Goal: Task Accomplishment & Management: Complete application form

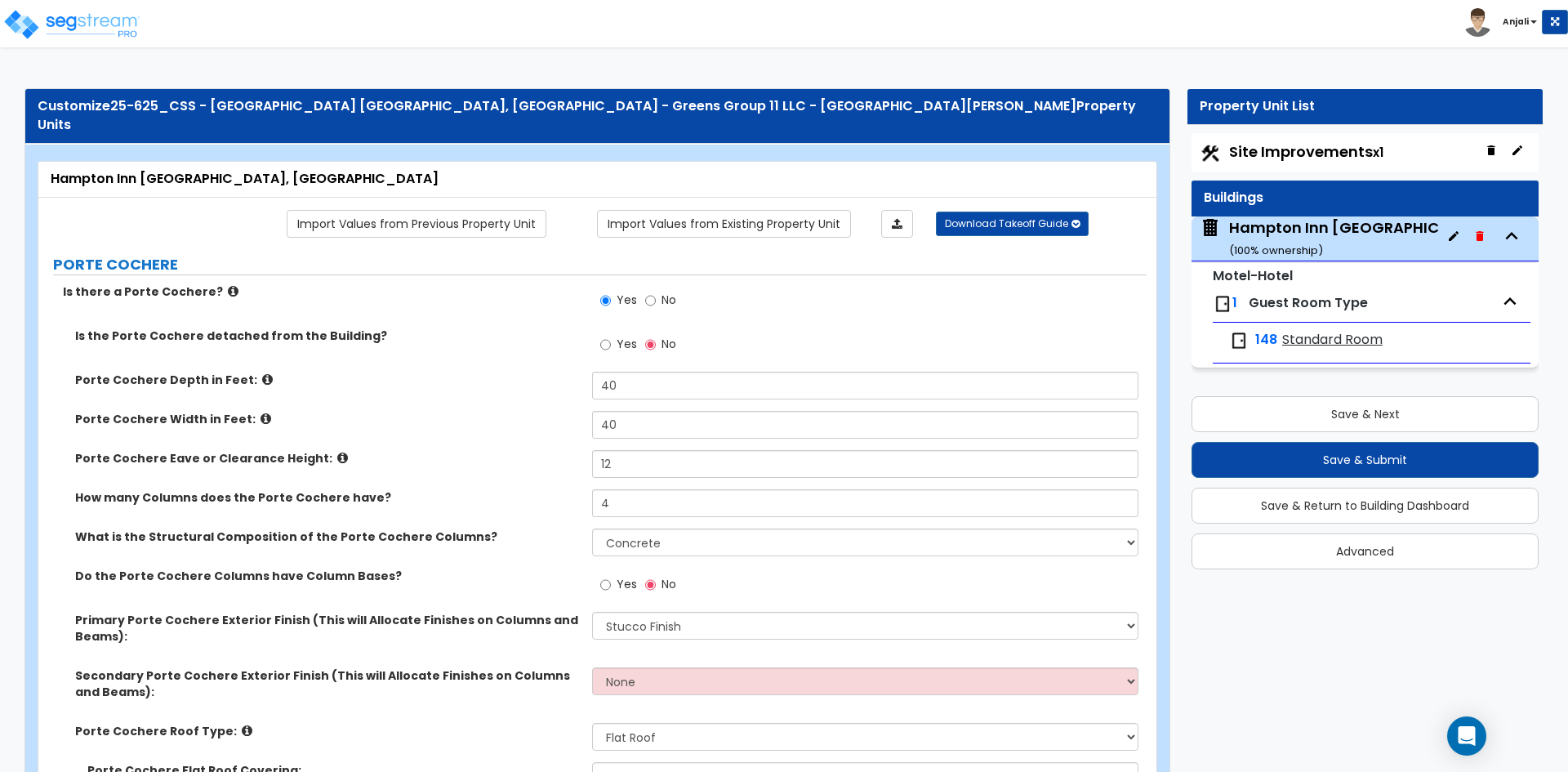
select select "3"
select select "2"
select select "1"
select select "2"
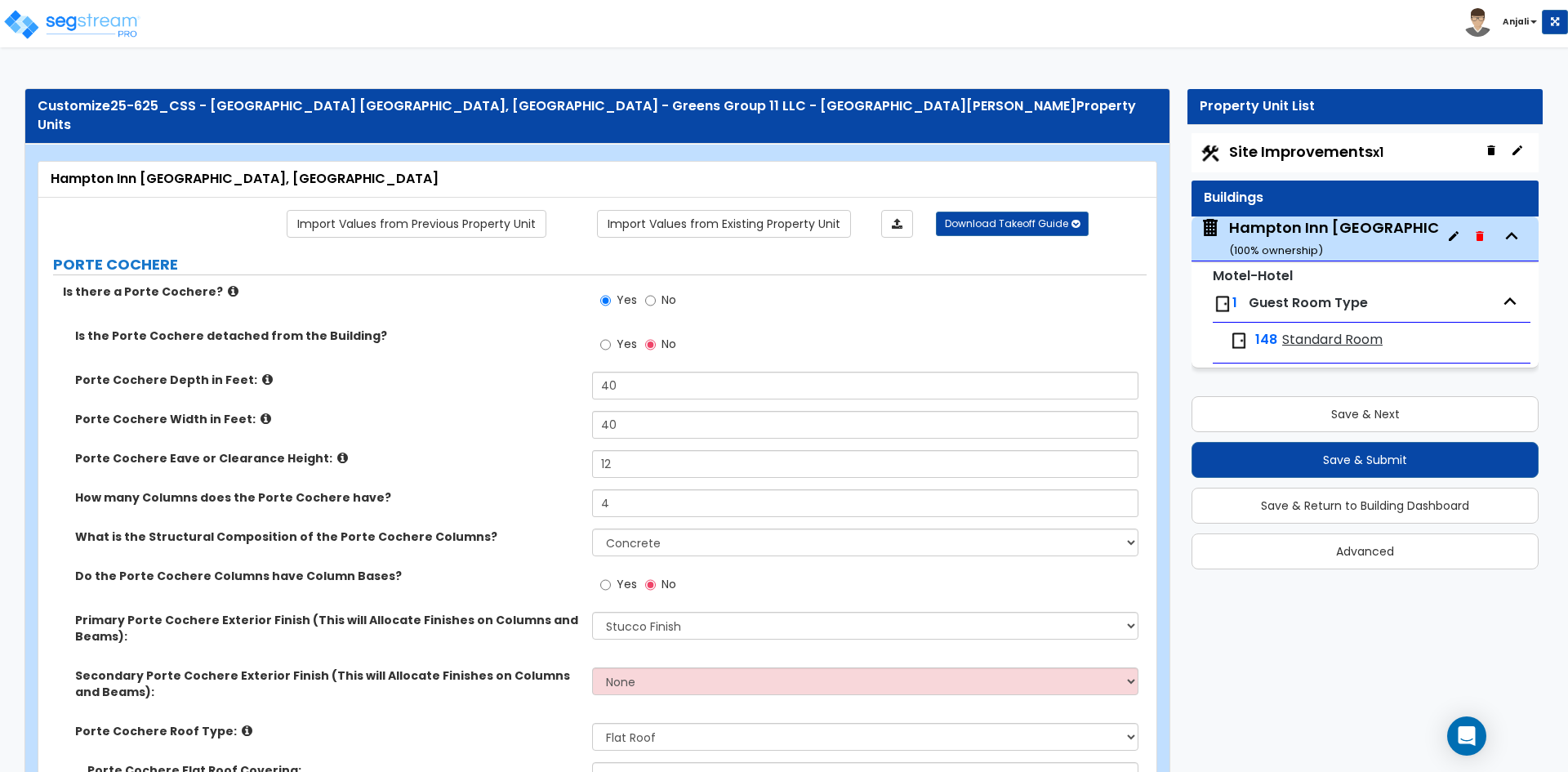
select select "1"
select select "2"
select select "3"
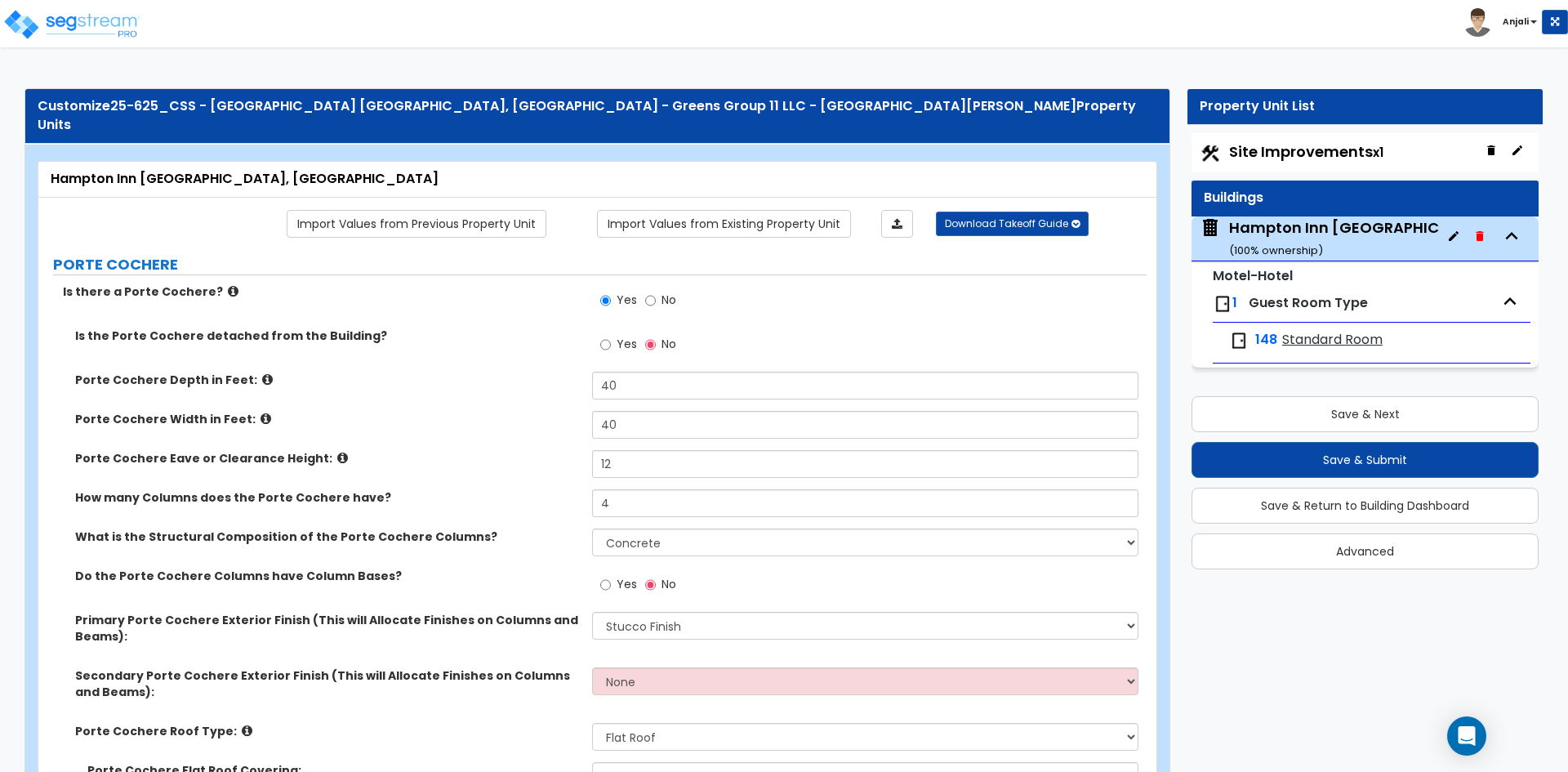
select select "3"
select select "1"
select select "2"
select select "8"
select select "1"
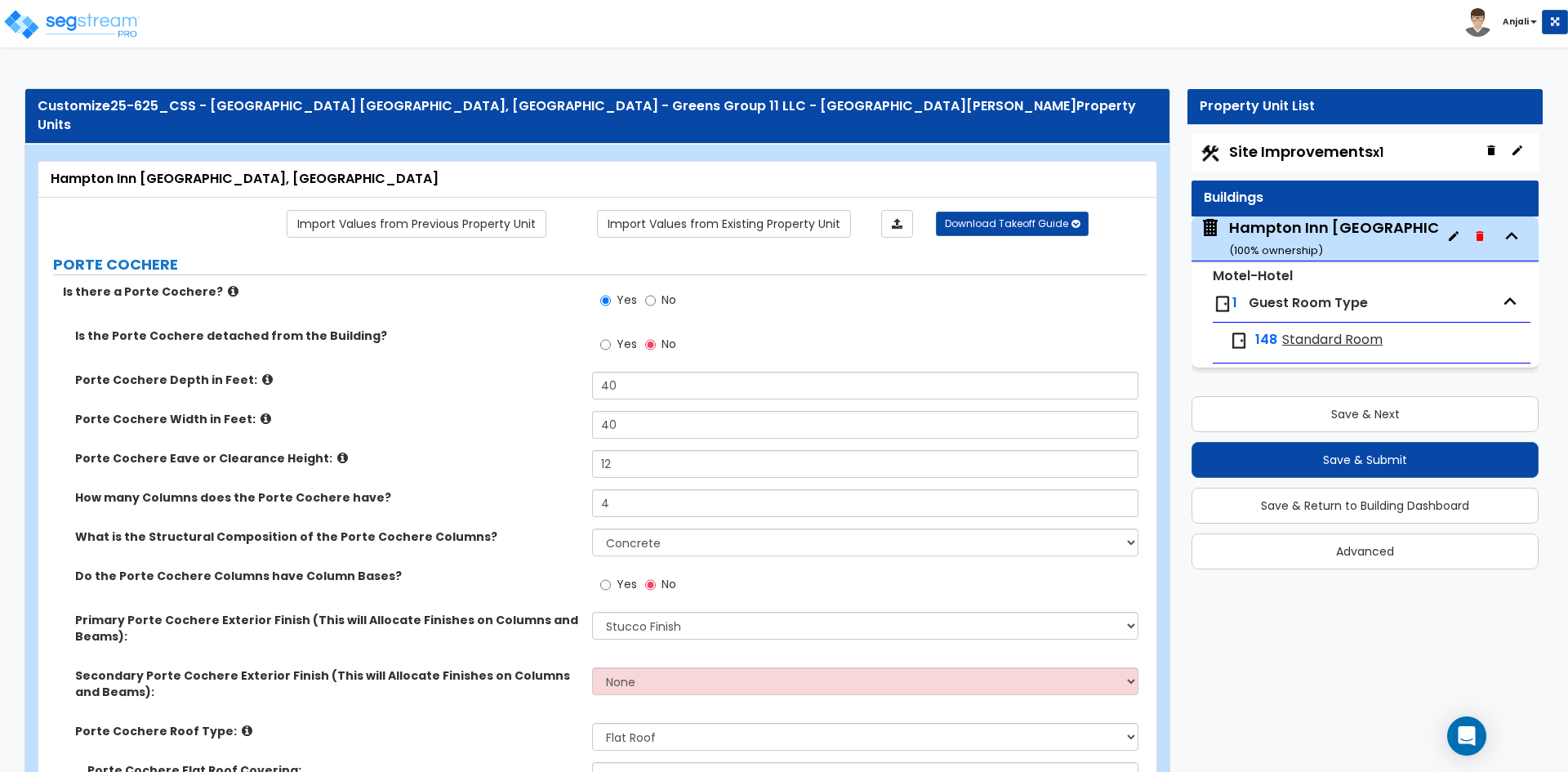
select select "2"
select select "3"
select select "1"
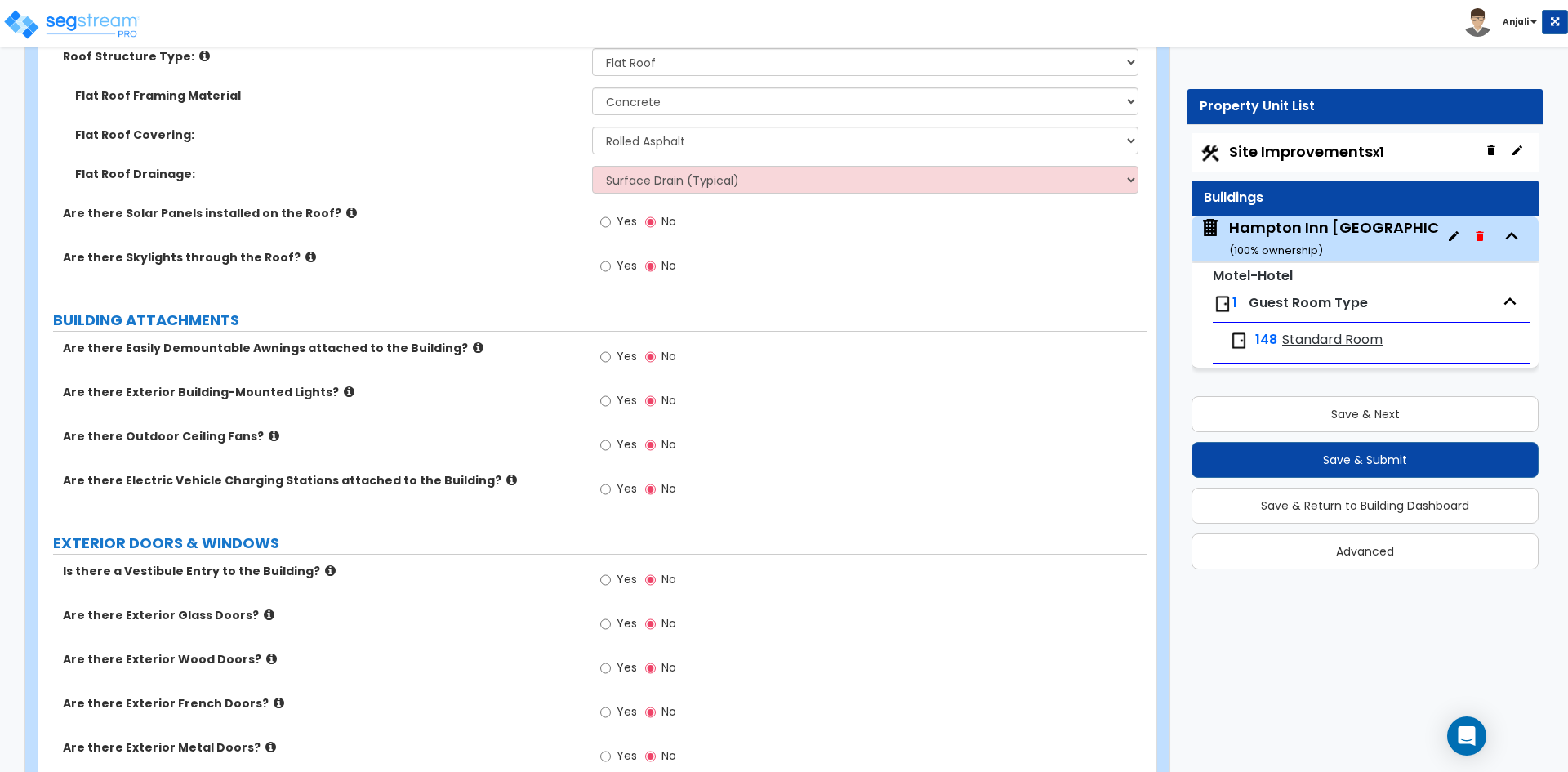
scroll to position [2124, 0]
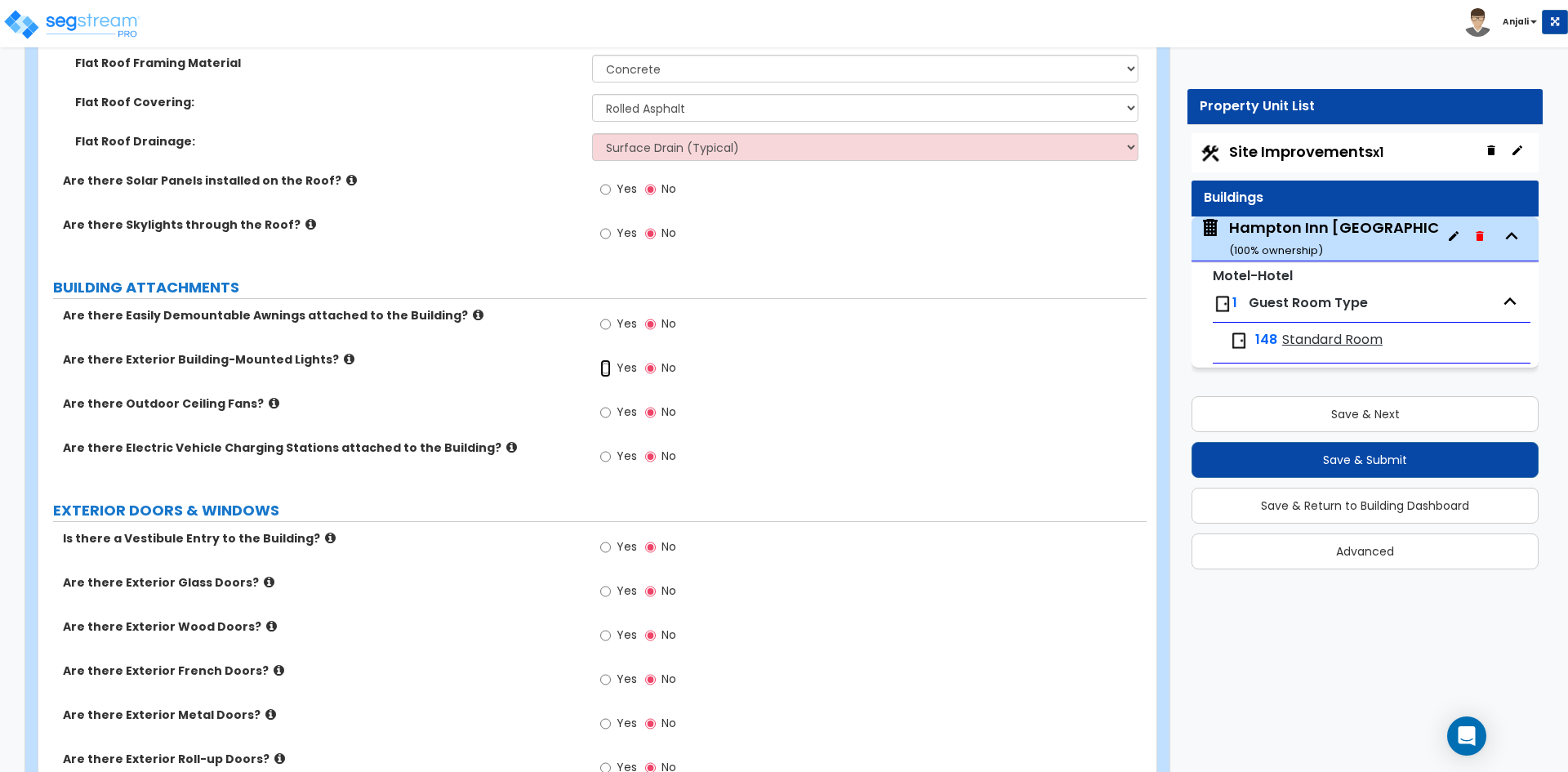
click at [607, 360] on input "Yes" at bounding box center [605, 368] width 10 height 18
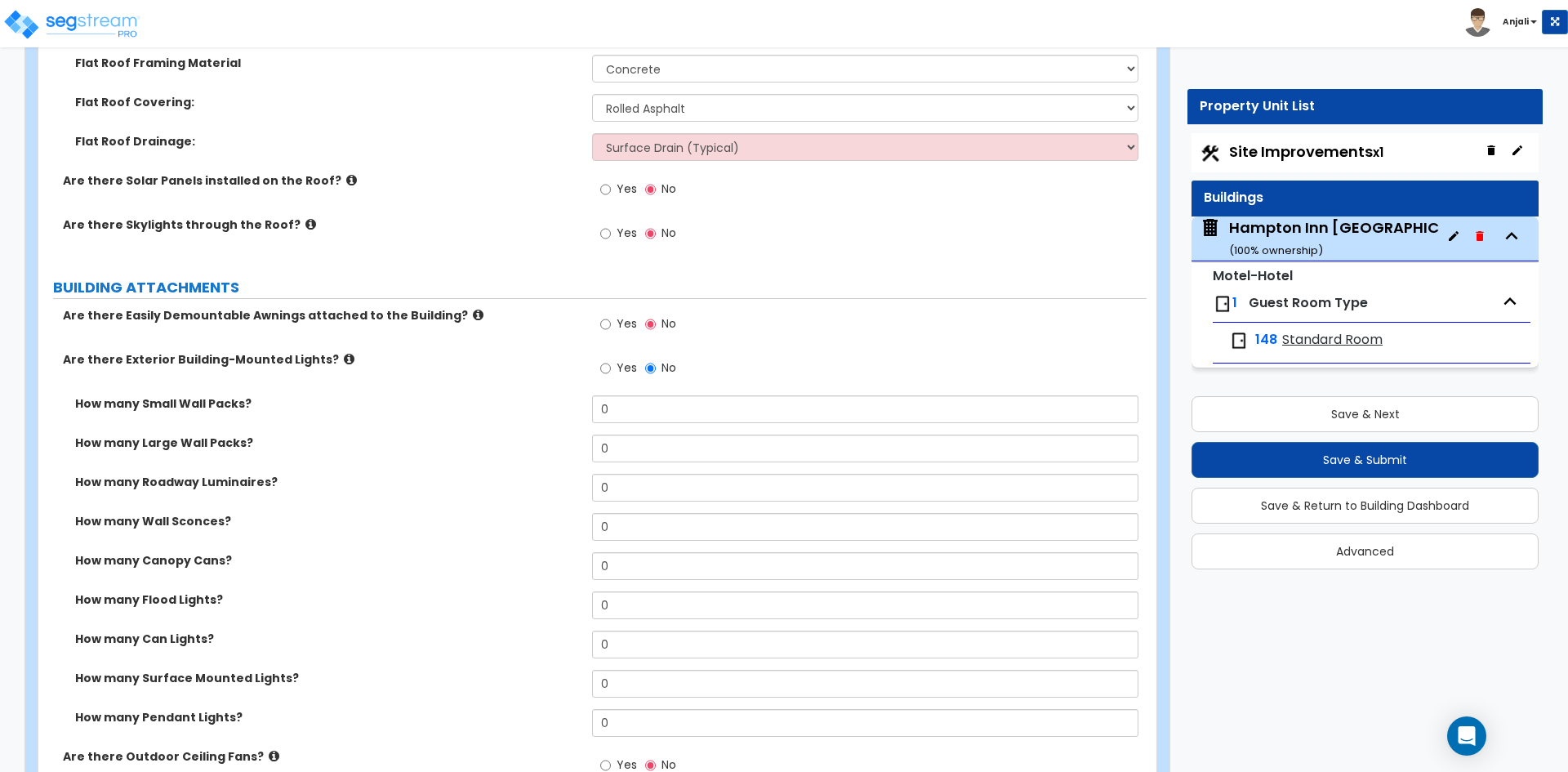
click at [624, 592] on div "How many Flood Lights? 0" at bounding box center [592, 612] width 1109 height 40
click at [621, 630] on input "0" at bounding box center [865, 644] width 545 height 27
type input "10"
click at [647, 513] on input "0" at bounding box center [865, 527] width 545 height 27
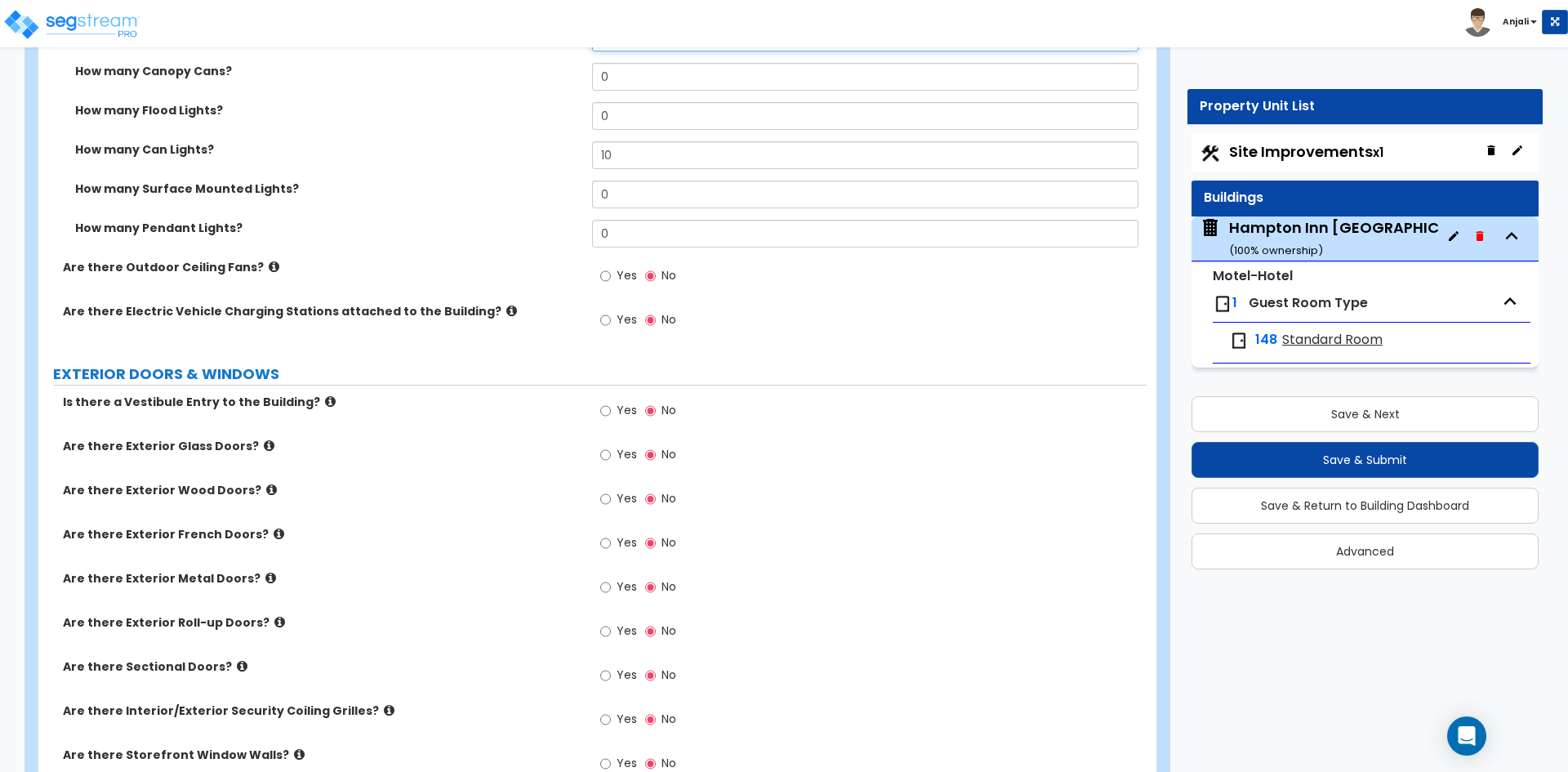
scroll to position [2614, 0]
type input "18"
click at [603, 401] on input "Yes" at bounding box center [605, 410] width 10 height 18
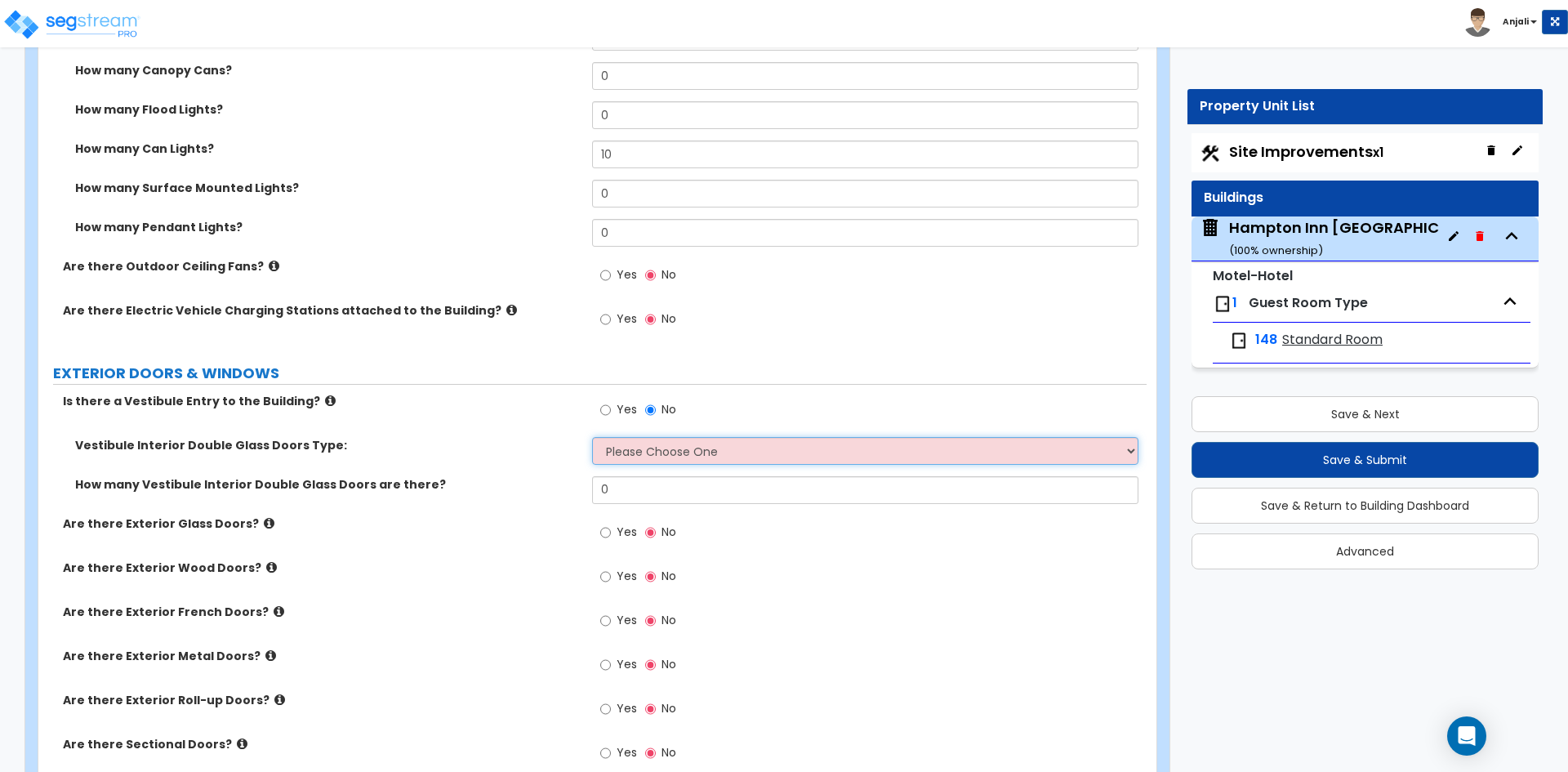
click at [664, 437] on select "Please Choose One Hinged Sliding" at bounding box center [865, 450] width 545 height 27
select select "2"
click at [592, 437] on select "Please Choose One Hinged Sliding" at bounding box center [865, 450] width 545 height 27
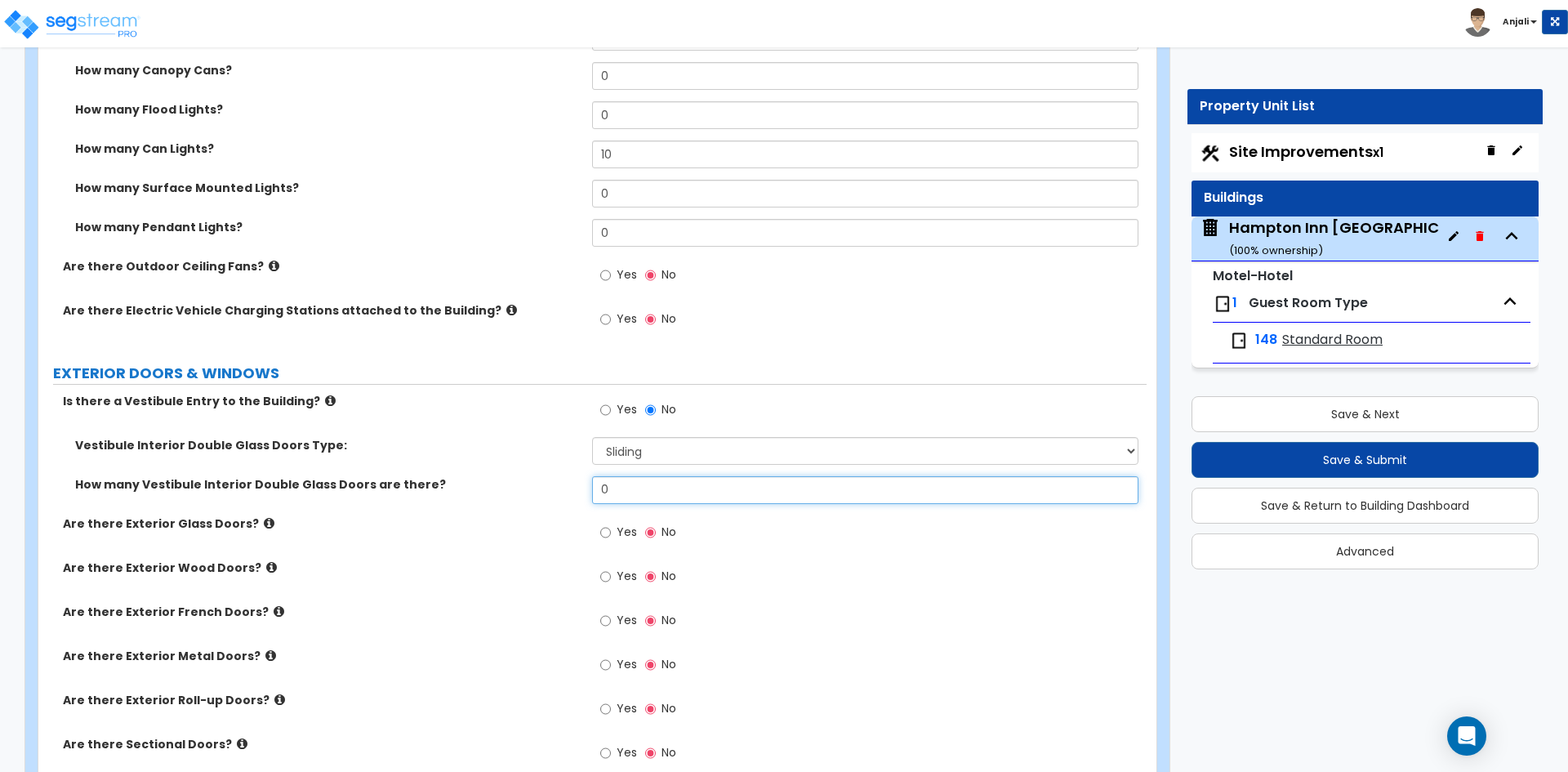
click at [666, 477] on input "0" at bounding box center [865, 490] width 545 height 27
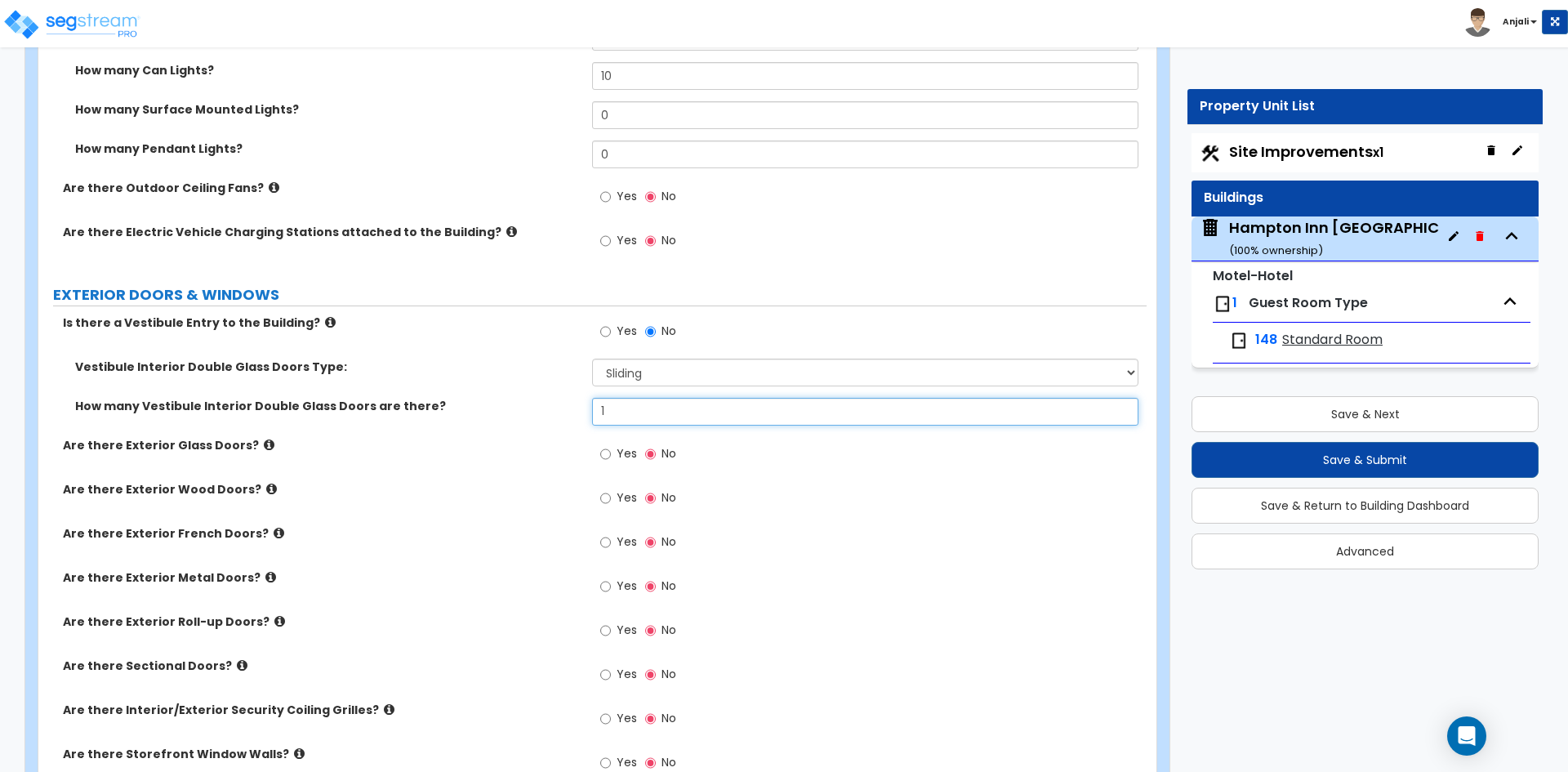
scroll to position [2695, 0]
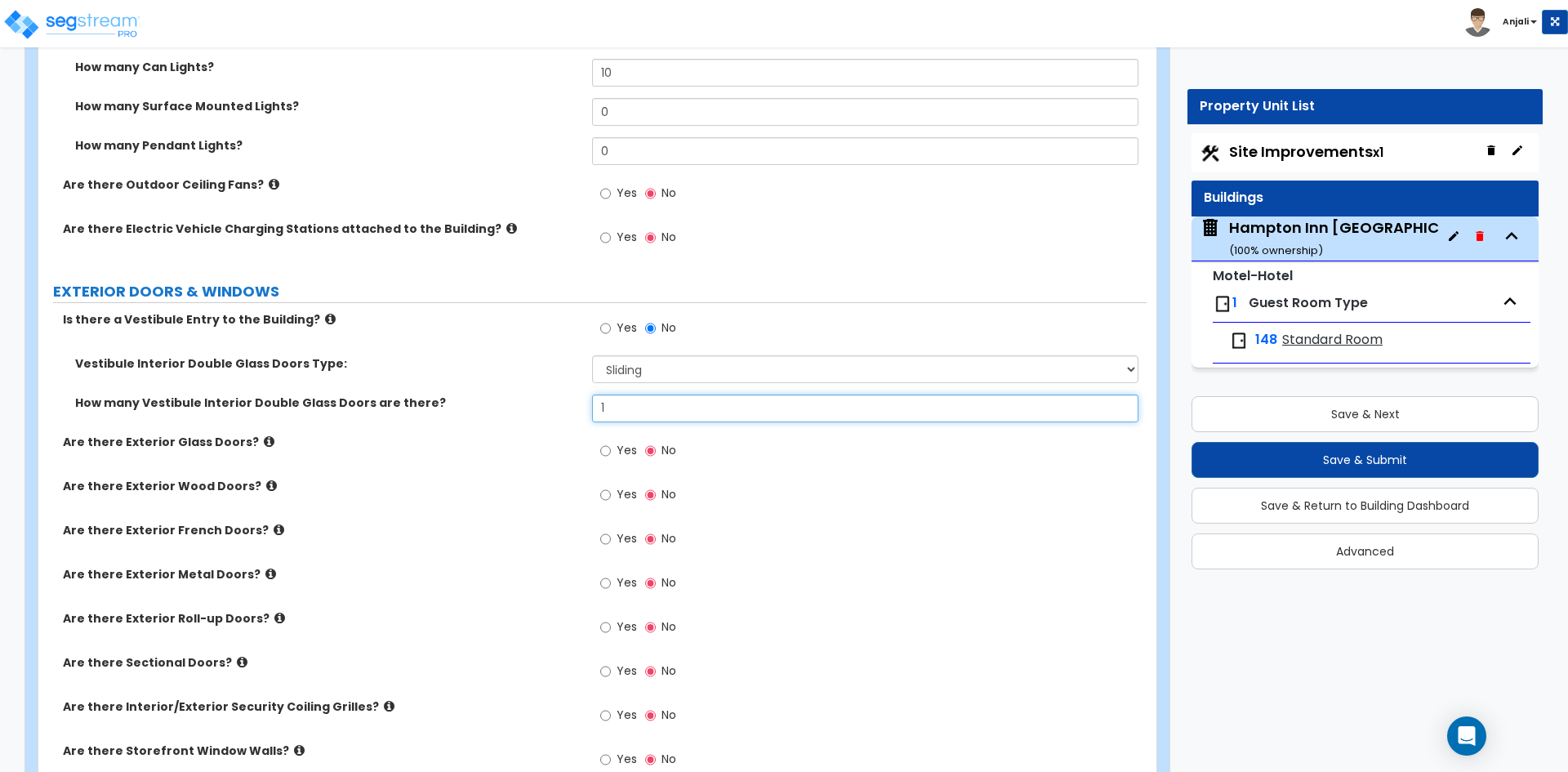
type input "1"
click at [608, 442] on input "Yes" at bounding box center [605, 450] width 10 height 18
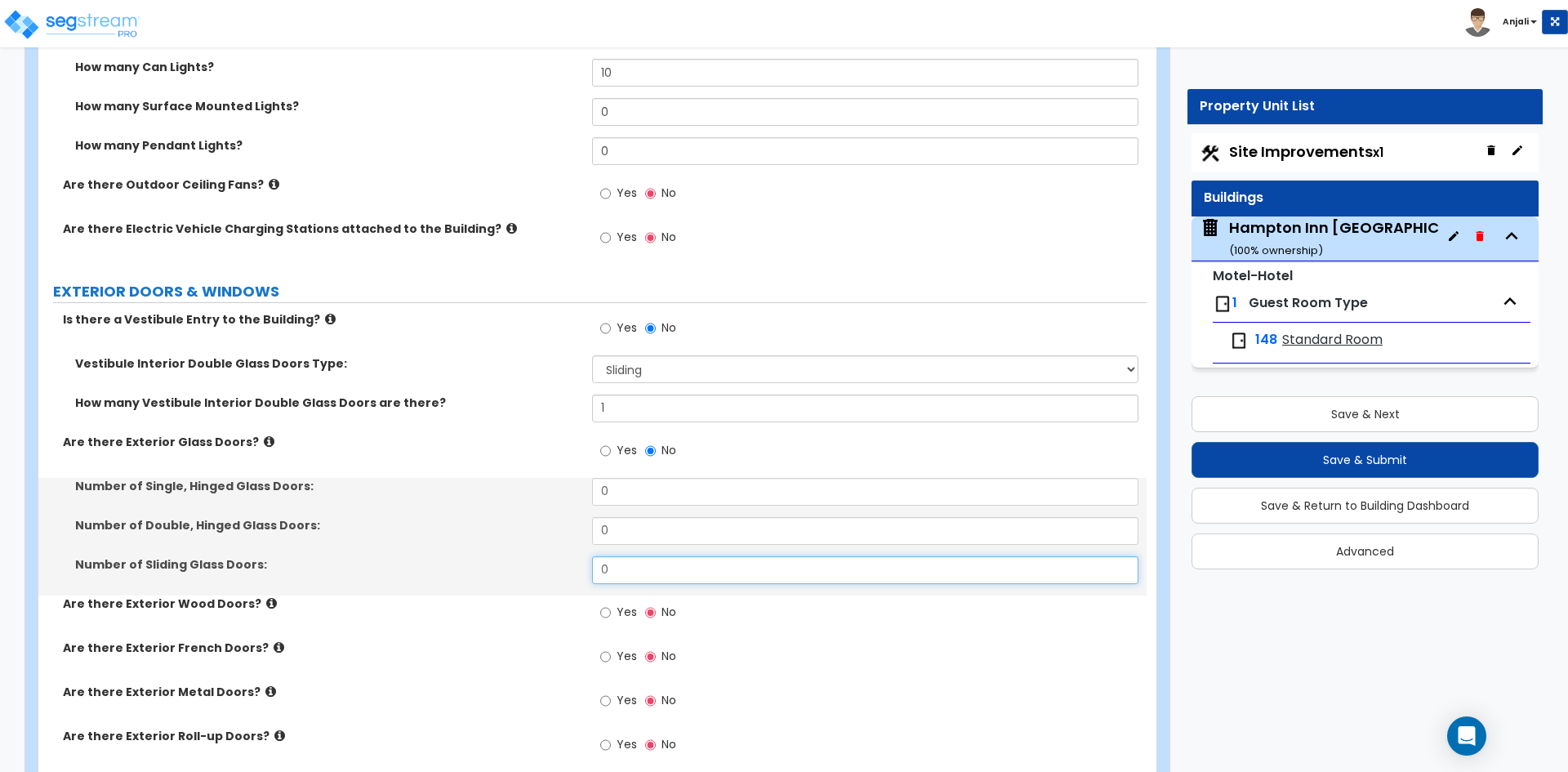
click at [628, 556] on input "0" at bounding box center [865, 569] width 545 height 27
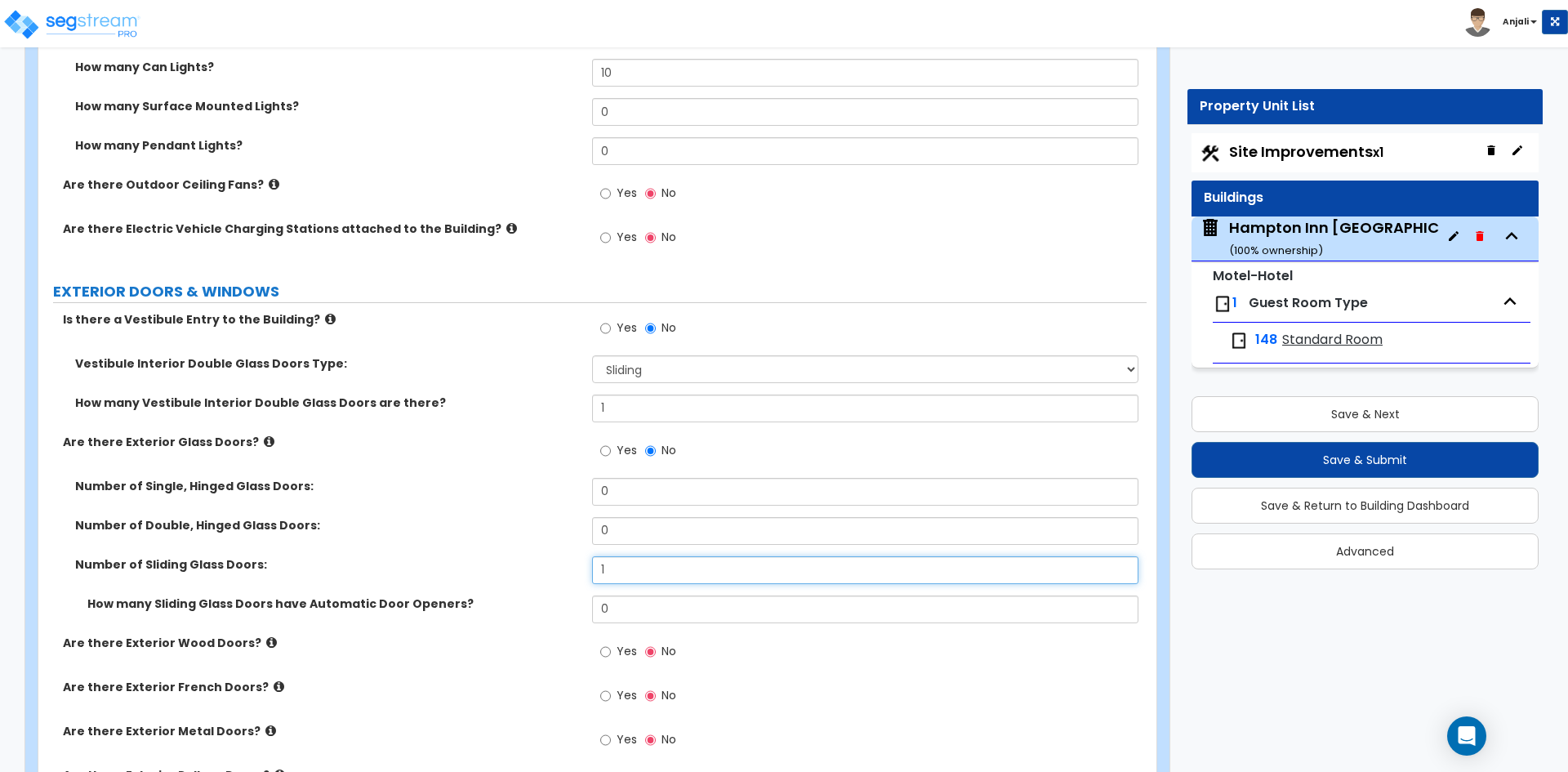
type input "1"
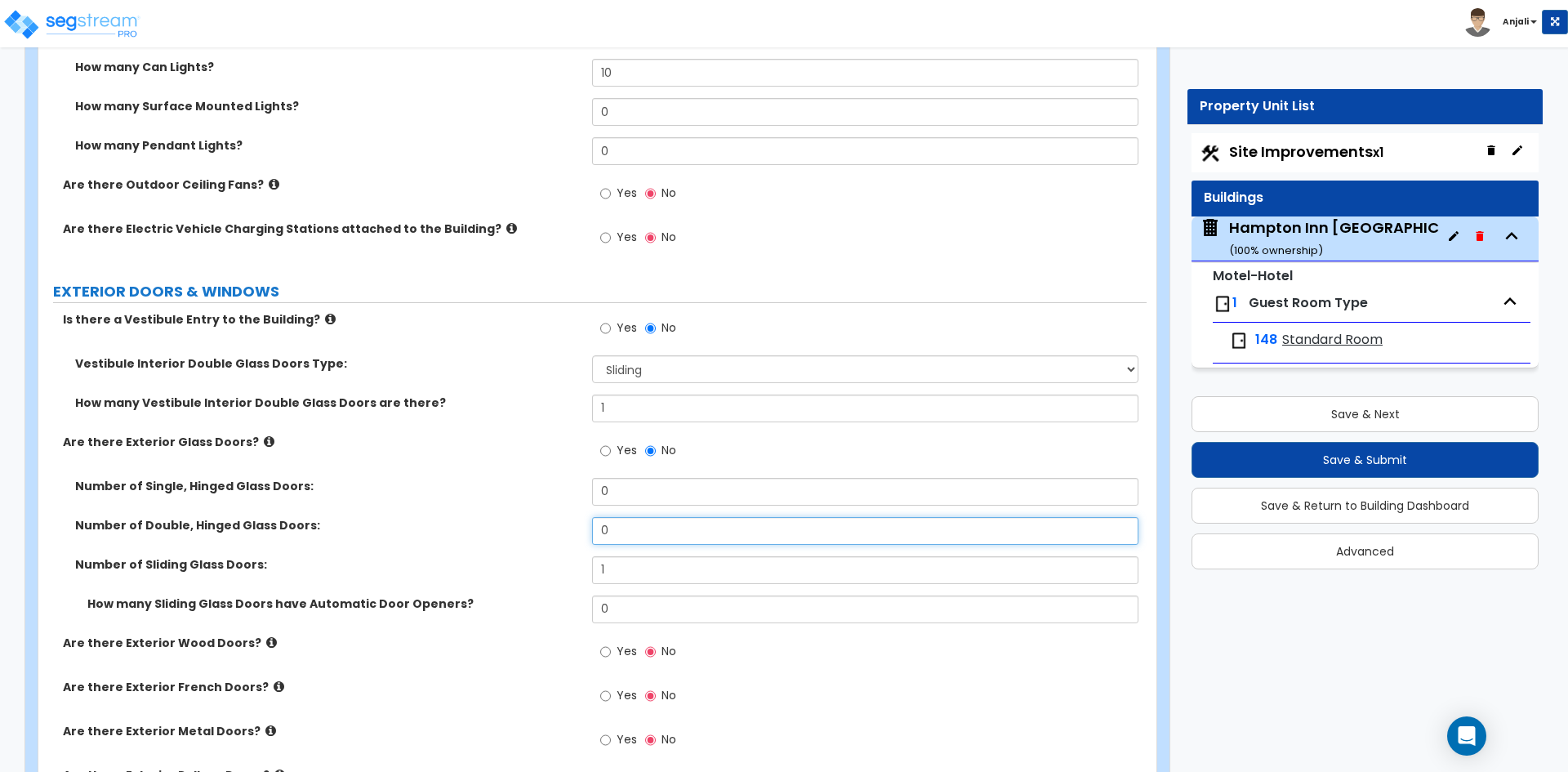
click at [635, 517] on input "0" at bounding box center [865, 530] width 545 height 27
type input "2"
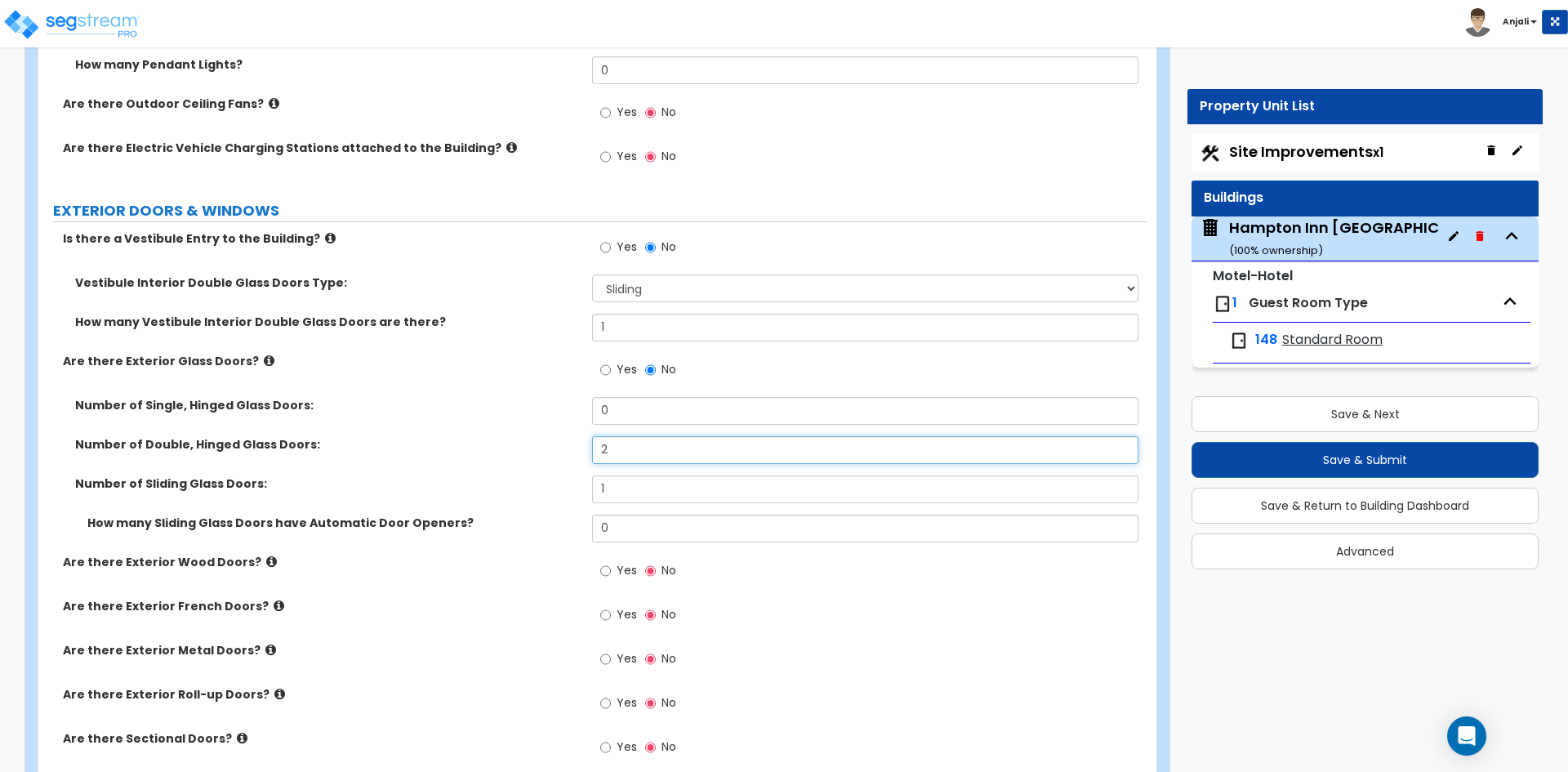
scroll to position [2778, 0]
click at [635, 396] on input "0" at bounding box center [865, 410] width 545 height 27
type input "2"
click at [634, 435] on input "text" at bounding box center [865, 448] width 545 height 27
type input "0"
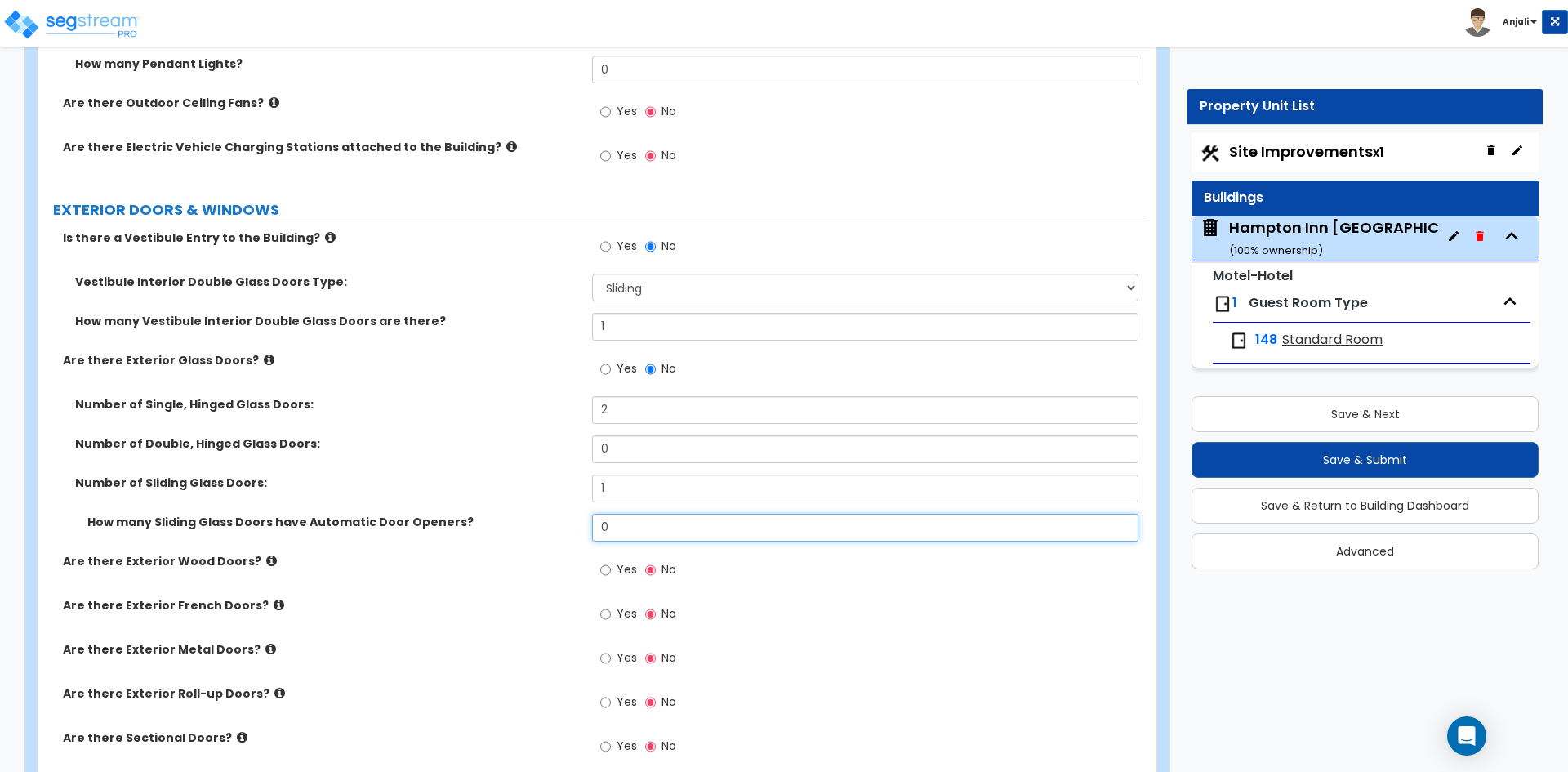
click at [637, 513] on input "0" at bounding box center [865, 527] width 545 height 27
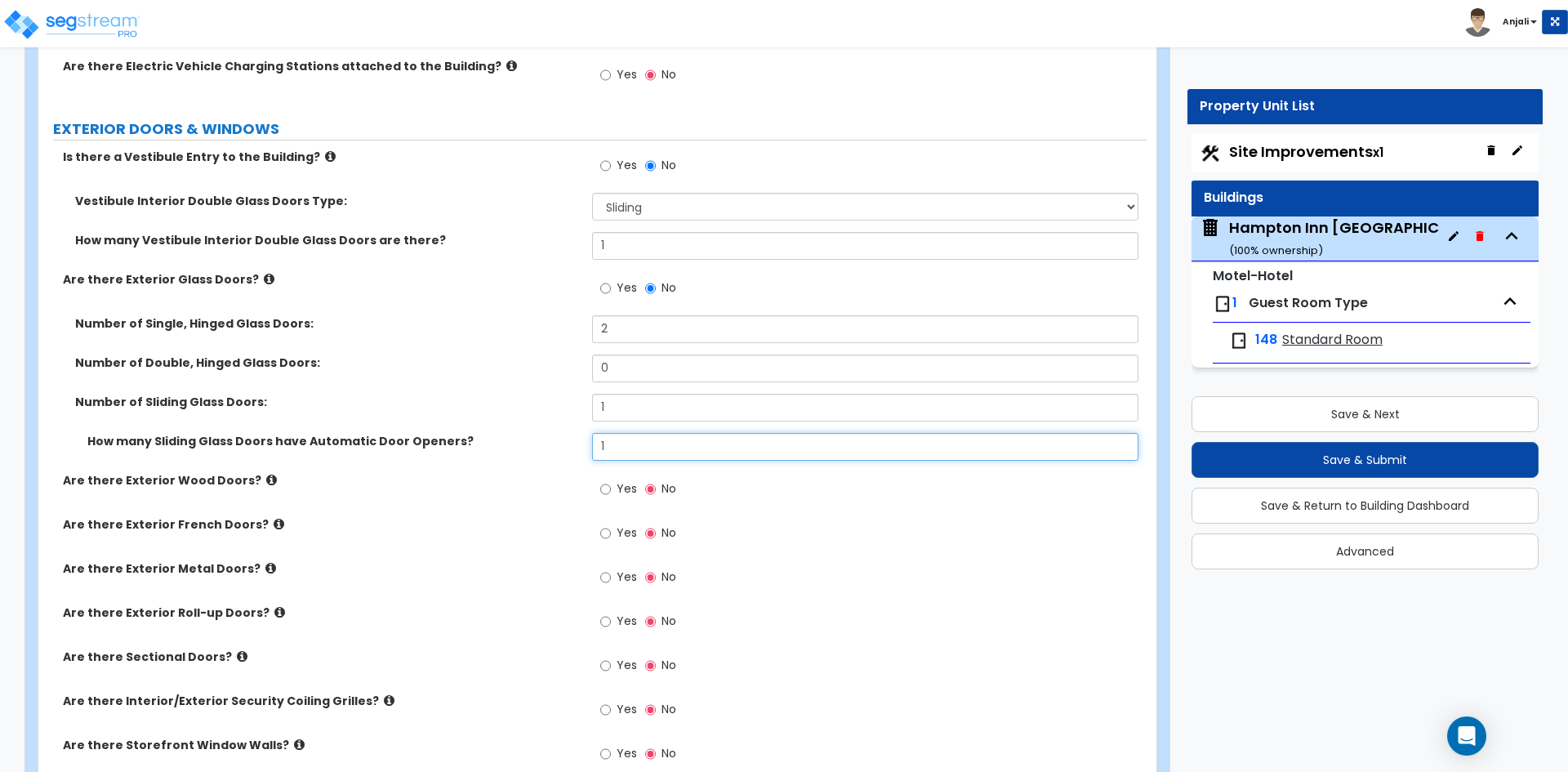
scroll to position [2860, 0]
type input "1"
click at [603, 568] on input "Yes" at bounding box center [605, 577] width 10 height 18
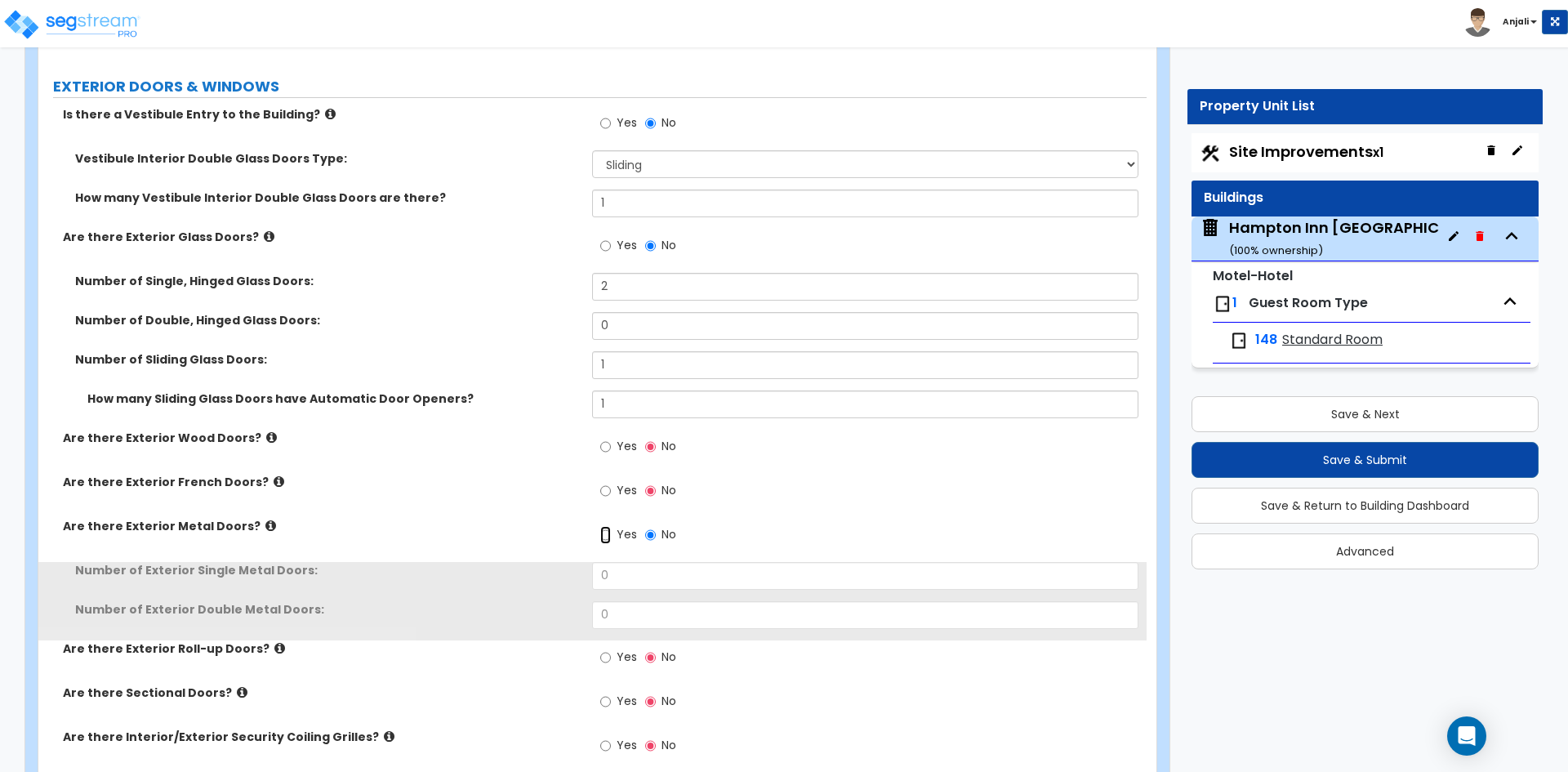
scroll to position [2941, 0]
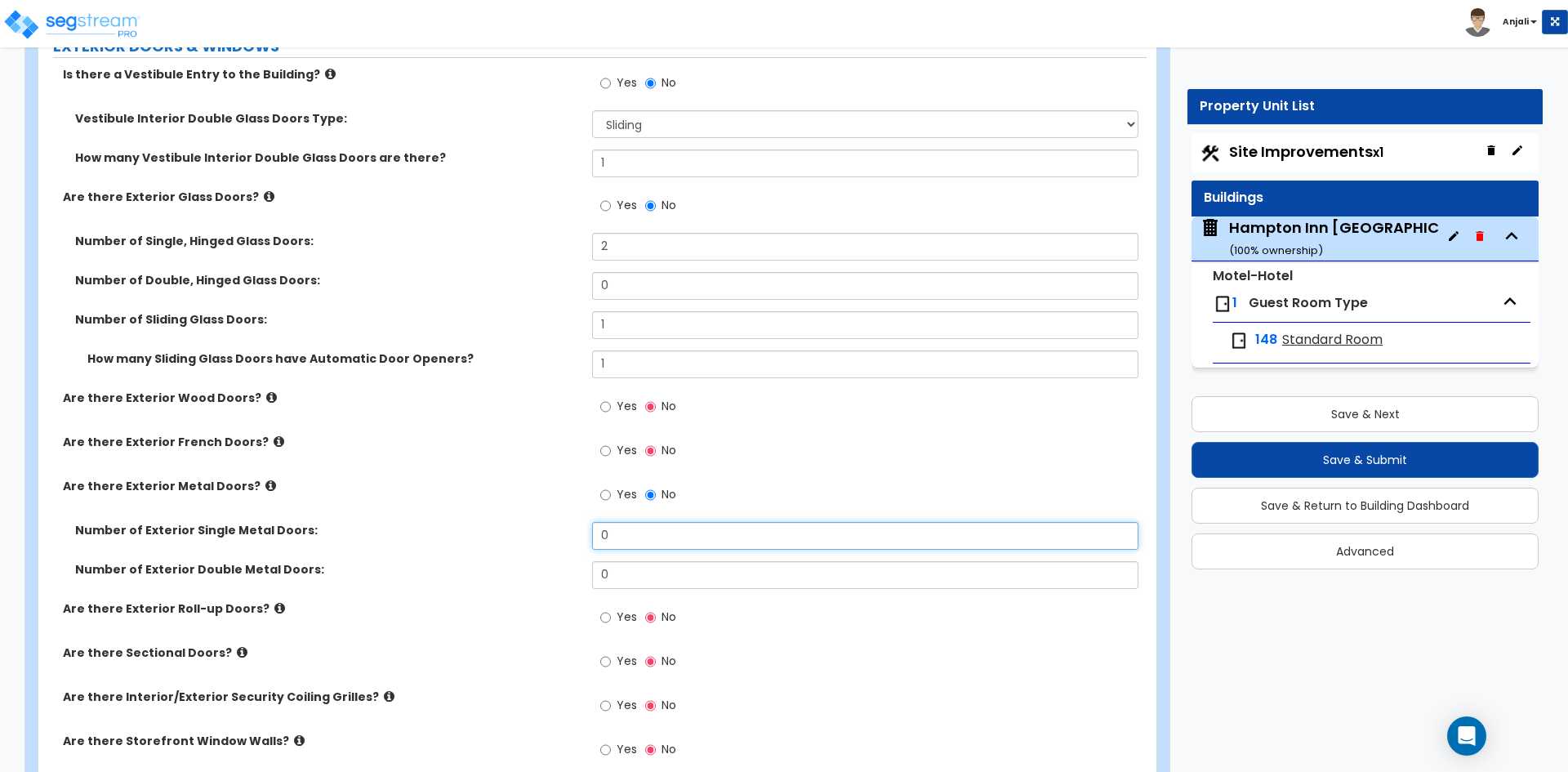
click at [653, 522] on input "0" at bounding box center [865, 535] width 545 height 27
type input "4"
click at [653, 562] on input "0" at bounding box center [865, 575] width 545 height 27
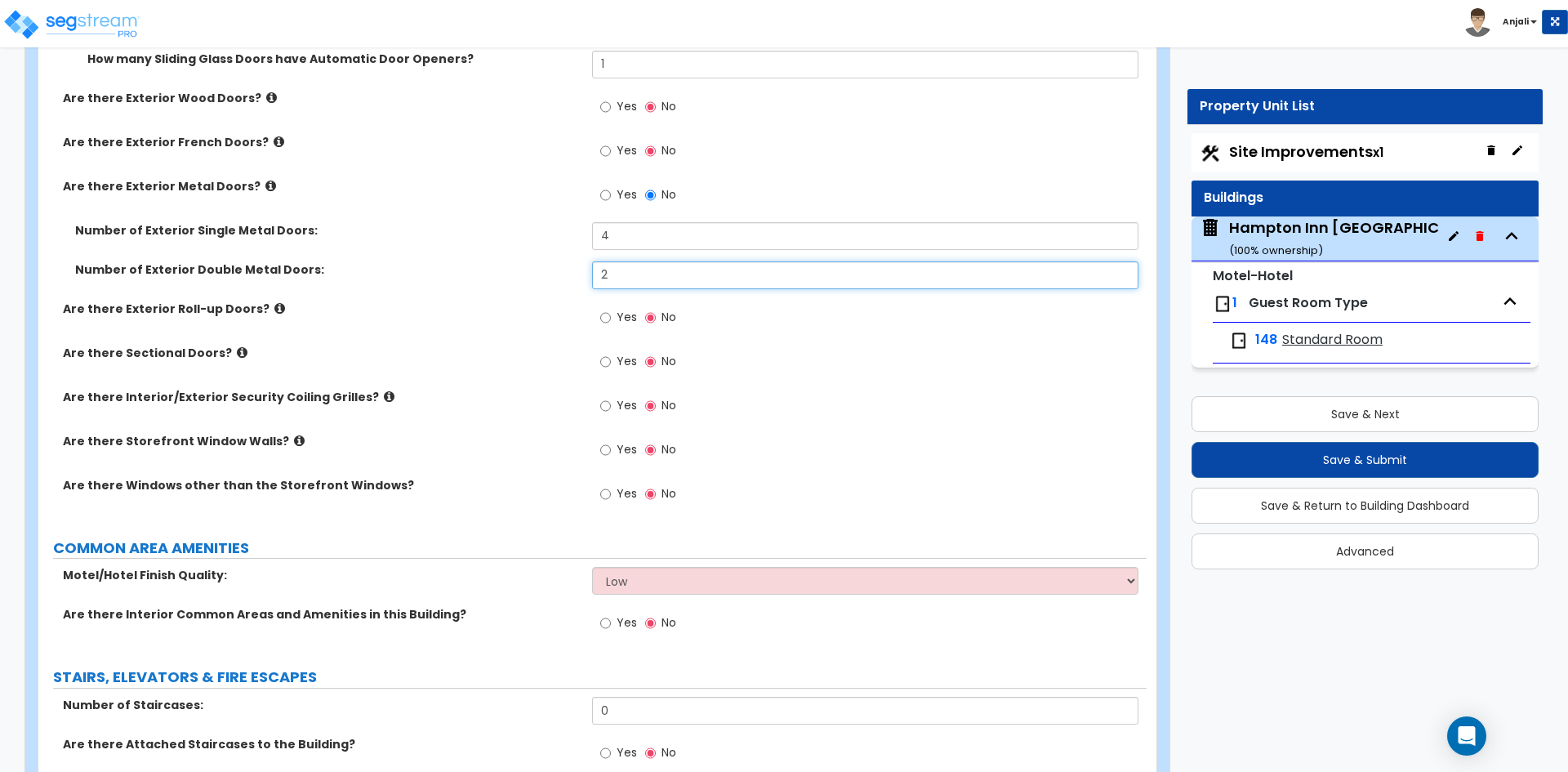
scroll to position [3267, 0]
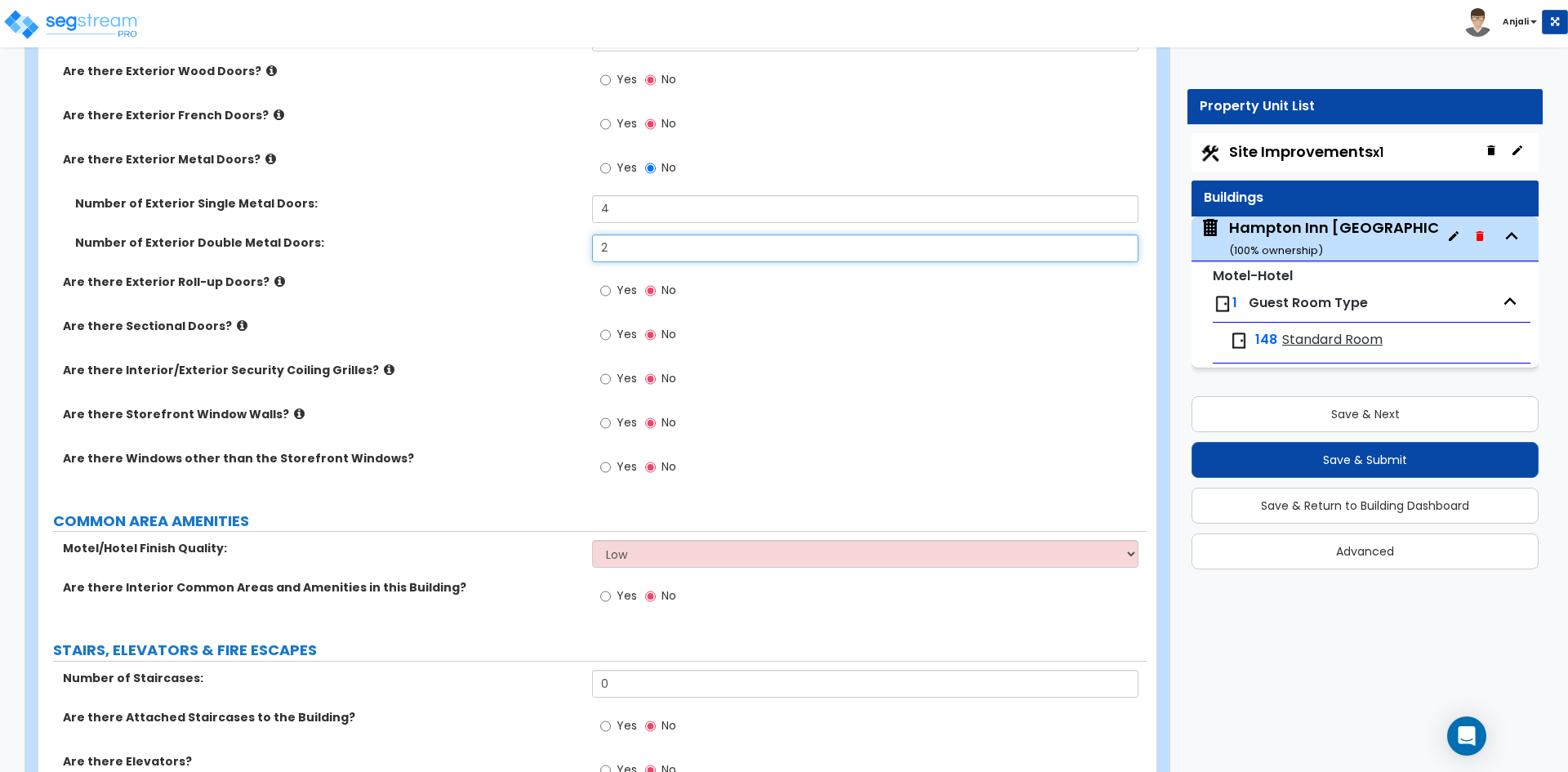
type input "2"
click at [608, 459] on input "Yes" at bounding box center [605, 467] width 10 height 18
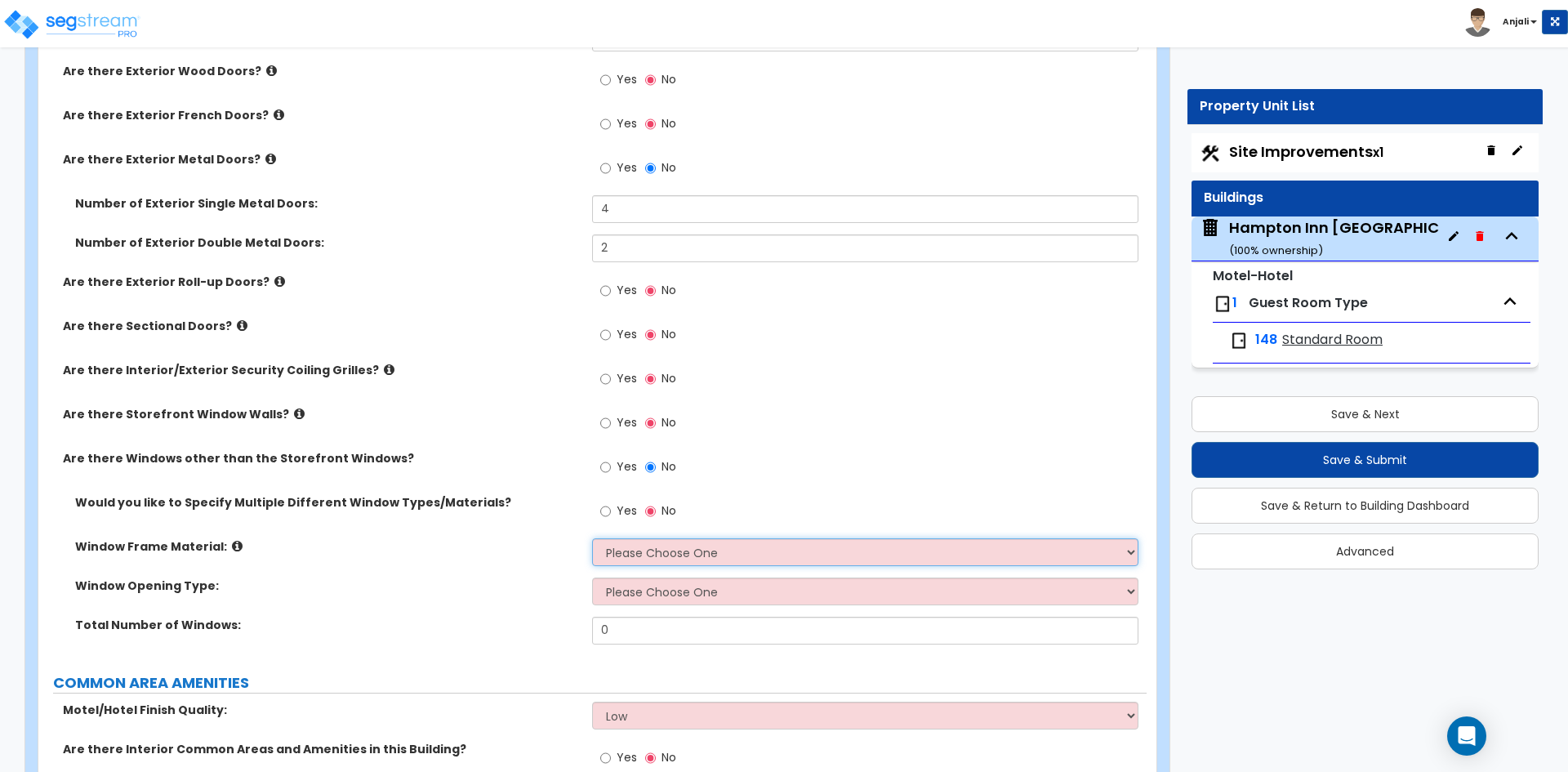
click at [642, 538] on select "Please Choose One Vinyl Aluminum Wood" at bounding box center [865, 551] width 545 height 27
select select "2"
click at [592, 538] on select "Please Choose One Vinyl Aluminum Wood" at bounding box center [865, 551] width 545 height 27
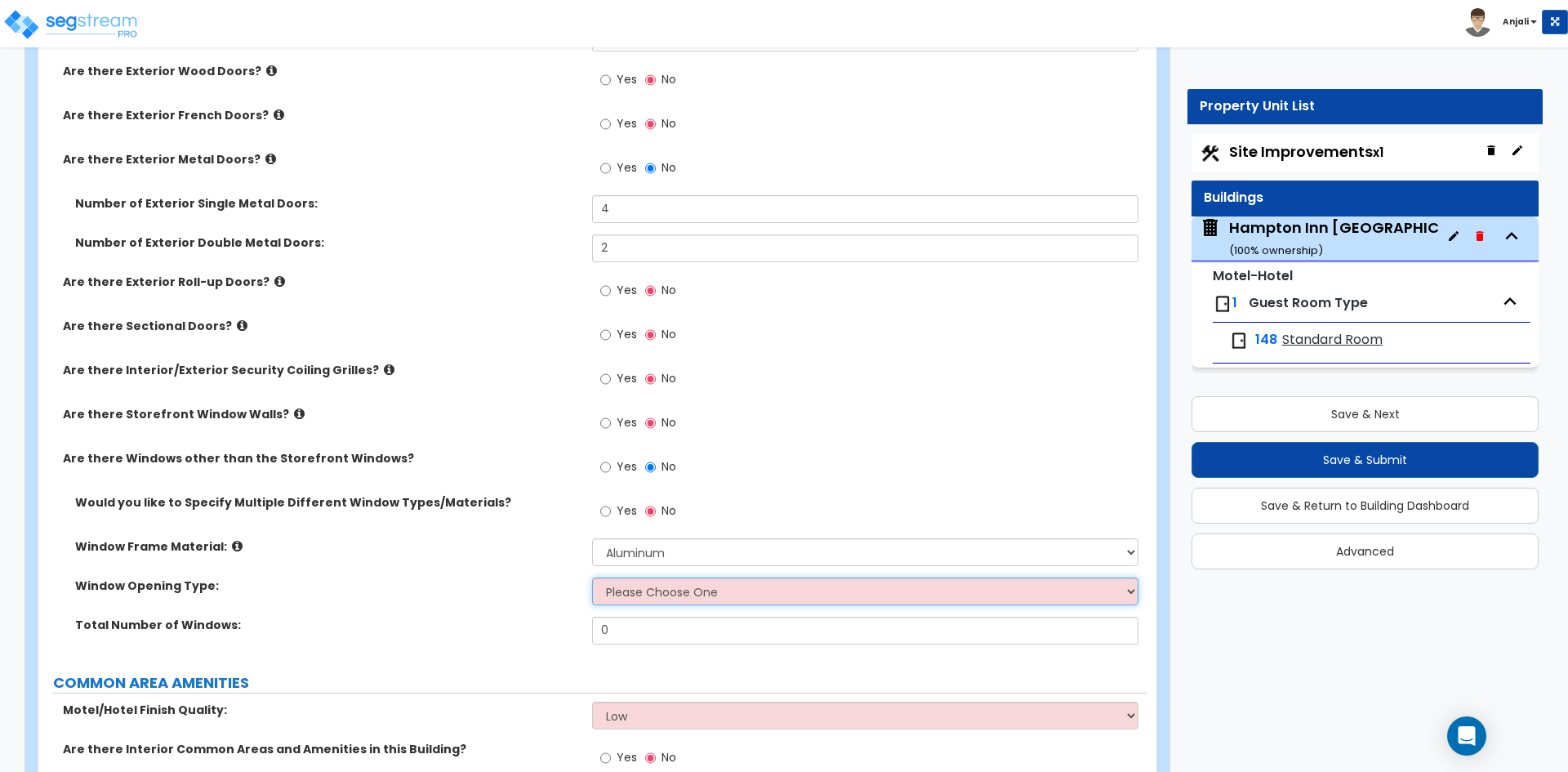
click at [653, 578] on select "Please Choose One Sliding Window Fixed/Picture Window Awning Window Swing/Casem…" at bounding box center [865, 591] width 545 height 27
select select "2"
click at [592, 578] on select "Please Choose One Sliding Window Fixed/Picture Window Awning Window Swing/Casem…" at bounding box center [865, 591] width 545 height 27
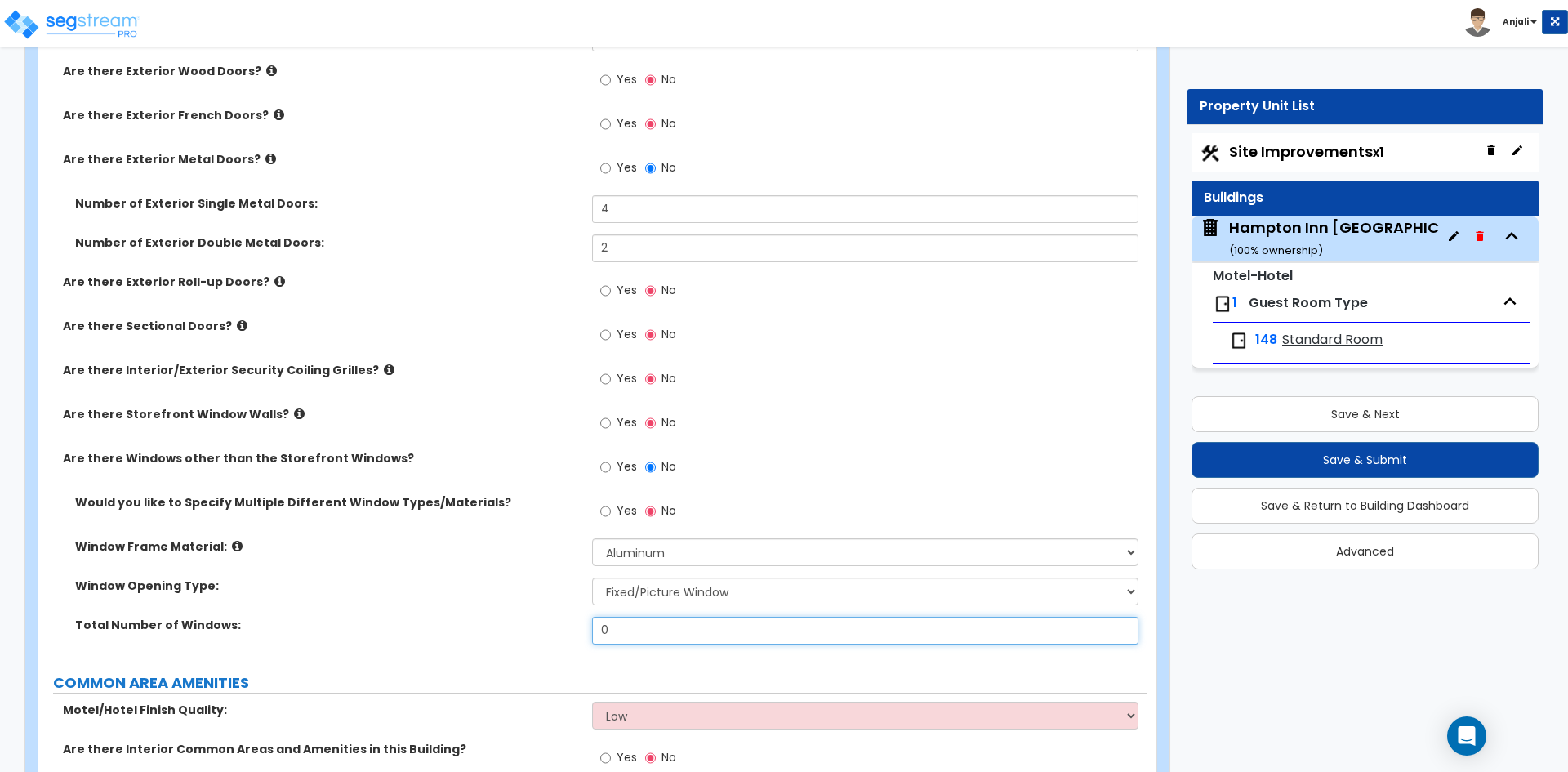
click at [623, 617] on input "0" at bounding box center [865, 630] width 545 height 27
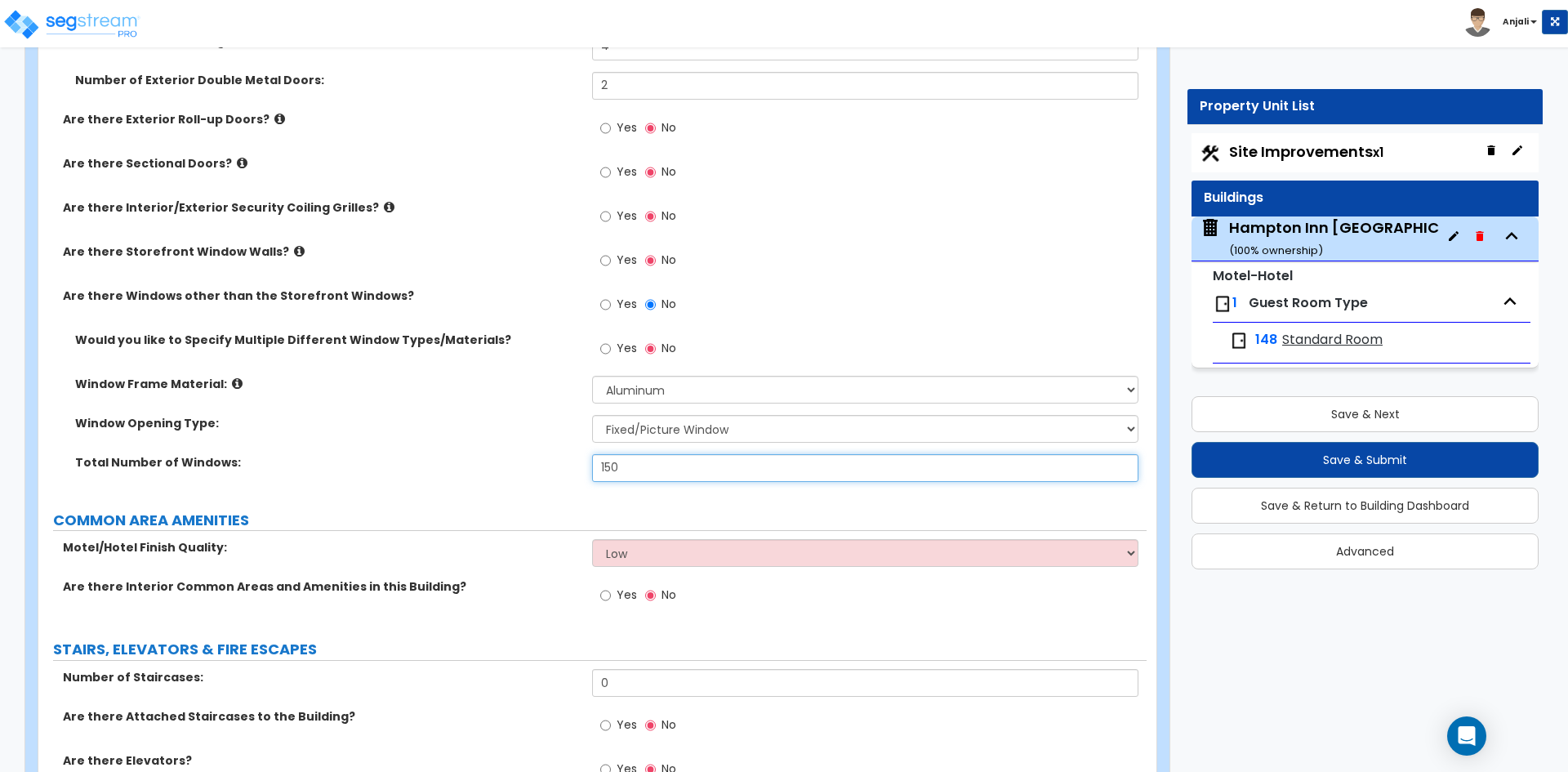
scroll to position [3432, 0]
type input "150"
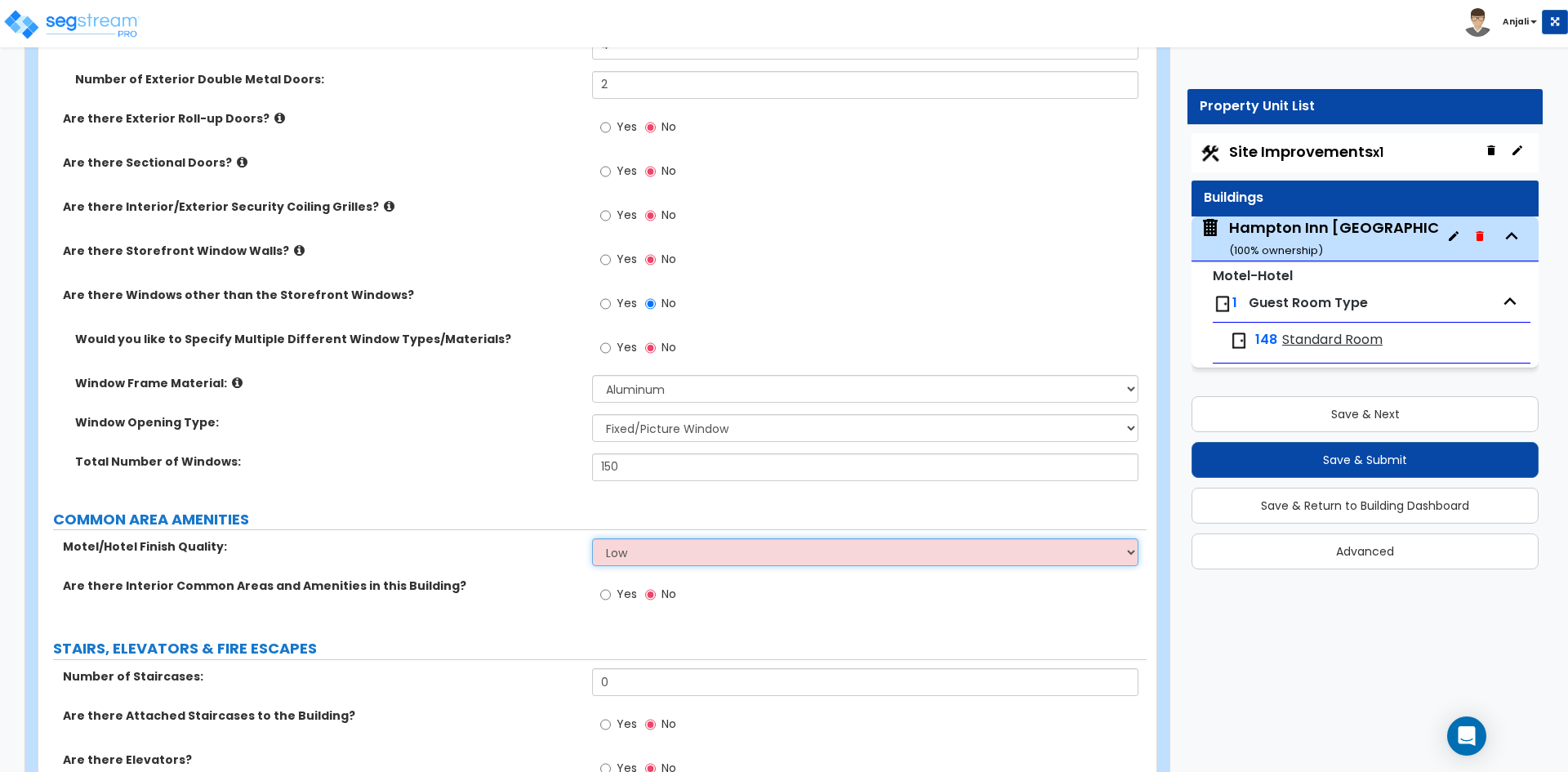
click at [653, 538] on select "Low Average High" at bounding box center [865, 551] width 545 height 27
select select "1"
click at [592, 538] on select "Low Average High" at bounding box center [865, 551] width 545 height 27
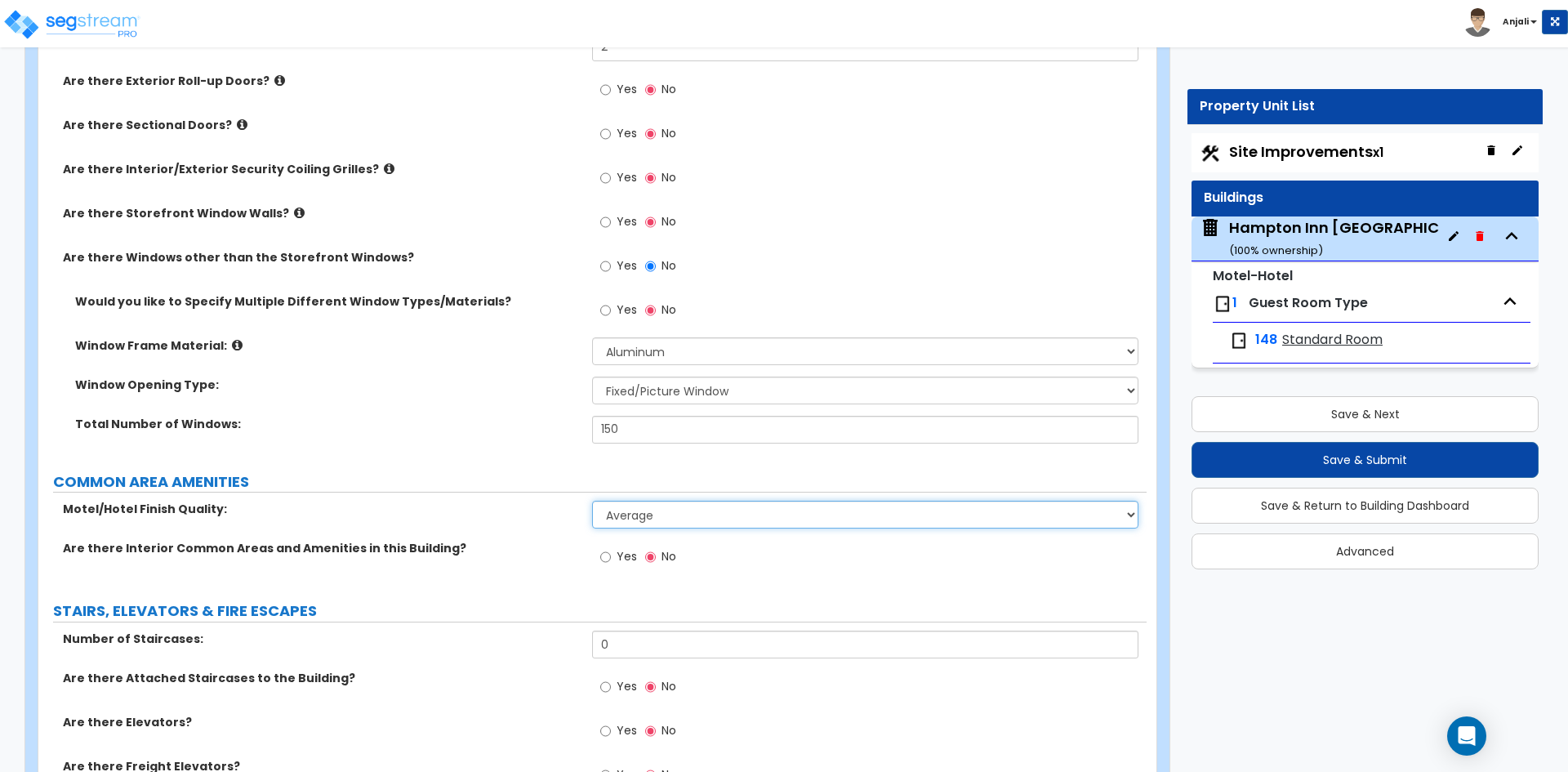
scroll to position [3513, 0]
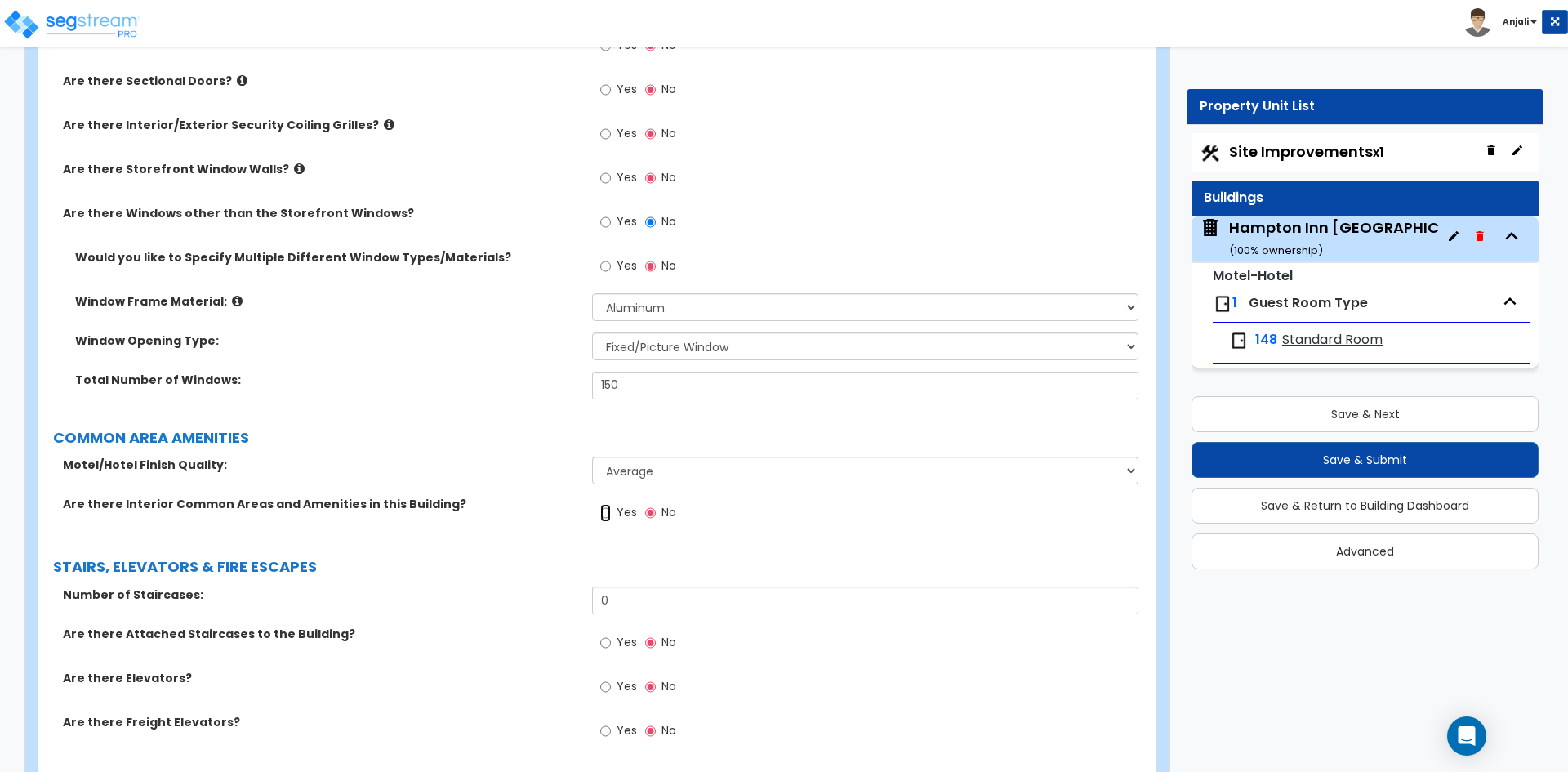
click at [605, 504] on input "Yes" at bounding box center [605, 512] width 10 height 18
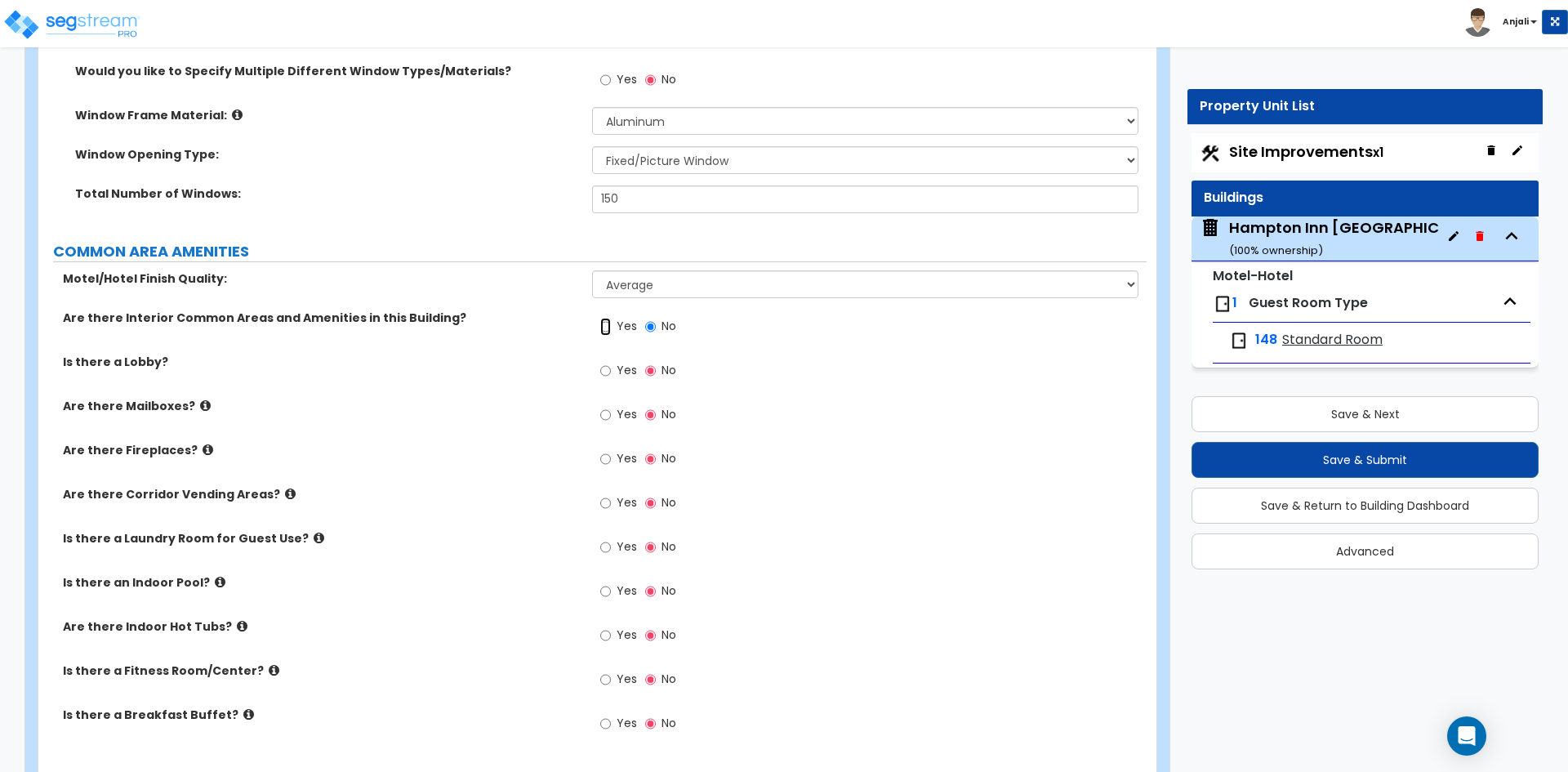
scroll to position [3758, 0]
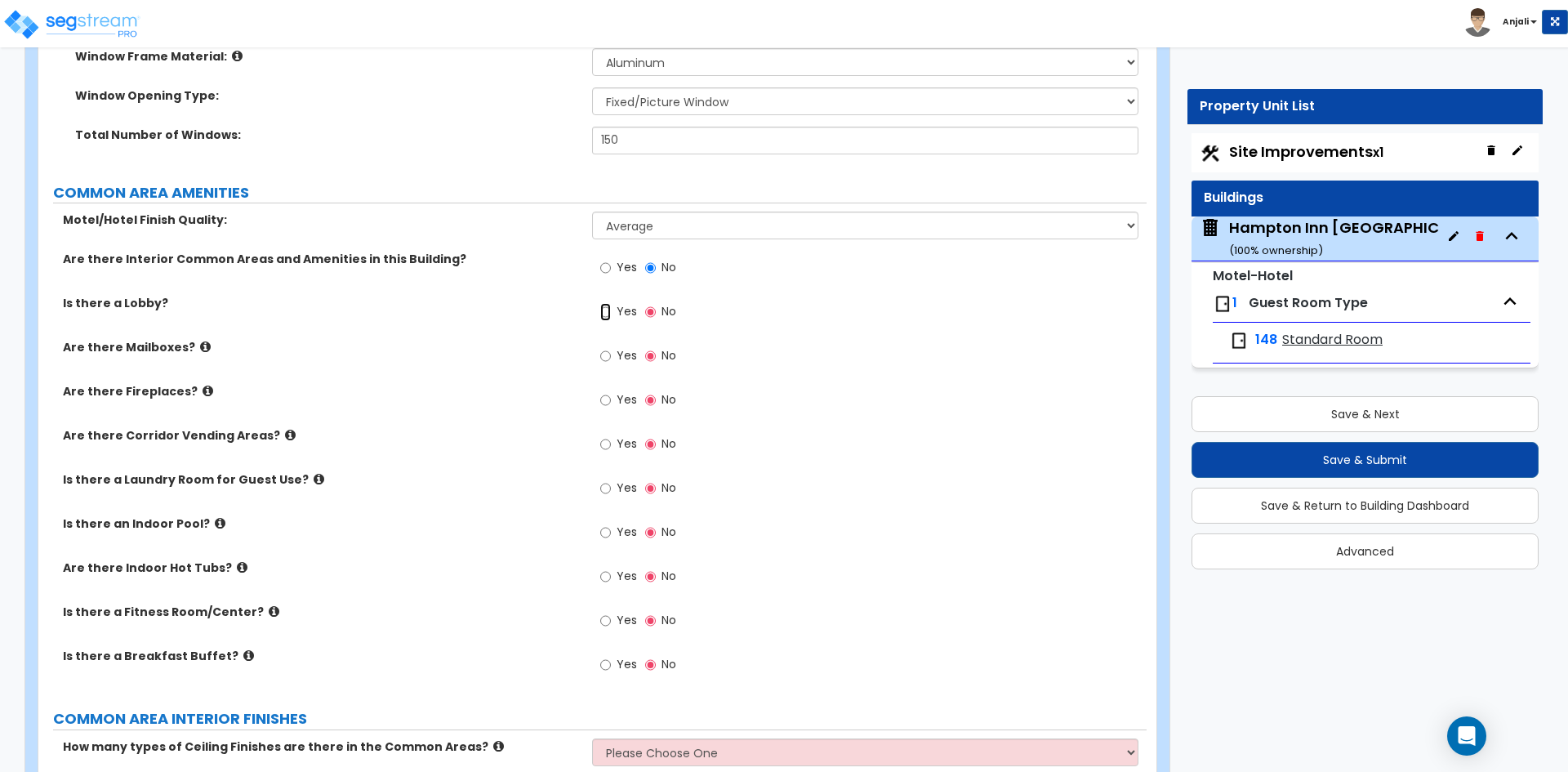
click at [609, 303] on input "Yes" at bounding box center [605, 311] width 10 height 18
radio input "true"
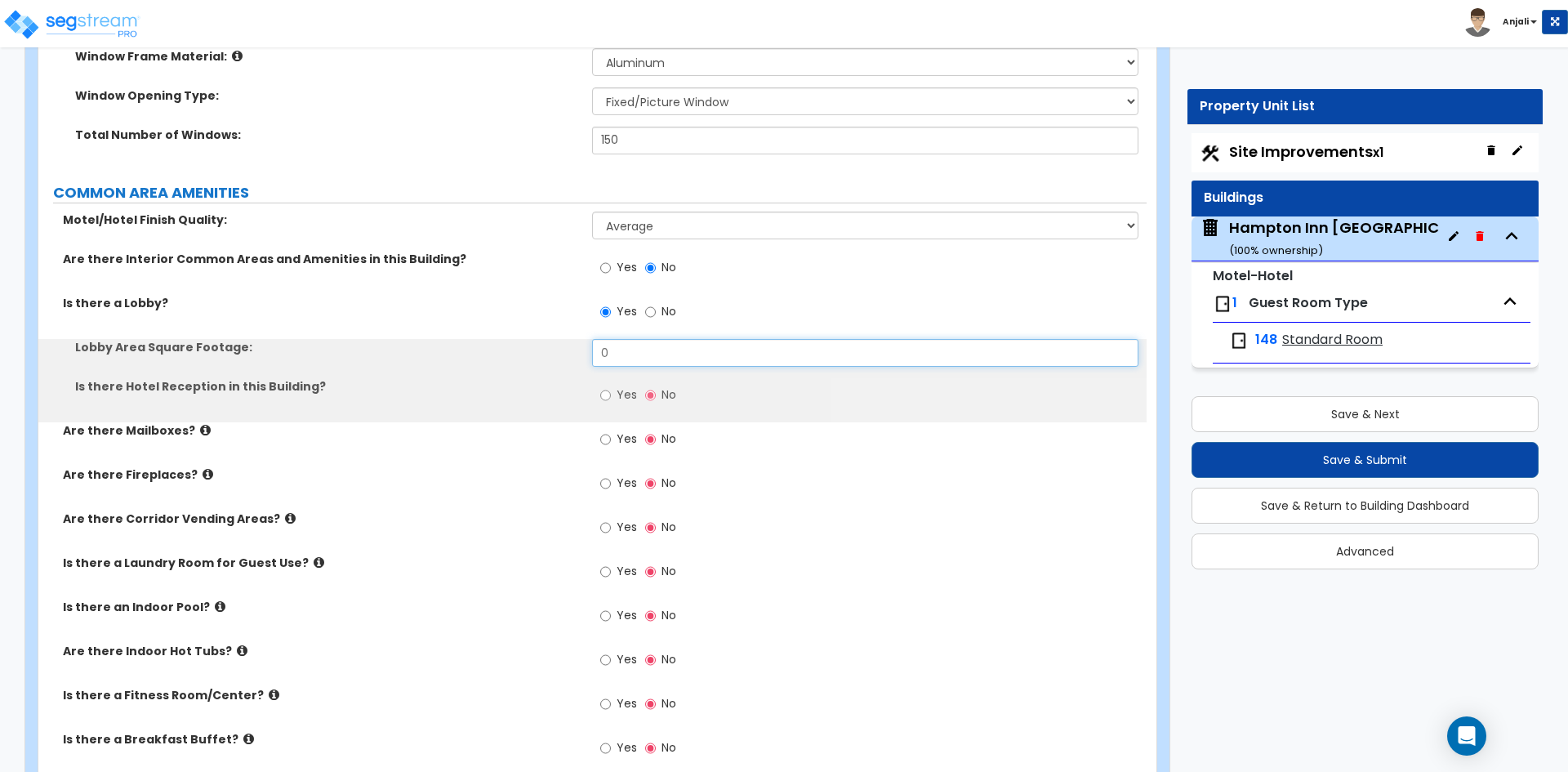
click at [659, 339] on input "0" at bounding box center [865, 352] width 545 height 27
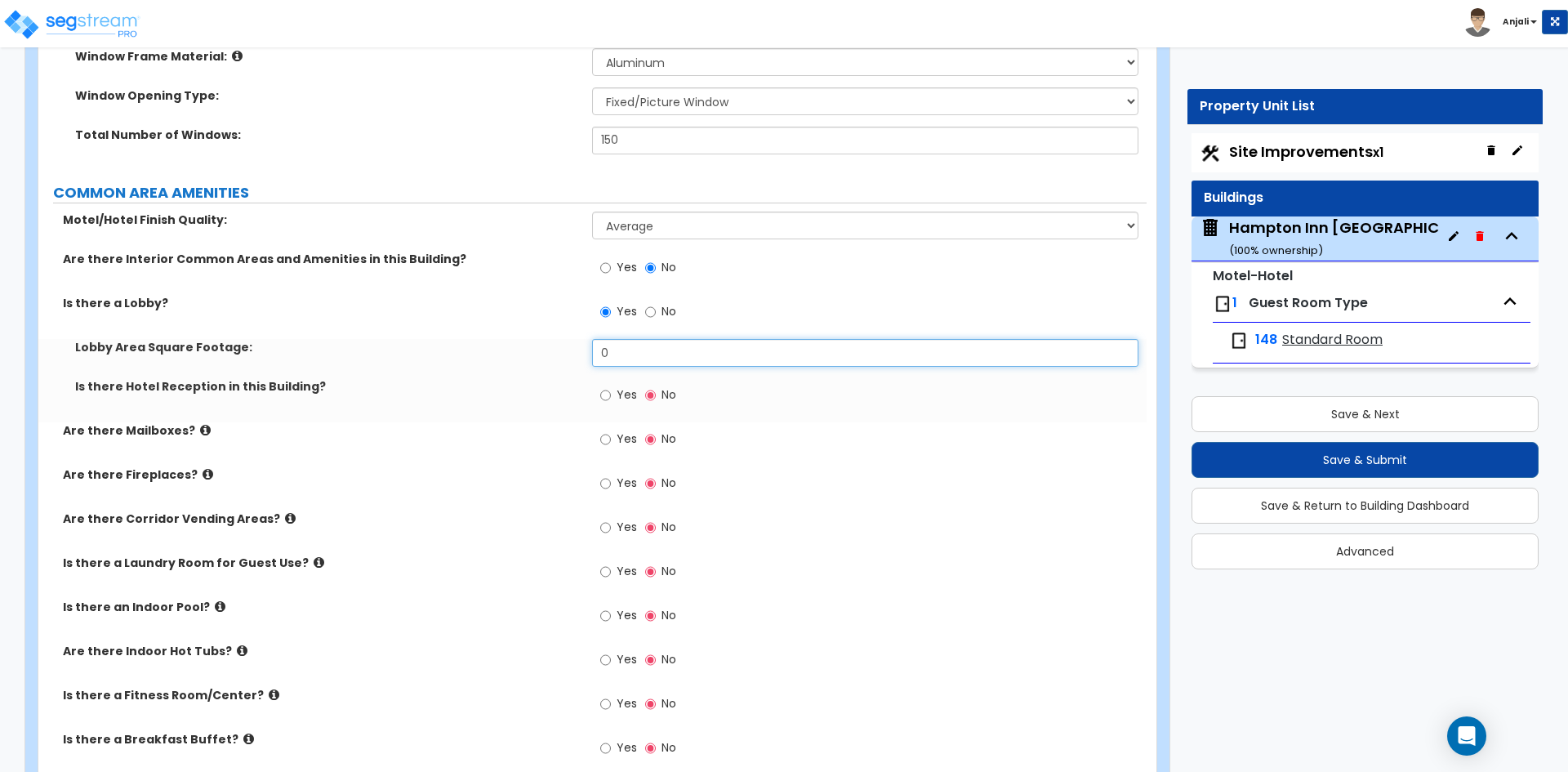
type input "0"
type input "320"
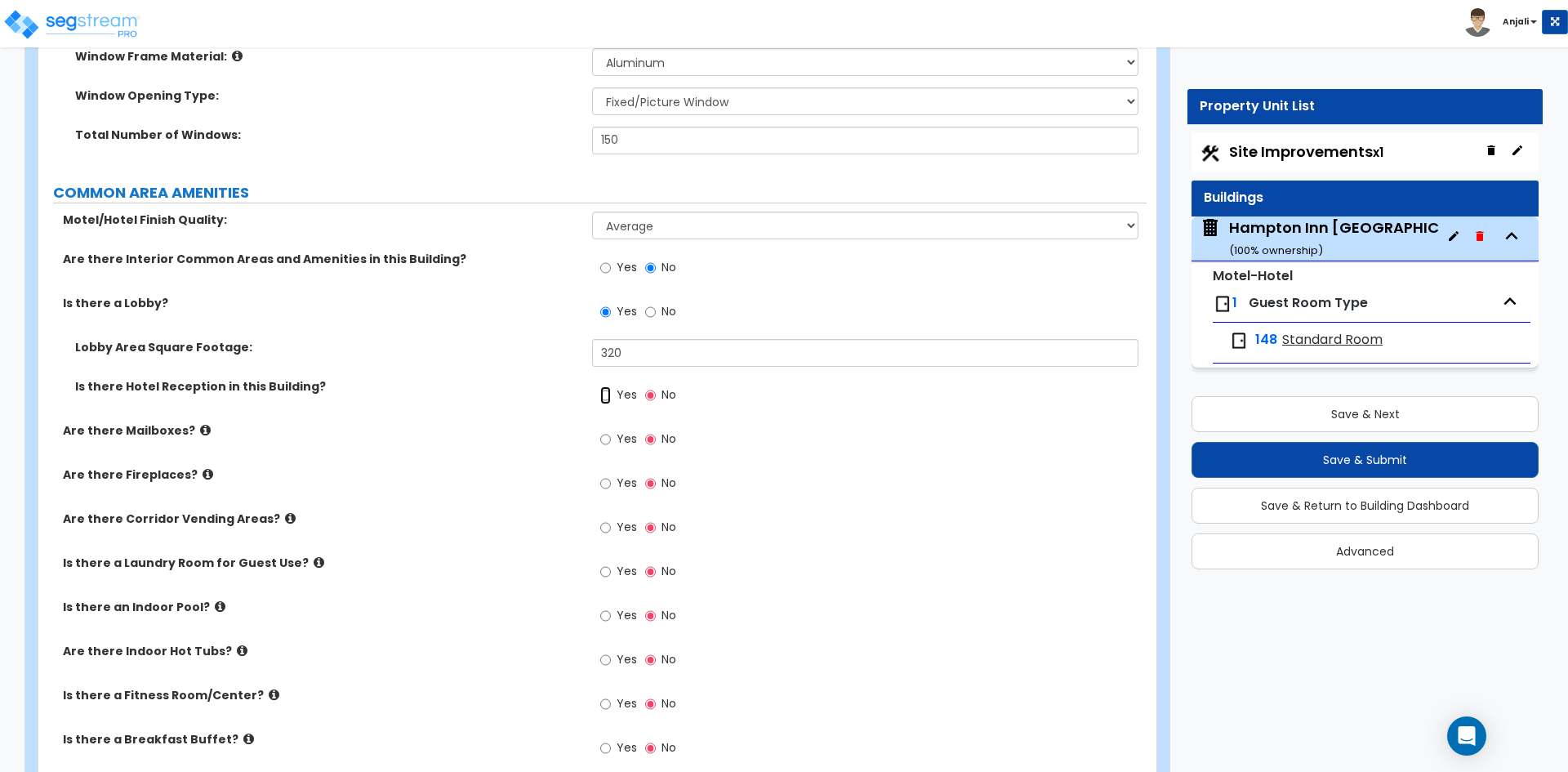
click at [605, 386] on input "Yes" at bounding box center [605, 394] width 10 height 18
radio input "true"
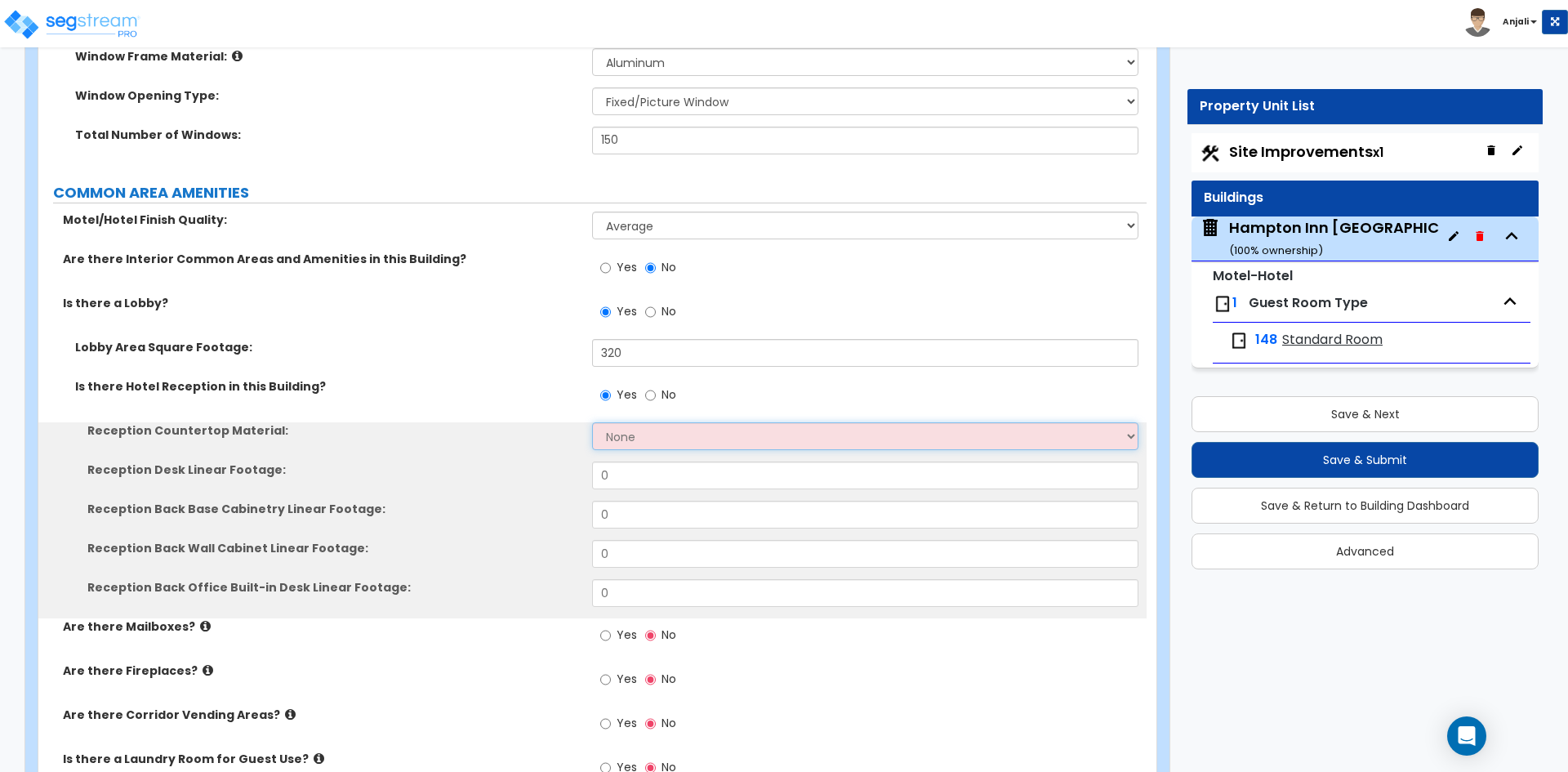
click at [629, 423] on select "None Plastic Laminate Solid Surface Stone Quartz Marble Tile Wood Stainless Ste…" at bounding box center [865, 436] width 545 height 27
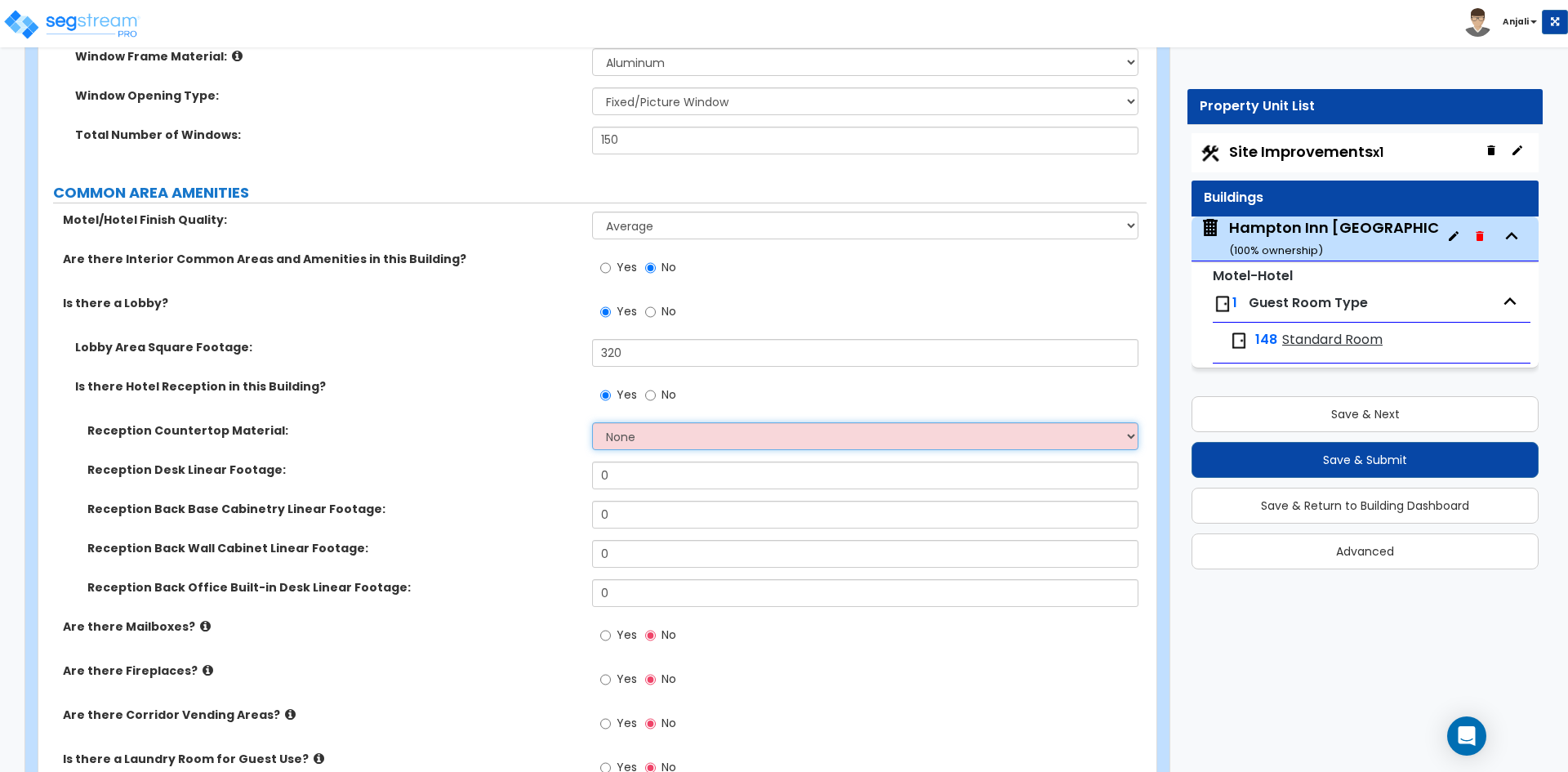
select select "5"
click at [592, 423] on select "None Plastic Laminate Solid Surface Stone Quartz Marble Tile Wood Stainless Ste…" at bounding box center [865, 436] width 545 height 27
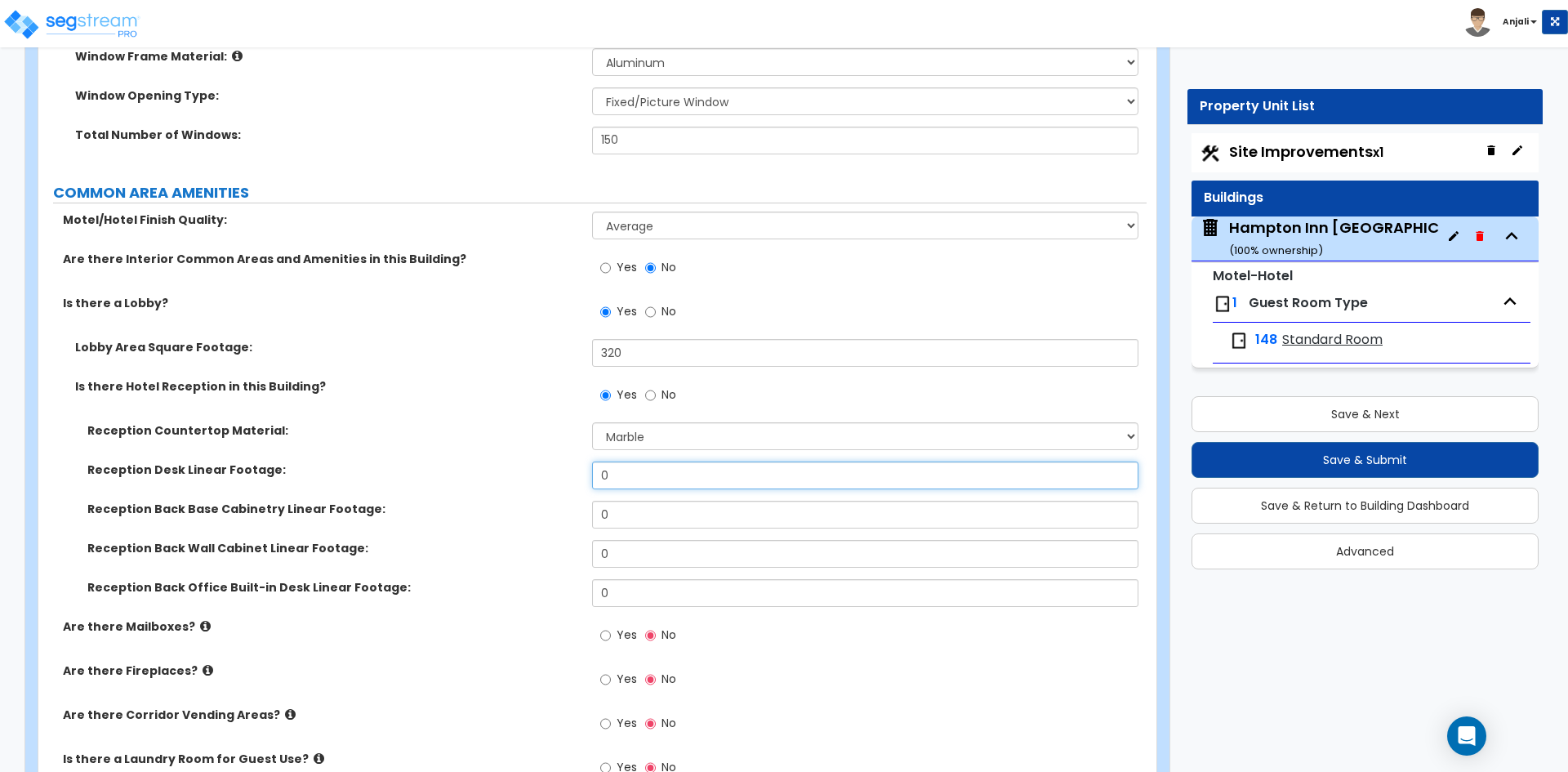
click at [642, 462] on input "0" at bounding box center [865, 475] width 545 height 27
type input "10"
click at [642, 501] on input "0" at bounding box center [865, 514] width 545 height 27
type input "10"
click at [646, 579] on input "0" at bounding box center [865, 593] width 545 height 27
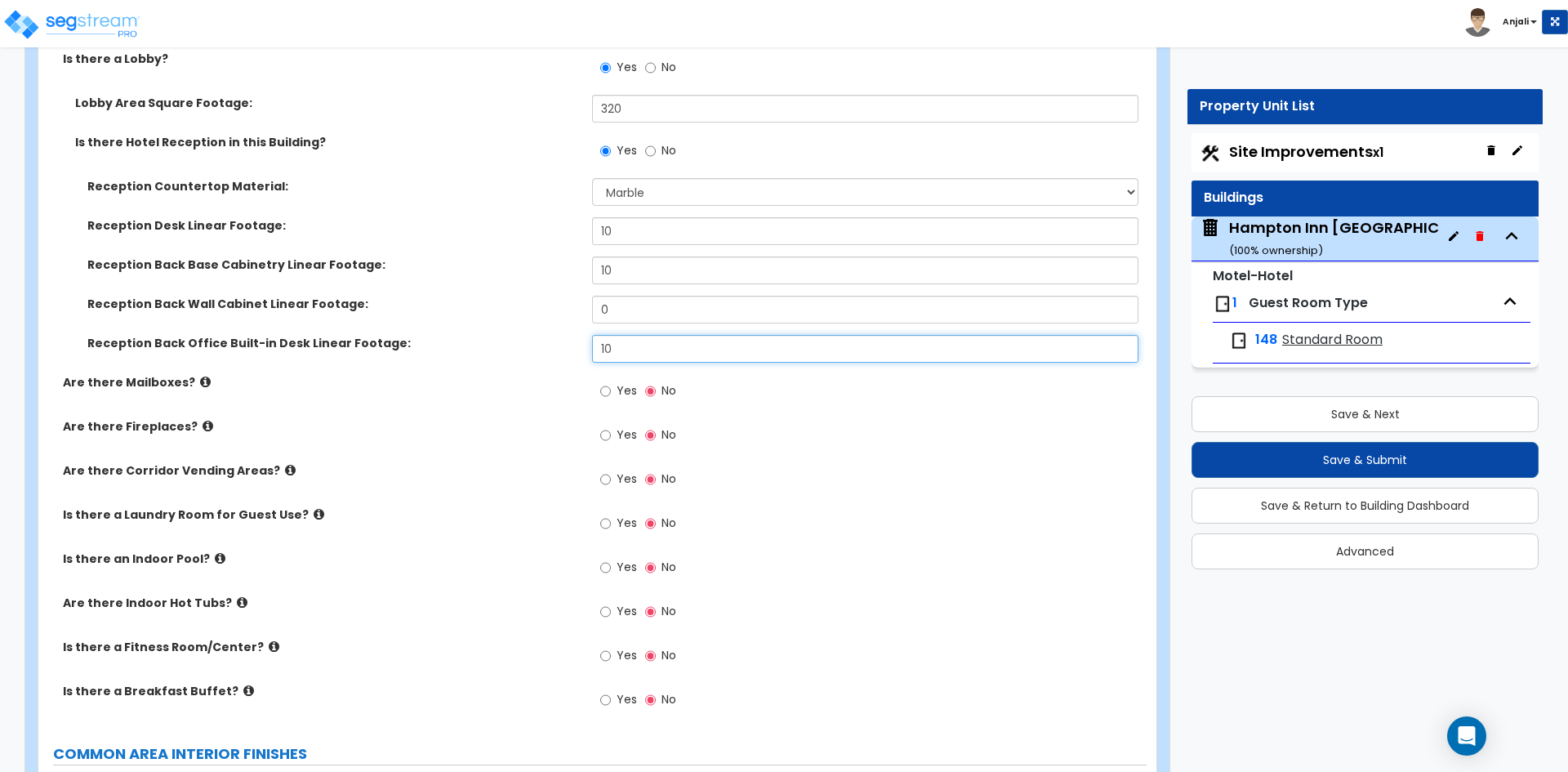
scroll to position [4003, 0]
type input "10"
click at [606, 470] on input "Yes" at bounding box center [605, 478] width 10 height 18
radio input "true"
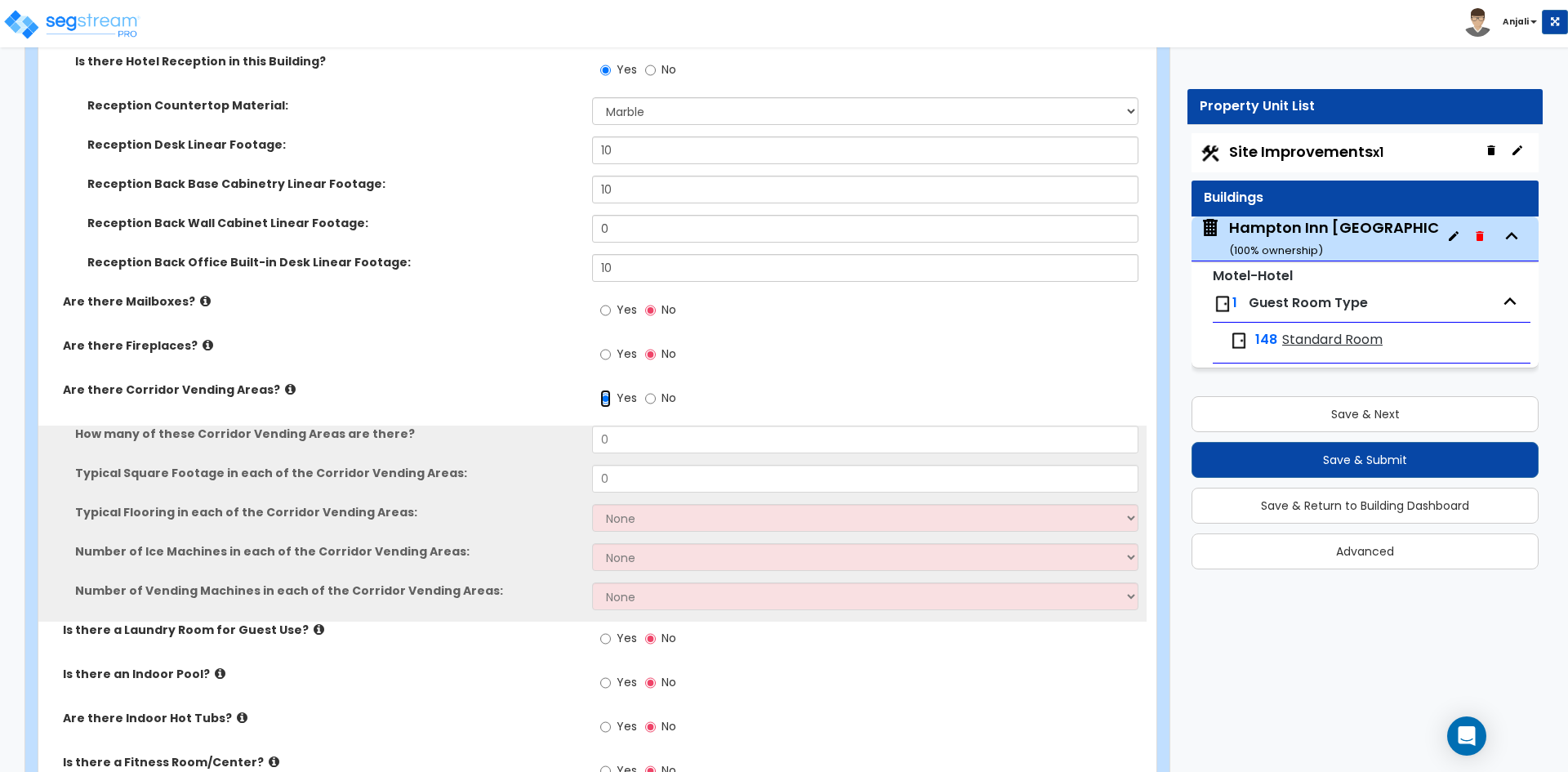
scroll to position [4085, 0]
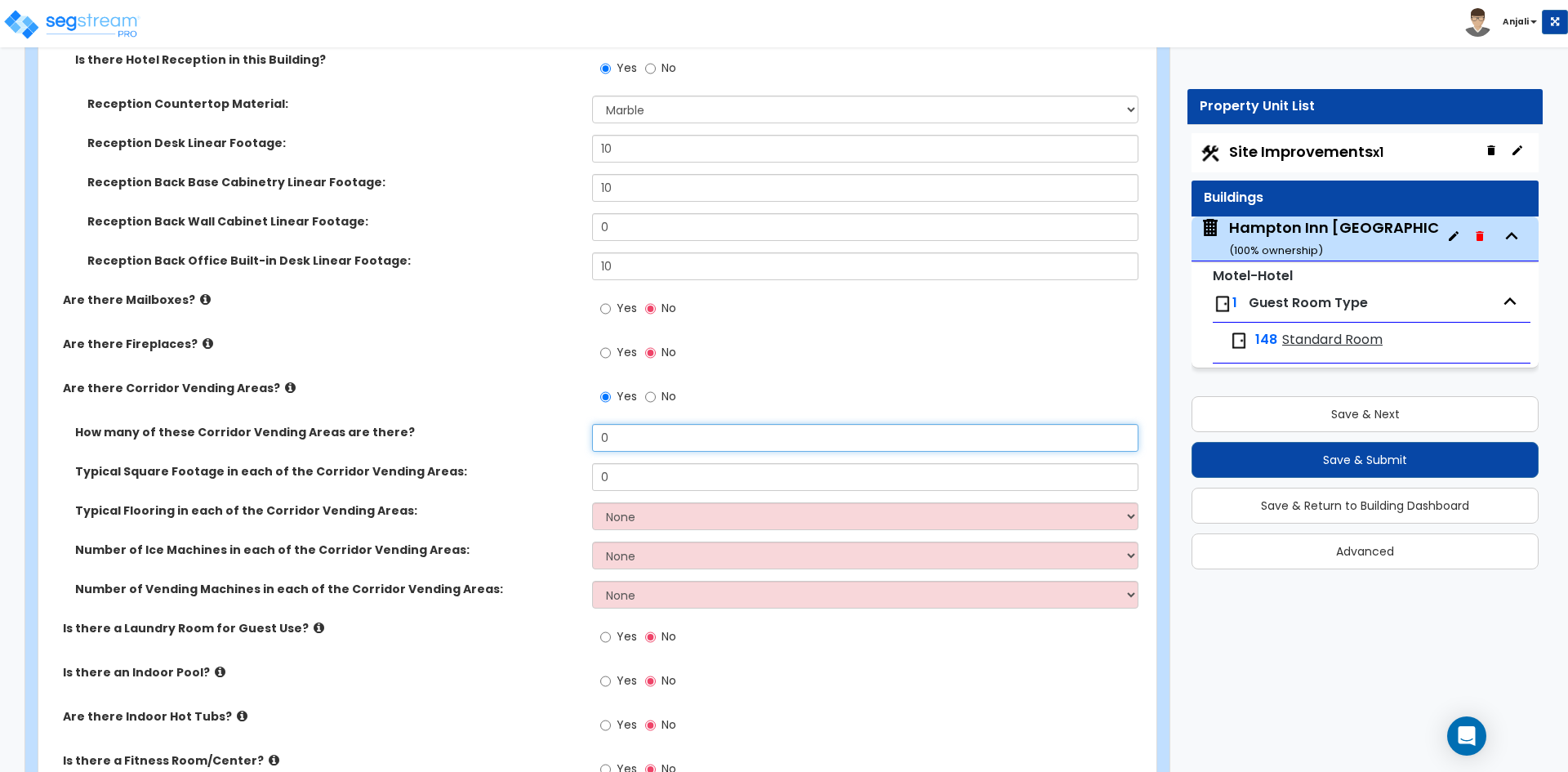
click at [632, 424] on input "0" at bounding box center [865, 437] width 545 height 27
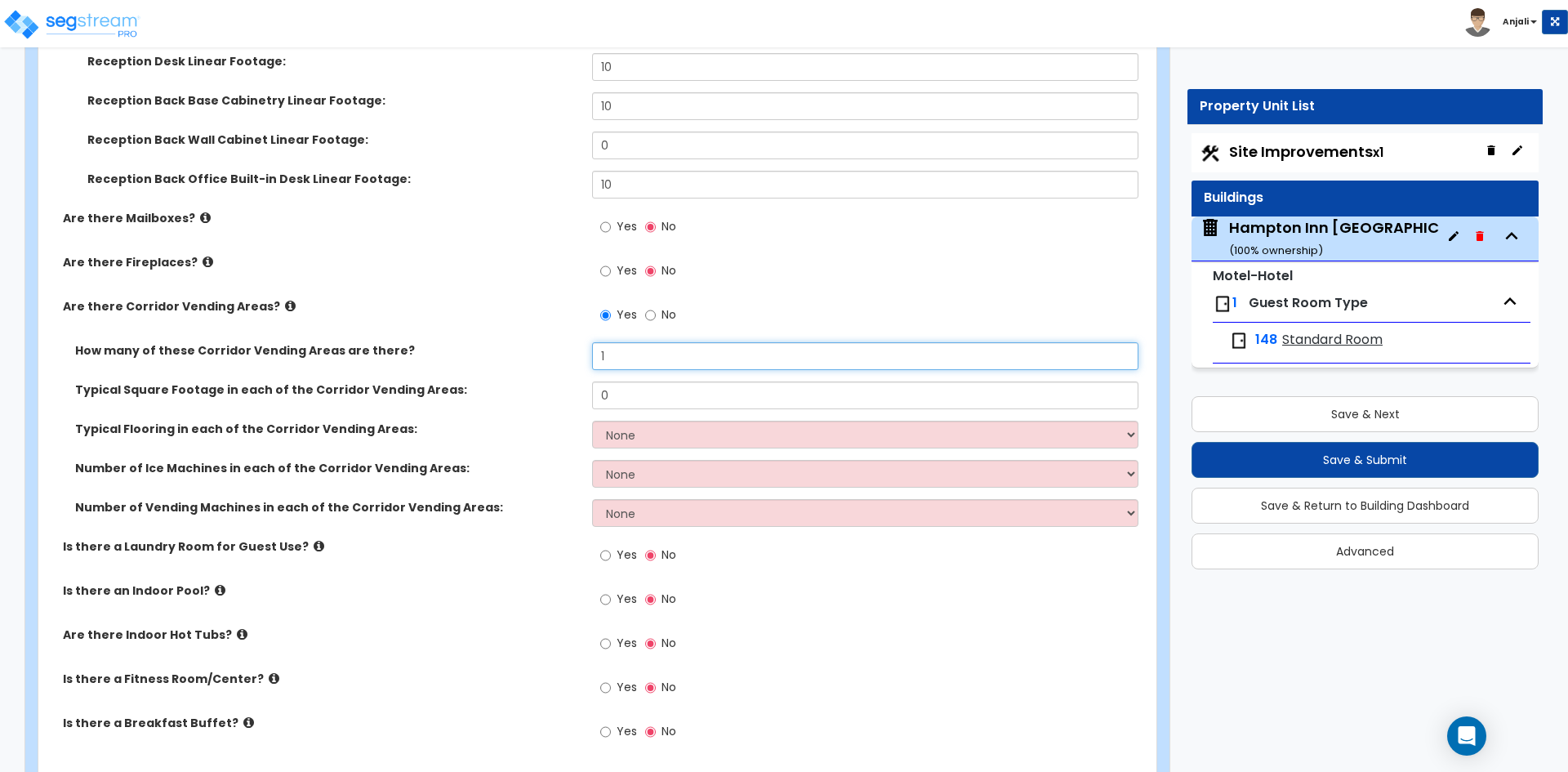
type input "1"
click at [647, 381] on input "0" at bounding box center [865, 394] width 545 height 27
type input "220"
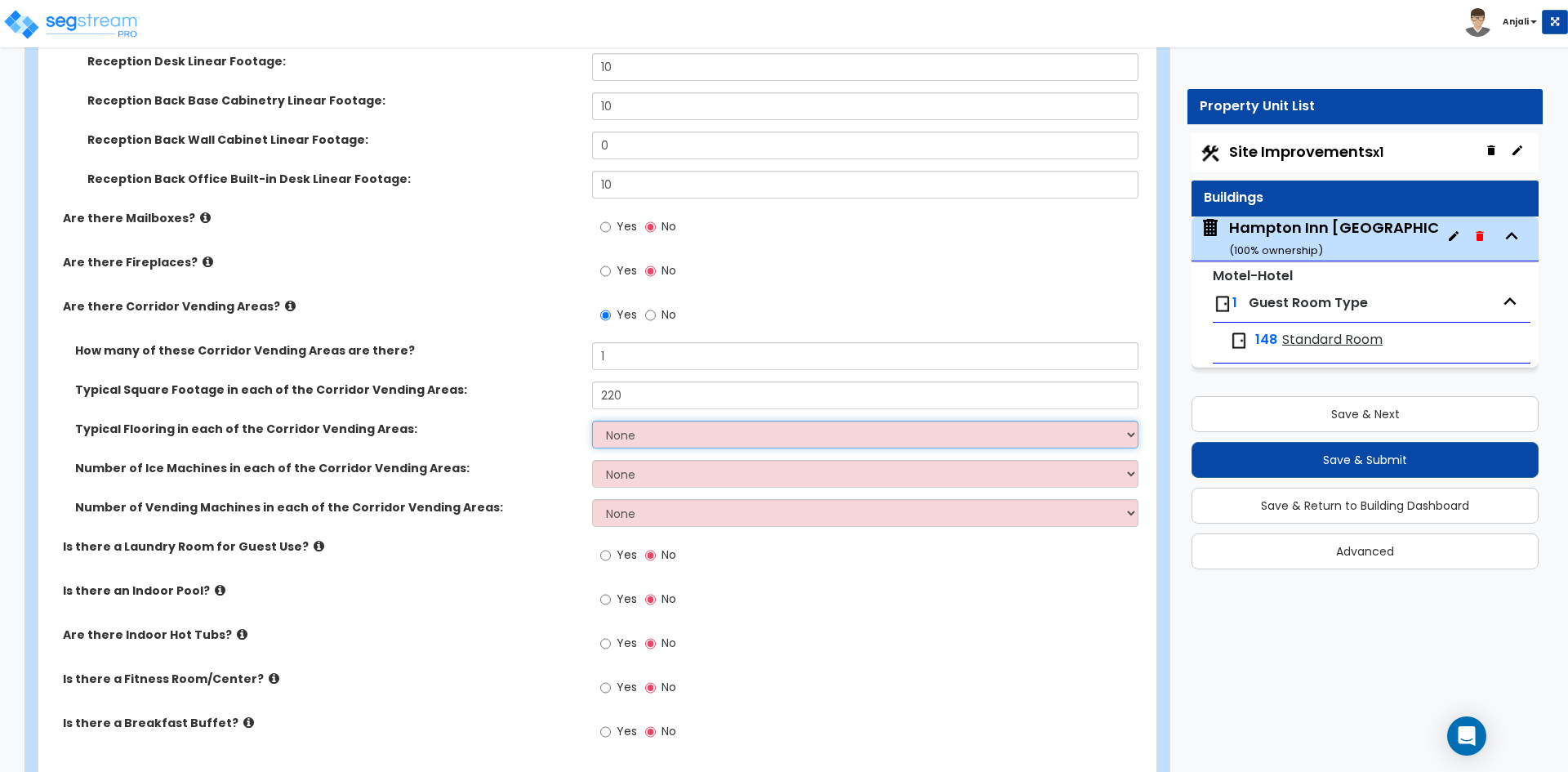
click at [634, 421] on select "None Tile Flooring Wood Flooring Resilient Laminate Flooring VCT Flooring Sheet…" at bounding box center [865, 434] width 545 height 27
select select "1"
click at [592, 421] on select "None Tile Flooring Wood Flooring Resilient Laminate Flooring VCT Flooring Sheet…" at bounding box center [865, 434] width 545 height 27
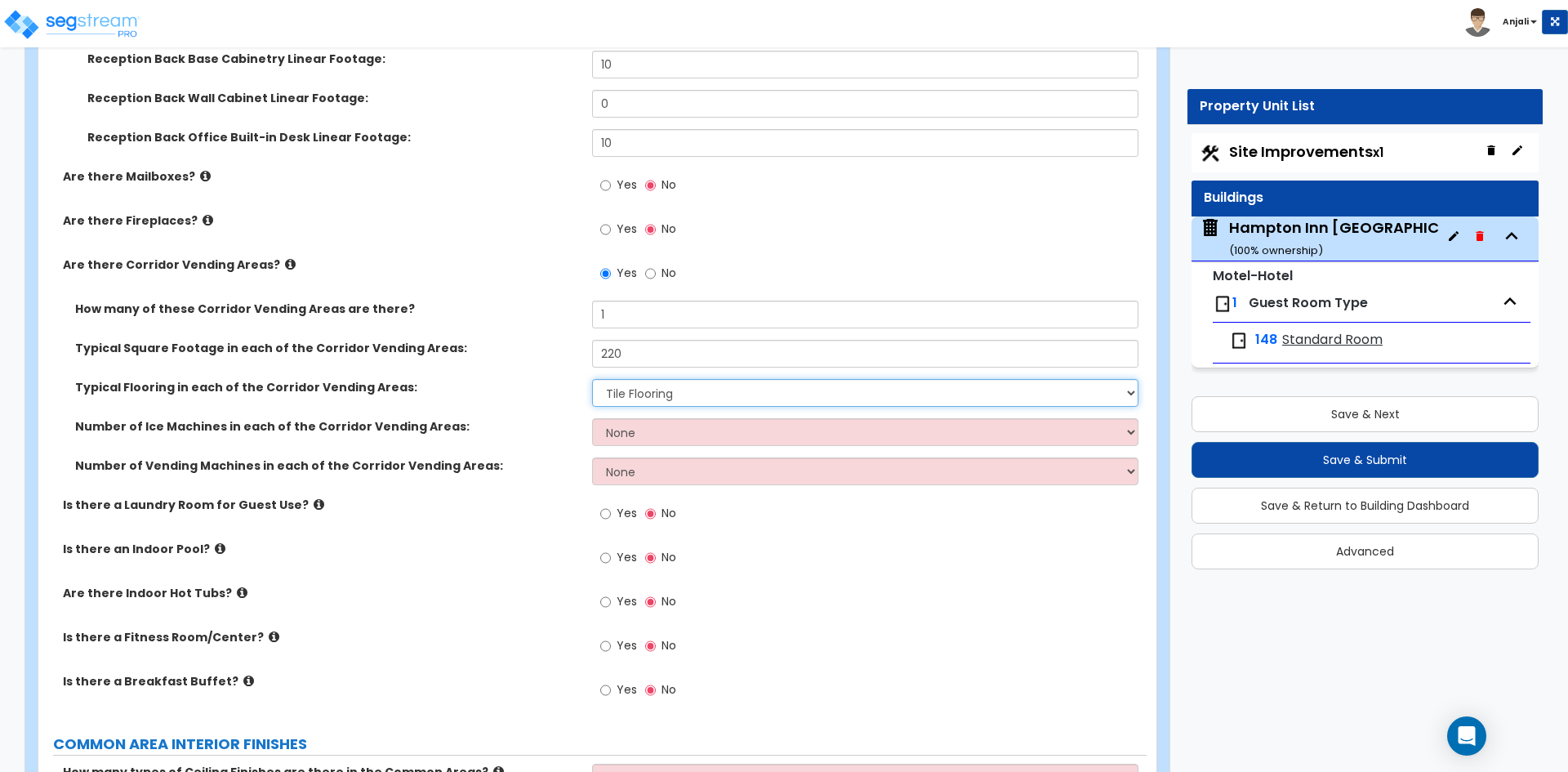
scroll to position [4248, 0]
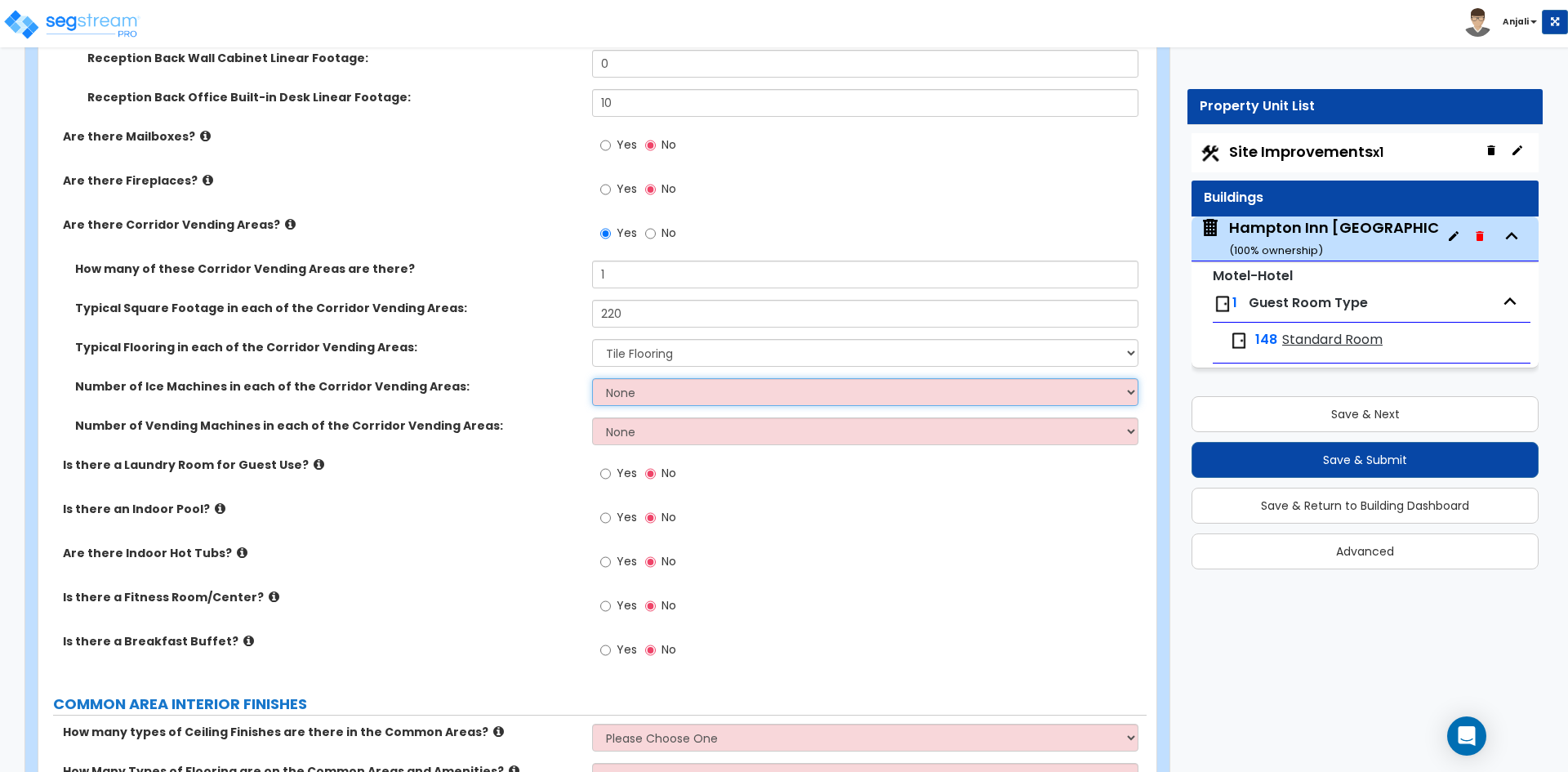
click at [653, 378] on select "None 1 2 3" at bounding box center [865, 392] width 545 height 27
select select "1"
click at [592, 378] on select "None 1 2 3" at bounding box center [865, 392] width 545 height 27
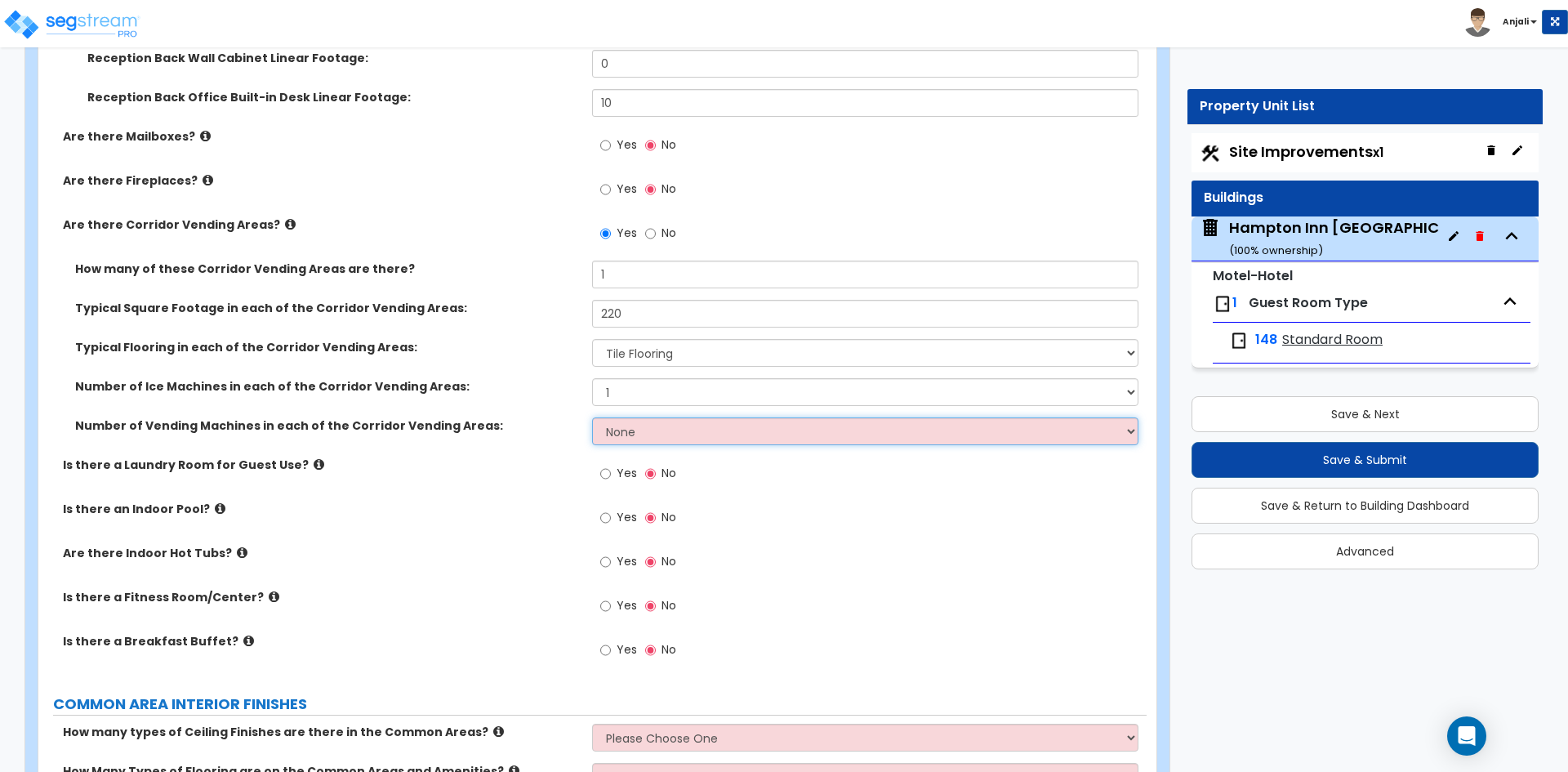
click at [656, 417] on select "None 1 2 3" at bounding box center [865, 430] width 545 height 27
select select "1"
click at [592, 417] on select "None 1 2 3" at bounding box center [865, 430] width 545 height 27
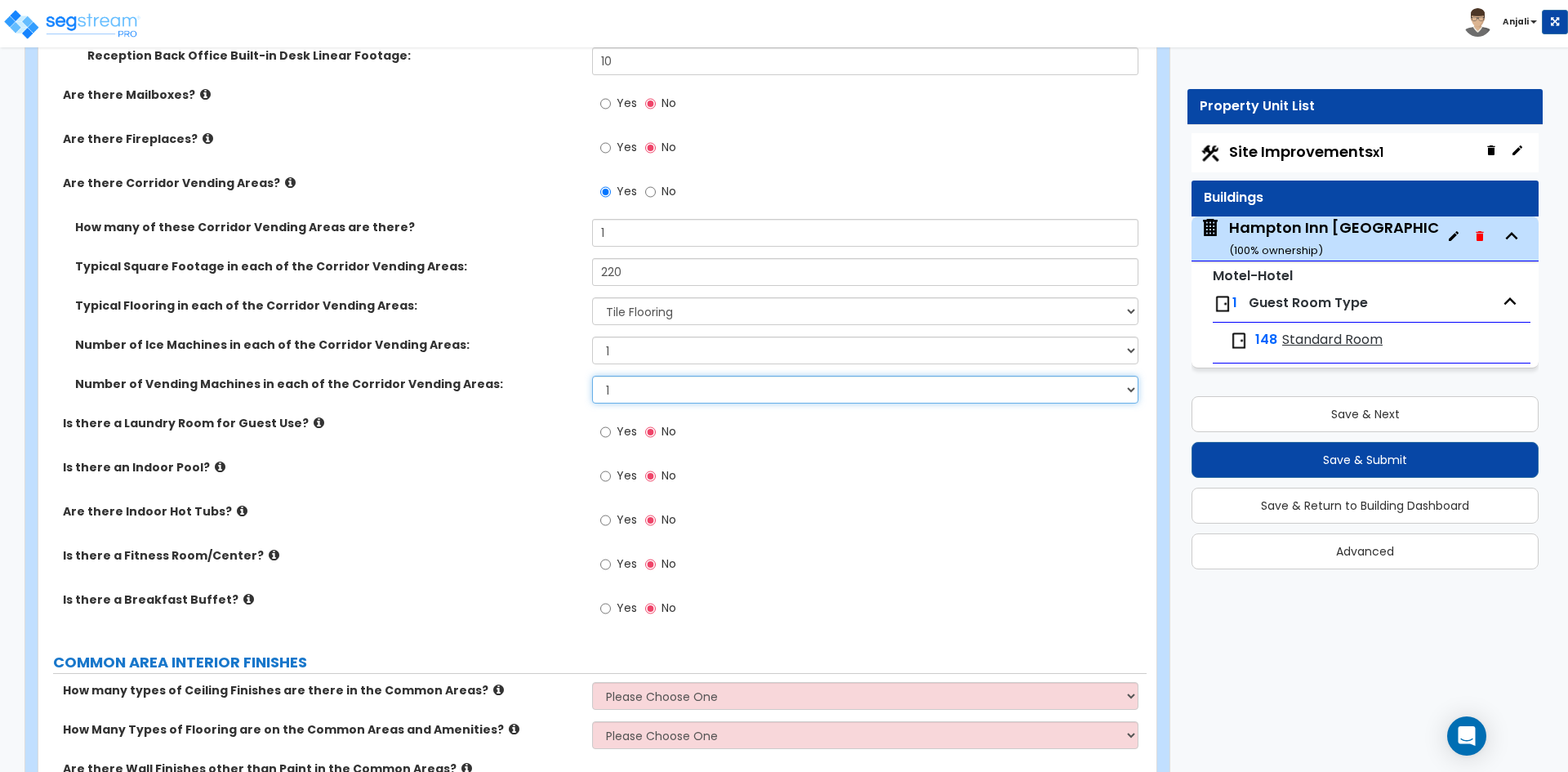
scroll to position [4330, 0]
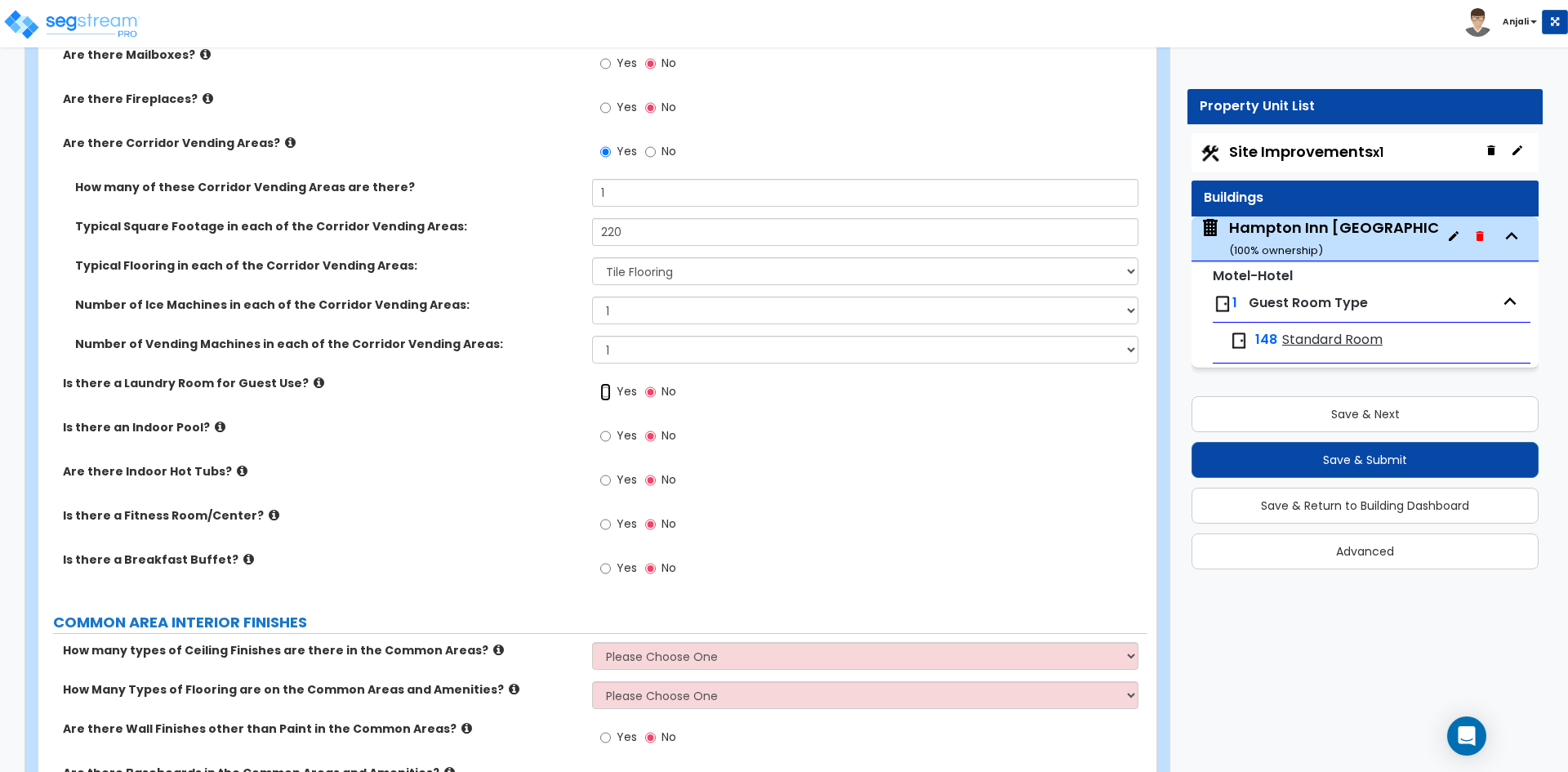
click at [604, 383] on input "Yes" at bounding box center [605, 392] width 10 height 18
radio input "true"
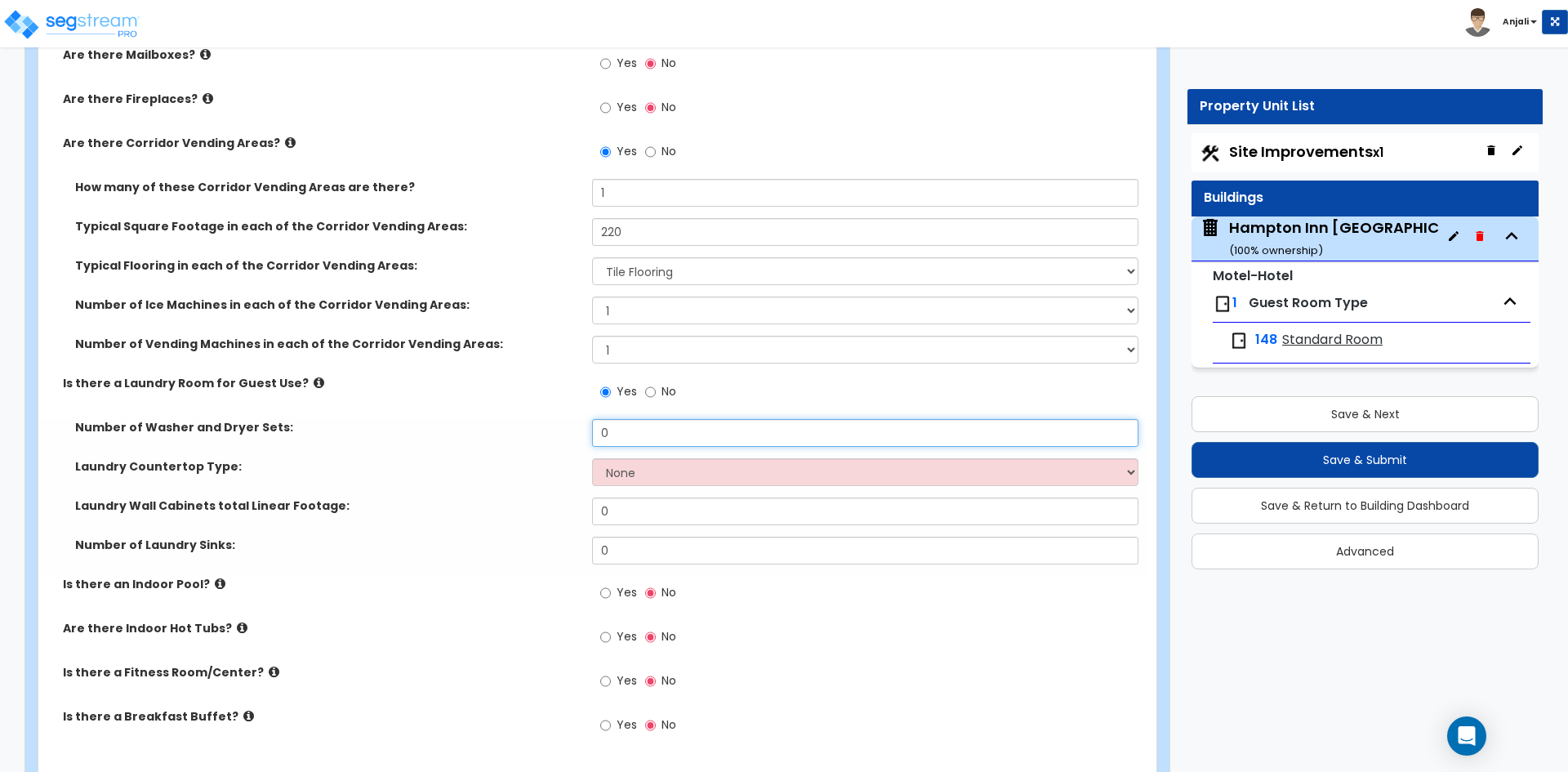
click at [660, 419] on input "0" at bounding box center [865, 432] width 545 height 27
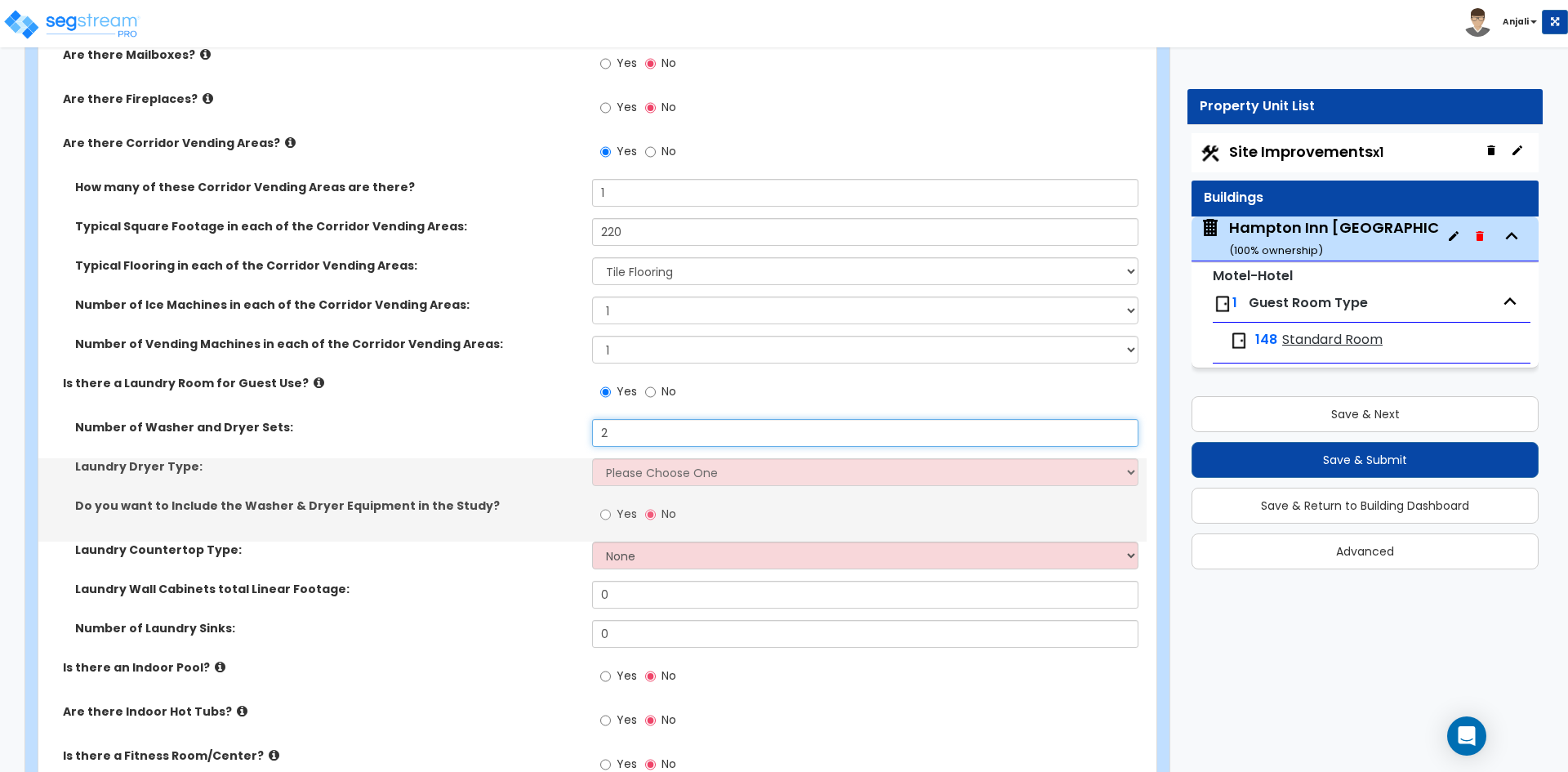
type input "2"
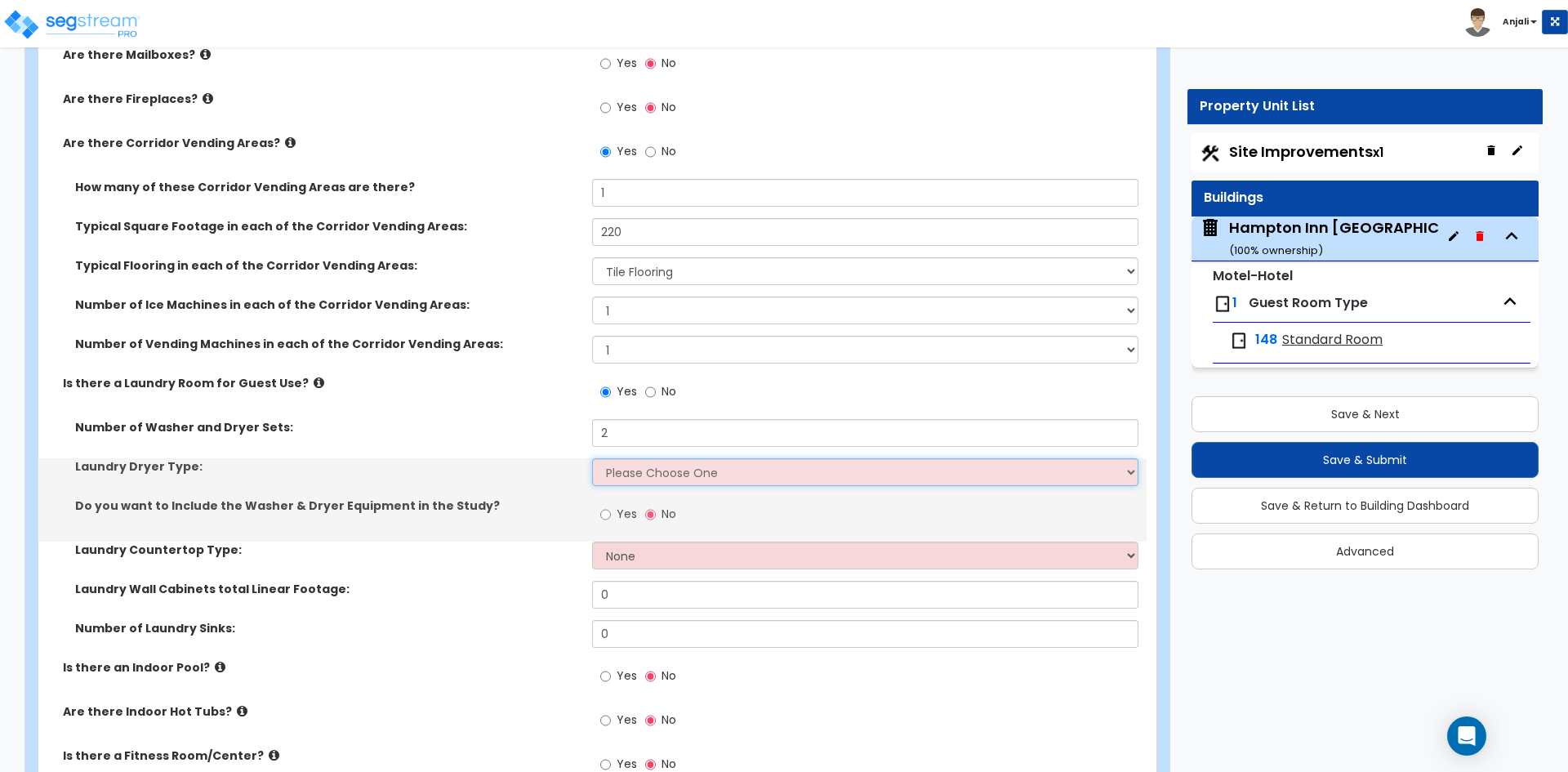
click at [655, 459] on select "Please Choose One Gas Electric" at bounding box center [865, 472] width 545 height 27
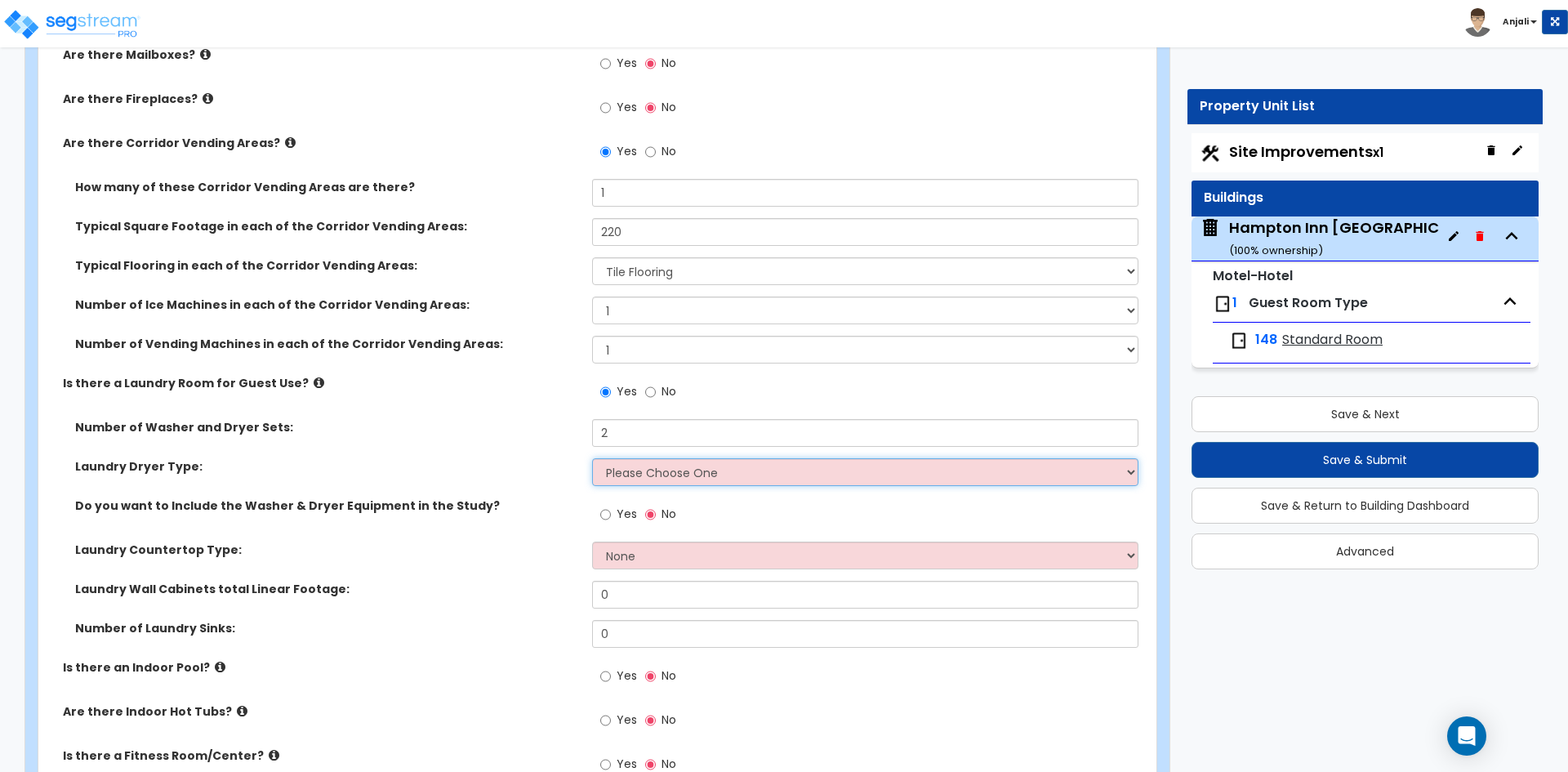
select select "1"
click at [592, 459] on select "Please Choose One Gas Electric" at bounding box center [865, 472] width 545 height 27
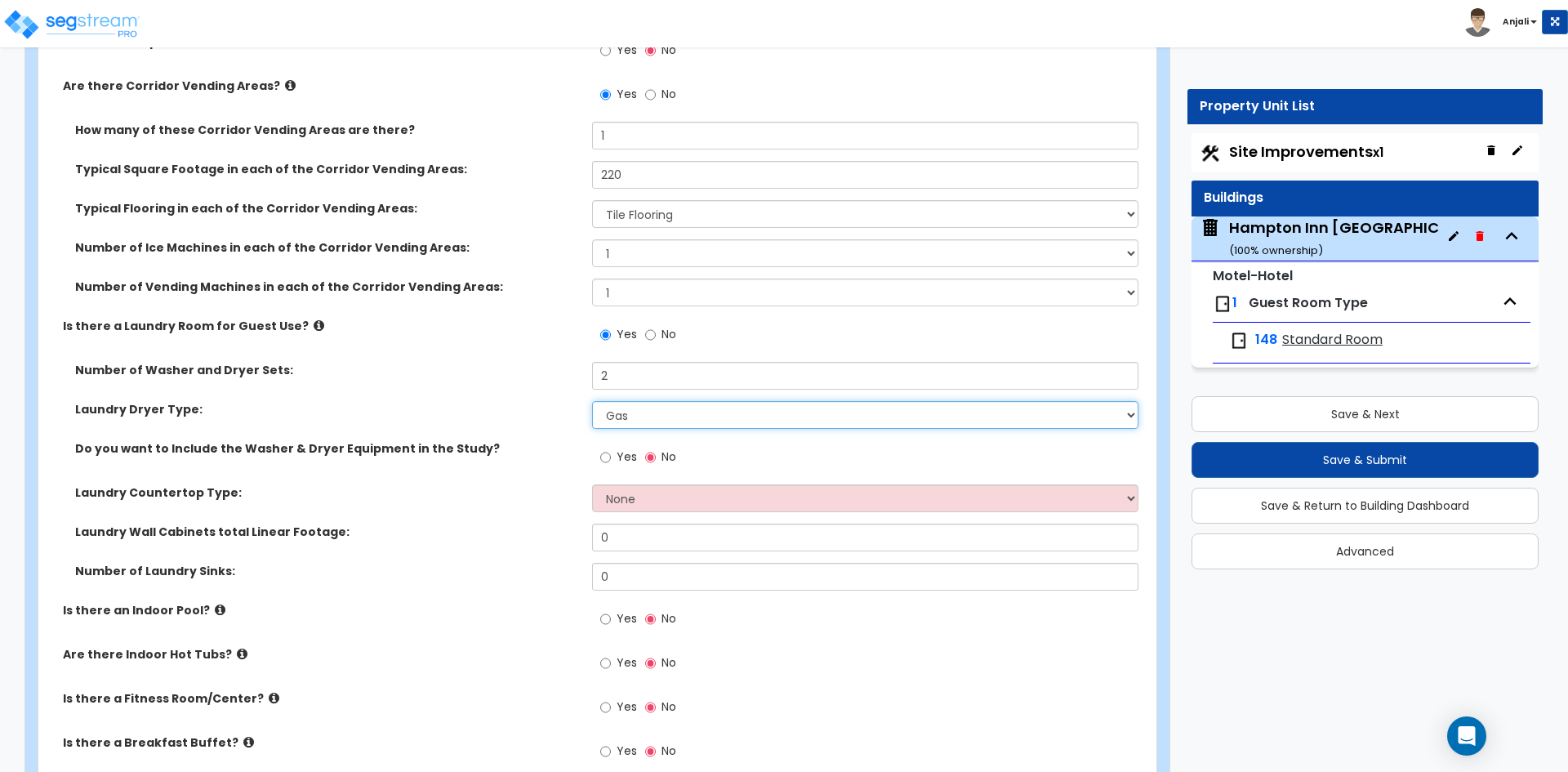
scroll to position [4411, 0]
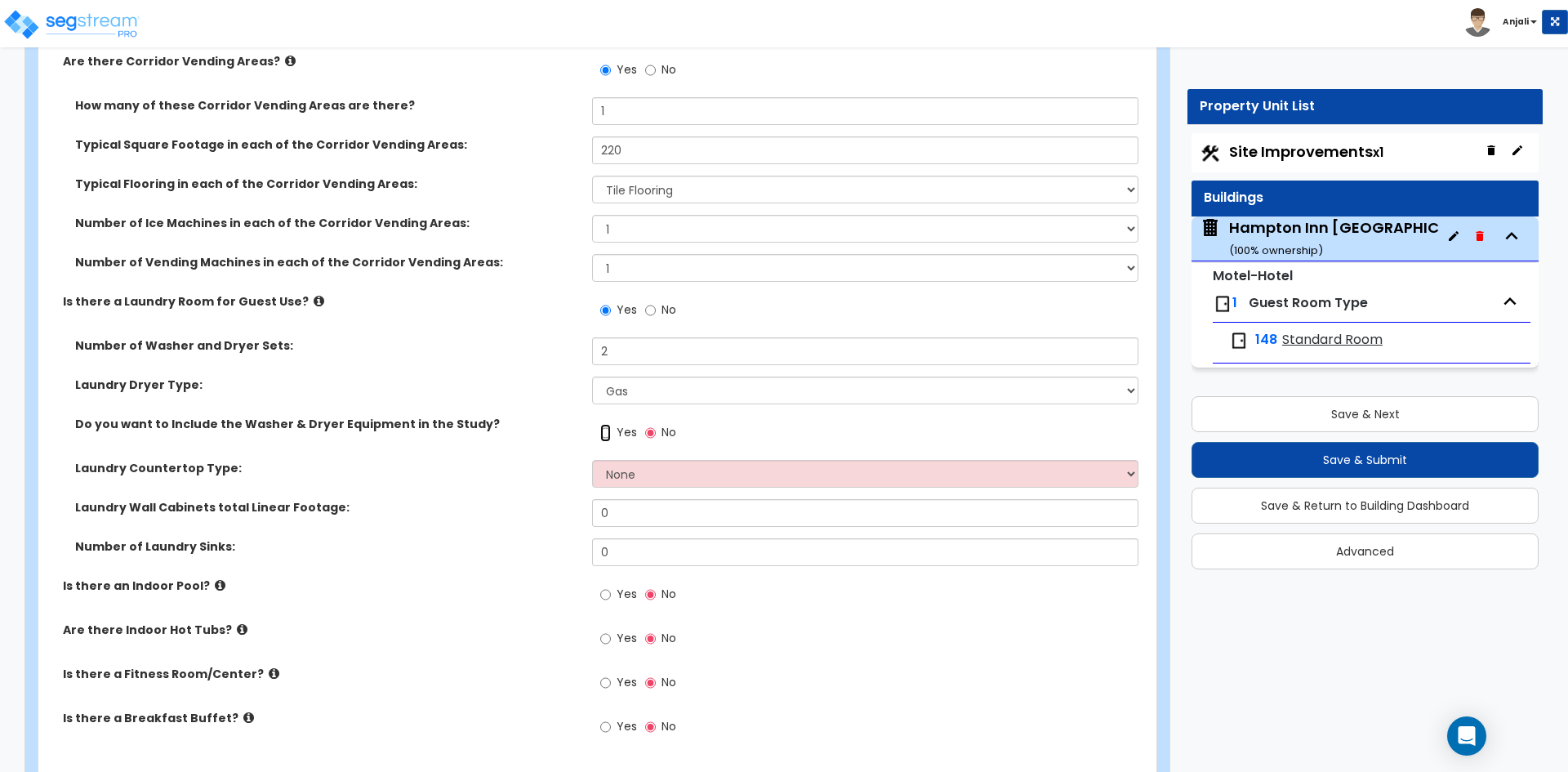
click at [610, 424] on input "Yes" at bounding box center [605, 432] width 10 height 18
radio input "true"
click at [635, 460] on select "None Plastic Laminate Solid Surface Stone Quartz Marble Tile Wood Stainless Ste…" at bounding box center [865, 473] width 545 height 27
click at [544, 499] on label "Laundry Wall Cabinets total Linear Footage:" at bounding box center [327, 507] width 505 height 16
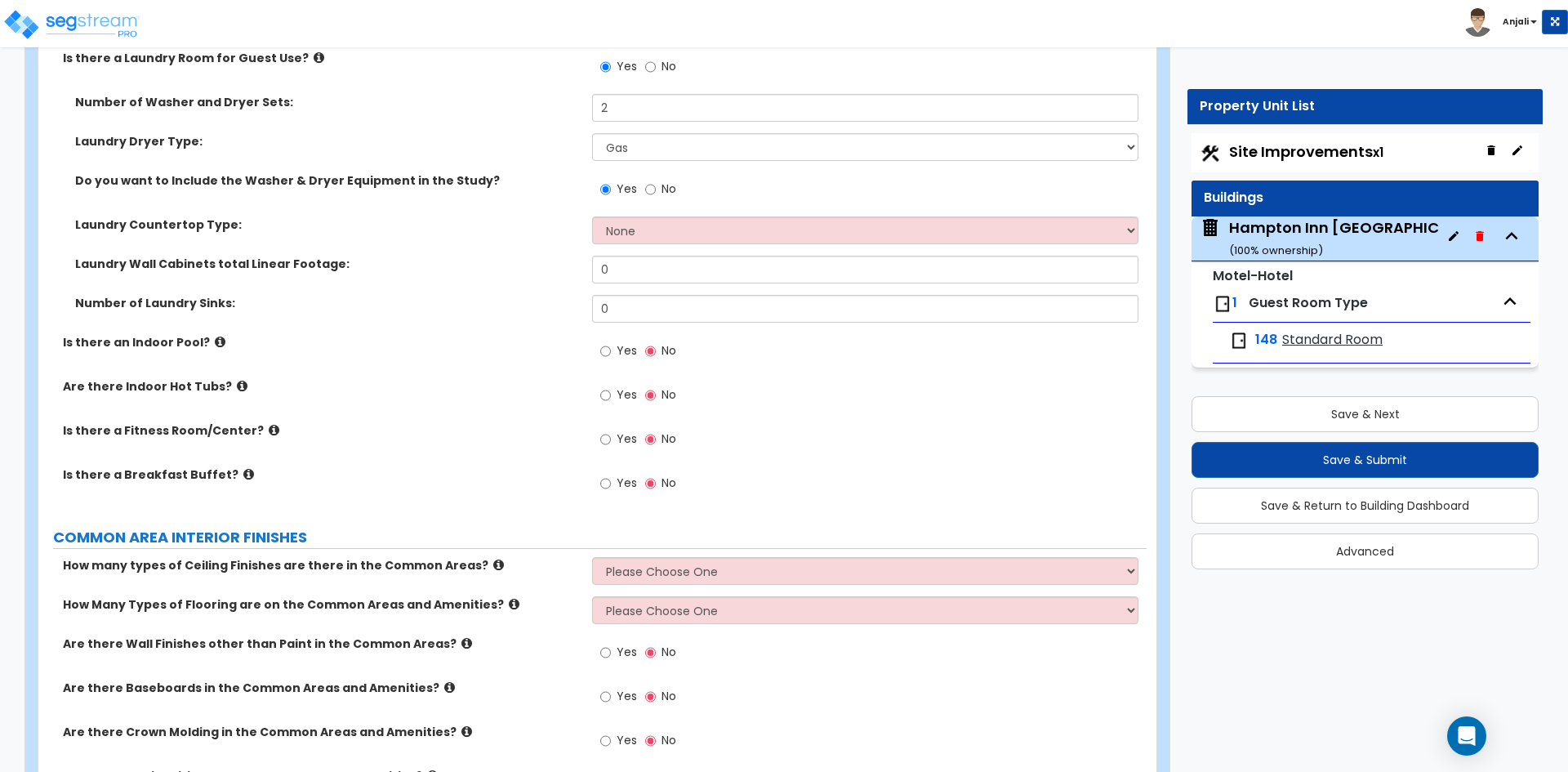
scroll to position [4657, 0]
click at [604, 428] on input "Yes" at bounding box center [605, 437] width 10 height 18
radio input "true"
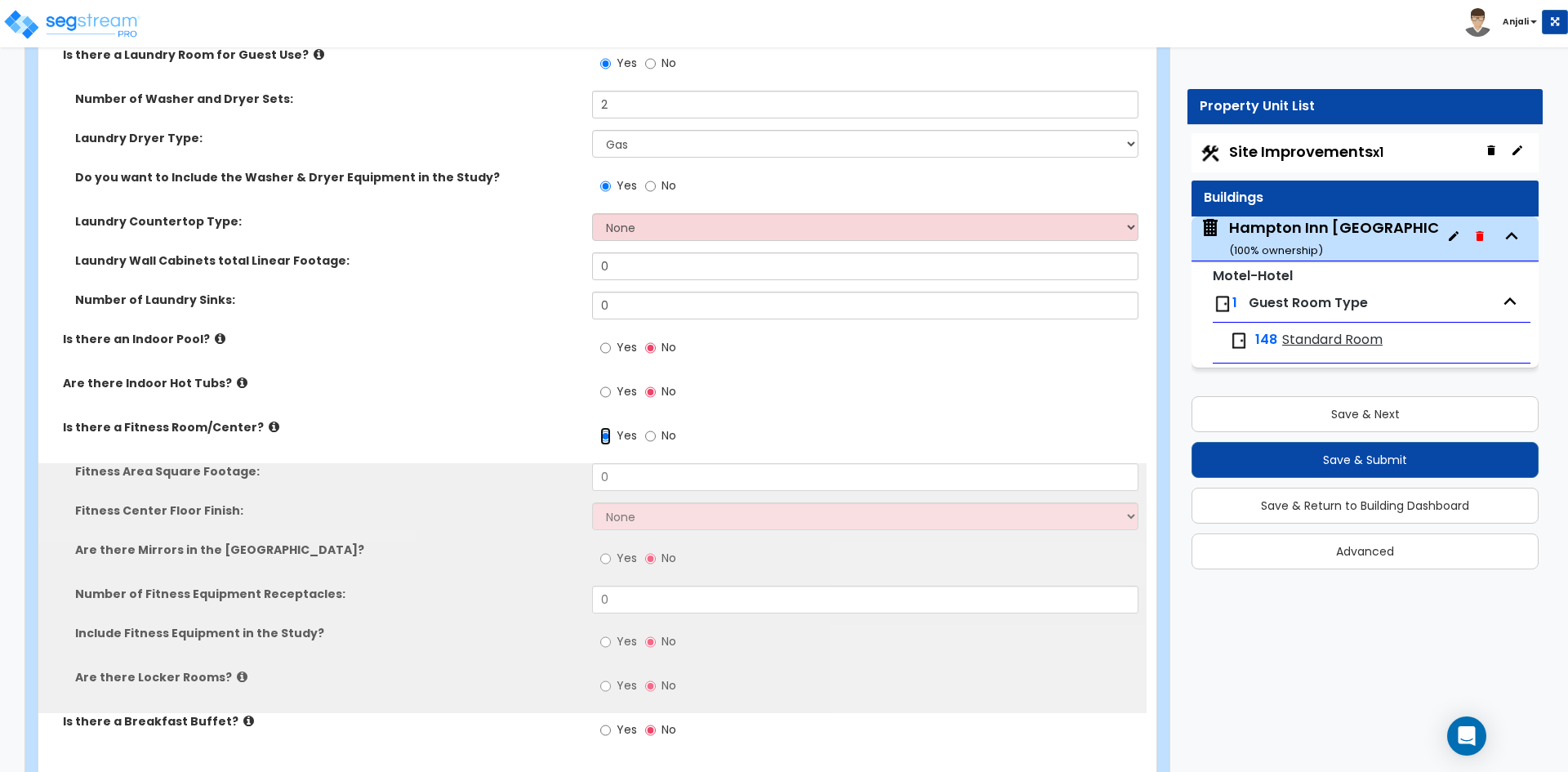
scroll to position [4738, 0]
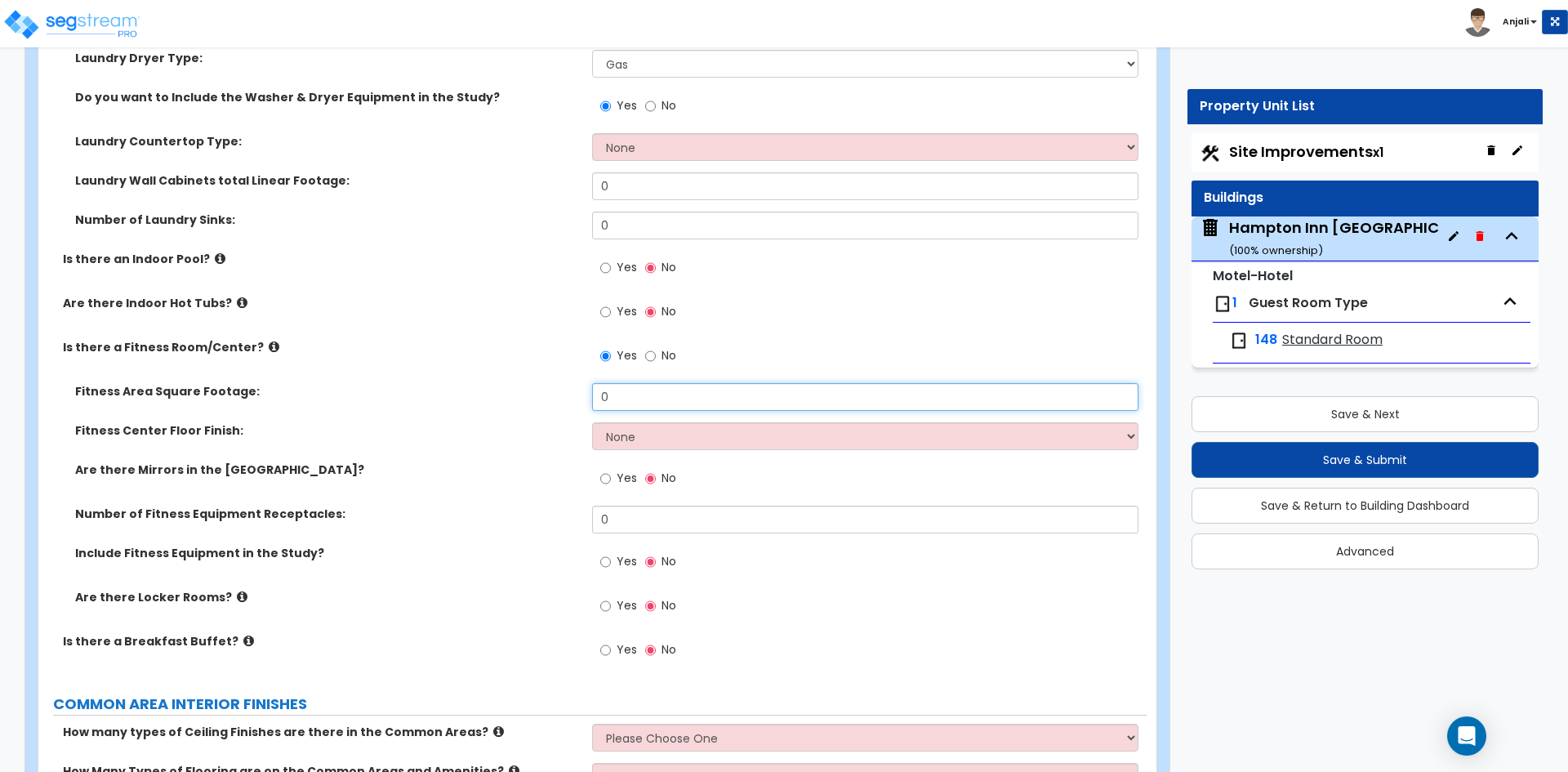
click at [643, 383] on input "0" at bounding box center [865, 396] width 545 height 27
type input "320"
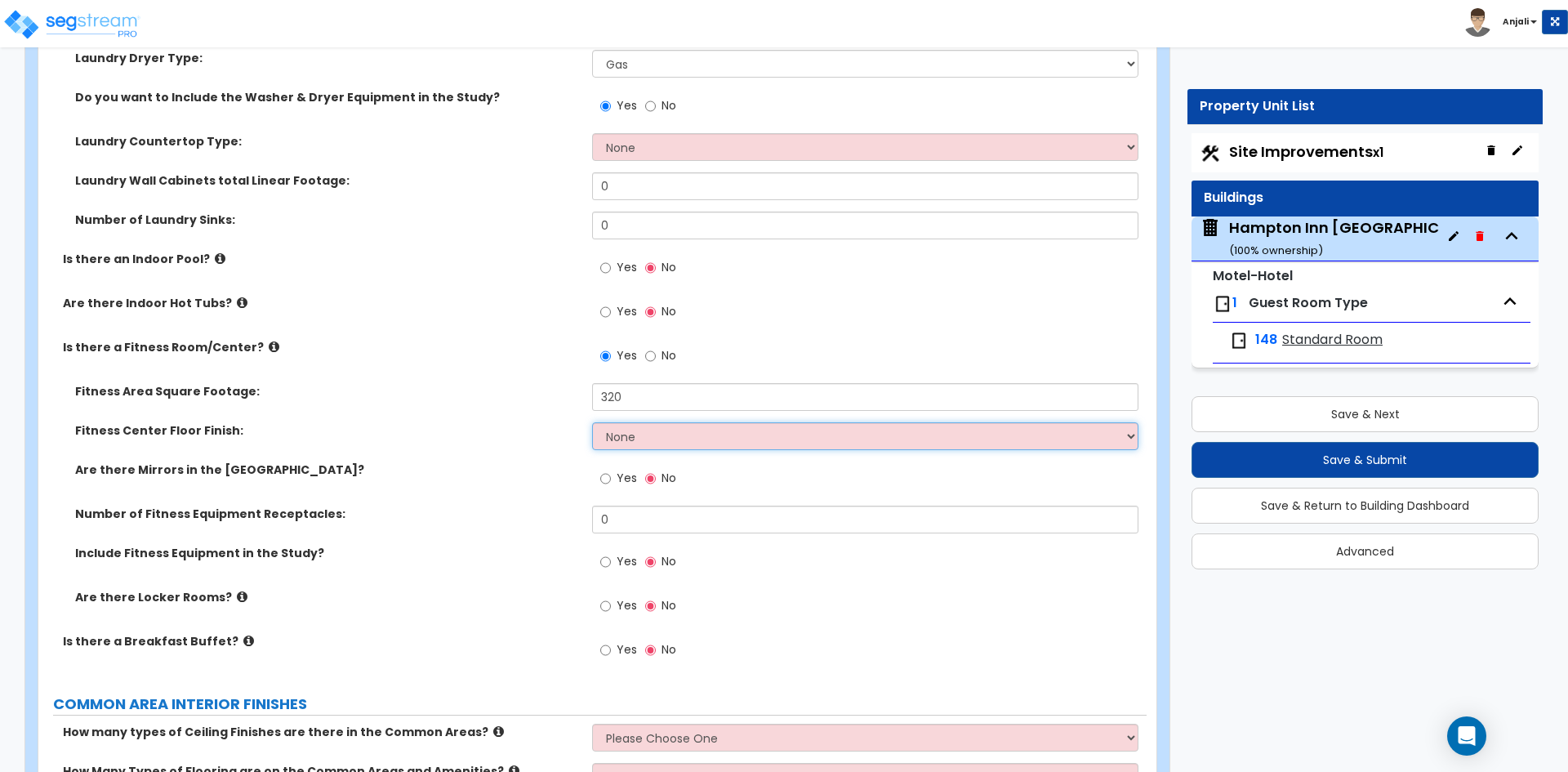
click at [648, 423] on select "None Tile Flooring Resilient Laminate Flooring VCT Flooring Sheet Carpet Floori…" at bounding box center [865, 436] width 545 height 27
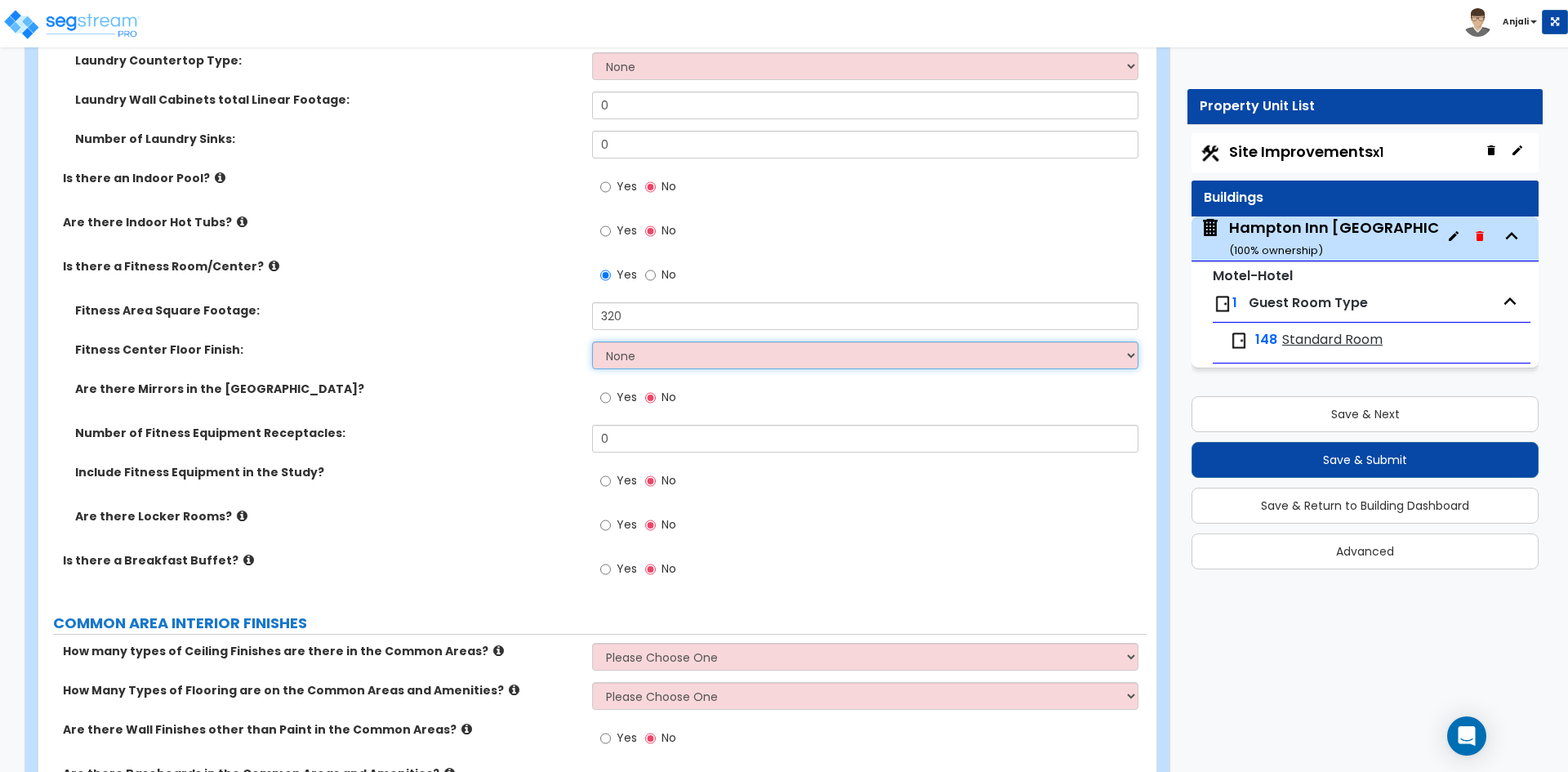
scroll to position [4820, 0]
click at [674, 341] on select "None Tile Flooring Resilient Laminate Flooring VCT Flooring Sheet Carpet Floori…" at bounding box center [865, 354] width 545 height 27
select select "8"
click at [592, 341] on select "None Tile Flooring Resilient Laminate Flooring VCT Flooring Sheet Carpet Floori…" at bounding box center [865, 354] width 545 height 27
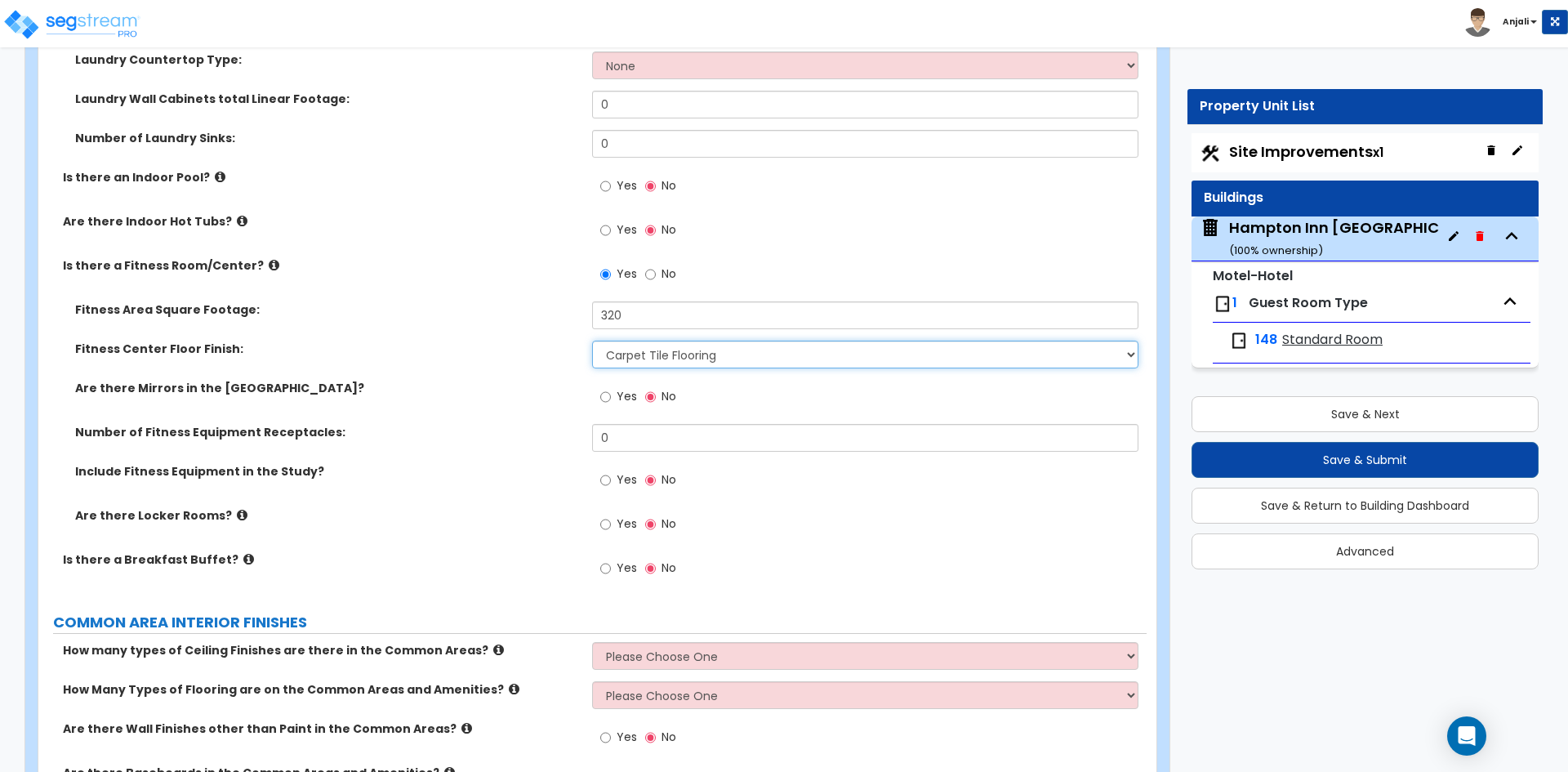
scroll to position [4902, 0]
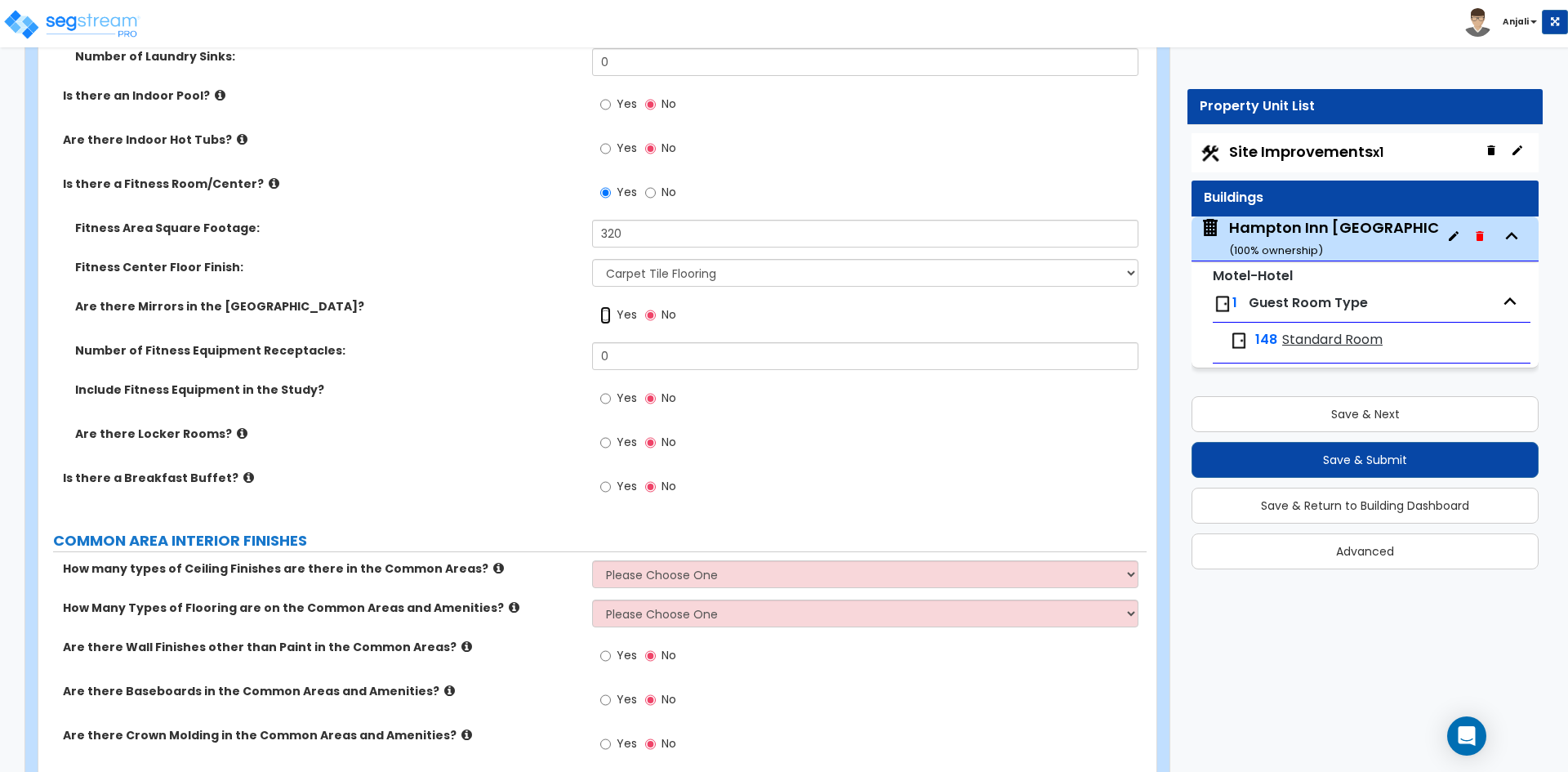
click at [610, 307] on input "Yes" at bounding box center [605, 315] width 10 height 18
radio input "true"
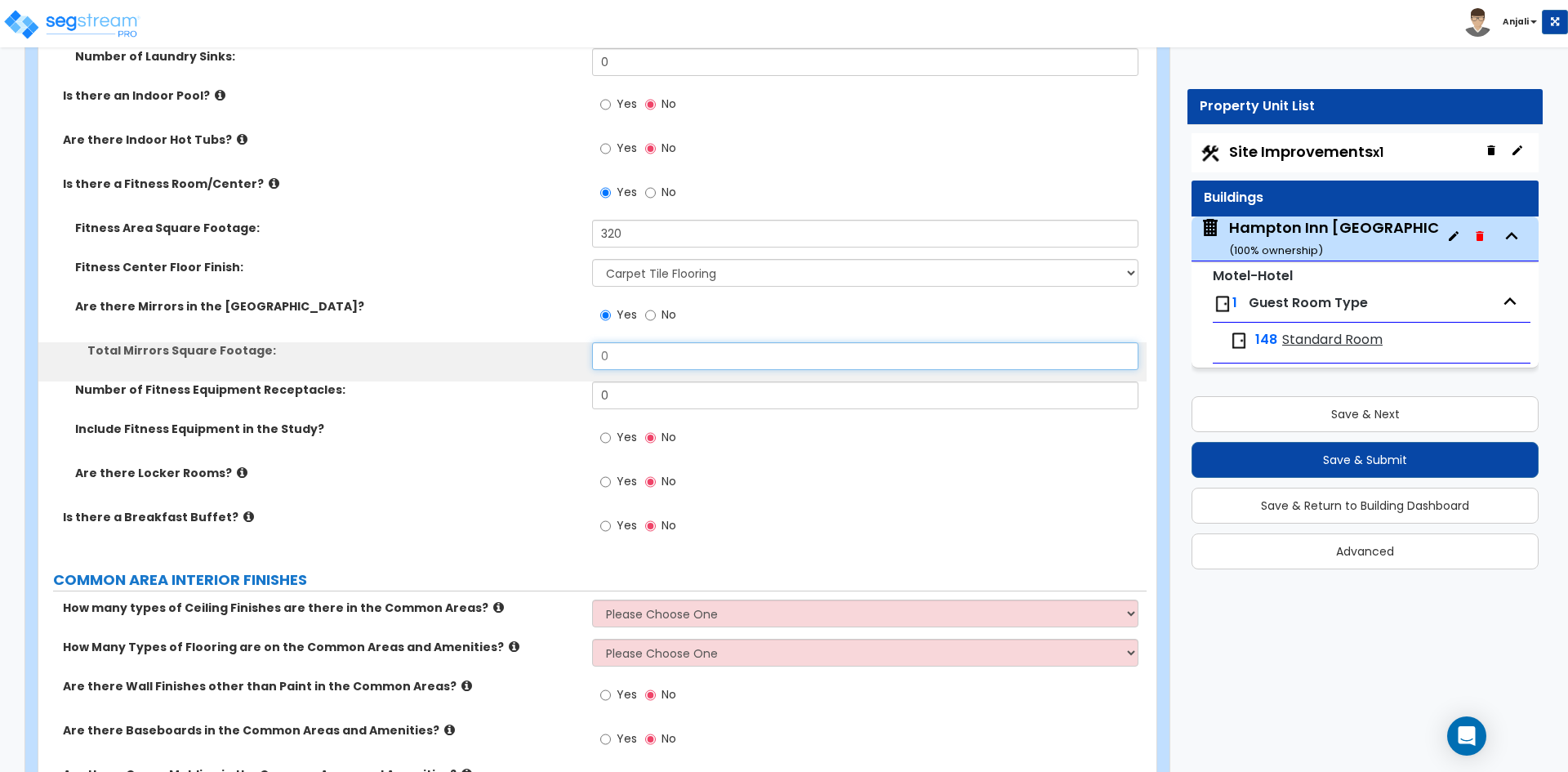
click at [653, 343] on input "0" at bounding box center [865, 356] width 545 height 27
type input "84"
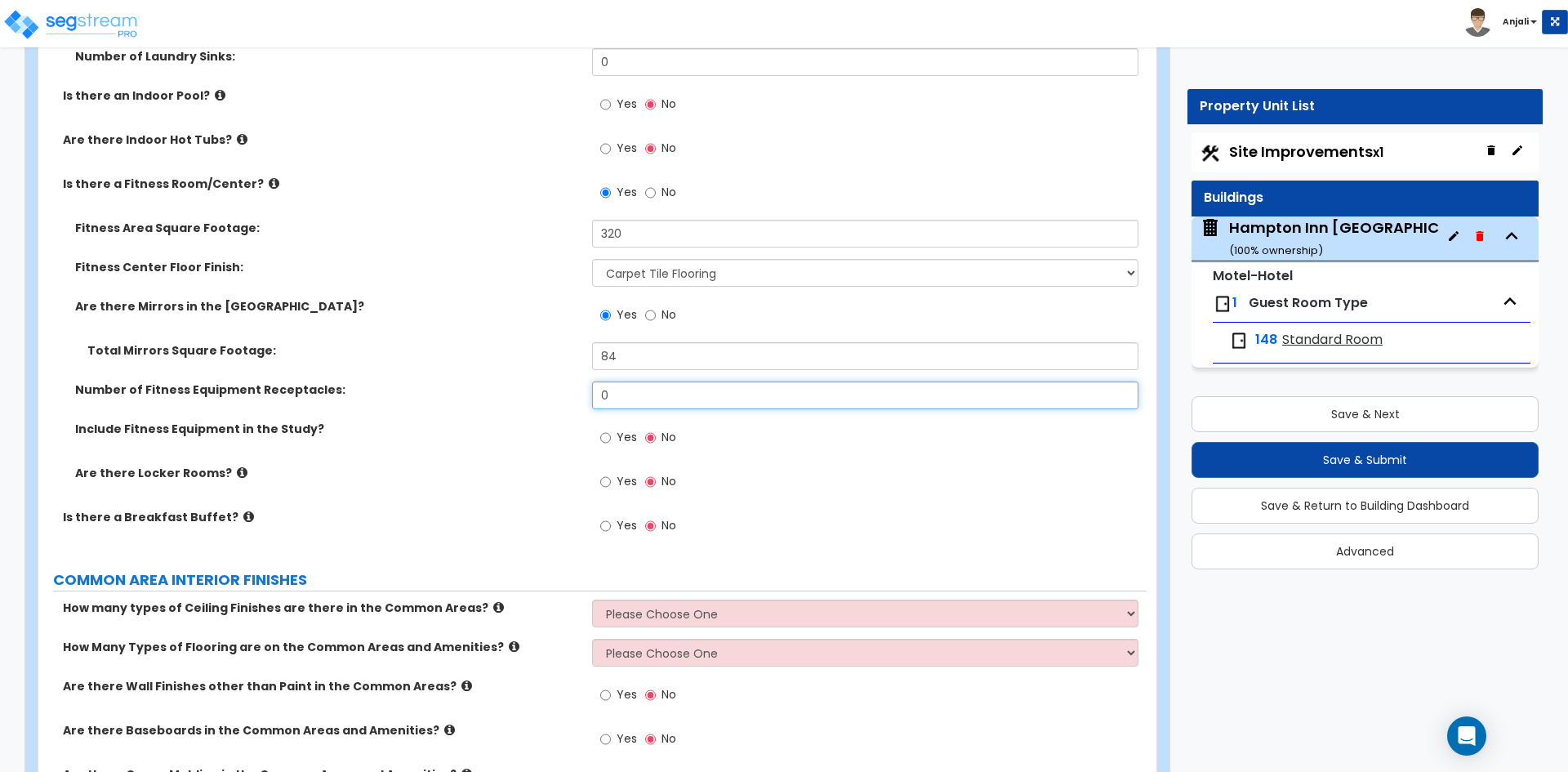
click at [645, 381] on input "0" at bounding box center [865, 394] width 545 height 27
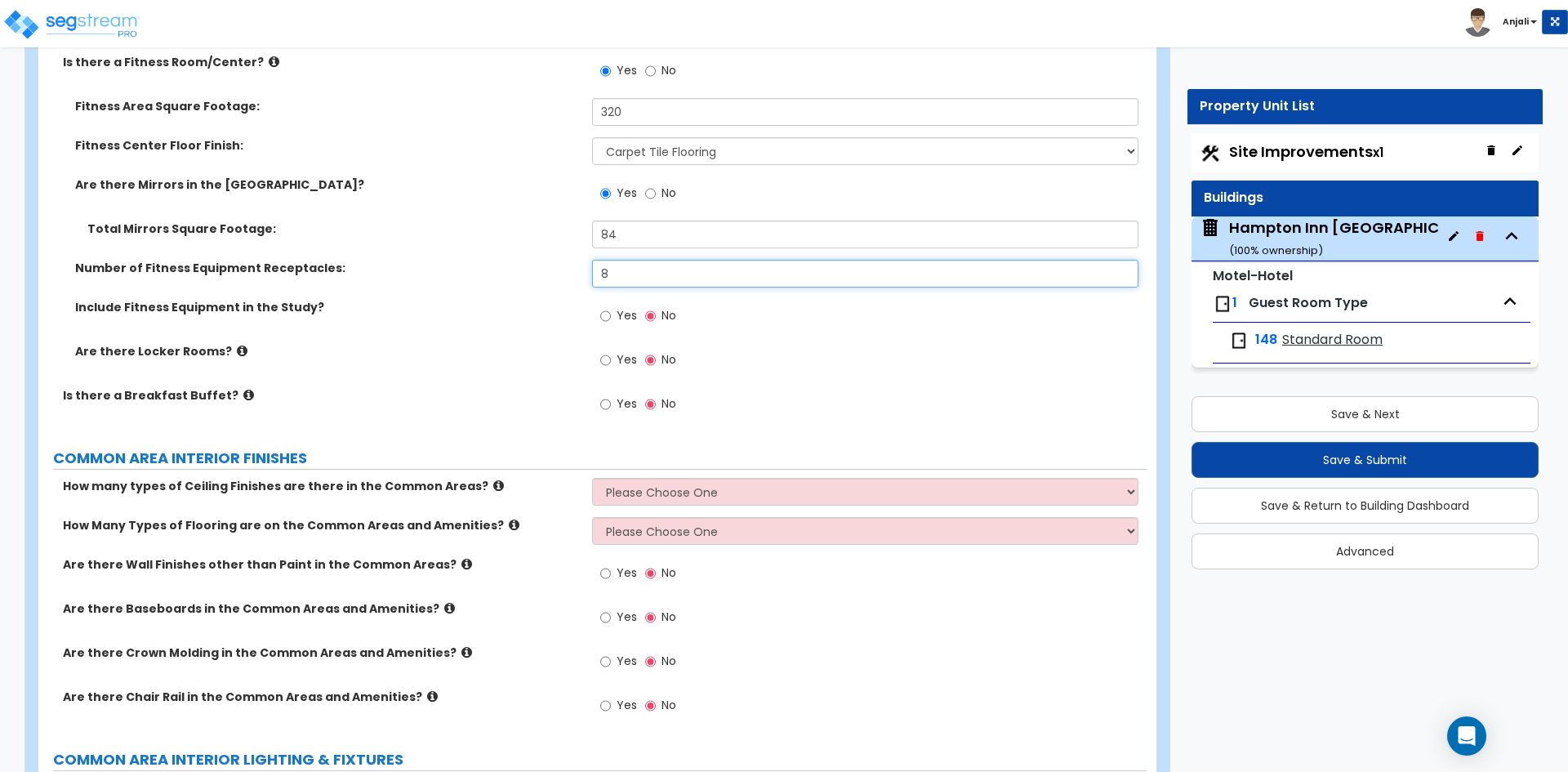
scroll to position [5065, 0]
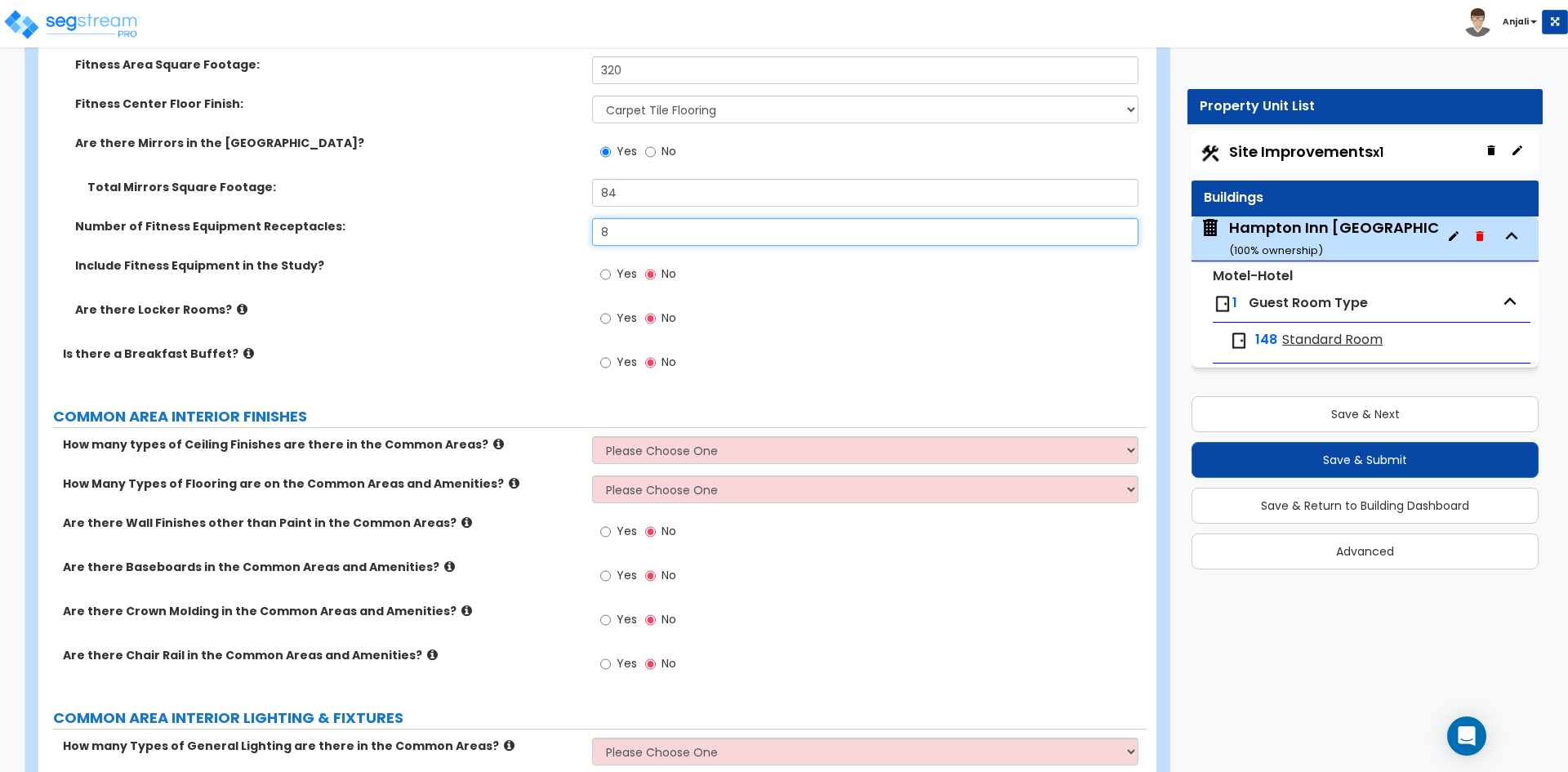
type input "8"
click at [606, 354] on input "Yes" at bounding box center [605, 362] width 10 height 18
radio input "true"
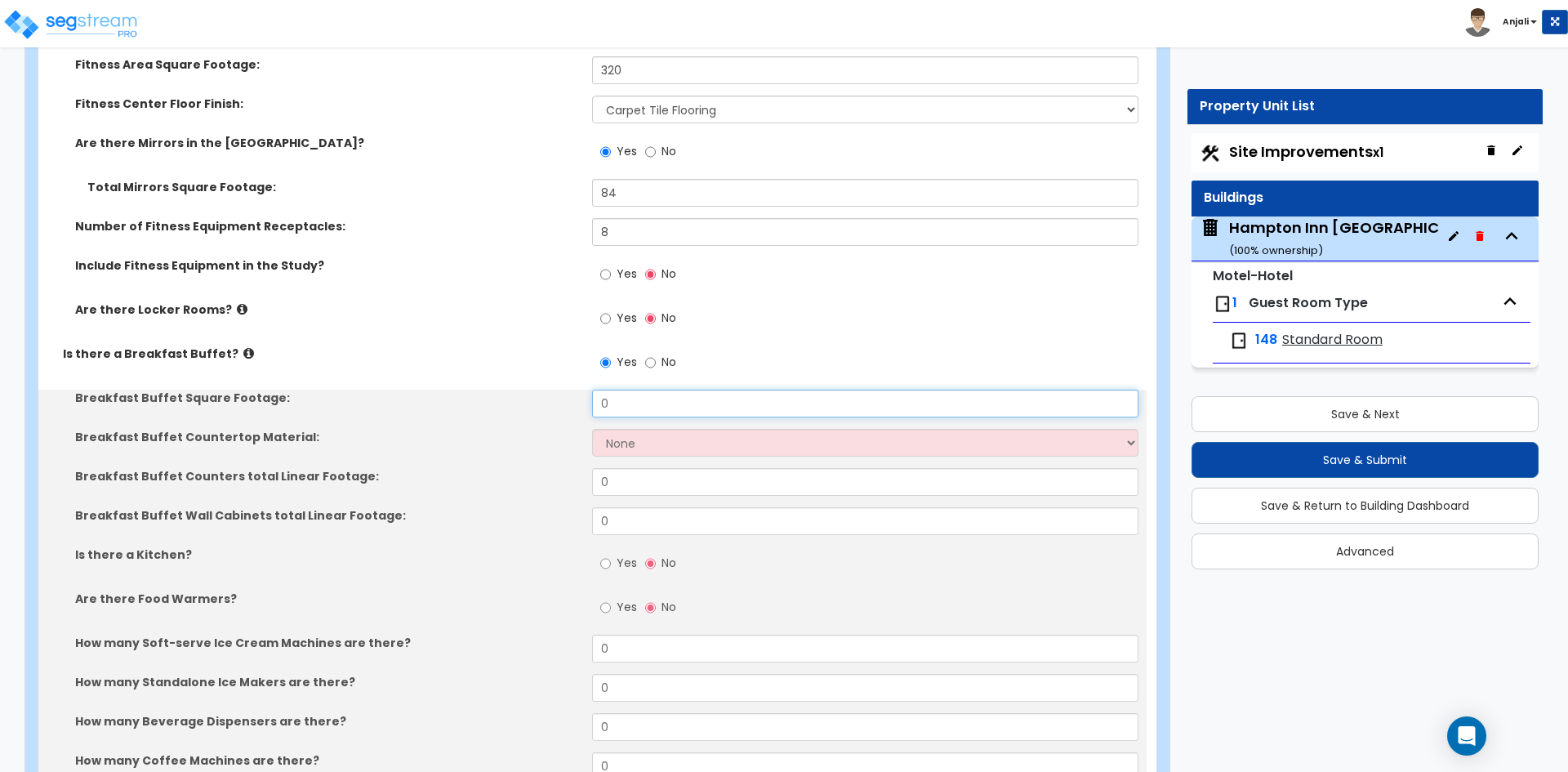
click at [628, 390] on input "0" at bounding box center [865, 403] width 545 height 27
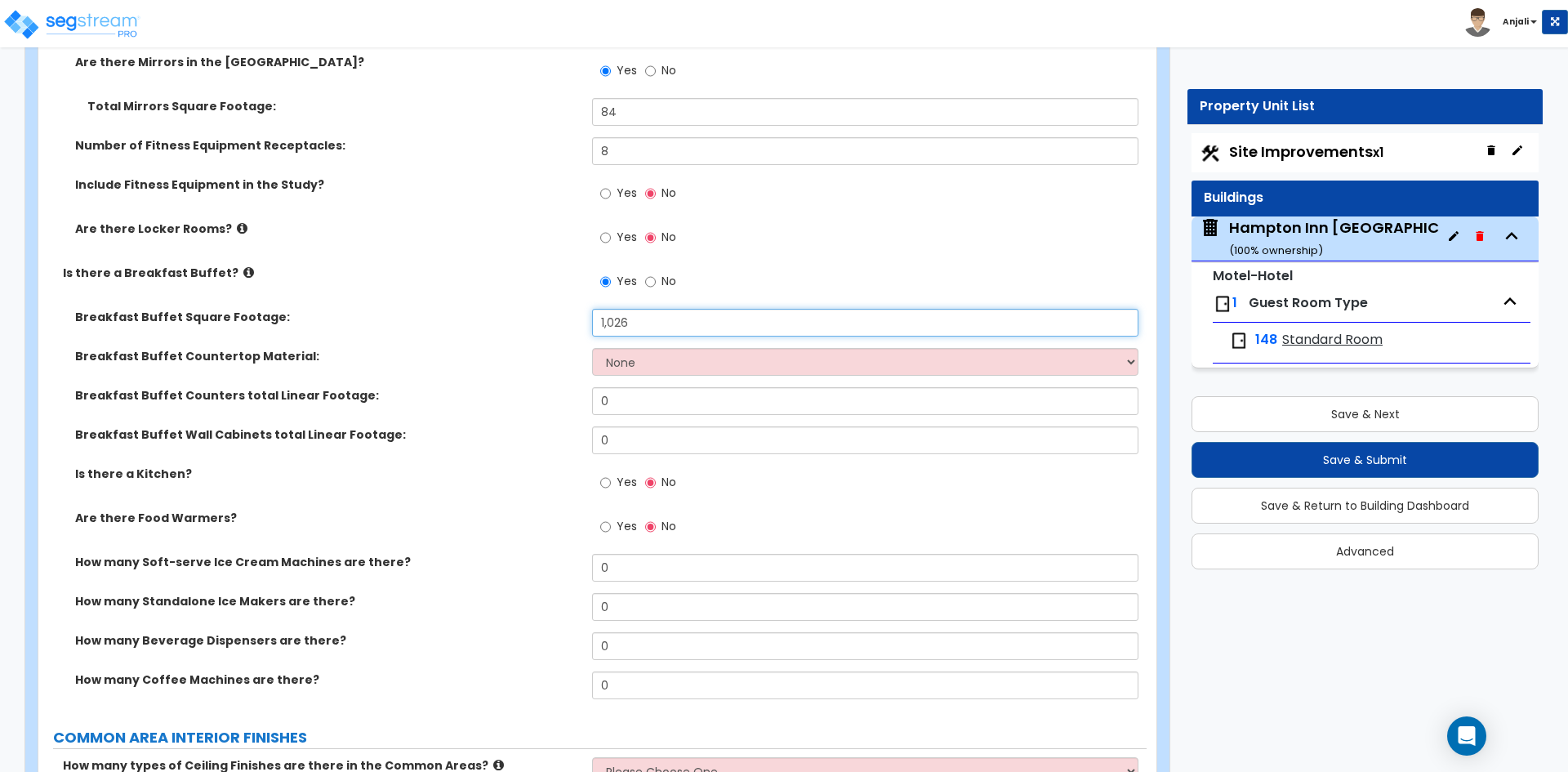
scroll to position [5146, 0]
type input "1,026"
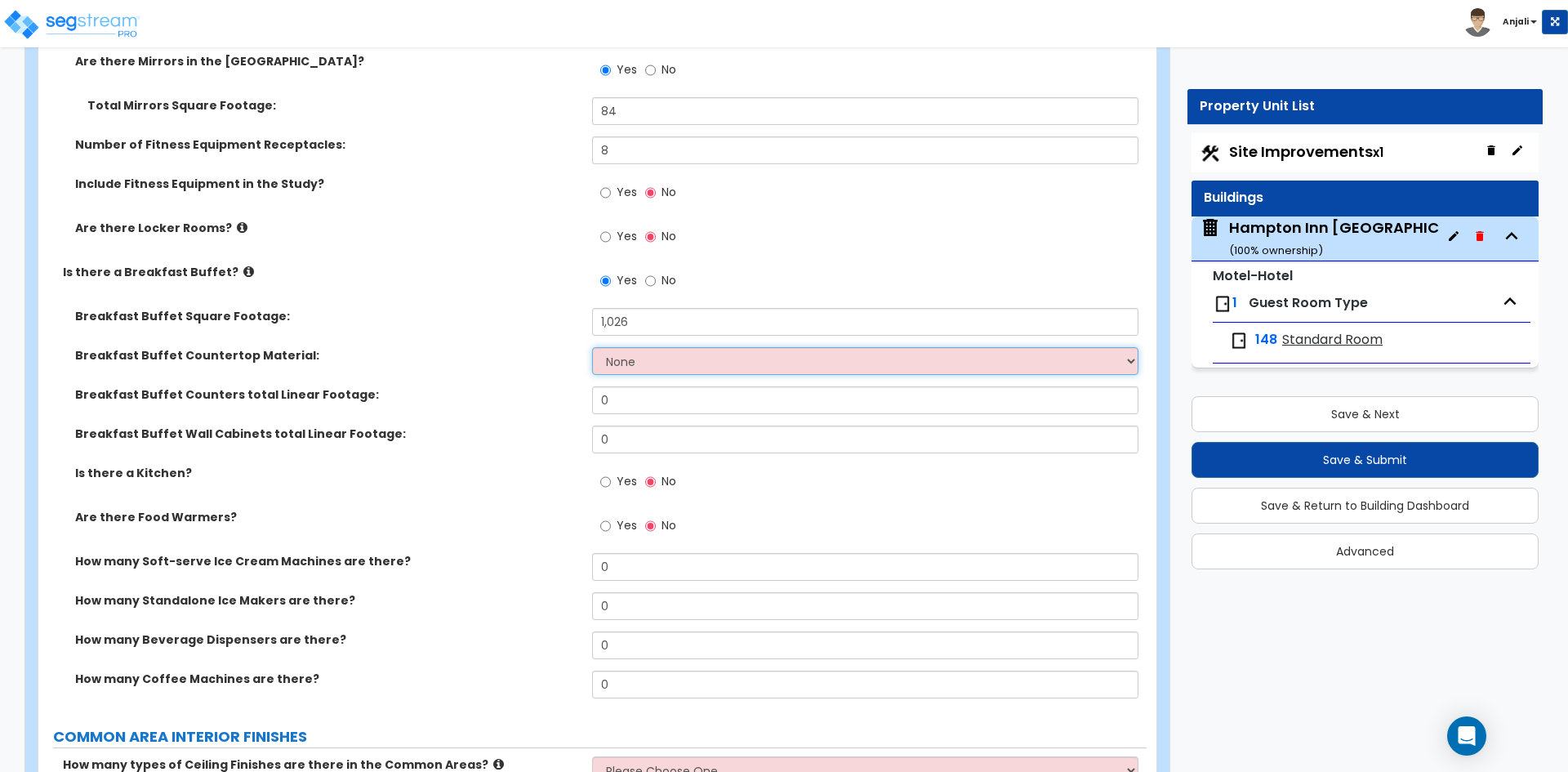
click at [639, 347] on select "None Plastic Laminate Solid Surface Stone Quartz Marble Tile Wood Stainless Ste…" at bounding box center [865, 361] width 545 height 27
select select "5"
click at [592, 347] on select "None Plastic Laminate Solid Surface Stone Quartz Marble Tile Wood Stainless Ste…" at bounding box center [865, 361] width 545 height 27
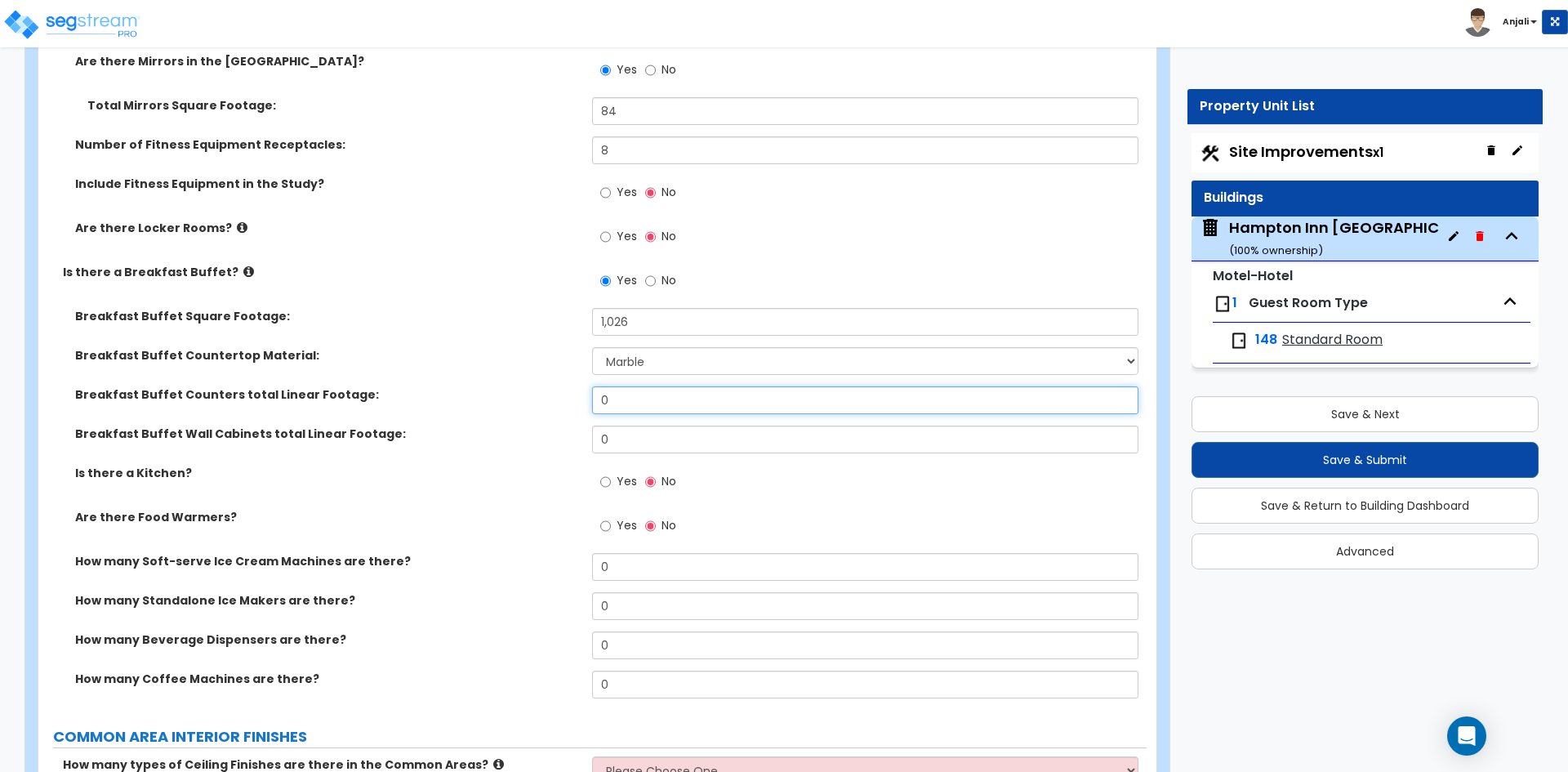
click at [627, 386] on input "0" at bounding box center [865, 399] width 545 height 27
type input "18"
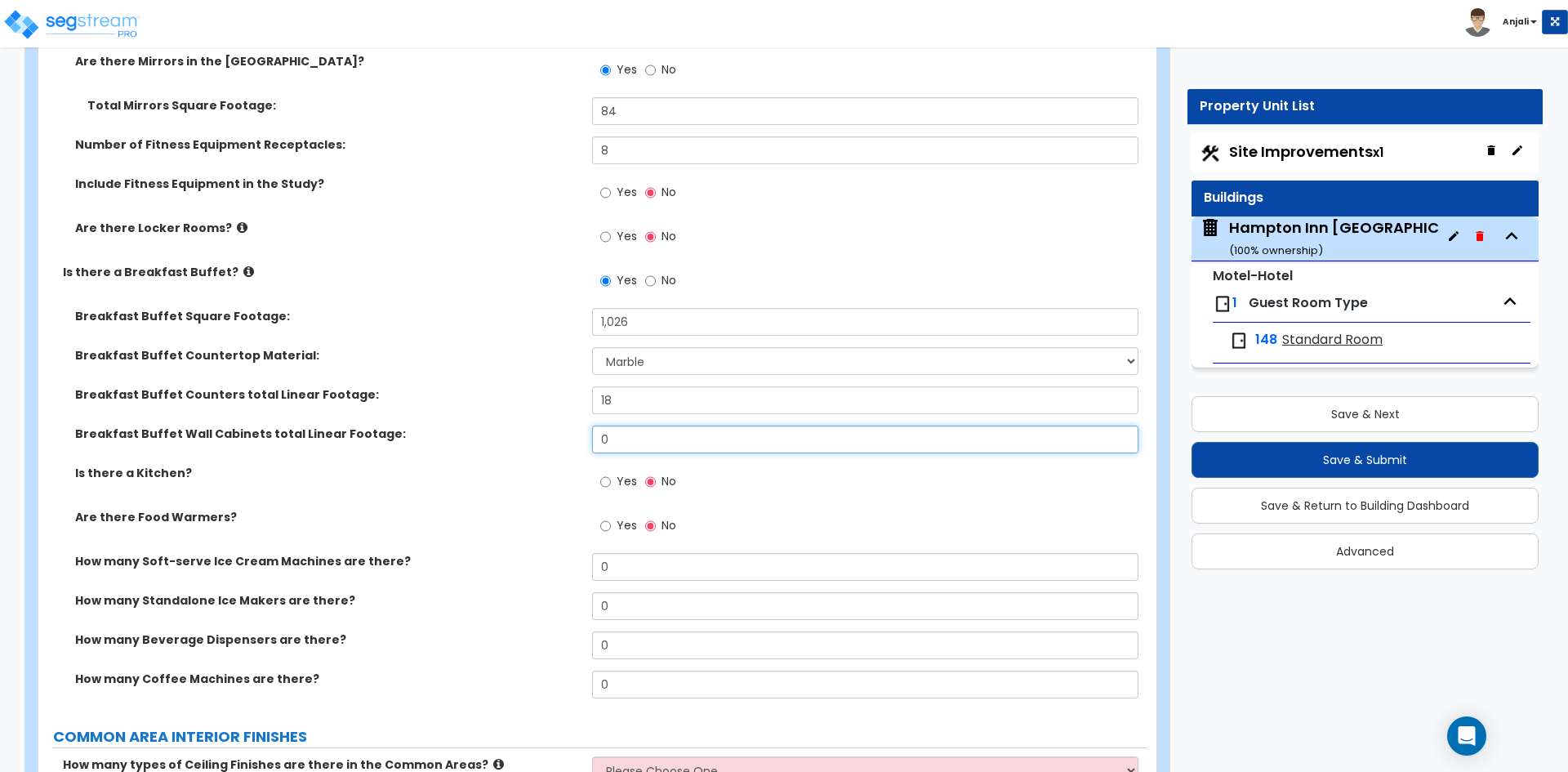
click at [617, 426] on input "0" at bounding box center [865, 439] width 545 height 27
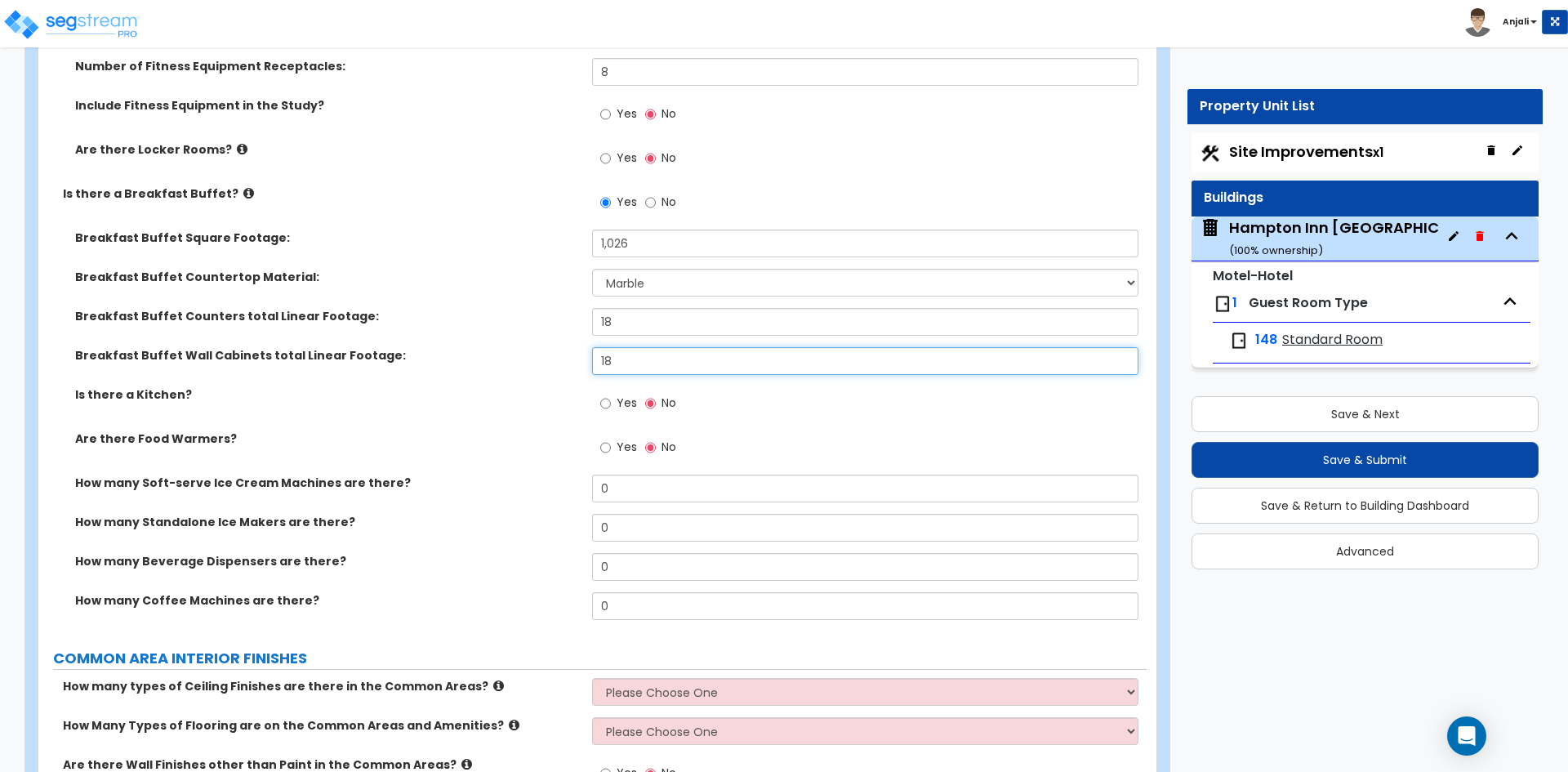
scroll to position [5228, 0]
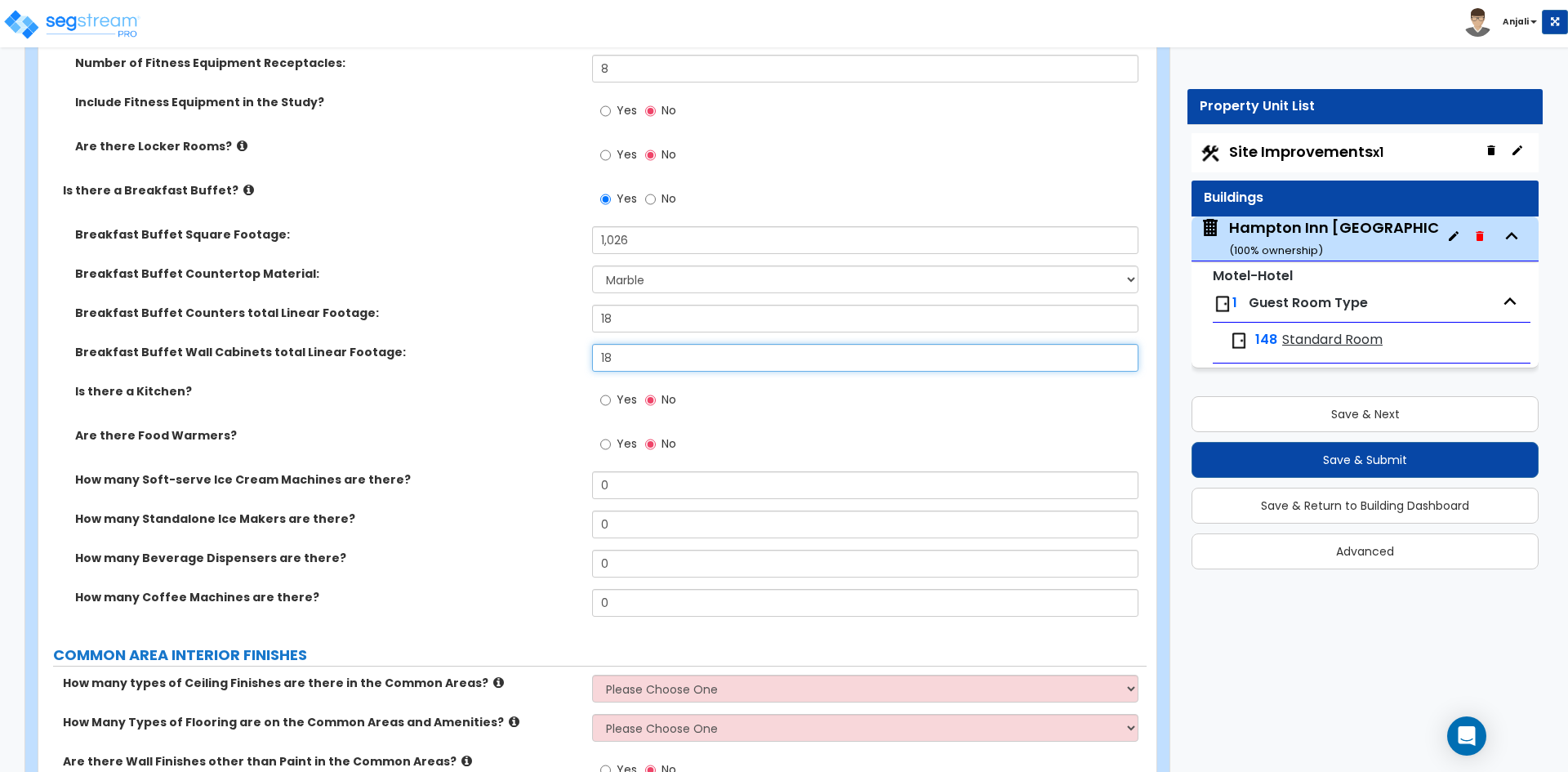
type input "18"
click at [608, 392] on input "Yes" at bounding box center [605, 400] width 10 height 18
radio input "true"
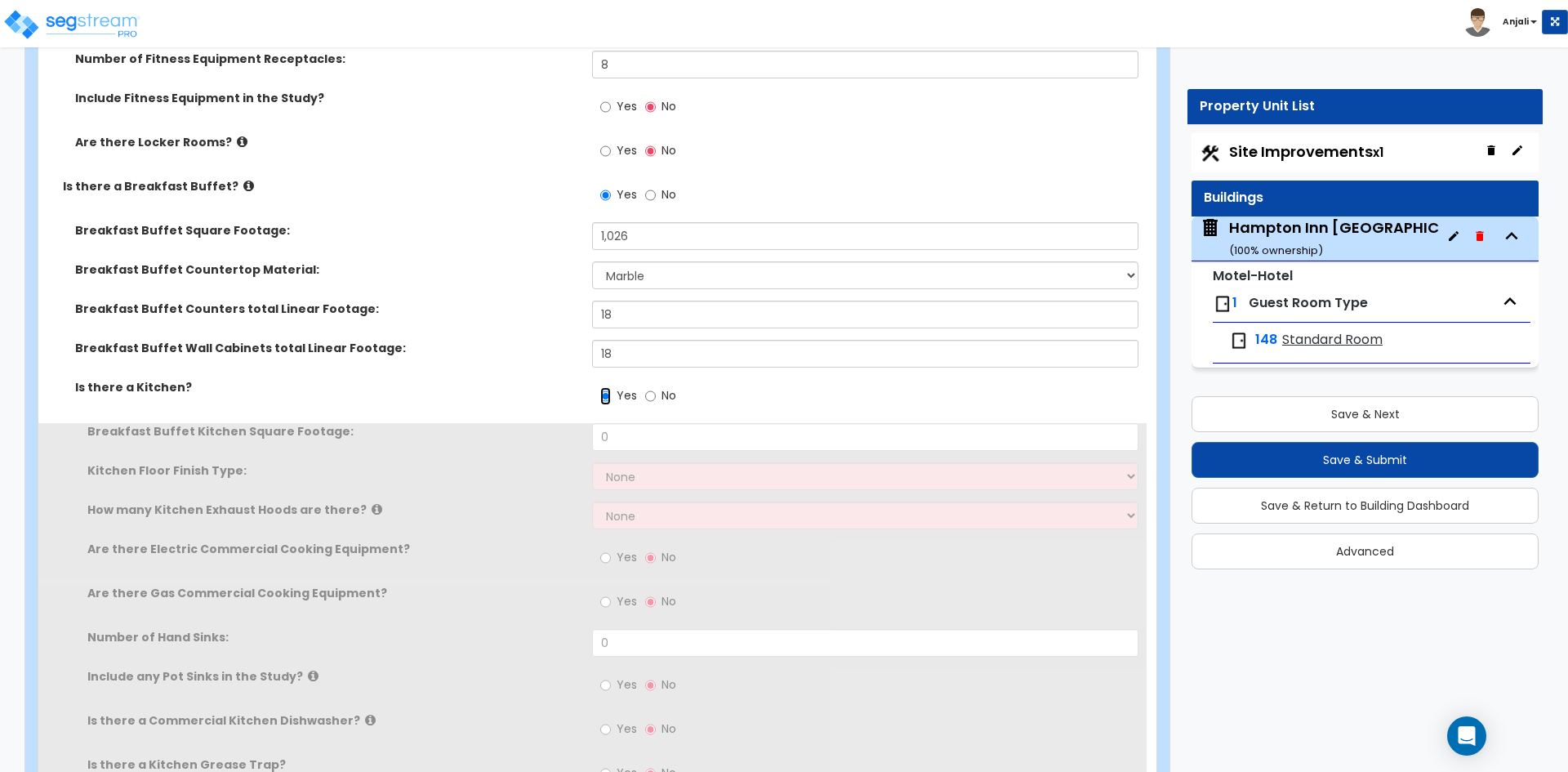
scroll to position [5310, 0]
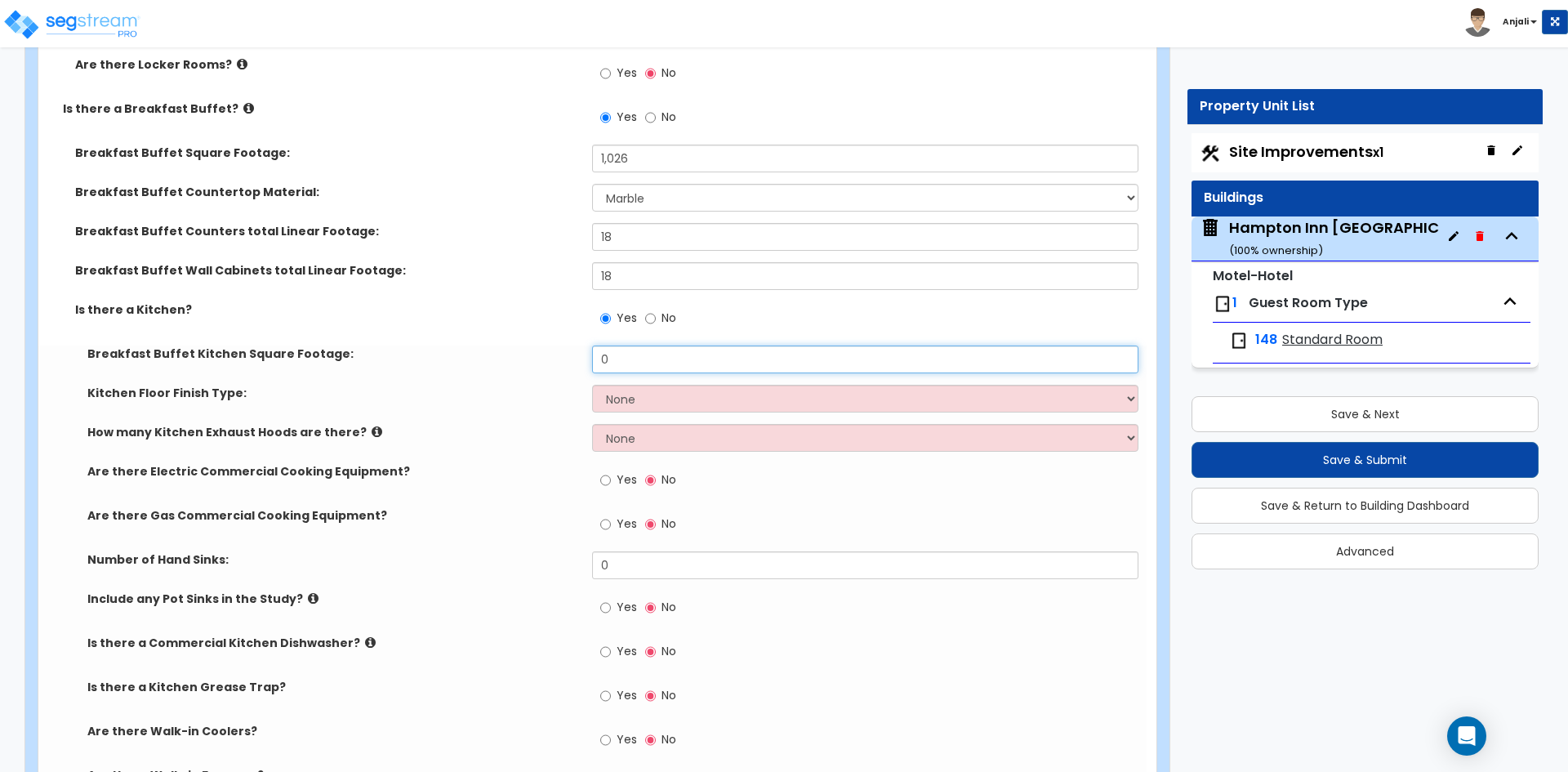
click at [634, 345] on input "0" at bounding box center [865, 359] width 545 height 27
type input "220"
click at [645, 385] on select "None Tile Flooring VCT Flooring Sheet Vinyl Flooring" at bounding box center [865, 398] width 545 height 27
select select "1"
click at [592, 385] on select "None Tile Flooring VCT Flooring Sheet Vinyl Flooring" at bounding box center [865, 398] width 545 height 27
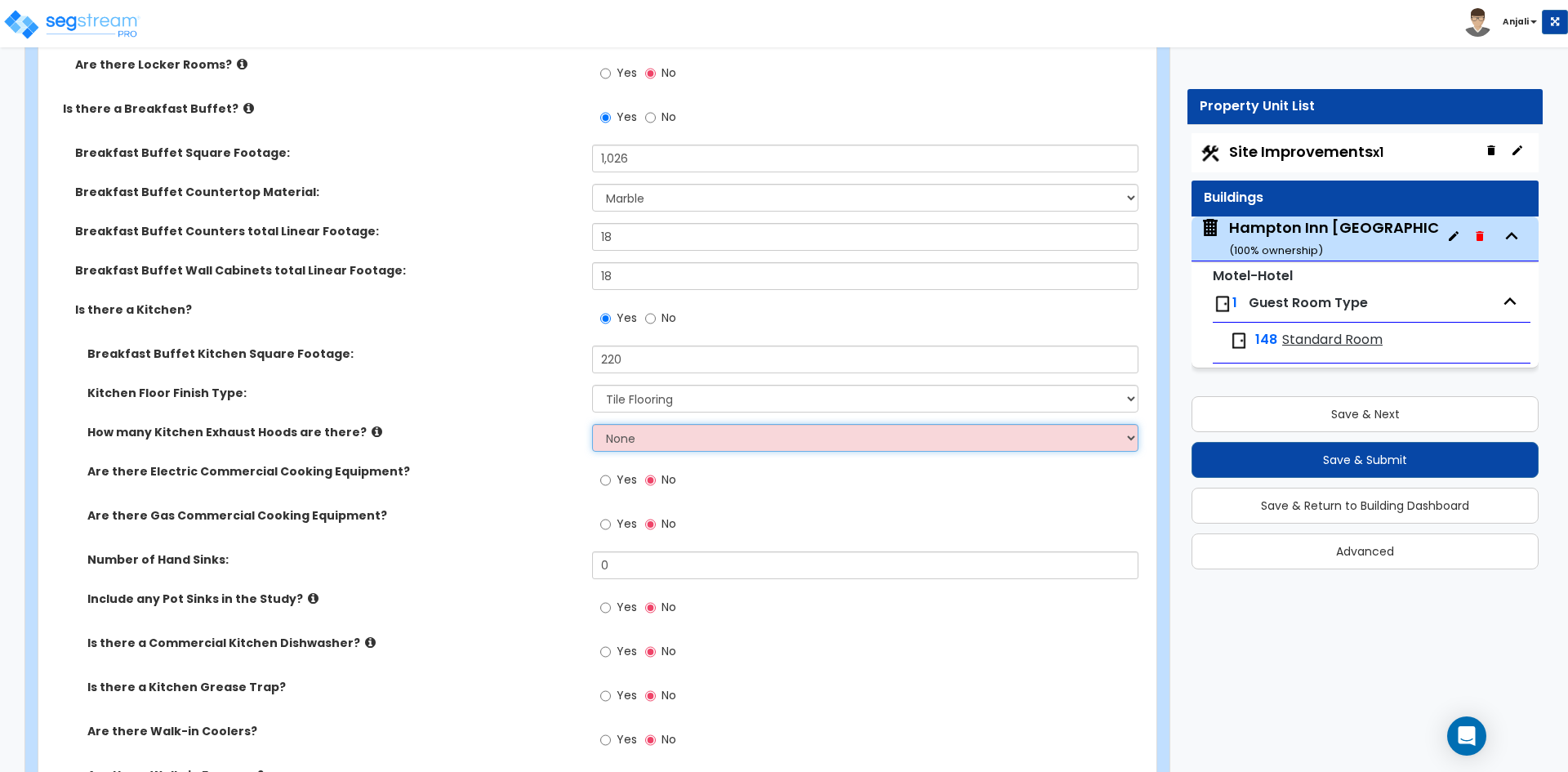
click at [648, 424] on select "None 1 2 3" at bounding box center [865, 437] width 545 height 27
select select "1"
click at [592, 424] on select "None 1 2 3" at bounding box center [865, 437] width 545 height 27
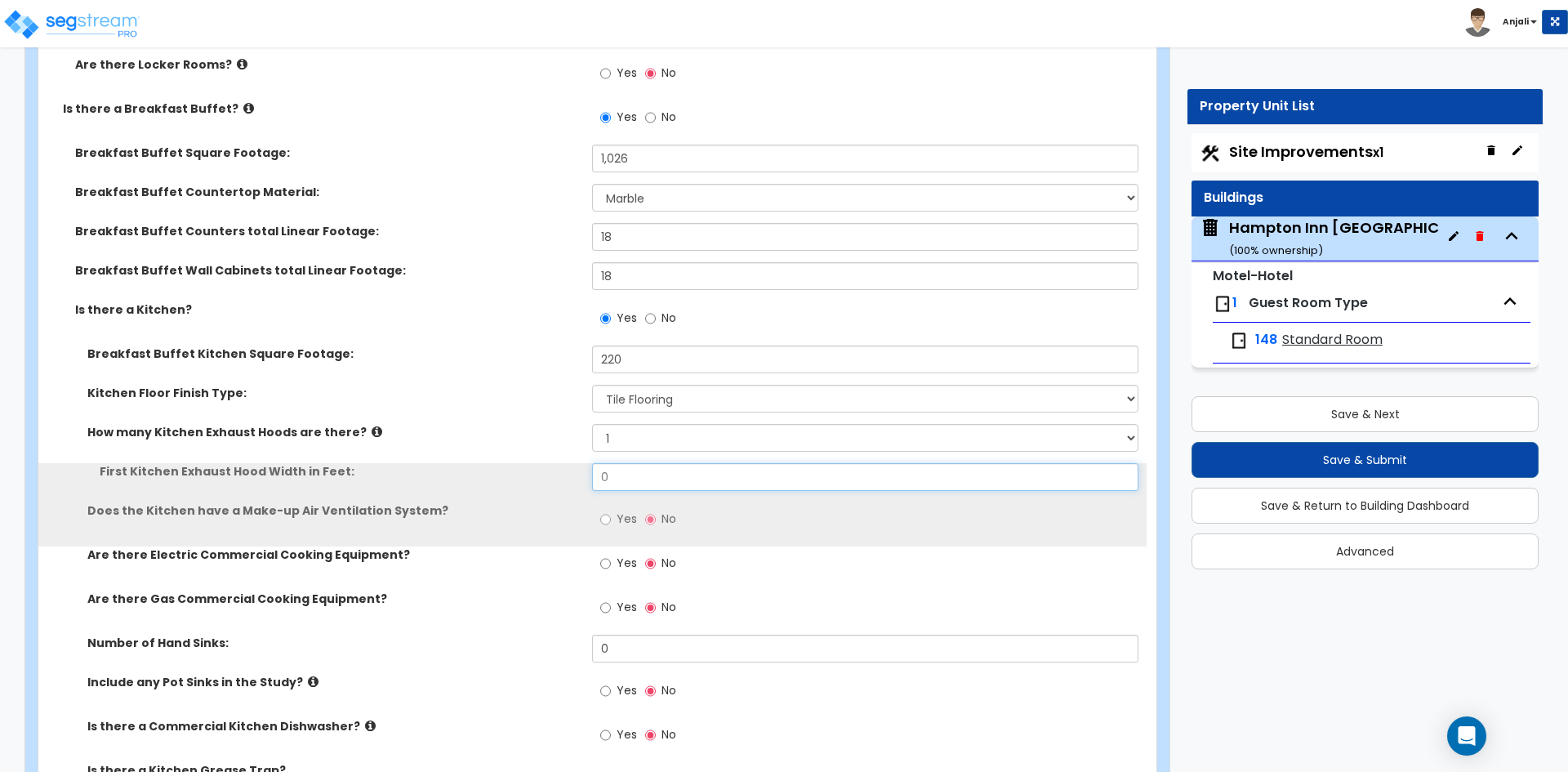
click at [641, 463] on input "0" at bounding box center [865, 477] width 545 height 27
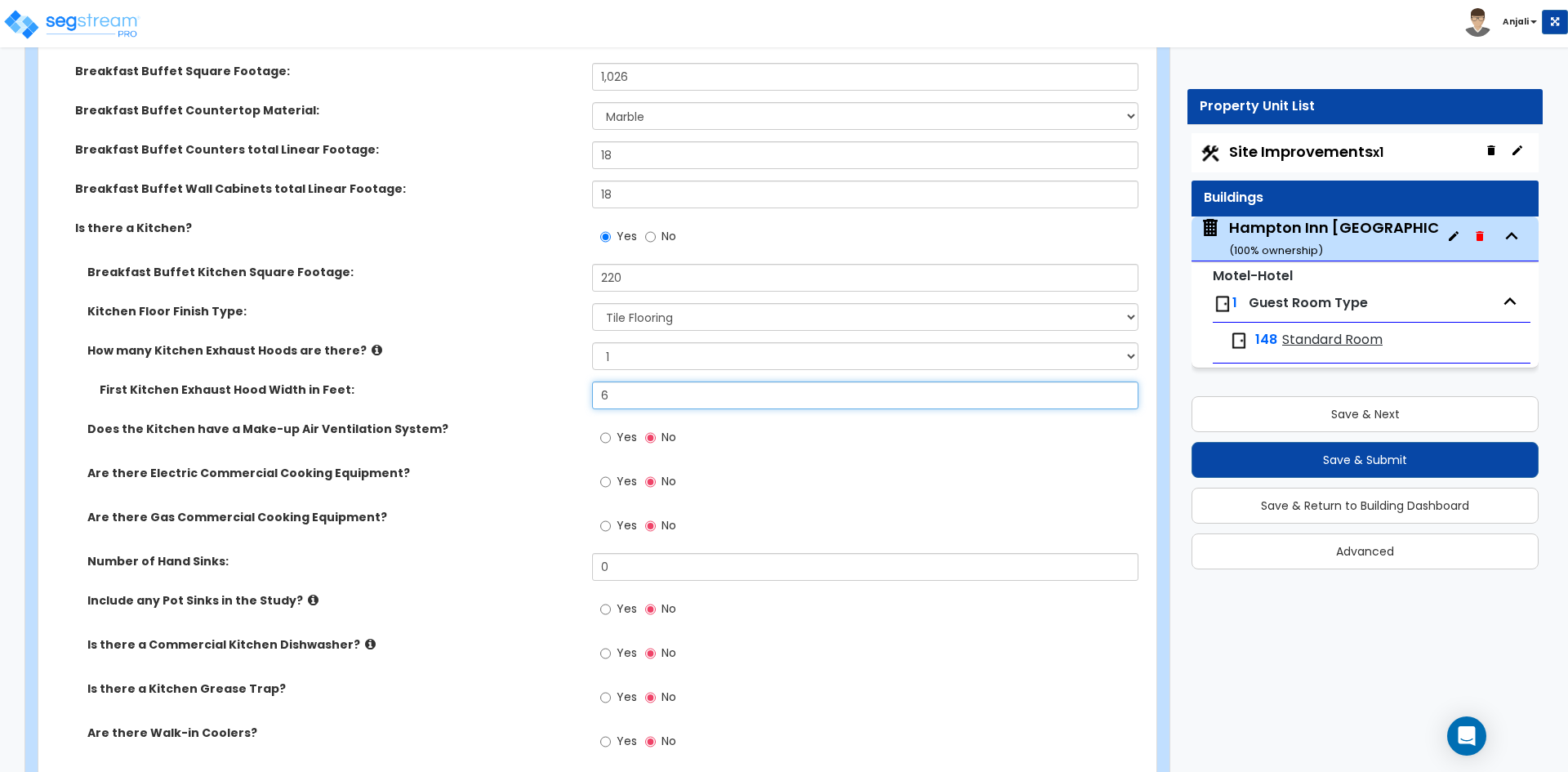
scroll to position [5474, 0]
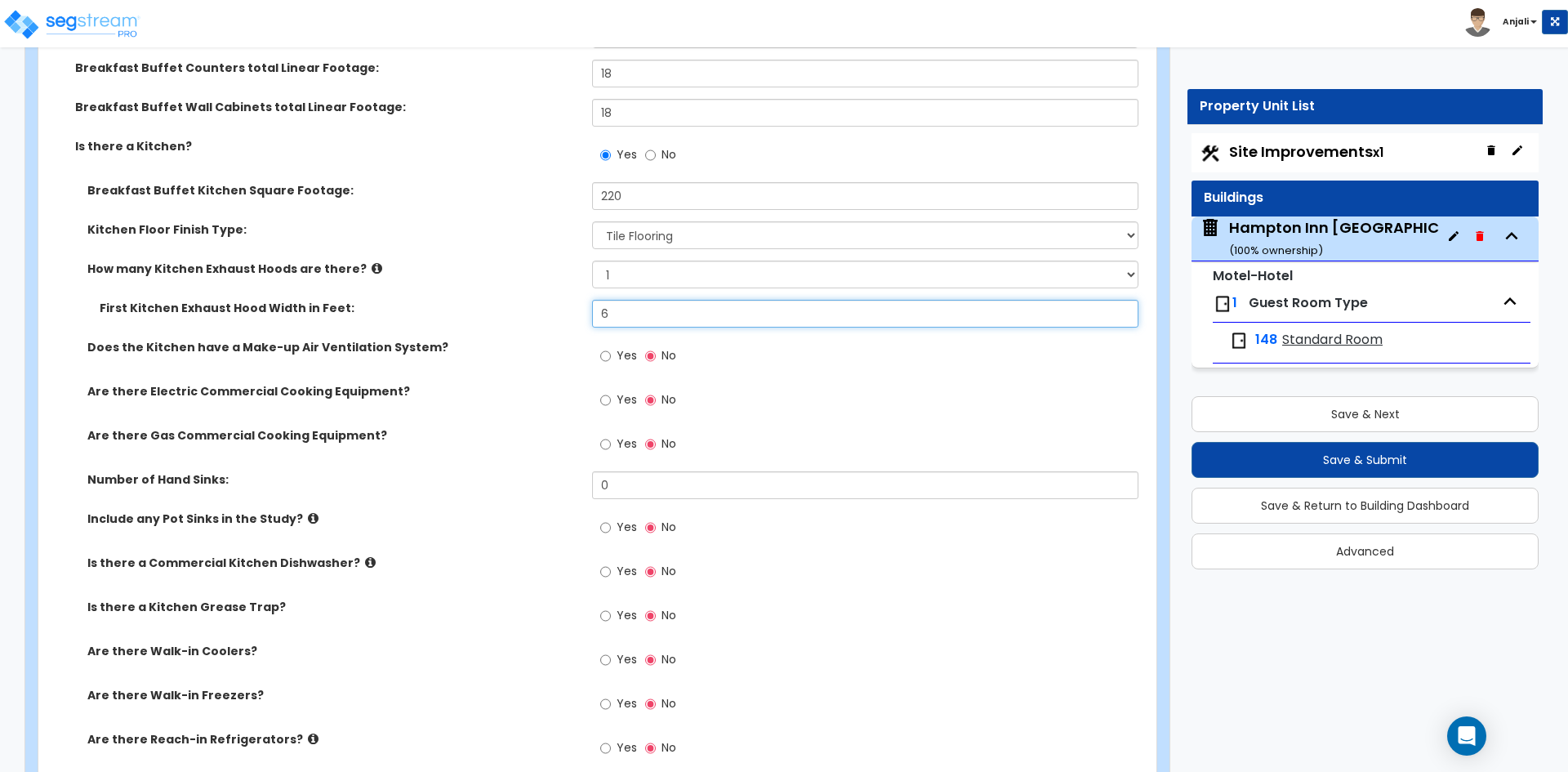
type input "6"
click at [606, 392] on input "Yes" at bounding box center [605, 400] width 10 height 18
radio input "true"
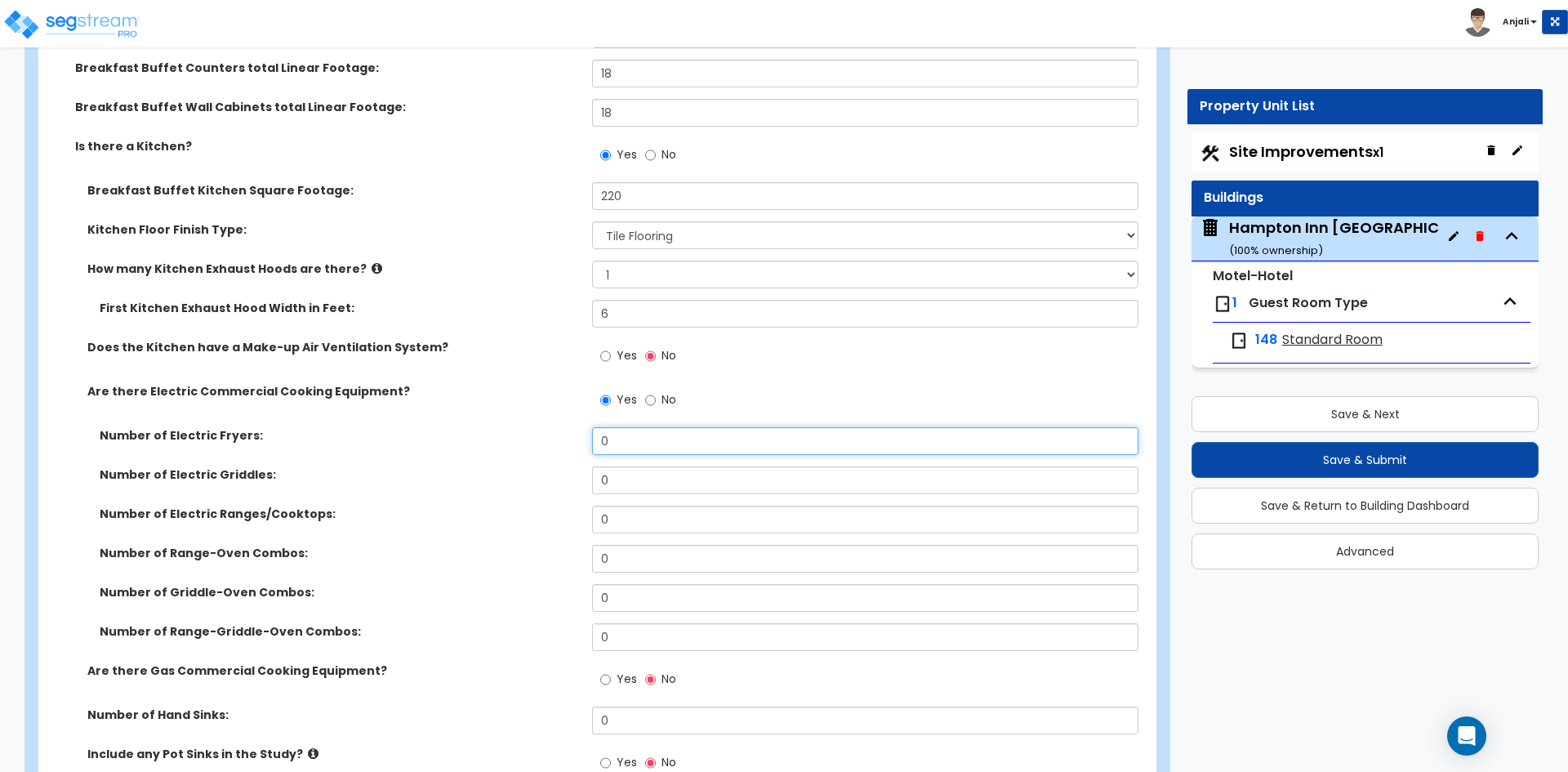
click at [634, 428] on input "0" at bounding box center [865, 441] width 545 height 27
type input "1"
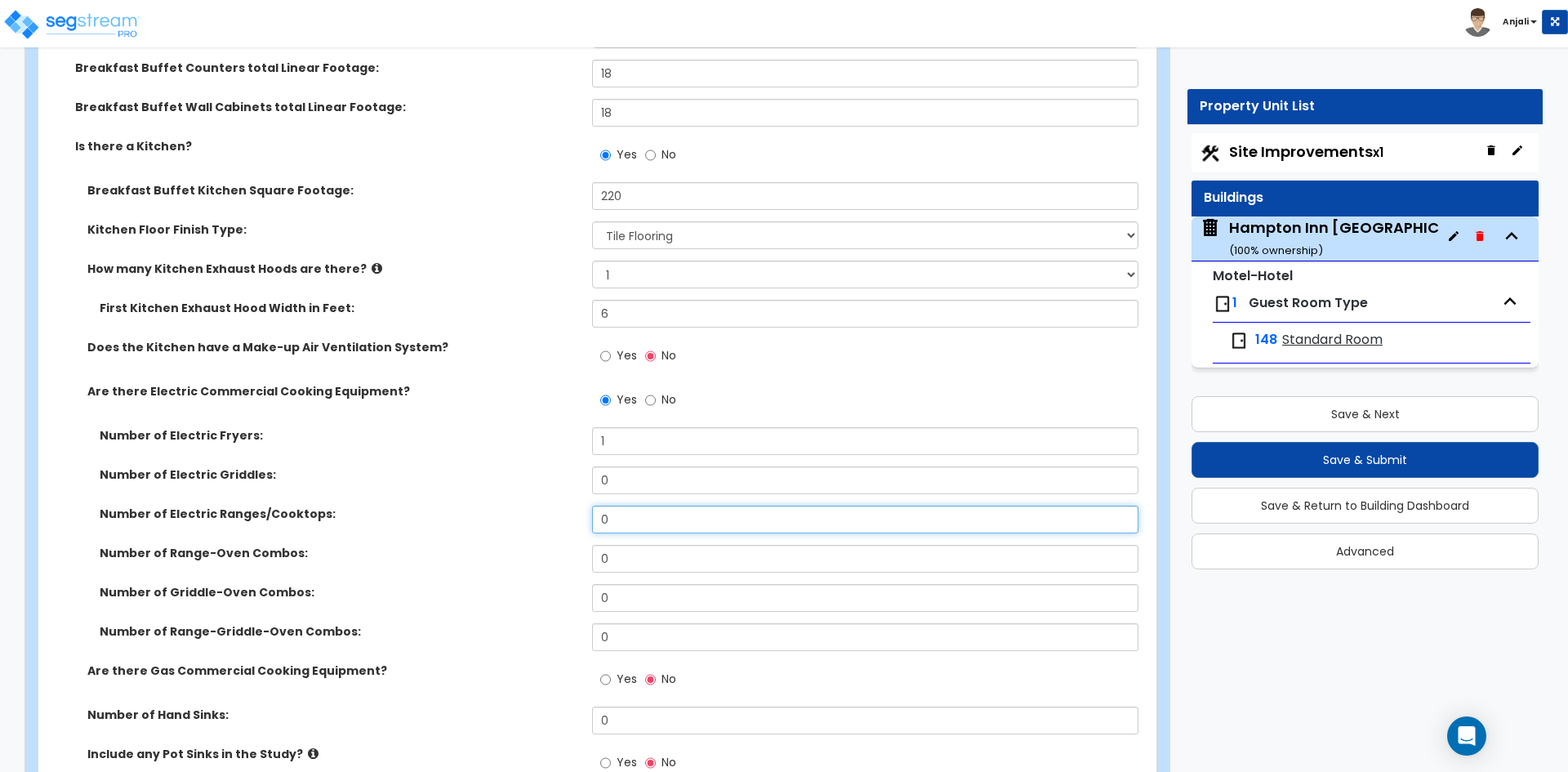
click at [625, 506] on input "0" at bounding box center [865, 519] width 545 height 27
click at [632, 545] on input "0" at bounding box center [865, 558] width 545 height 27
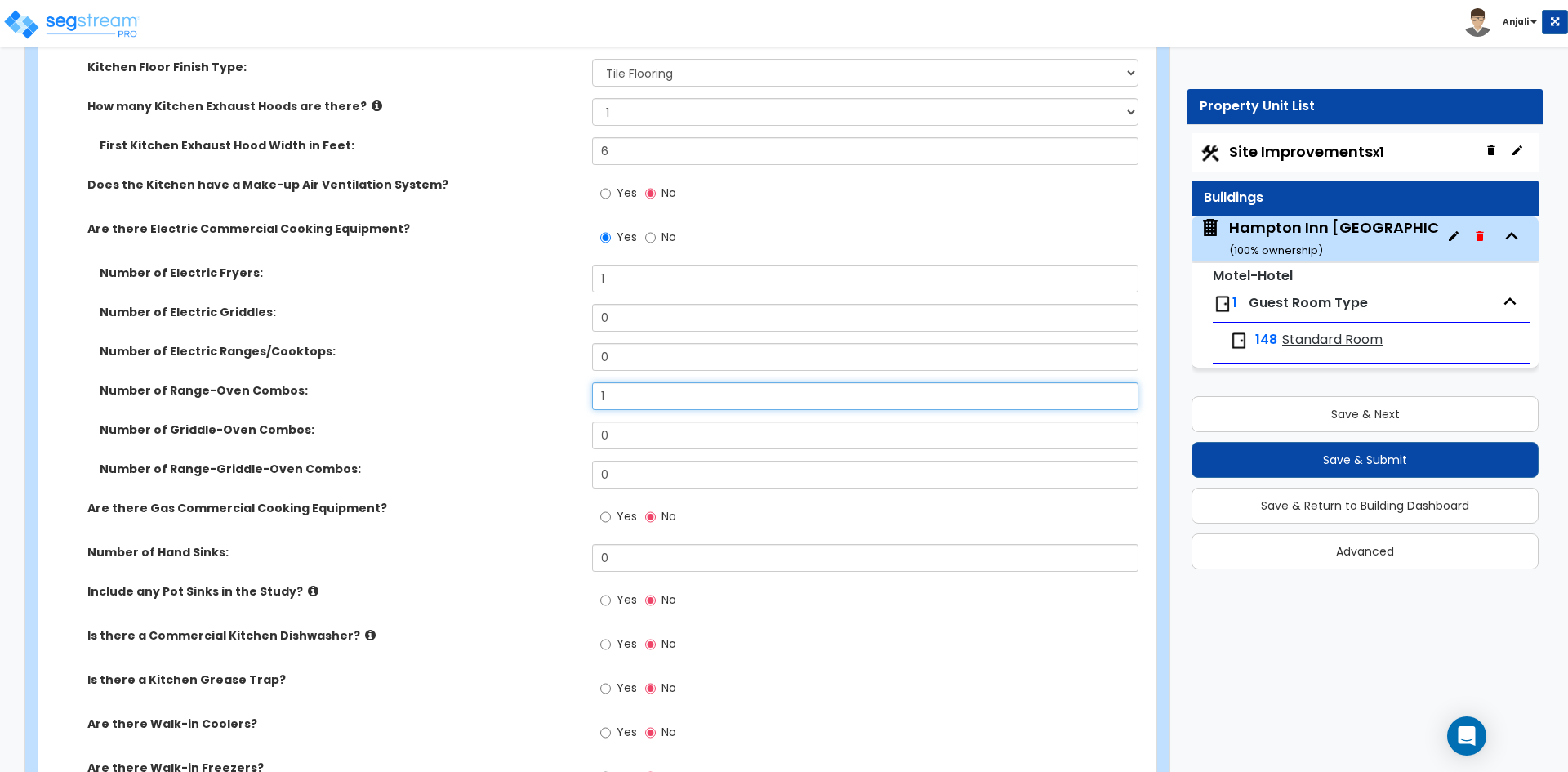
scroll to position [5637, 0]
type input "1"
click at [595, 499] on div "Yes No" at bounding box center [639, 518] width 92 height 38
click at [610, 508] on input "Yes" at bounding box center [605, 516] width 10 height 18
radio input "true"
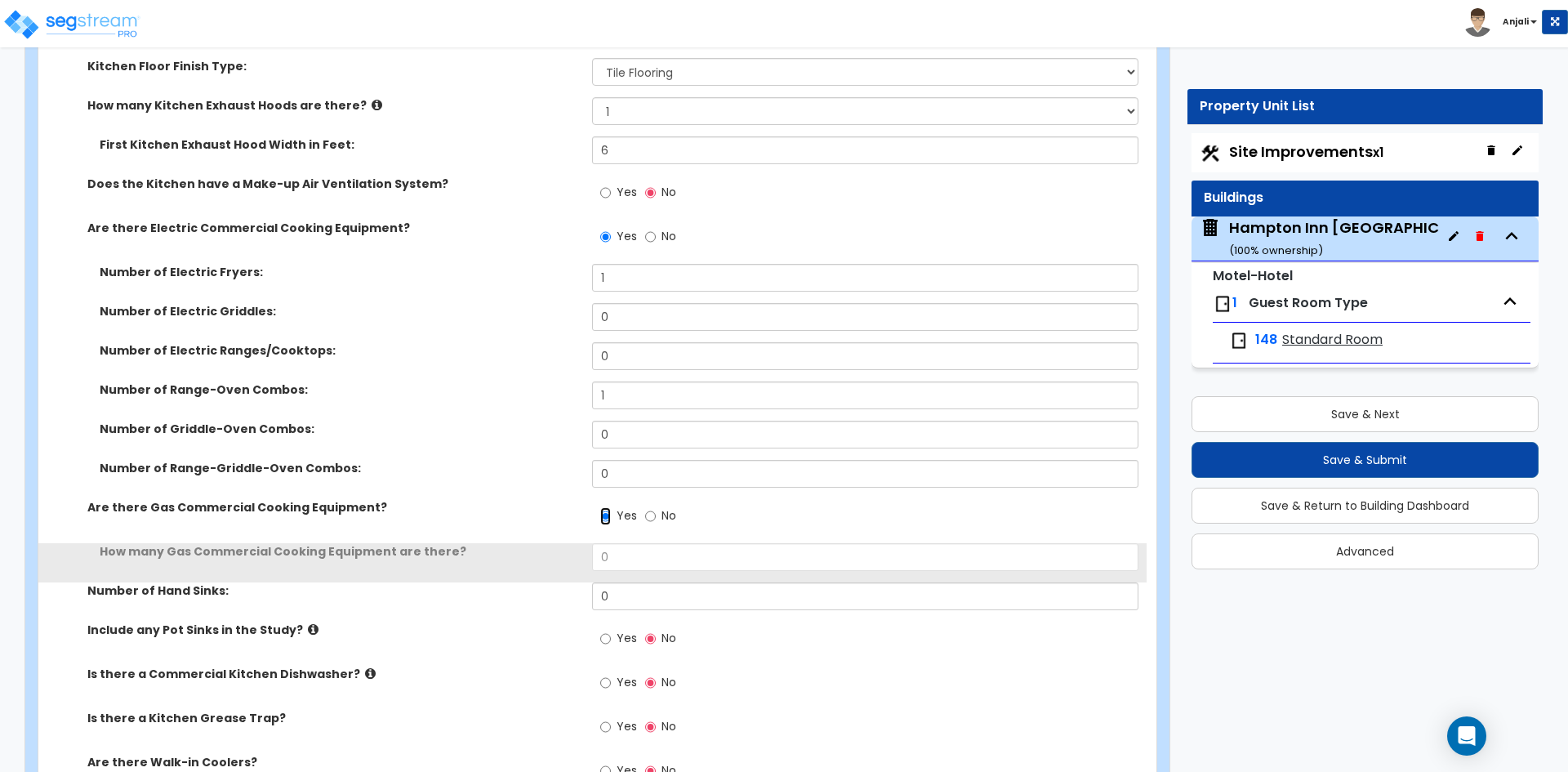
scroll to position [5718, 0]
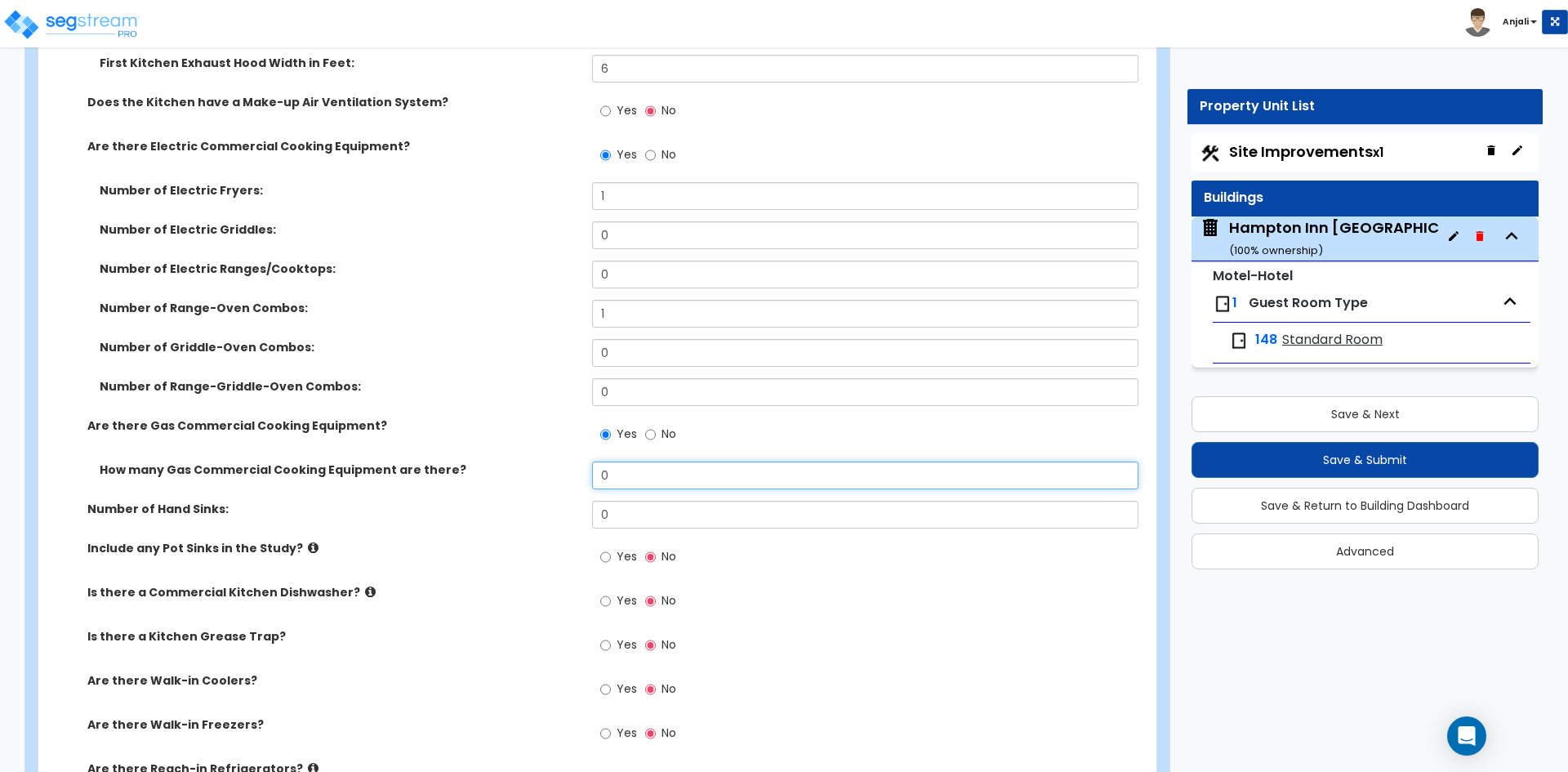
click at [638, 462] on input "0" at bounding box center [865, 475] width 545 height 27
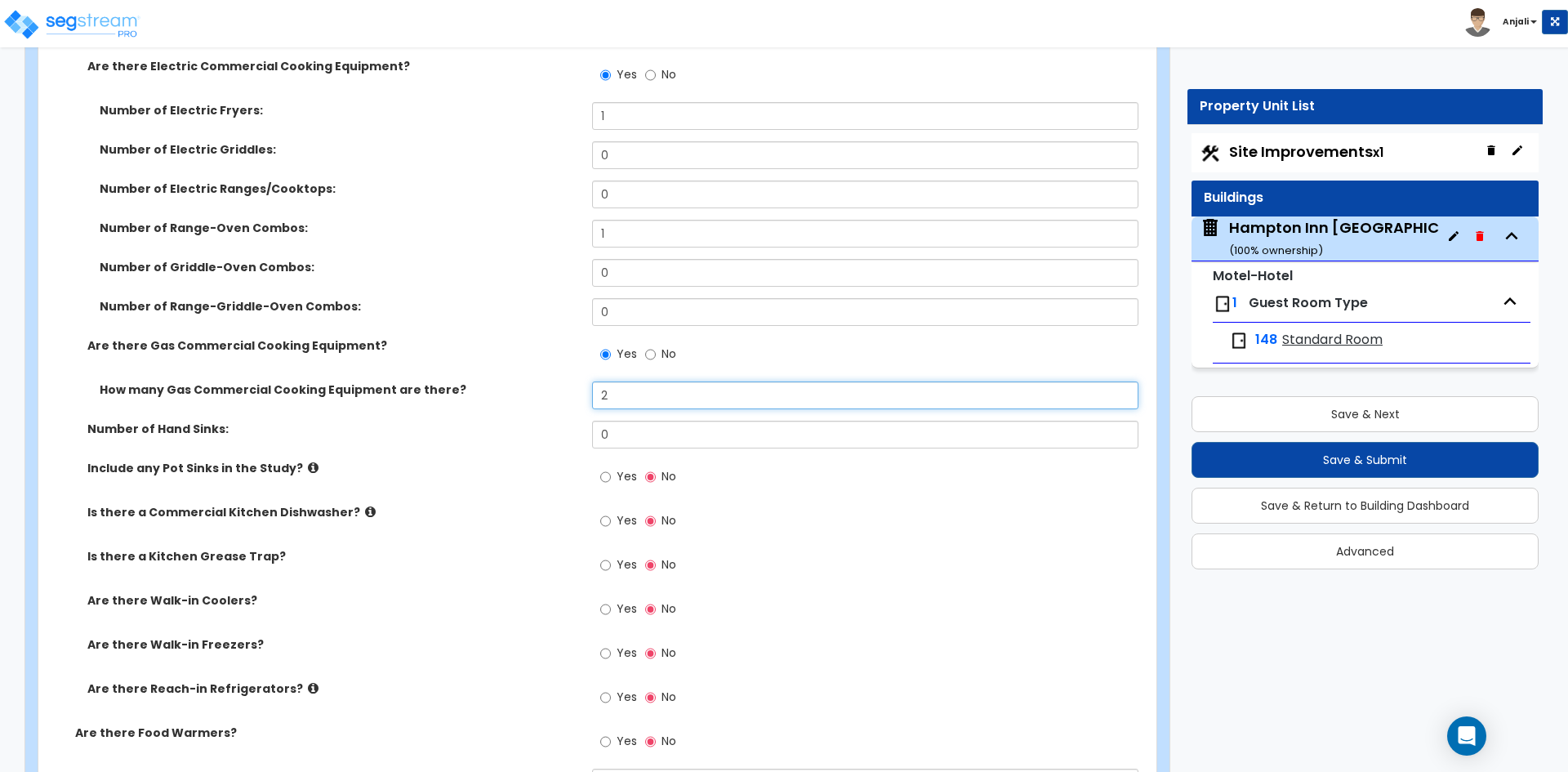
scroll to position [5800, 0]
type input "2"
drag, startPoint x: 647, startPoint y: 389, endPoint x: 645, endPoint y: 398, distance: 9.2
click at [647, 419] on input "0" at bounding box center [865, 432] width 545 height 27
type input "1"
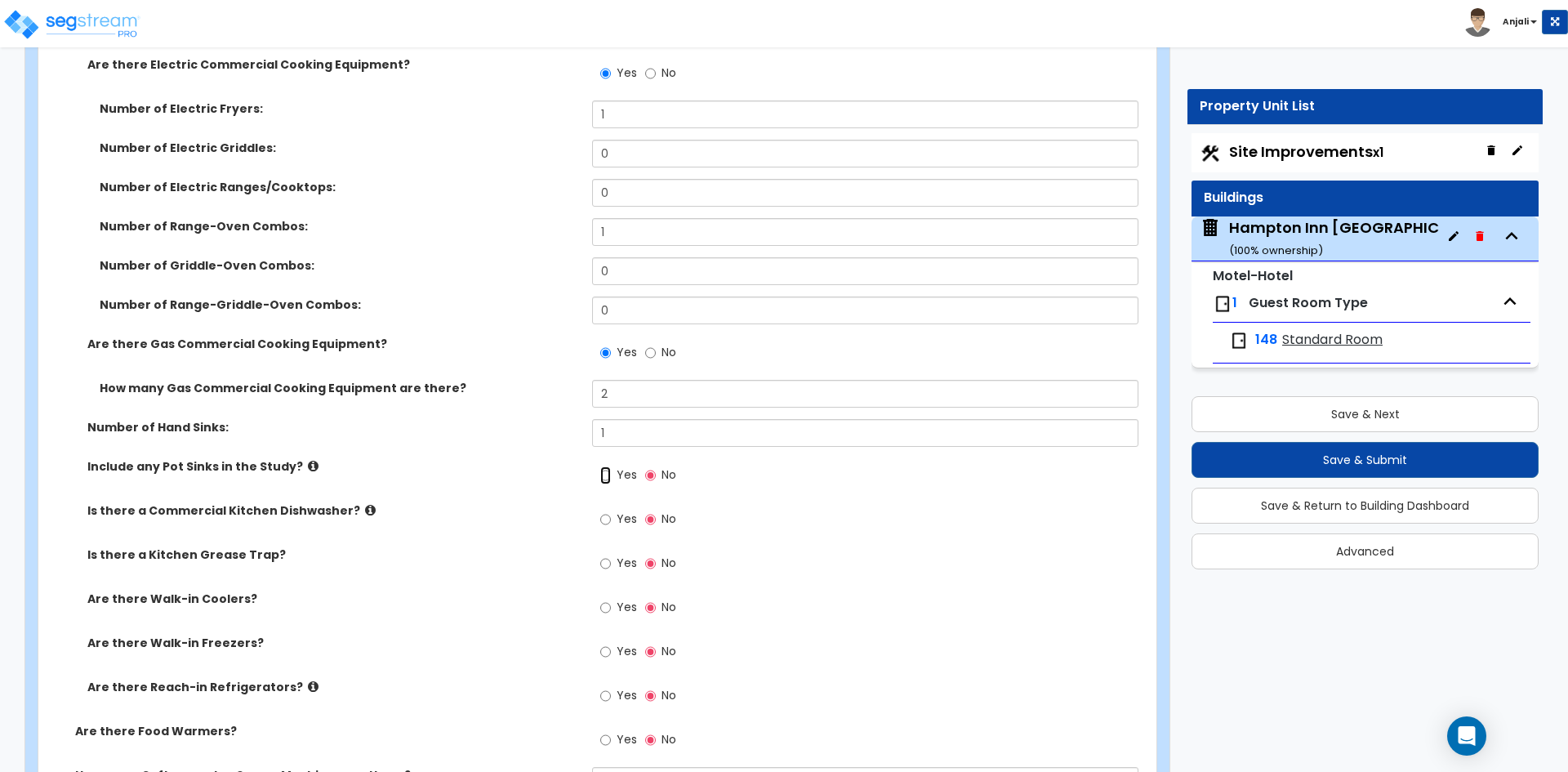
drag, startPoint x: 601, startPoint y: 439, endPoint x: 605, endPoint y: 446, distance: 8.1
click at [602, 466] on input "Yes" at bounding box center [605, 475] width 10 height 18
radio input "true"
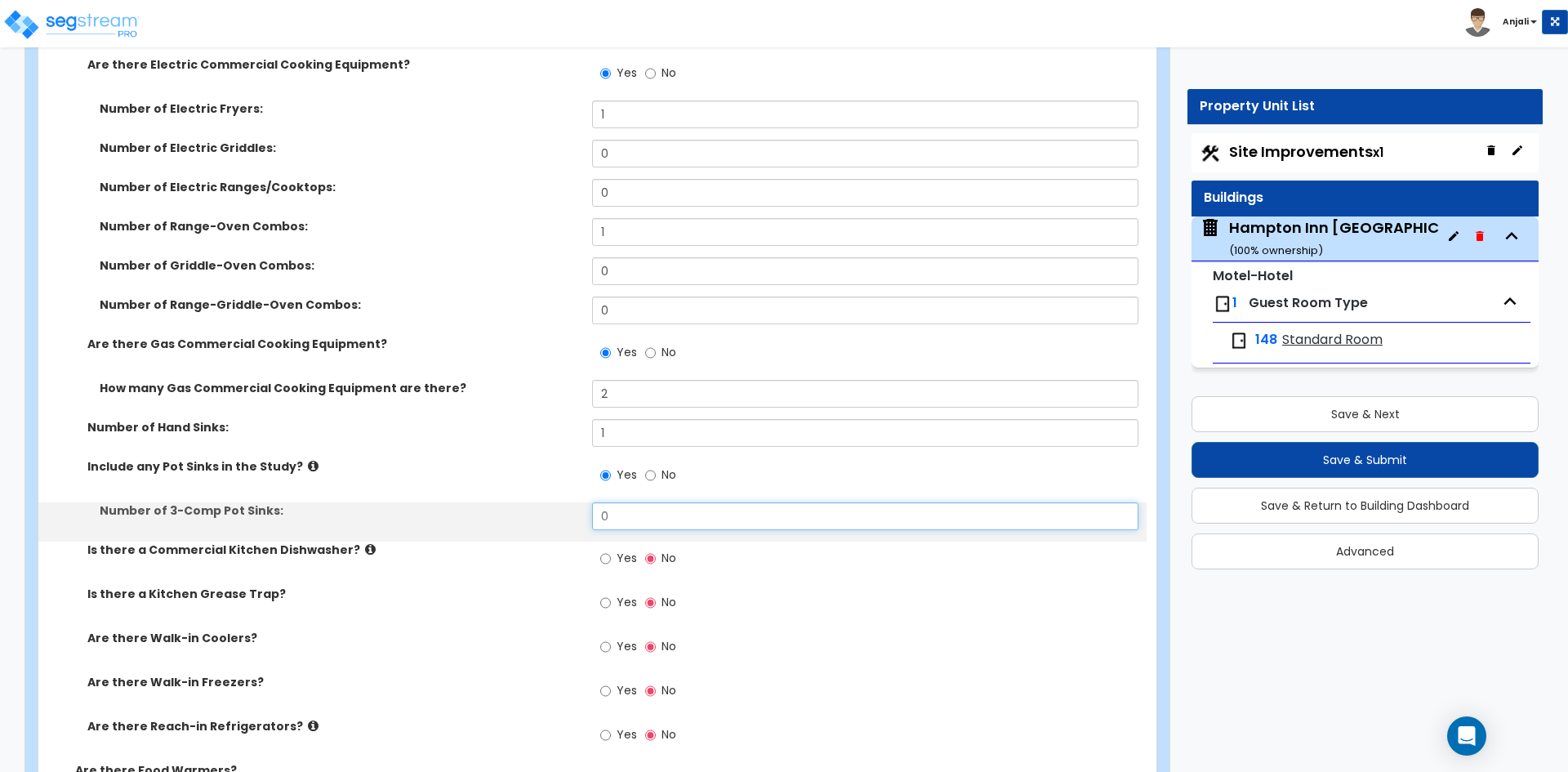
click at [617, 502] on input "0" at bounding box center [865, 515] width 545 height 27
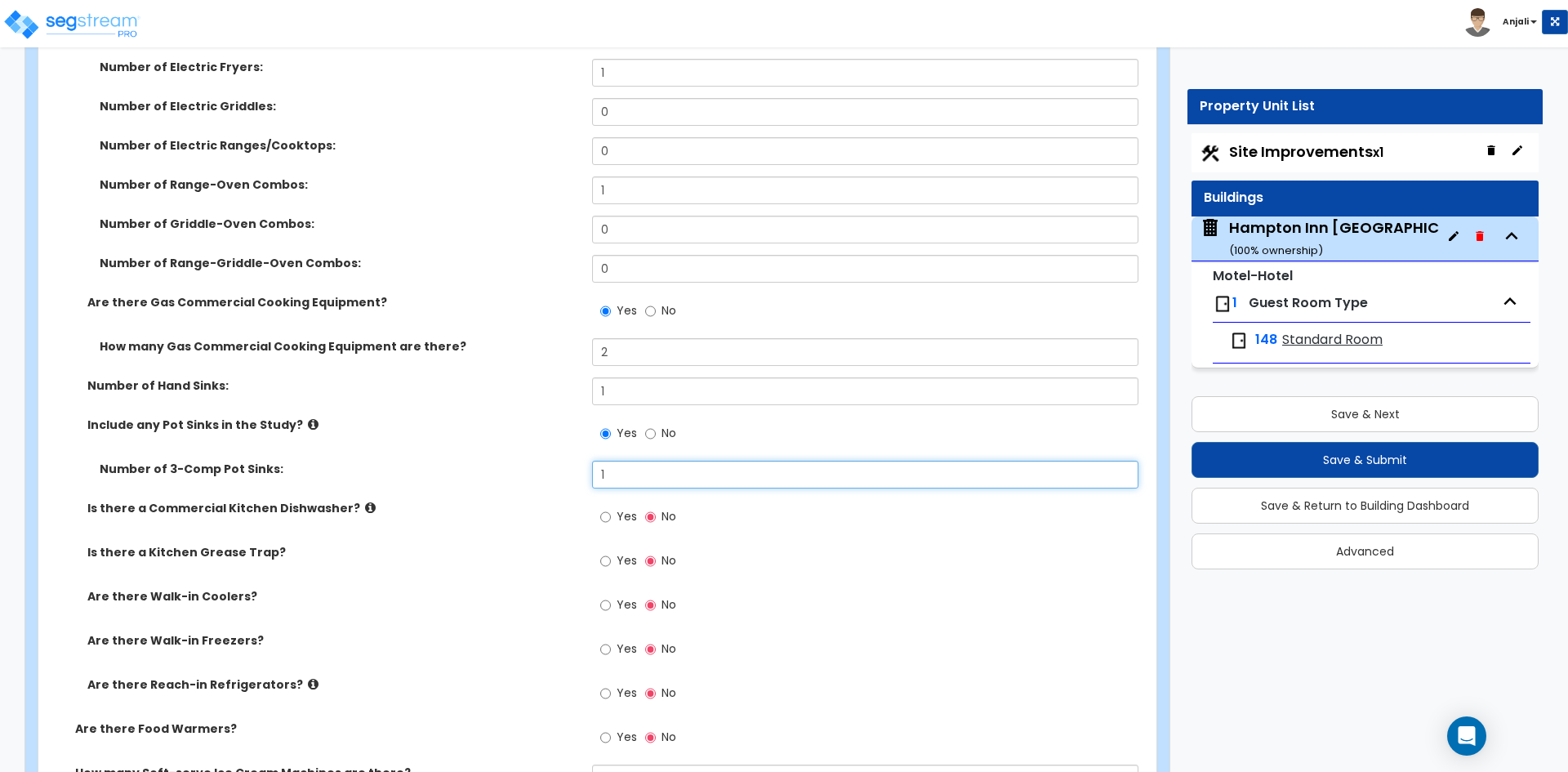
scroll to position [5882, 0]
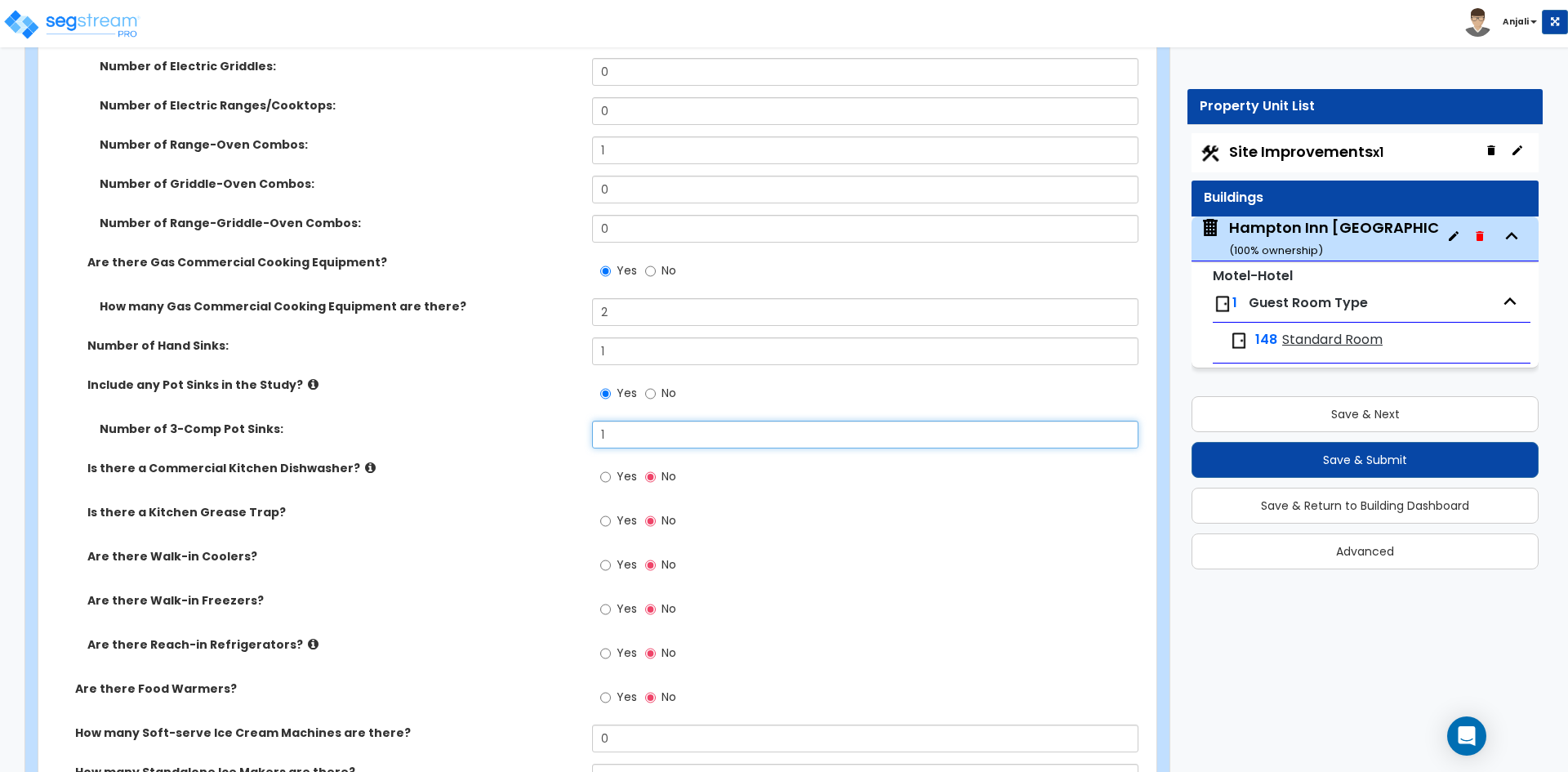
type input "1"
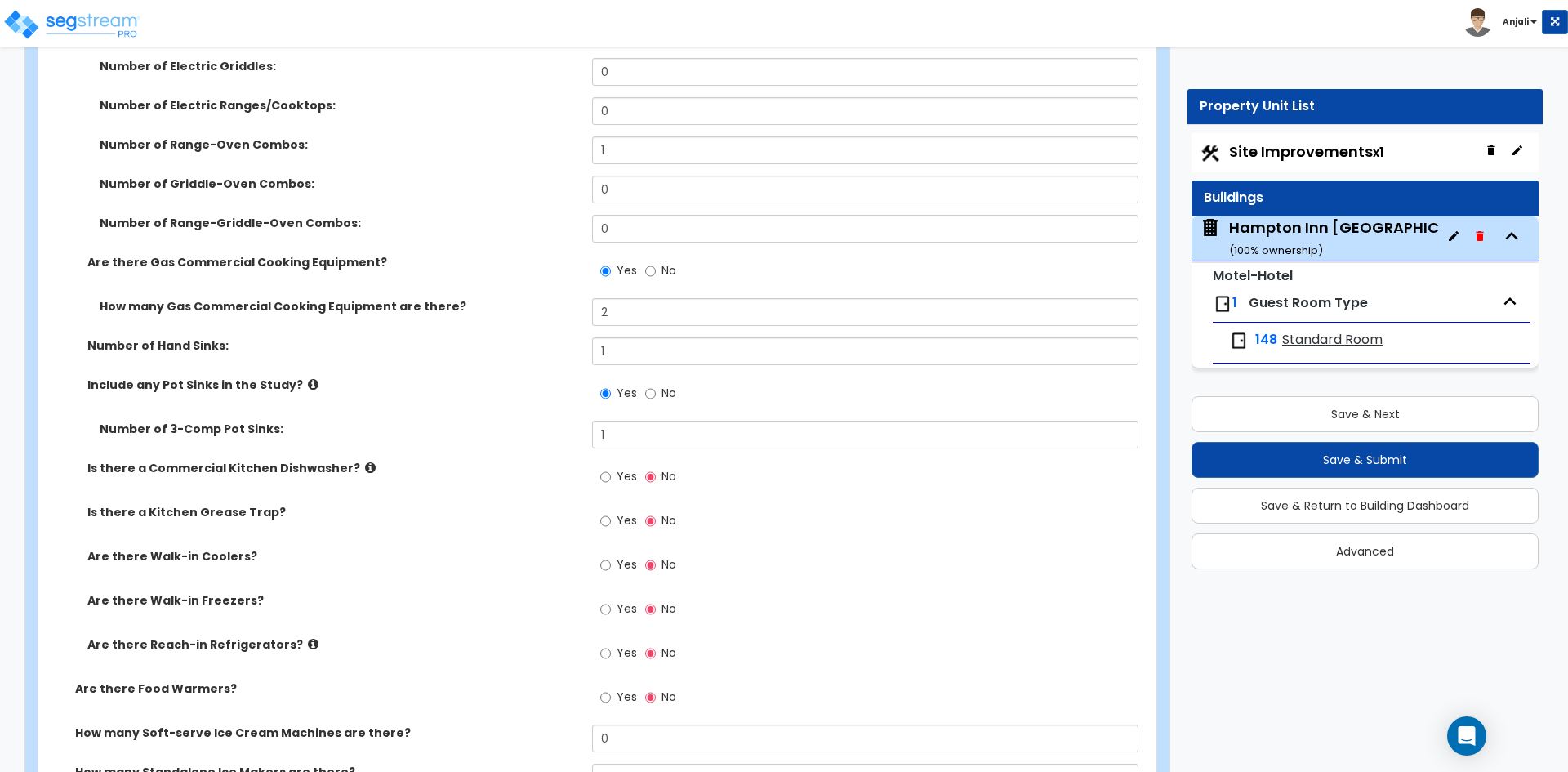
click at [611, 465] on label "Yes" at bounding box center [618, 478] width 37 height 27
click at [610, 468] on input "Yes" at bounding box center [605, 477] width 10 height 18
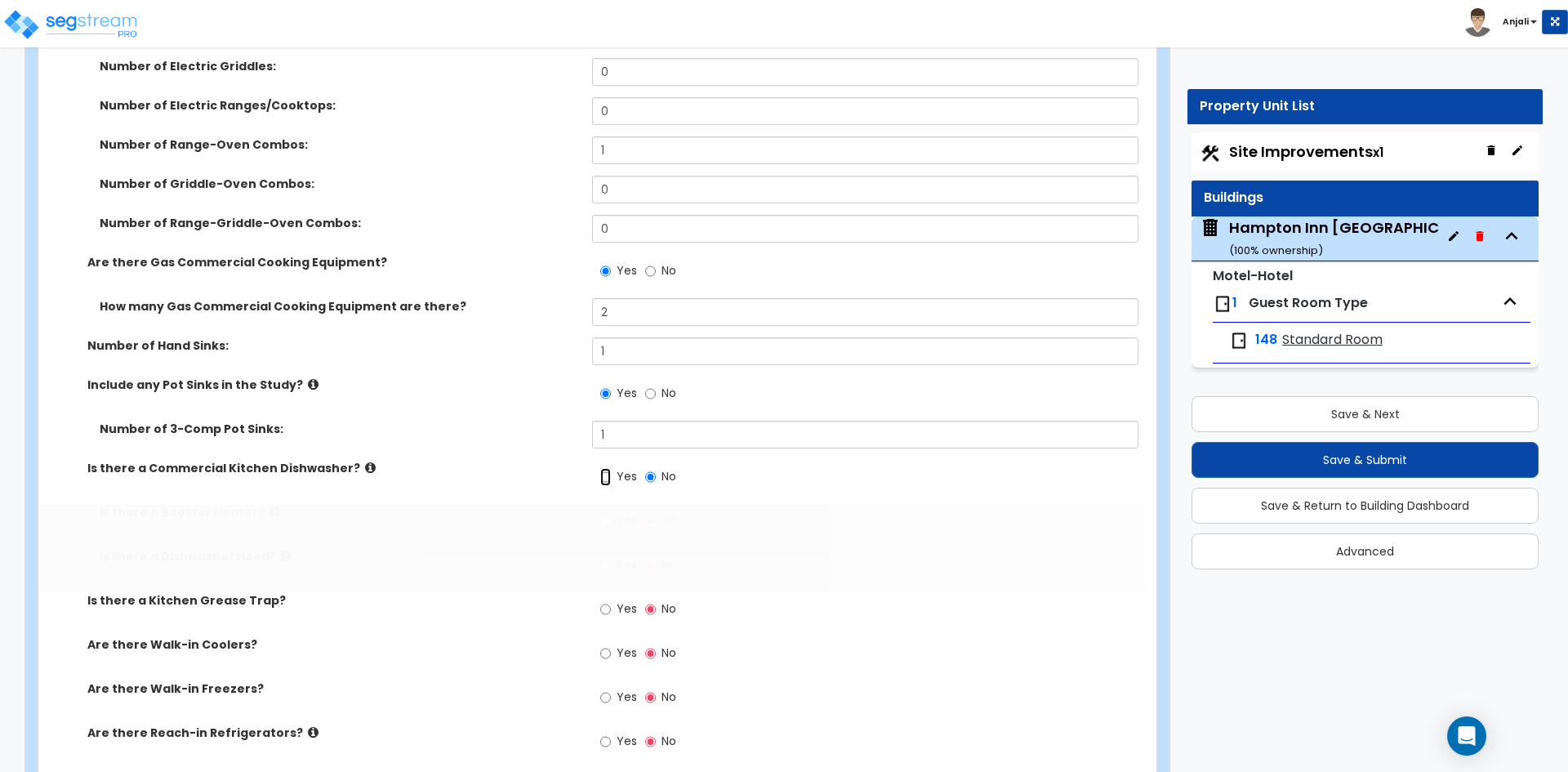
radio input "true"
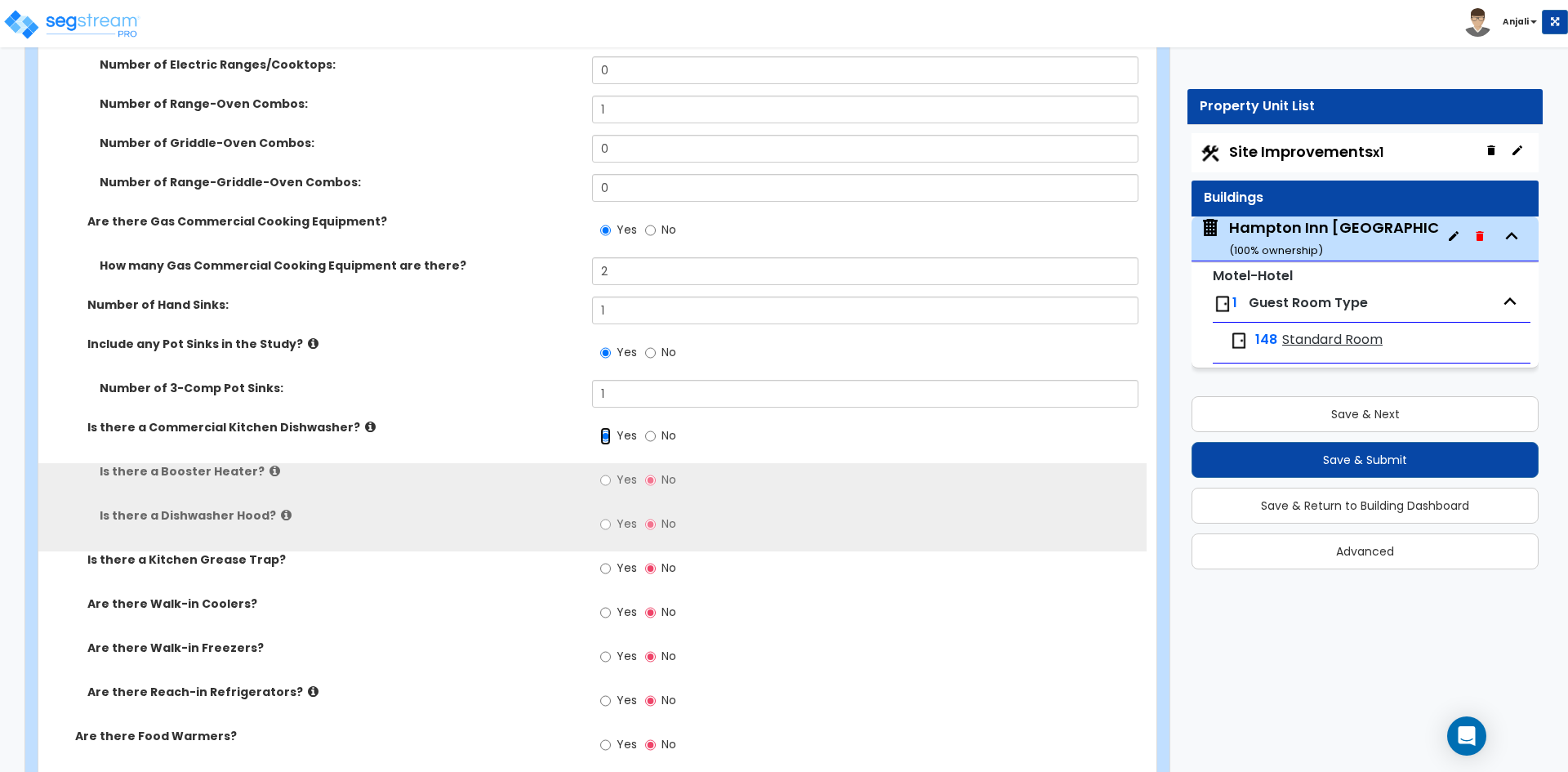
scroll to position [5964, 0]
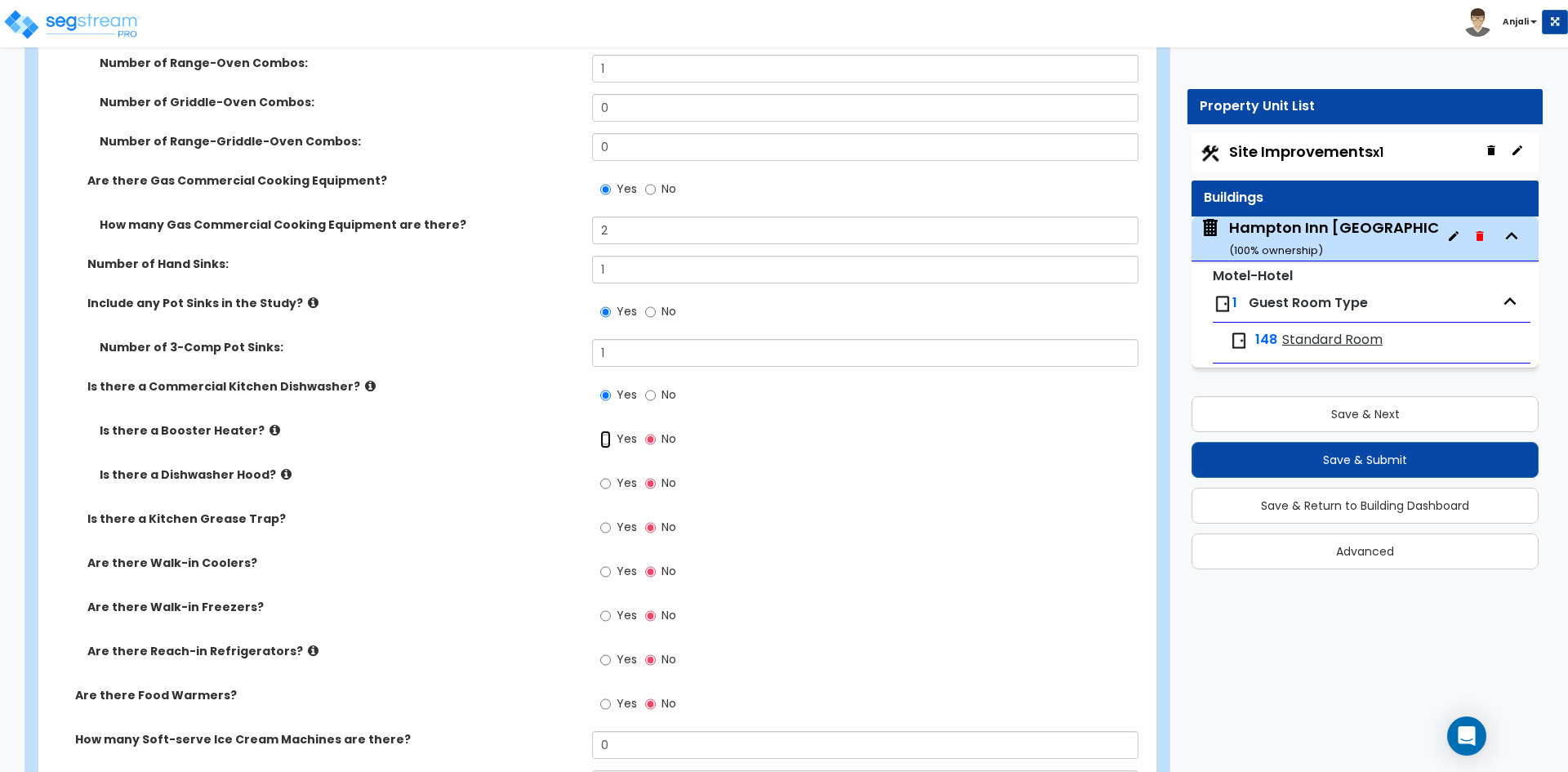
click at [609, 430] on input "Yes" at bounding box center [605, 439] width 10 height 18
radio input "true"
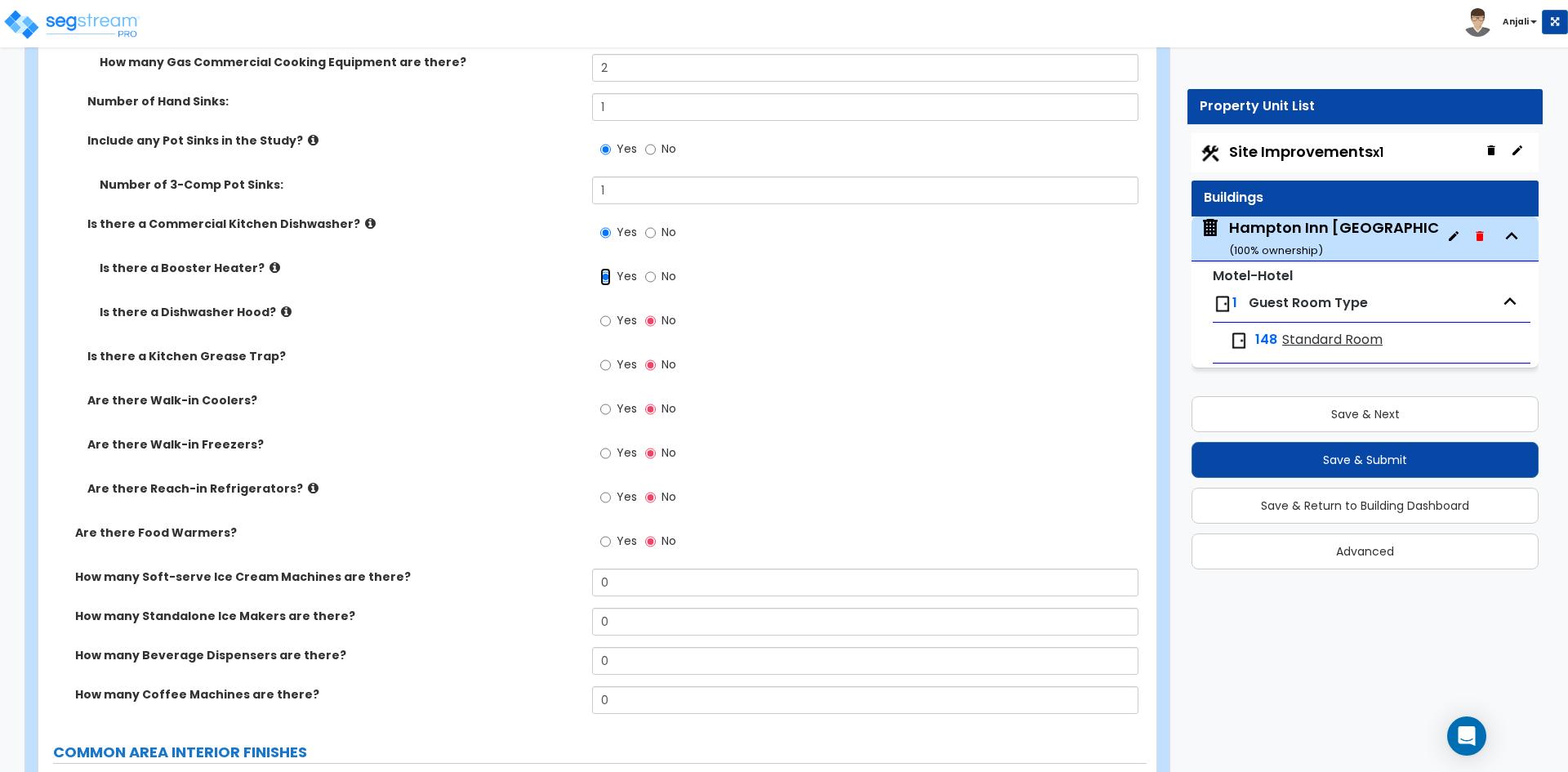
scroll to position [6127, 0]
drag, startPoint x: 605, startPoint y: 460, endPoint x: 601, endPoint y: 446, distance: 14.6
click at [605, 488] on input "Yes" at bounding box center [605, 496] width 10 height 18
radio input "true"
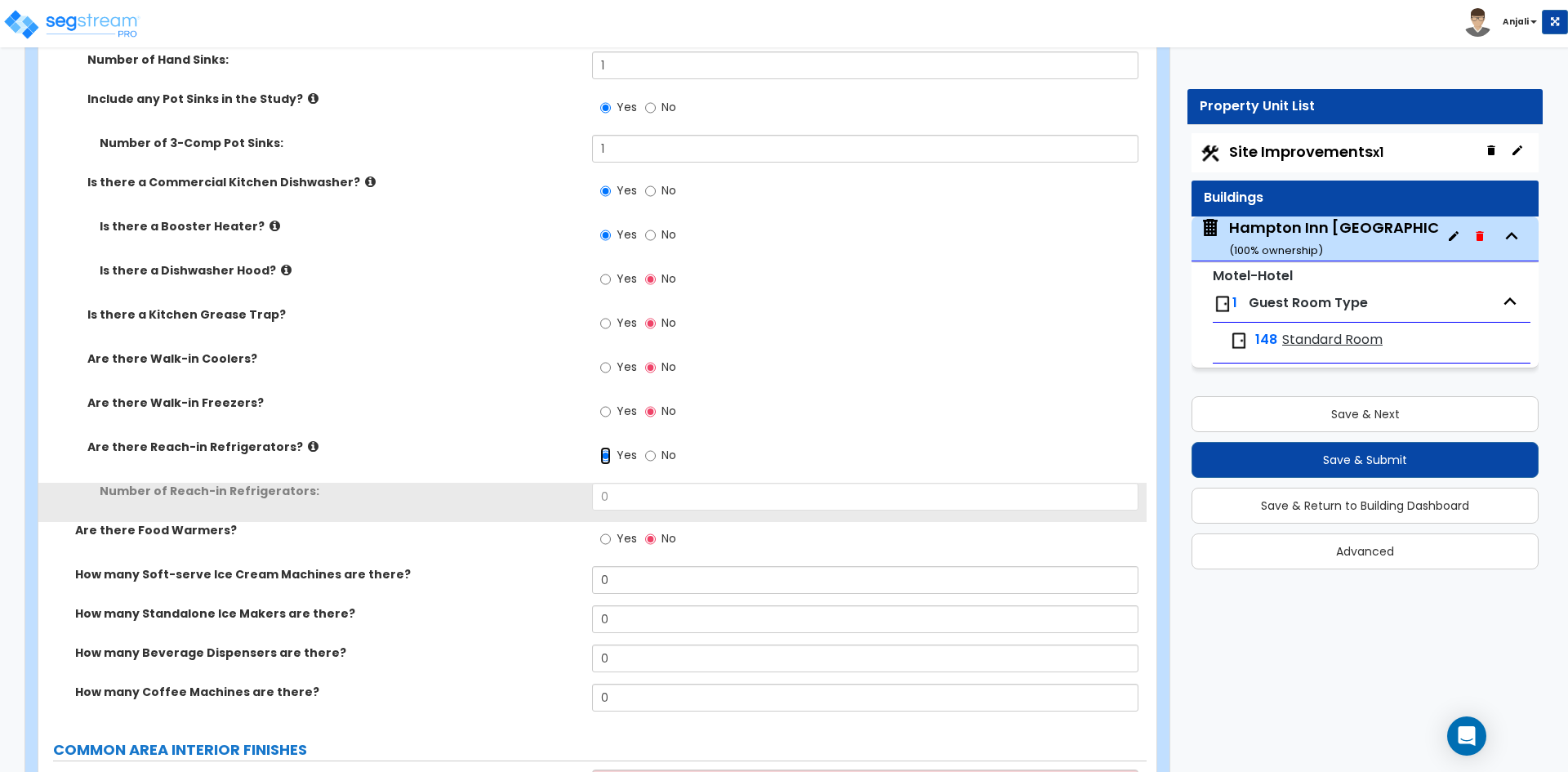
scroll to position [6209, 0]
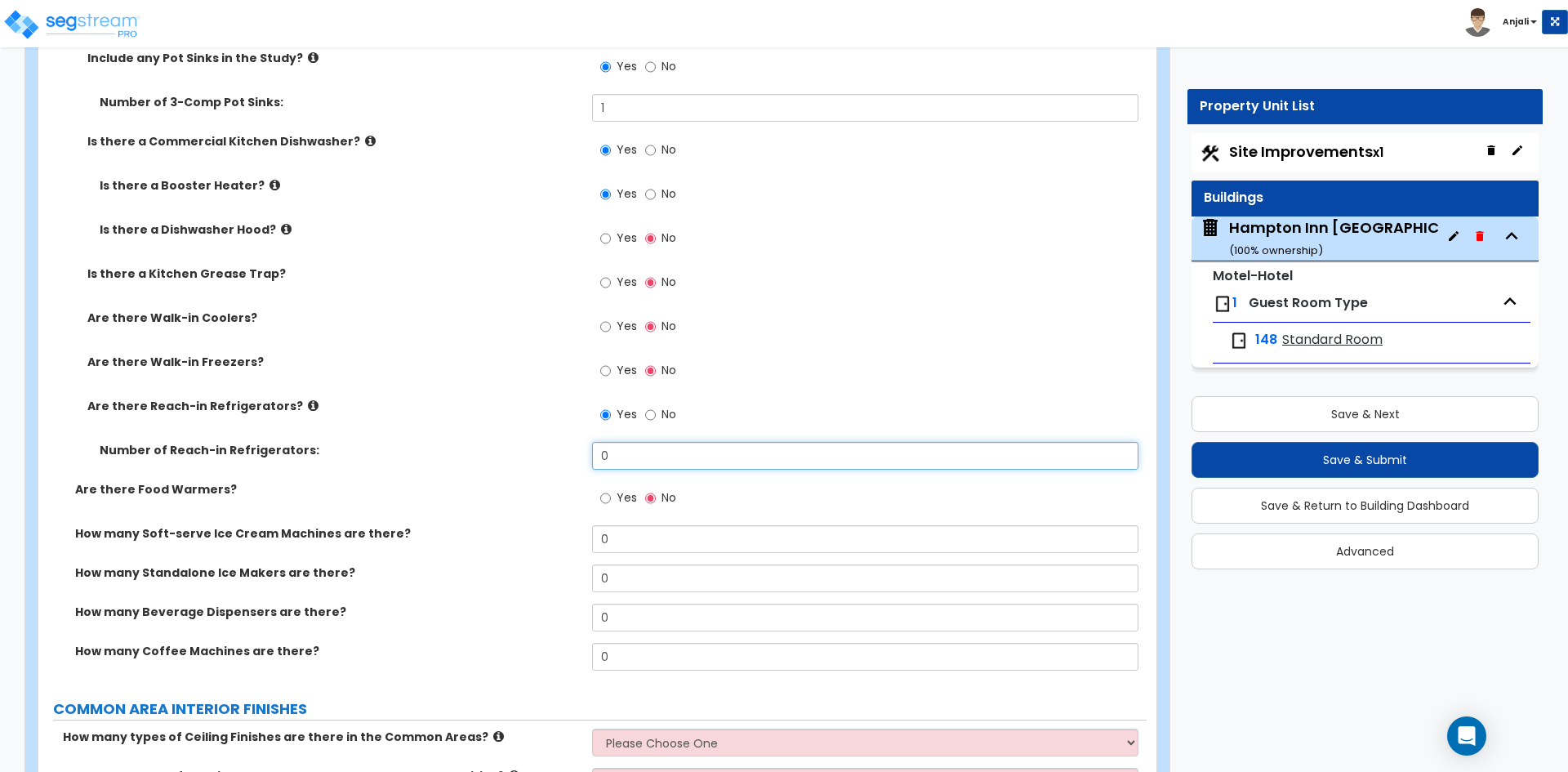
click at [636, 442] on input "0" at bounding box center [865, 455] width 545 height 27
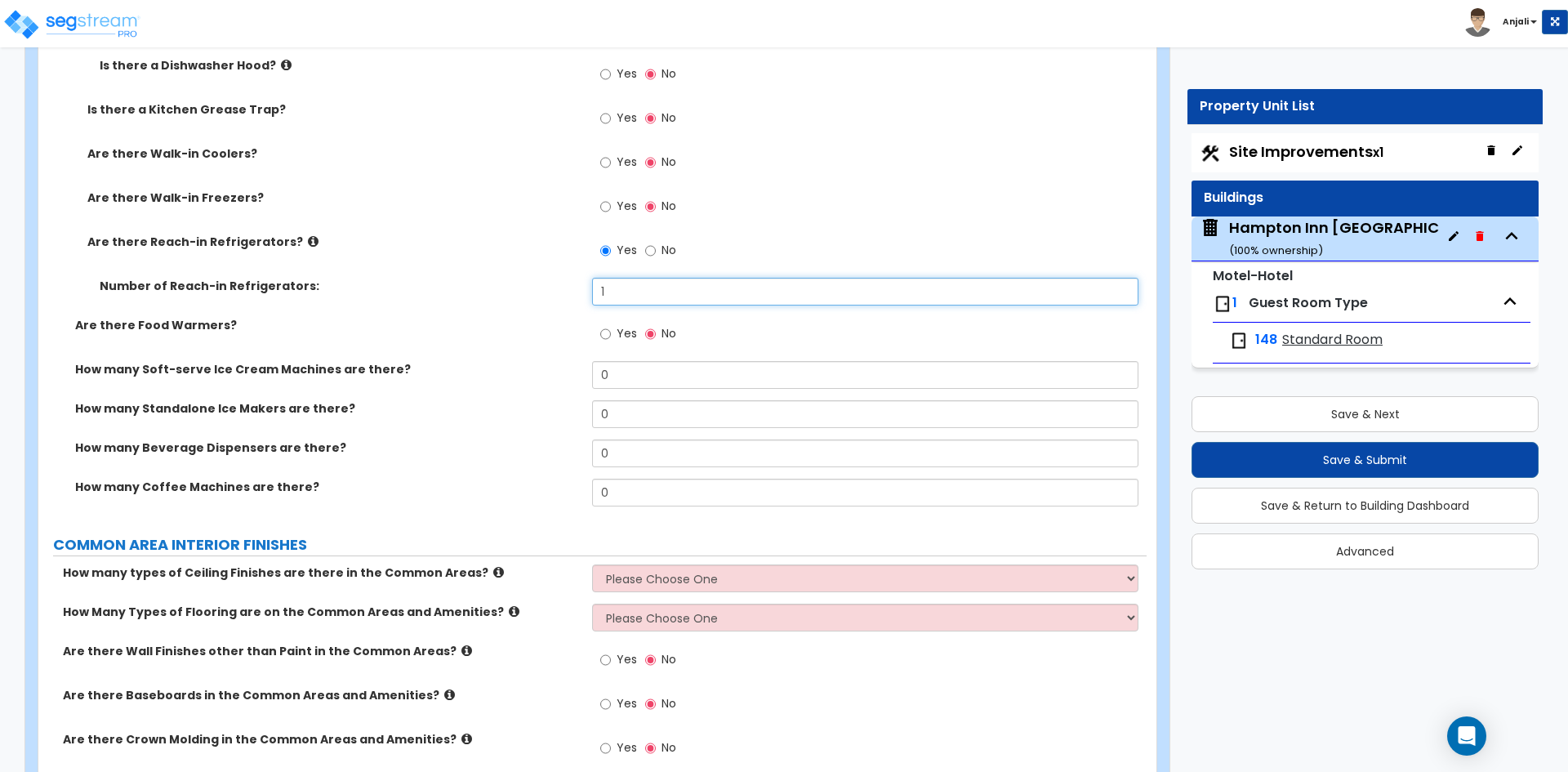
scroll to position [6372, 0]
type input "1"
click at [606, 326] on input "Yes" at bounding box center [605, 334] width 10 height 18
radio input "true"
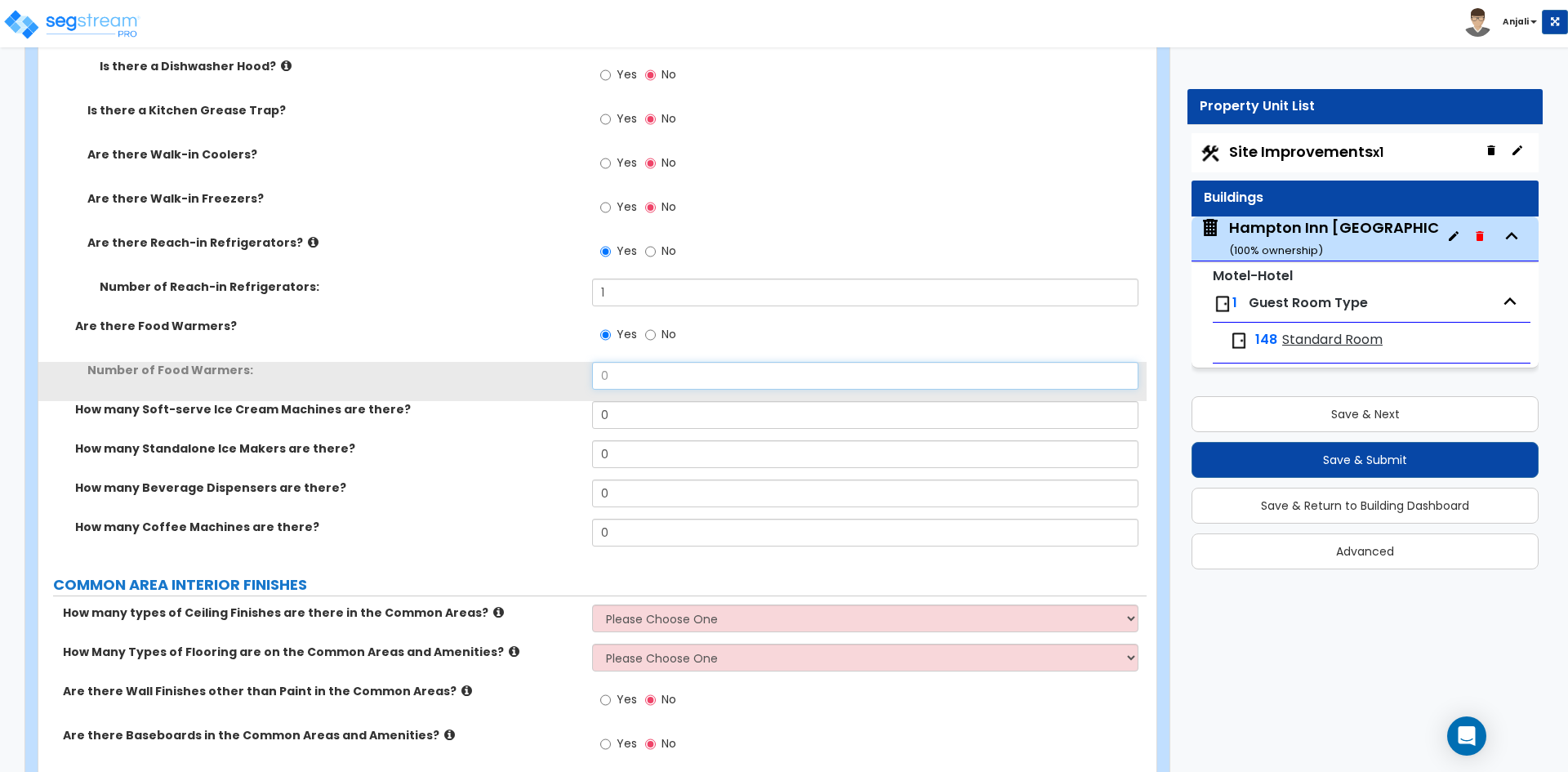
click at [626, 361] on input "0" at bounding box center [865, 375] width 545 height 27
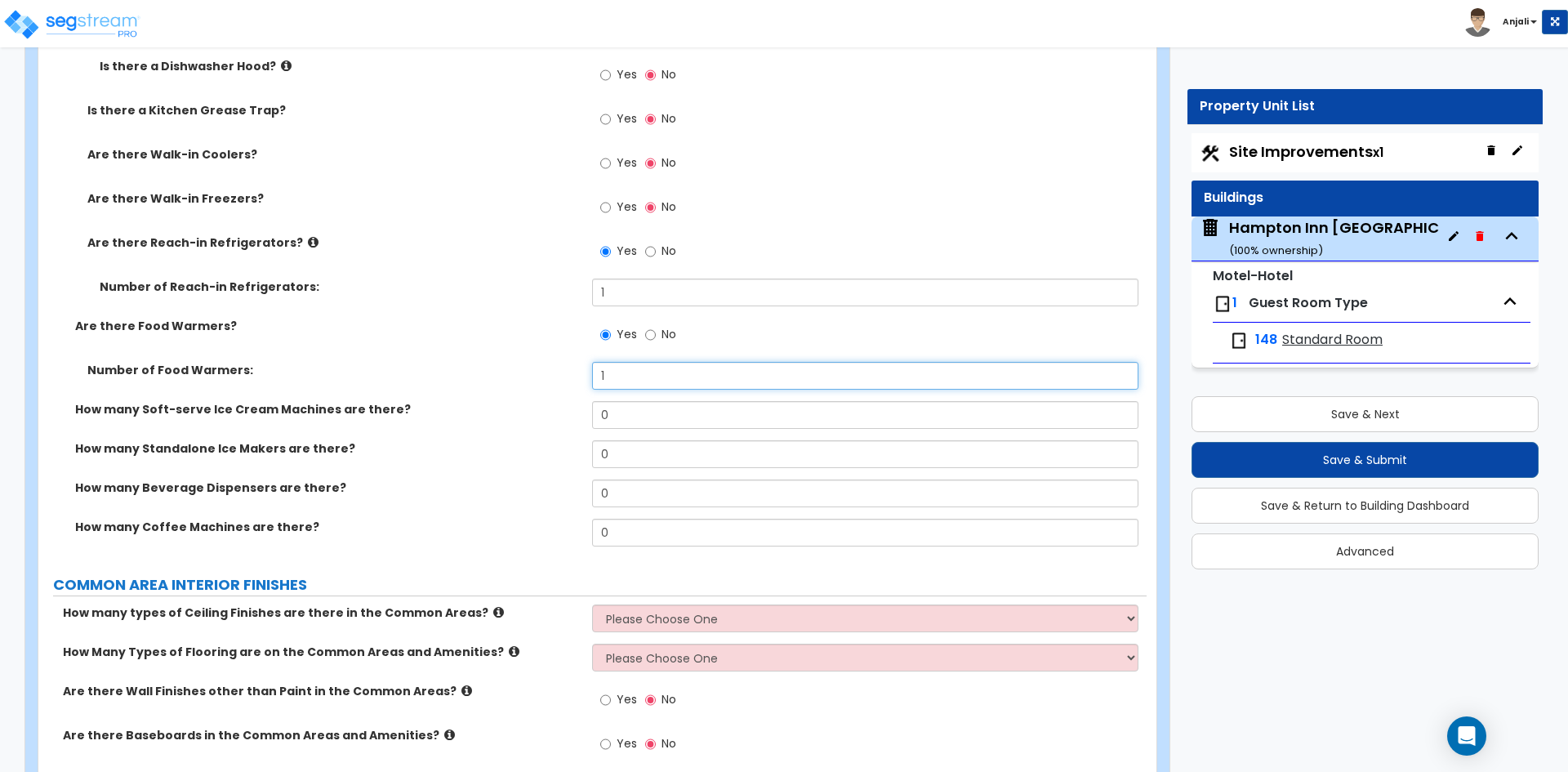
type input "1"
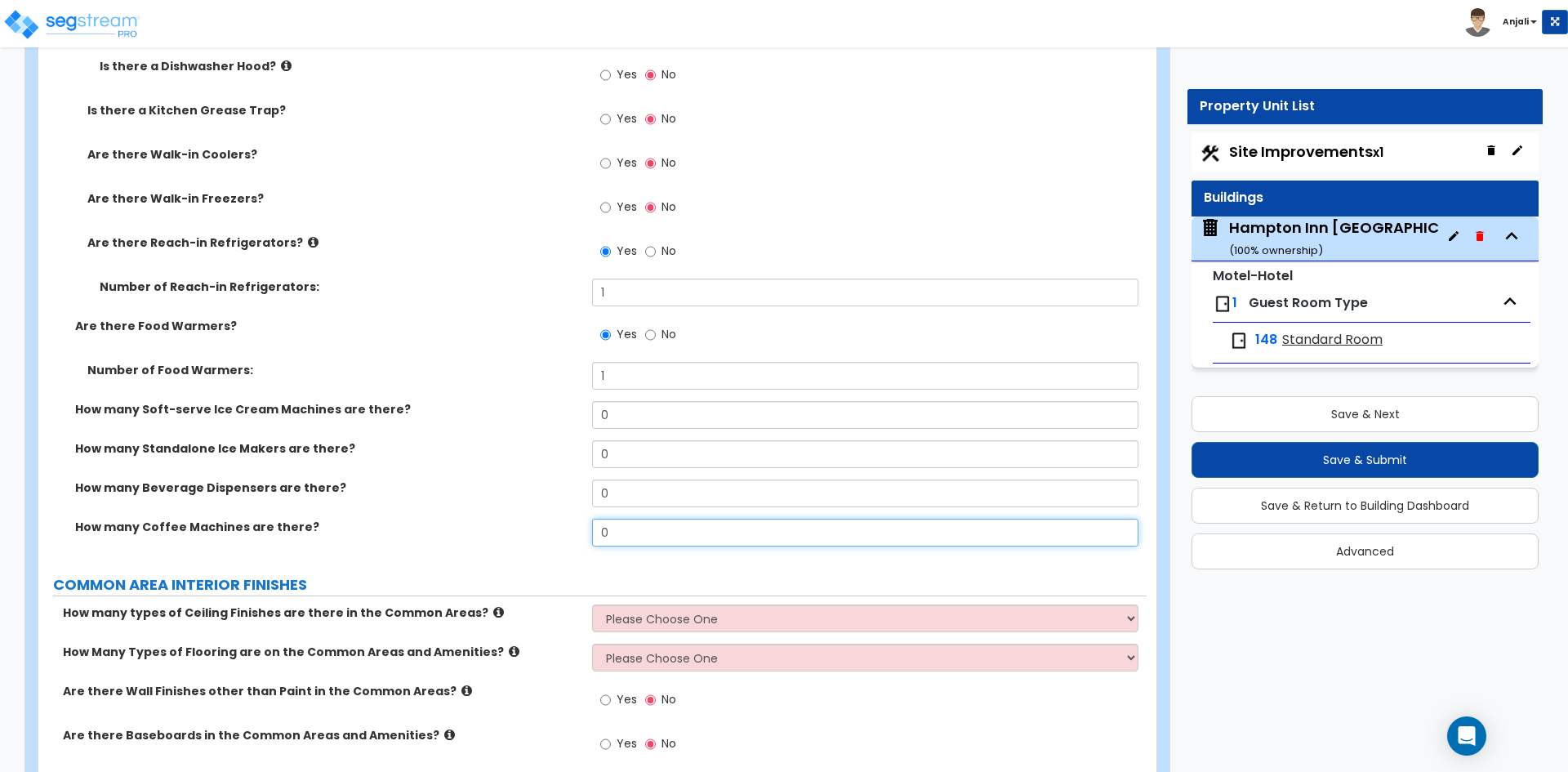
click at [635, 519] on input "0" at bounding box center [865, 532] width 545 height 27
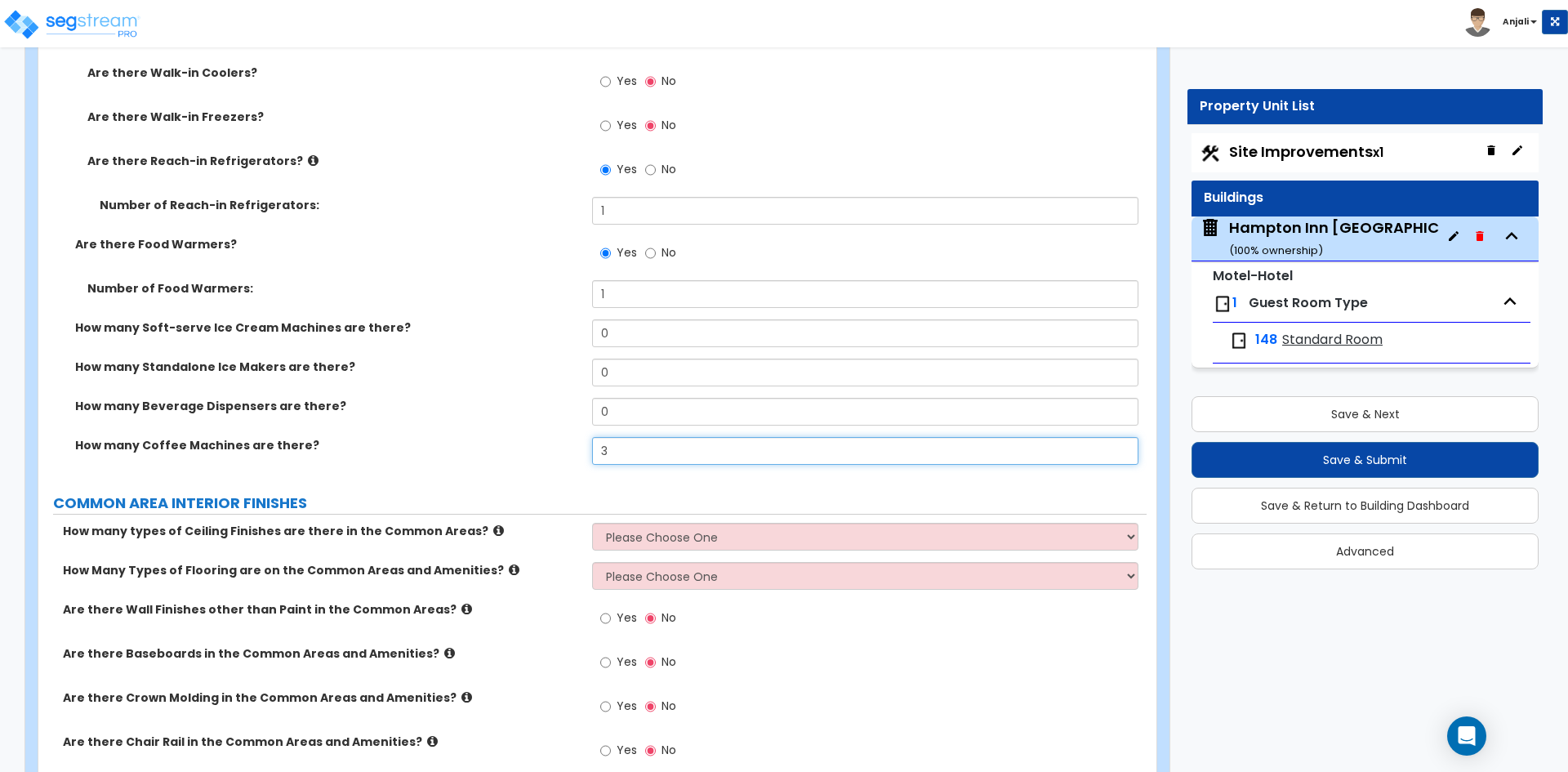
type input "3"
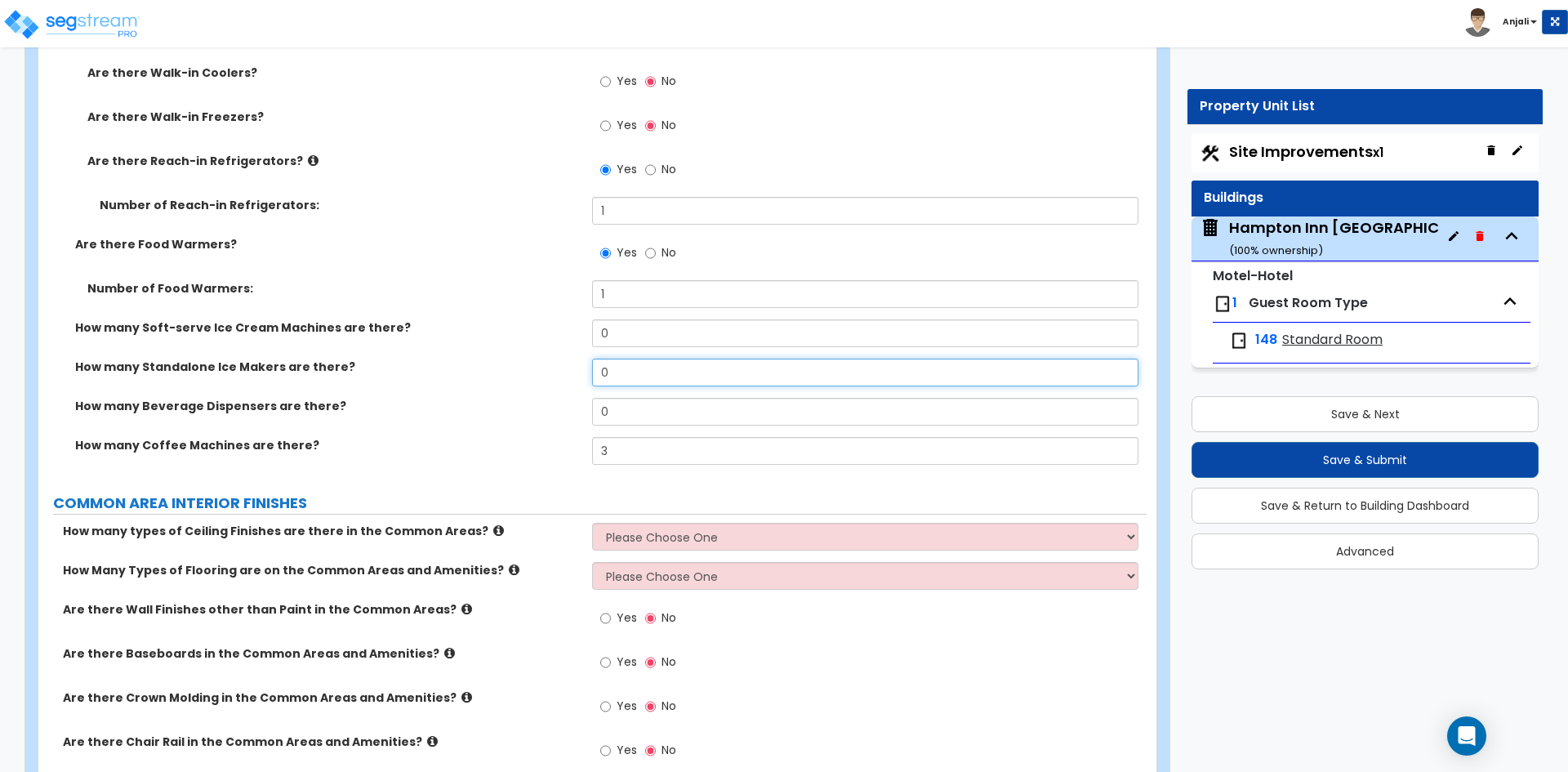
click at [635, 359] on input "0" at bounding box center [865, 372] width 545 height 27
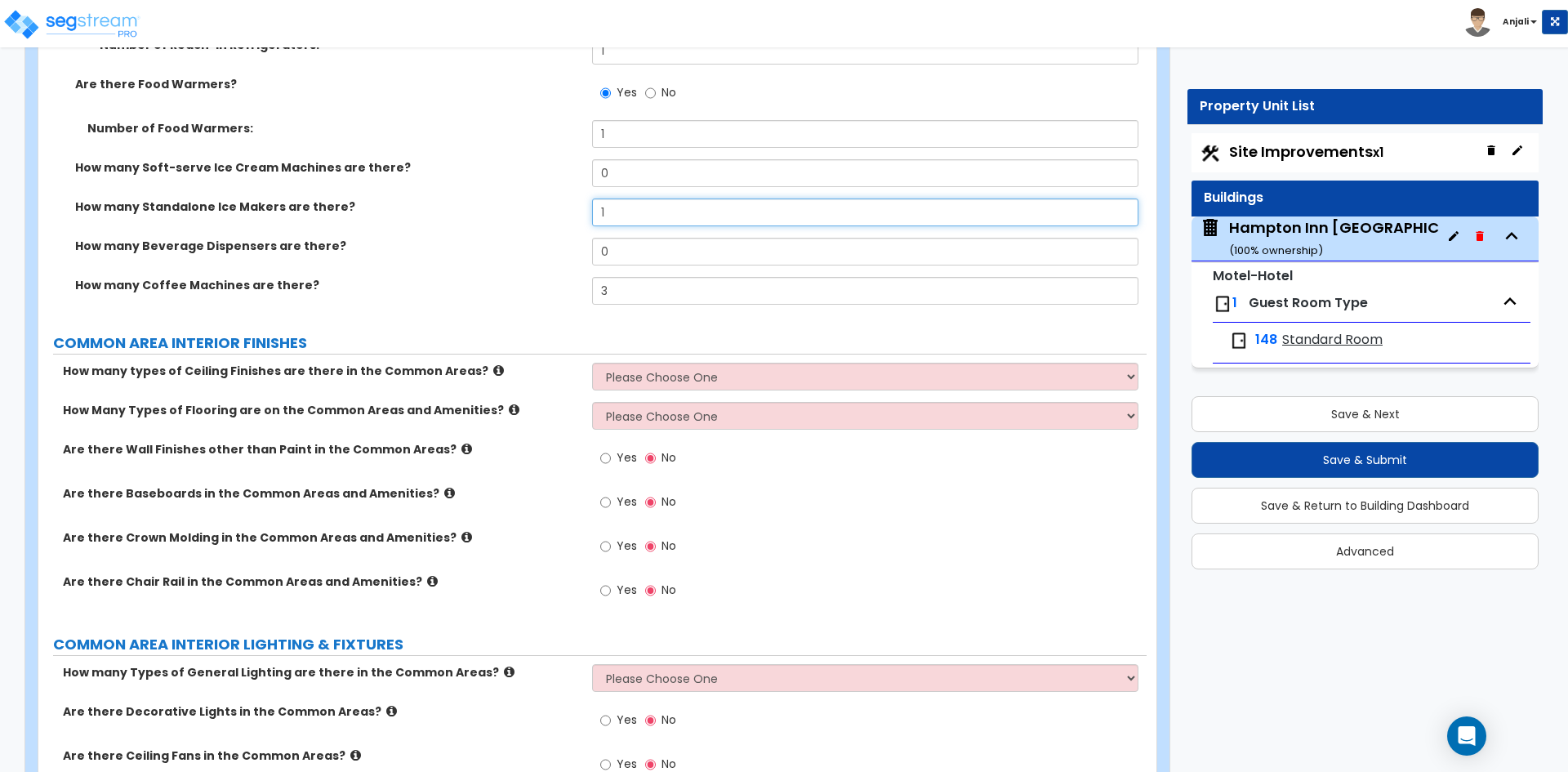
scroll to position [6617, 0]
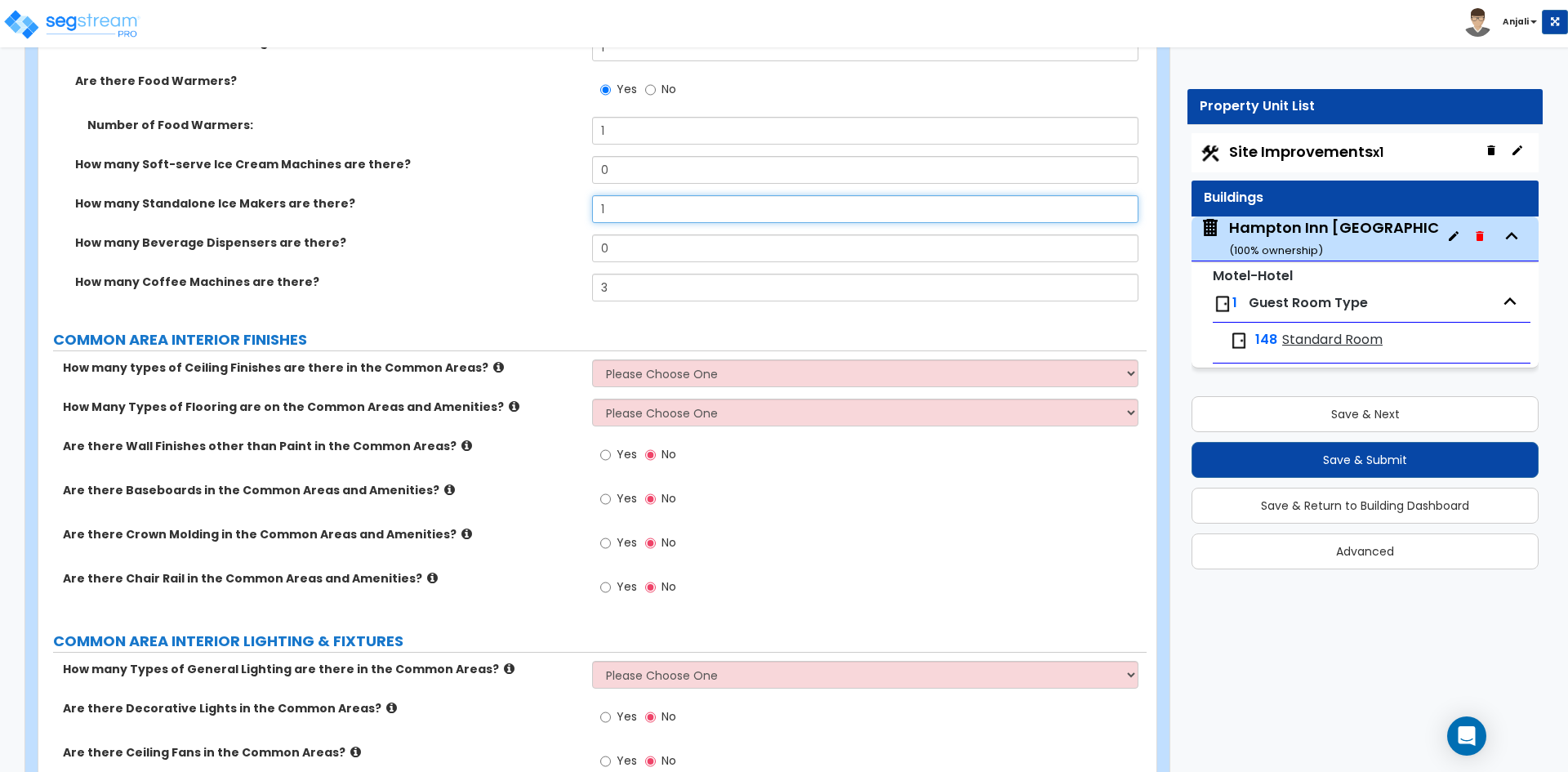
type input "1"
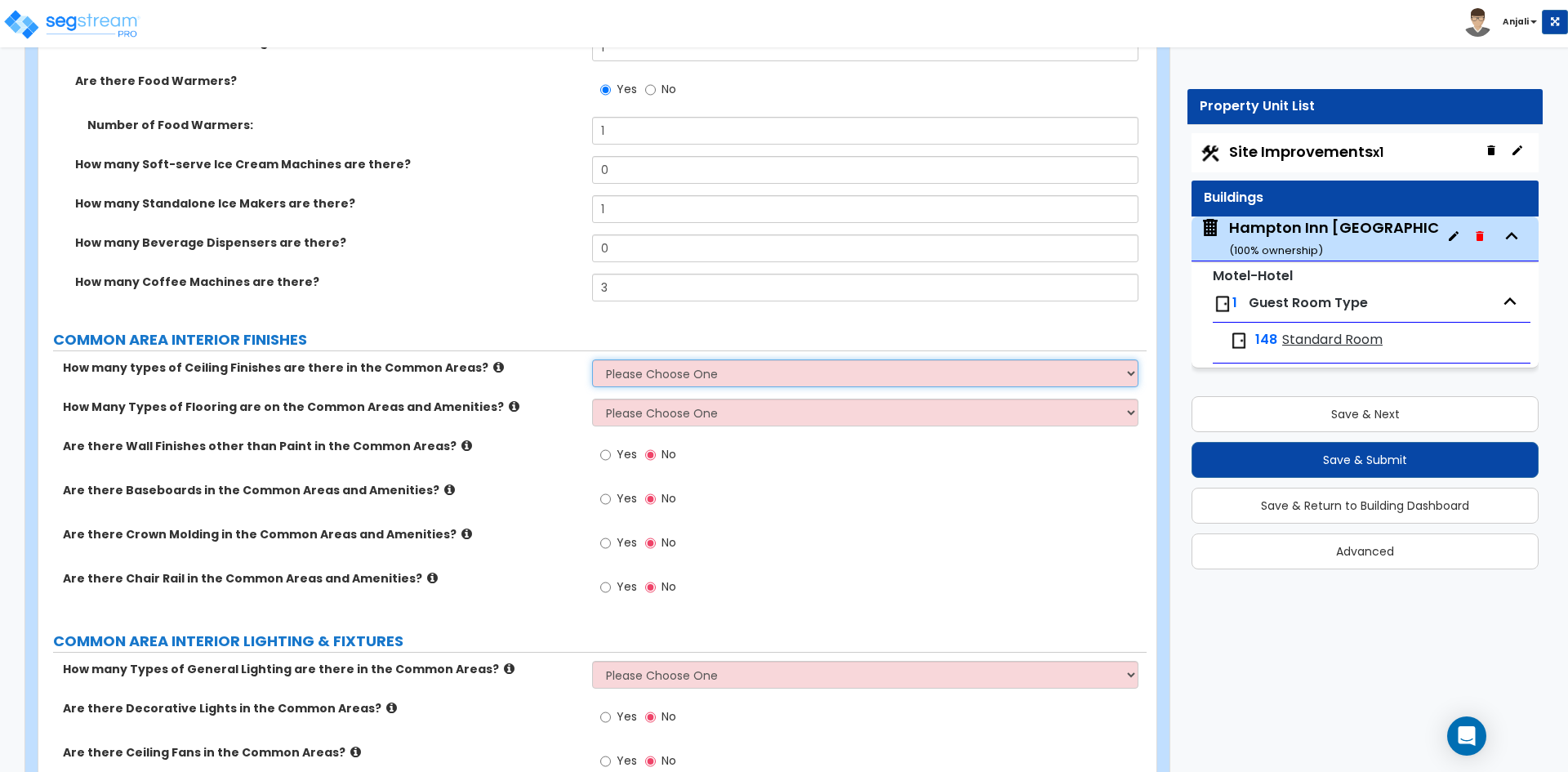
click at [641, 360] on select "Please Choose One 1 2 3" at bounding box center [865, 373] width 545 height 27
select select "1"
click at [592, 360] on select "Please Choose One 1 2 3" at bounding box center [865, 373] width 545 height 27
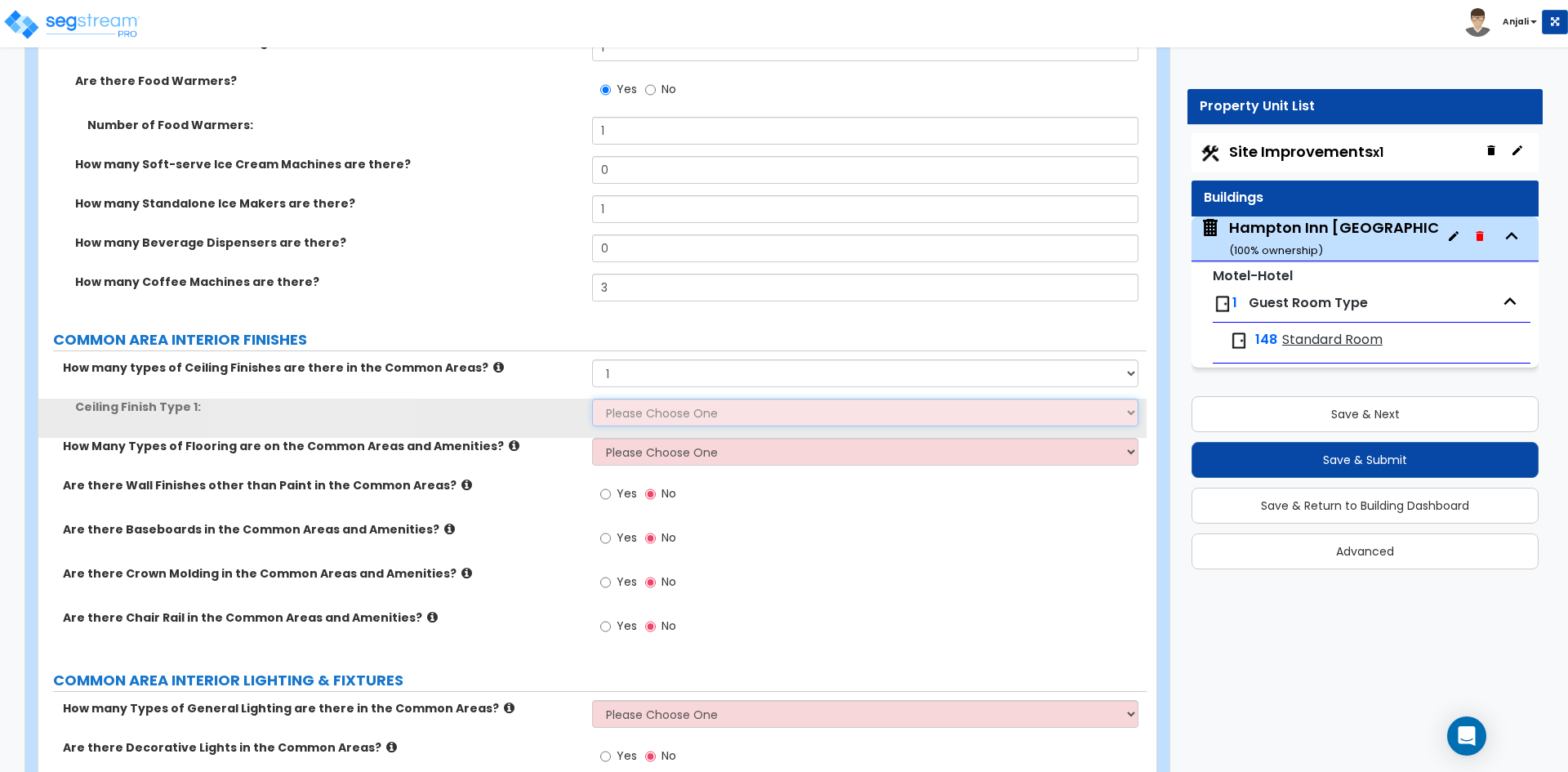
click at [659, 398] on select "Please Choose One Drop Ceiling Drywall Ceiling Open Ceiling" at bounding box center [865, 411] width 545 height 27
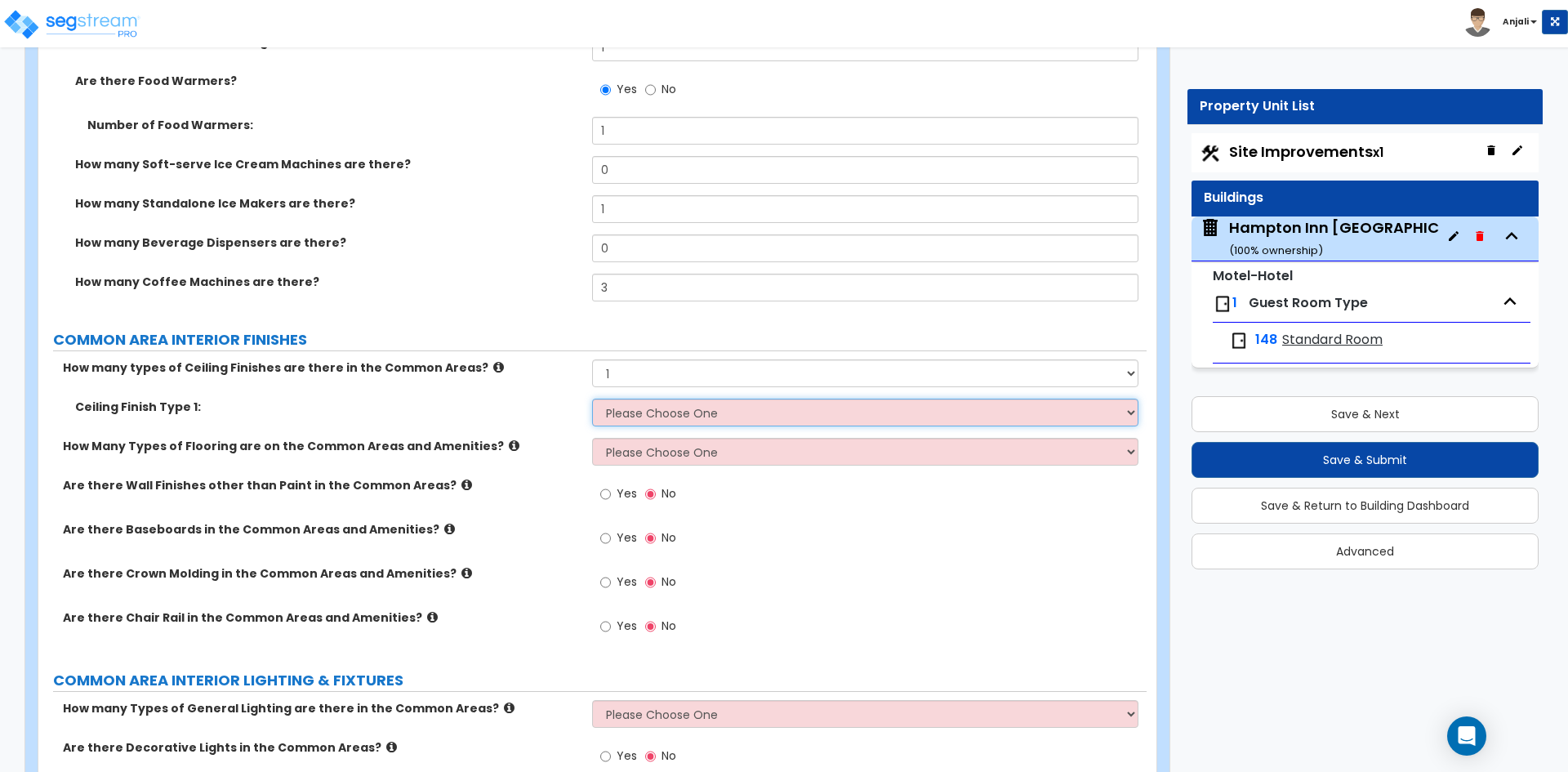
select select "1"
click at [592, 398] on select "Please Choose One Drop Ceiling Drywall Ceiling Open Ceiling" at bounding box center [865, 411] width 545 height 27
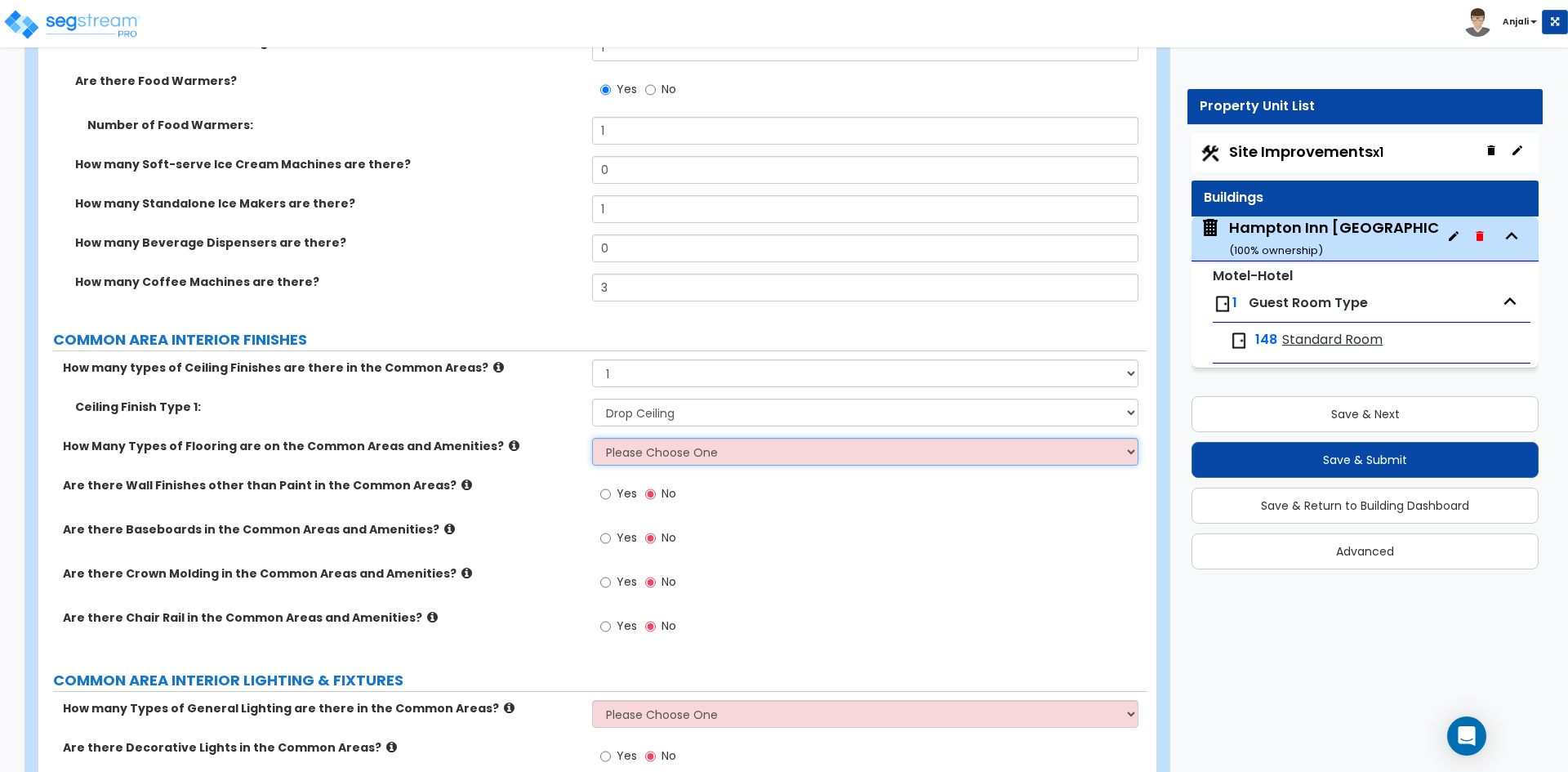
click at [663, 438] on select "Please Choose One 1 2 3" at bounding box center [865, 451] width 545 height 27
select select "1"
click at [592, 438] on select "Please Choose One 1 2 3" at bounding box center [865, 451] width 545 height 27
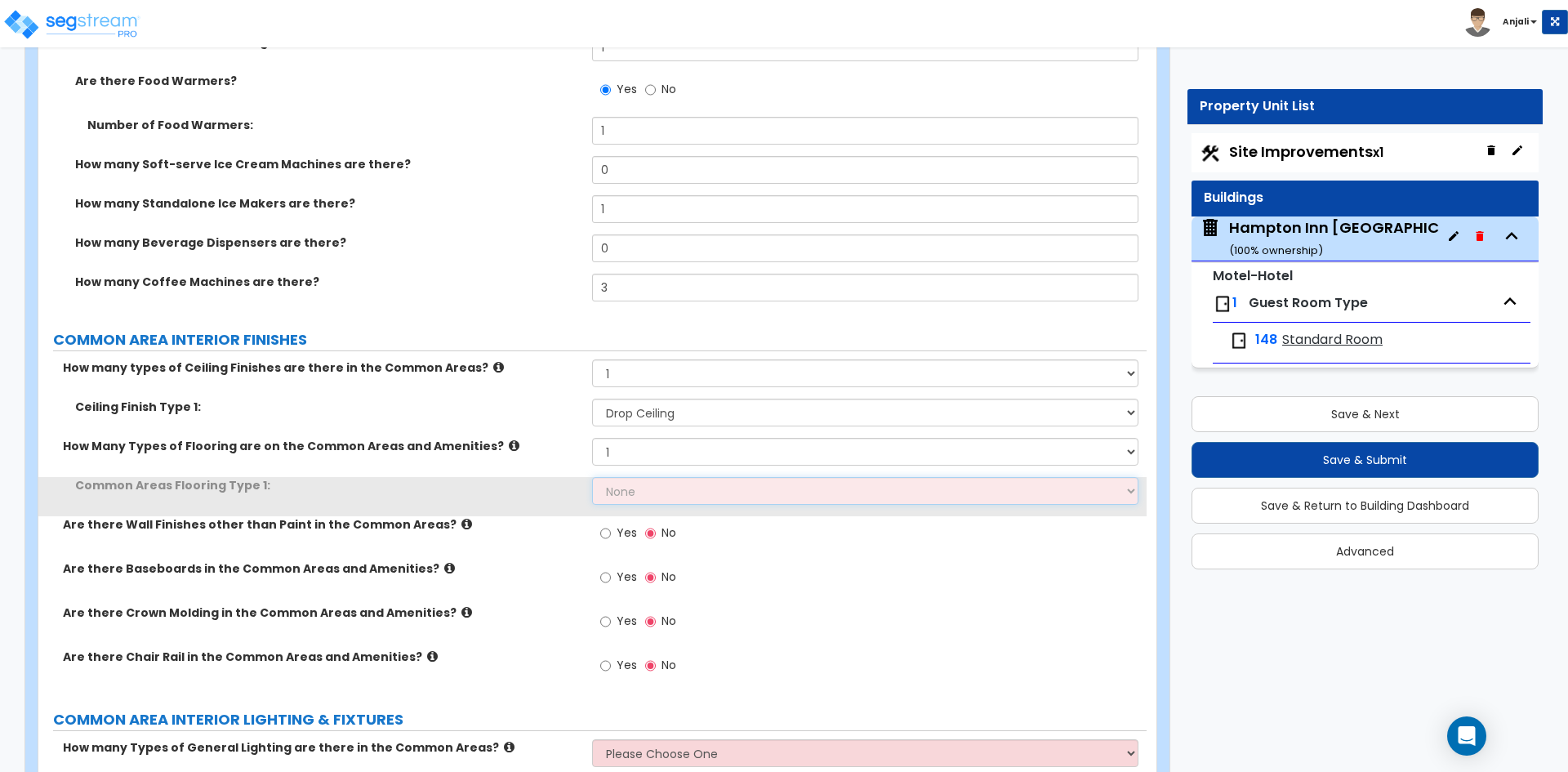
click at [654, 478] on select "None Tile Flooring Hardwood Flooring Resilient Laminate Flooring VCT Flooring S…" at bounding box center [865, 491] width 545 height 27
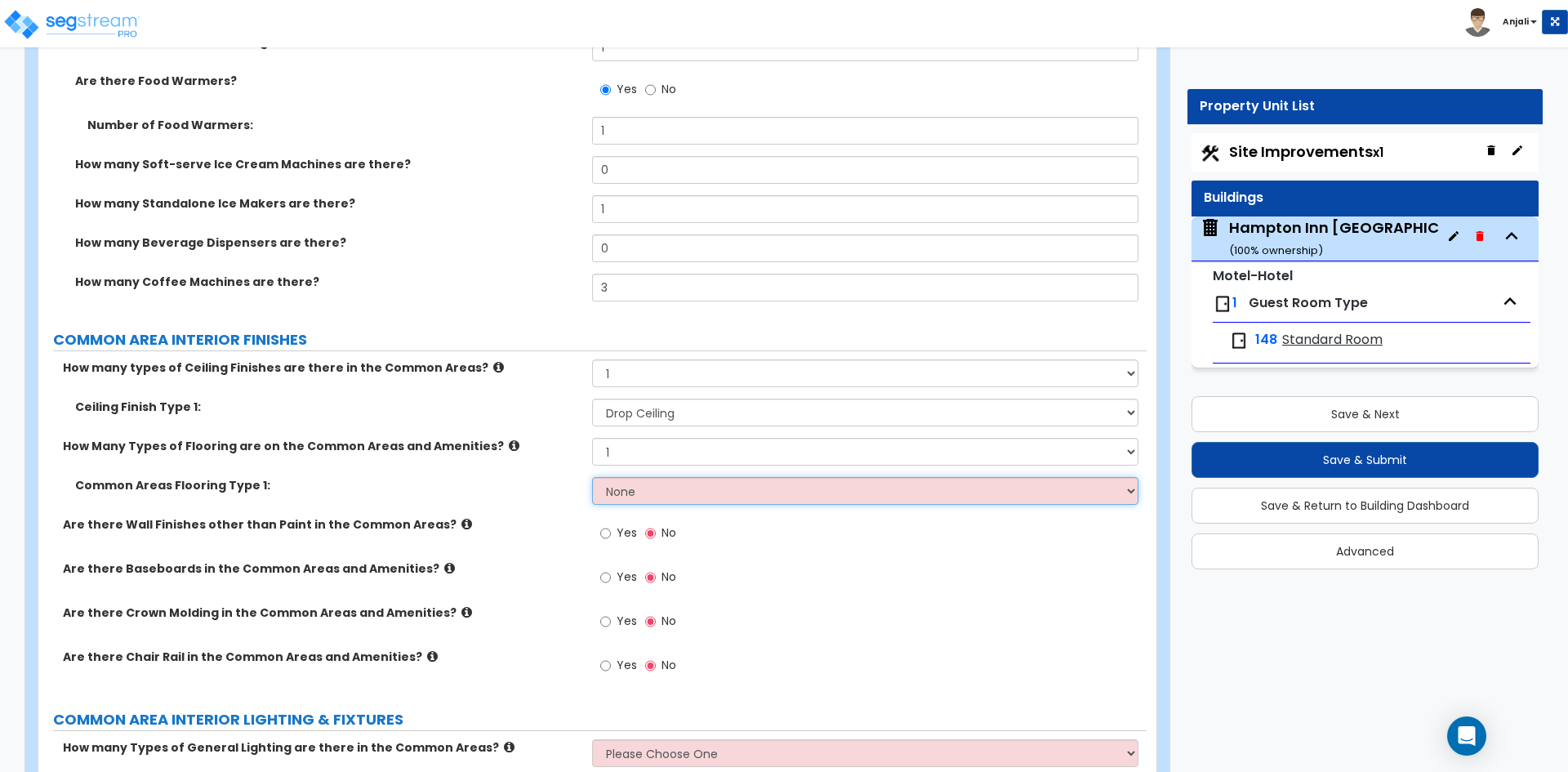
select select "1"
click at [592, 478] on select "None Tile Flooring Hardwood Flooring Resilient Laminate Flooring VCT Flooring S…" at bounding box center [865, 491] width 545 height 27
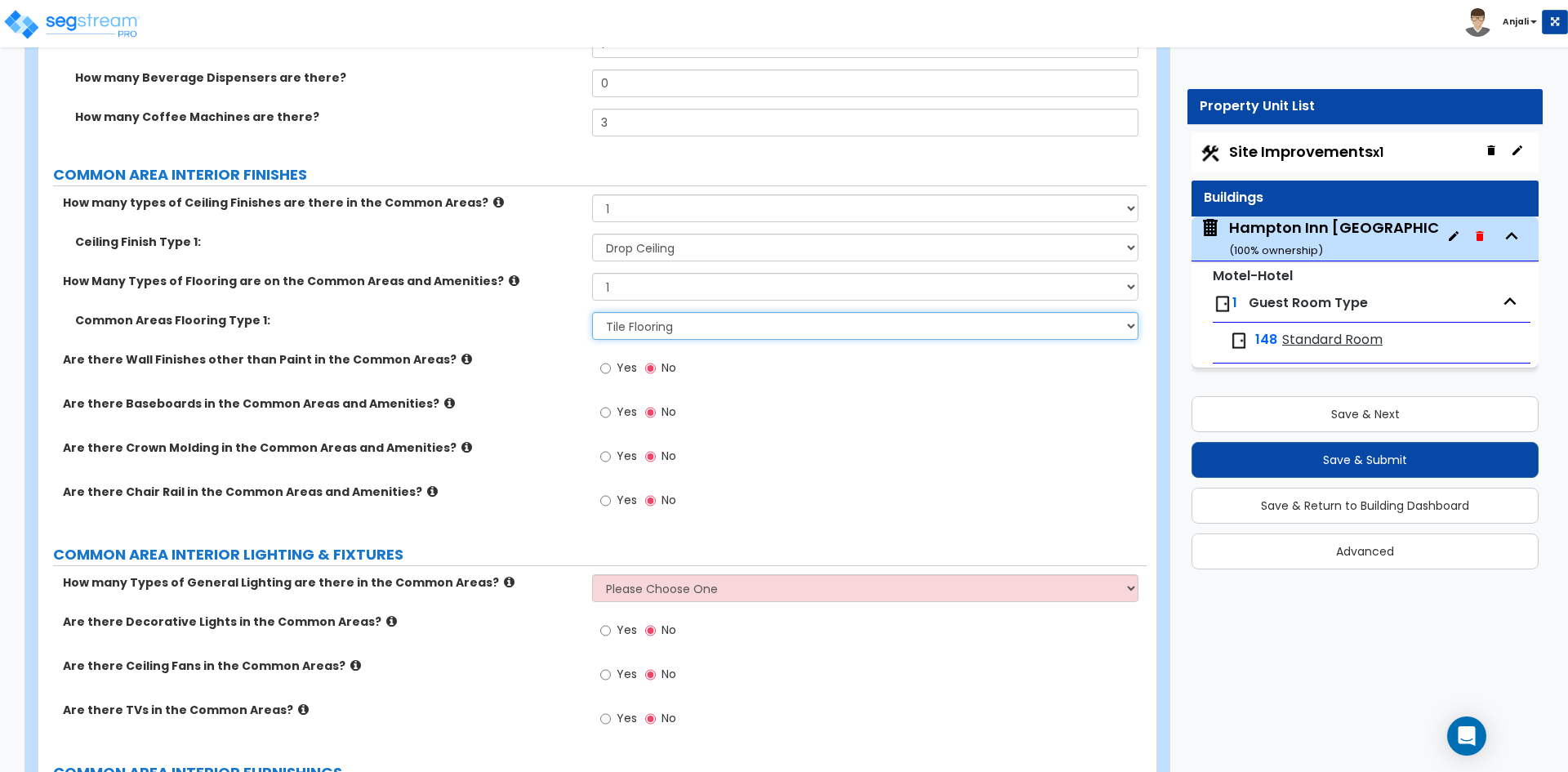
scroll to position [6780, 0]
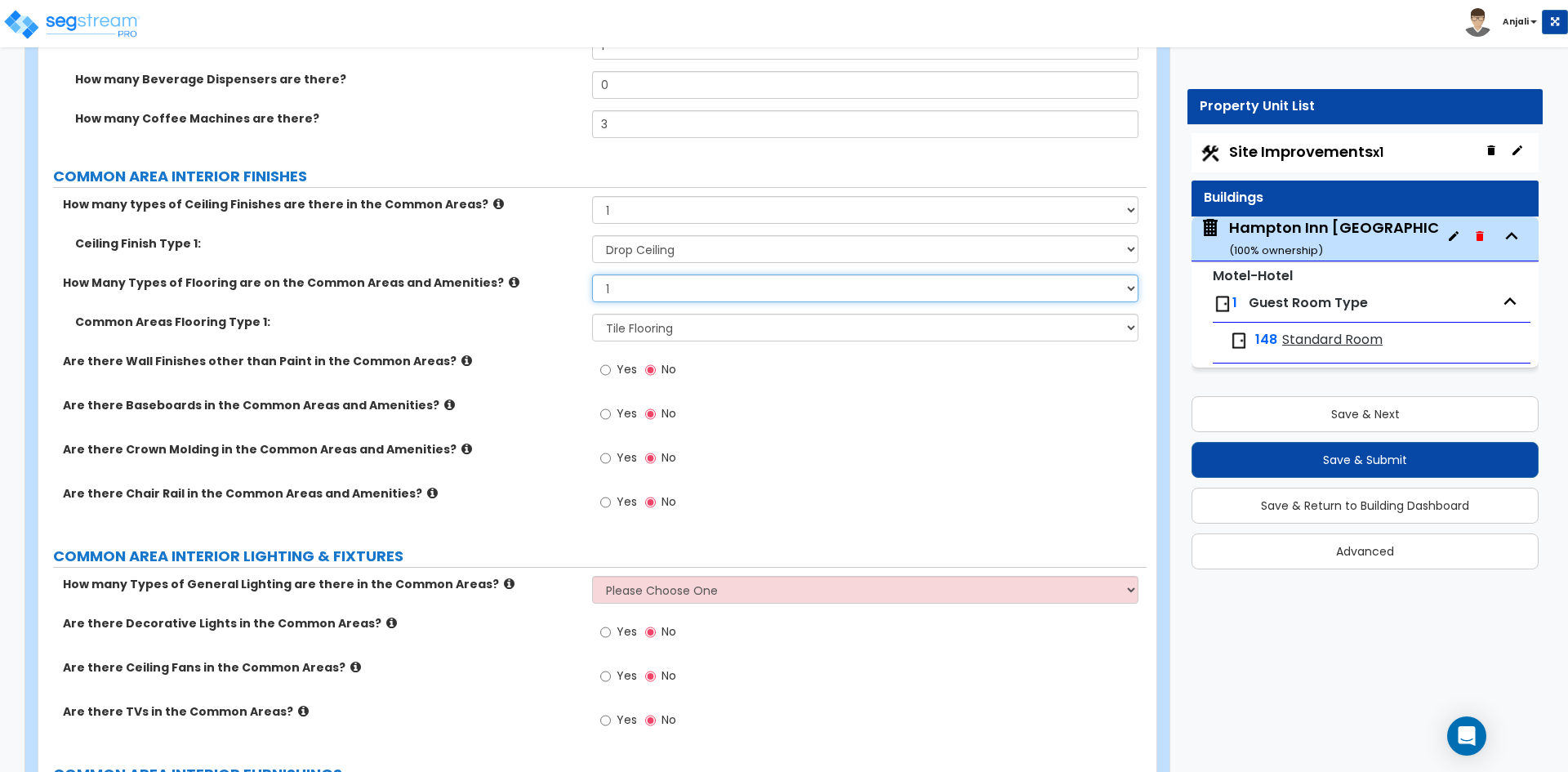
click at [667, 275] on select "Please Choose One 1 2 3" at bounding box center [865, 288] width 545 height 27
select select "2"
click at [592, 275] on select "Please Choose One 1 2 3" at bounding box center [865, 288] width 545 height 27
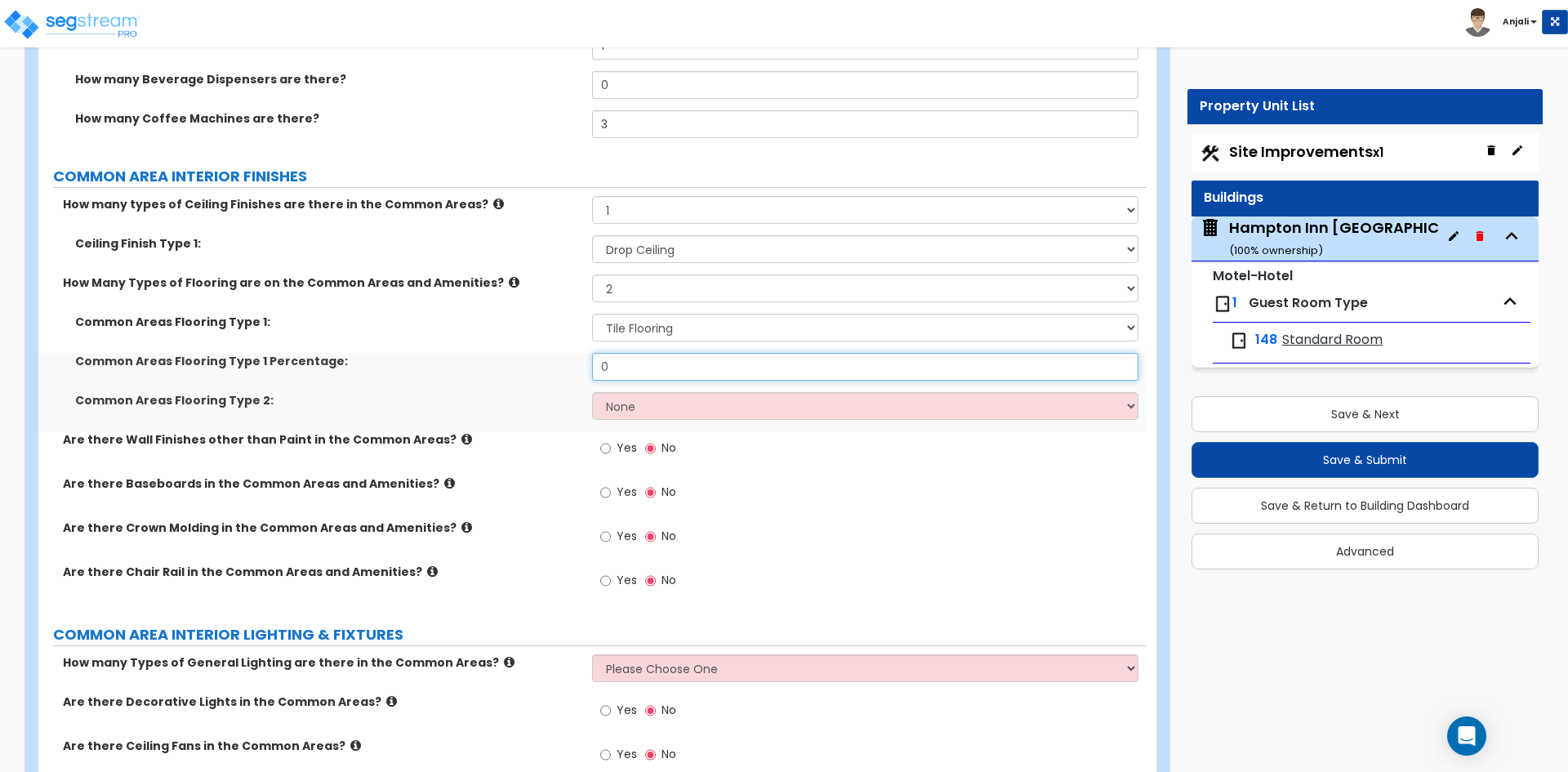
click at [664, 353] on input "0" at bounding box center [865, 366] width 545 height 27
type input "0.35"
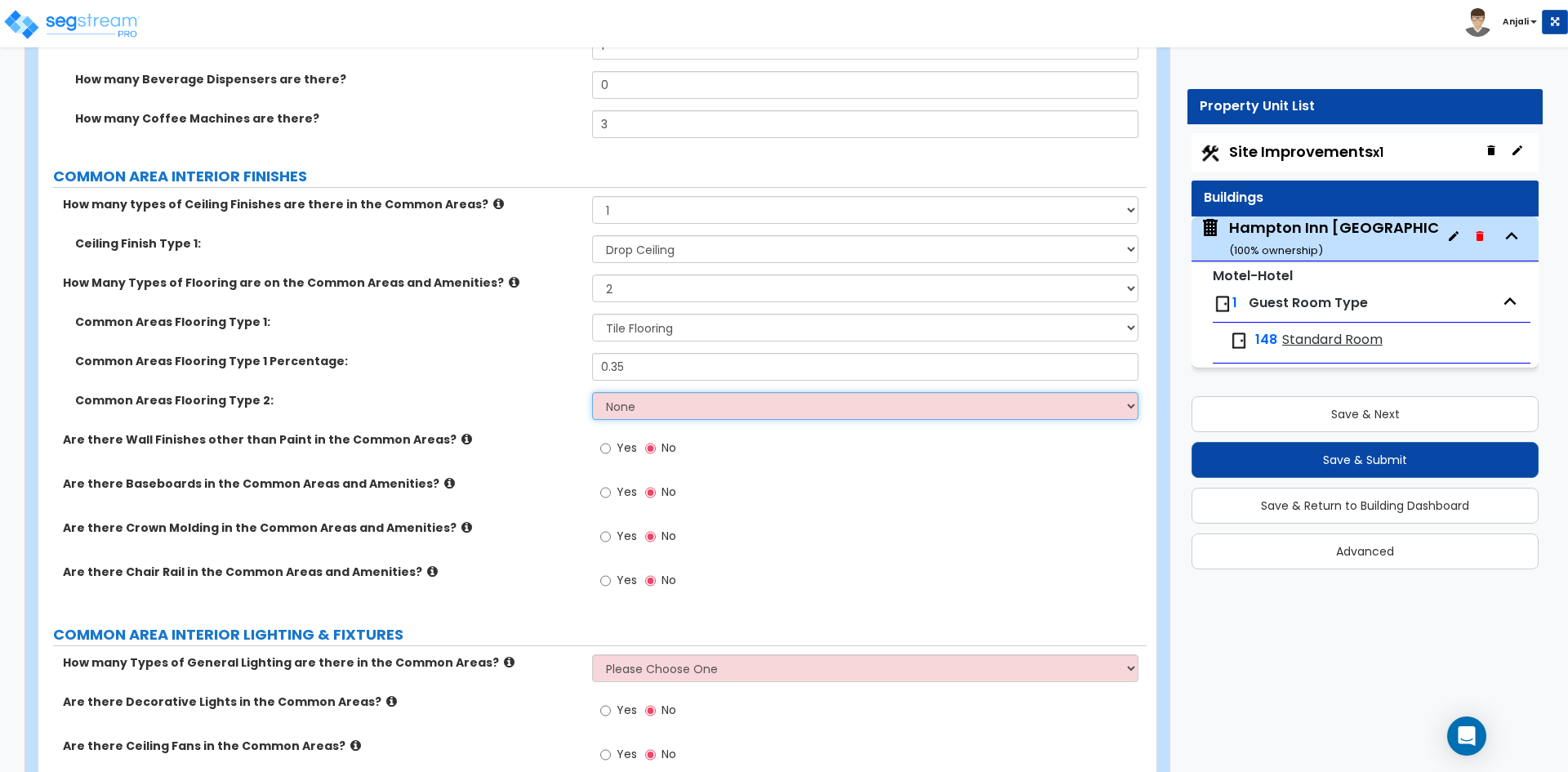
click at [659, 392] on select "None Tile Flooring Hardwood Flooring Resilient Laminate Flooring VCT Flooring S…" at bounding box center [865, 405] width 545 height 27
select select "8"
click at [592, 392] on select "None Tile Flooring Hardwood Flooring Resilient Laminate Flooring VCT Flooring S…" at bounding box center [865, 405] width 545 height 27
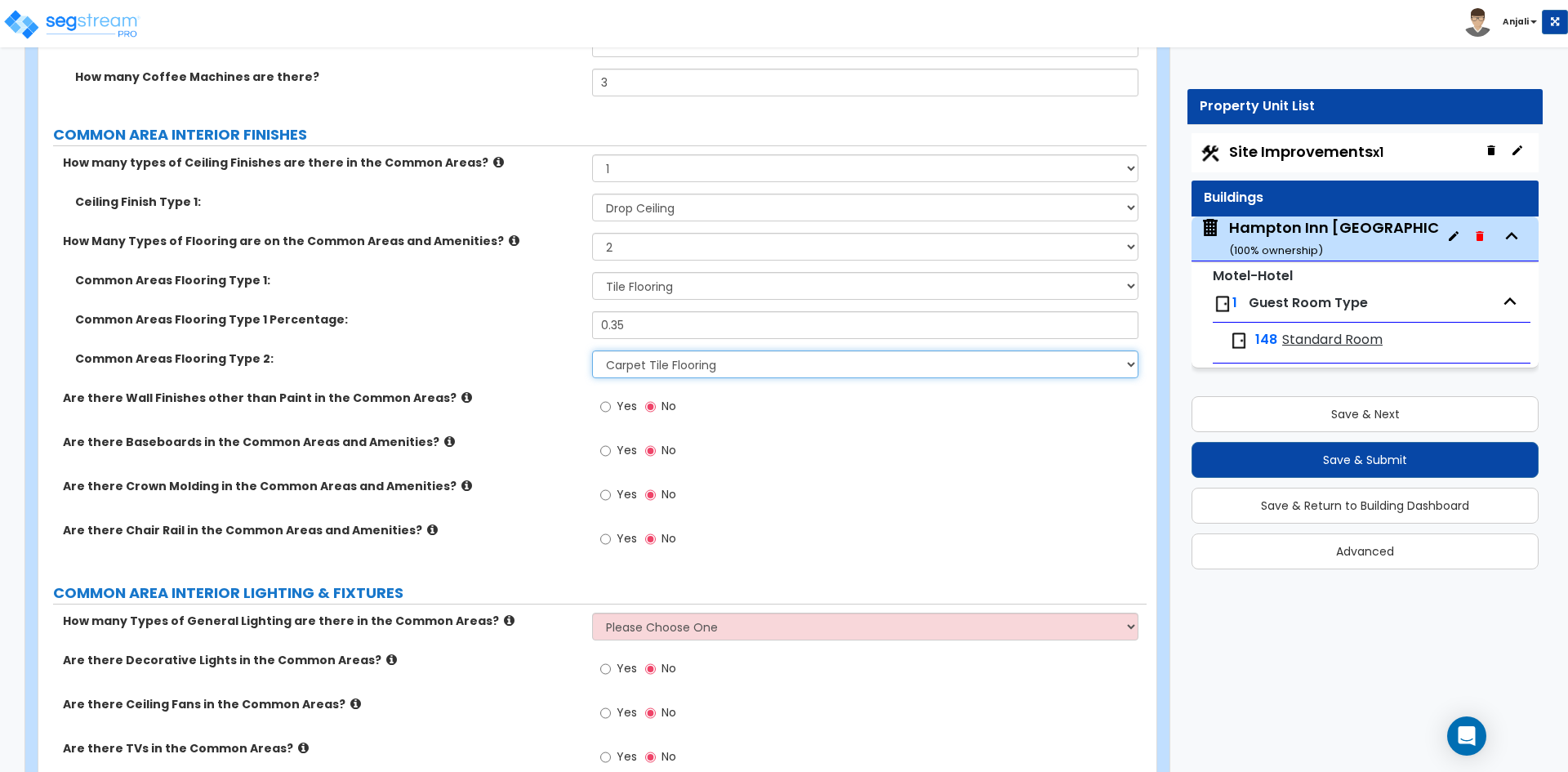
scroll to position [6862, 0]
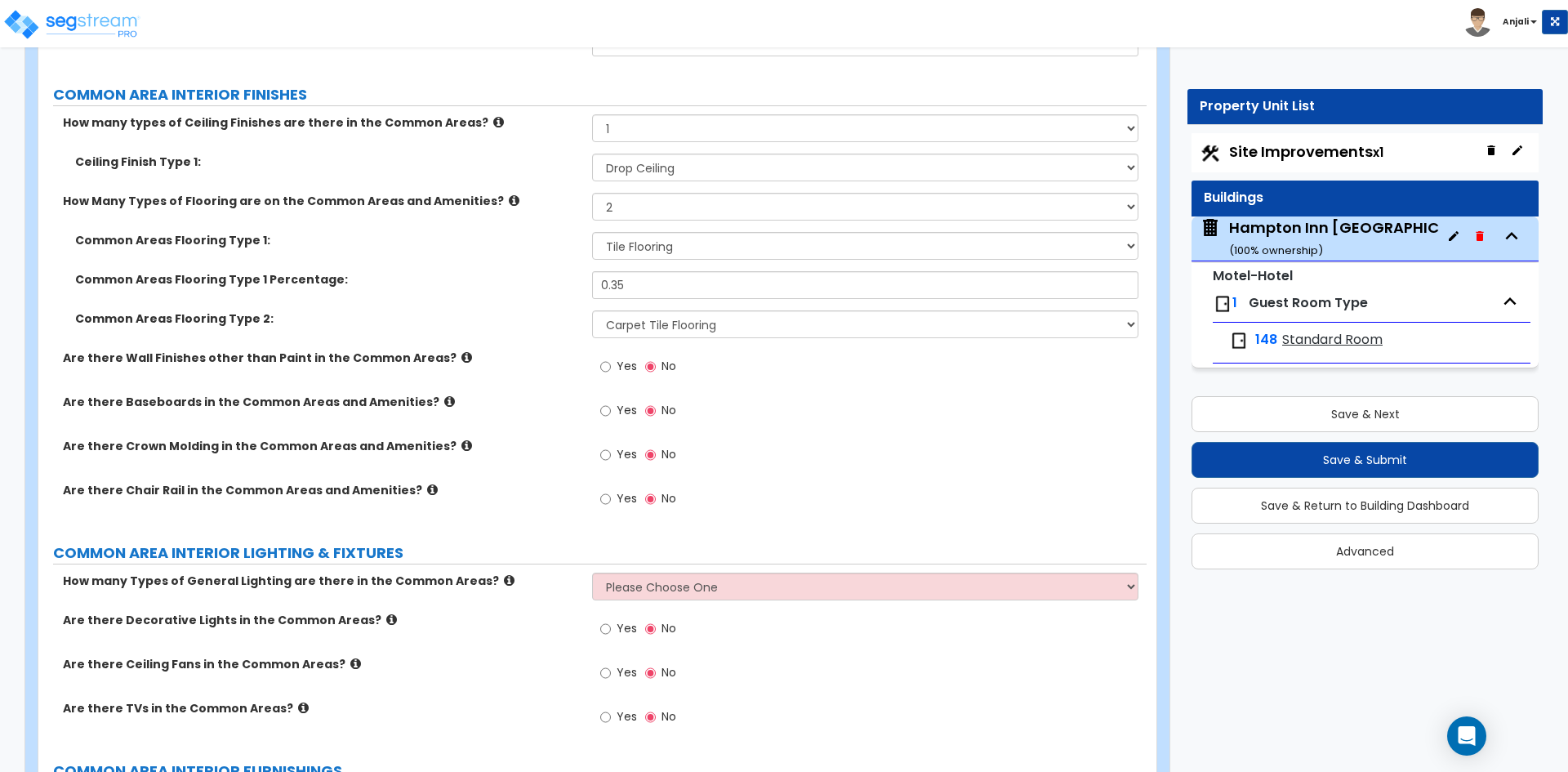
click at [599, 349] on div "Yes No" at bounding box center [639, 368] width 92 height 38
click at [614, 355] on label "Yes" at bounding box center [618, 368] width 37 height 27
click at [610, 358] on input "Yes" at bounding box center [605, 366] width 10 height 18
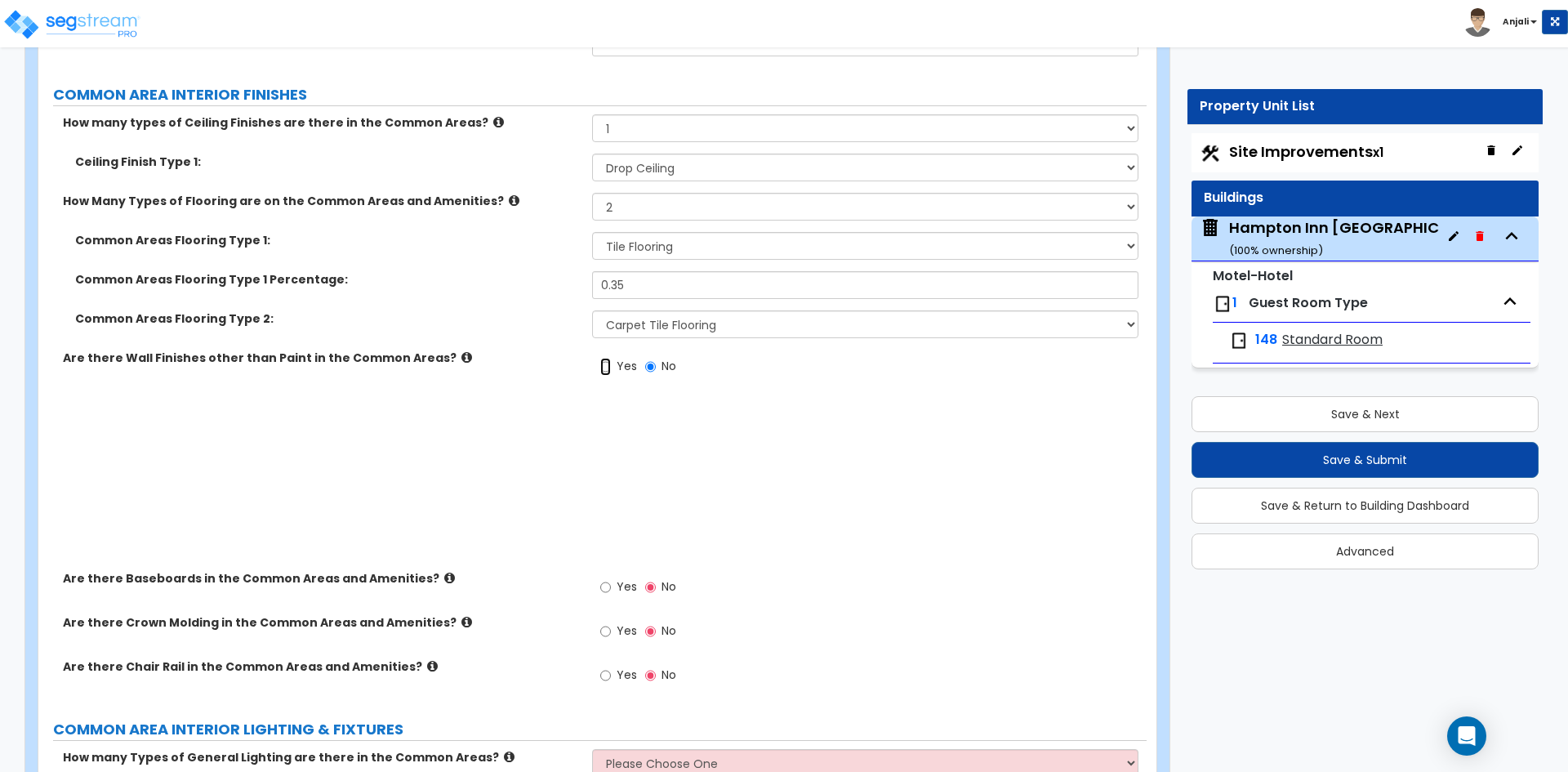
radio input "true"
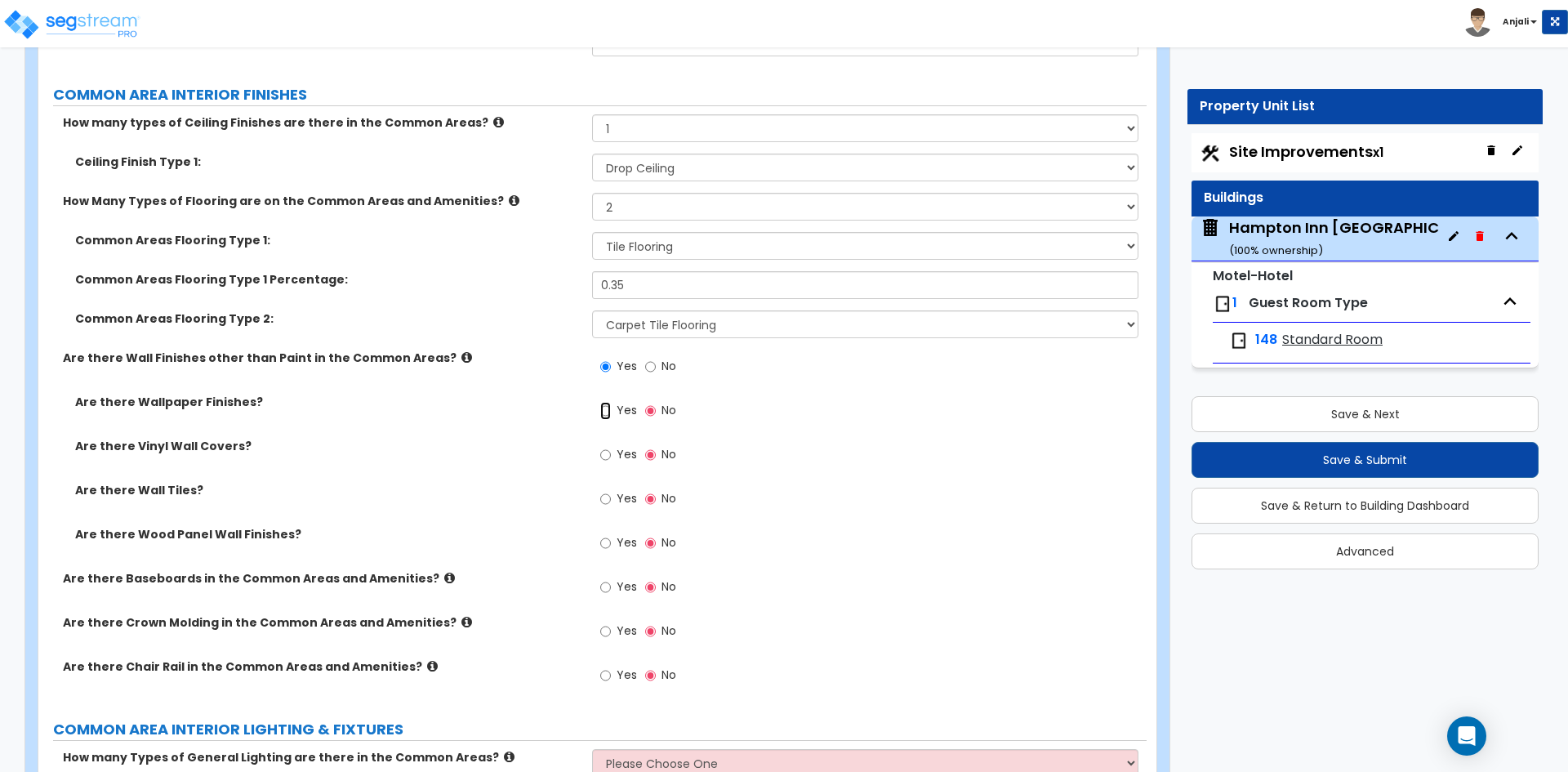
click at [607, 402] on input "Yes" at bounding box center [605, 411] width 10 height 18
radio input "true"
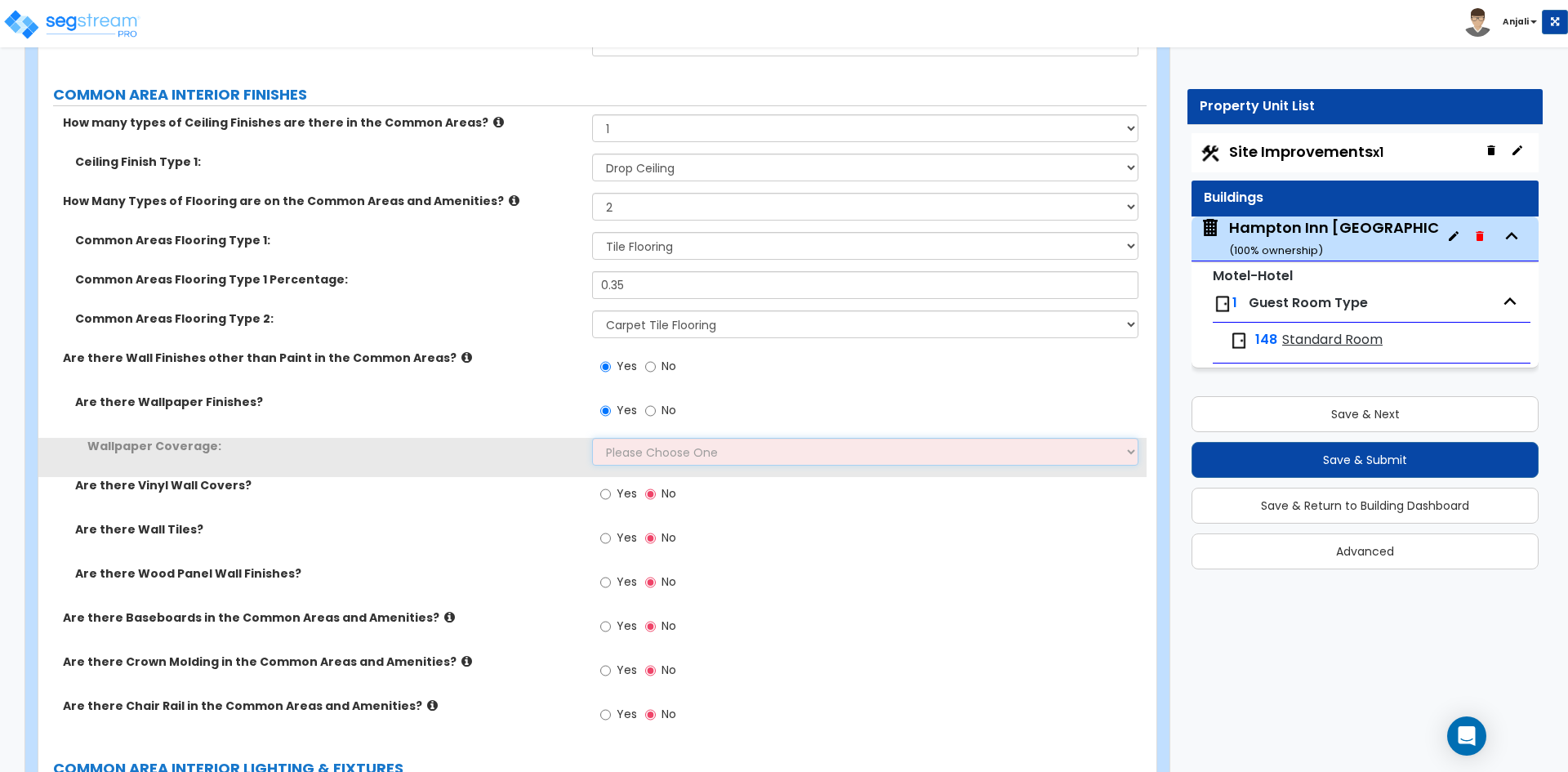
click at [635, 438] on select "Please Choose One Only a Small Portion of Walls are Covered Several Walls are C…" at bounding box center [865, 451] width 545 height 27
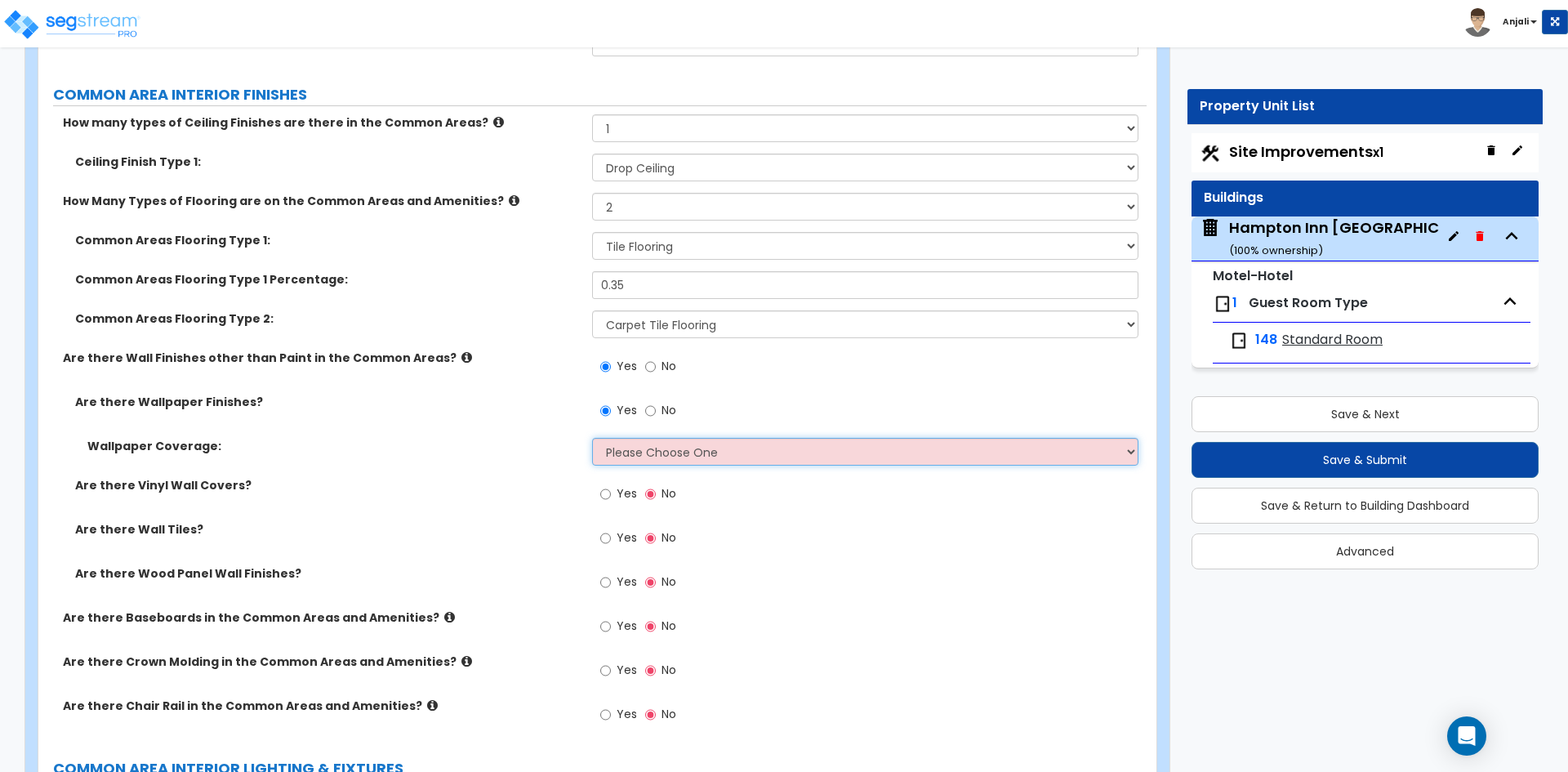
select select "2"
click at [592, 438] on select "Please Choose One Only a Small Portion of Walls are Covered Several Walls are C…" at bounding box center [865, 451] width 545 height 27
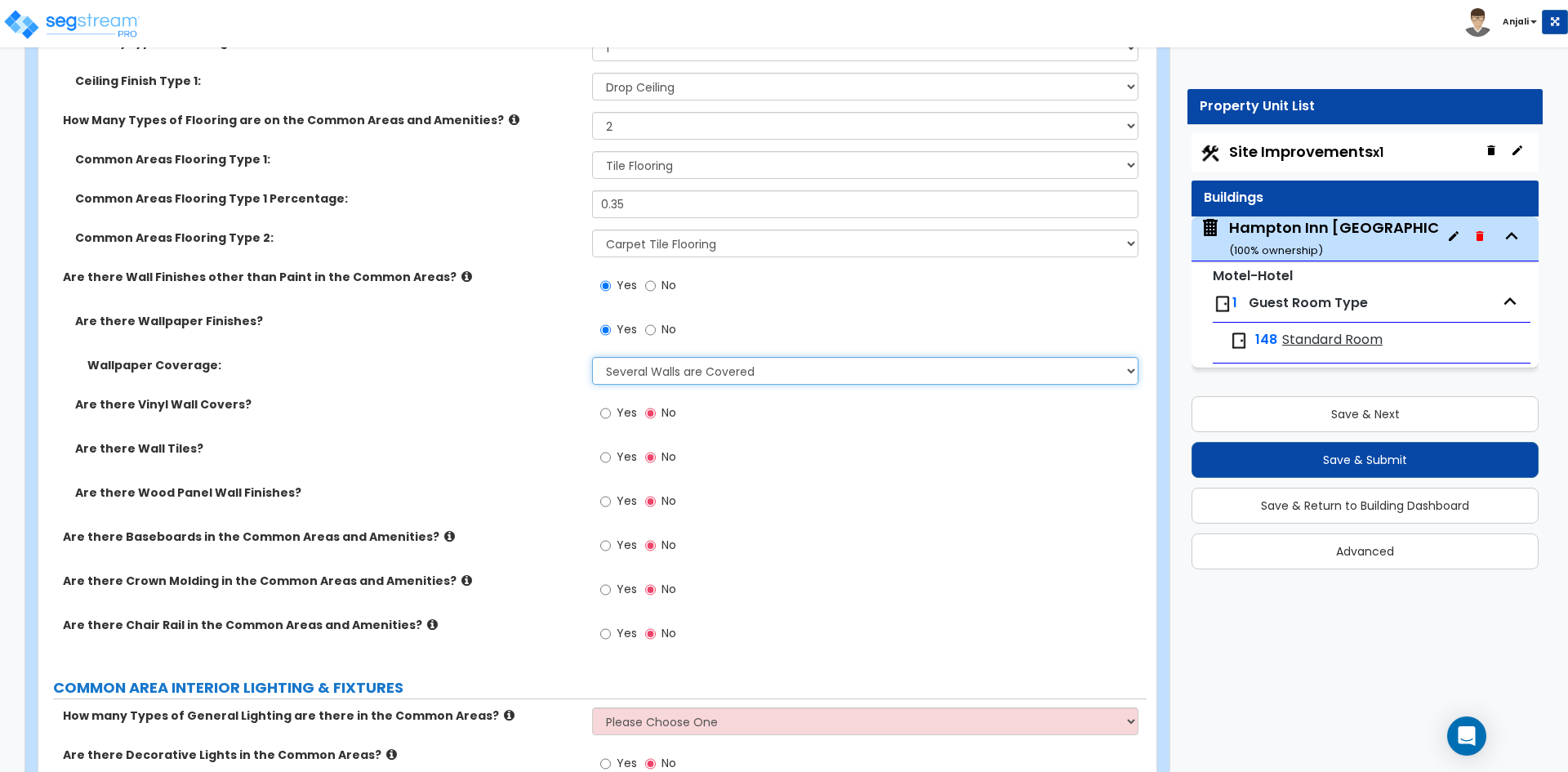
scroll to position [6944, 0]
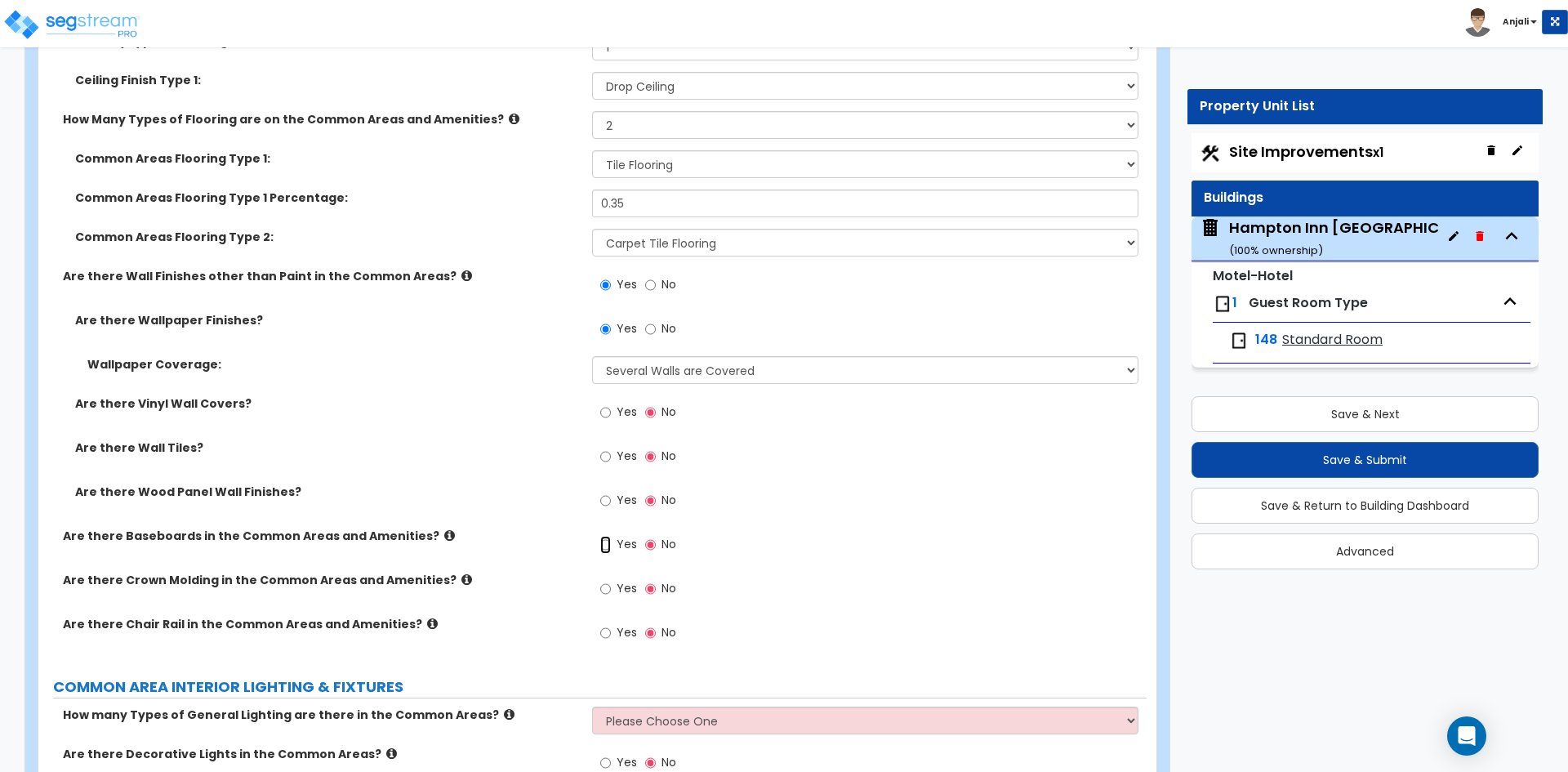
click at [610, 536] on input "Yes" at bounding box center [605, 545] width 10 height 18
radio input "true"
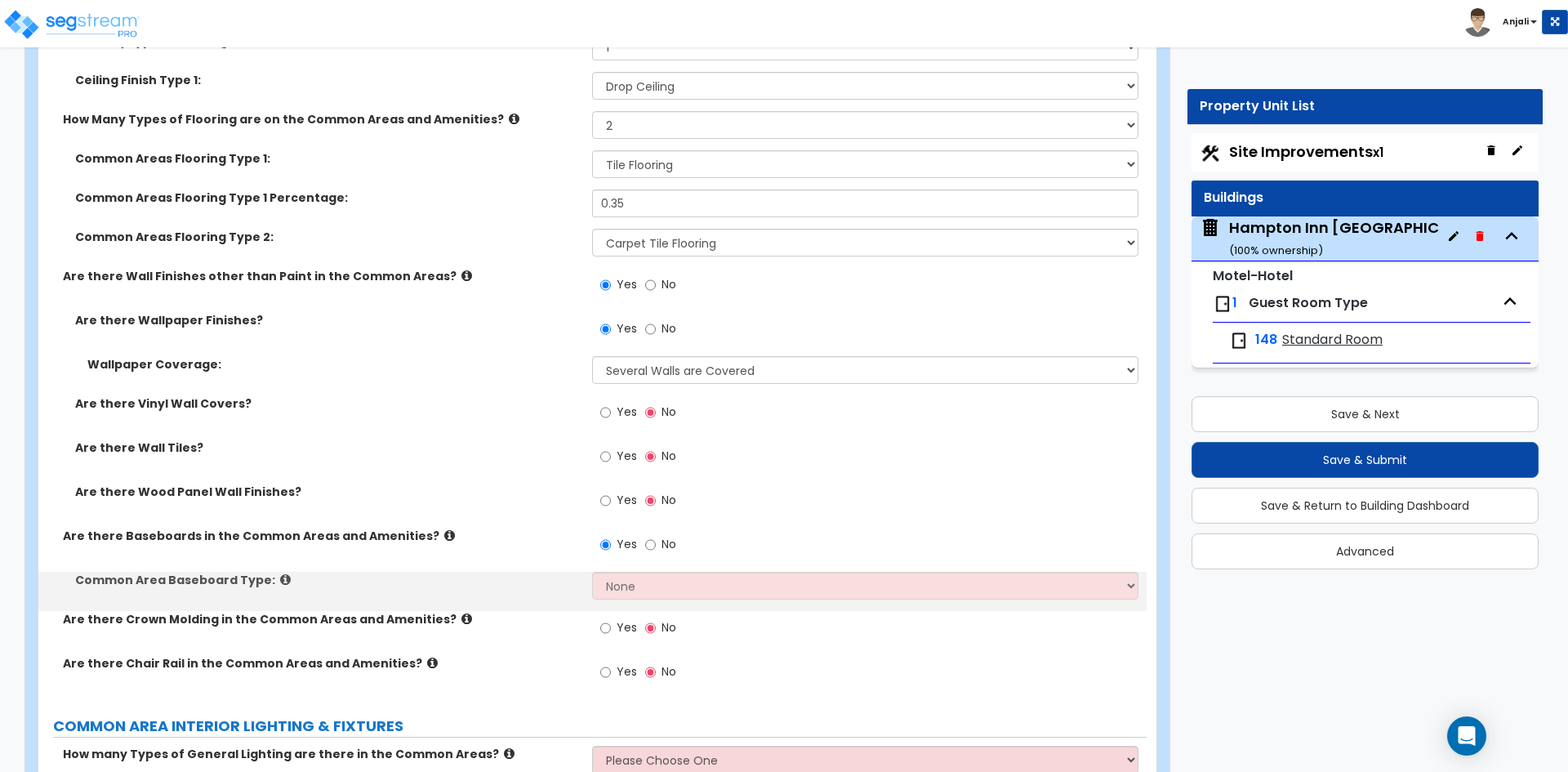
click at [658, 532] on div "Yes No" at bounding box center [869, 549] width 554 height 44
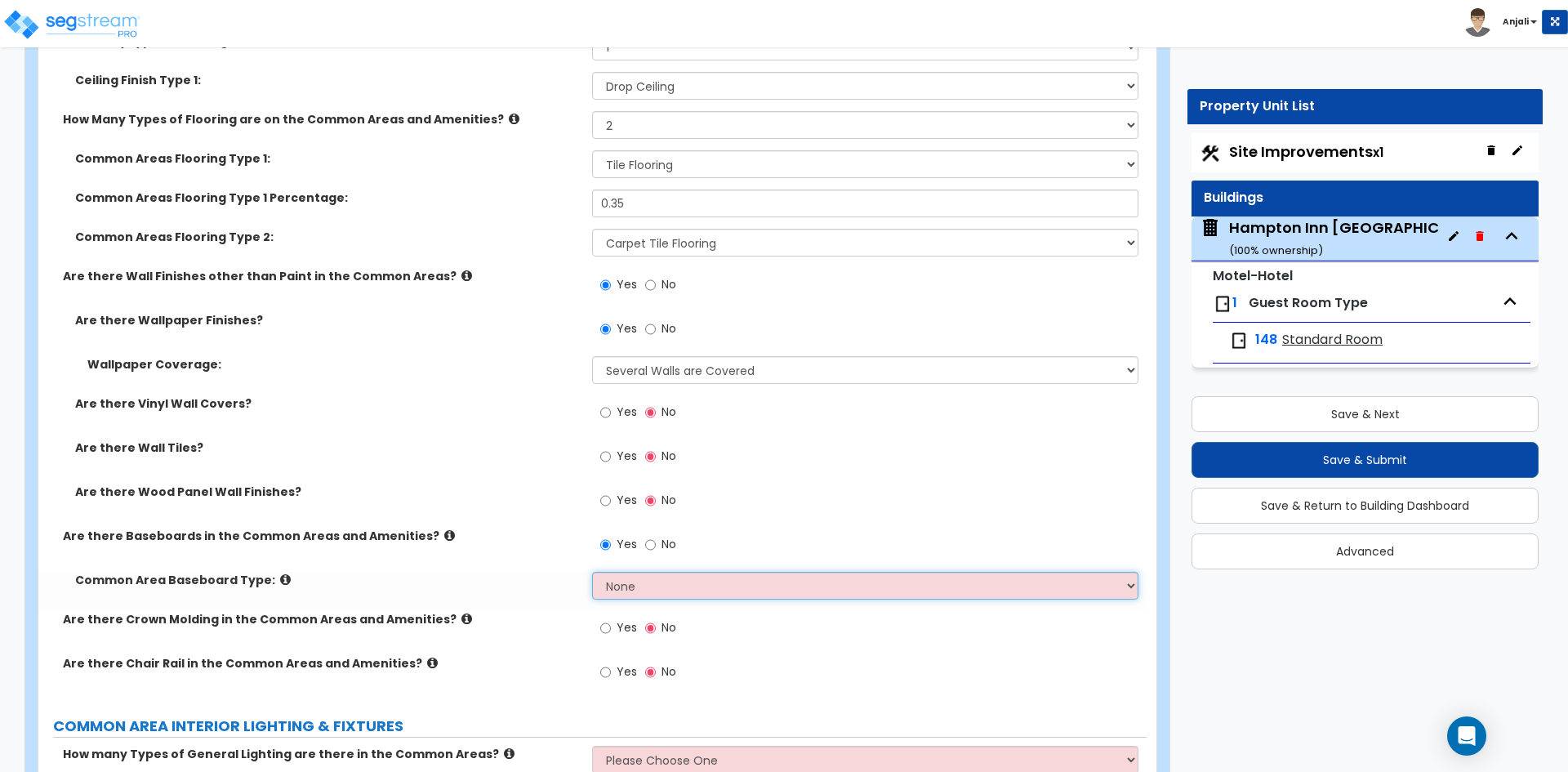
click at [658, 572] on select "None Wood Vinyl Carpet Tile" at bounding box center [865, 585] width 545 height 27
select select "2"
click at [592, 572] on select "None Wood Vinyl Carpet Tile" at bounding box center [865, 585] width 545 height 27
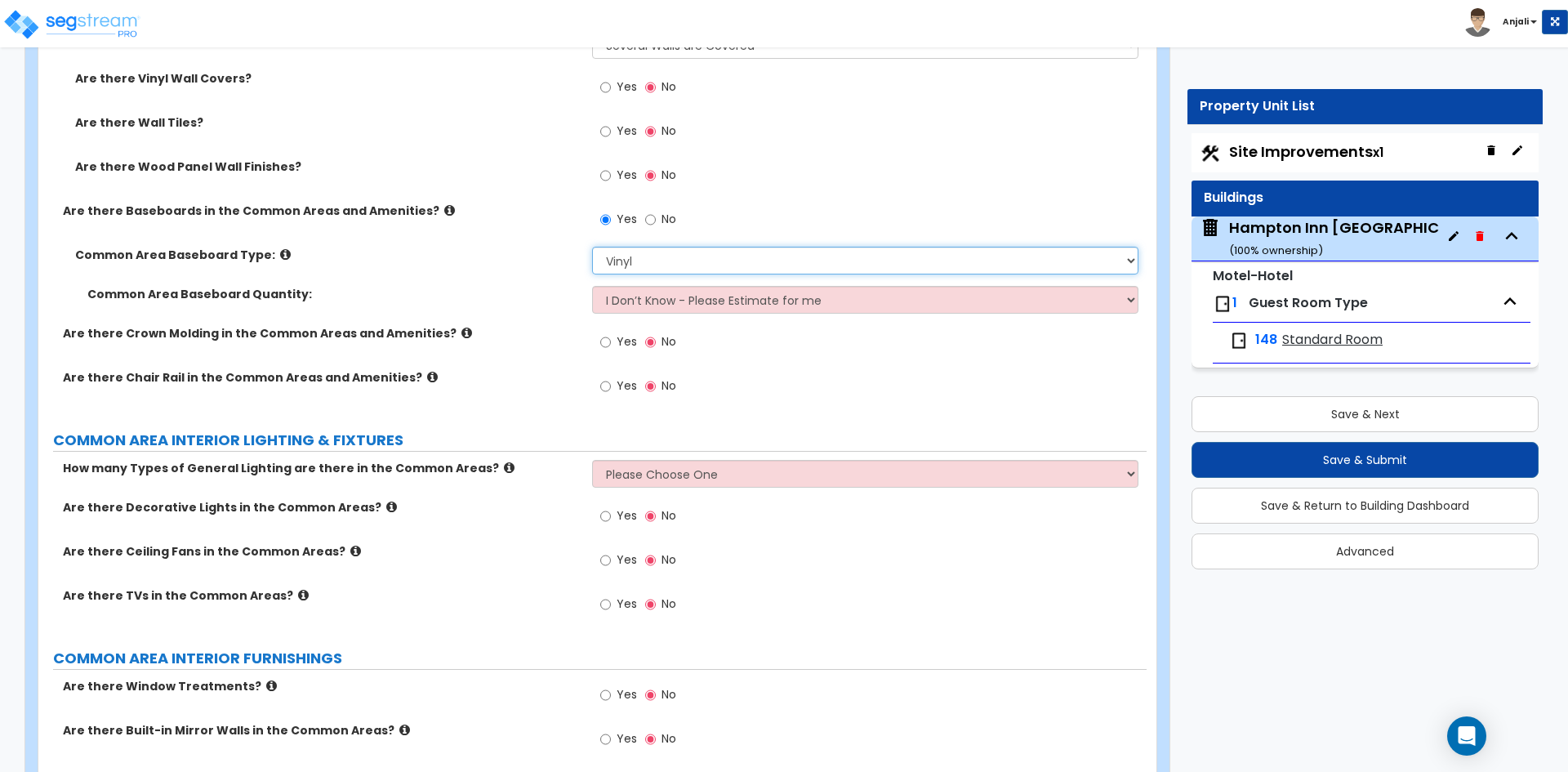
scroll to position [7271, 0]
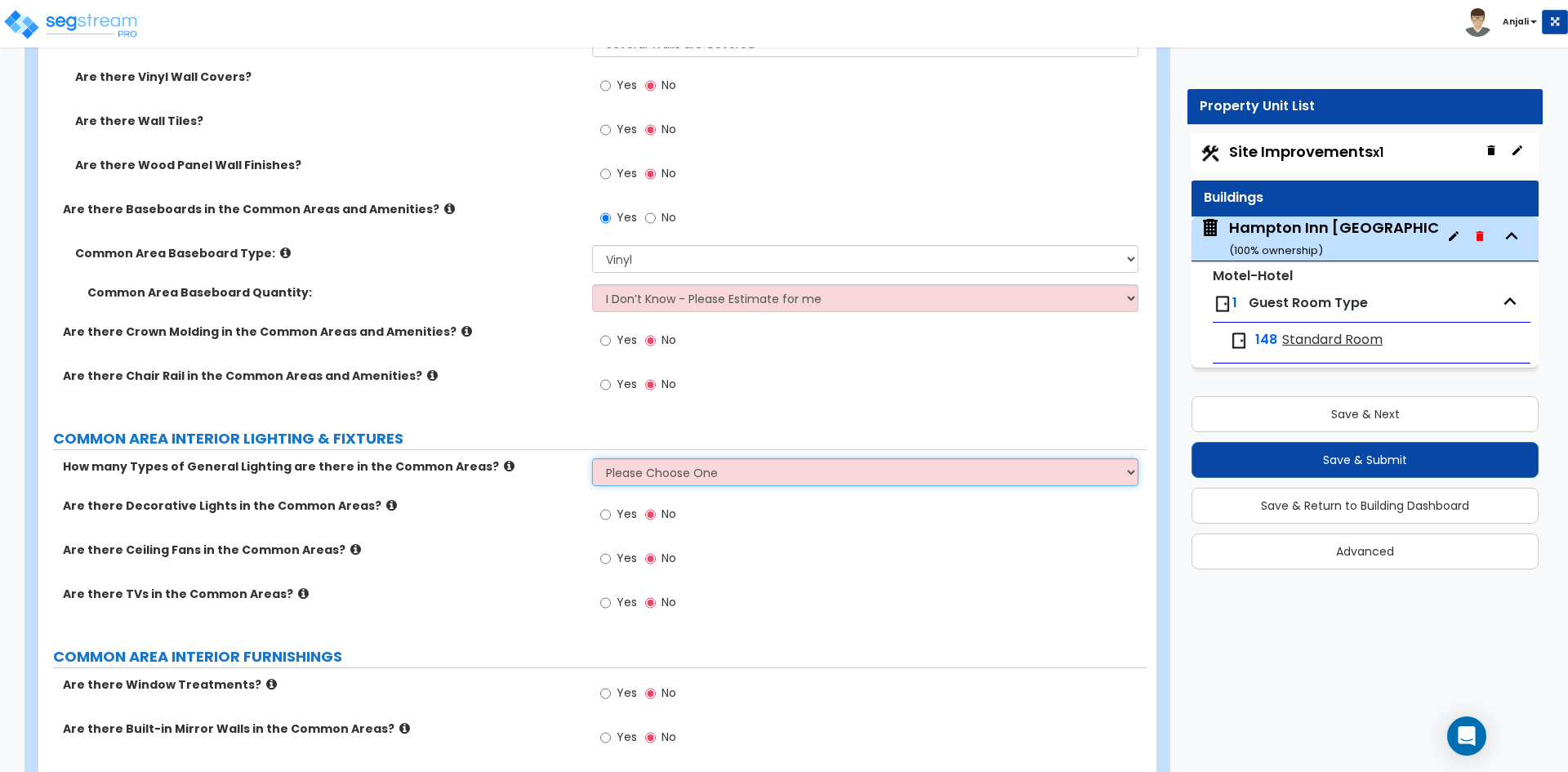
click at [686, 459] on select "Please Choose One 1 2 3" at bounding box center [865, 472] width 545 height 27
select select "1"
click at [592, 459] on select "Please Choose One 1 2 3" at bounding box center [865, 472] width 545 height 27
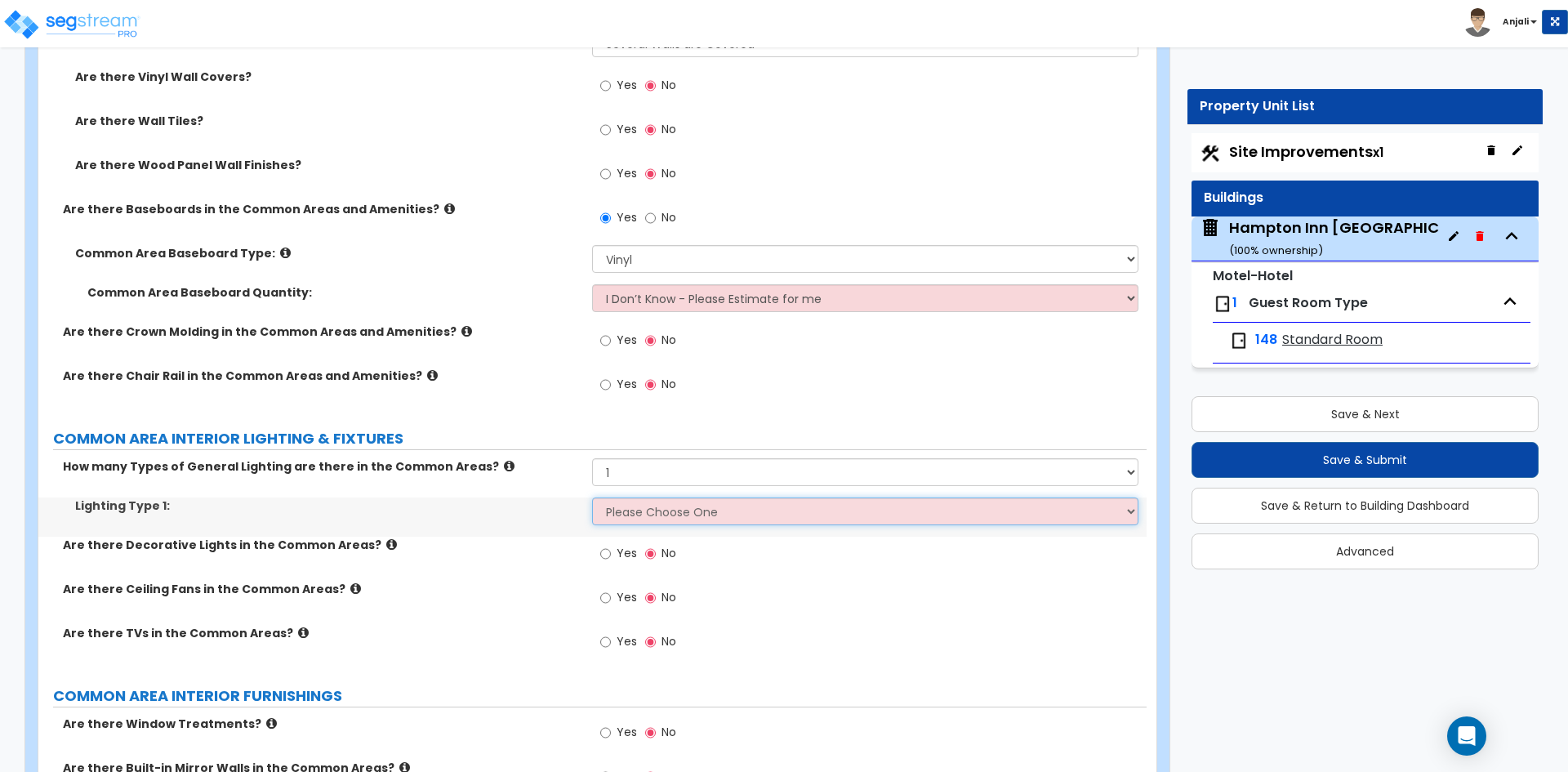
click at [672, 497] on select "Please Choose One LED Surface-Mounted LED Recessed Fluorescent Surface-Mounted …" at bounding box center [865, 511] width 545 height 27
select select "5"
click at [592, 497] on select "Please Choose One LED Surface-Mounted LED Recessed Fluorescent Surface-Mounted …" at bounding box center [865, 511] width 545 height 27
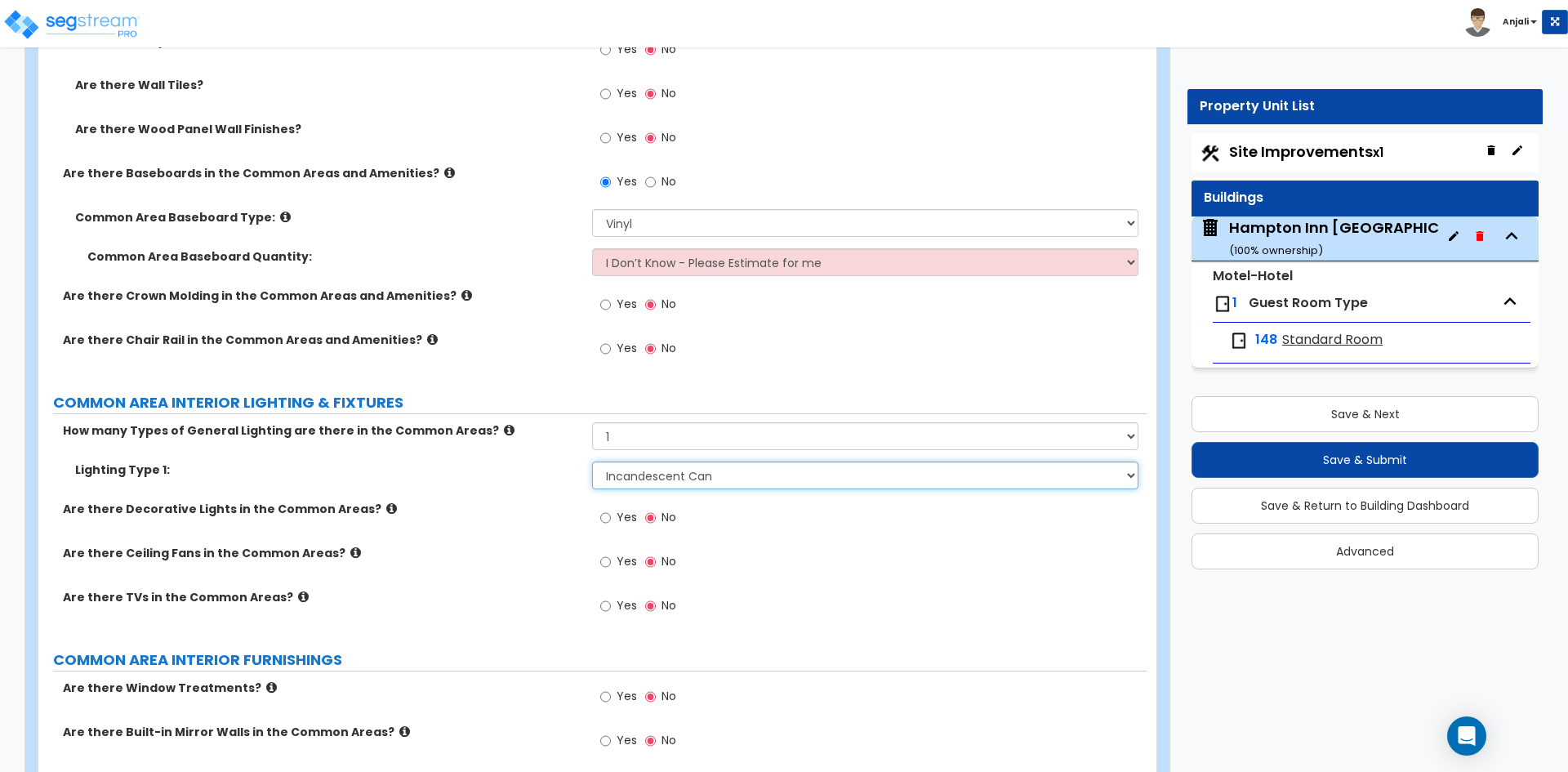
scroll to position [7352, 0]
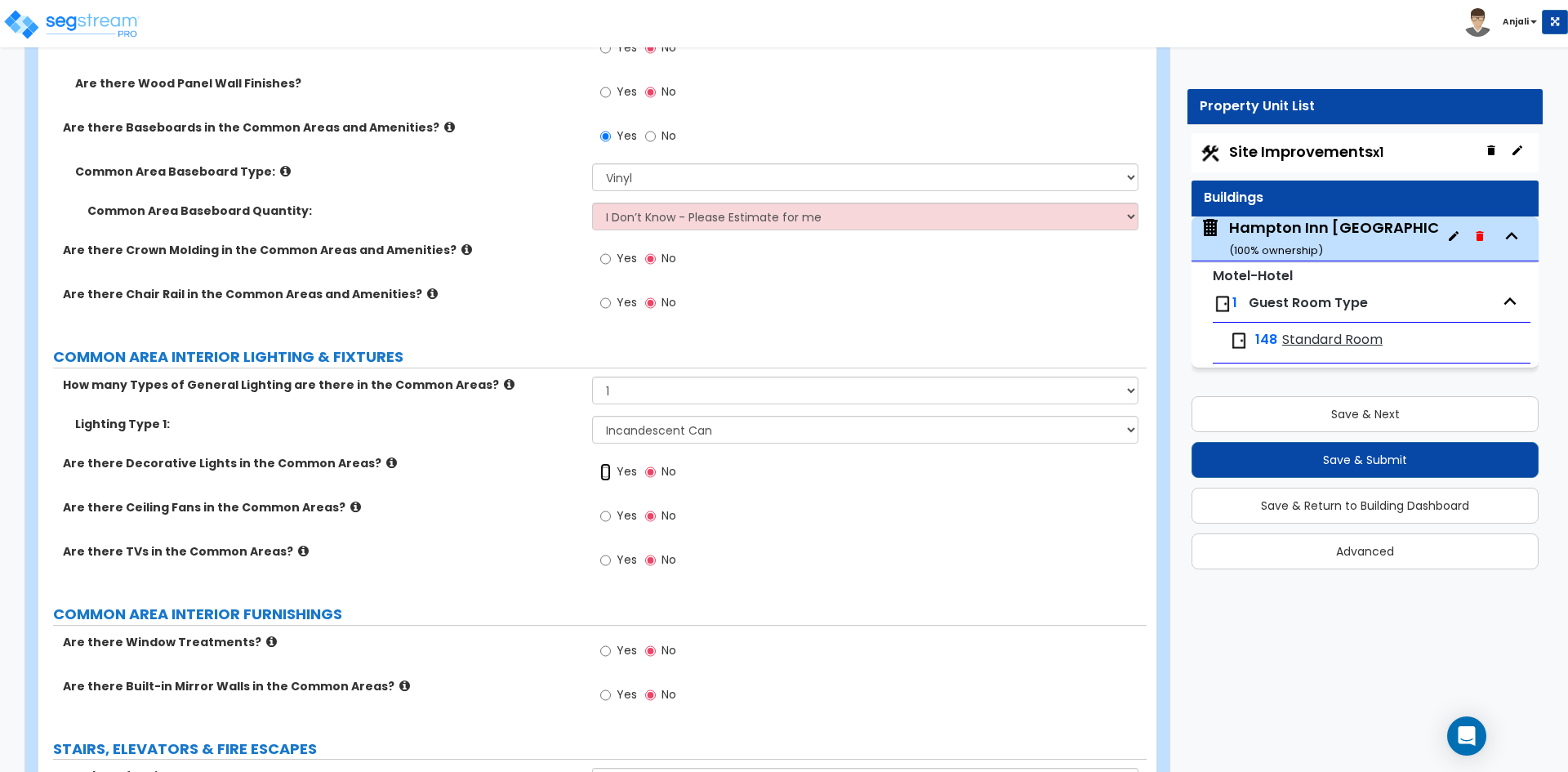
click at [601, 463] on input "Yes" at bounding box center [605, 472] width 10 height 18
radio input "true"
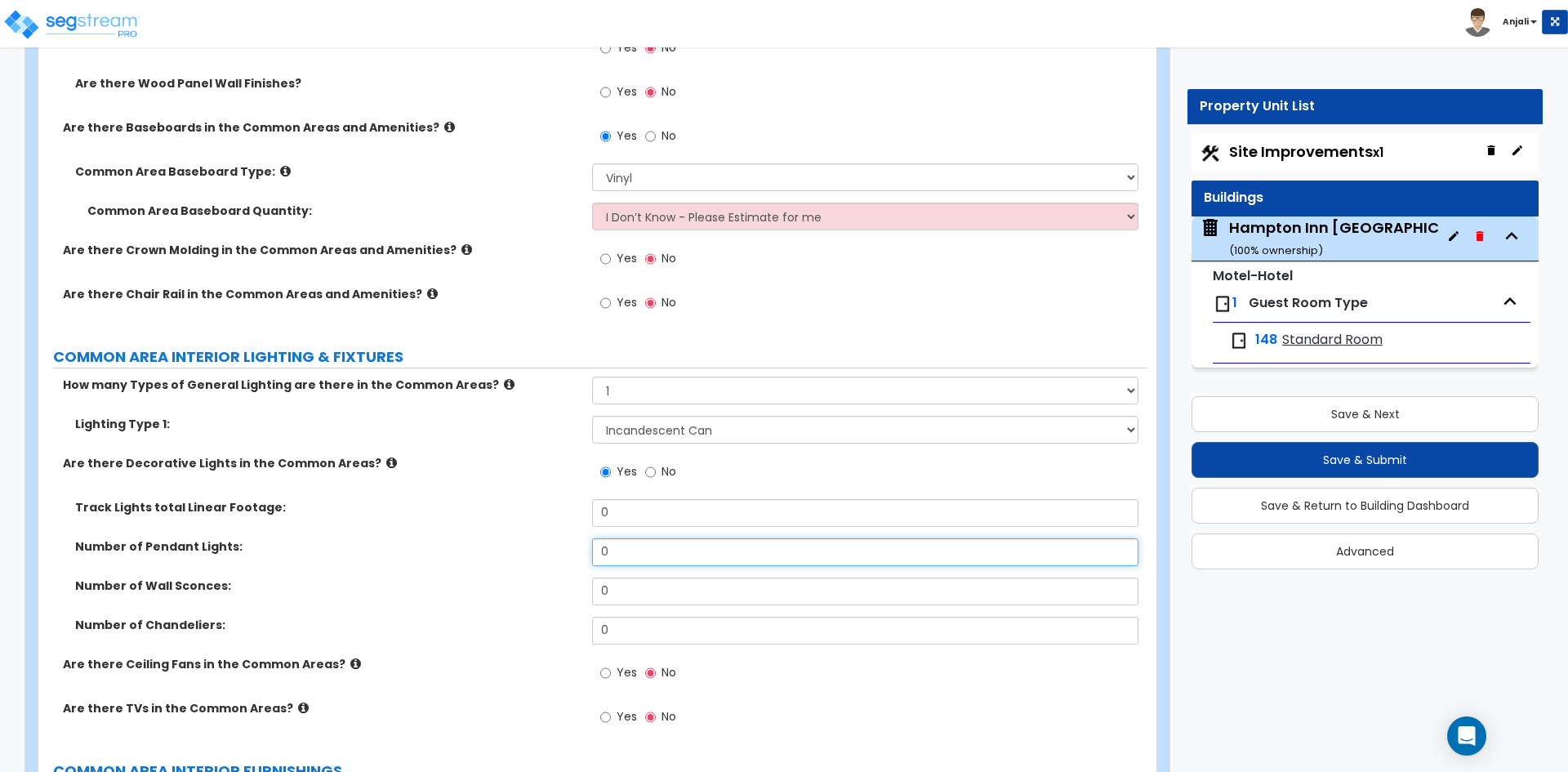
click at [626, 538] on input "0" at bounding box center [865, 551] width 545 height 27
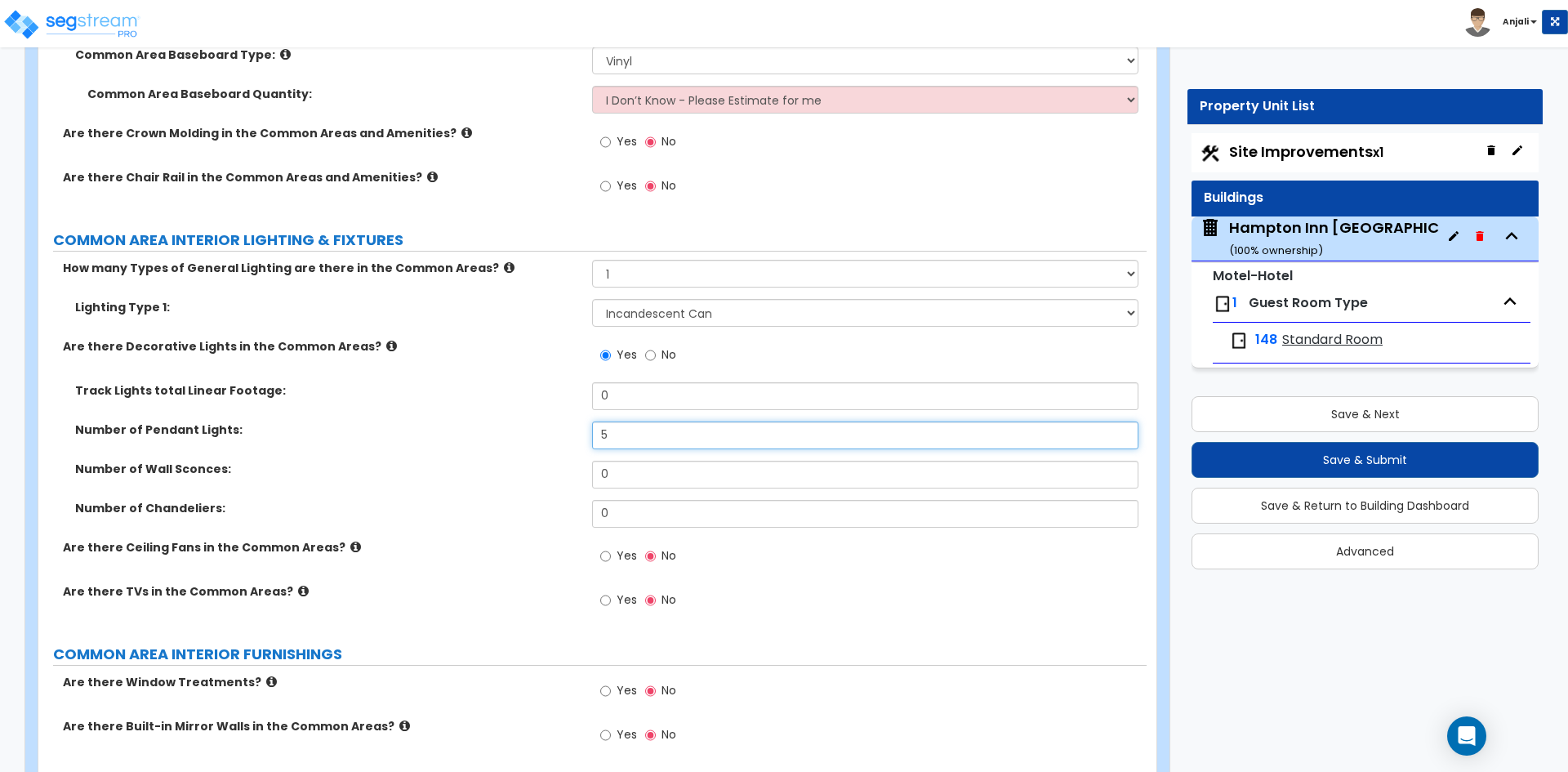
scroll to position [7515, 0]
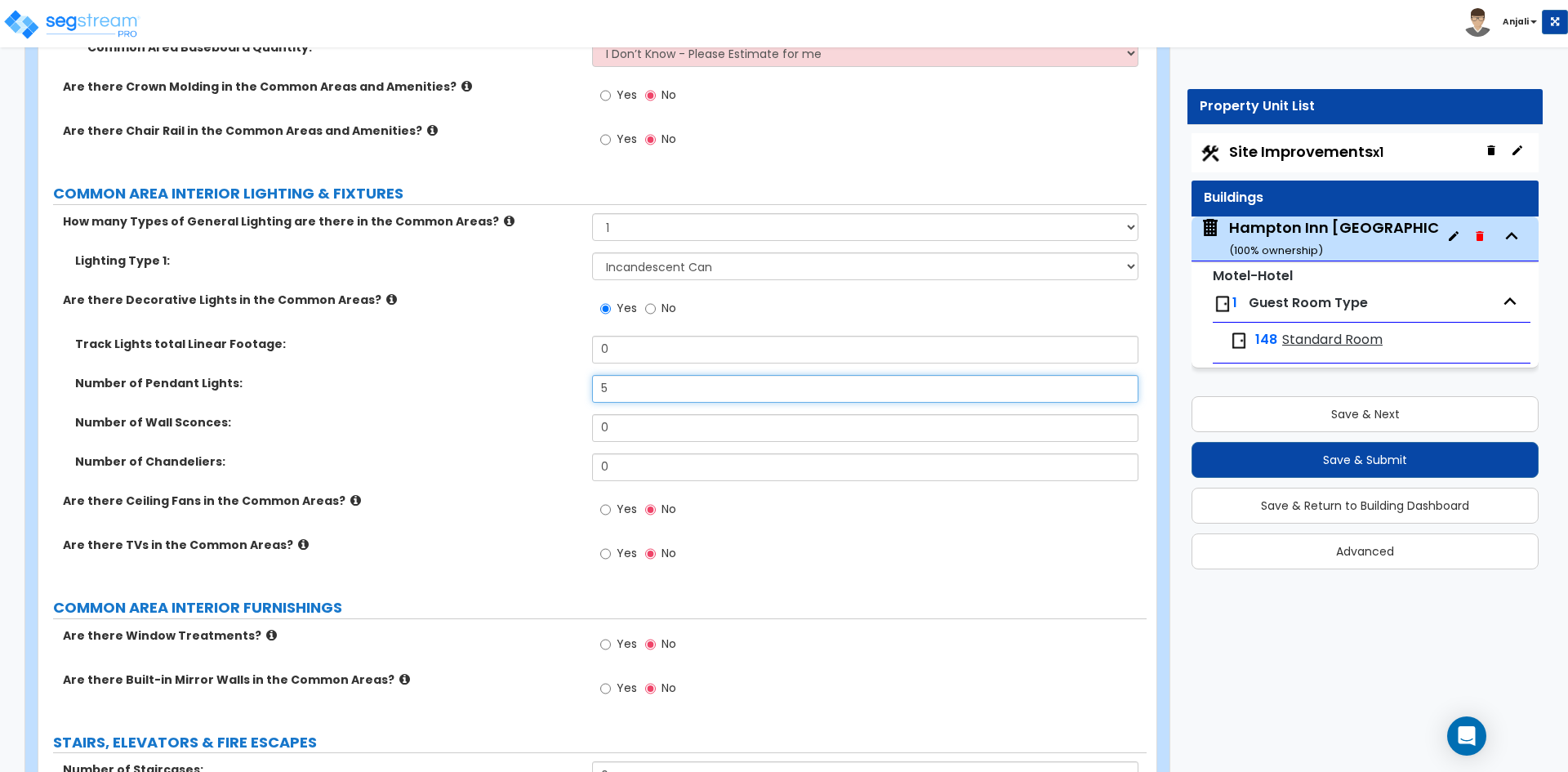
type input "5"
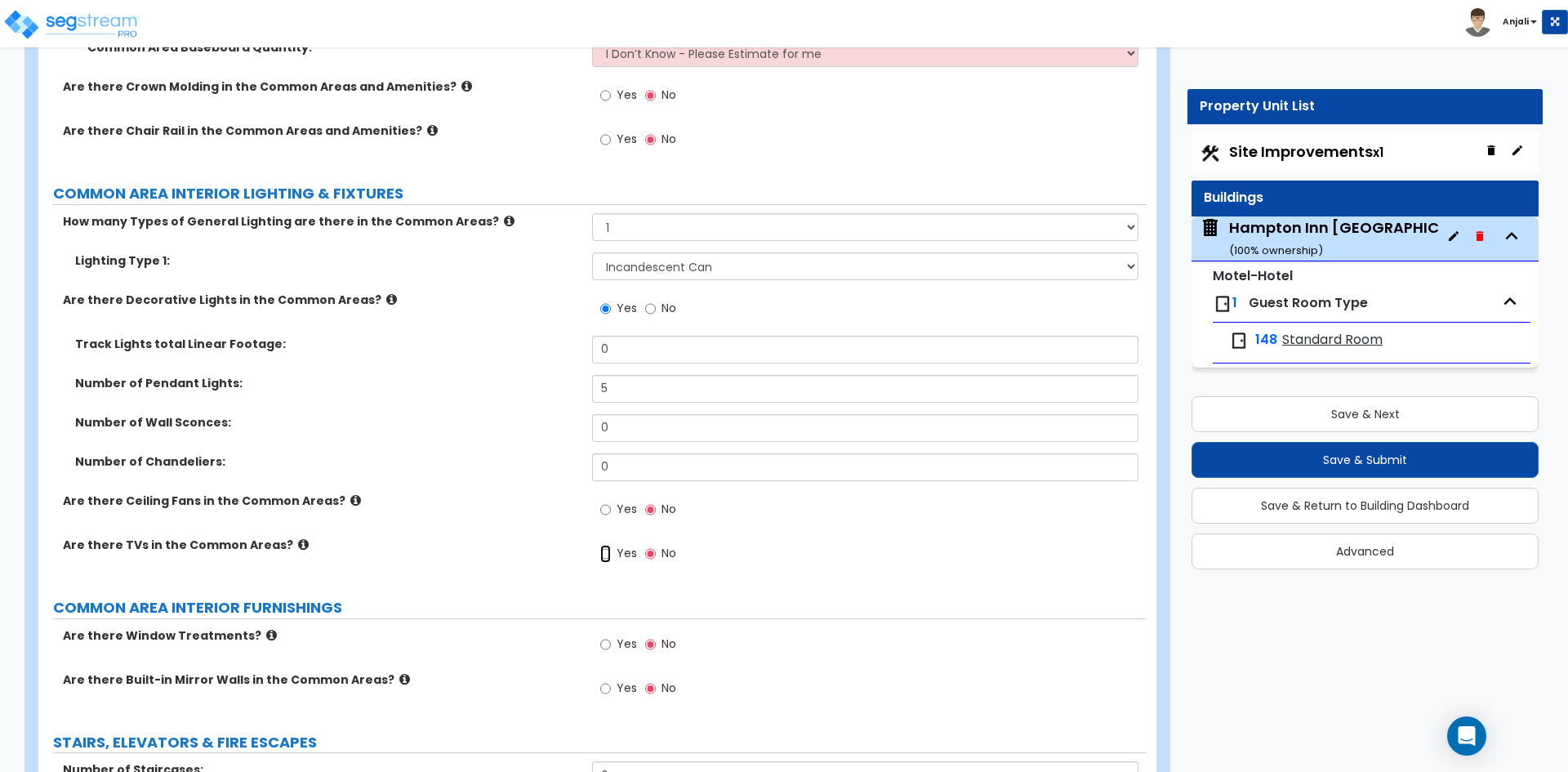
click at [607, 545] on input "Yes" at bounding box center [605, 553] width 10 height 18
radio input "true"
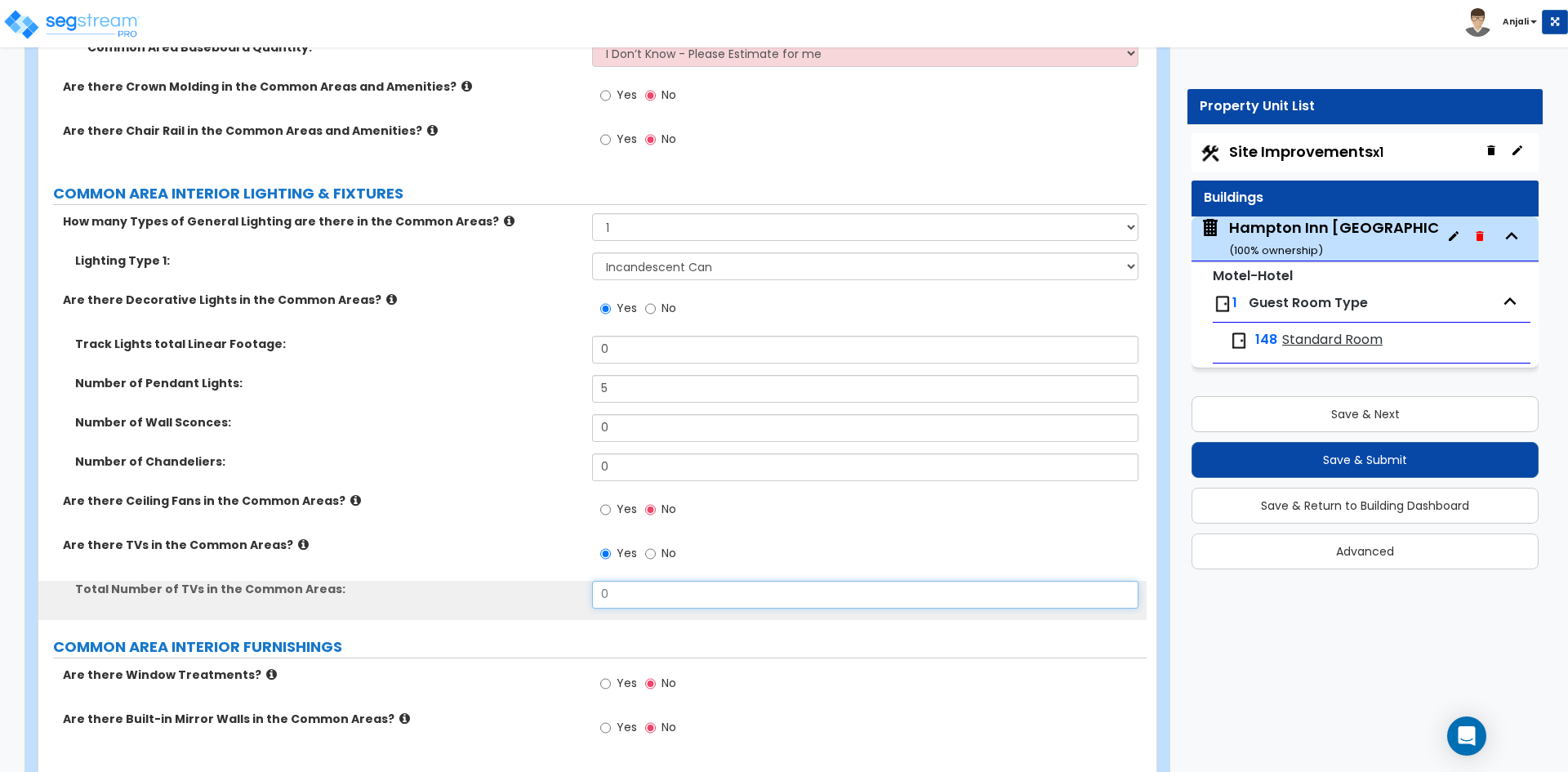
click at [635, 580] on input "0" at bounding box center [865, 594] width 545 height 27
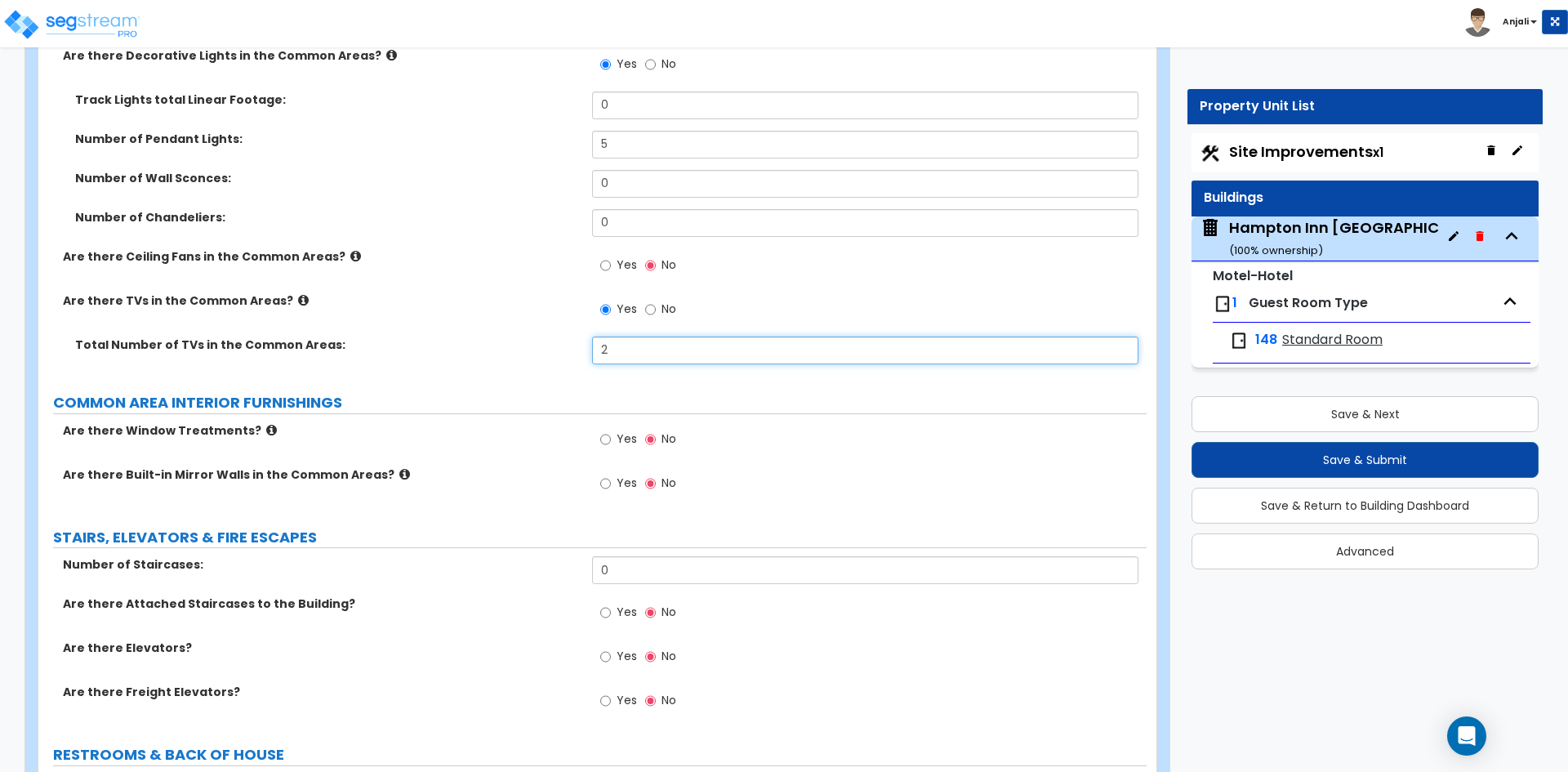
scroll to position [7761, 0]
type input "2"
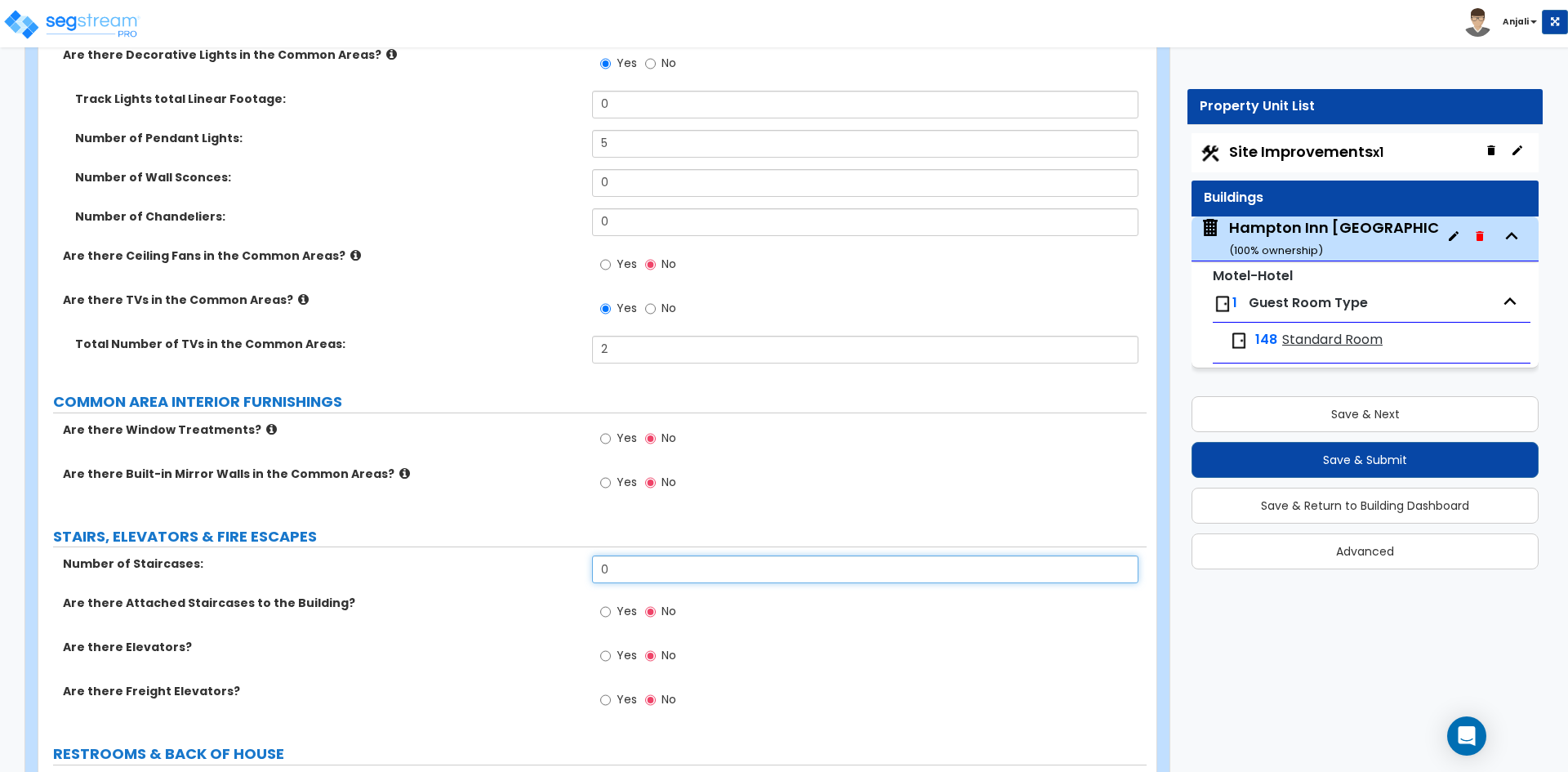
click at [625, 556] on input "0" at bounding box center [865, 569] width 545 height 27
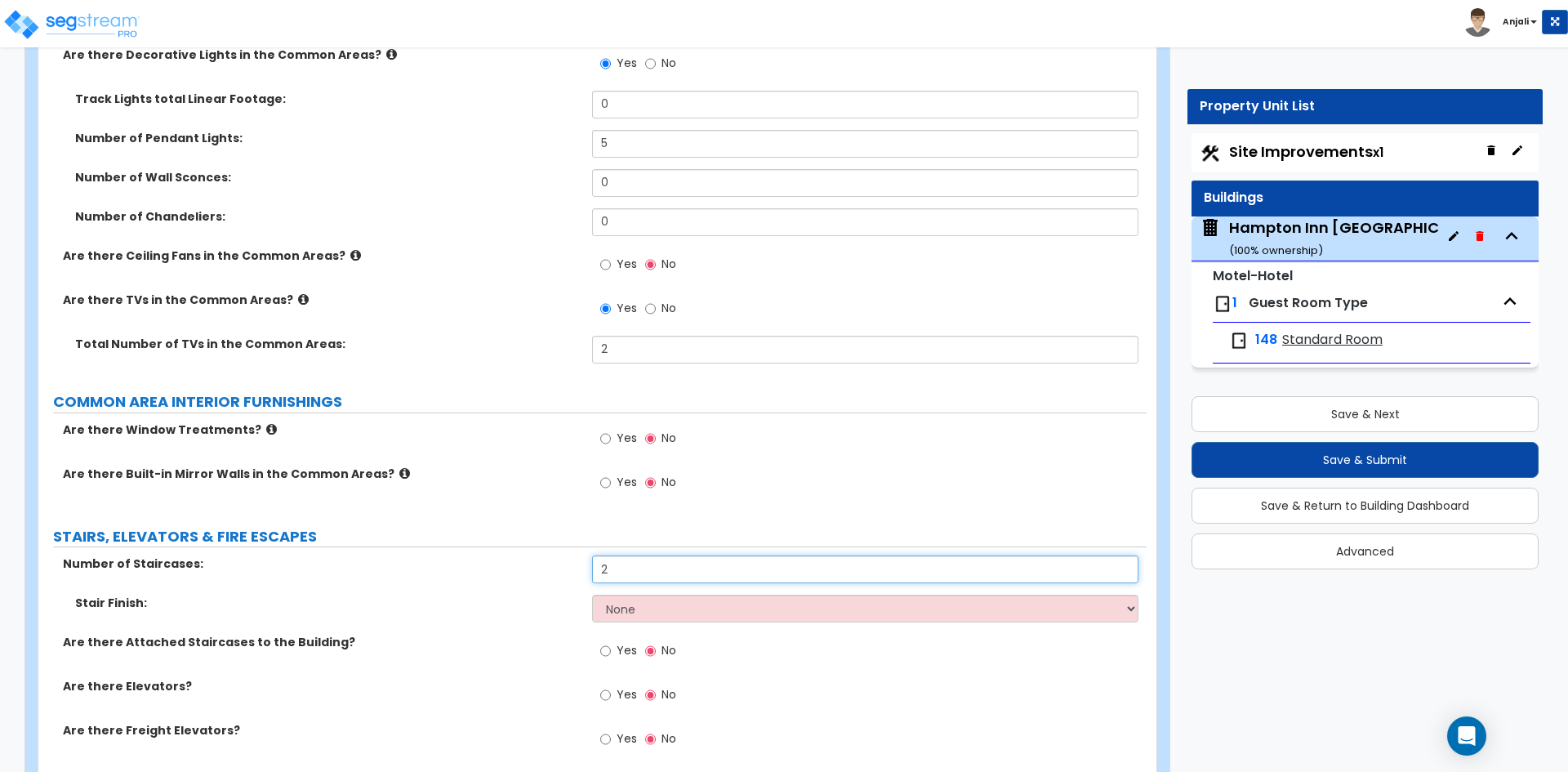
type input "2"
click at [615, 595] on select "None Tile Wood Laminate VCT Sheet Carpet Sheet Vinyl Carpet Tile" at bounding box center [865, 608] width 545 height 27
select select "7"
click at [592, 595] on select "None Tile Wood Laminate VCT Sheet Carpet Sheet Vinyl Carpet Tile" at bounding box center [865, 608] width 545 height 27
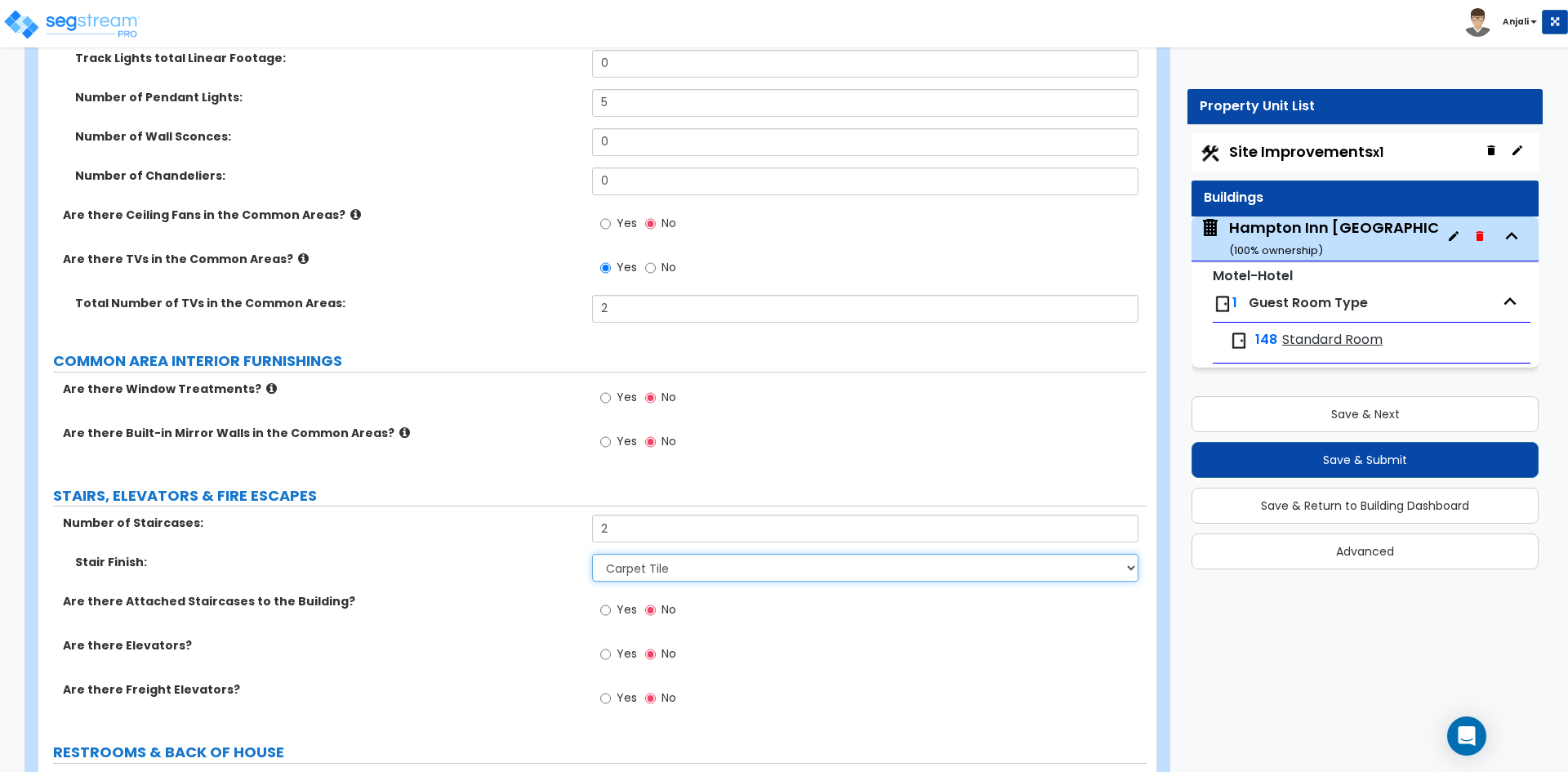
scroll to position [7843, 0]
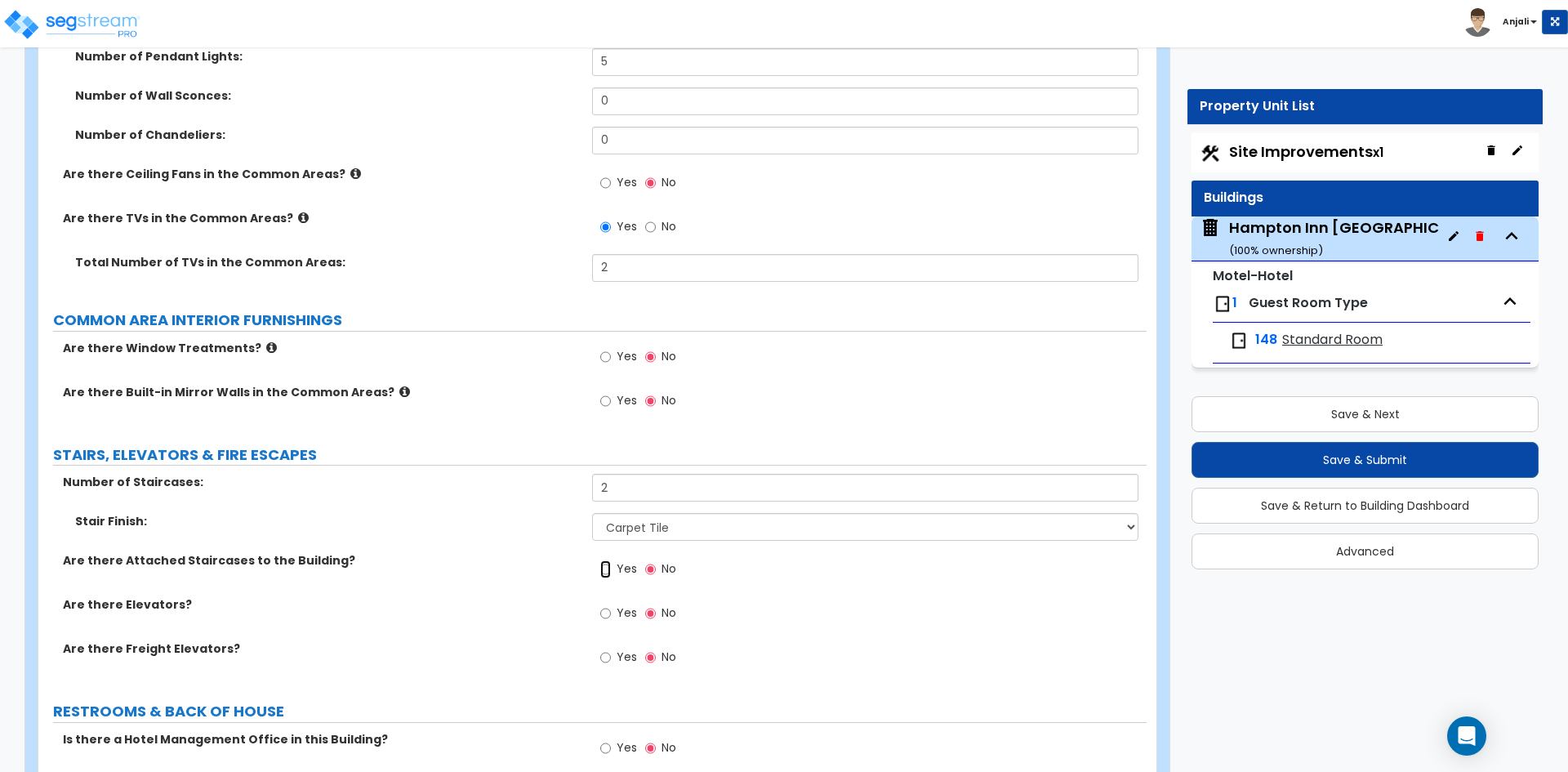
click at [605, 561] on input "Yes" at bounding box center [605, 569] width 10 height 18
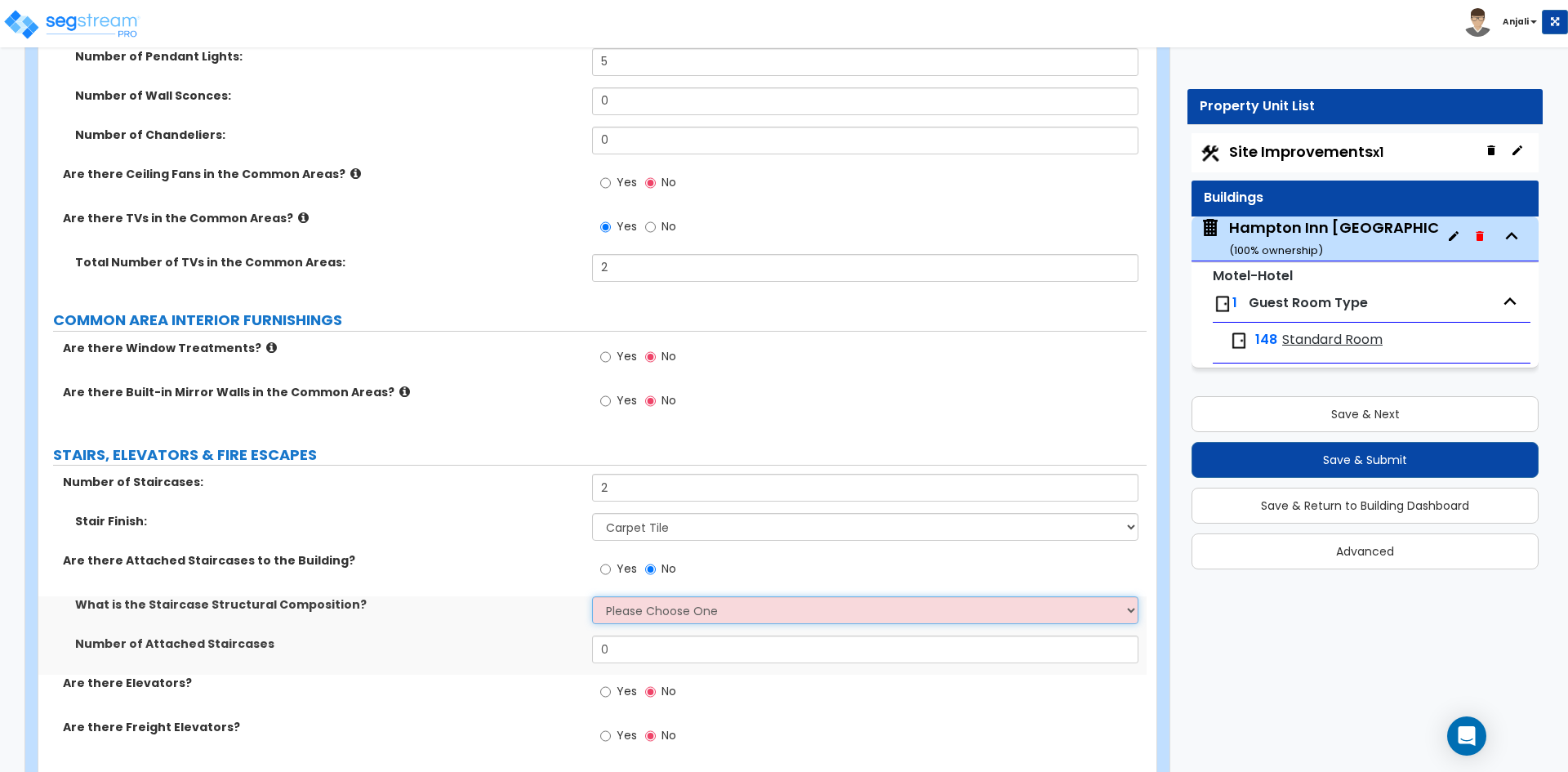
click at [668, 596] on select "Please Choose One Reinforced Concrete Structural Steel Wood" at bounding box center [865, 610] width 545 height 27
select select "3"
click at [592, 596] on select "Please Choose One Reinforced Concrete Structural Steel Wood" at bounding box center [865, 610] width 545 height 27
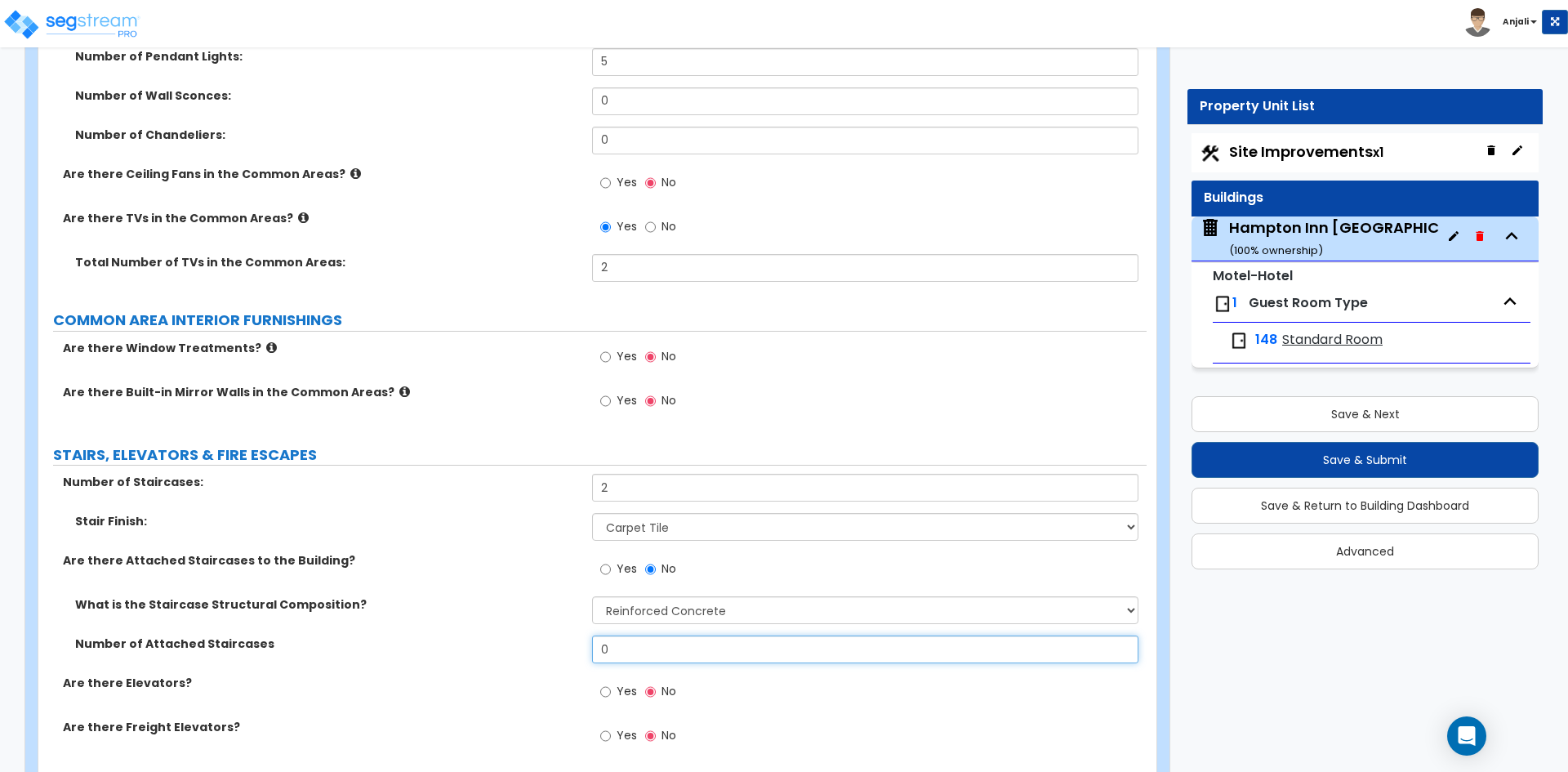
click at [660, 635] on input "0" at bounding box center [865, 648] width 545 height 27
type input "2"
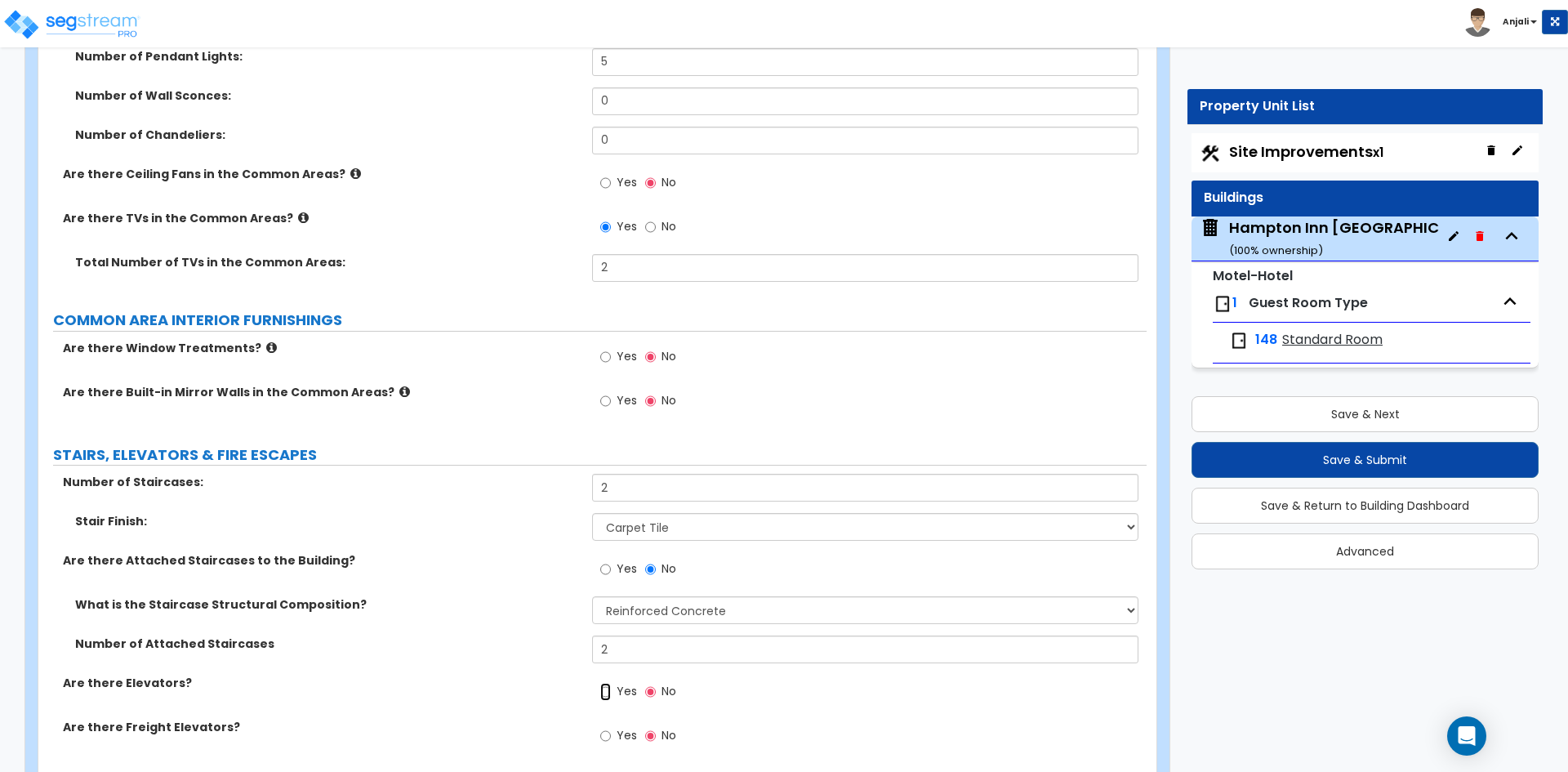
click at [604, 683] on input "Yes" at bounding box center [605, 692] width 10 height 18
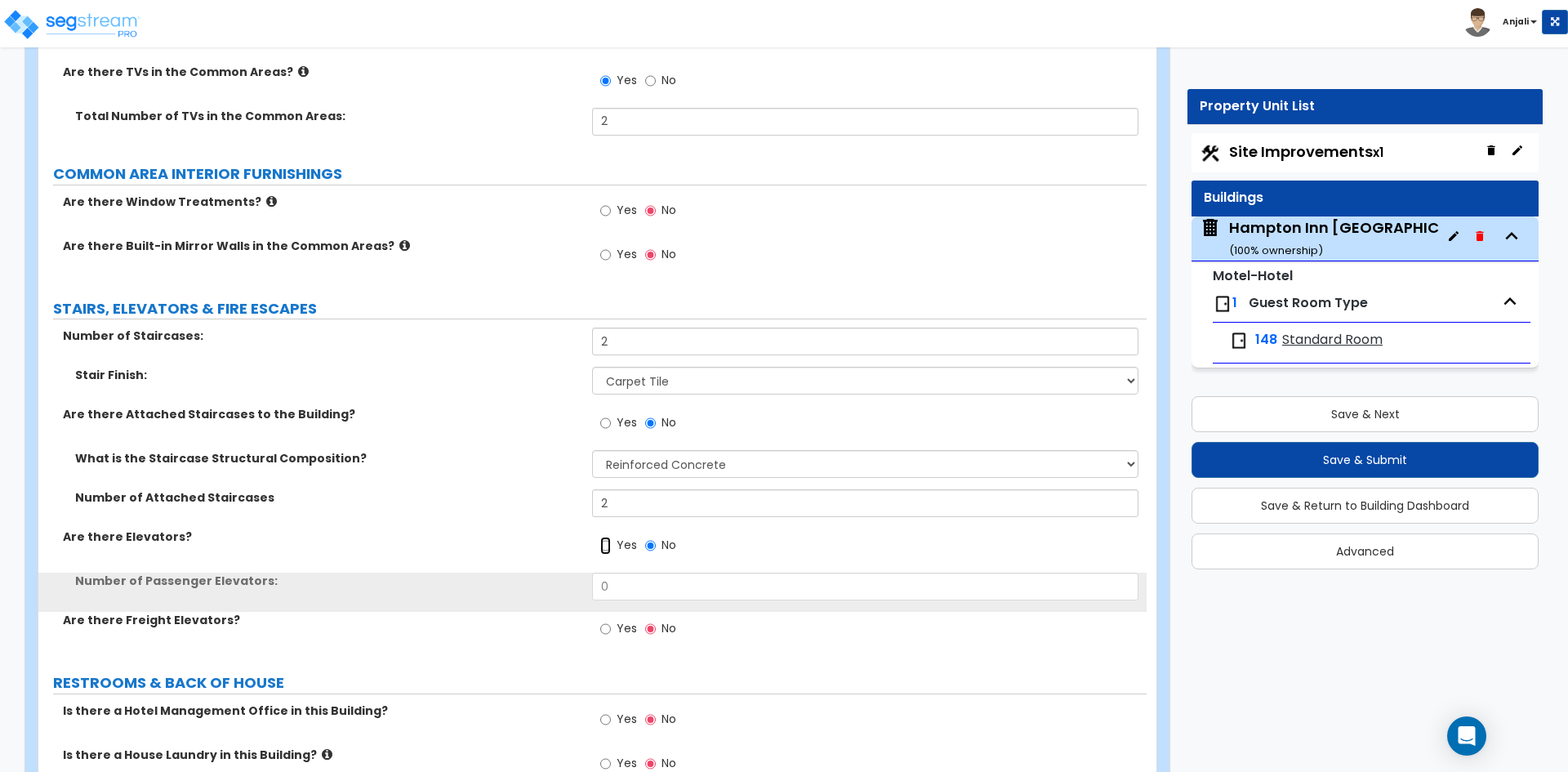
scroll to position [8006, 0]
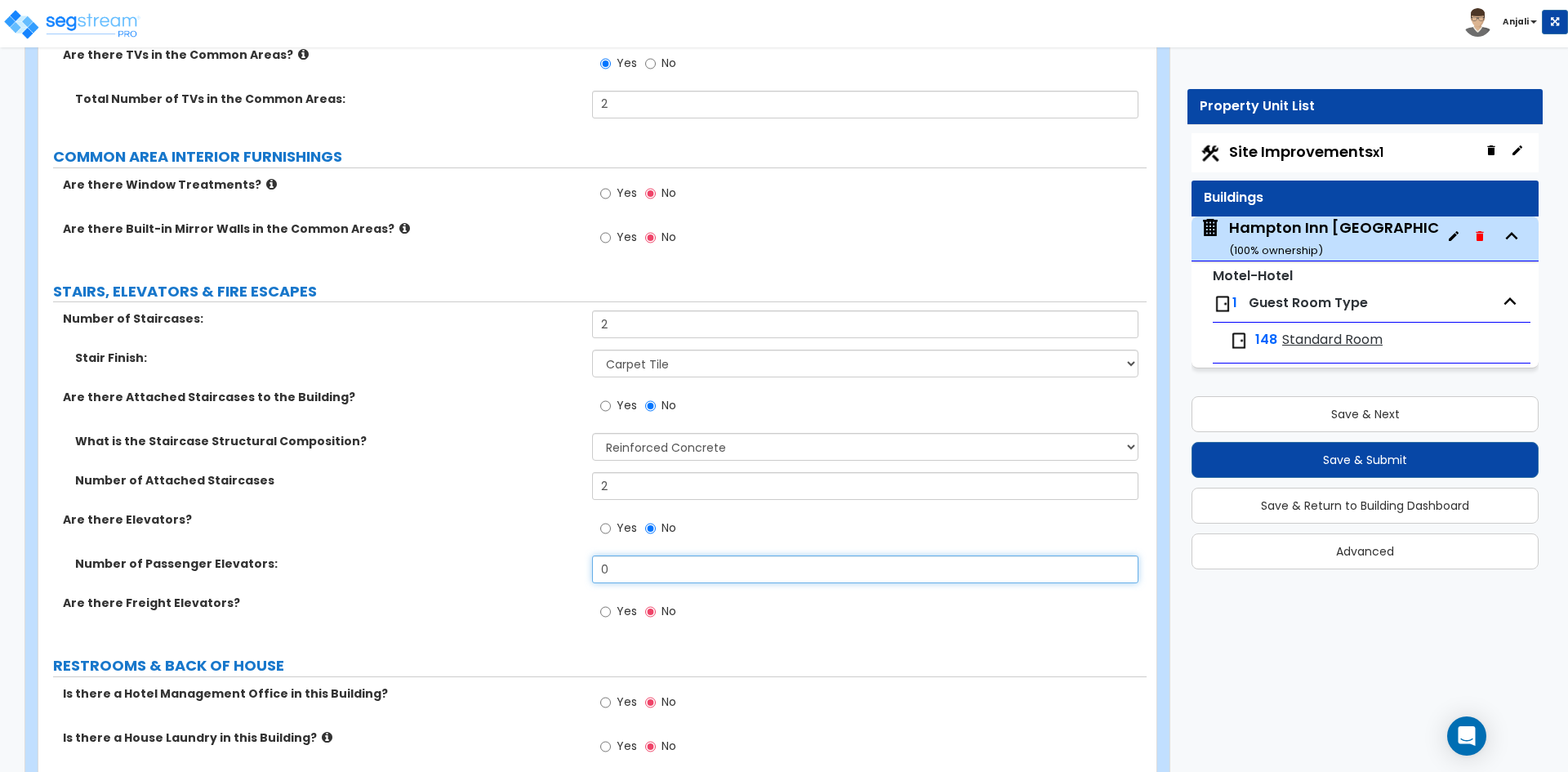
click at [632, 556] on input "0" at bounding box center [865, 569] width 545 height 27
type input "1"
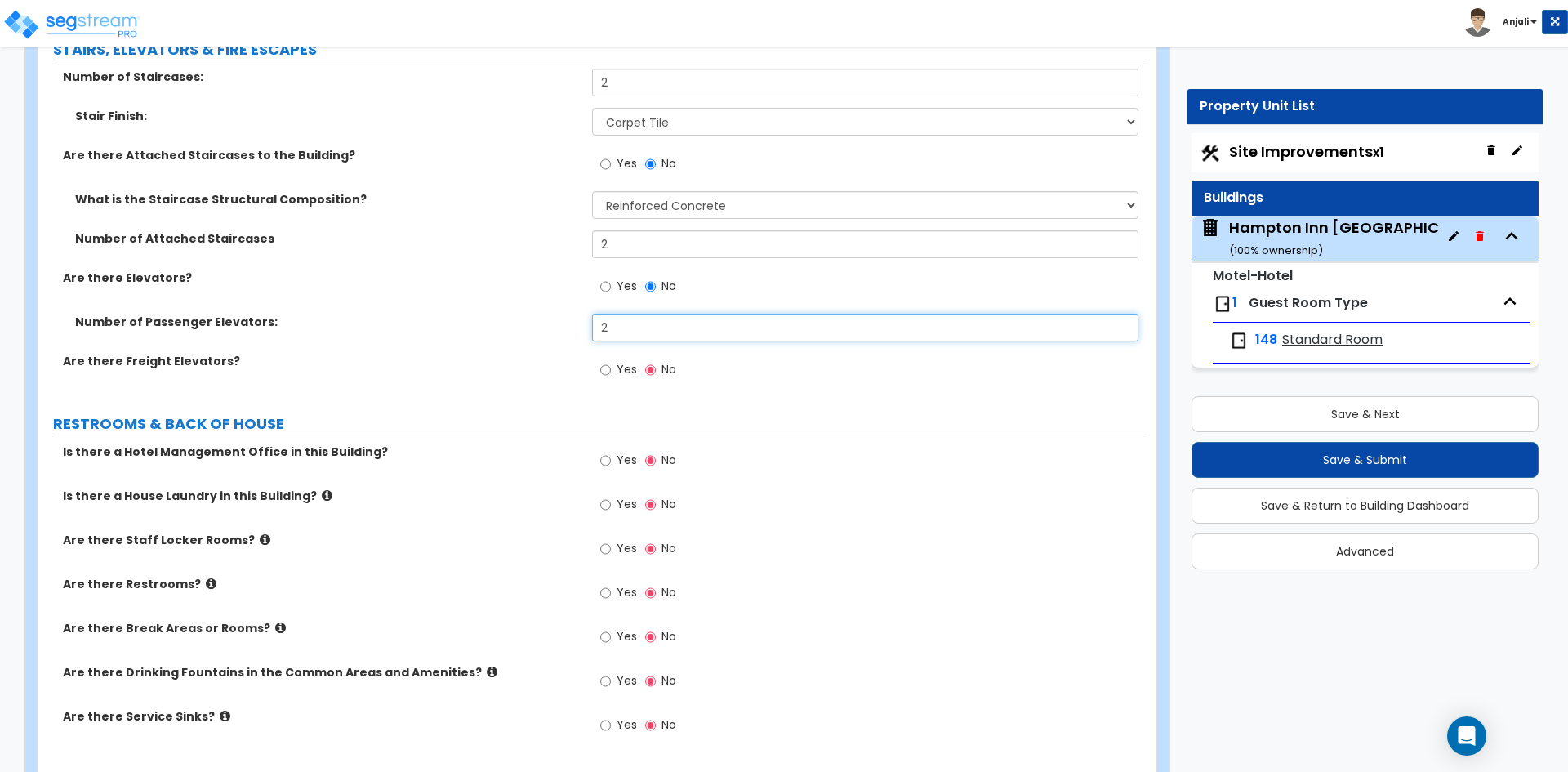
scroll to position [8251, 0]
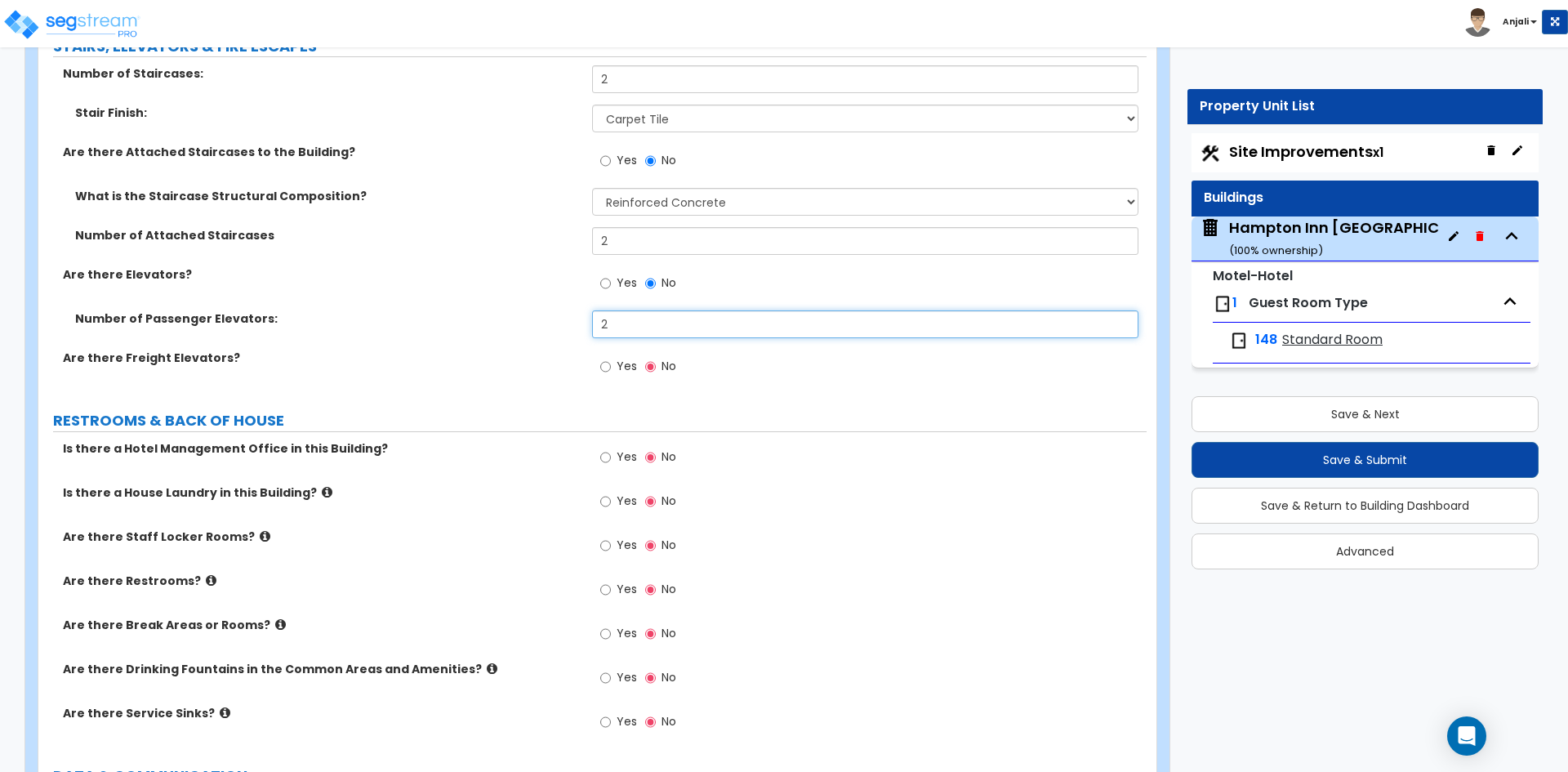
type input "2"
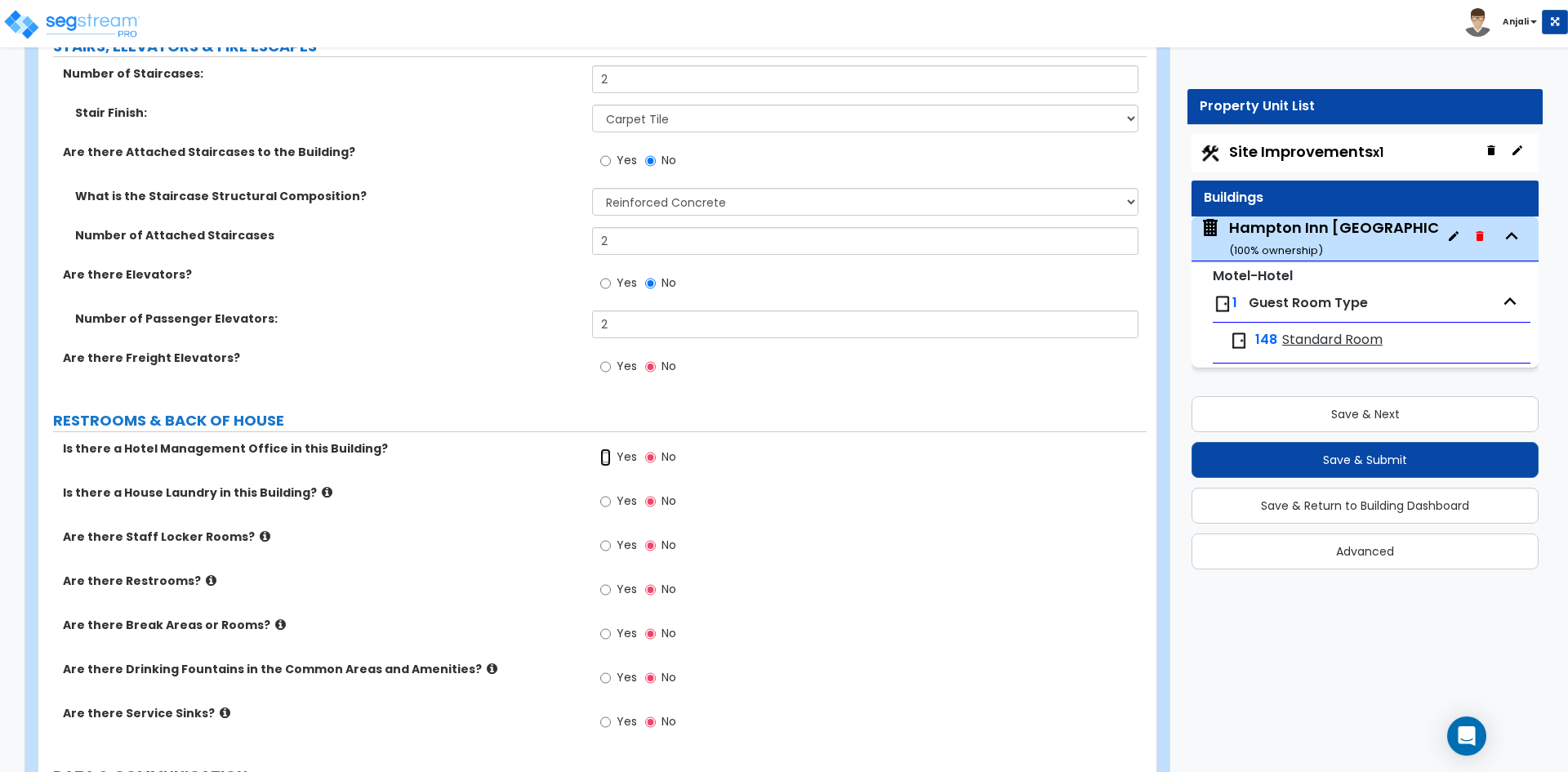
click at [603, 448] on input "Yes" at bounding box center [605, 457] width 10 height 18
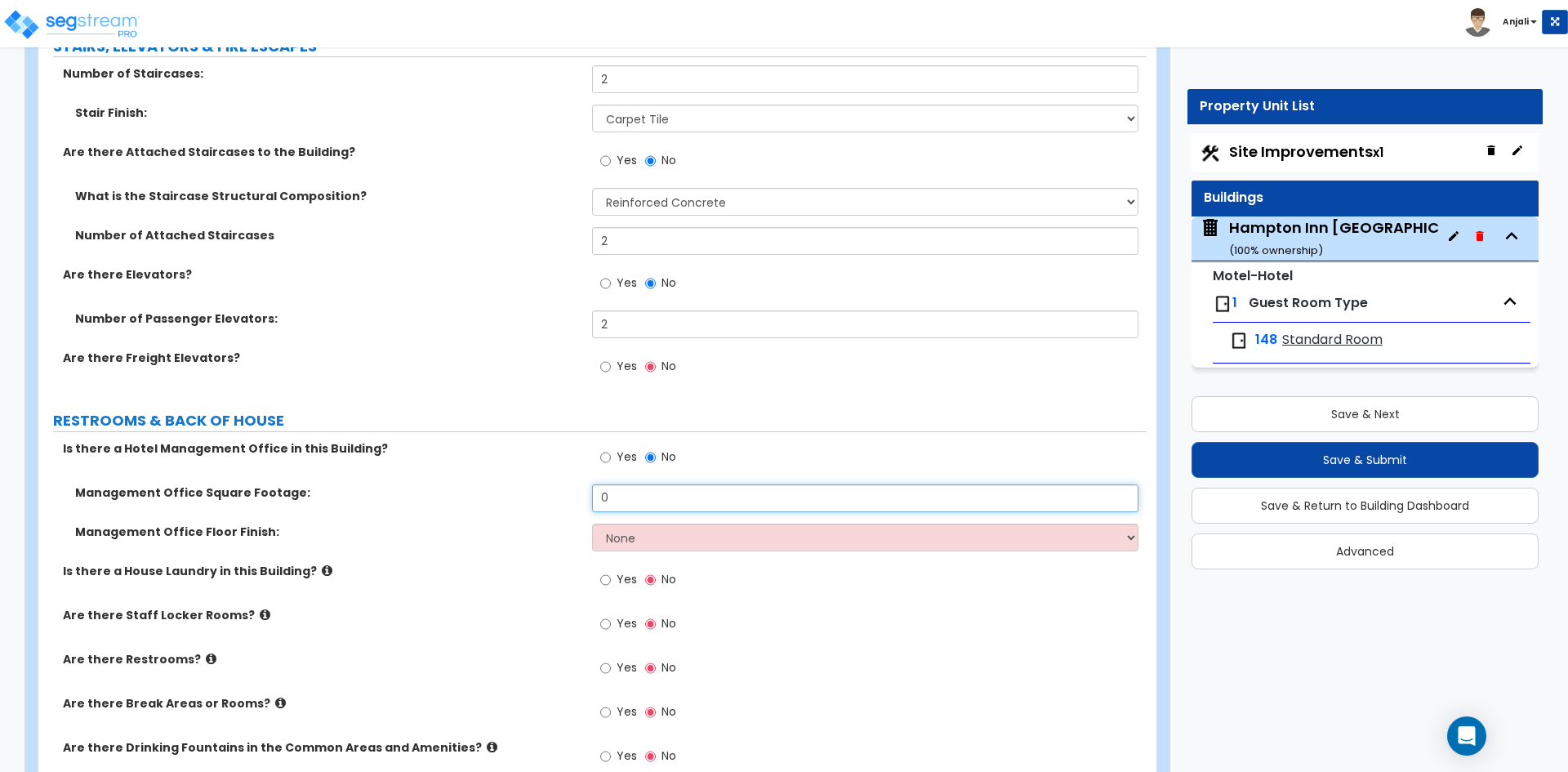
click at [620, 484] on input "0" at bounding box center [865, 497] width 545 height 27
type input "625"
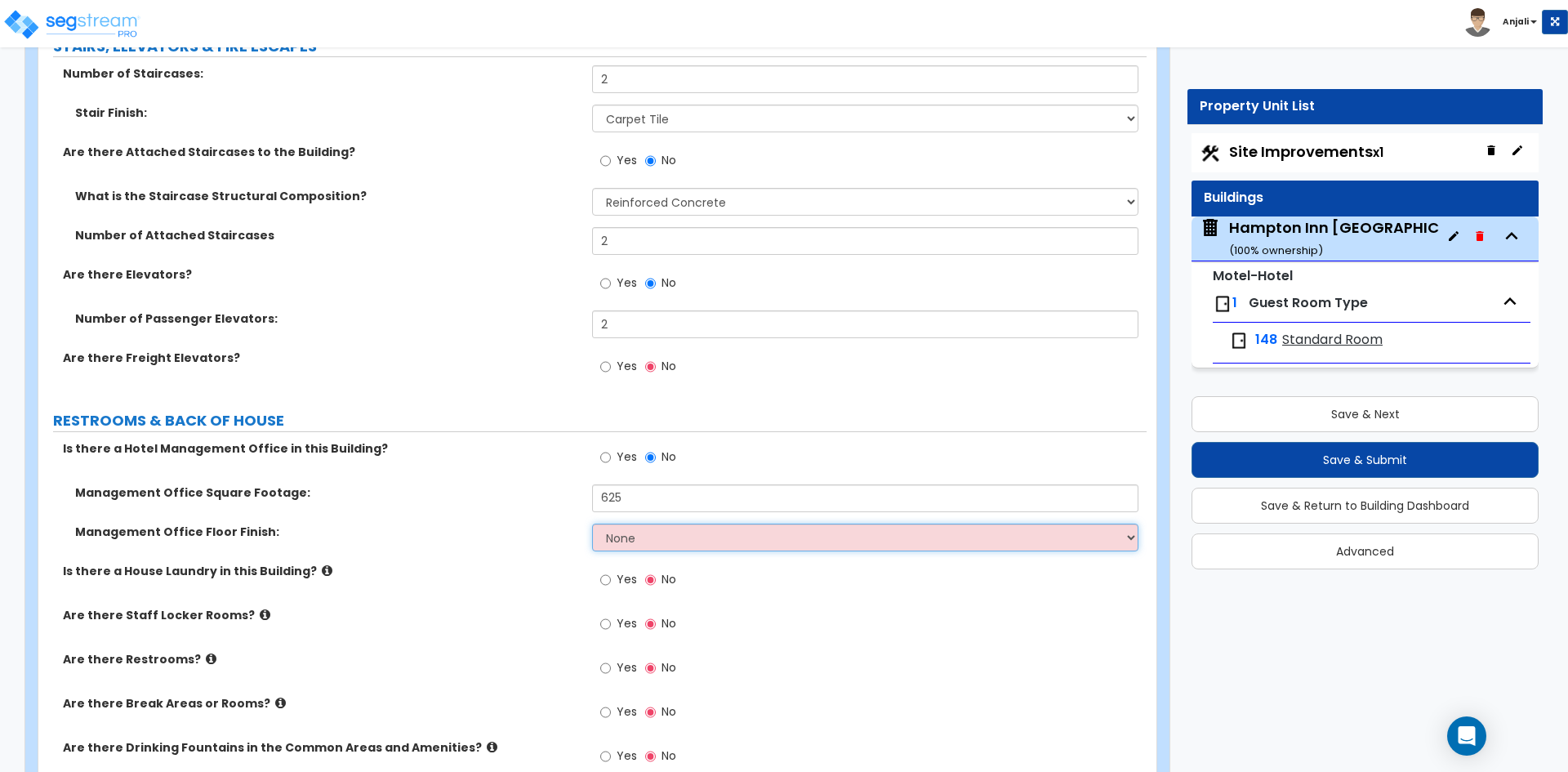
click at [633, 524] on select "None Tile Flooring Hardwood Flooring Resilient Laminate Flooring VCT Flooring S…" at bounding box center [865, 537] width 545 height 27
select select "7"
click at [592, 524] on select "None Tile Flooring Hardwood Flooring Resilient Laminate Flooring VCT Flooring S…" at bounding box center [865, 537] width 545 height 27
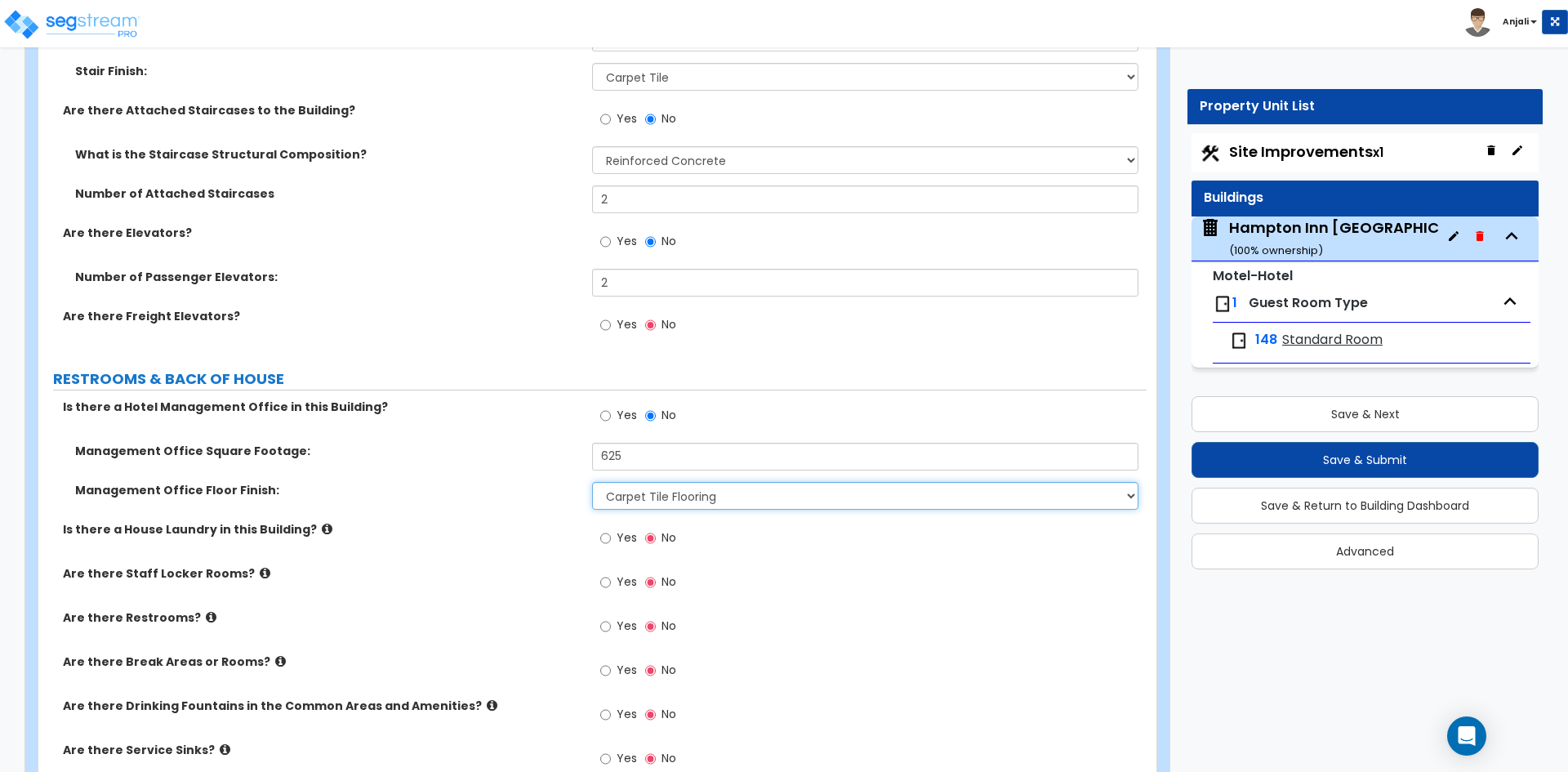
scroll to position [8333, 0]
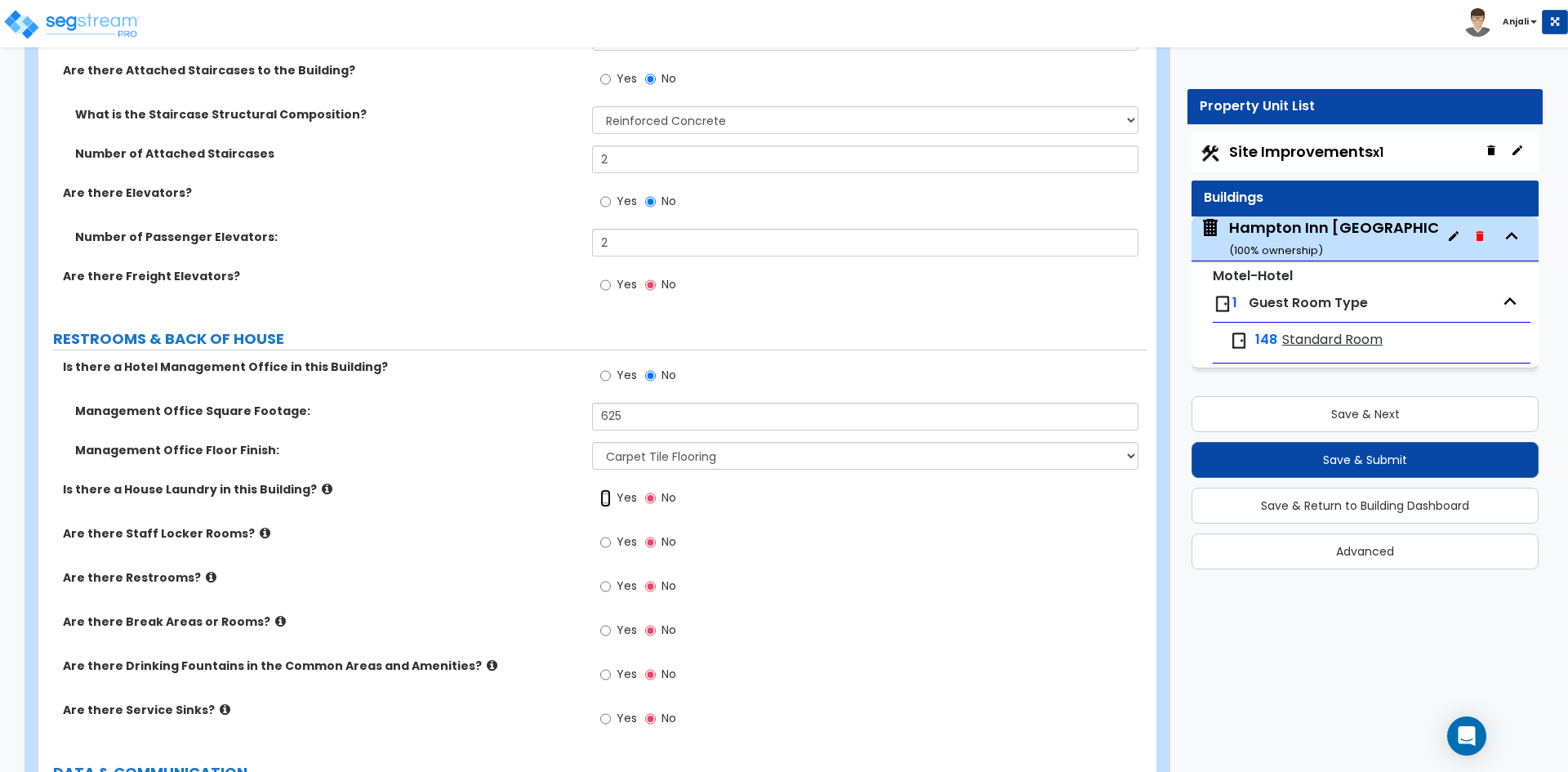
click at [608, 489] on input "Yes" at bounding box center [605, 497] width 10 height 18
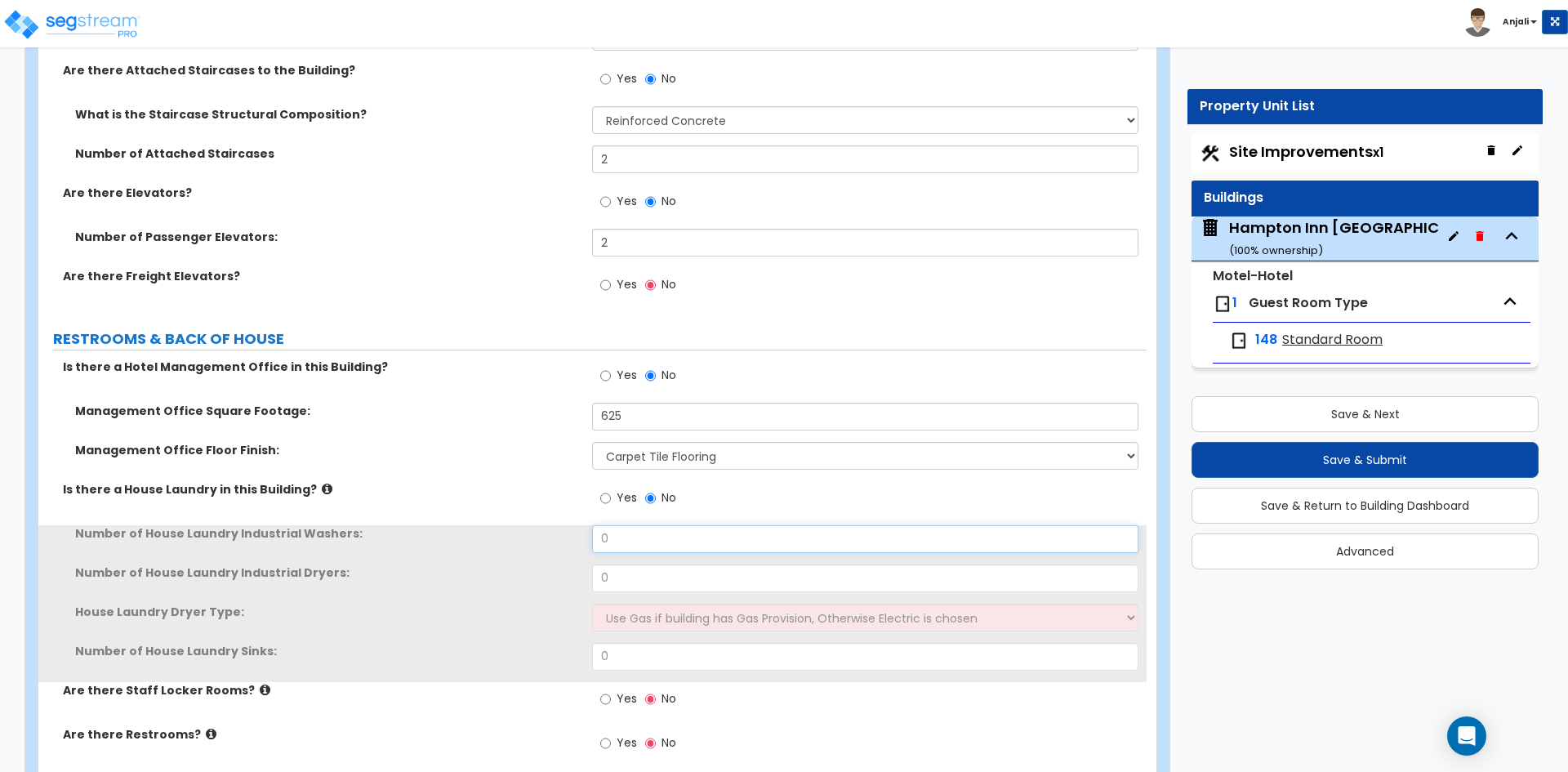
click at [634, 526] on input "0" at bounding box center [865, 539] width 545 height 27
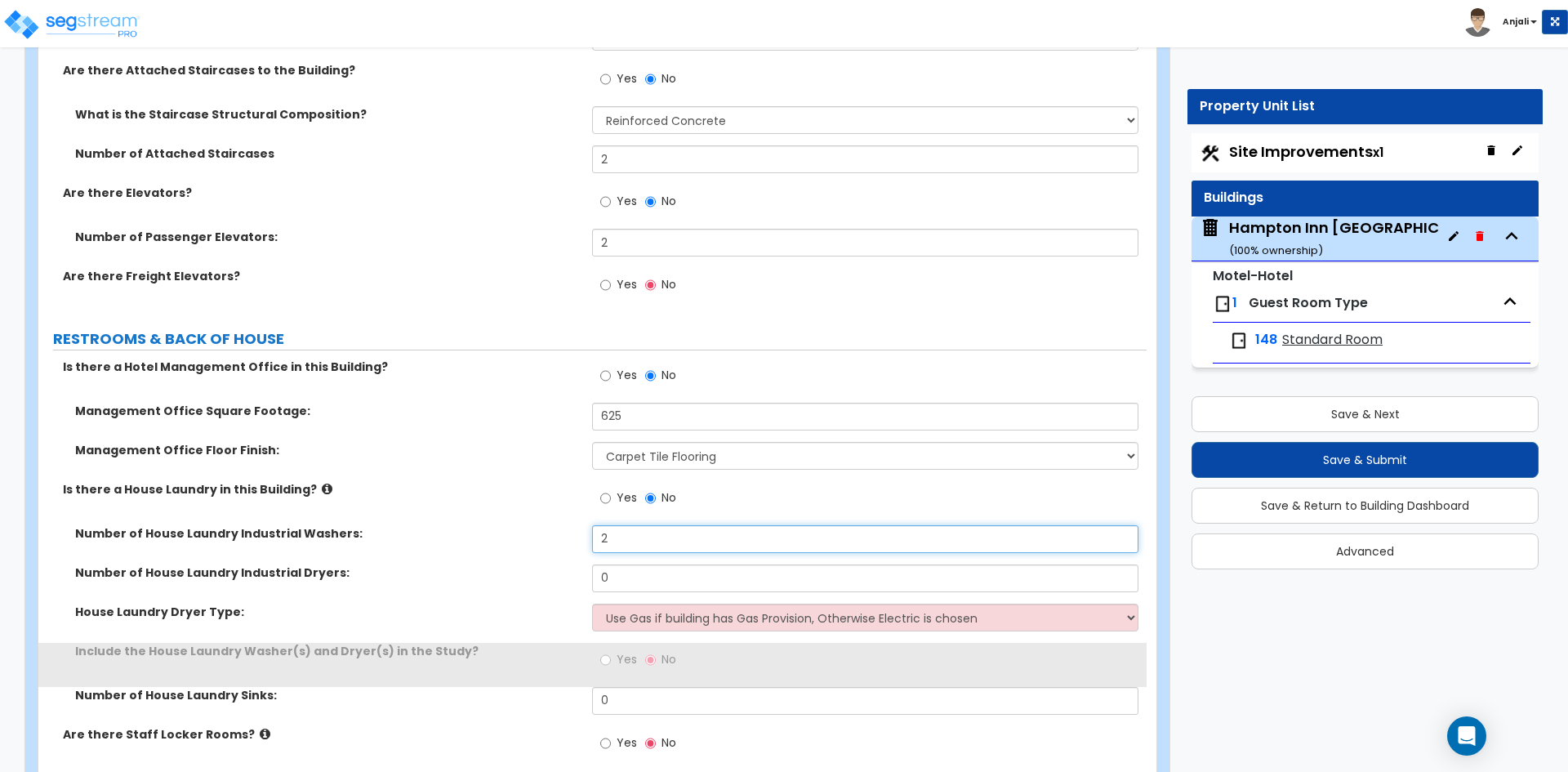
type input "2"
click at [637, 564] on input "0" at bounding box center [865, 578] width 545 height 27
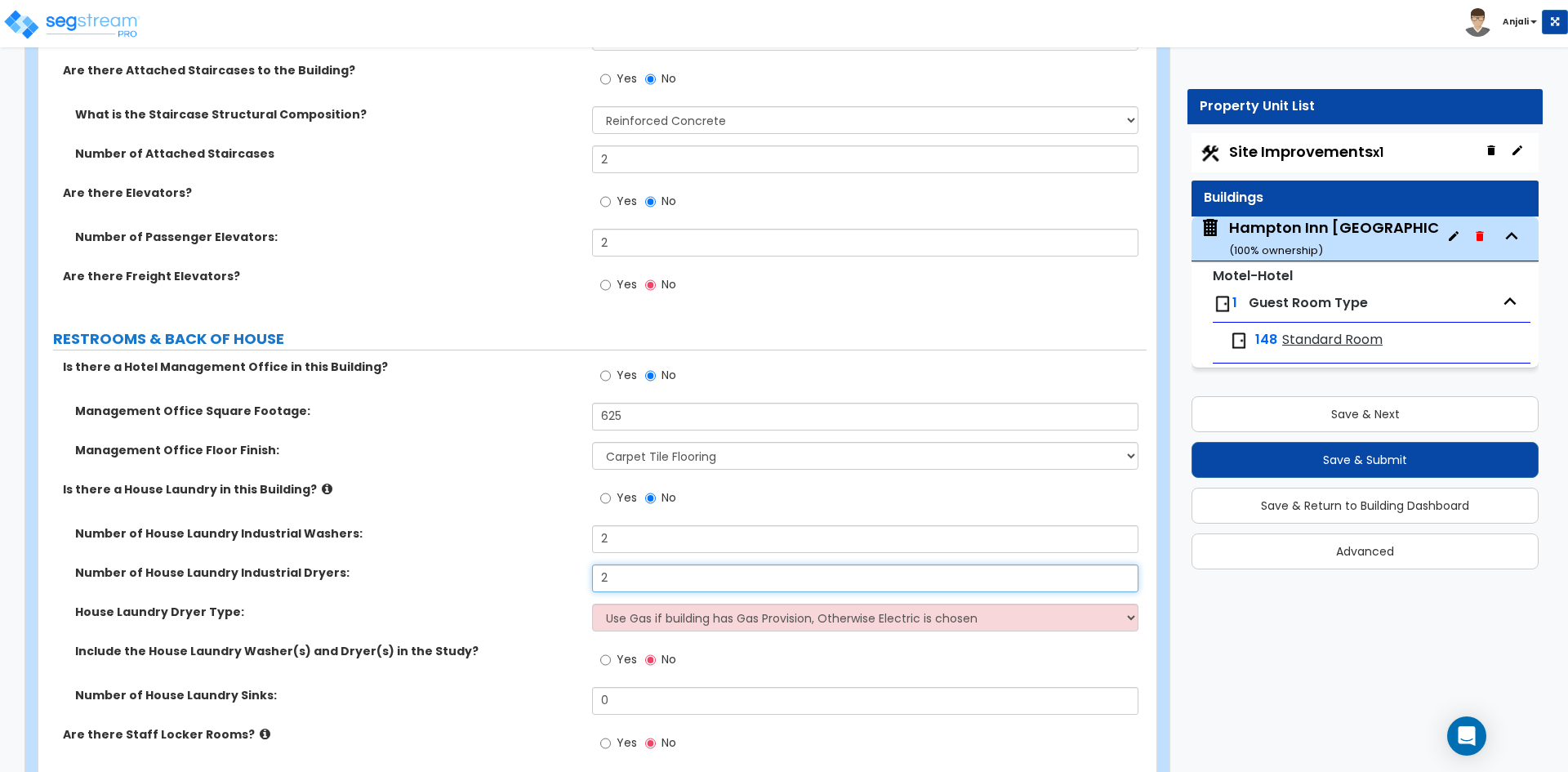
type input "2"
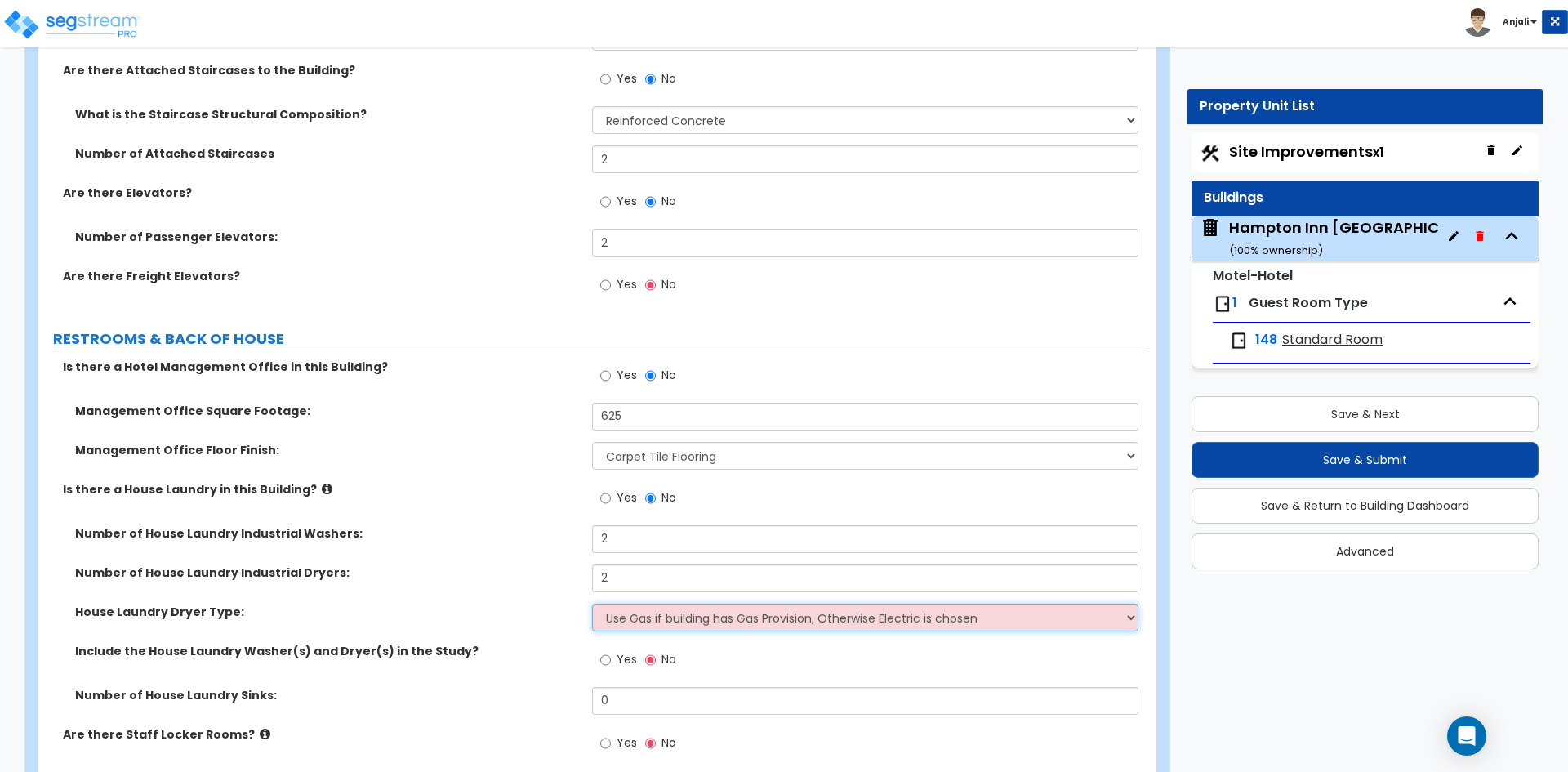
click at [671, 604] on select "Use Gas if building has Gas Provision, Otherwise Electric is chosen Gas Electric" at bounding box center [865, 617] width 545 height 27
click at [592, 604] on select "Use Gas if building has Gas Provision, Otherwise Electric is chosen Gas Electric" at bounding box center [865, 617] width 545 height 27
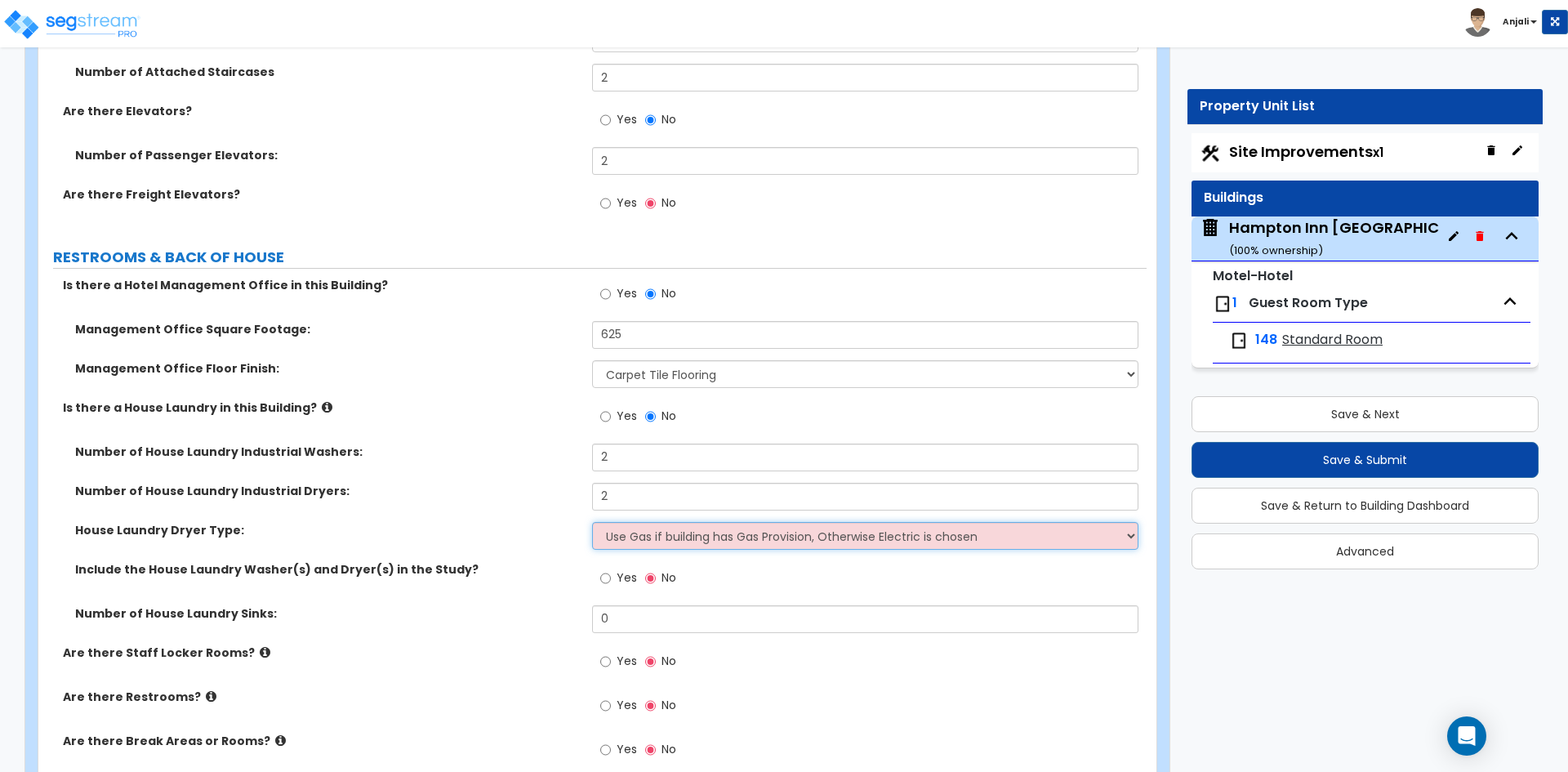
scroll to position [8496, 0]
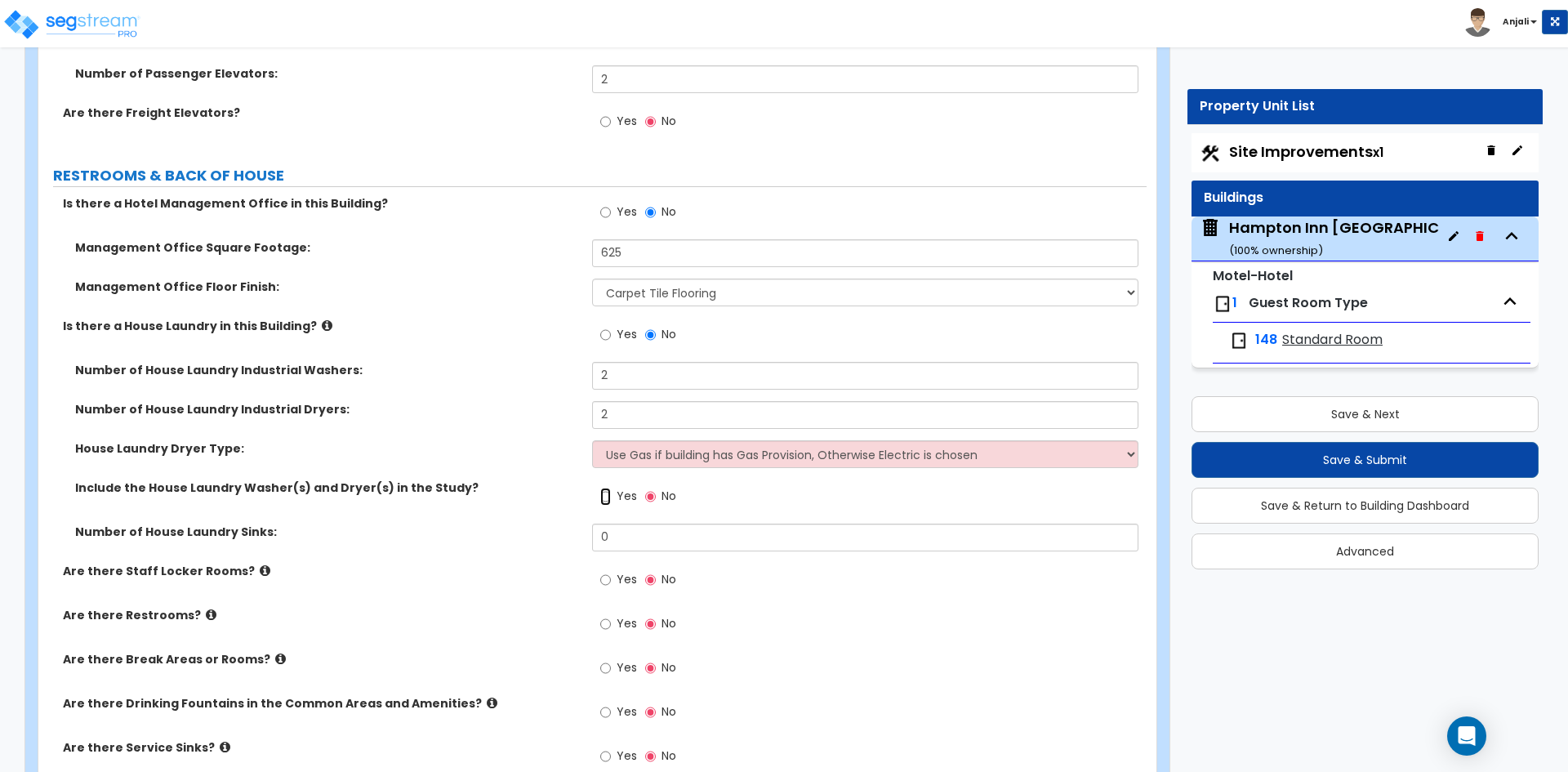
click at [606, 488] on input "Yes" at bounding box center [605, 496] width 10 height 18
radio input "true"
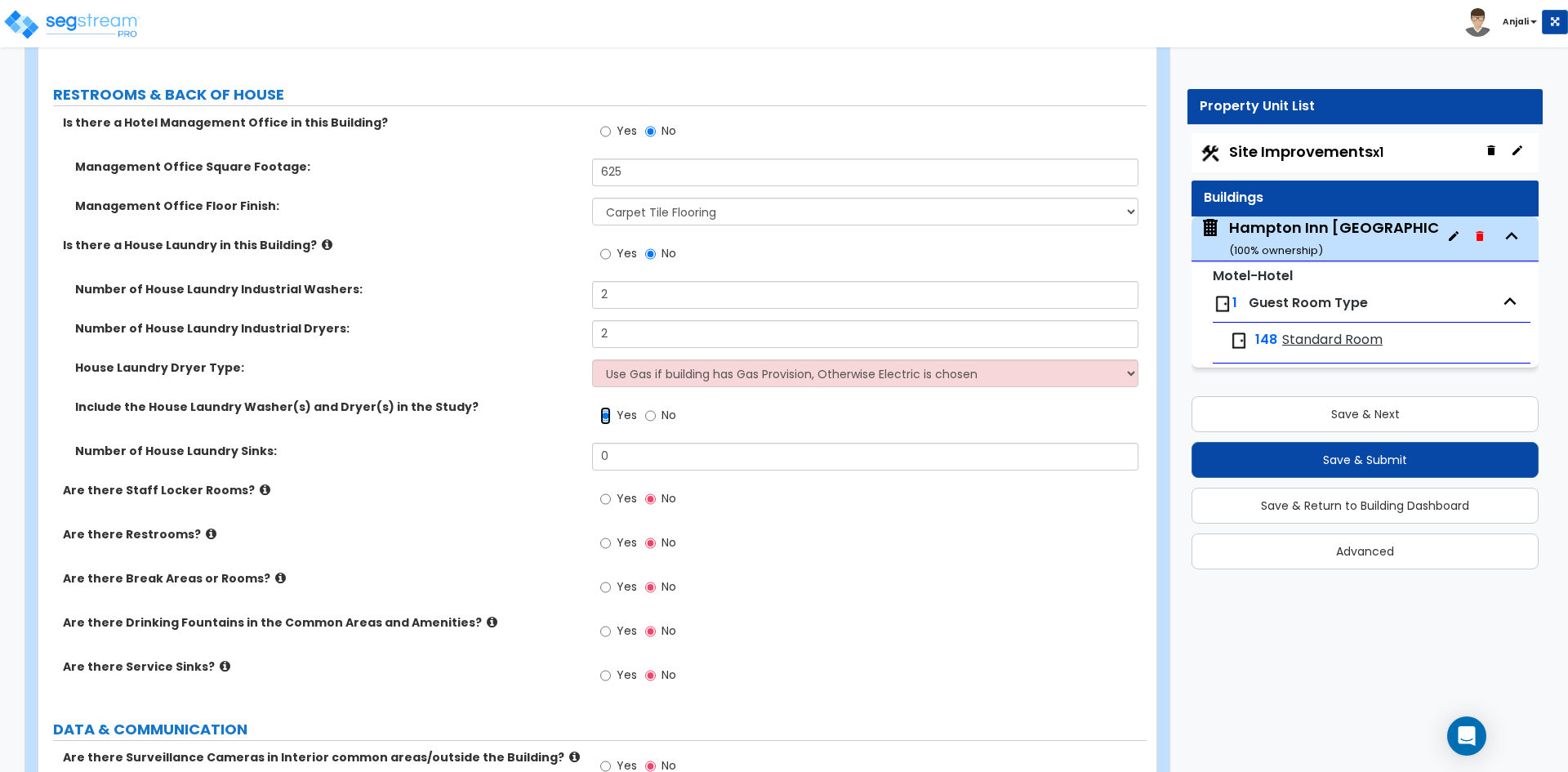
scroll to position [8578, 0]
click at [609, 533] on input "Yes" at bounding box center [605, 542] width 10 height 18
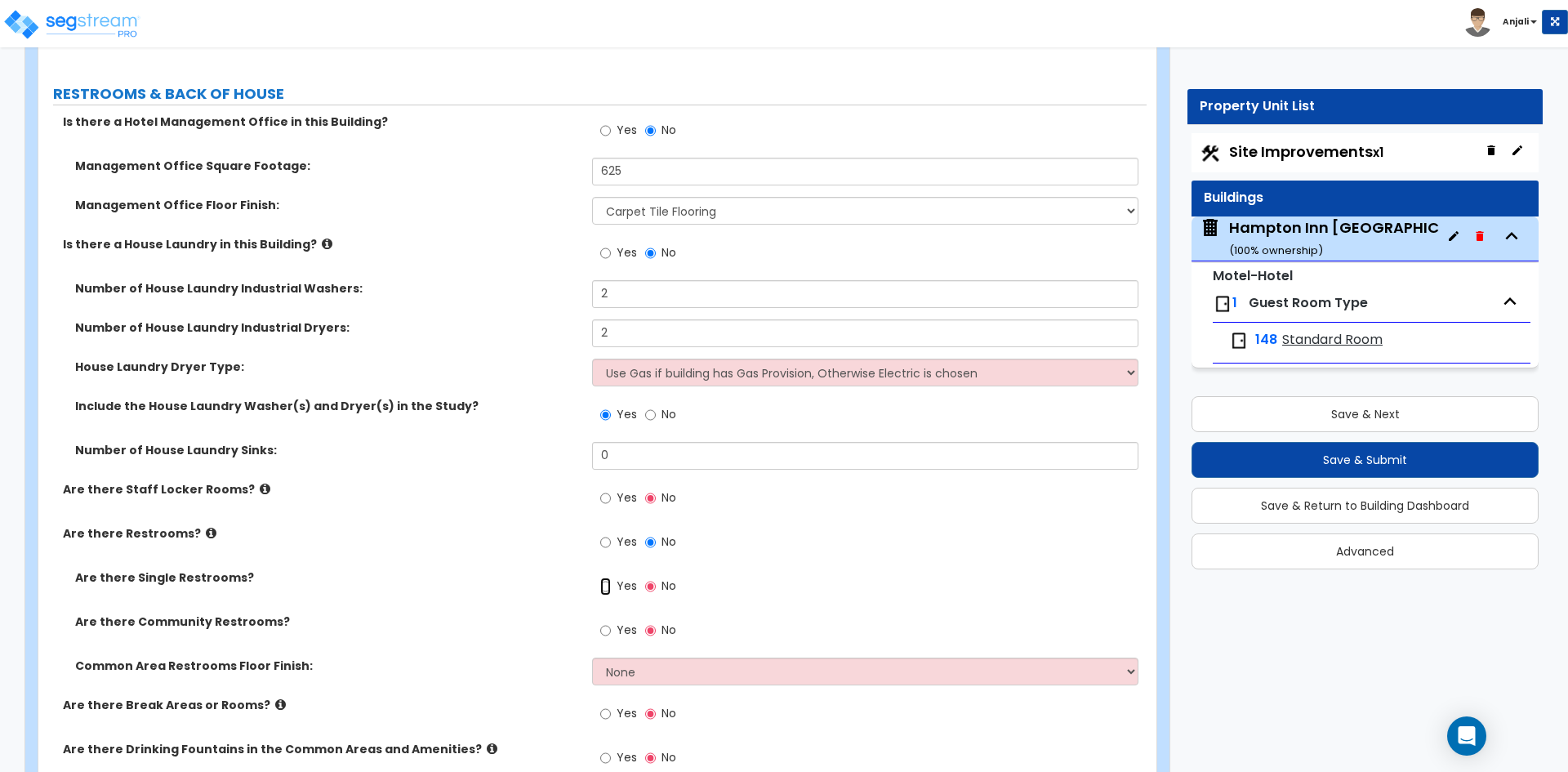
click at [605, 578] on input "Yes" at bounding box center [605, 586] width 10 height 18
radio input "true"
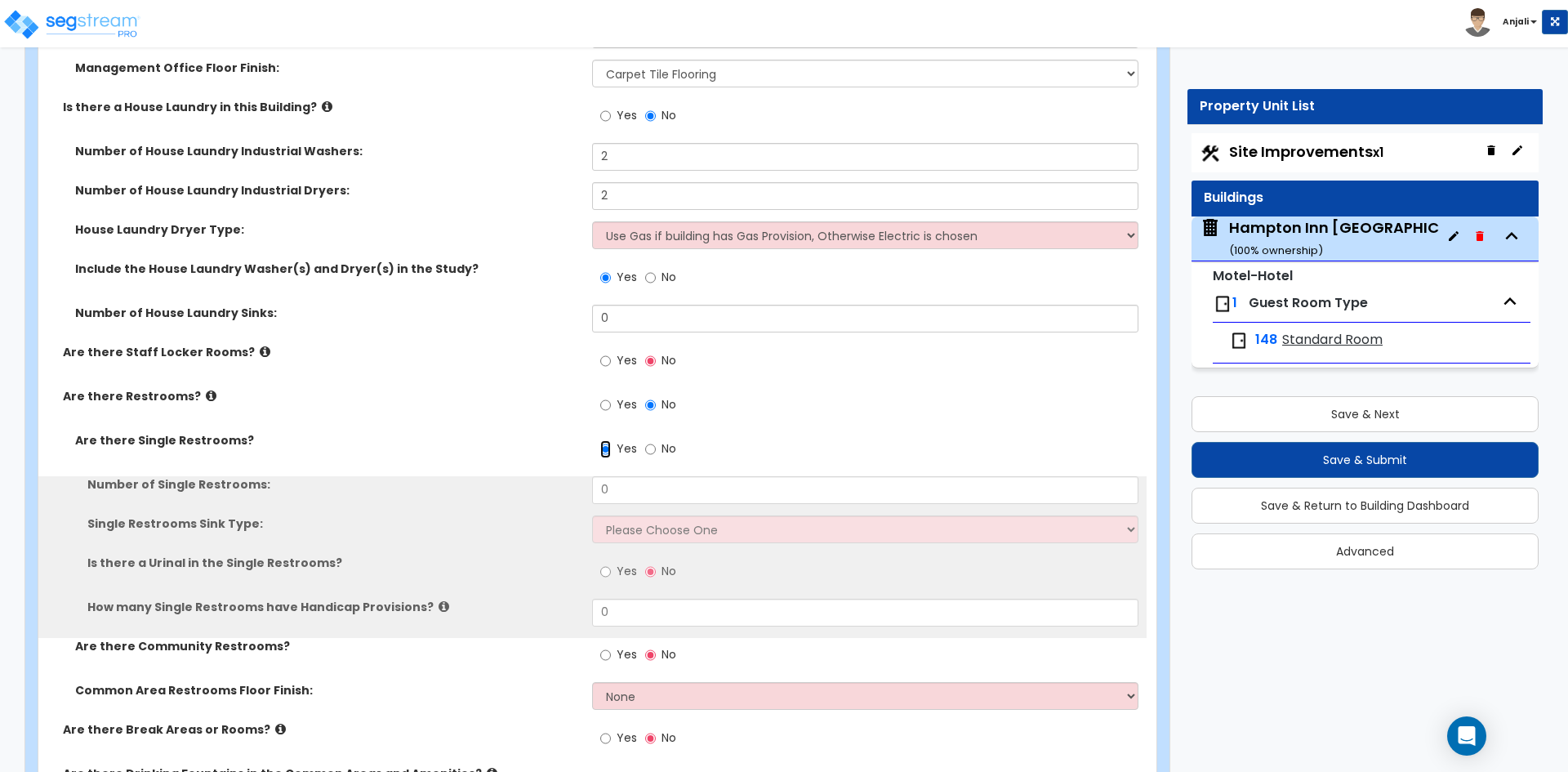
scroll to position [8741, 0]
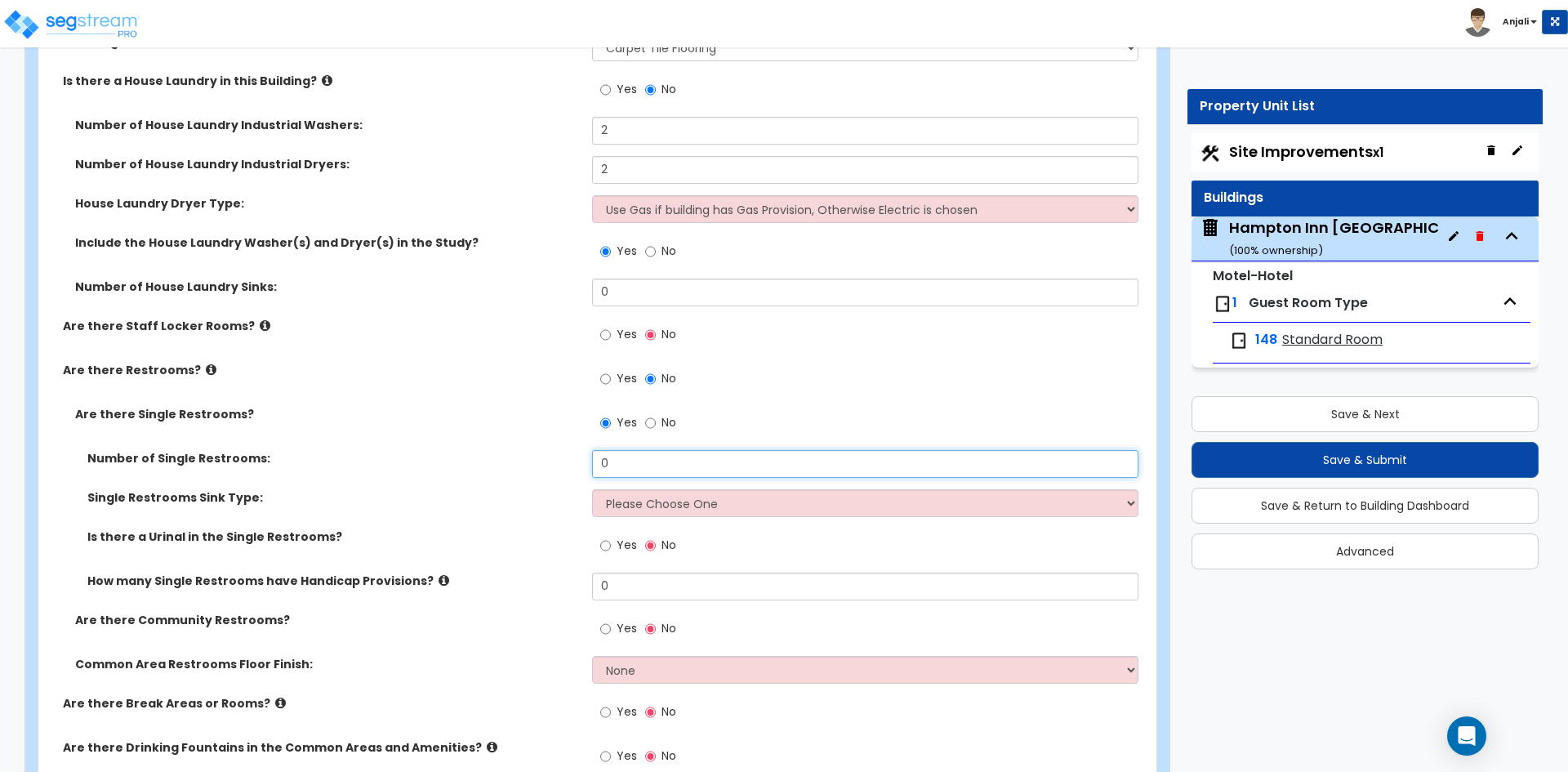
click at [638, 450] on input "0" at bounding box center [865, 463] width 545 height 27
type input "2"
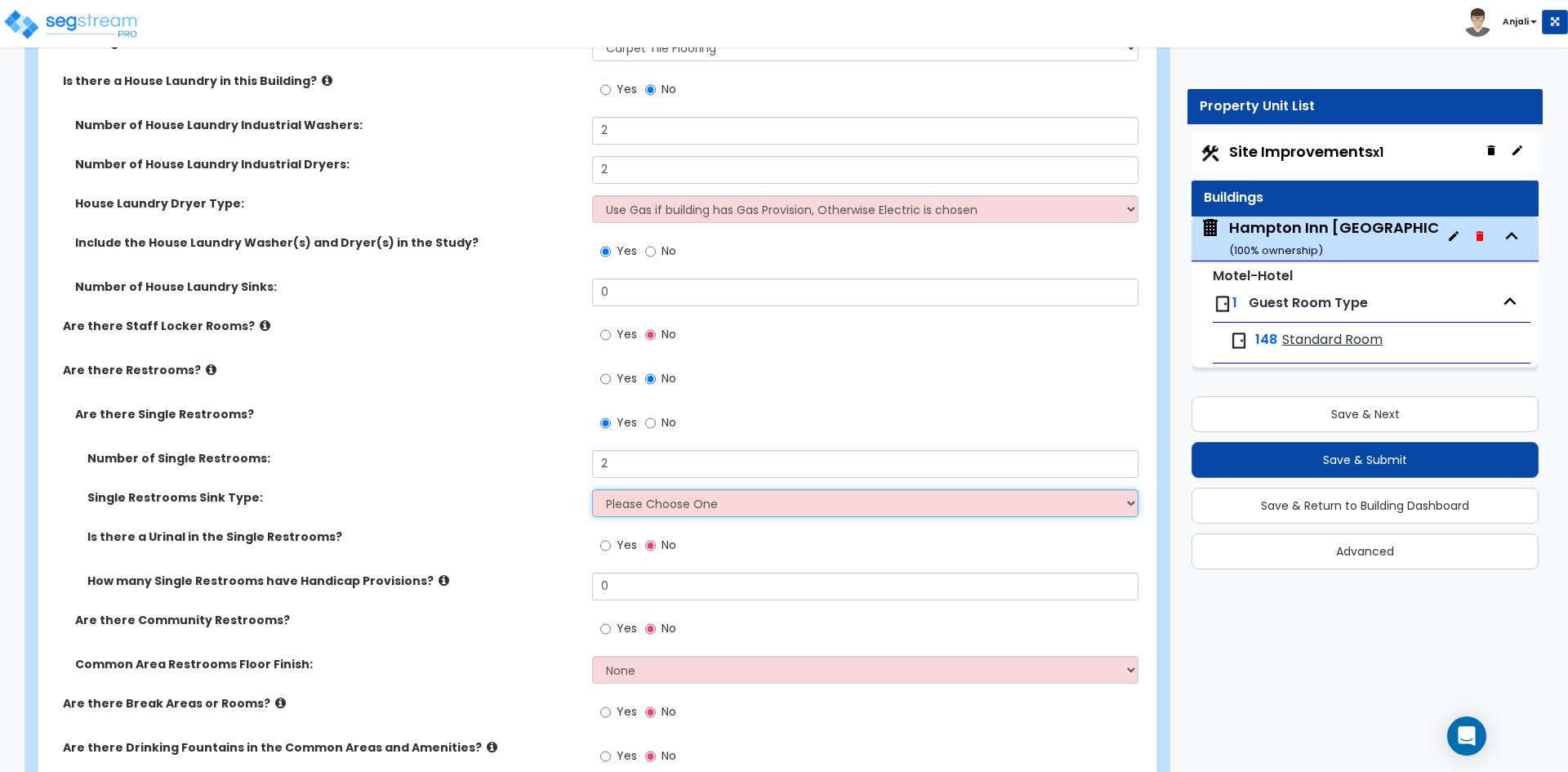
click at [655, 489] on select "Please Choose One Wall-mounted Vanity-mounted" at bounding box center [865, 502] width 545 height 27
select select "2"
click at [592, 489] on select "Please Choose One Wall-mounted Vanity-mounted" at bounding box center [865, 502] width 545 height 27
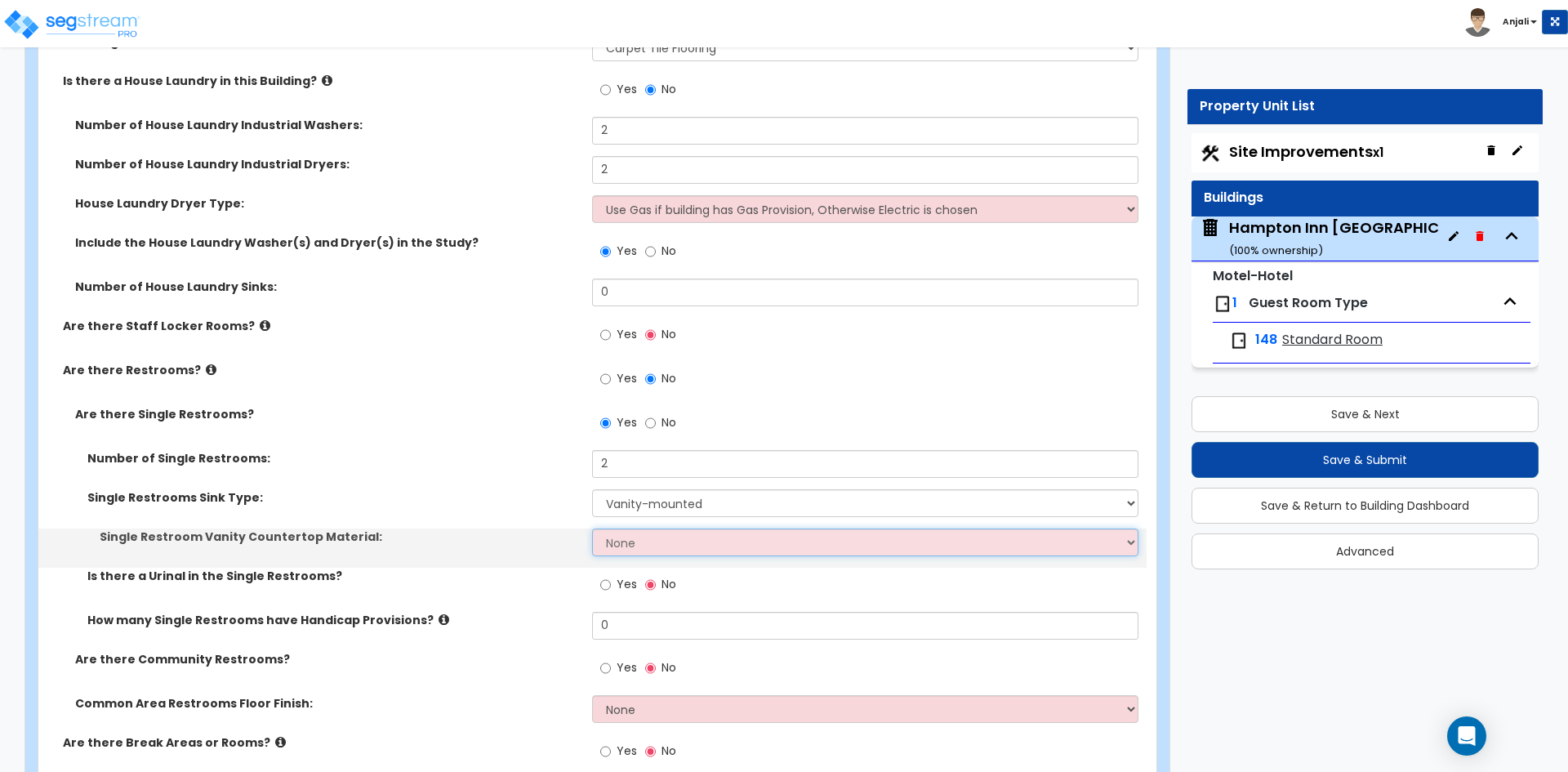
click at [636, 529] on select "None Plastic Laminate Solid Surface Stone Quartz Marble Tile Wood Stainless Ste…" at bounding box center [865, 542] width 545 height 27
select select "5"
click at [592, 529] on select "None Plastic Laminate Solid Surface Stone Quartz Marble Tile Wood Stainless Ste…" at bounding box center [865, 542] width 545 height 27
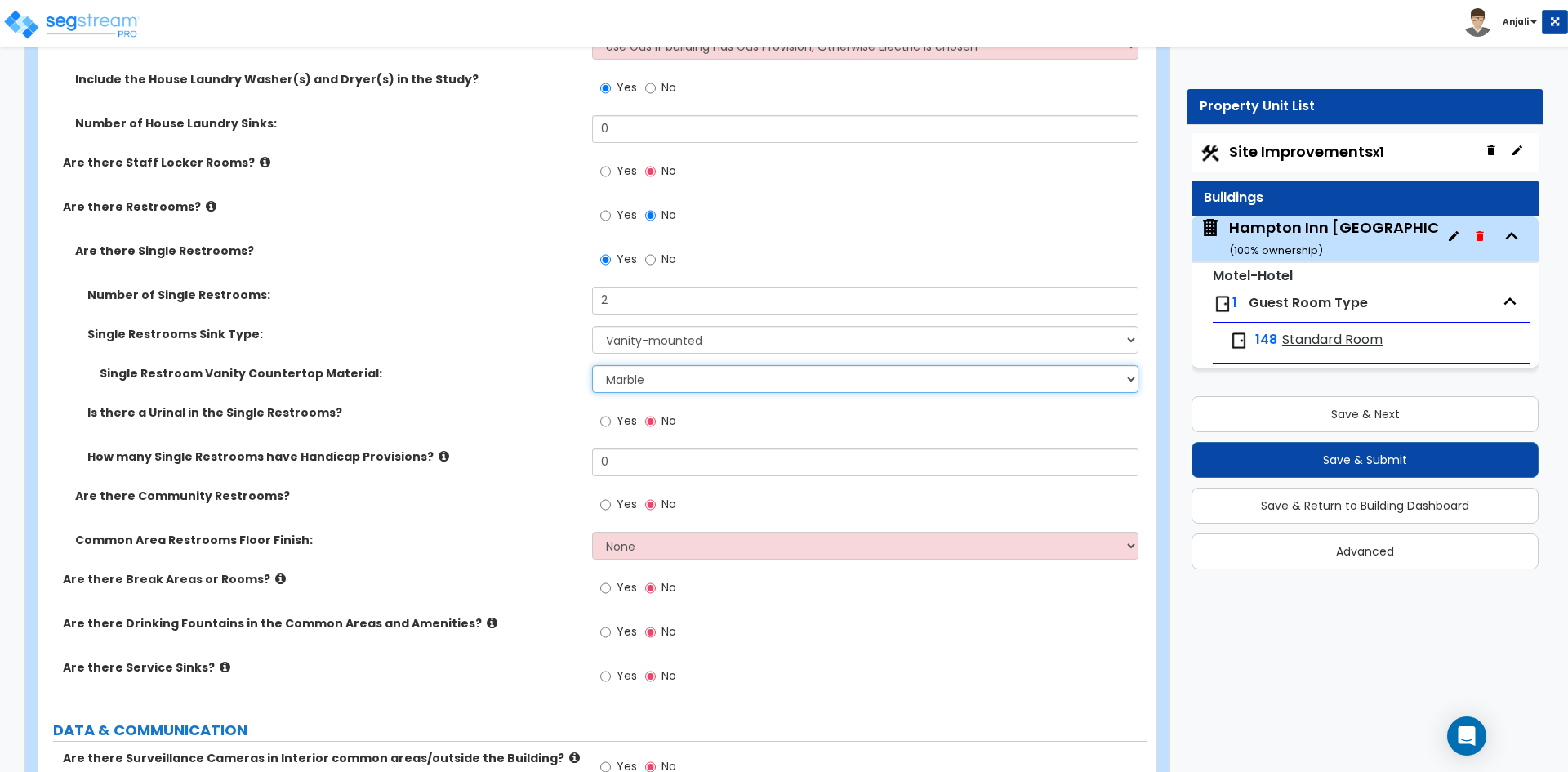
scroll to position [8987, 0]
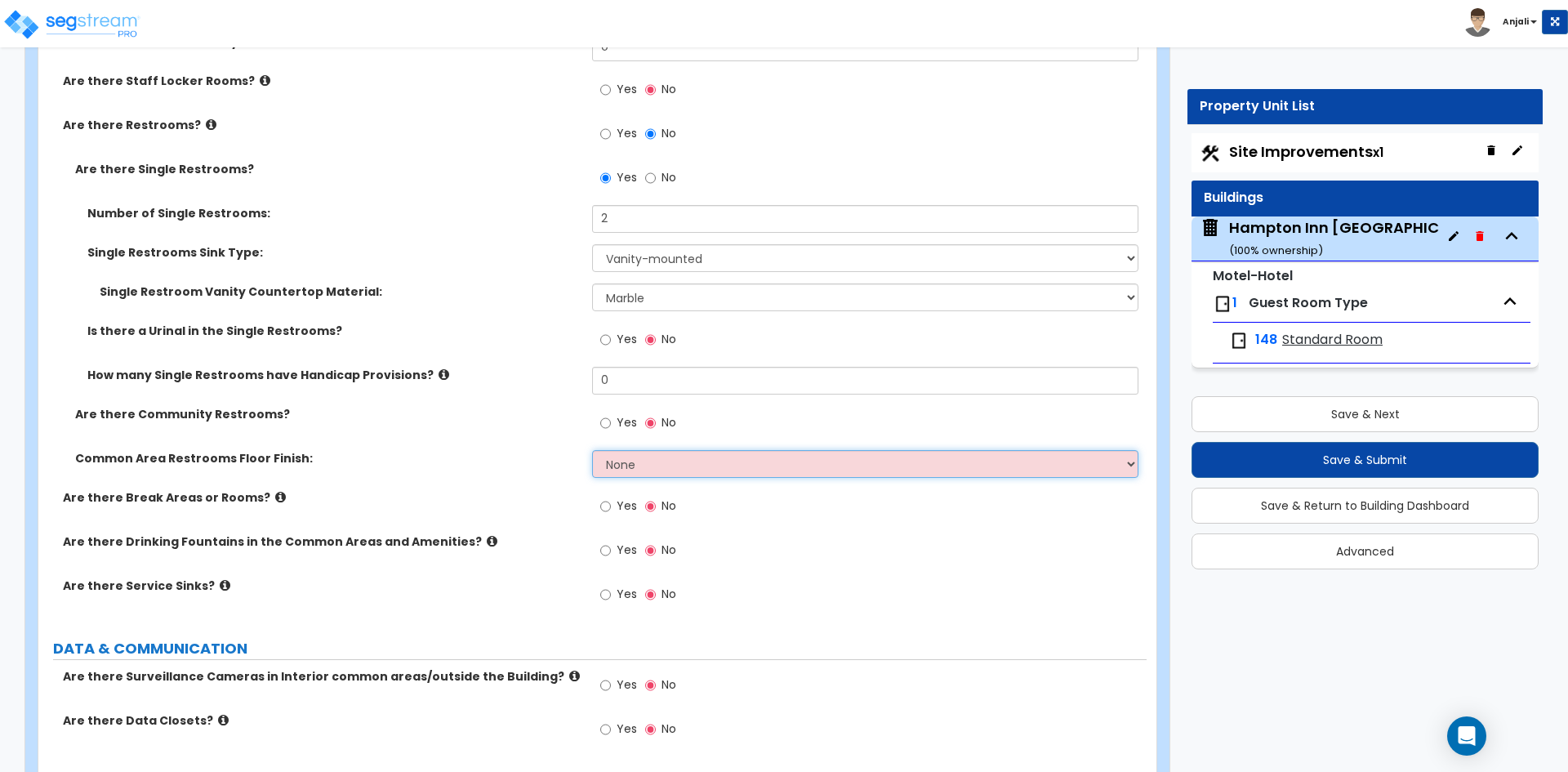
click at [645, 450] on select "None Tile Flooring Resilient Laminate Flooring VCT Flooring Sheet Vinyl Flooring" at bounding box center [865, 463] width 545 height 27
select select "1"
click at [592, 450] on select "None Tile Flooring Resilient Laminate Flooring VCT Flooring Sheet Vinyl Flooring" at bounding box center [865, 463] width 545 height 27
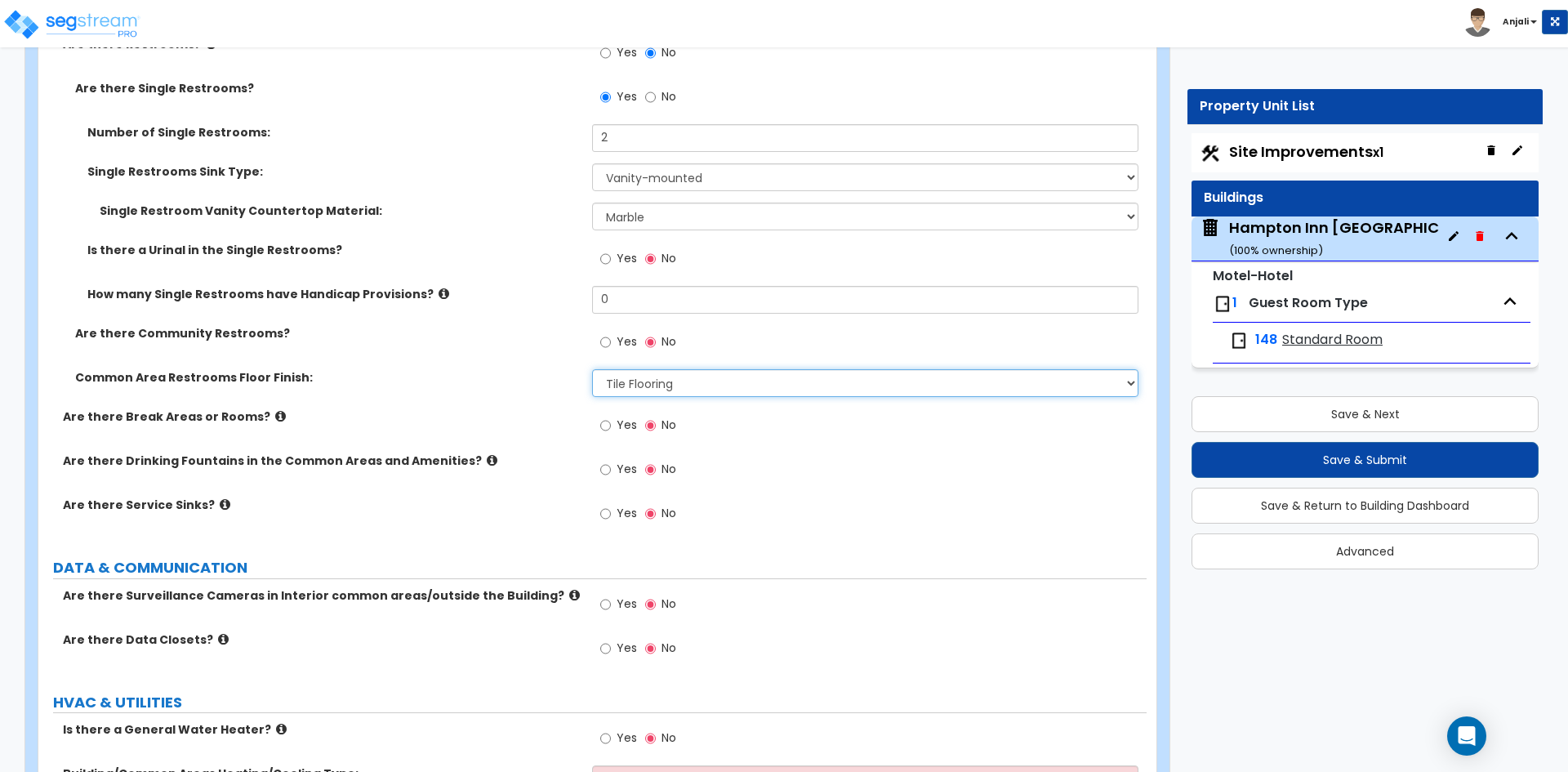
scroll to position [9068, 0]
click at [608, 460] on input "Yes" at bounding box center [605, 468] width 10 height 18
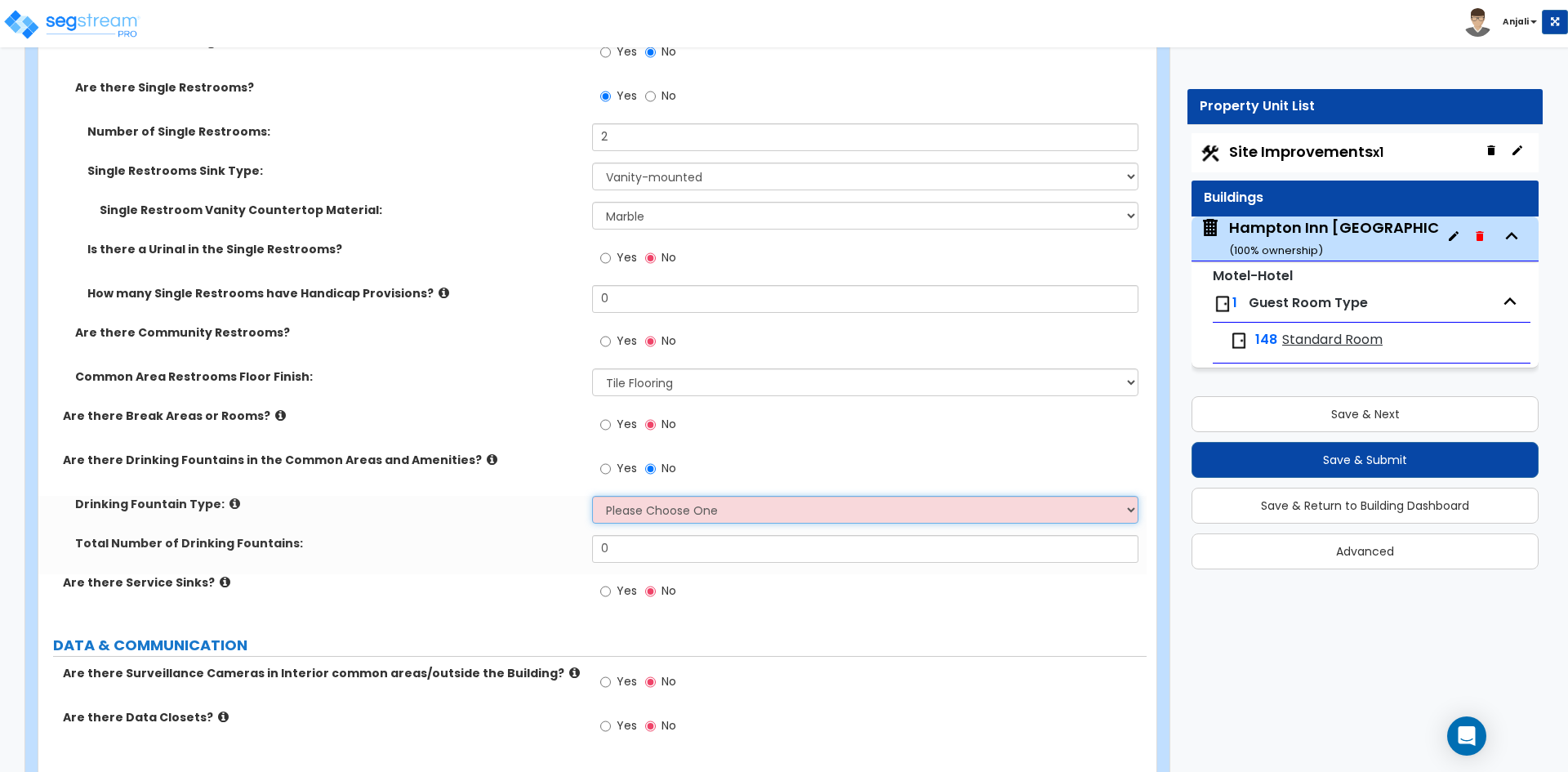
click at [622, 495] on select "Please Choose One Wall-mounted Floor-mounted" at bounding box center [865, 509] width 545 height 27
select select "1"
click at [592, 495] on select "Please Choose One Wall-mounted Floor-mounted" at bounding box center [865, 509] width 545 height 27
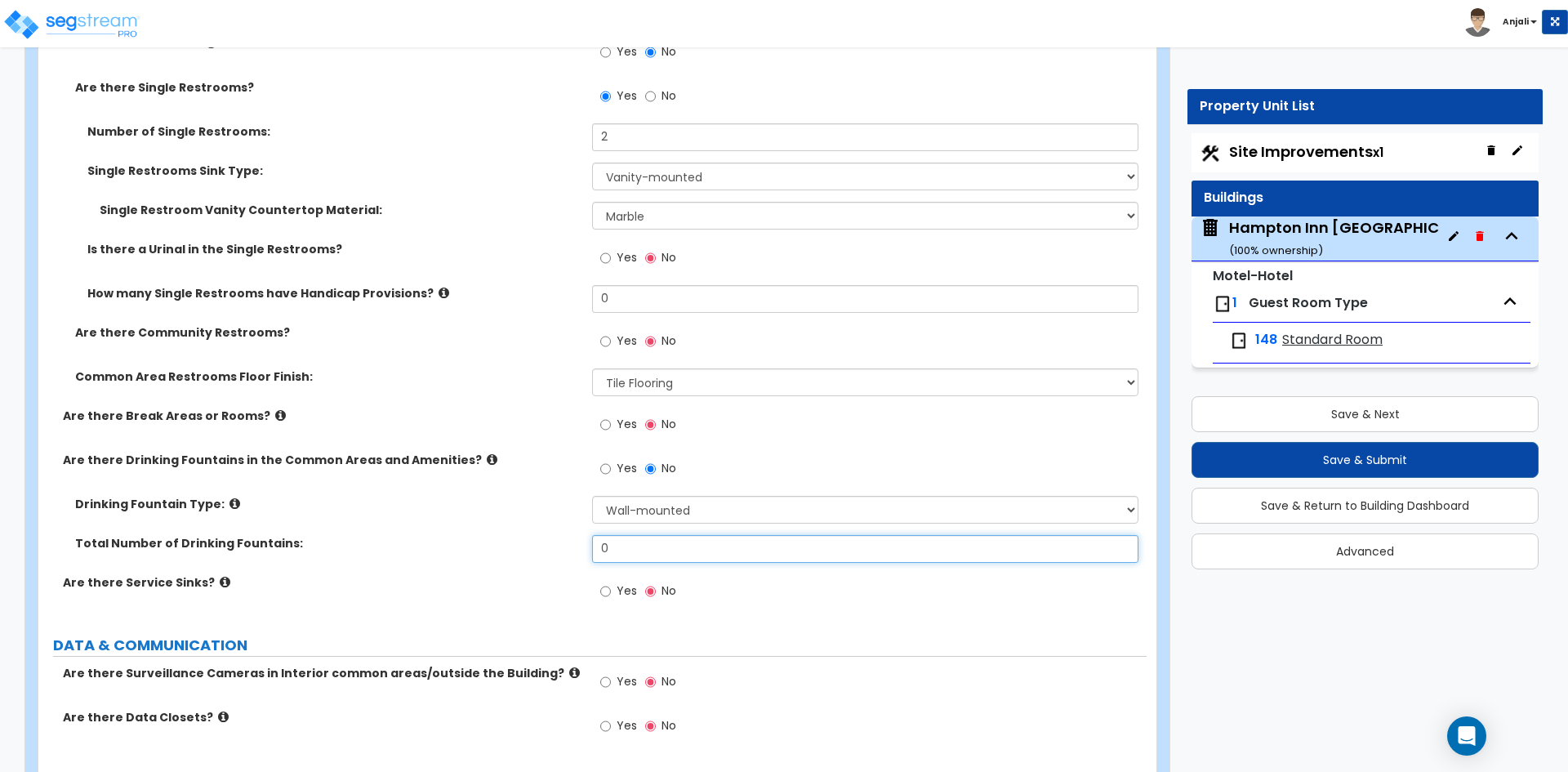
click at [646, 535] on input "0" at bounding box center [865, 548] width 545 height 27
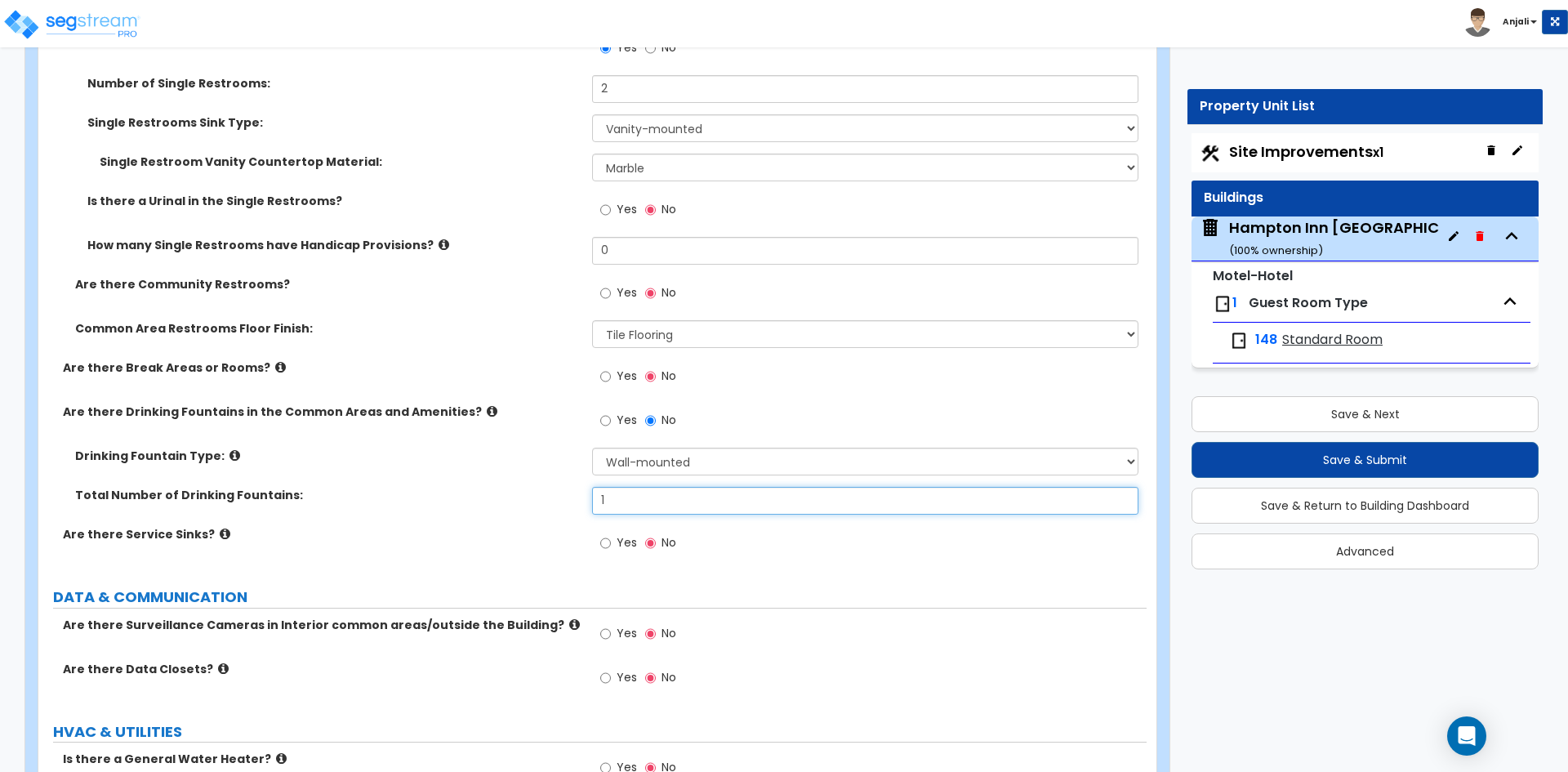
scroll to position [9150, 0]
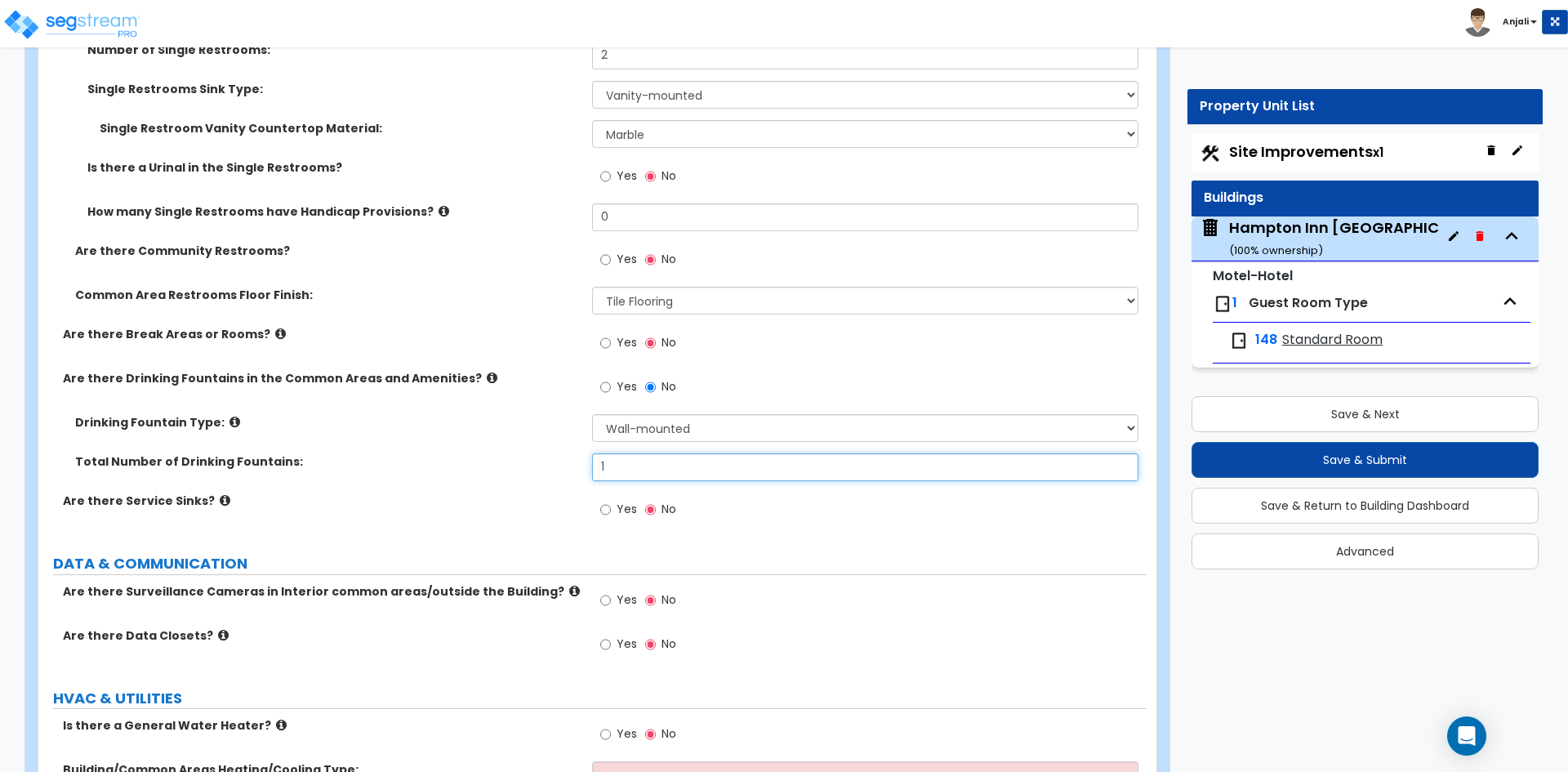
type input "1"
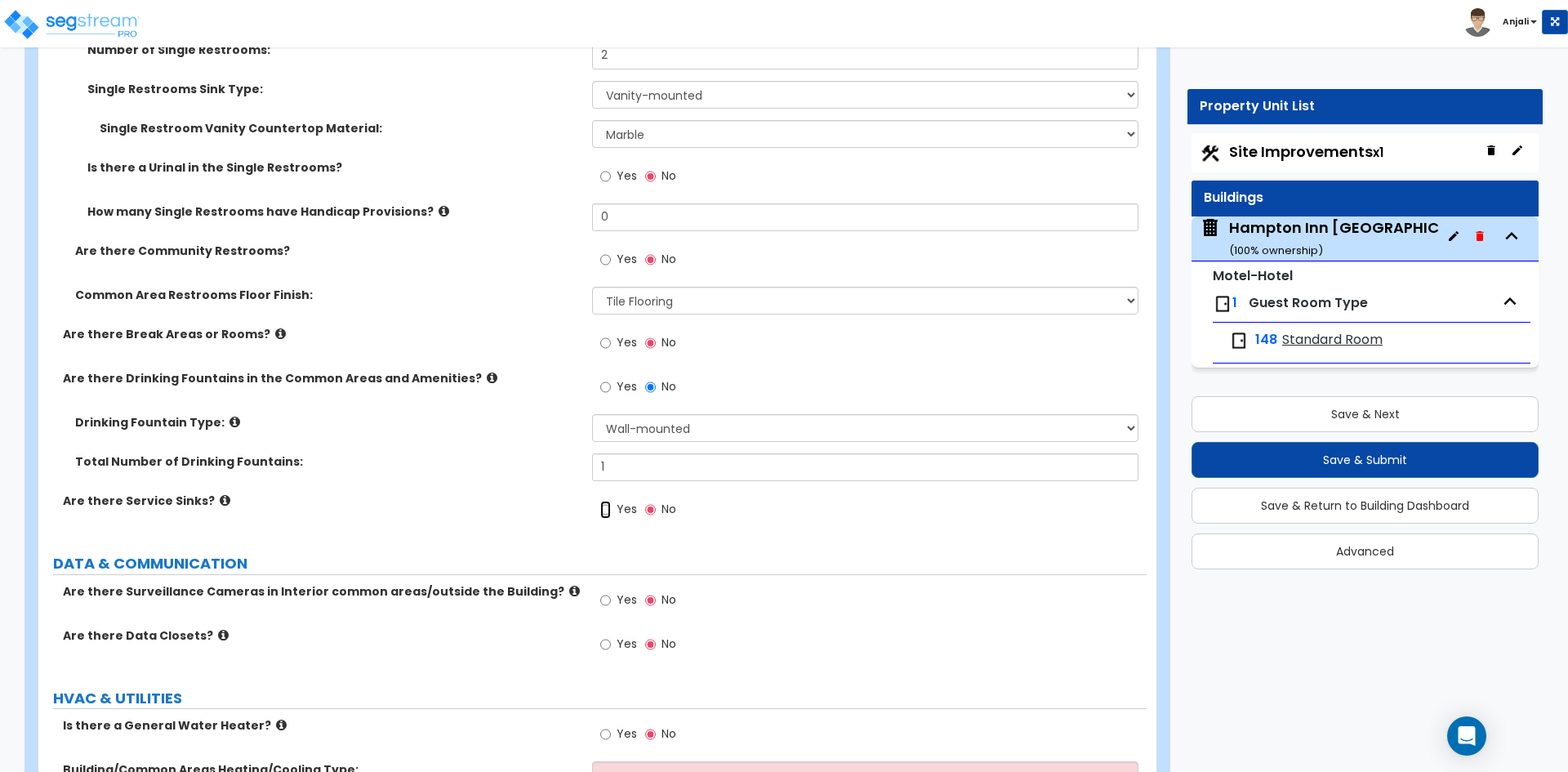
click at [605, 501] on input "Yes" at bounding box center [605, 510] width 10 height 18
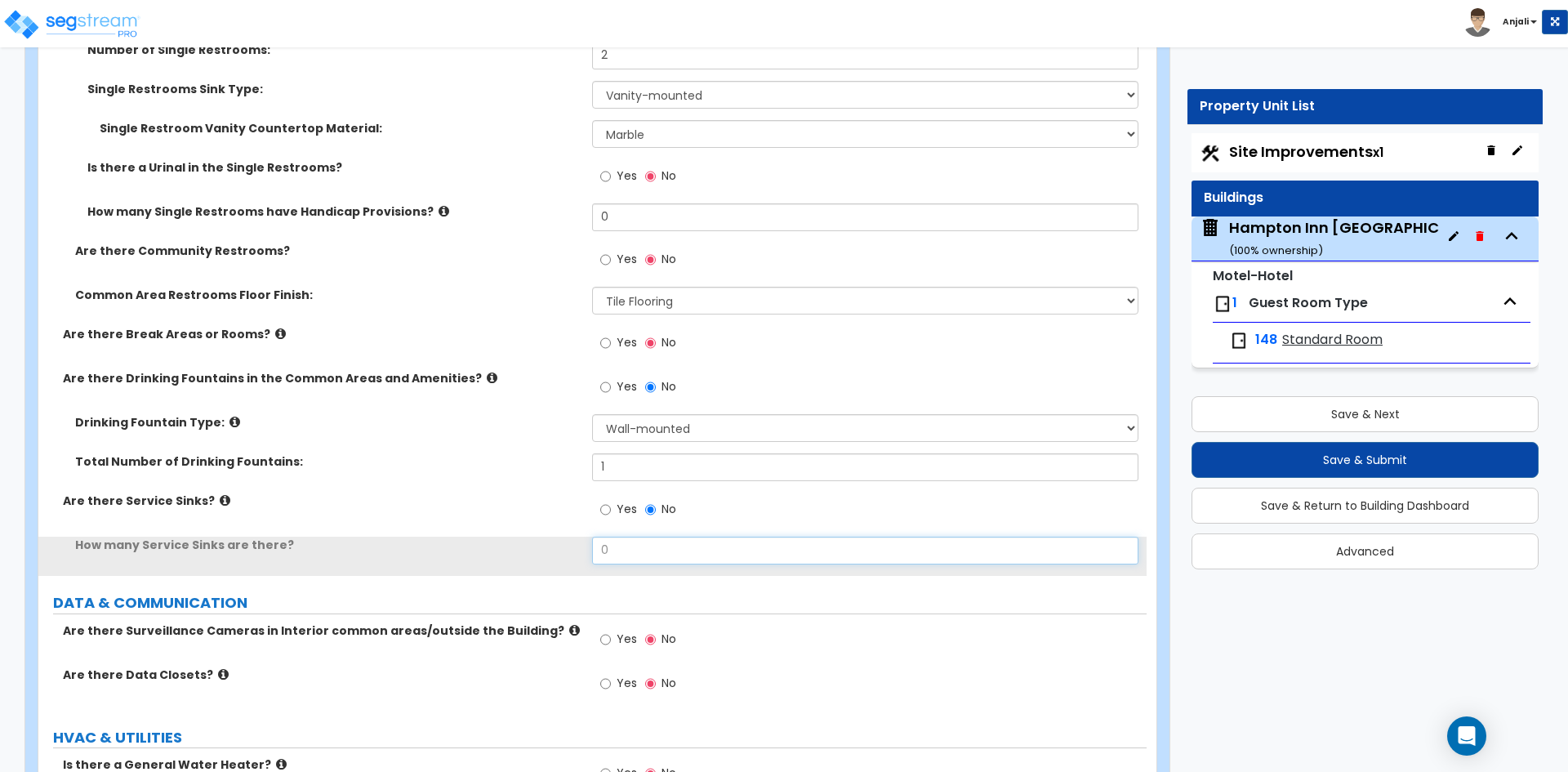
click at [658, 537] on input "0" at bounding box center [865, 550] width 545 height 27
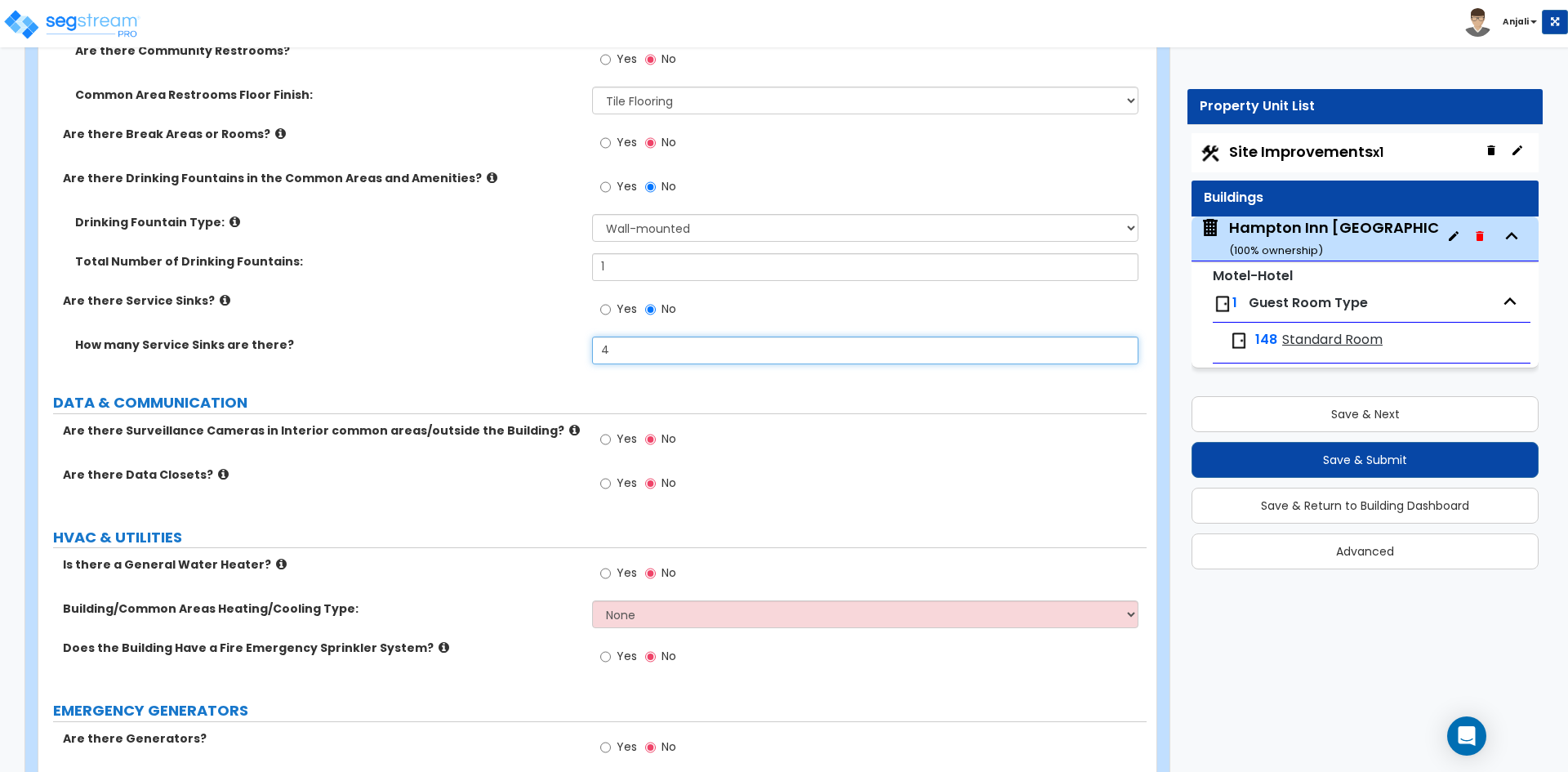
scroll to position [9392, 0]
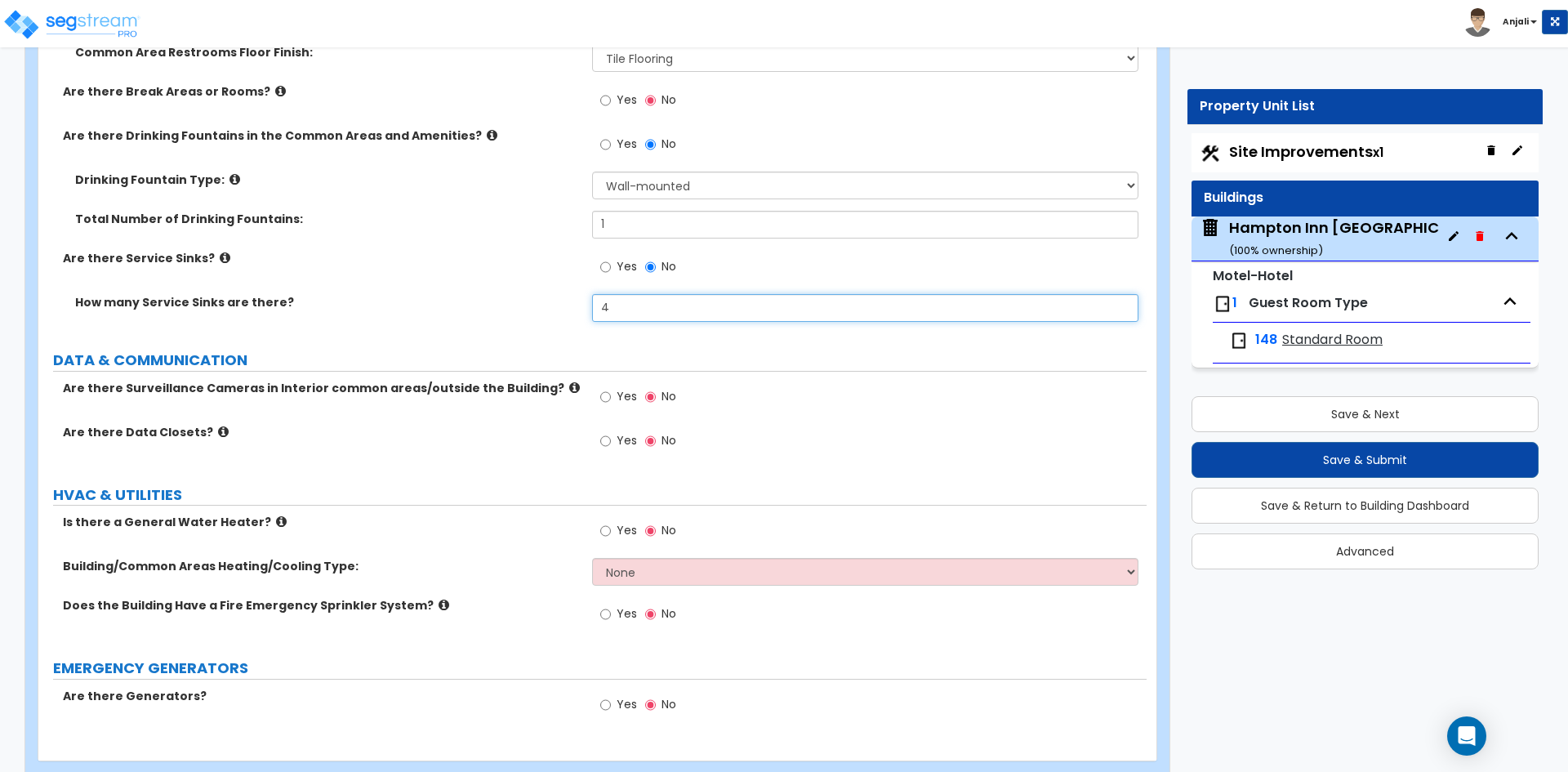
type input "4"
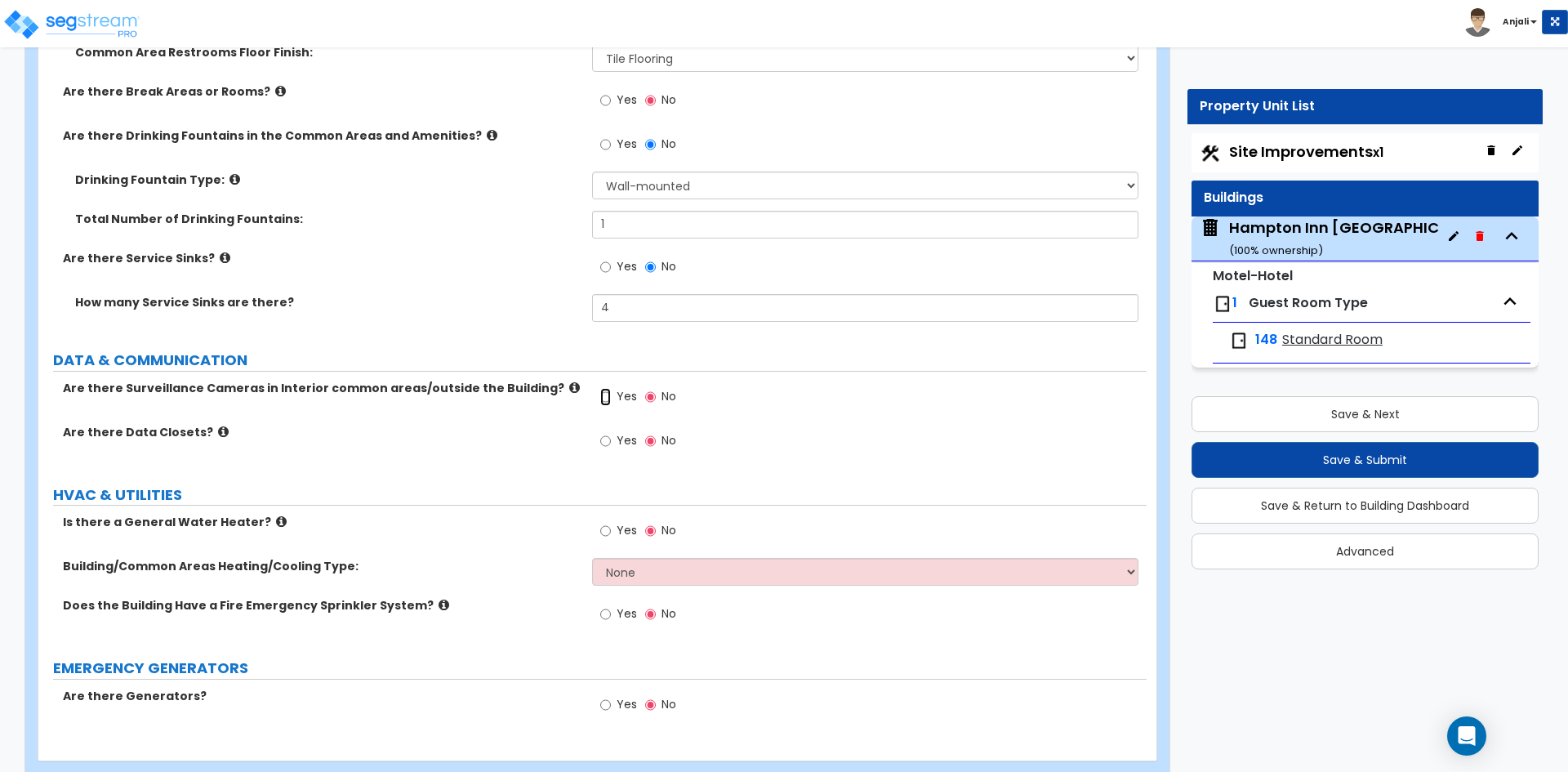
click at [602, 388] on input "Yes" at bounding box center [605, 396] width 10 height 18
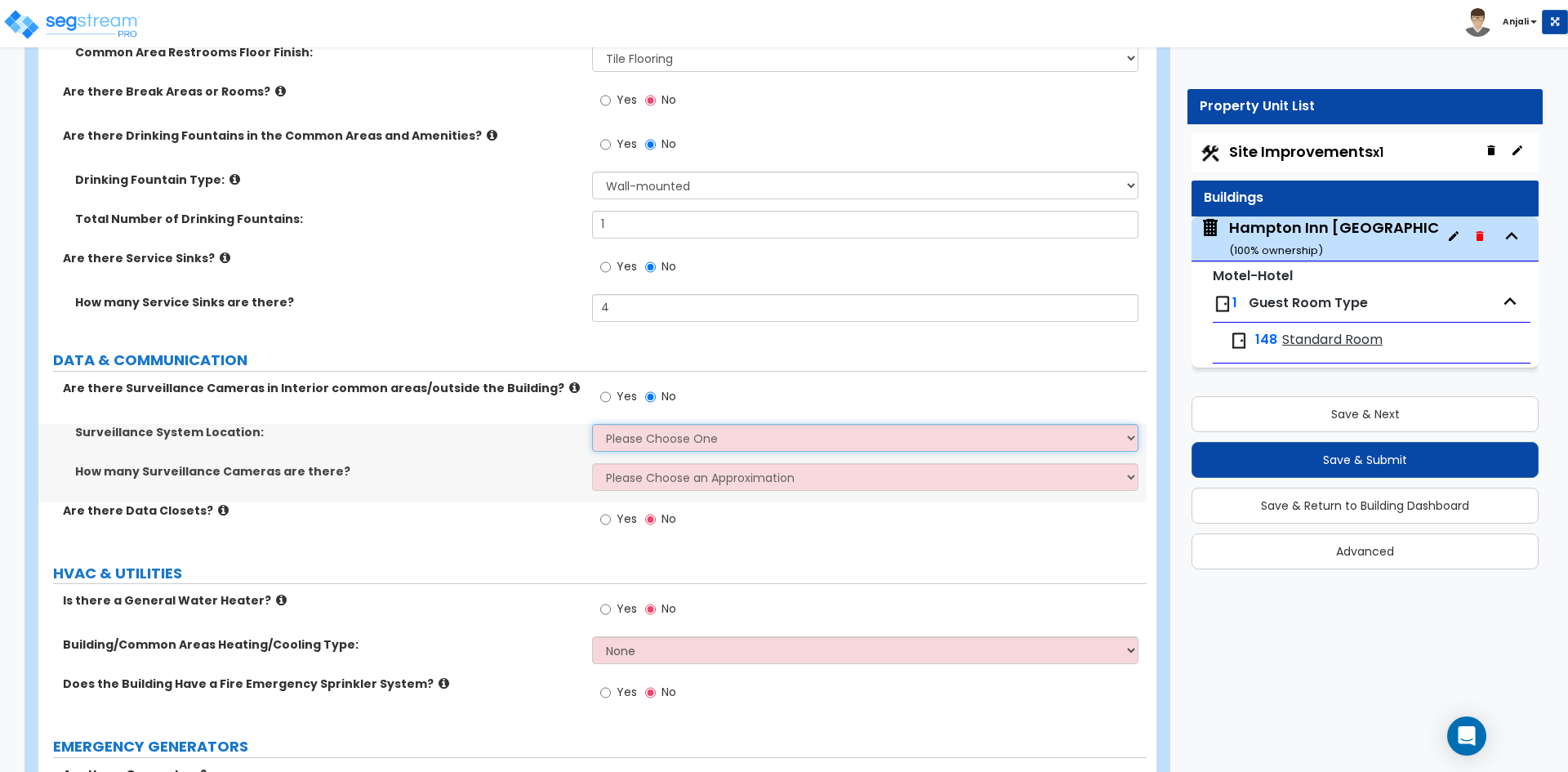
click at [654, 424] on select "Please Choose One Inside the Building Outside the Building Both Inside & Outside" at bounding box center [865, 437] width 545 height 27
select select "3"
click at [592, 424] on select "Please Choose One Inside the Building Outside the Building Both Inside & Outside" at bounding box center [865, 437] width 545 height 27
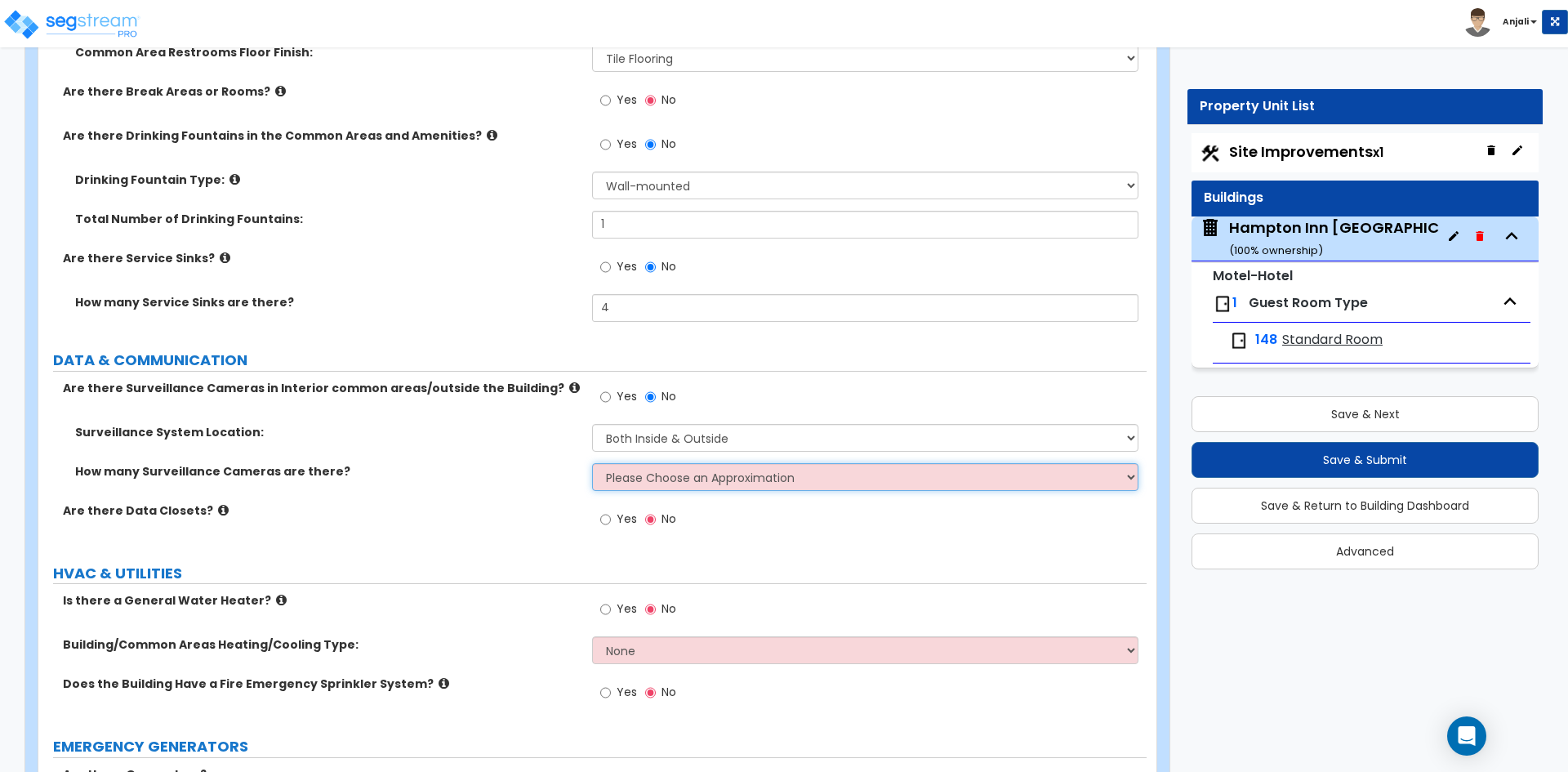
click at [689, 463] on select "Please Choose an Approximation Barely Noticed Any Noticed a Couple Frequently S…" at bounding box center [865, 477] width 545 height 27
select select "3"
click at [592, 463] on select "Please Choose an Approximation Barely Noticed Any Noticed a Couple Frequently S…" at bounding box center [865, 477] width 545 height 27
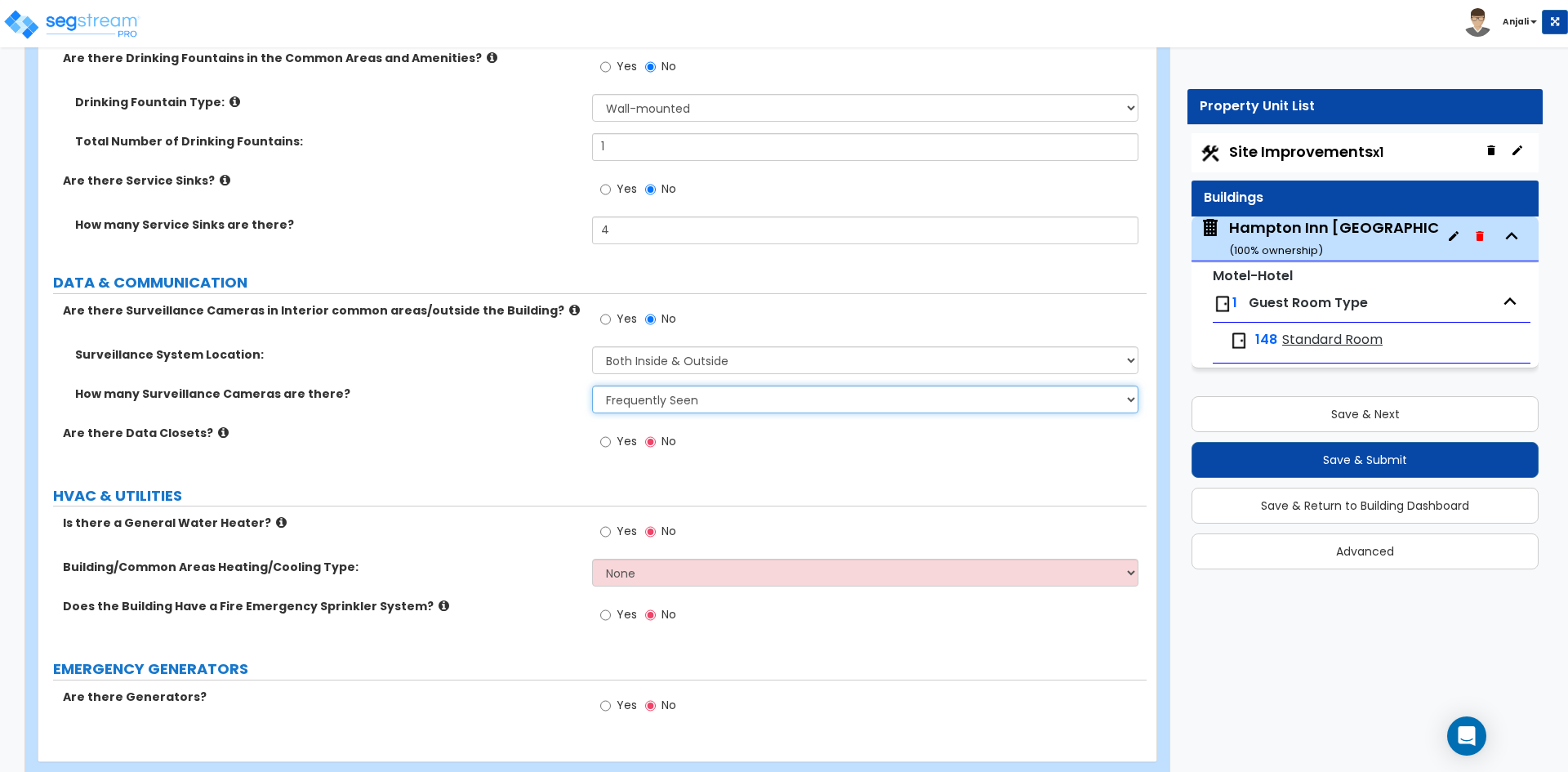
scroll to position [9471, 0]
click at [610, 522] on input "Yes" at bounding box center [605, 530] width 10 height 18
click at [608, 522] on input "Yes" at bounding box center [605, 530] width 10 height 18
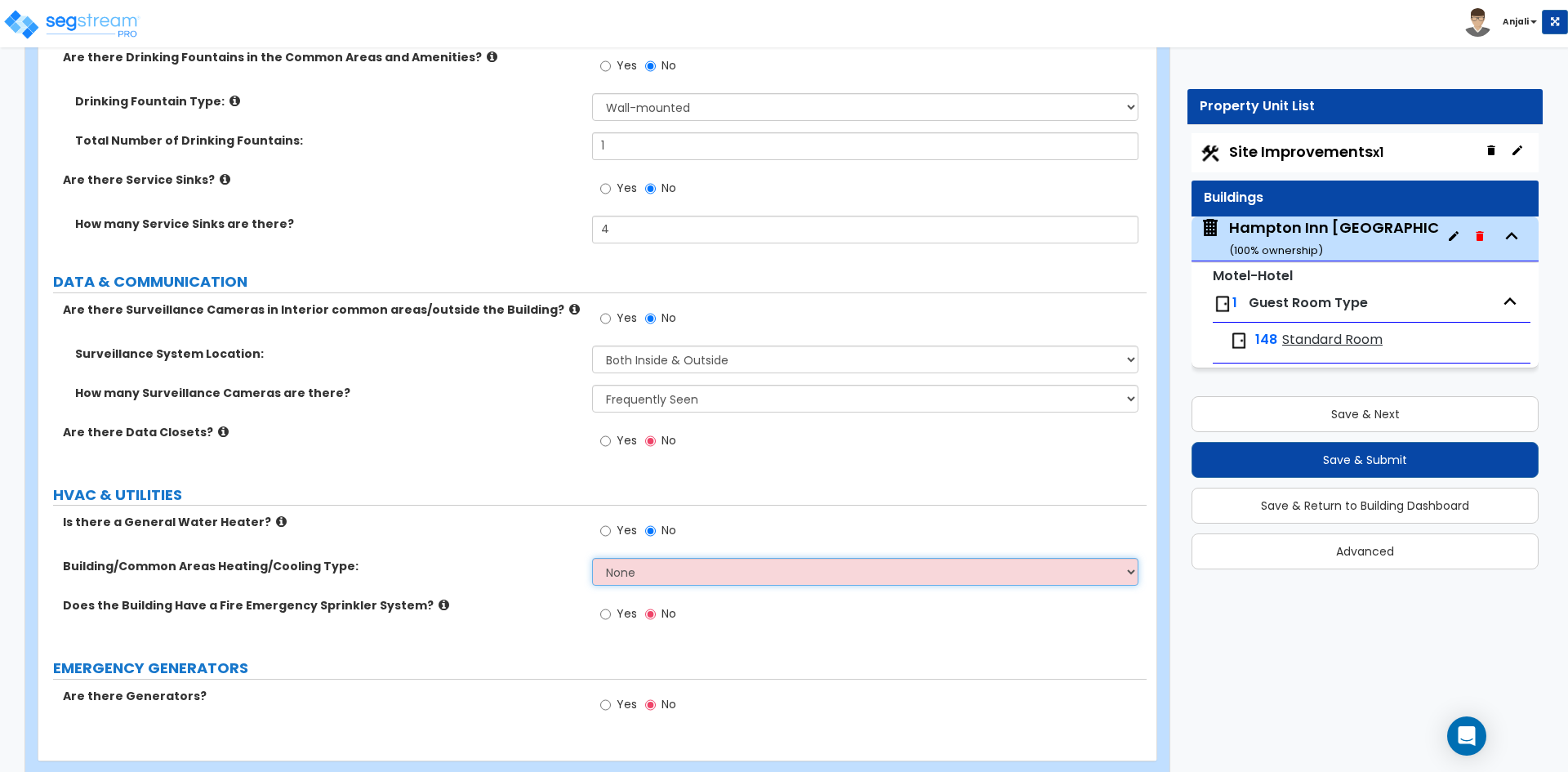
click at [676, 558] on select "None Split Systems Packaged Rooftop Units" at bounding box center [865, 571] width 545 height 27
select select "2"
click at [592, 558] on select "None Split Systems Packaged Rooftop Units" at bounding box center [865, 571] width 545 height 27
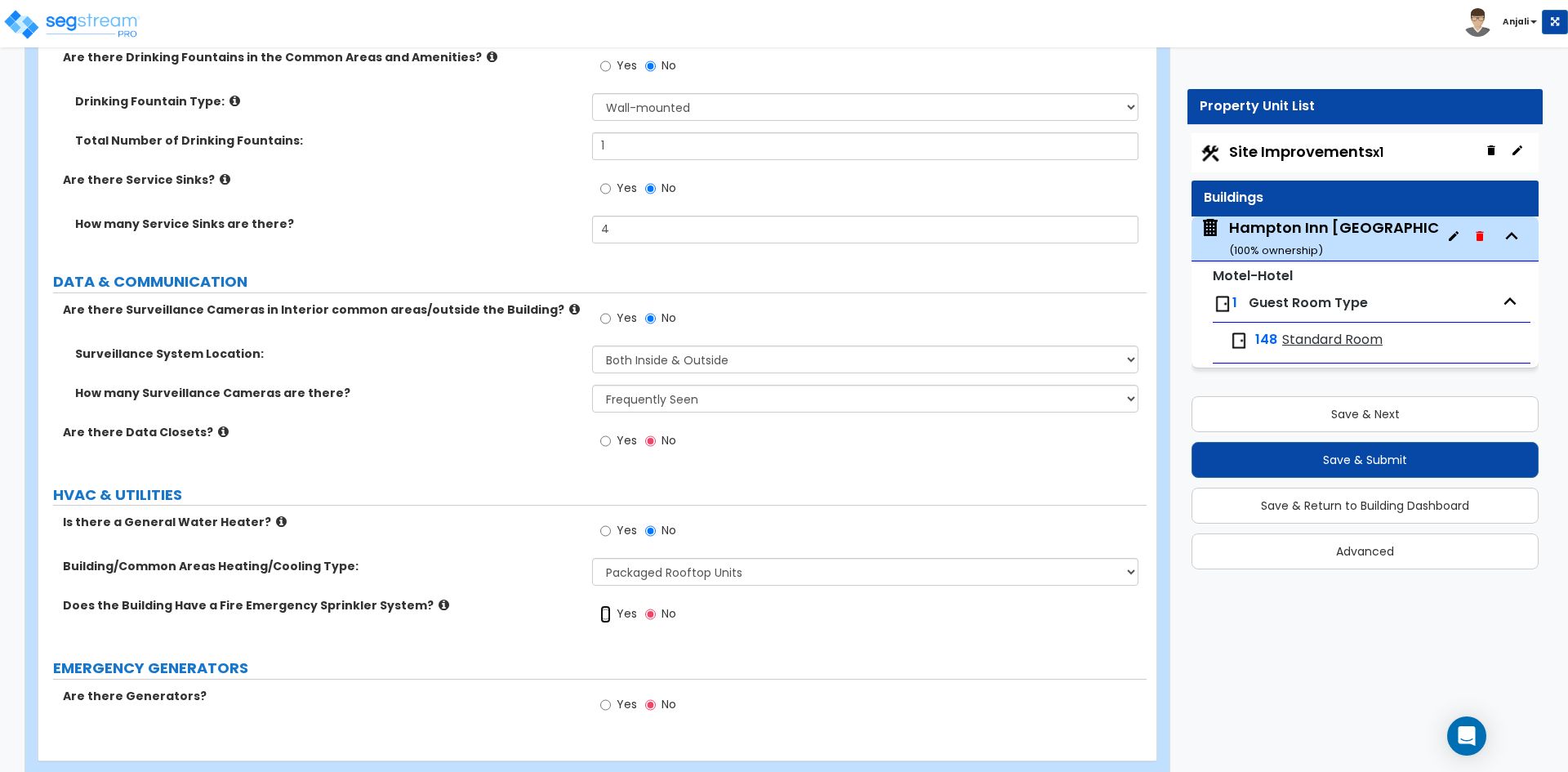
click at [605, 605] on input "Yes" at bounding box center [605, 613] width 10 height 18
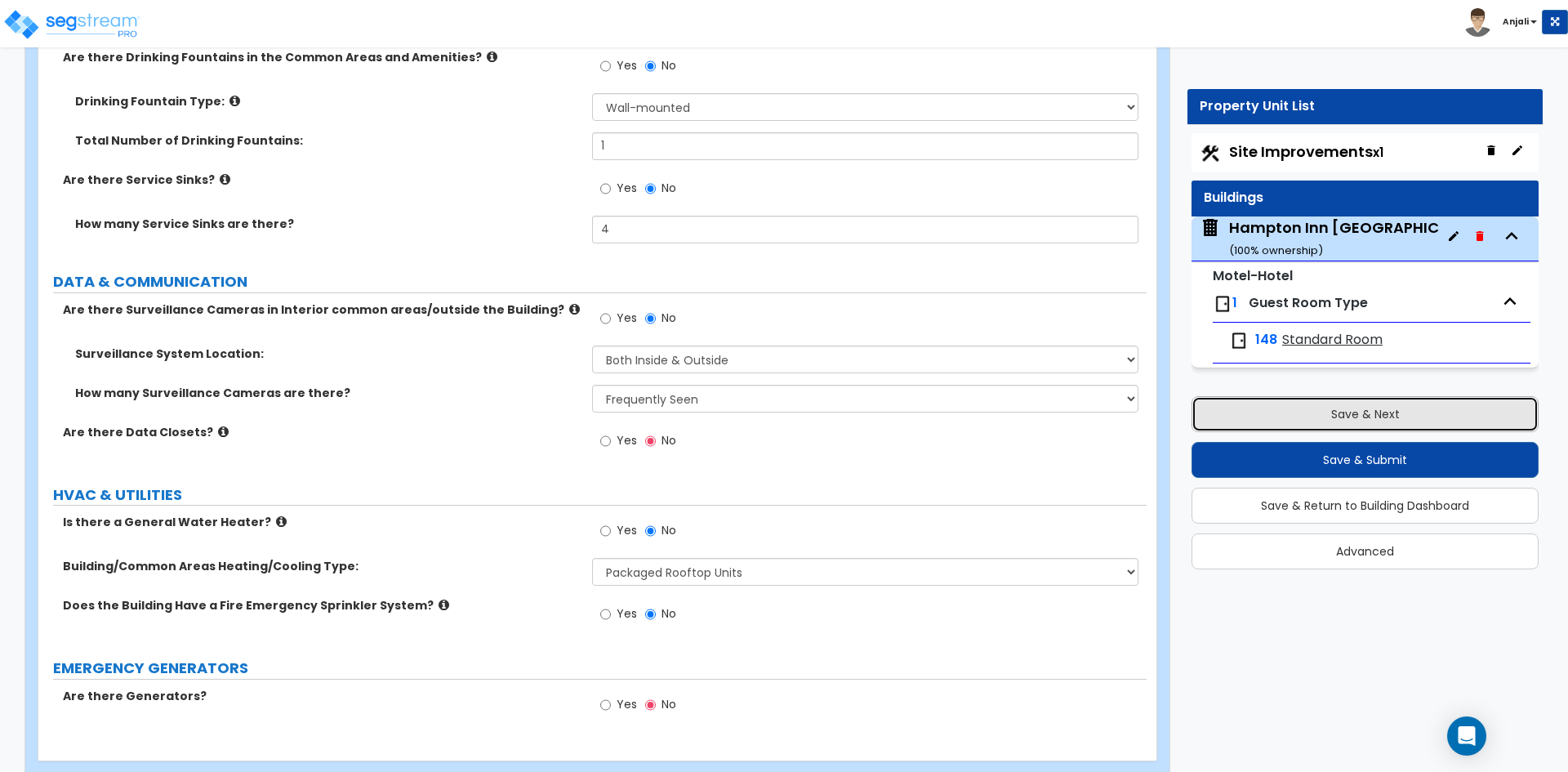
click at [1282, 417] on button "Save & Next" at bounding box center [1365, 414] width 347 height 36
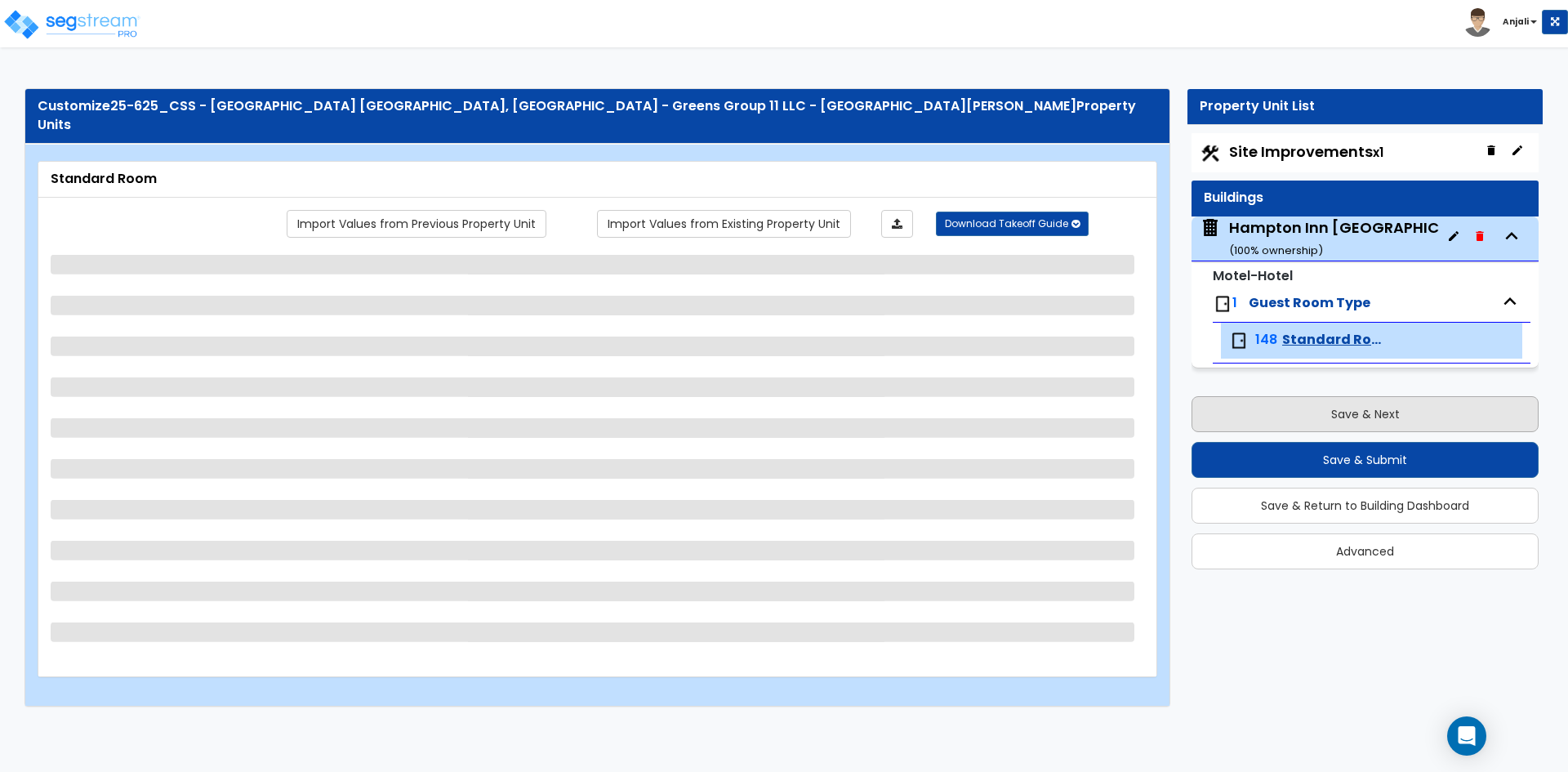
scroll to position [0, 0]
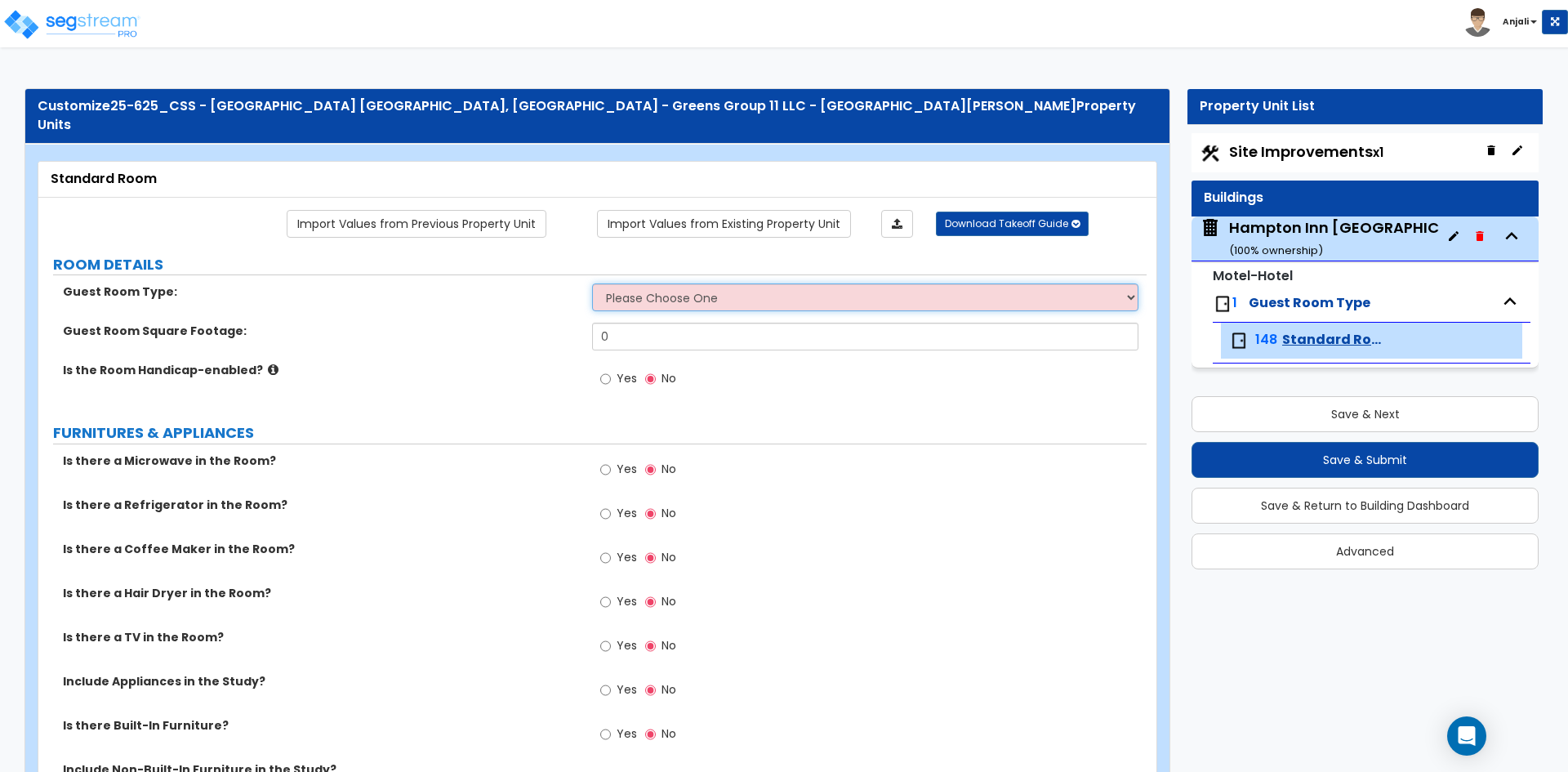
click at [677, 283] on select "Please Choose One Standard Room Suite Room Extended Stay Room" at bounding box center [865, 296] width 545 height 27
select select "1"
click at [592, 283] on select "Please Choose One Standard Room Suite Room Extended Stay Room" at bounding box center [865, 296] width 545 height 27
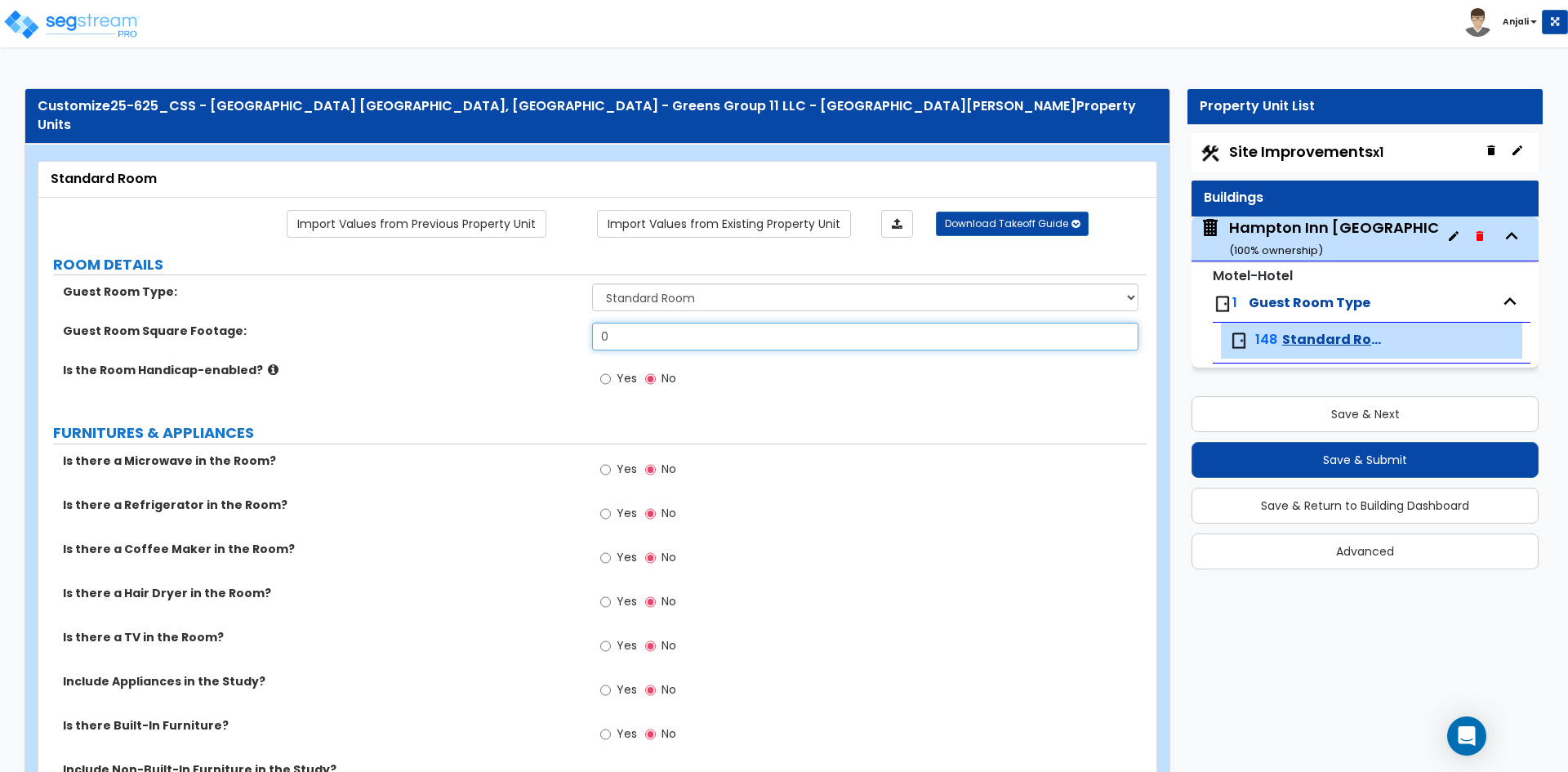
click at [670, 323] on input "0" at bounding box center [865, 336] width 545 height 27
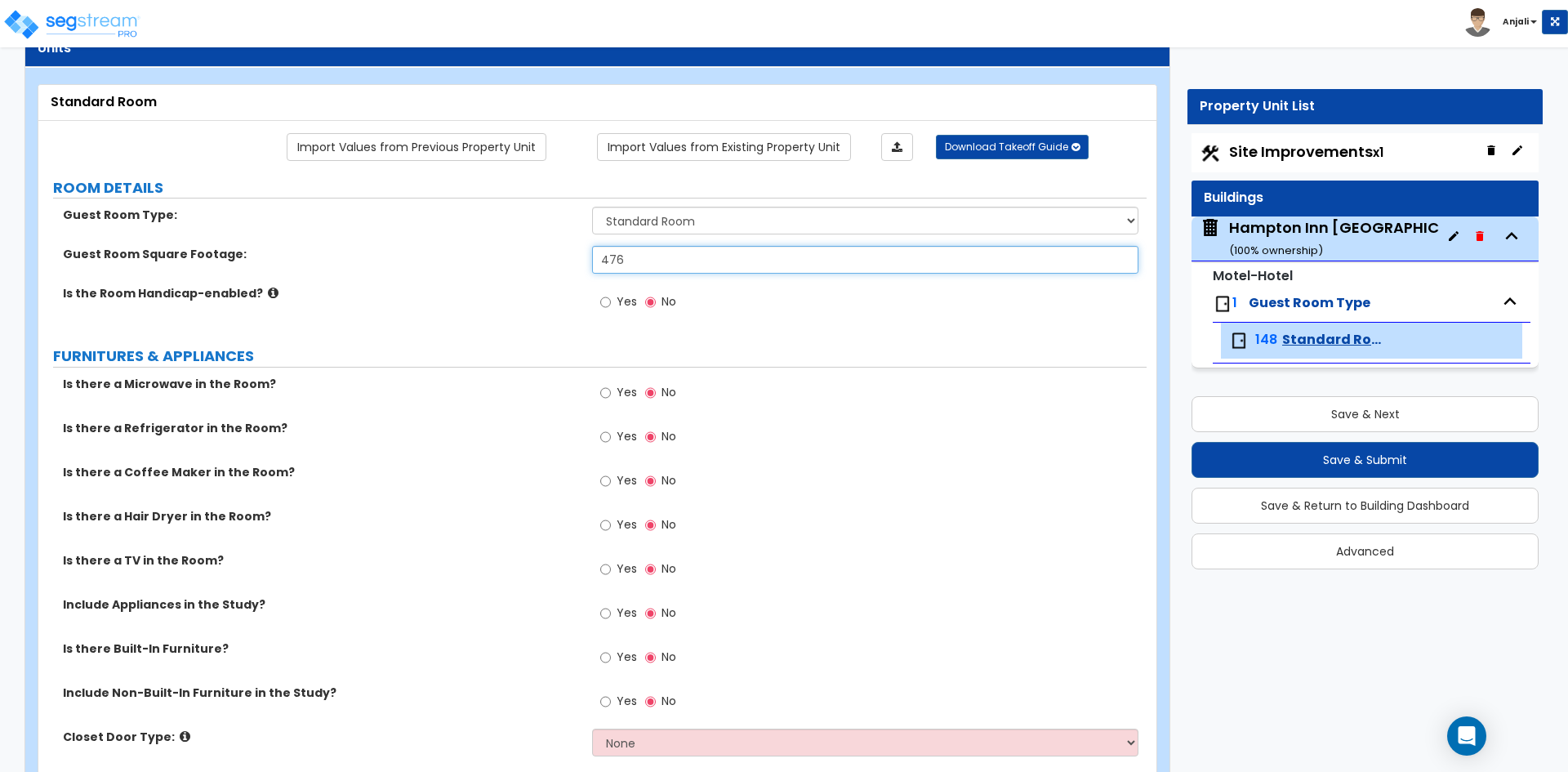
scroll to position [82, 0]
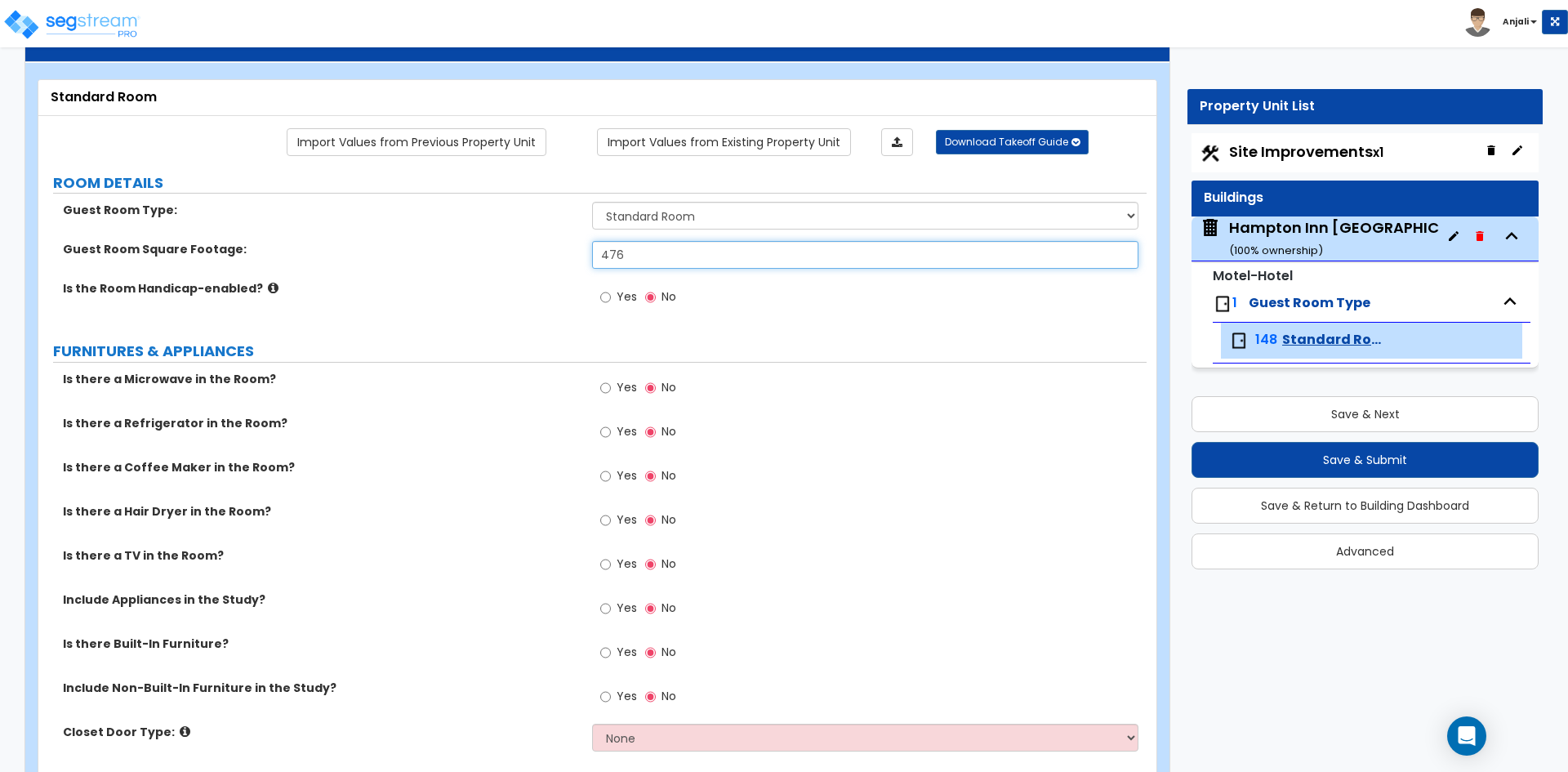
type input "476"
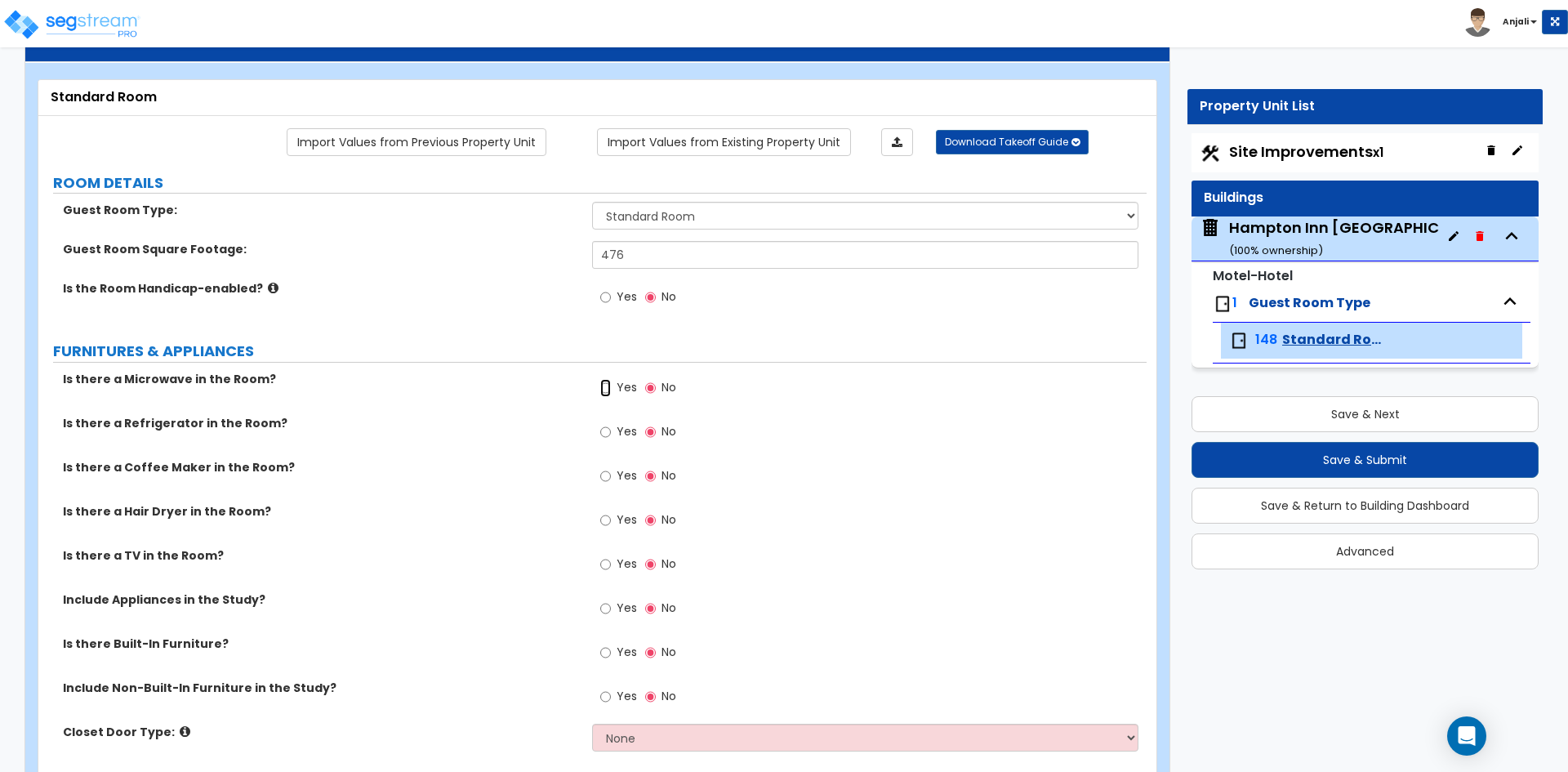
click at [605, 379] on input "Yes" at bounding box center [605, 388] width 10 height 18
radio input "true"
click at [604, 423] on input "Yes" at bounding box center [605, 431] width 10 height 18
radio input "true"
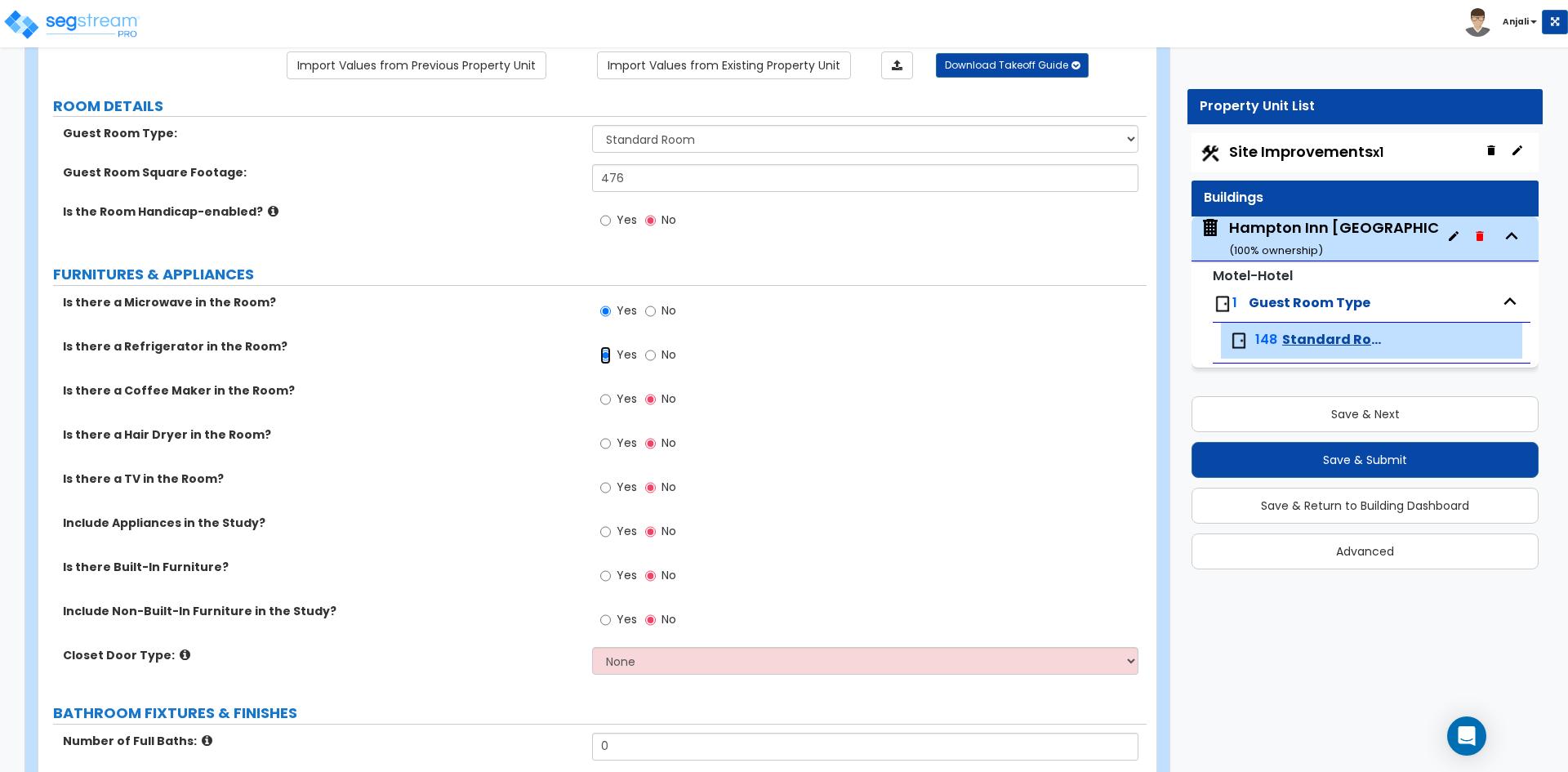
scroll to position [163, 0]
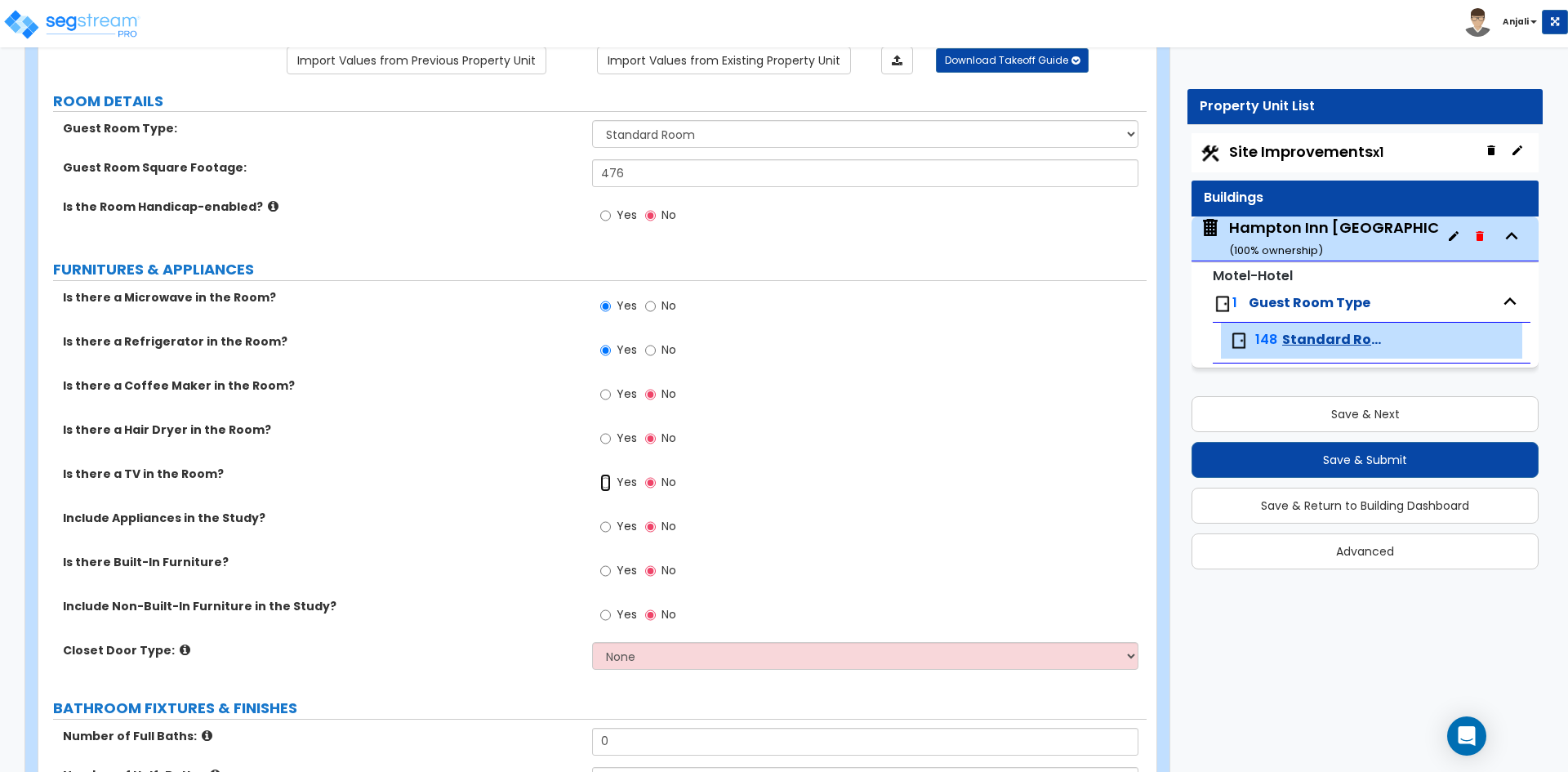
click at [601, 474] on input "Yes" at bounding box center [605, 482] width 10 height 18
radio input "true"
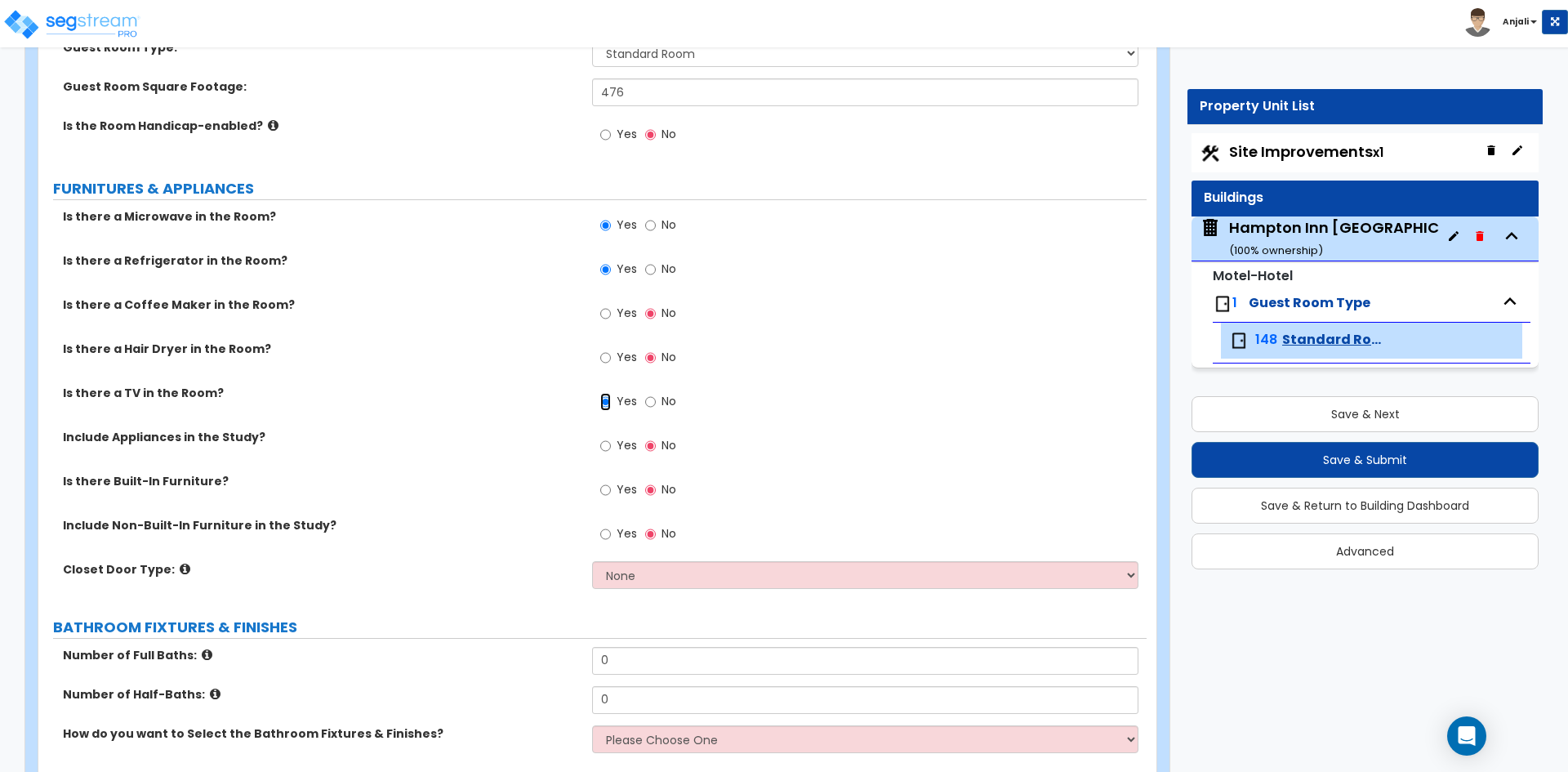
scroll to position [245, 0]
click at [605, 436] on input "Yes" at bounding box center [605, 445] width 10 height 18
radio input "true"
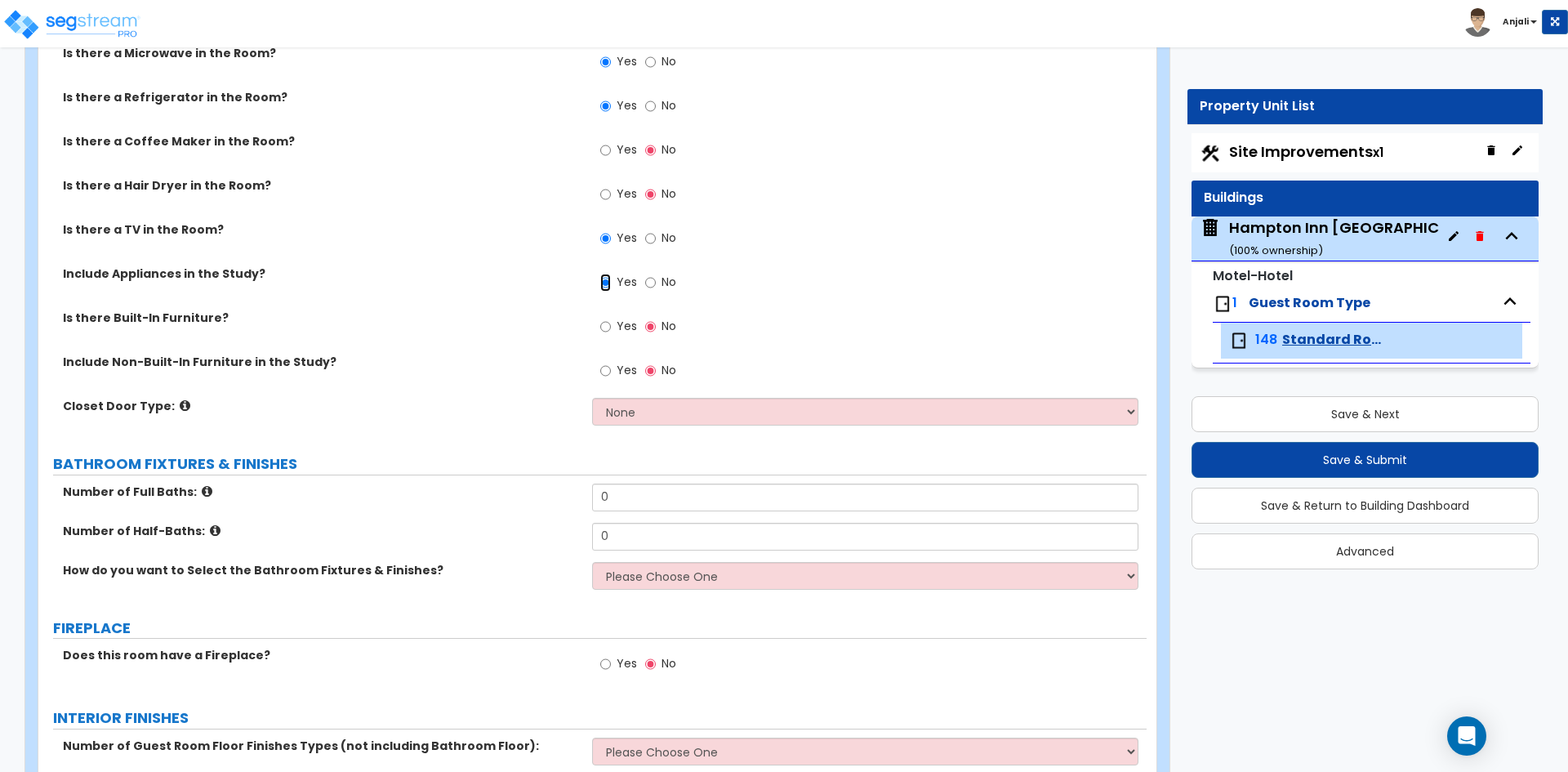
scroll to position [409, 0]
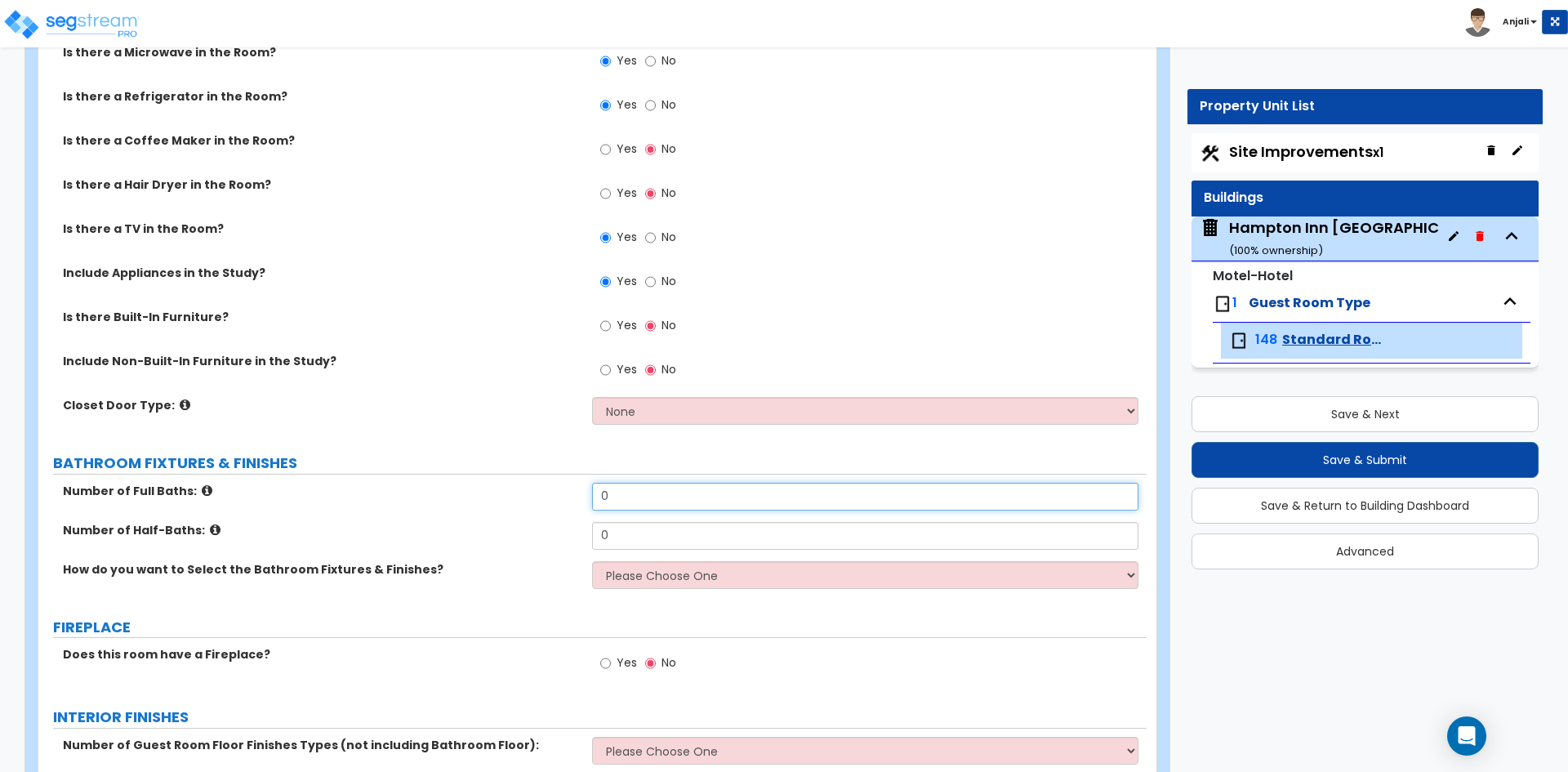
click at [637, 483] on input "0" at bounding box center [865, 496] width 545 height 27
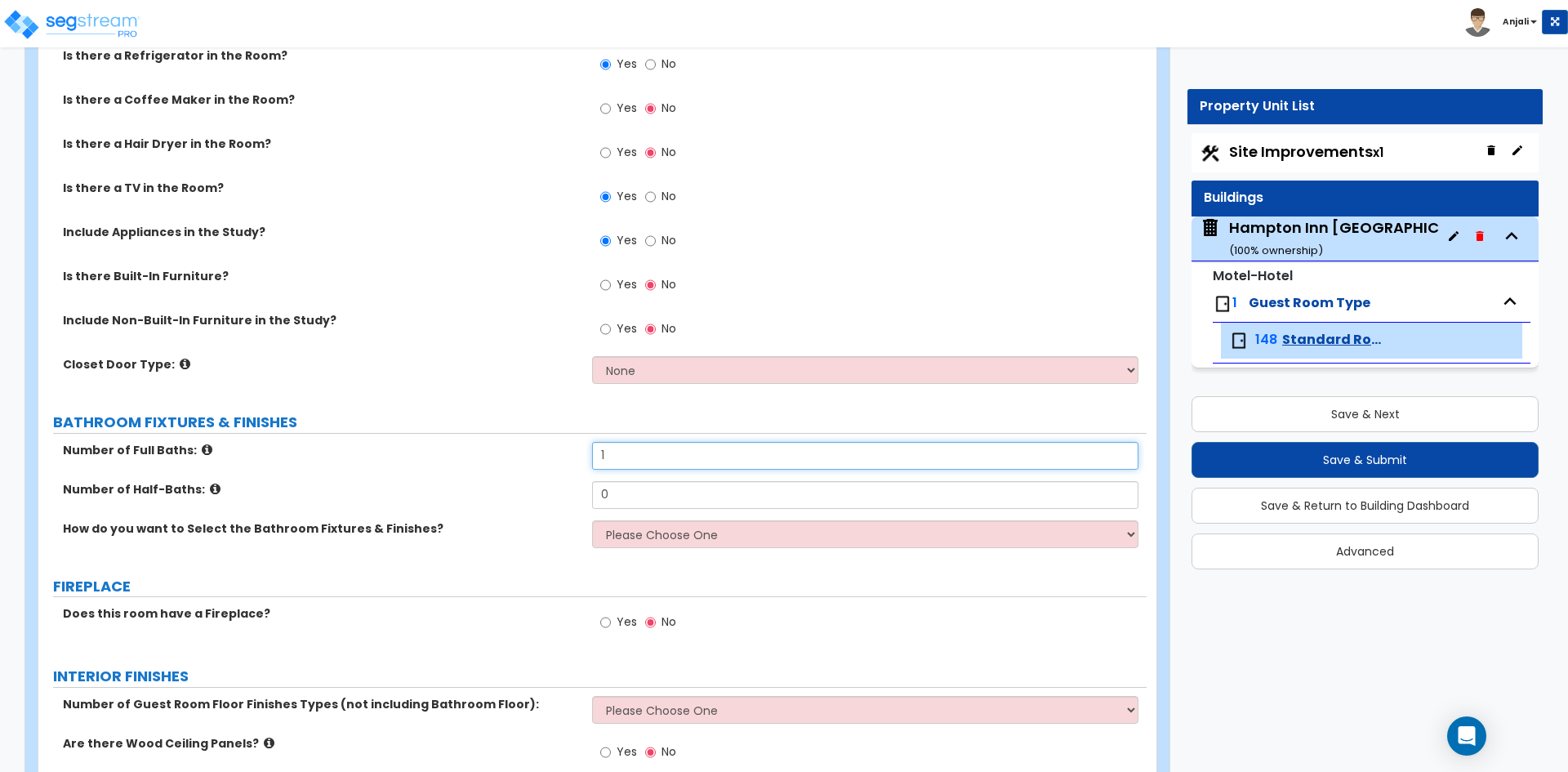
scroll to position [490, 0]
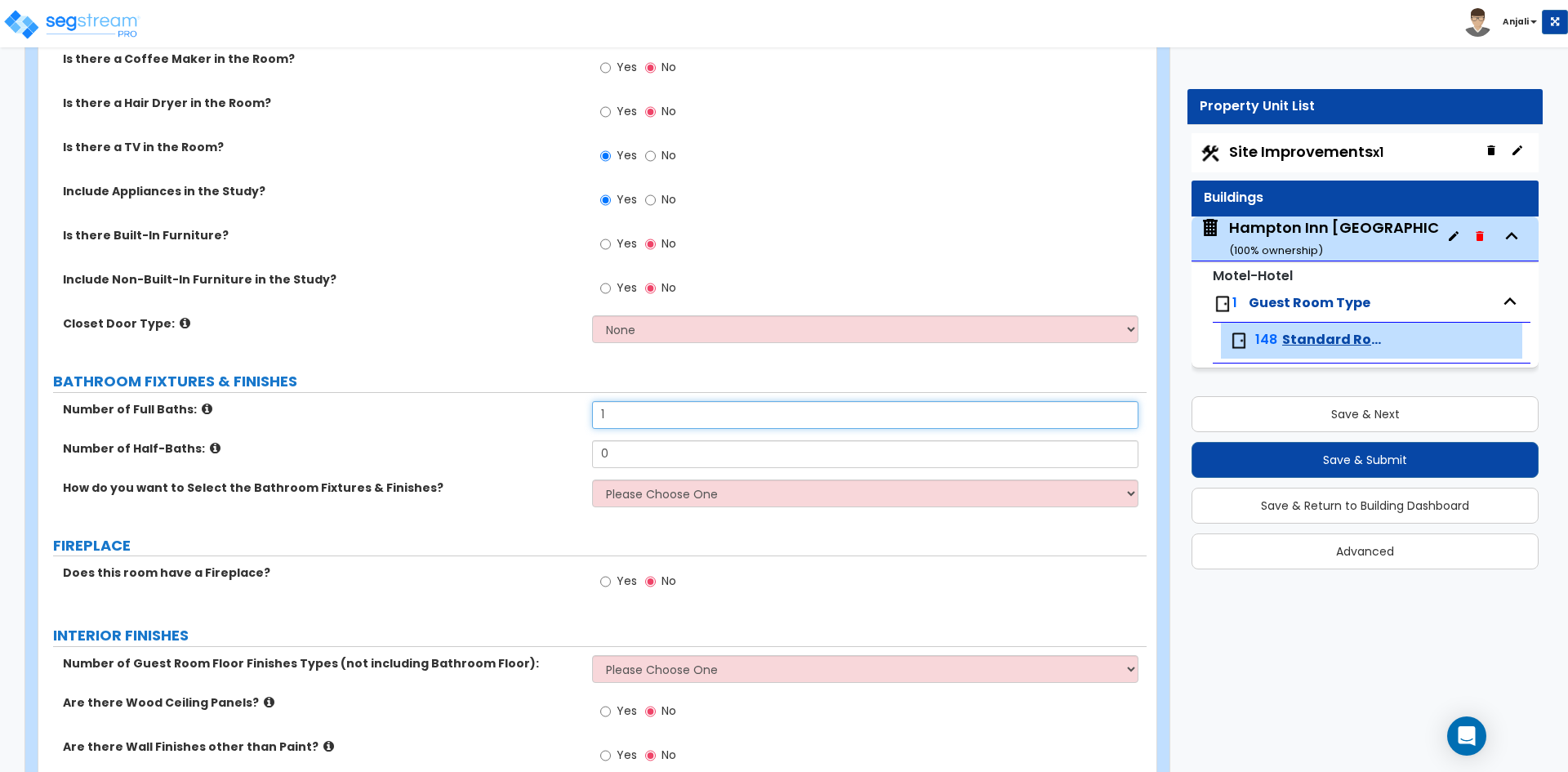
type input "1"
click at [682, 479] on select "Please Choose One I want to Select Fixtures and Finishes only for one Bath and …" at bounding box center [865, 493] width 545 height 27
click at [592, 479] on select "Please Choose One I want to Select Fixtures and Finishes only for one Bath and …" at bounding box center [865, 493] width 545 height 27
click at [693, 483] on select "Please Choose One I want to Select Fixtures and Finishes only for one Bath and …" at bounding box center [865, 493] width 545 height 27
select select "1"
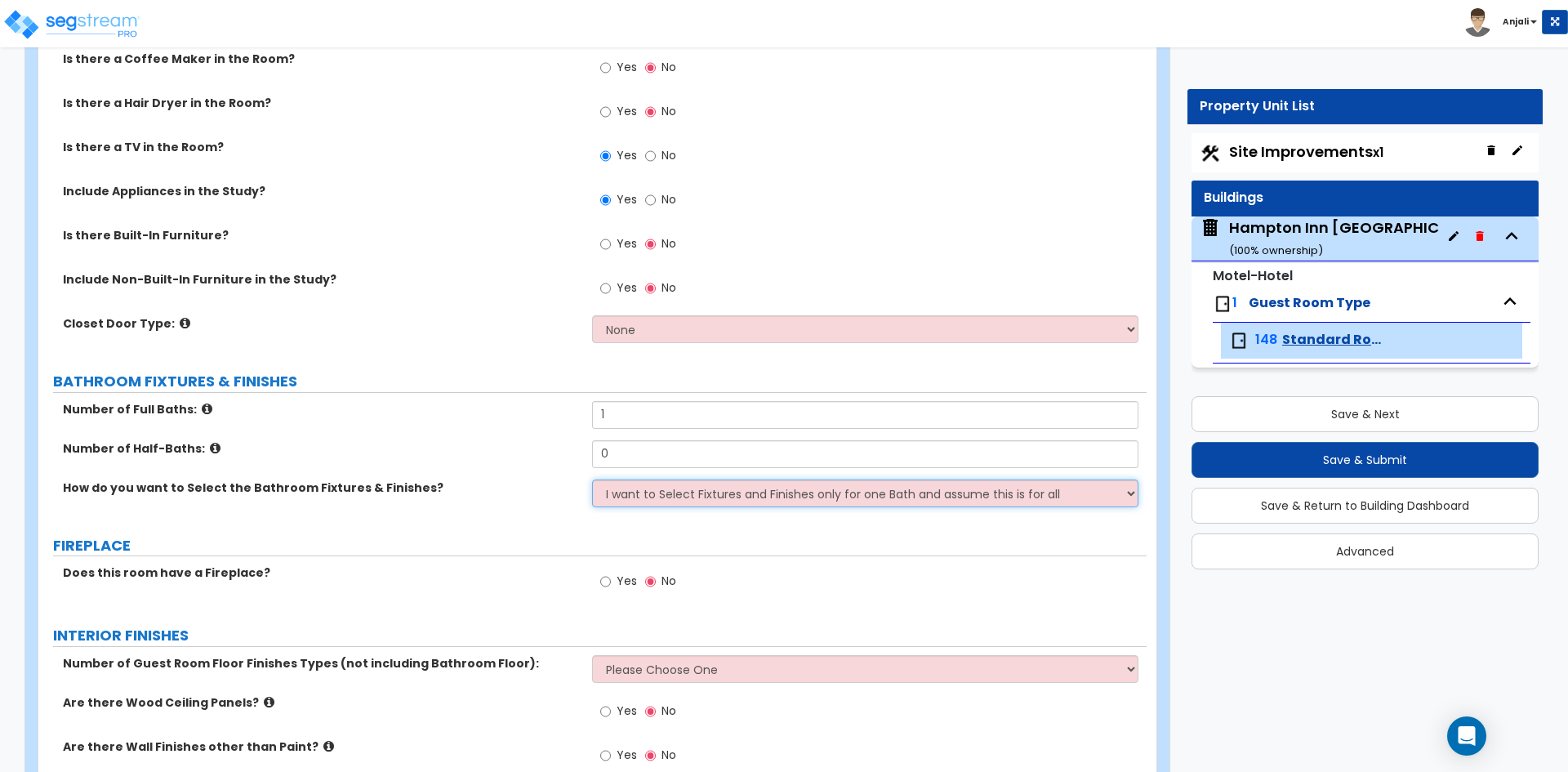
click at [592, 479] on select "Please Choose One I want to Select Fixtures and Finishes only for one Bath and …" at bounding box center [865, 493] width 545 height 27
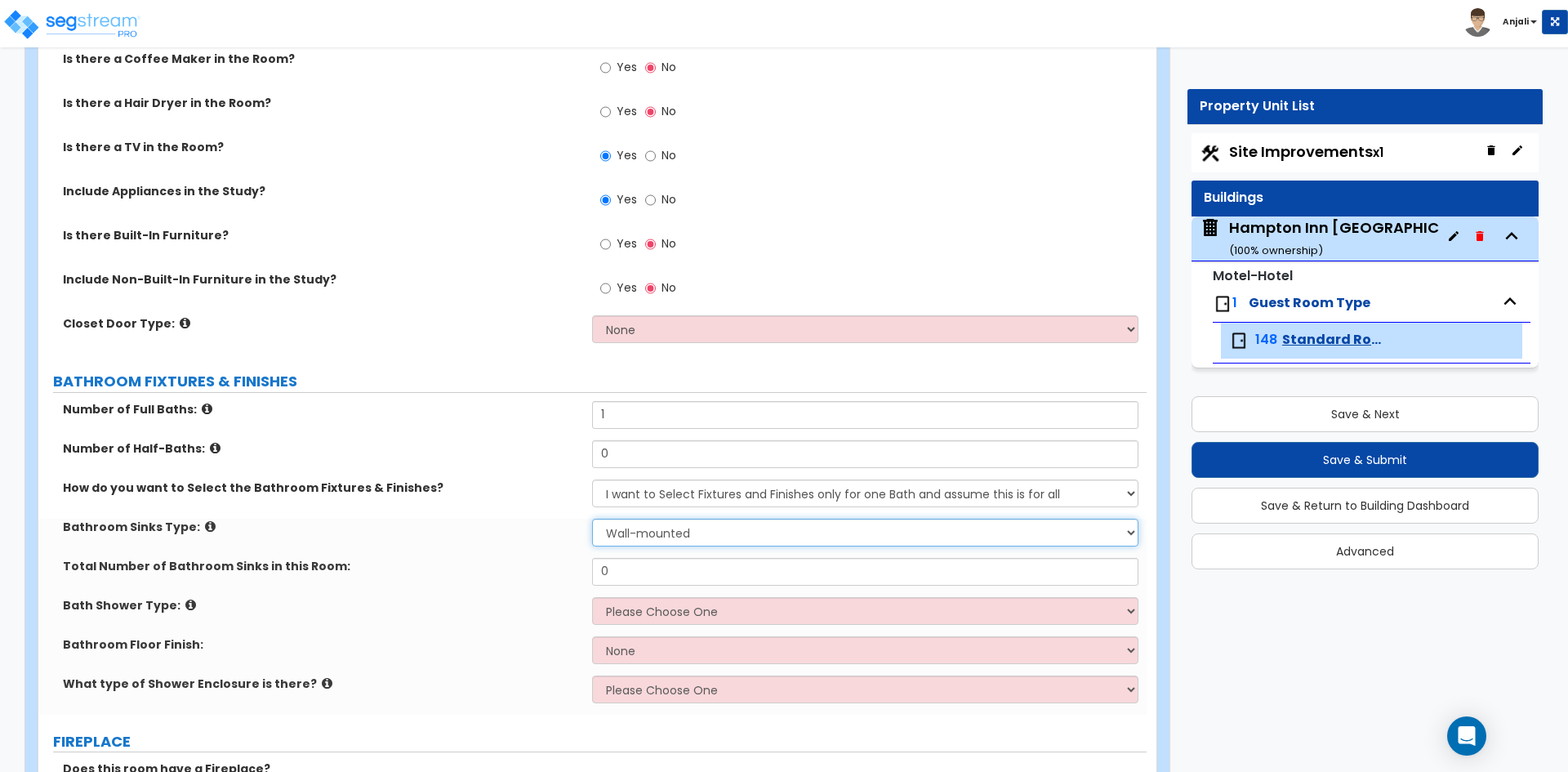
click at [657, 519] on select "Wall-mounted Pedestal-mounted Vanity-mounted" at bounding box center [865, 532] width 545 height 27
select select "3"
click at [592, 519] on select "Wall-mounted Pedestal-mounted Vanity-mounted" at bounding box center [865, 532] width 545 height 27
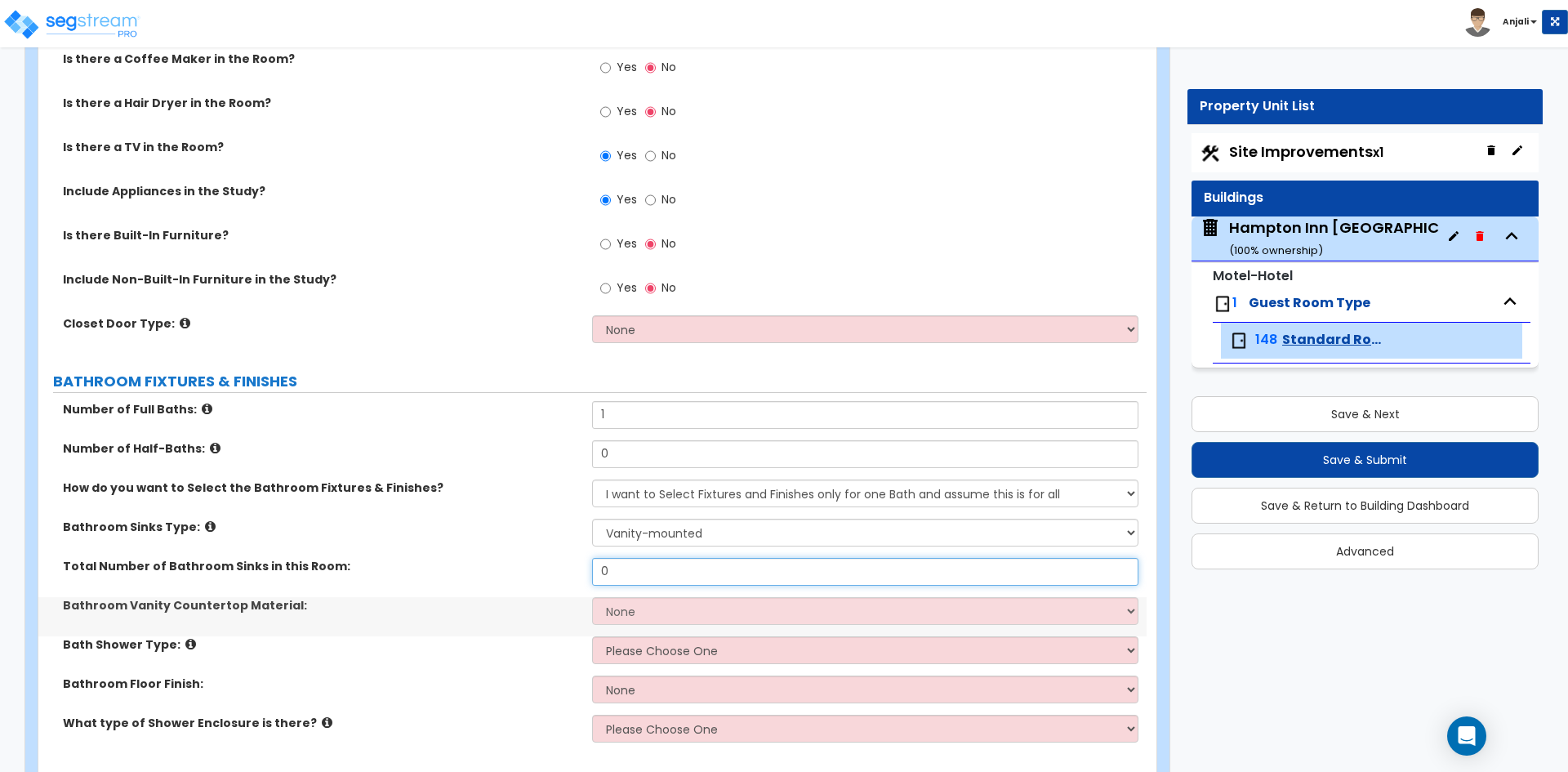
click at [656, 558] on input "0" at bounding box center [865, 571] width 545 height 27
type input "1"
click at [693, 597] on select "None Plastic Laminate Solid Surface Stone Quartz Marble Tile Wood Stainless Ste…" at bounding box center [865, 611] width 545 height 27
select select "5"
click at [592, 597] on select "None Plastic Laminate Solid Surface Stone Quartz Marble Tile Wood Stainless Ste…" at bounding box center [865, 611] width 545 height 27
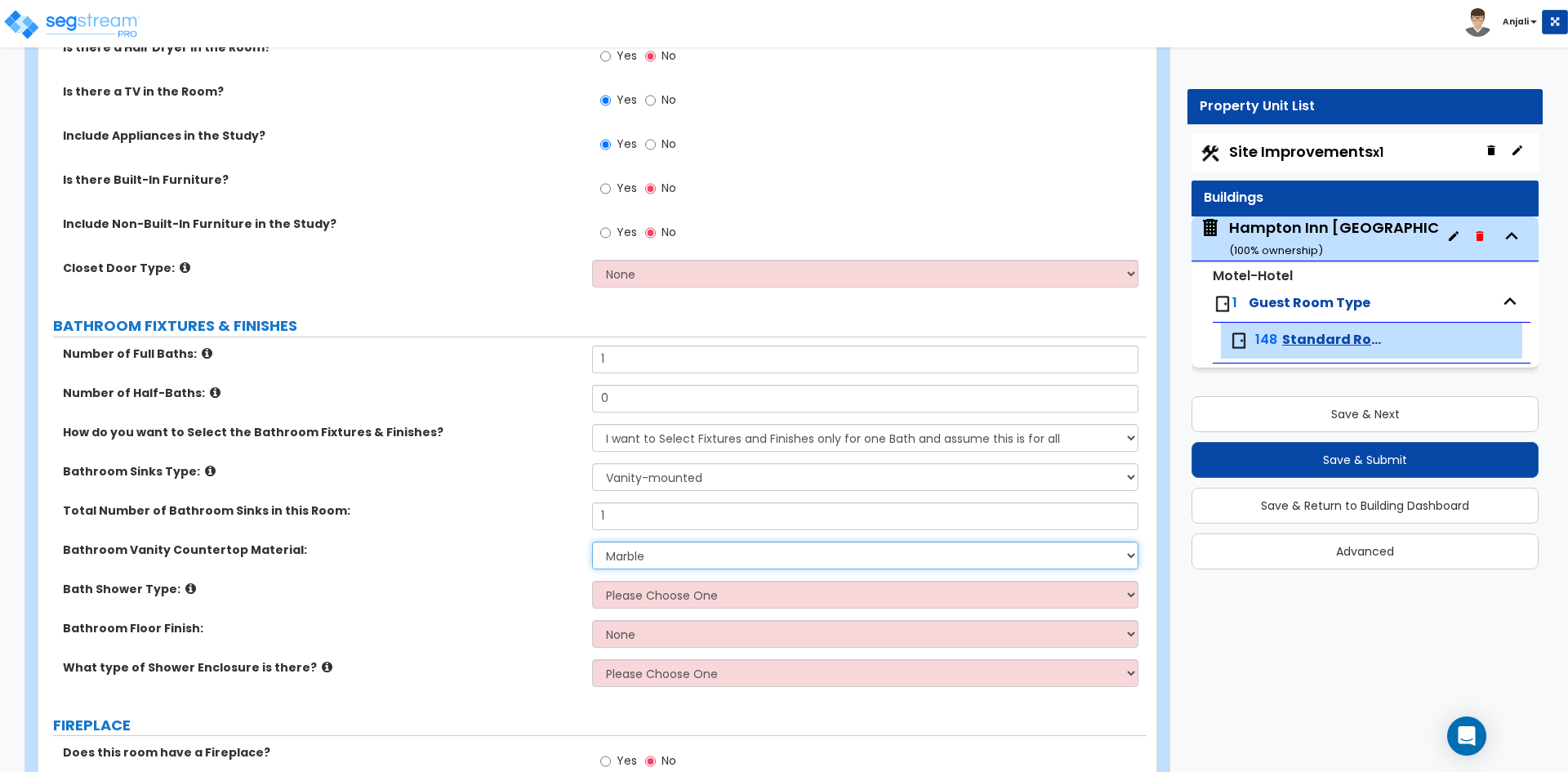
scroll to position [653, 0]
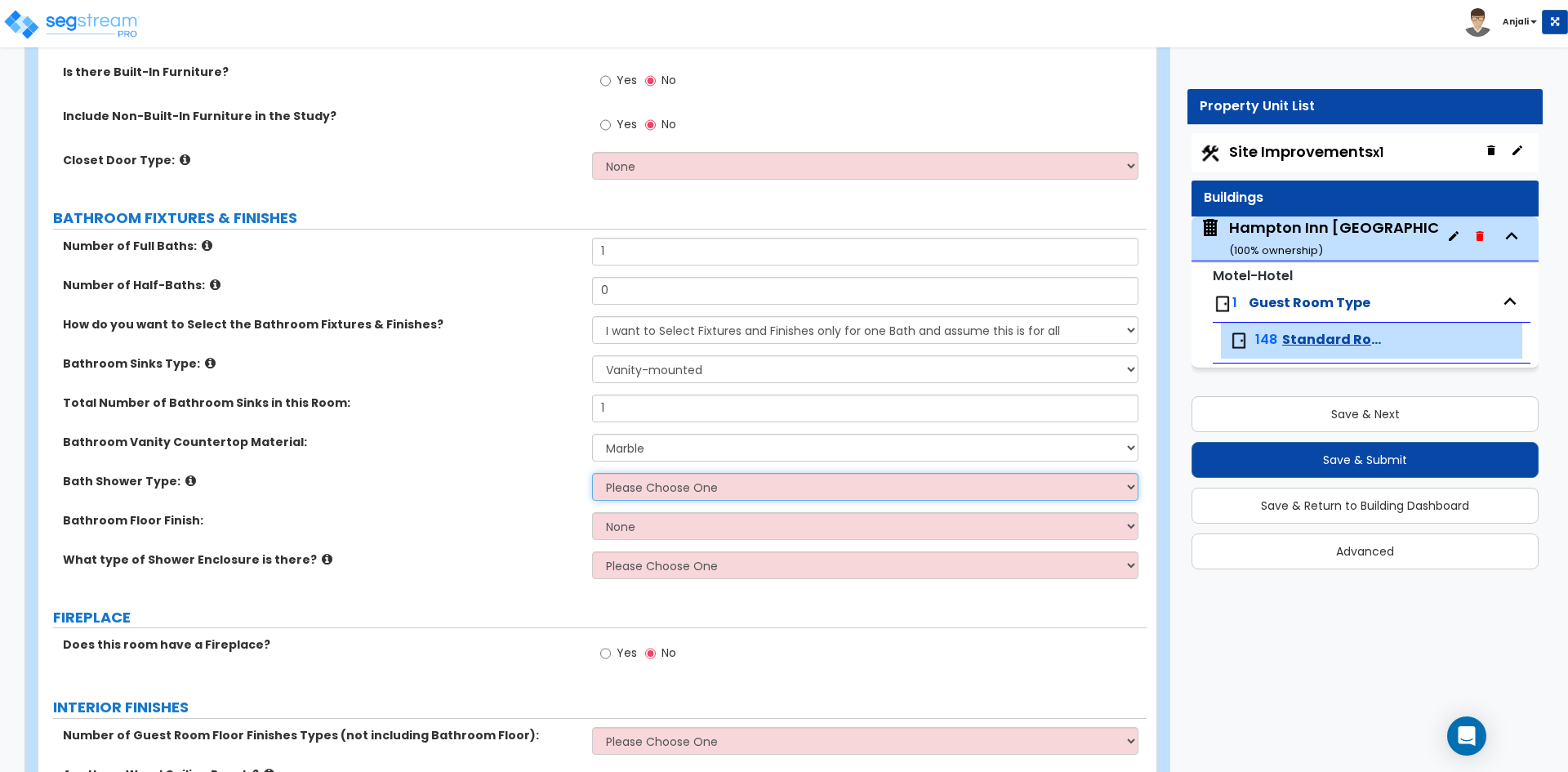
click at [692, 473] on select "Please Choose One Standalone Shower Bathtub - Shower Combination" at bounding box center [865, 486] width 545 height 27
select select "2"
click at [592, 473] on select "Please Choose One Standalone Shower Bathtub - Shower Combination" at bounding box center [865, 486] width 545 height 27
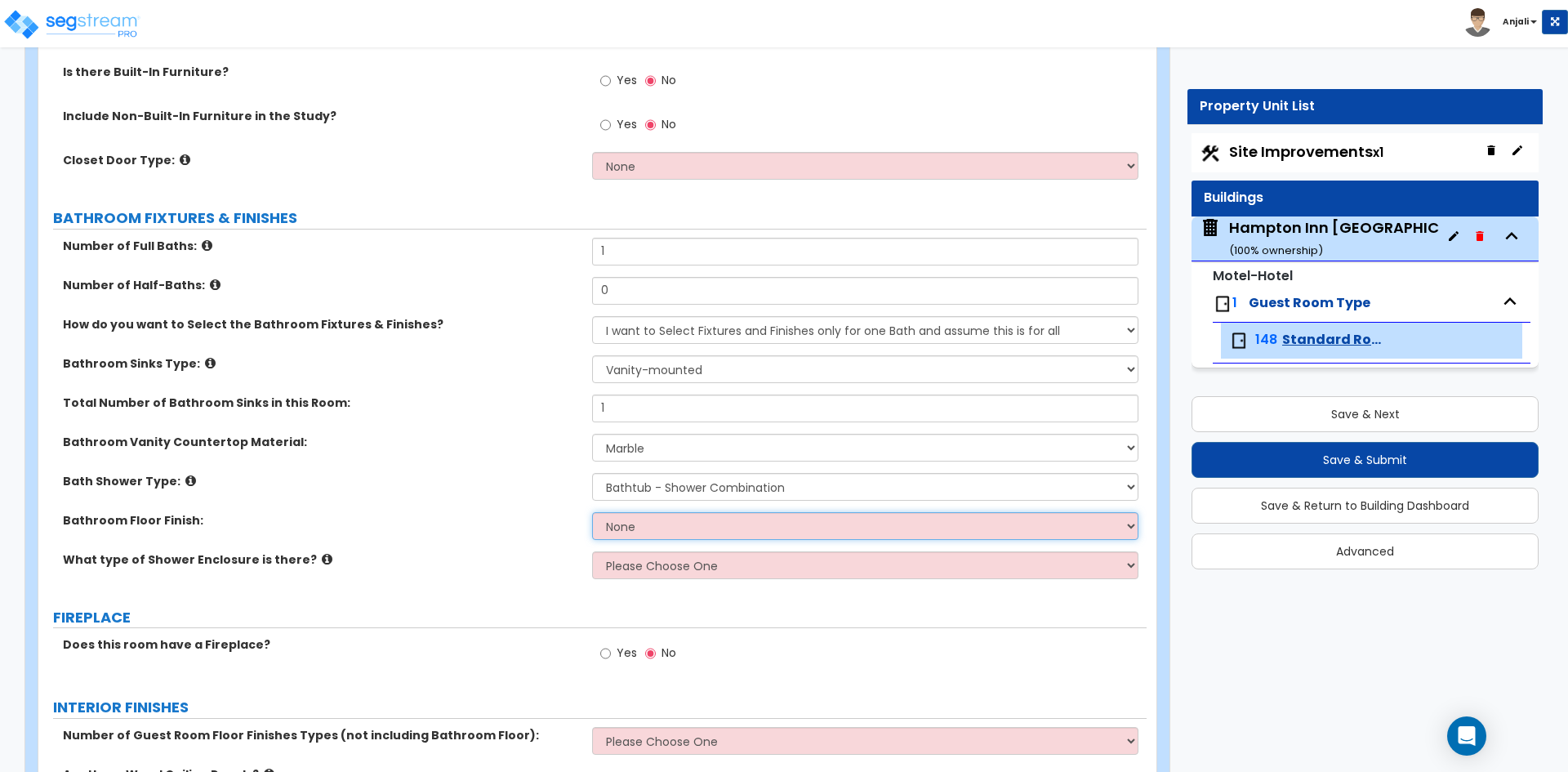
click at [706, 512] on select "None Tile Flooring Hardwood Flooring Resilient Laminate Flooring VCT Flooring S…" at bounding box center [865, 526] width 545 height 27
select select "1"
click at [592, 512] on select "None Tile Flooring Hardwood Flooring Resilient Laminate Flooring VCT Flooring S…" at bounding box center [865, 526] width 545 height 27
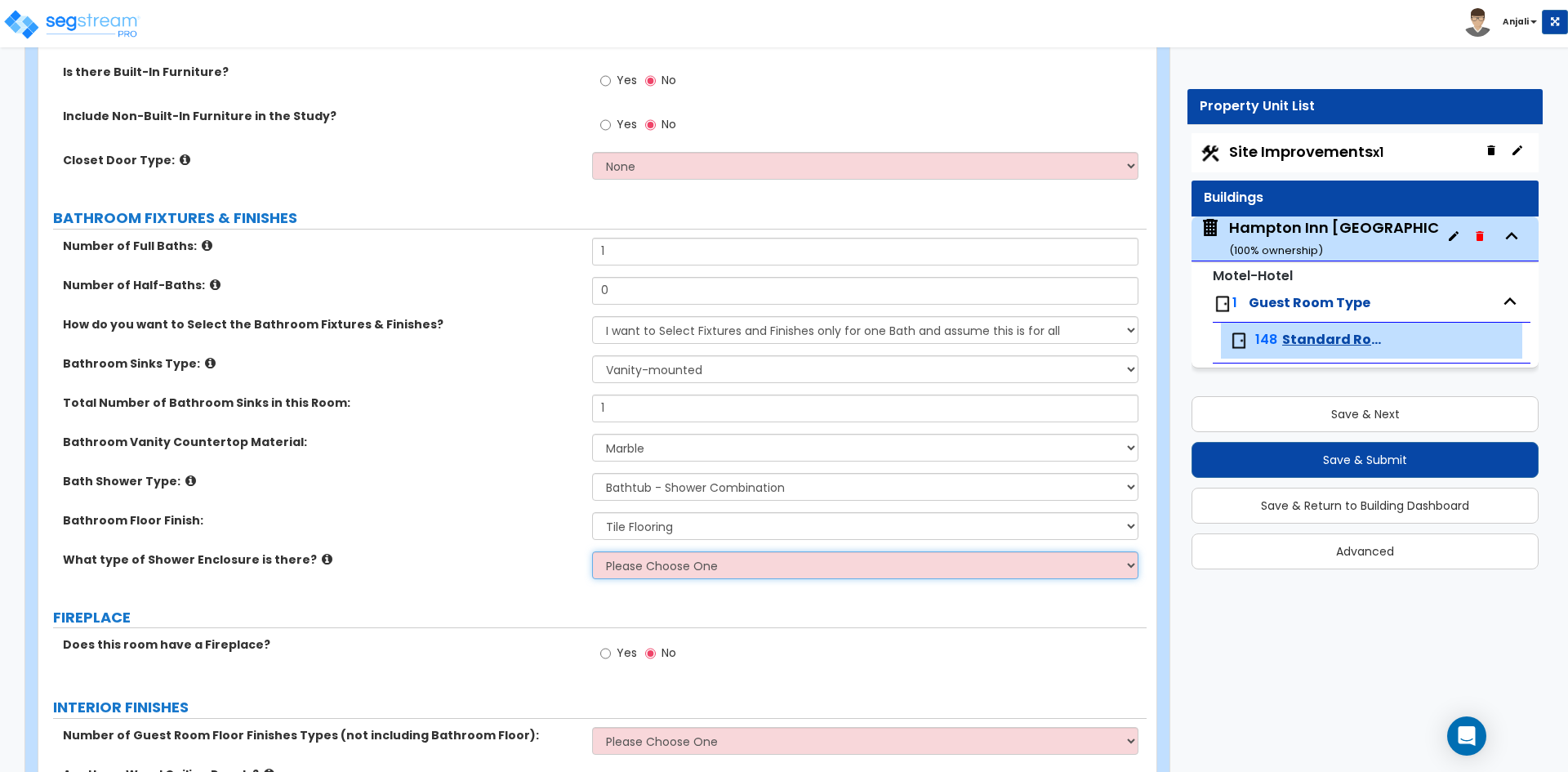
click at [680, 551] on select "Please Choose One Curtain & Rod Glass Sliding Doors Glass Hinged Doors" at bounding box center [865, 564] width 545 height 27
select select "1"
click at [592, 551] on select "Please Choose One Curtain & Rod Glass Sliding Doors Glass Hinged Doors" at bounding box center [865, 564] width 545 height 27
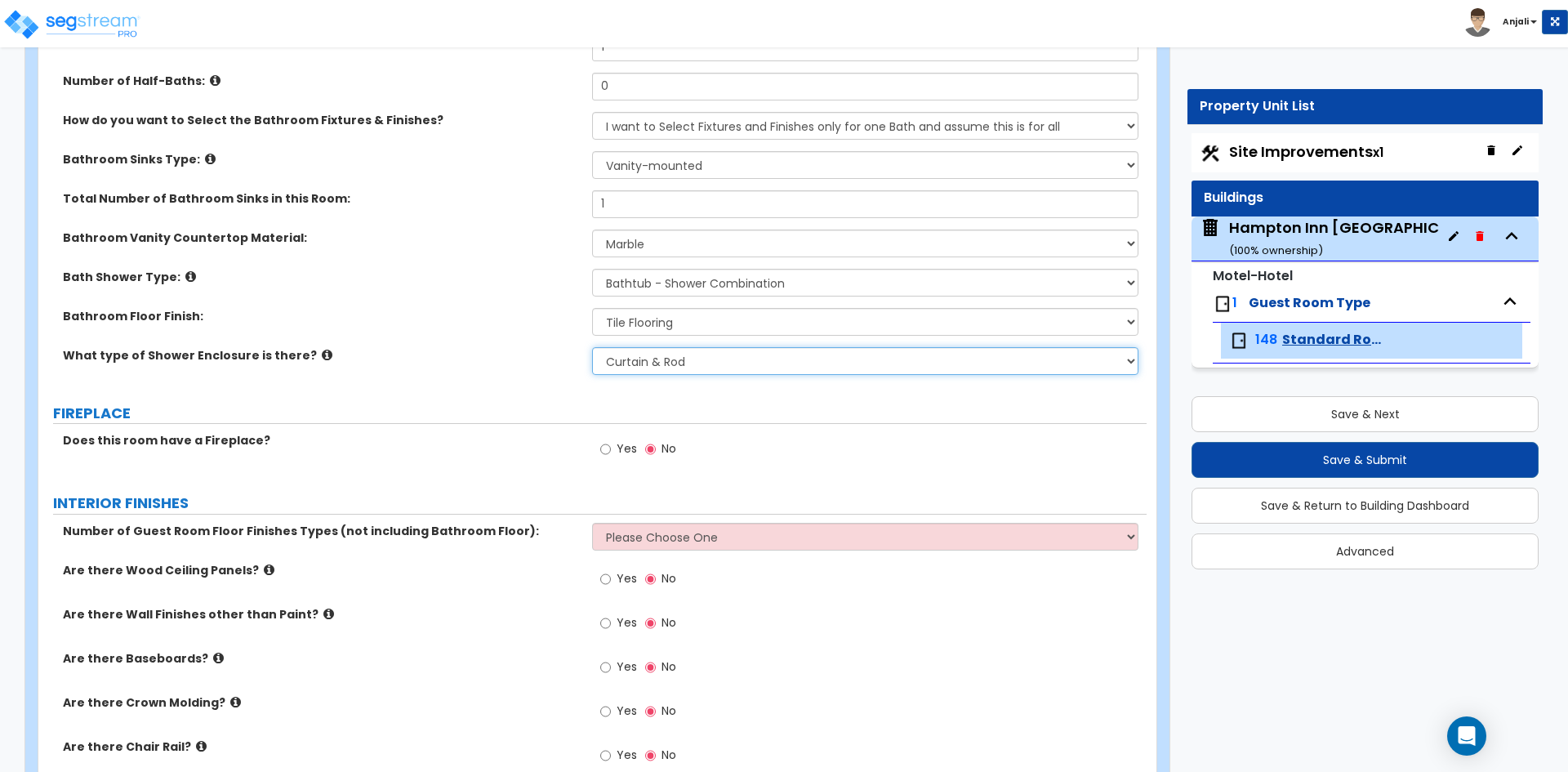
scroll to position [898, 0]
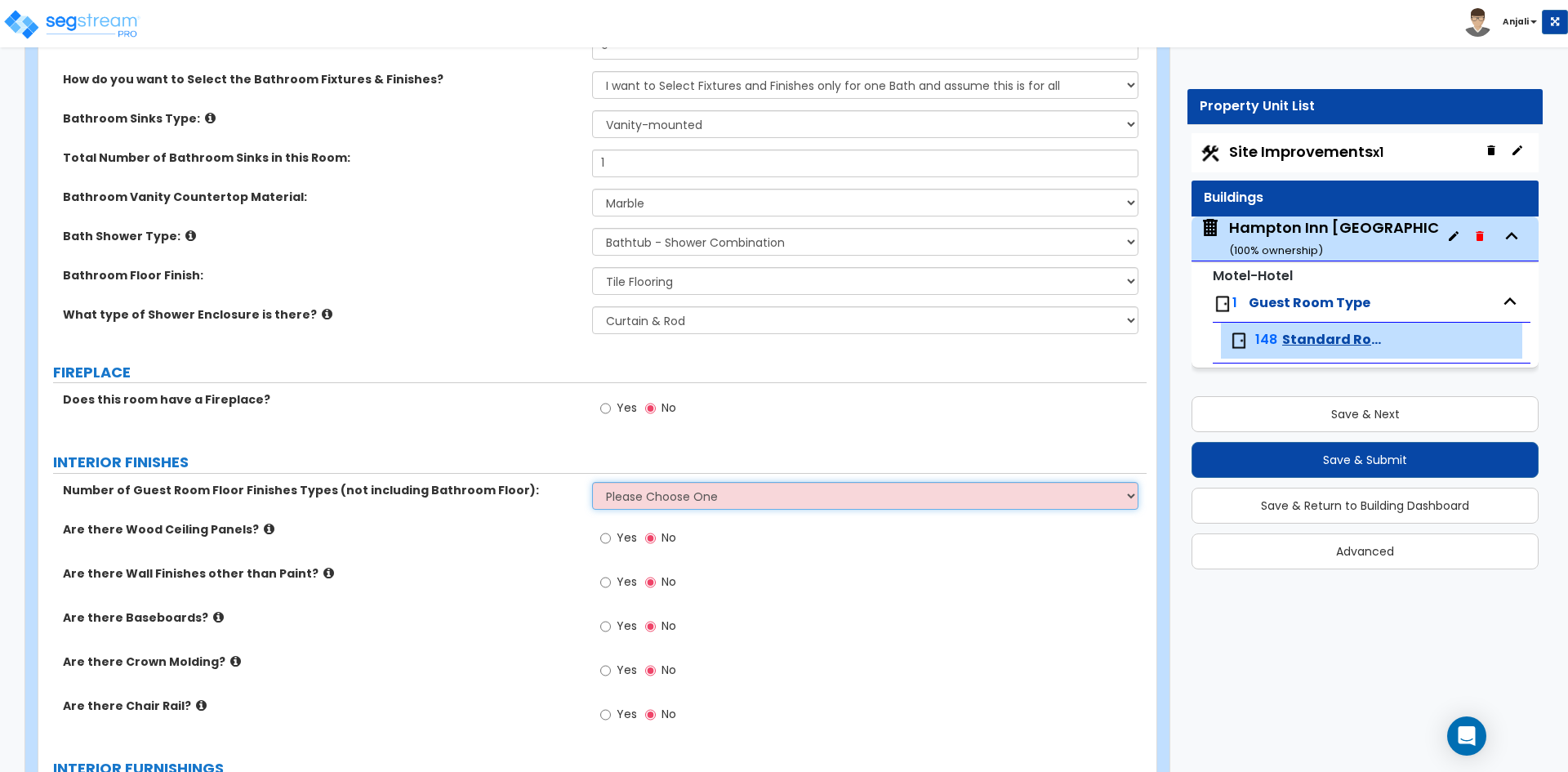
click at [685, 482] on select "Please Choose One 1 2 3" at bounding box center [865, 495] width 545 height 27
select select "1"
click at [592, 482] on select "Please Choose One 1 2 3" at bounding box center [865, 495] width 545 height 27
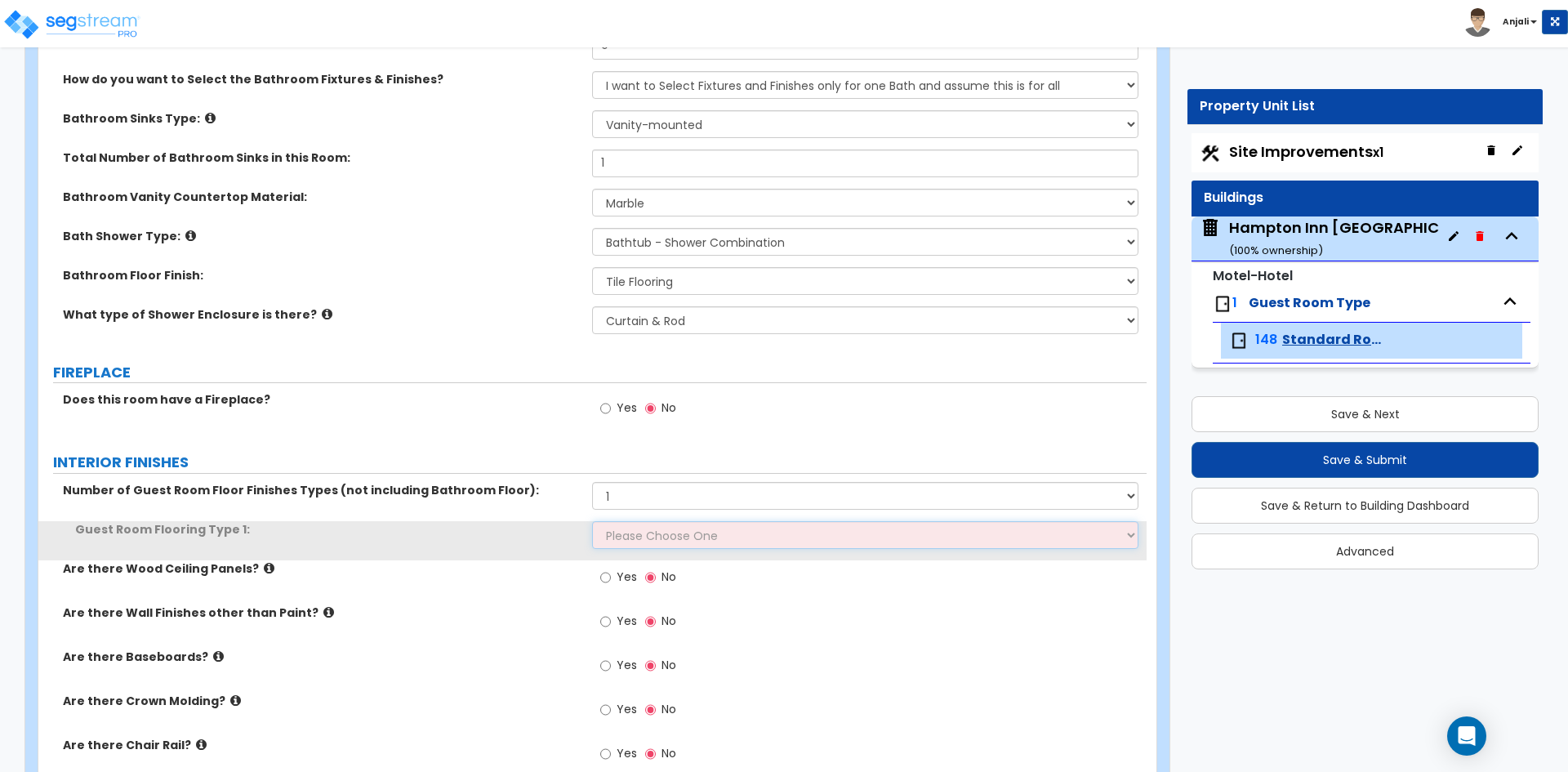
click at [669, 521] on select "Please Choose One Tile Flooring Hardwood Flooring Resilient Laminate Flooring V…" at bounding box center [865, 534] width 545 height 27
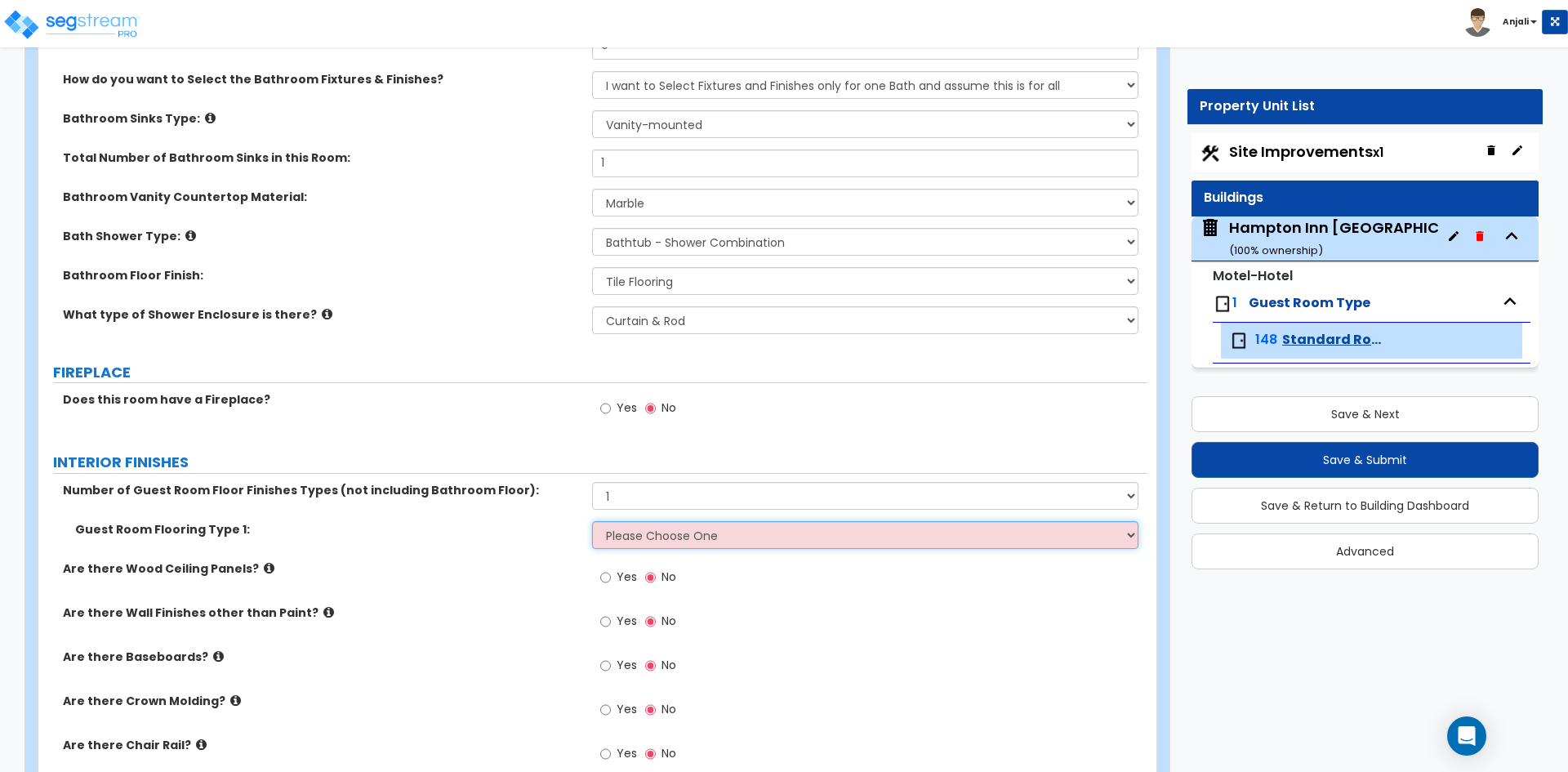
select select "5"
click at [592, 521] on select "Please Choose One Tile Flooring Hardwood Flooring Resilient Laminate Flooring V…" at bounding box center [865, 534] width 545 height 27
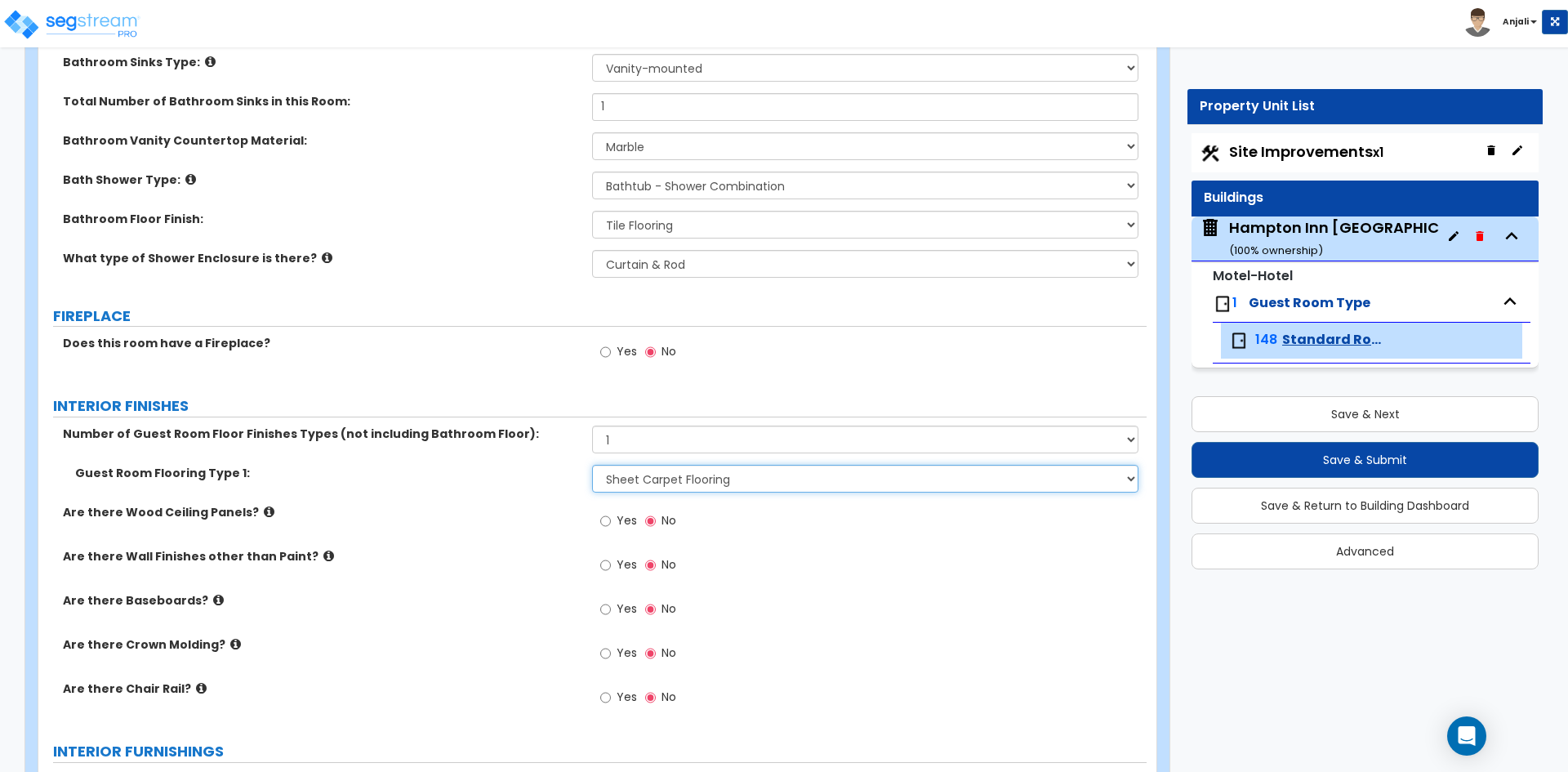
scroll to position [1062, 0]
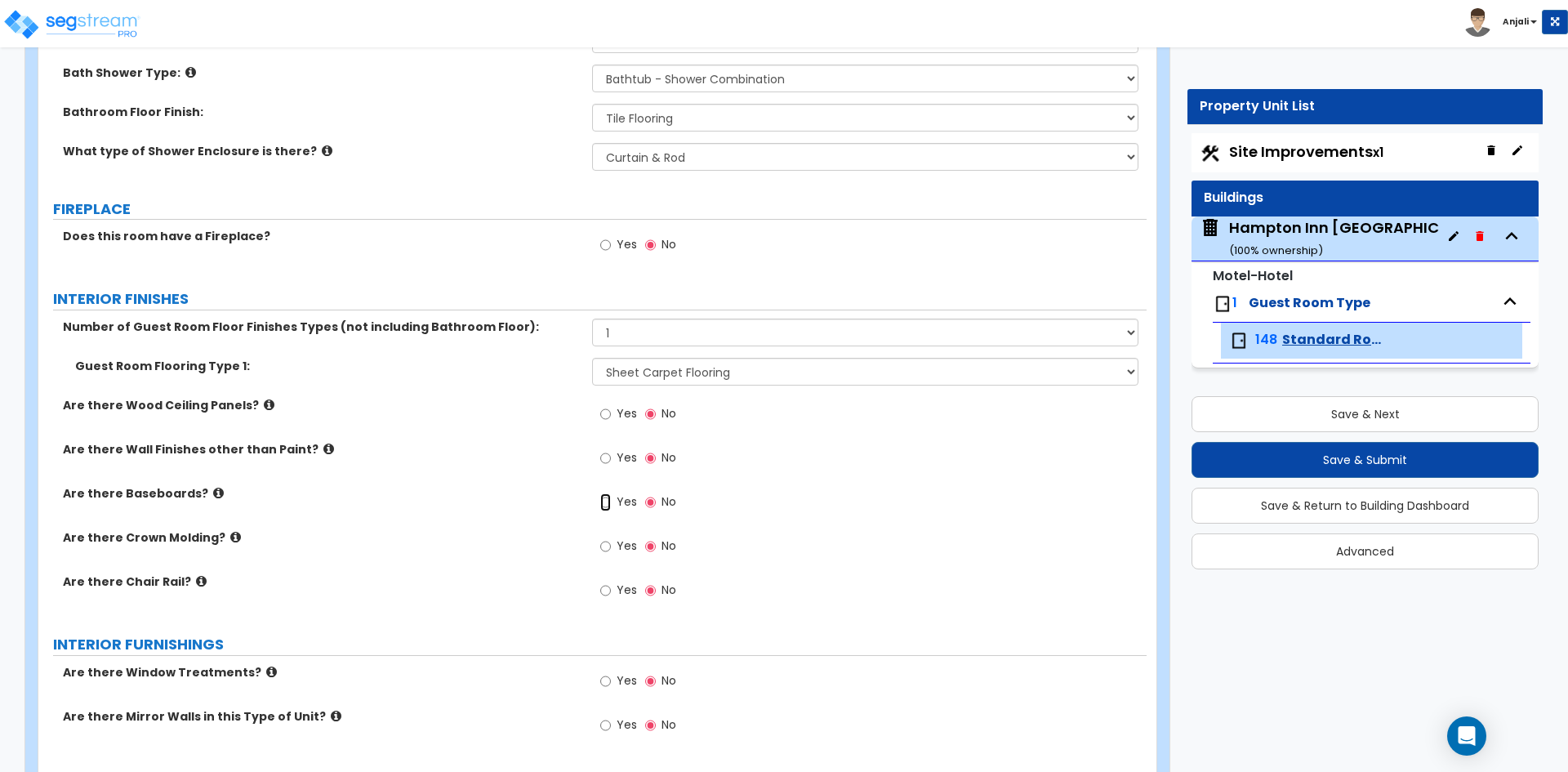
click at [606, 494] on input "Yes" at bounding box center [605, 502] width 10 height 18
radio input "true"
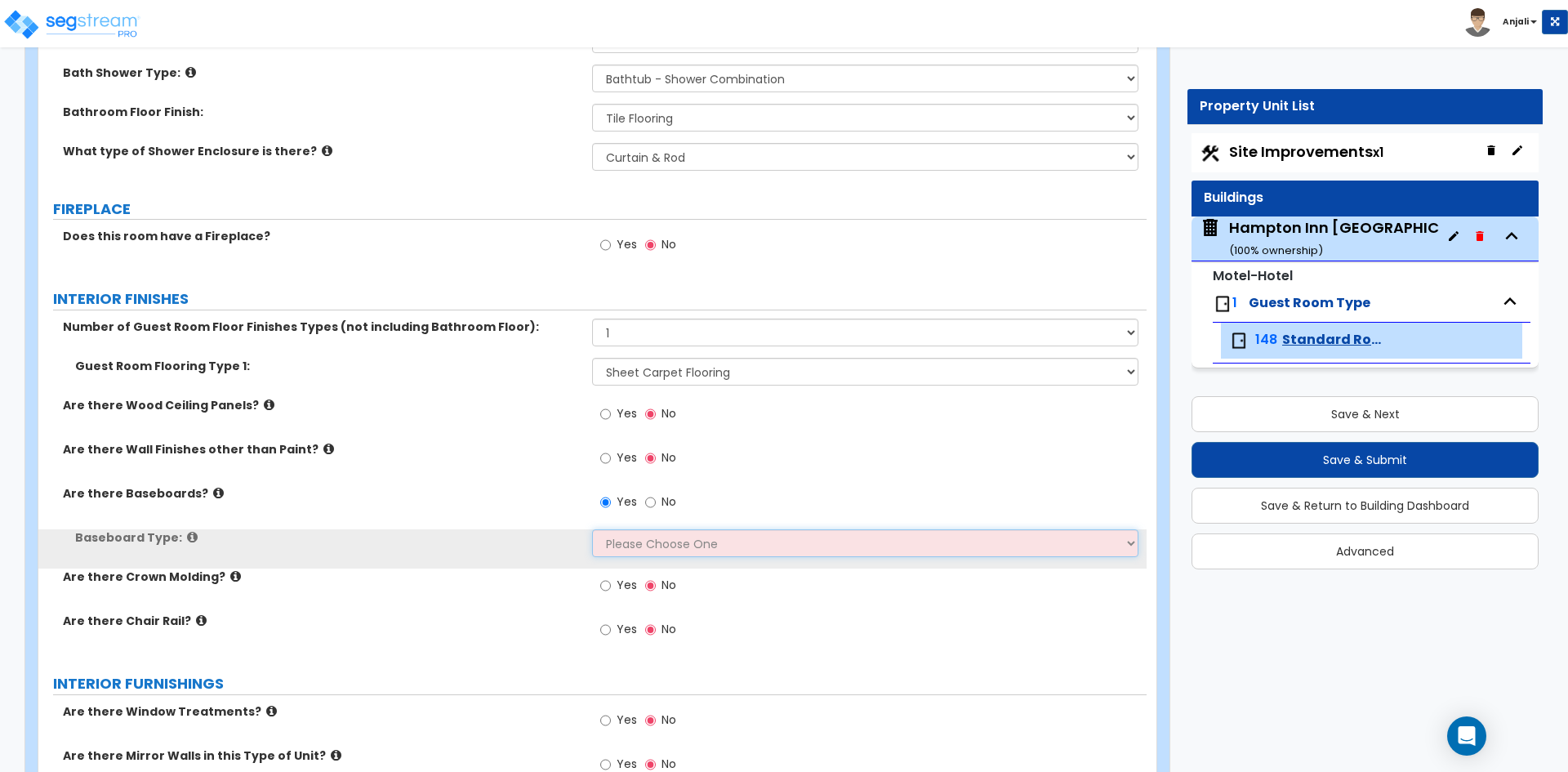
click at [641, 529] on select "Please Choose One Wood Vinyl Carpet Tile" at bounding box center [865, 543] width 545 height 27
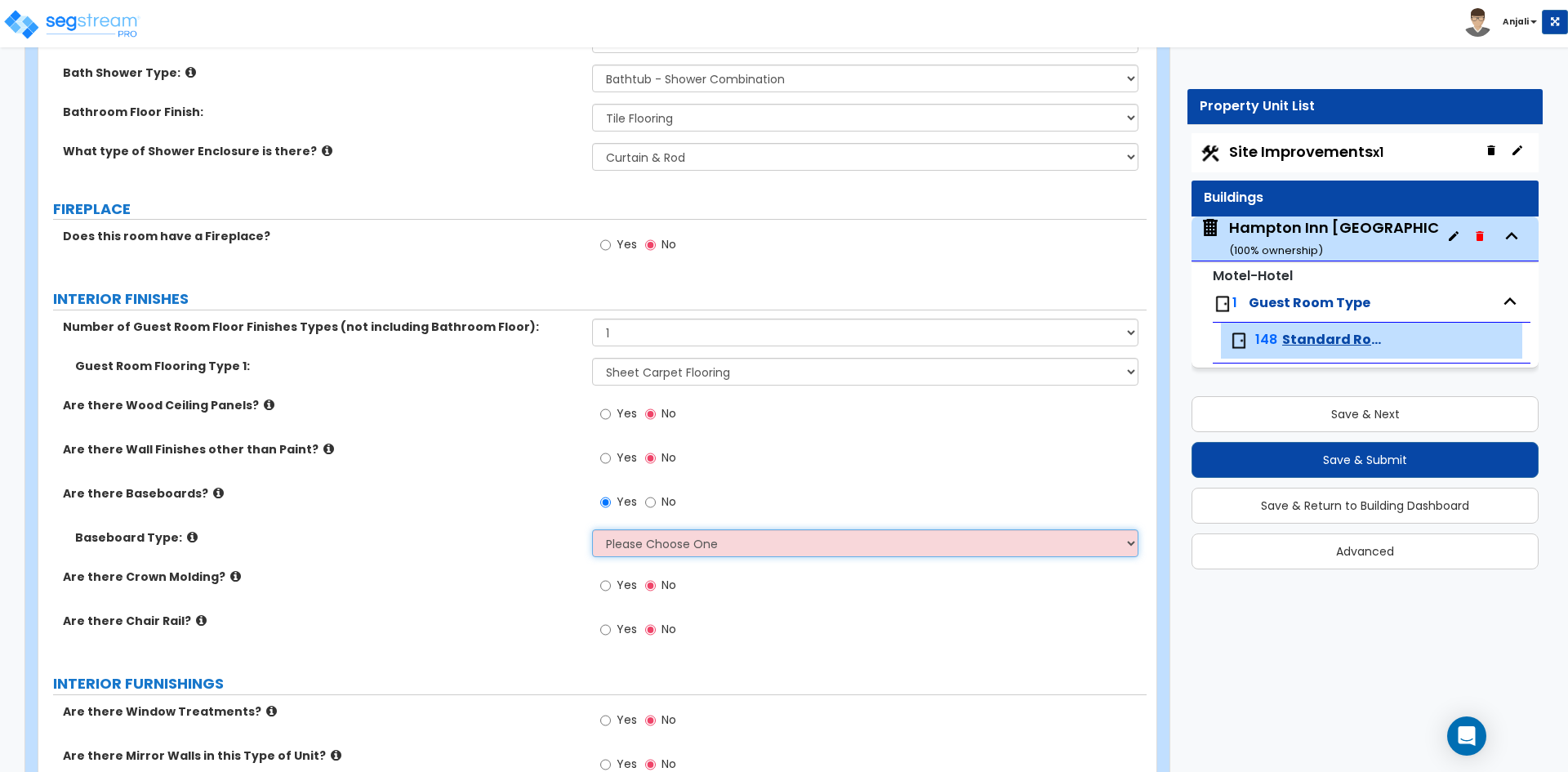
select select "3"
click at [592, 529] on select "Please Choose One Wood Vinyl Carpet Tile" at bounding box center [865, 543] width 545 height 27
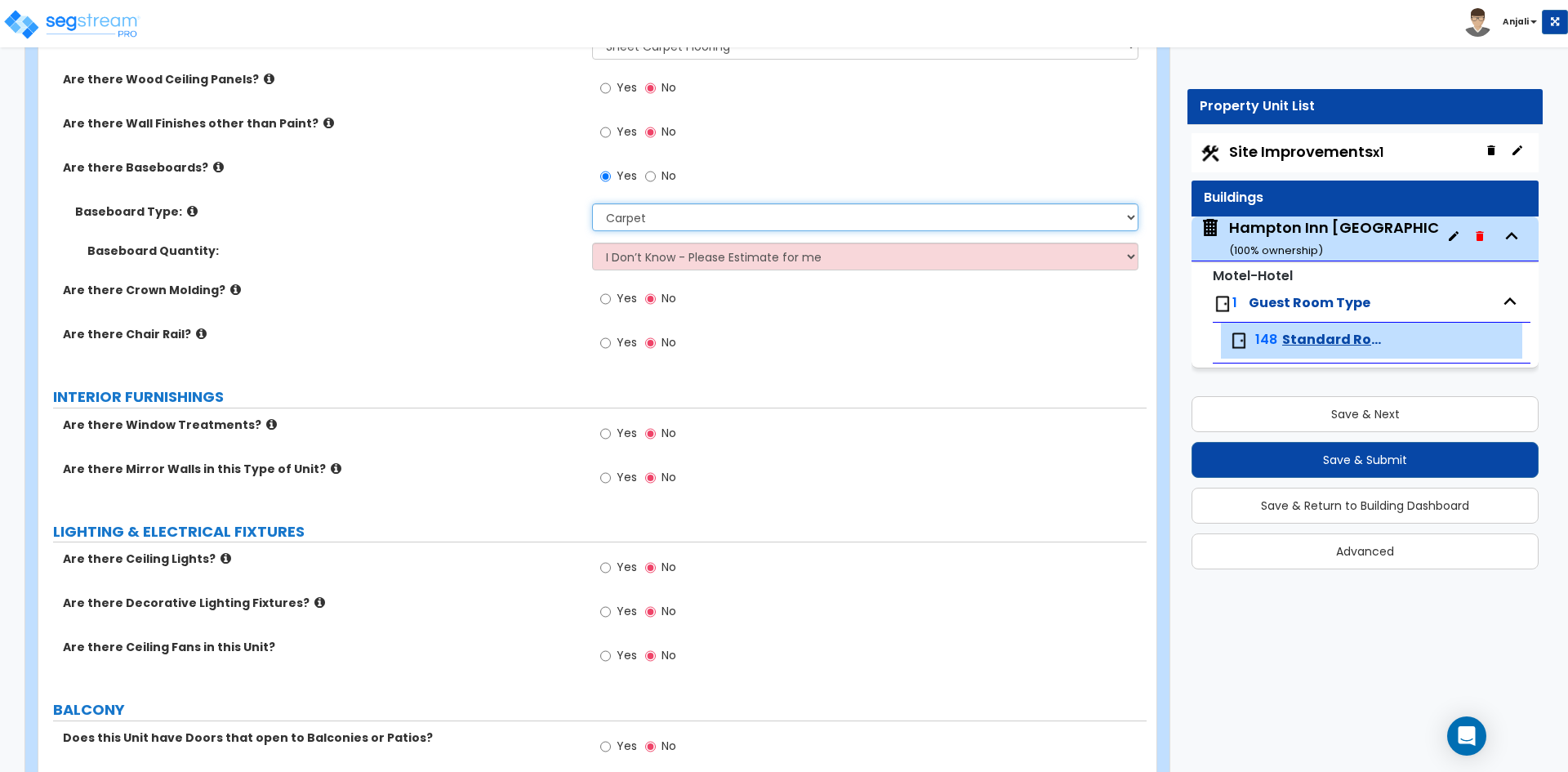
scroll to position [1389, 0]
click at [607, 424] on input "Yes" at bounding box center [605, 432] width 10 height 18
radio input "true"
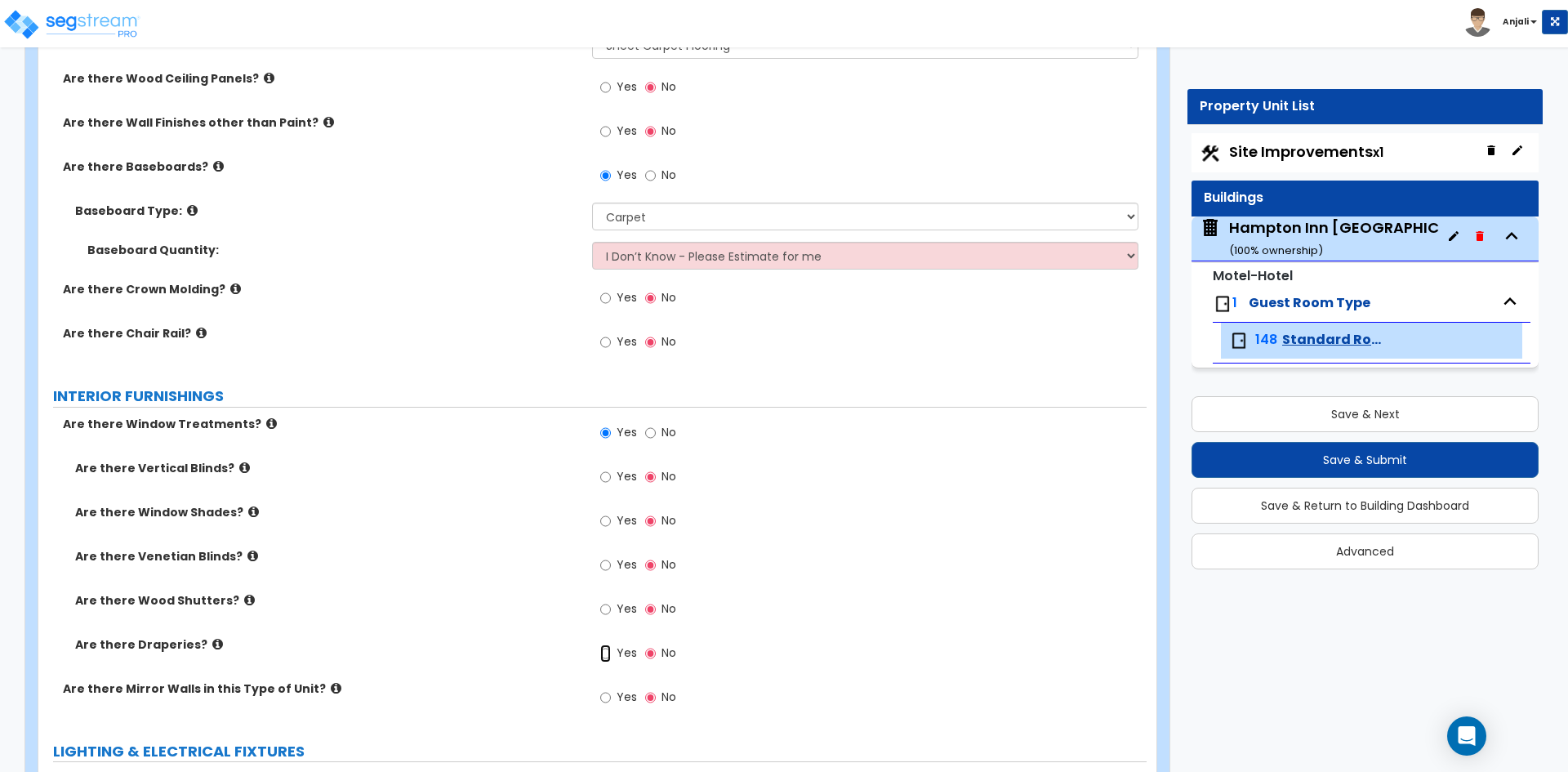
click at [601, 645] on input "Yes" at bounding box center [605, 653] width 10 height 18
radio input "true"
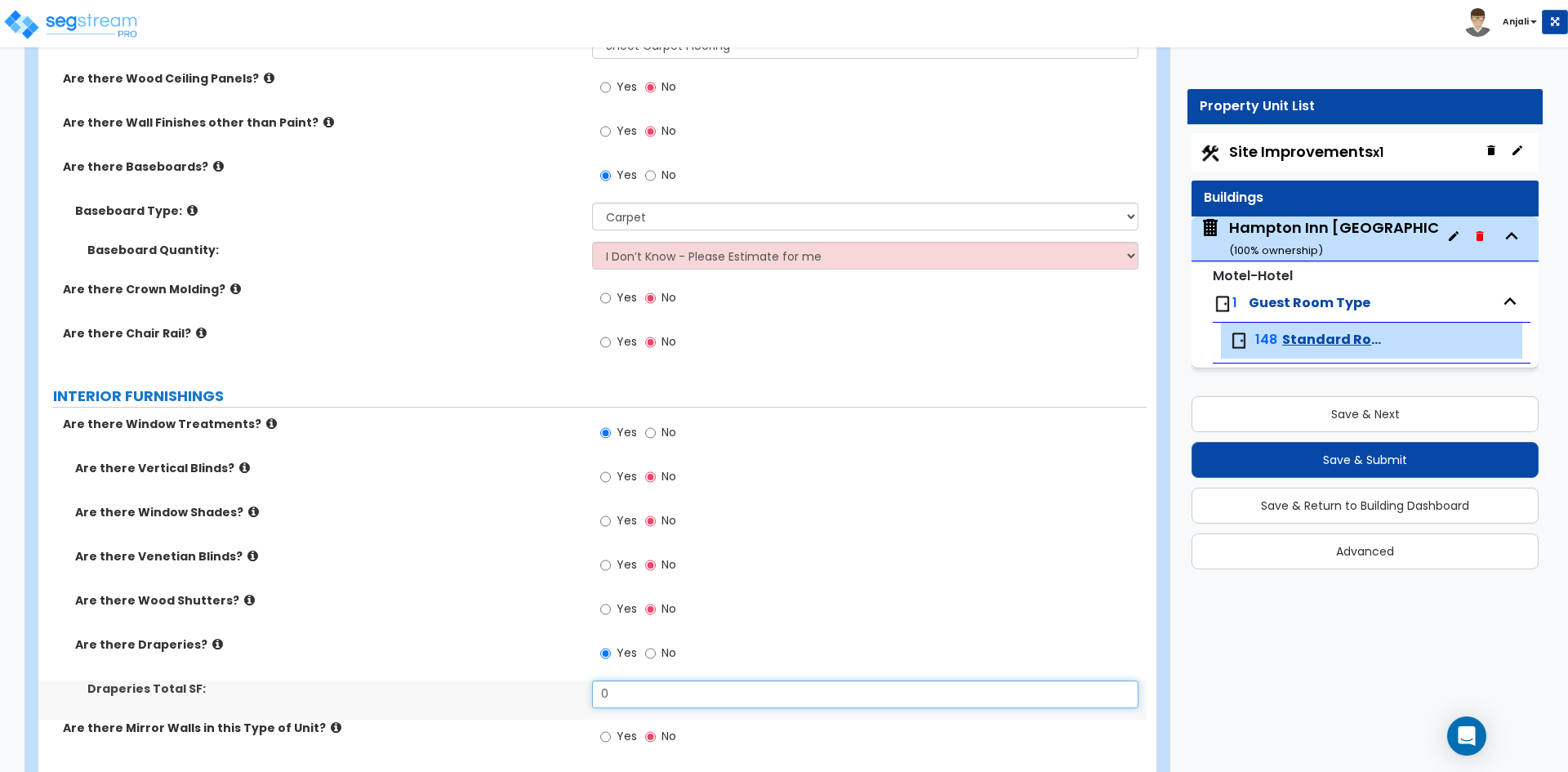
click at [606, 680] on input "0" at bounding box center [865, 694] width 545 height 27
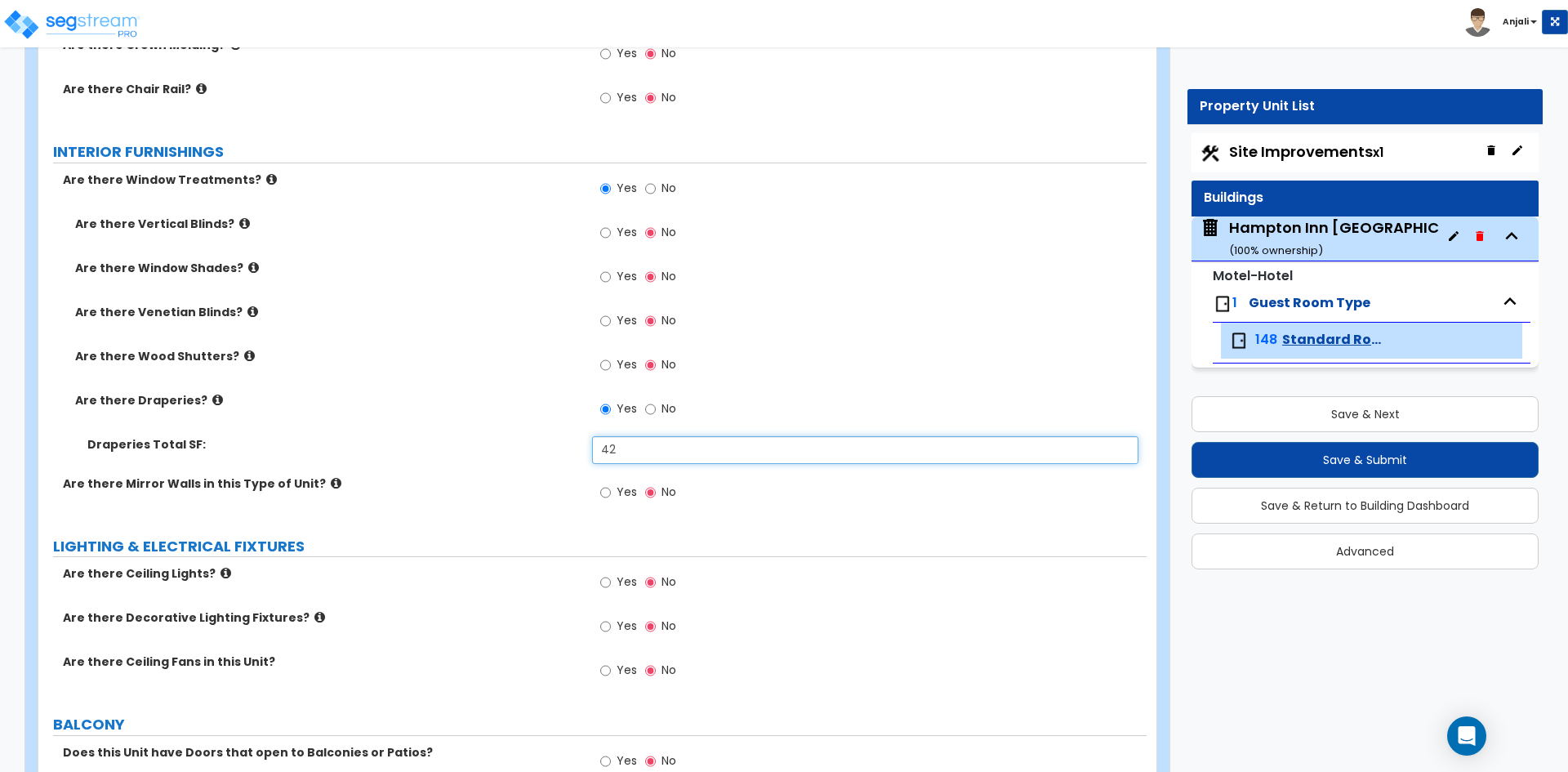
scroll to position [1634, 0]
type input "42"
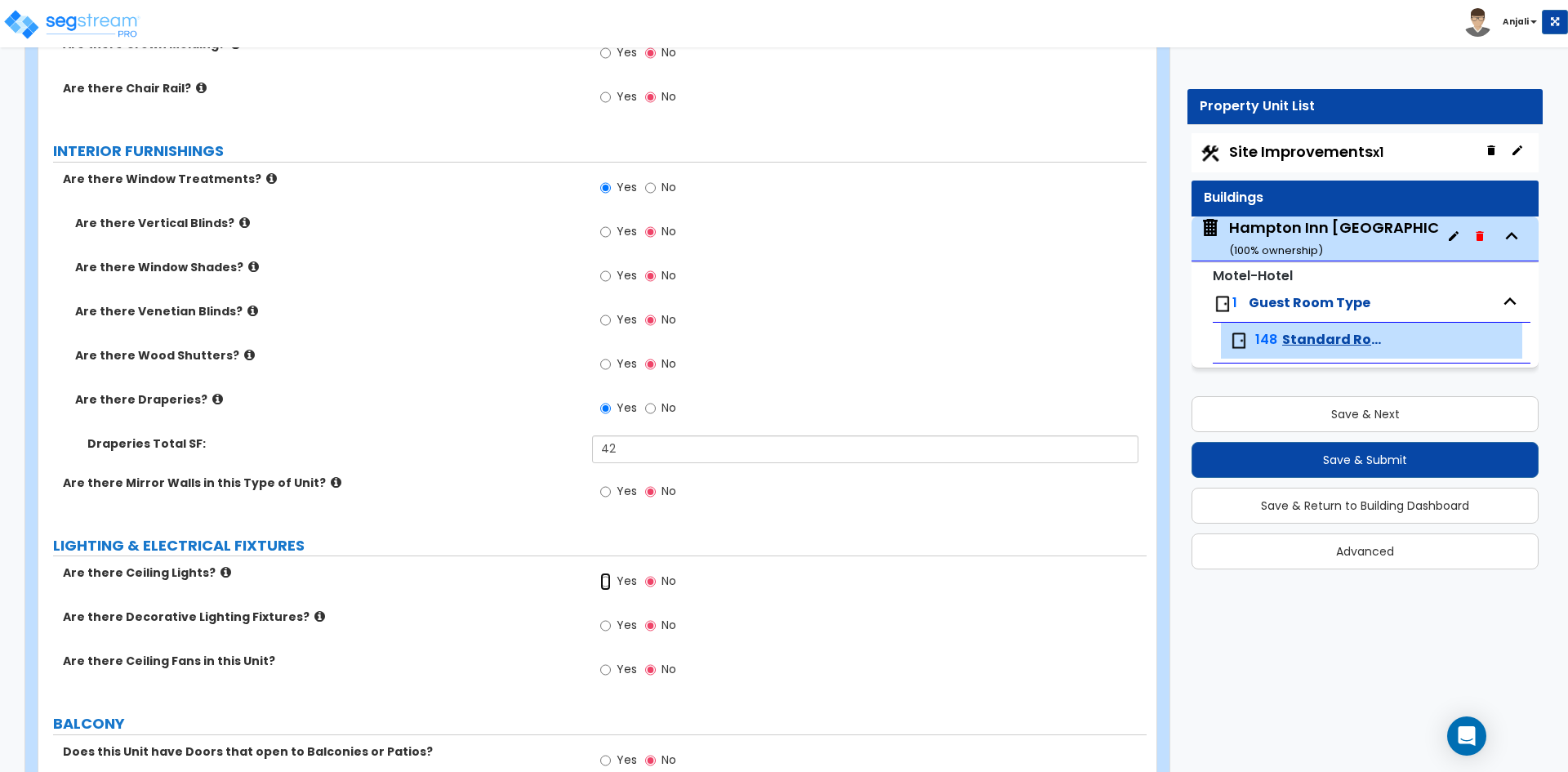
click at [606, 573] on input "Yes" at bounding box center [605, 581] width 10 height 18
radio input "true"
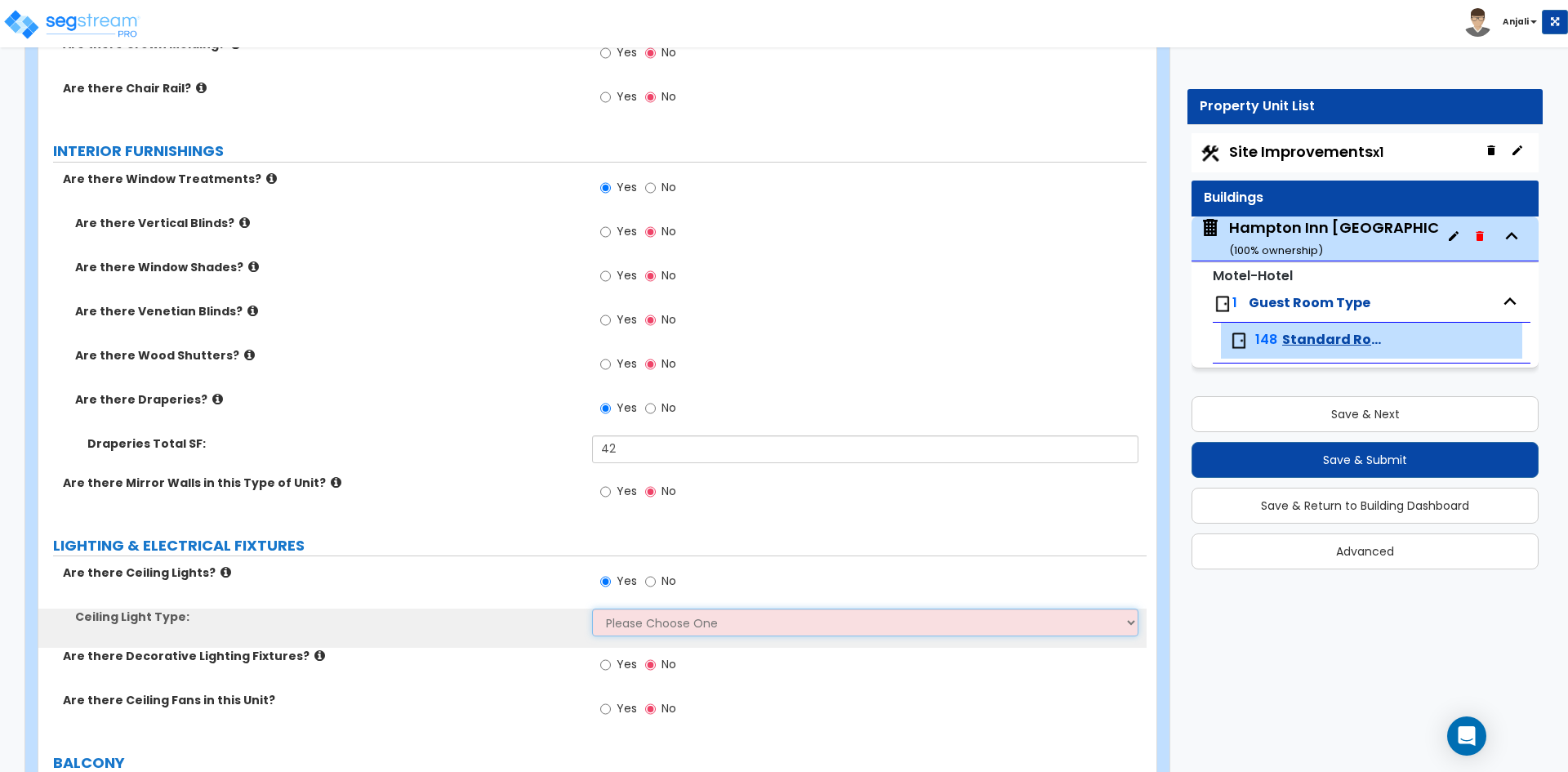
click at [689, 609] on select "Please Choose One Incandescent Lights LED Lights Fluorescent" at bounding box center [865, 622] width 545 height 27
click at [592, 609] on select "Please Choose One Incandescent Lights LED Lights Fluorescent" at bounding box center [865, 622] width 545 height 27
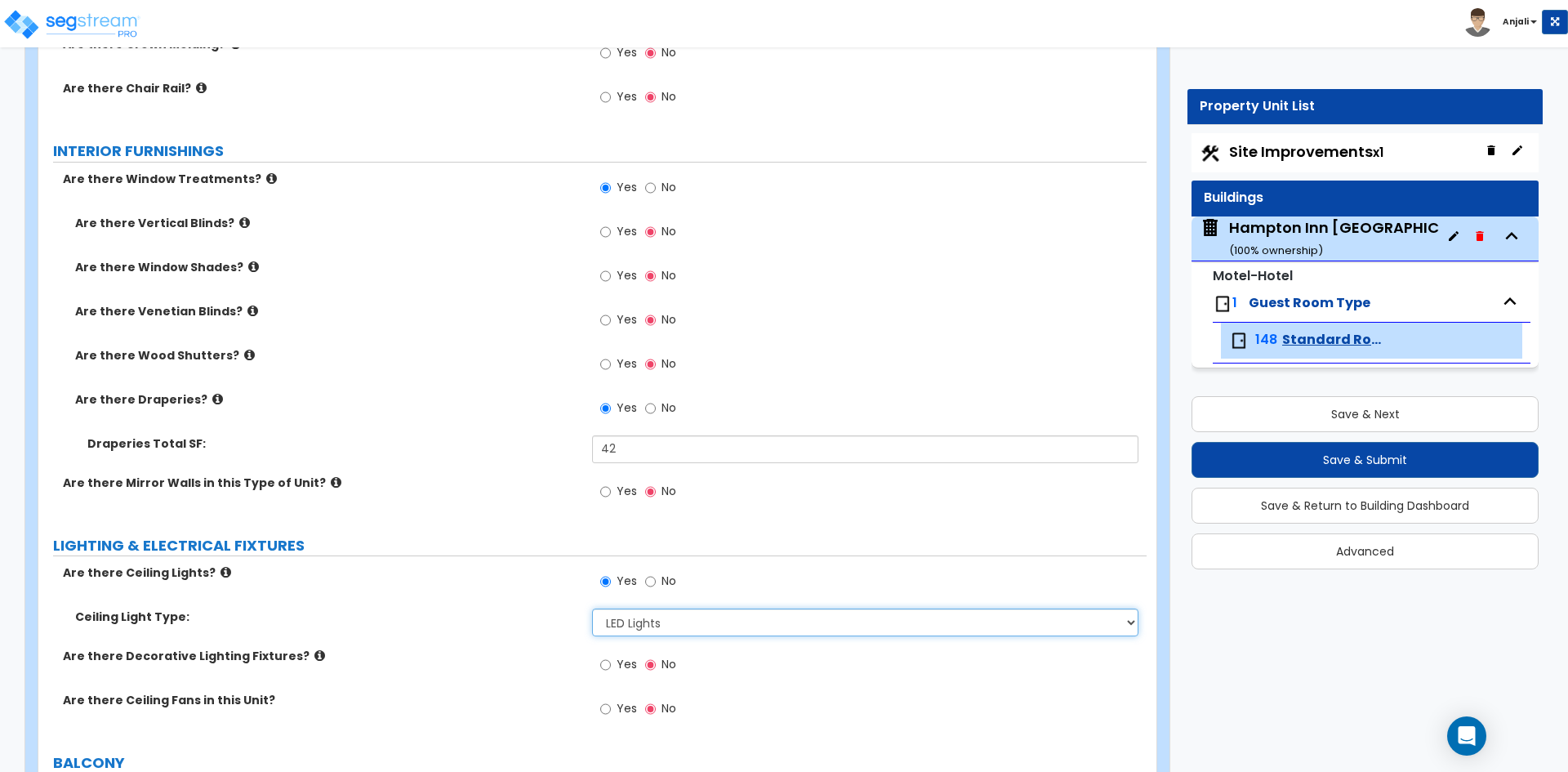
click at [677, 609] on select "Please Choose One Incandescent Lights LED Lights Fluorescent" at bounding box center [865, 622] width 545 height 27
select select "1"
click at [592, 609] on select "Please Choose One Incandescent Lights LED Lights Fluorescent" at bounding box center [865, 622] width 545 height 27
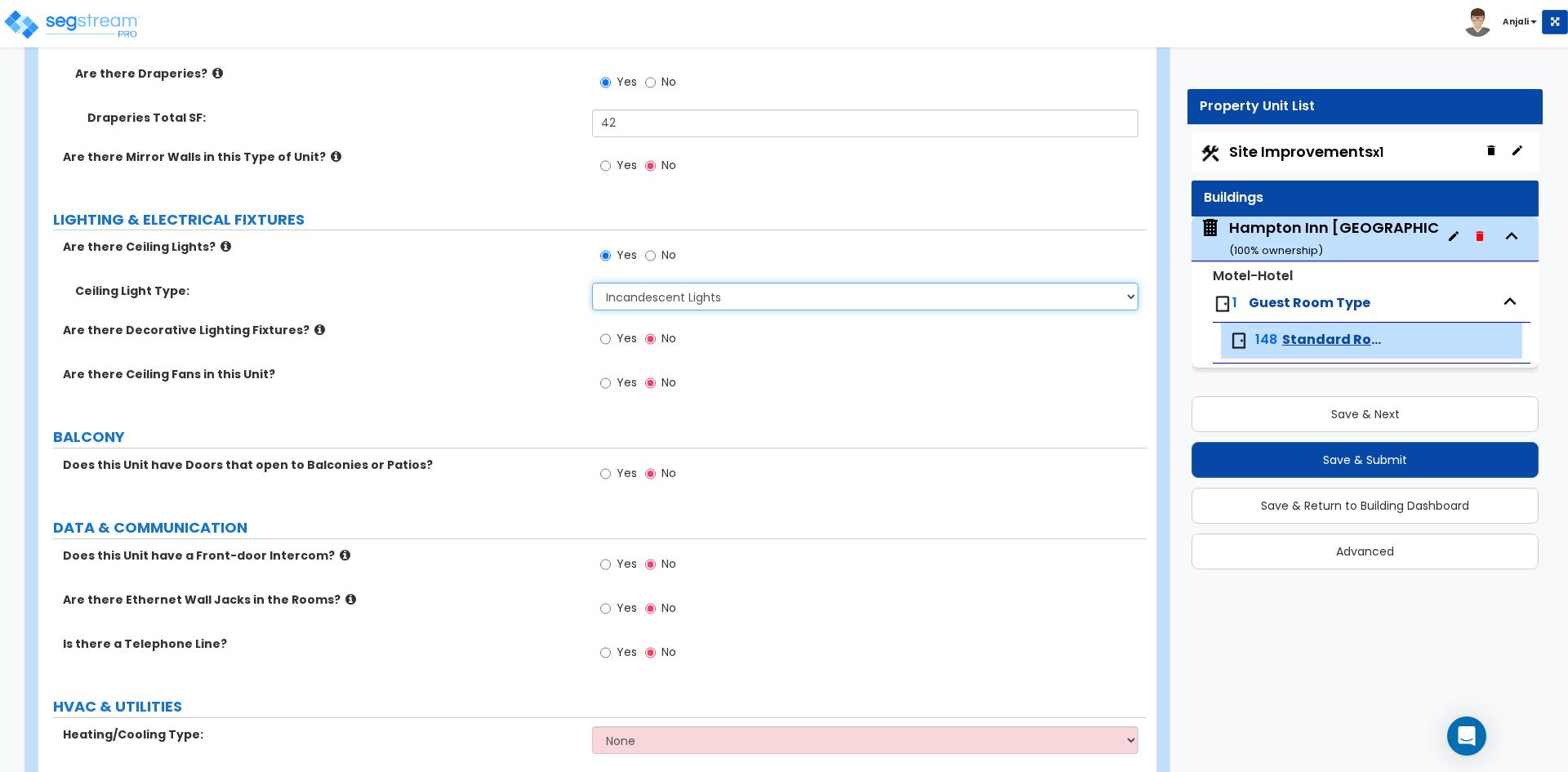
scroll to position [1960, 0]
click at [608, 555] on input "Yes" at bounding box center [605, 563] width 10 height 18
radio input "true"
click at [611, 596] on label "Yes" at bounding box center [618, 609] width 37 height 27
click at [610, 598] on input "Yes" at bounding box center [605, 607] width 10 height 18
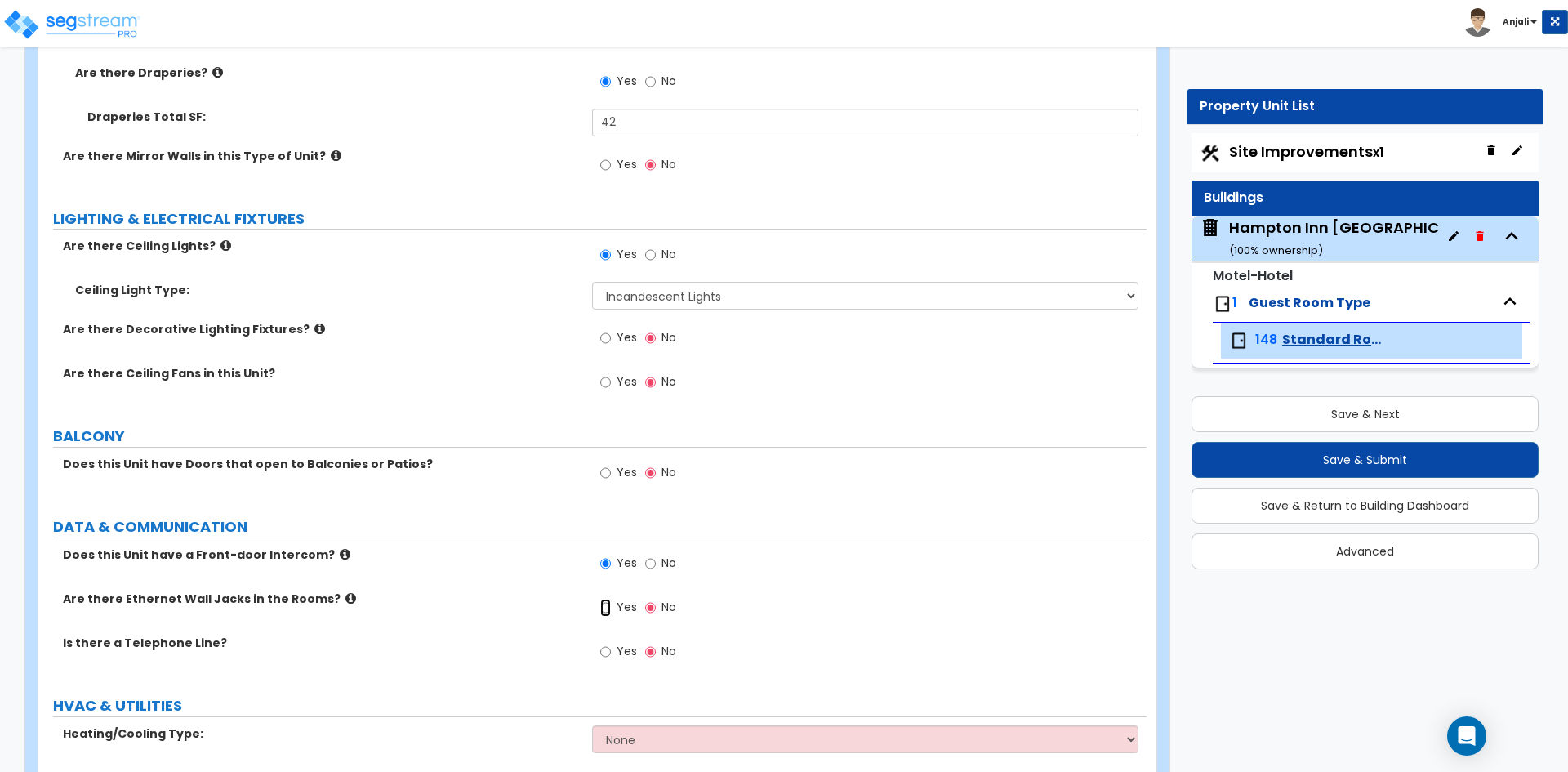
radio input "true"
click at [604, 643] on input "Yes" at bounding box center [605, 651] width 10 height 18
radio input "true"
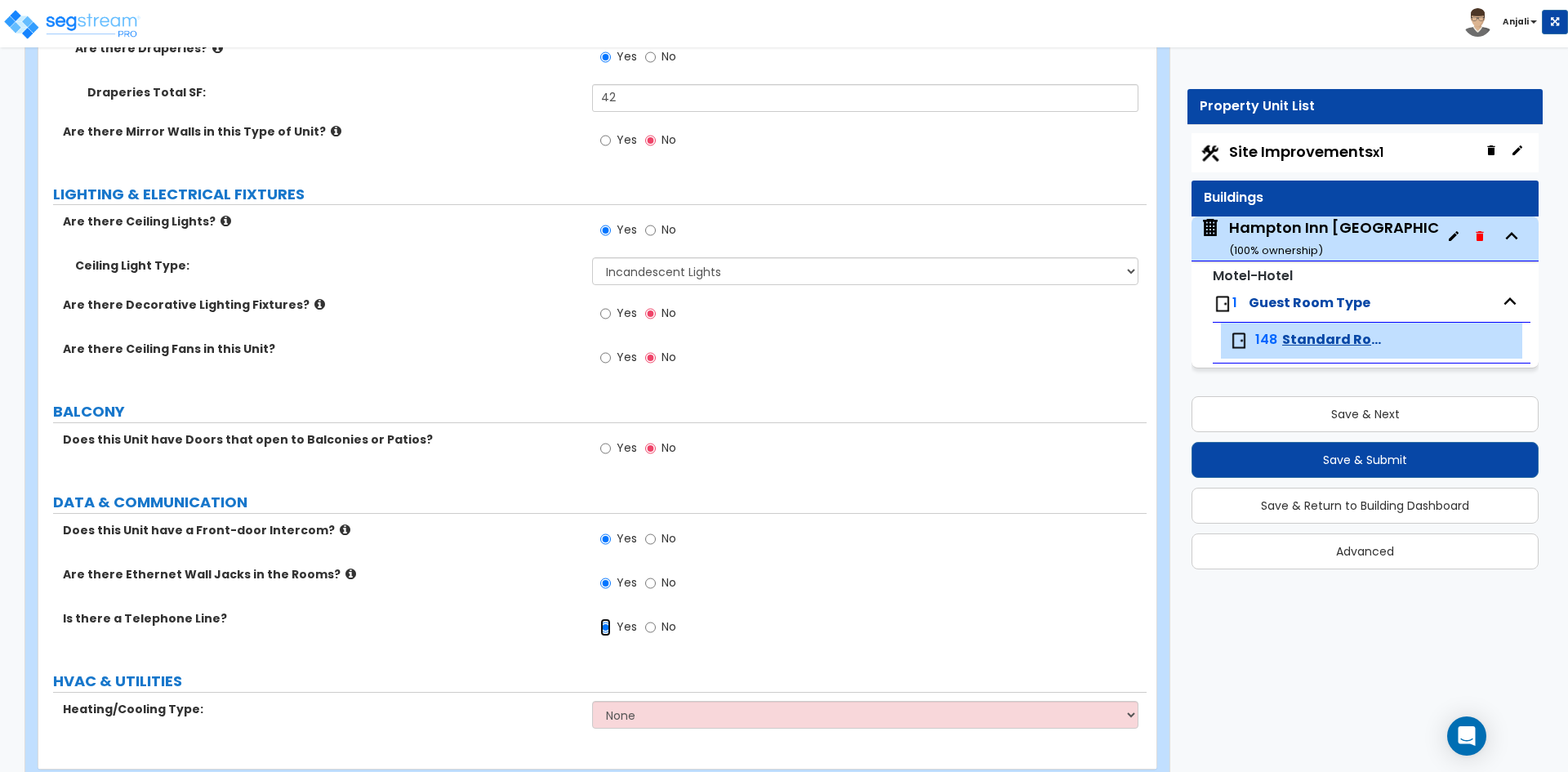
scroll to position [2009, 0]
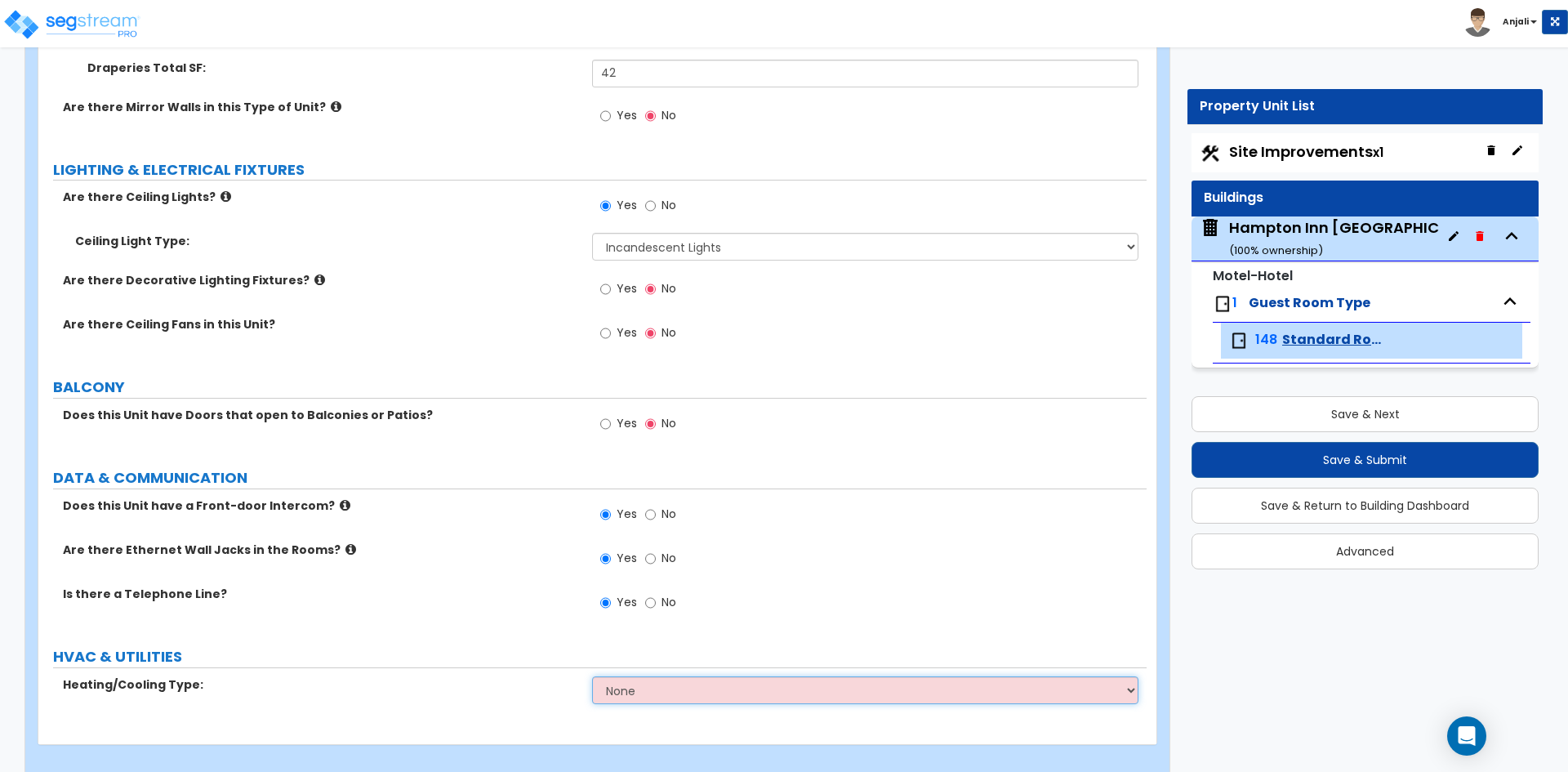
click at [692, 677] on select "None Heat Only Split Systems Packaged Rooftop Units Thru Wall HVAC" at bounding box center [865, 690] width 545 height 27
select select "4"
click at [592, 677] on select "None Heat Only Split Systems Packaged Rooftop Units Thru Wall HVAC" at bounding box center [865, 690] width 545 height 27
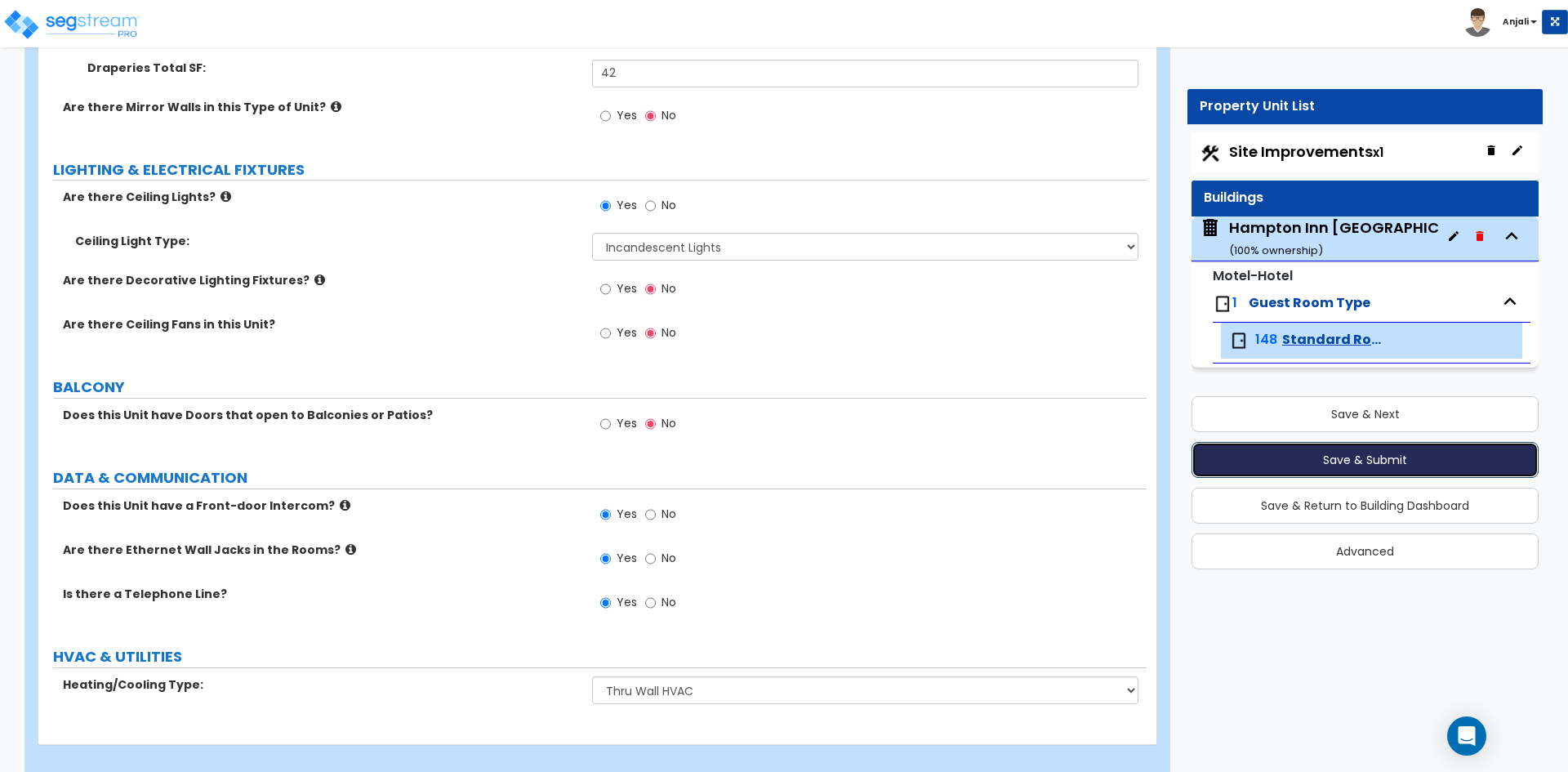
click at [1267, 456] on button "Save & Submit" at bounding box center [1365, 460] width 347 height 36
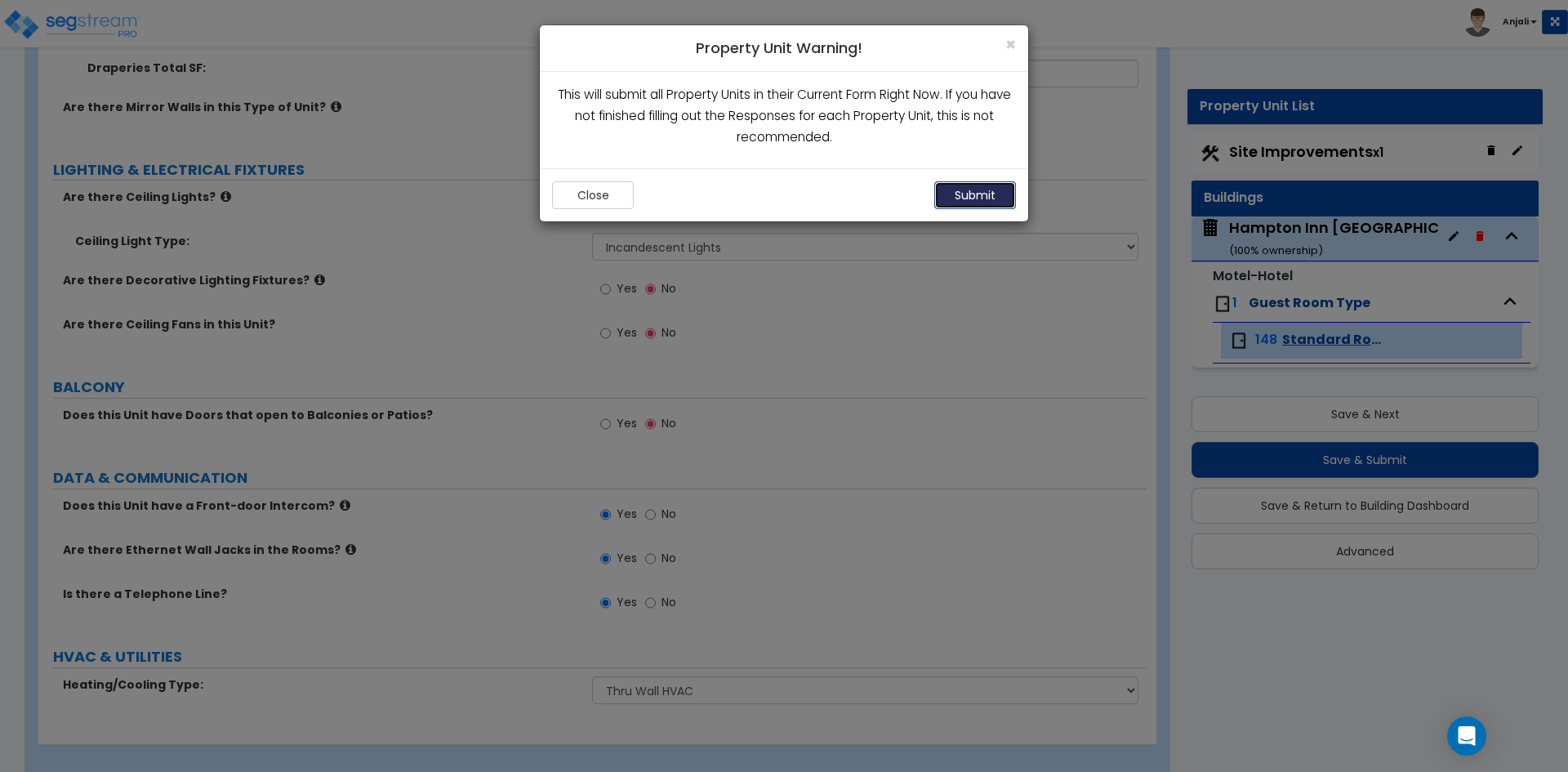
click at [991, 195] on button "Submit" at bounding box center [975, 194] width 82 height 27
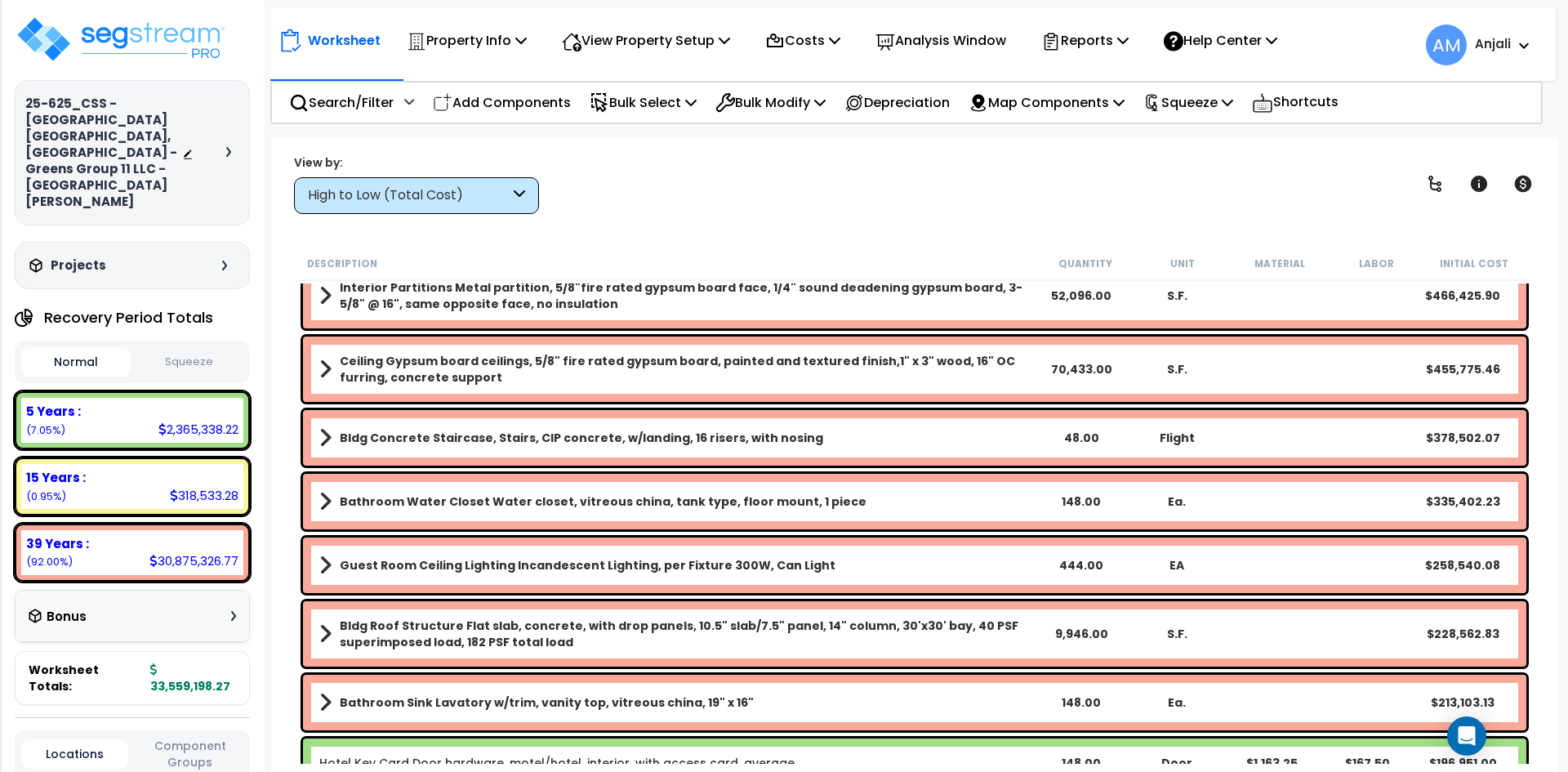
scroll to position [572, 0]
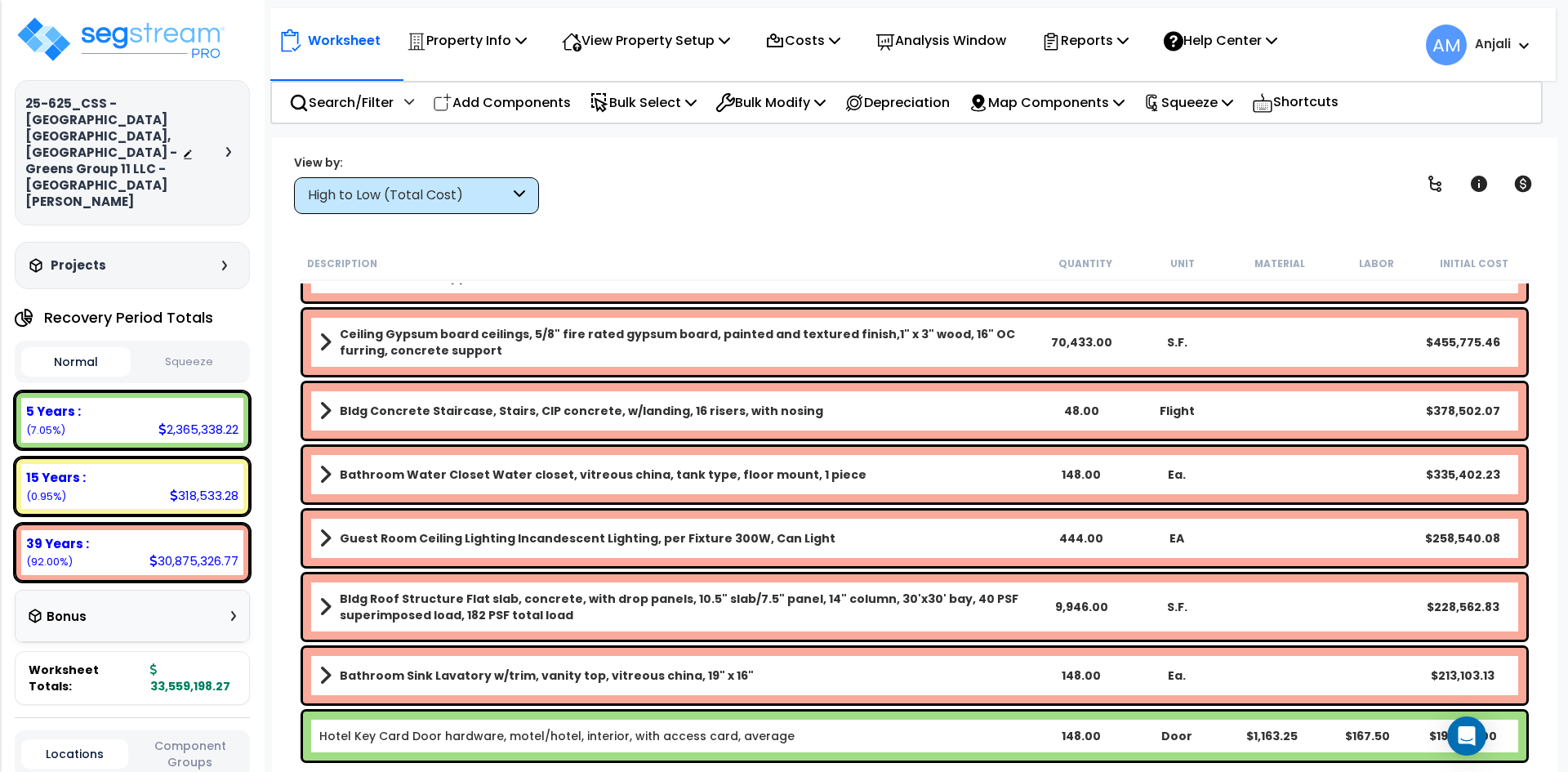
click at [1084, 537] on div "444.00" at bounding box center [1081, 538] width 95 height 16
click at [1060, 535] on div "444.00" at bounding box center [1081, 538] width 95 height 16
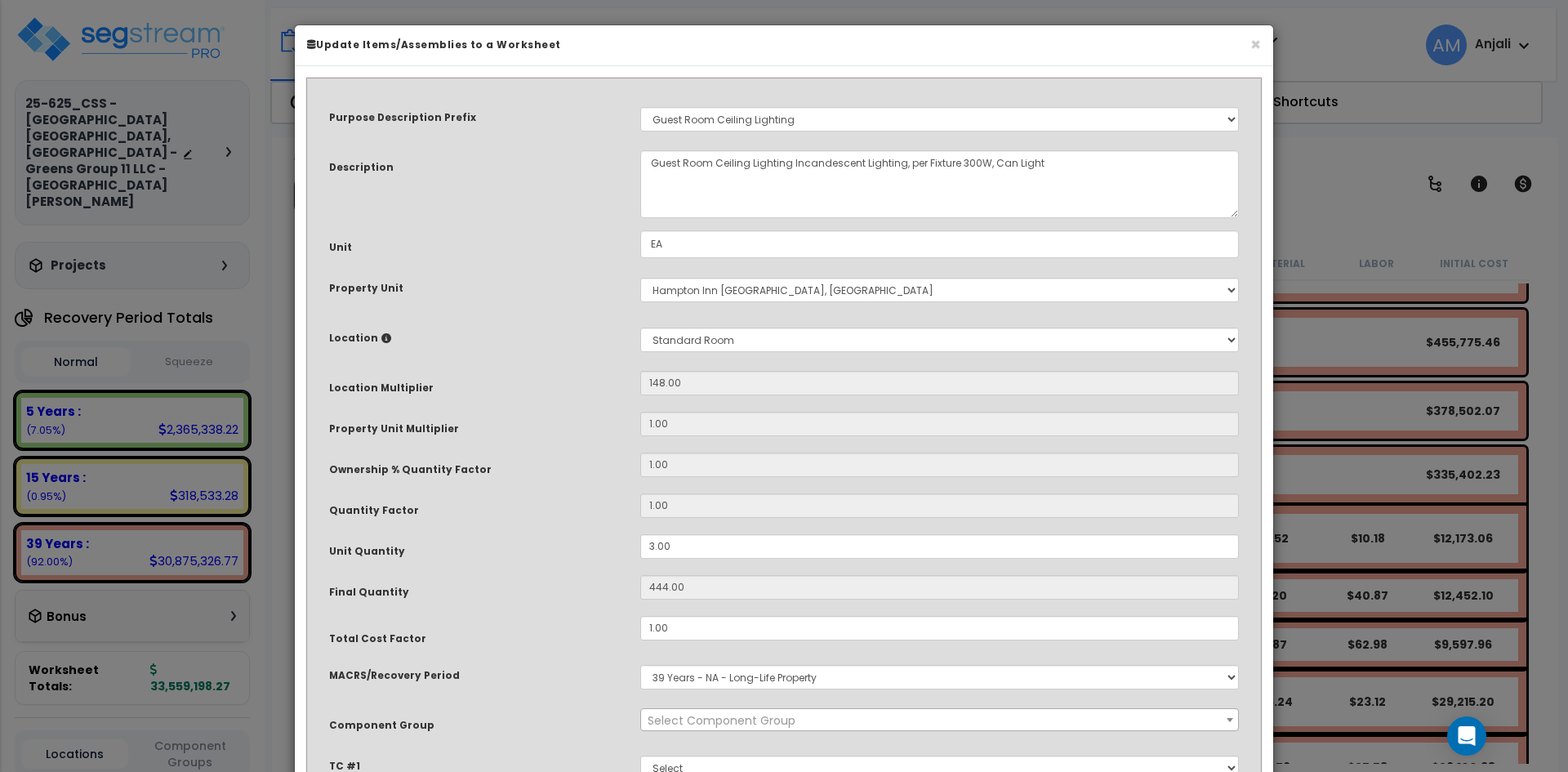
select select "55260"
click at [1354, 248] on div "× Update Items/Assemblies to a Worksheet Purpose Description Prefix Select A/V …" at bounding box center [784, 386] width 1568 height 772
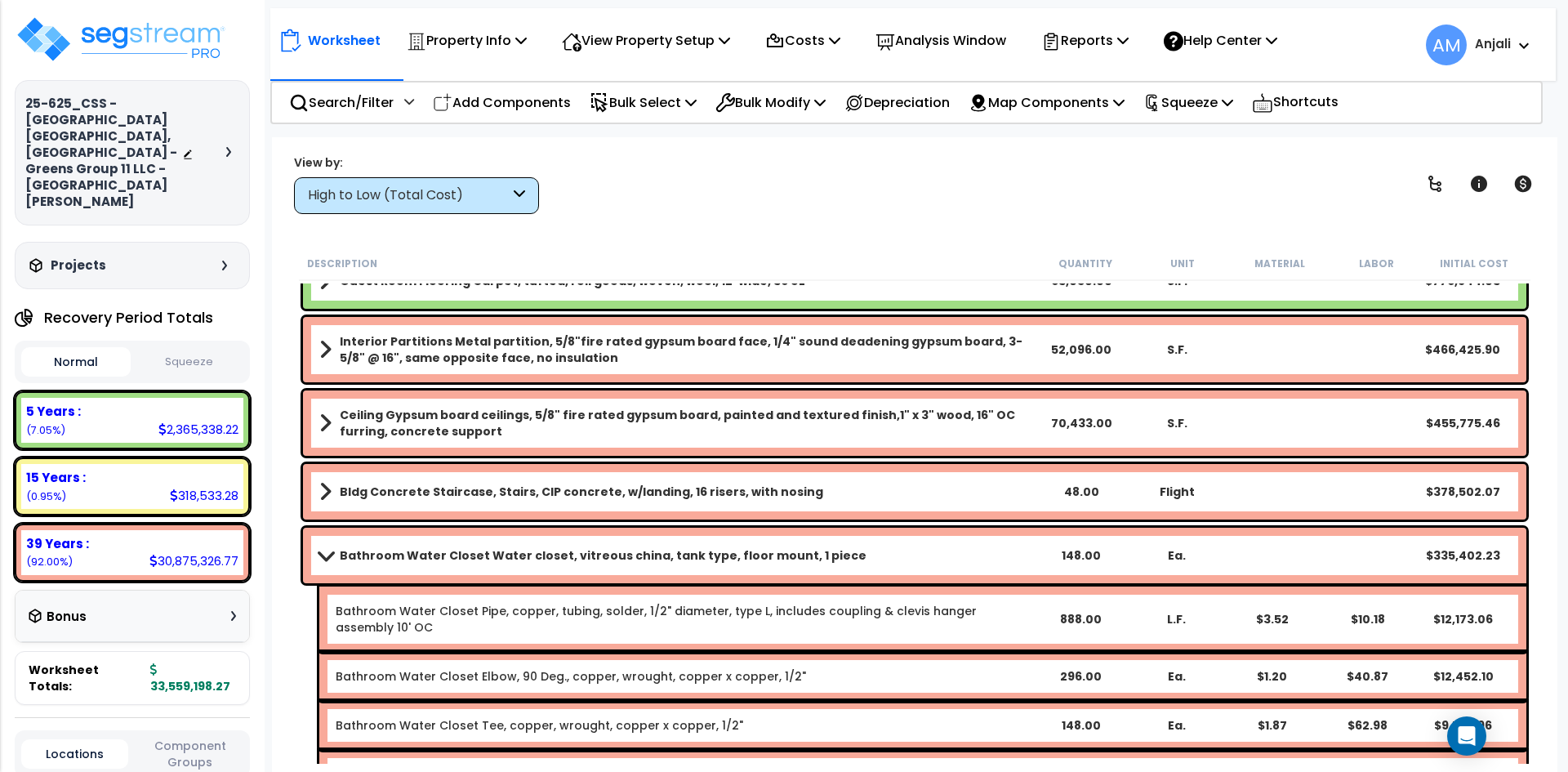
scroll to position [490, 0]
click at [1082, 495] on div "48.00" at bounding box center [1081, 492] width 95 height 16
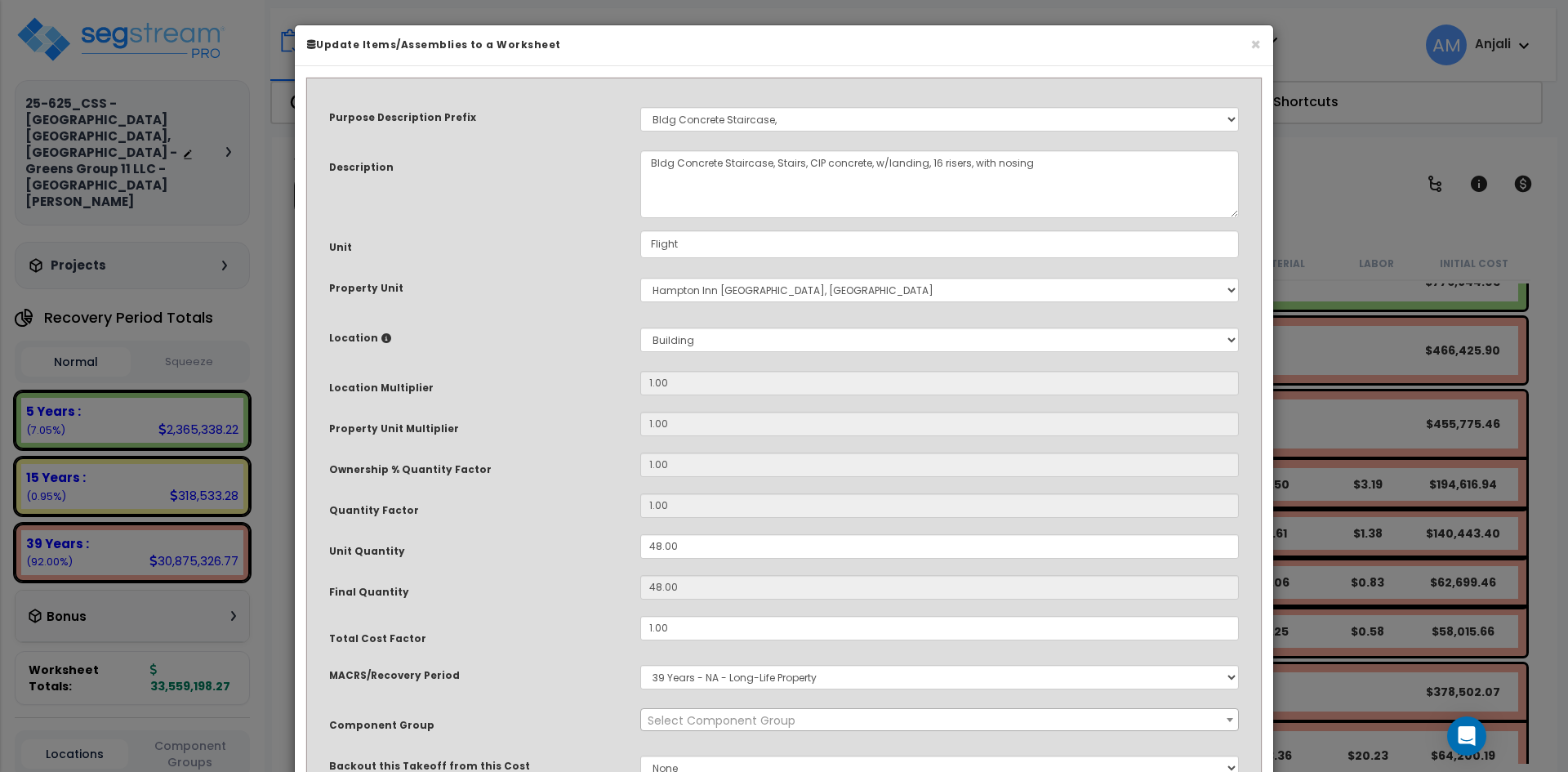
select select "55223"
click at [660, 545] on input "48.00" at bounding box center [940, 546] width 598 height 25
type input "4.00"
type input "4"
type input ".00"
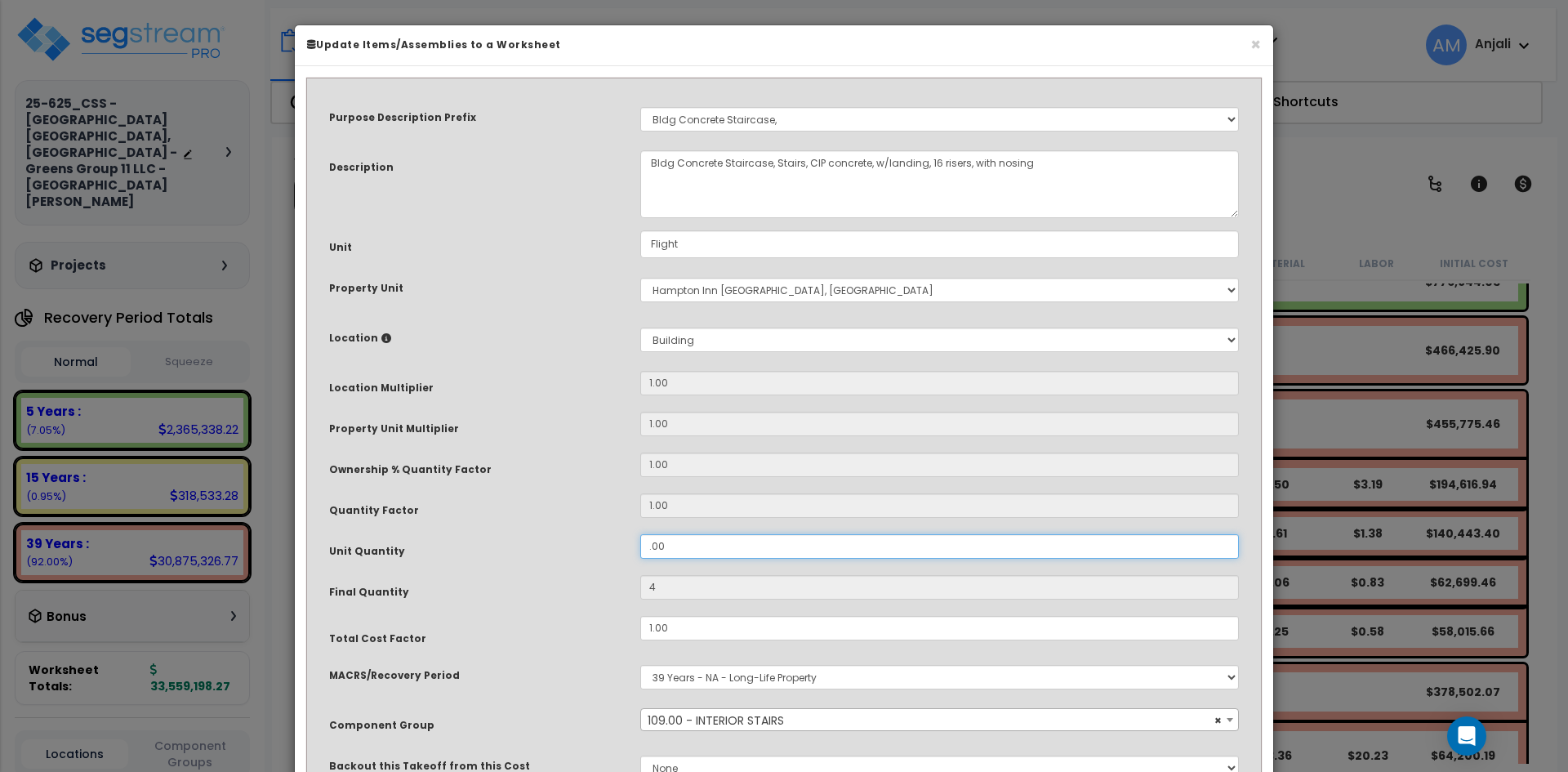
type input "0"
type input "100"
type input "1,400"
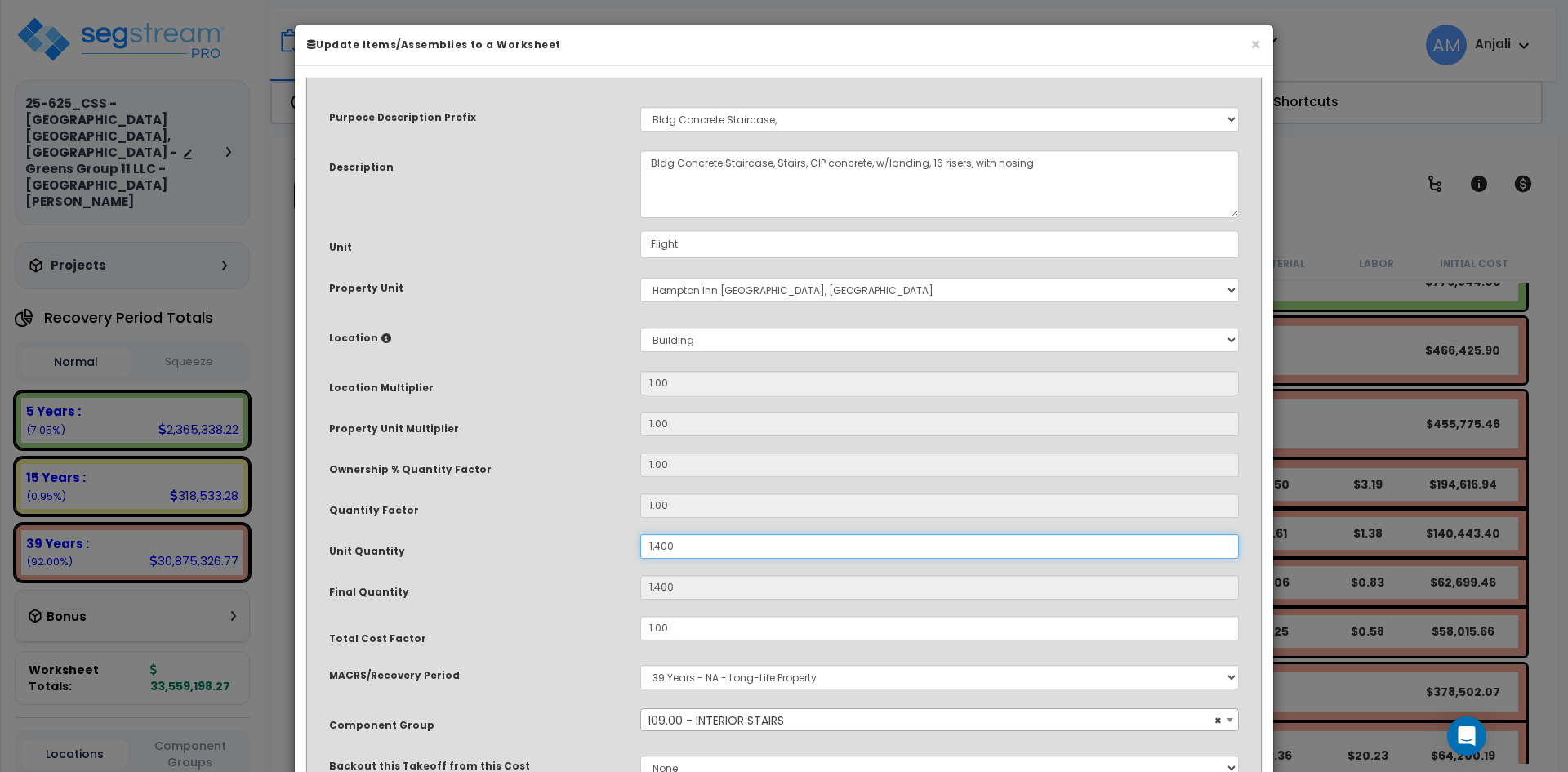
type input "14.00"
type input "14"
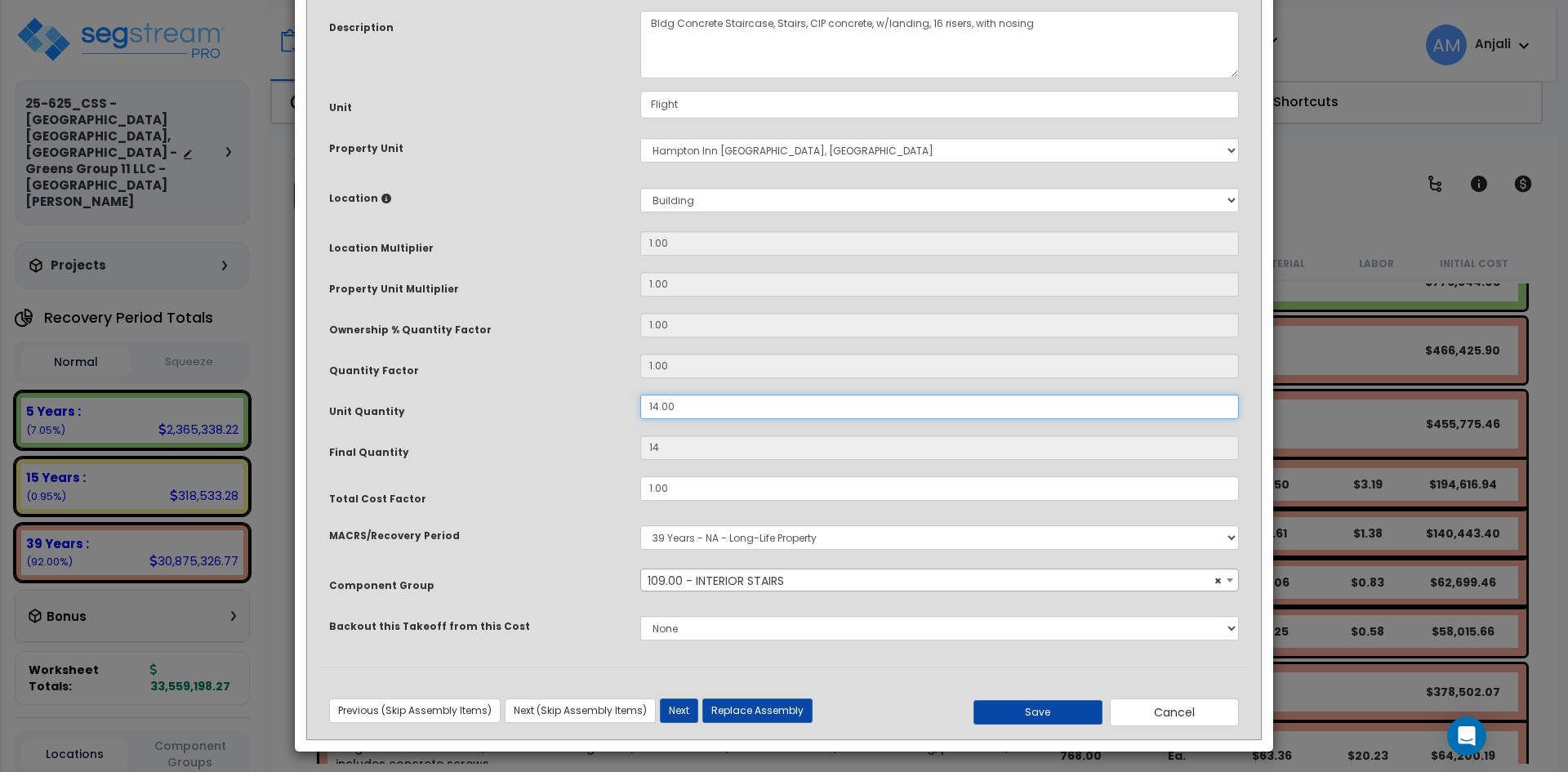
scroll to position [144, 0]
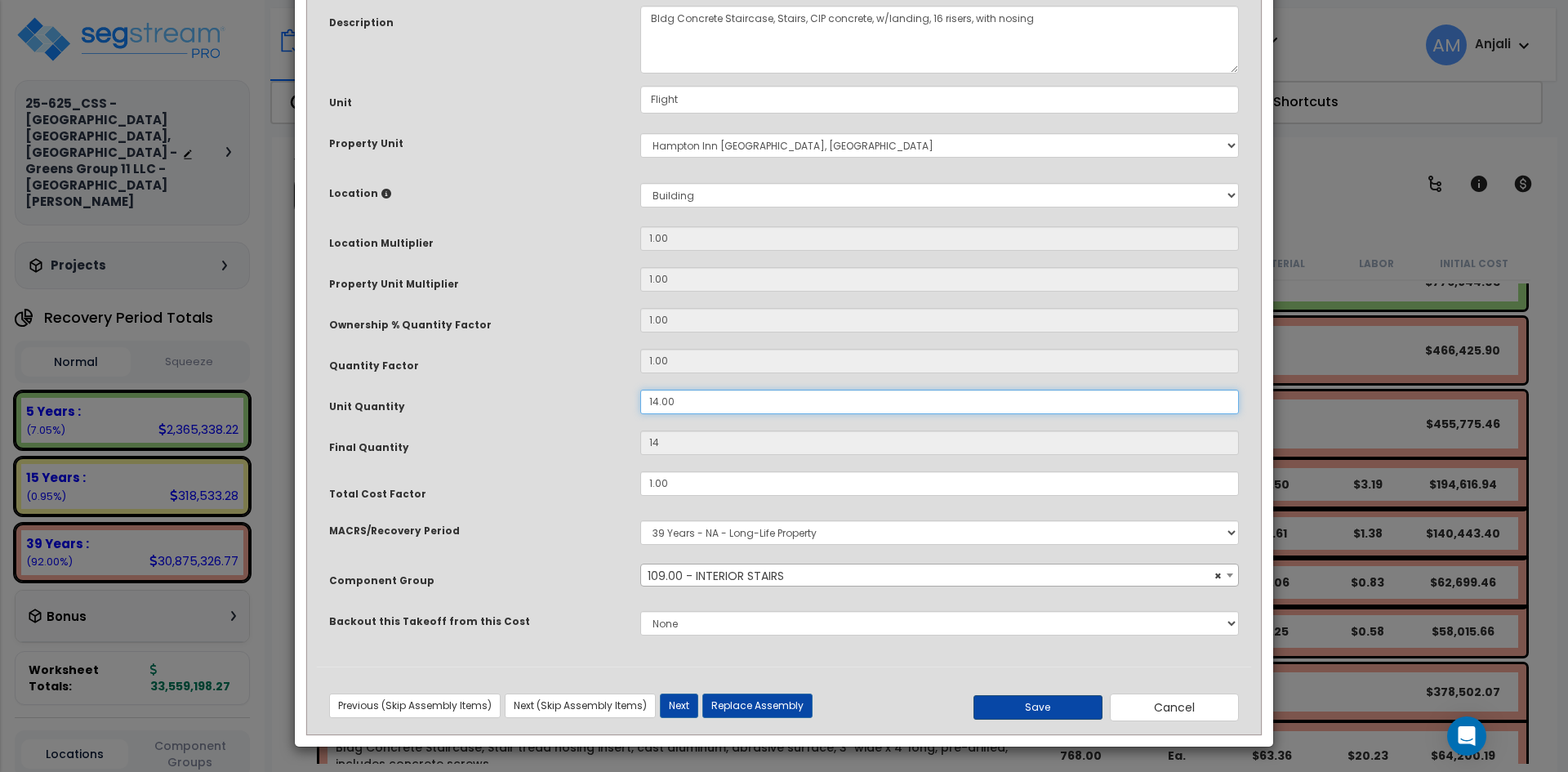
type input "14.00"
click at [1042, 709] on button "Save" at bounding box center [1038, 708] width 129 height 25
type input "14.00"
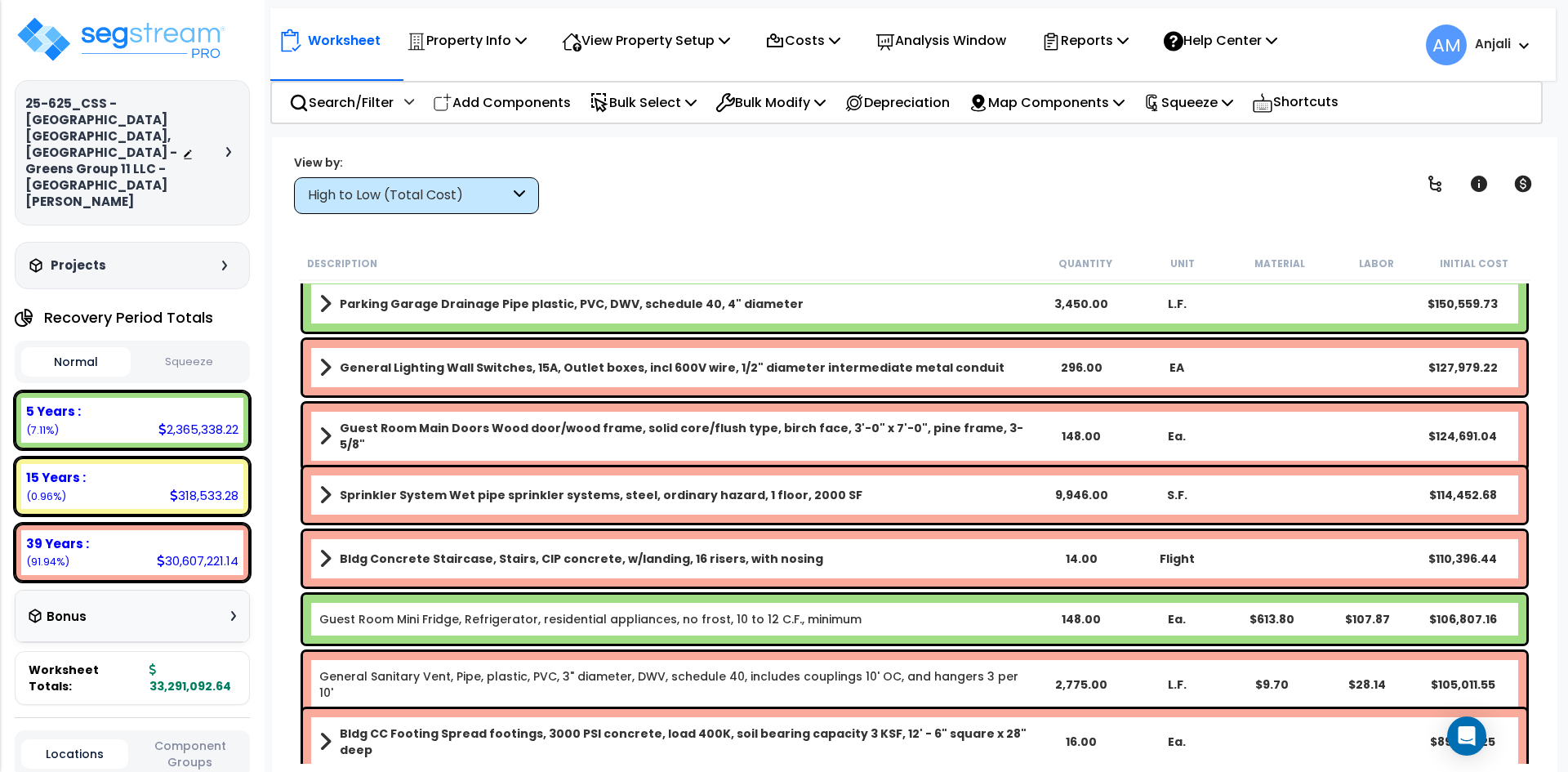
scroll to position [2451, 0]
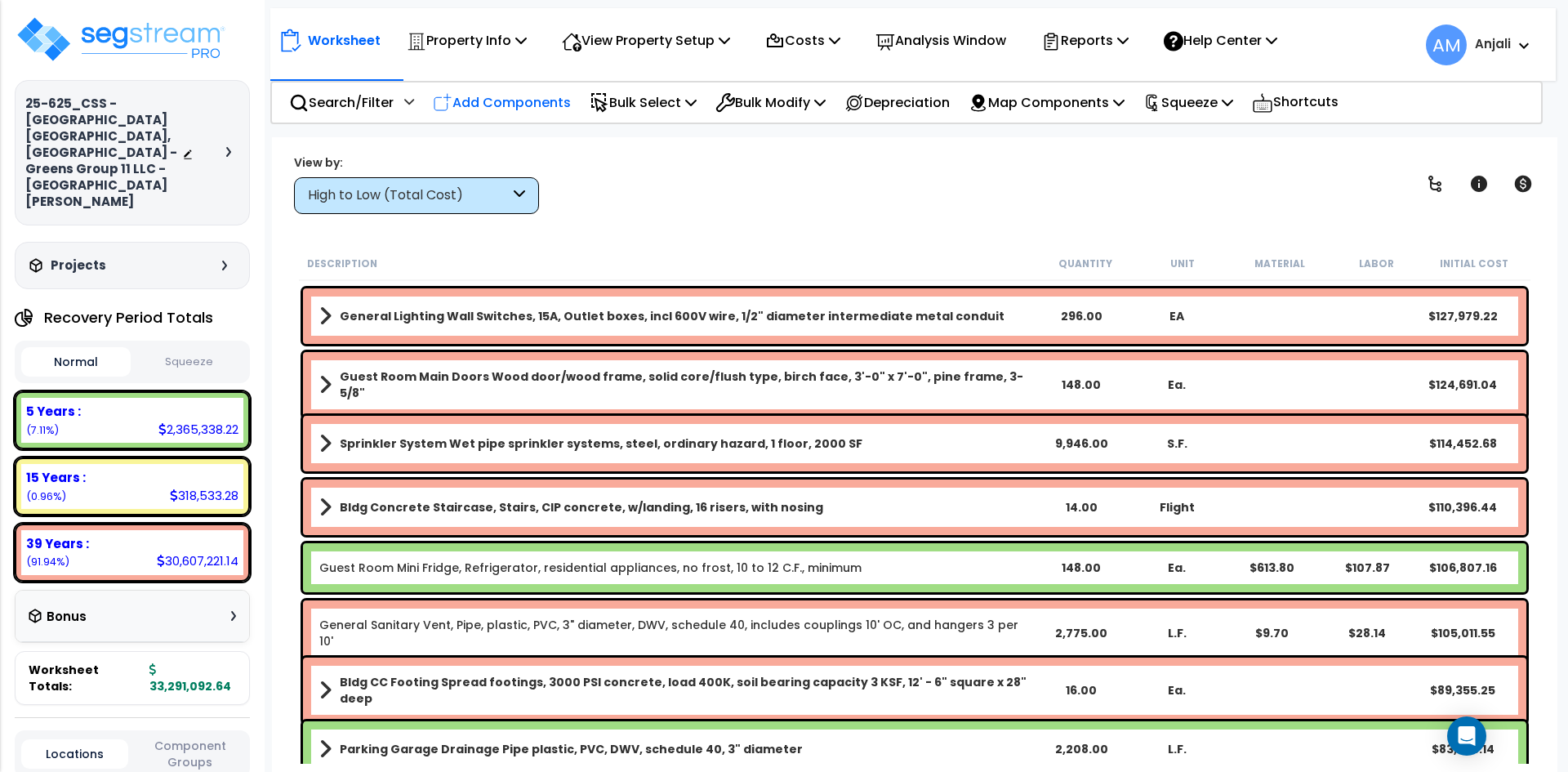
click at [523, 103] on p "Add Components" at bounding box center [502, 102] width 138 height 22
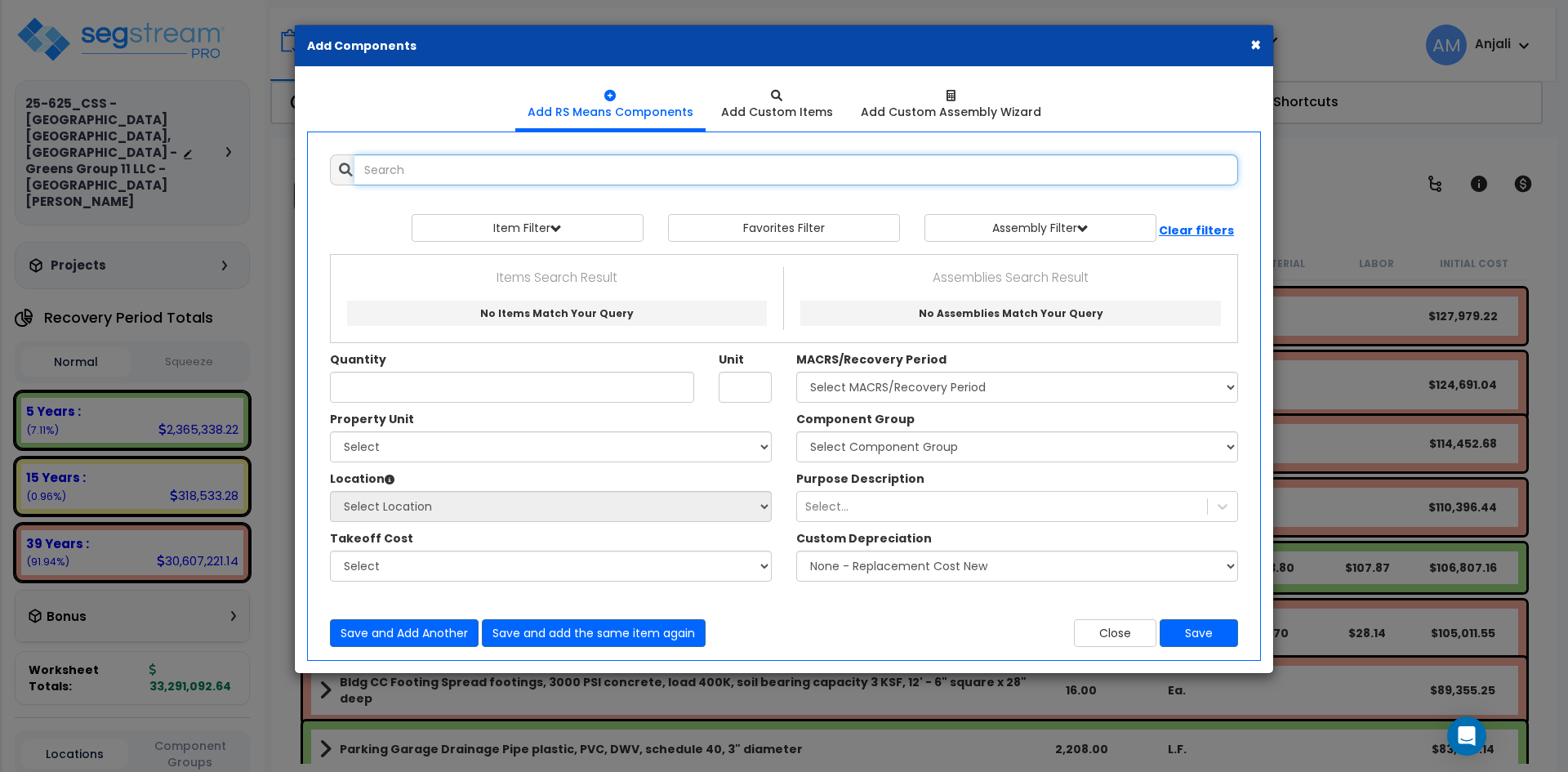
click at [508, 163] on input "text" at bounding box center [796, 170] width 884 height 31
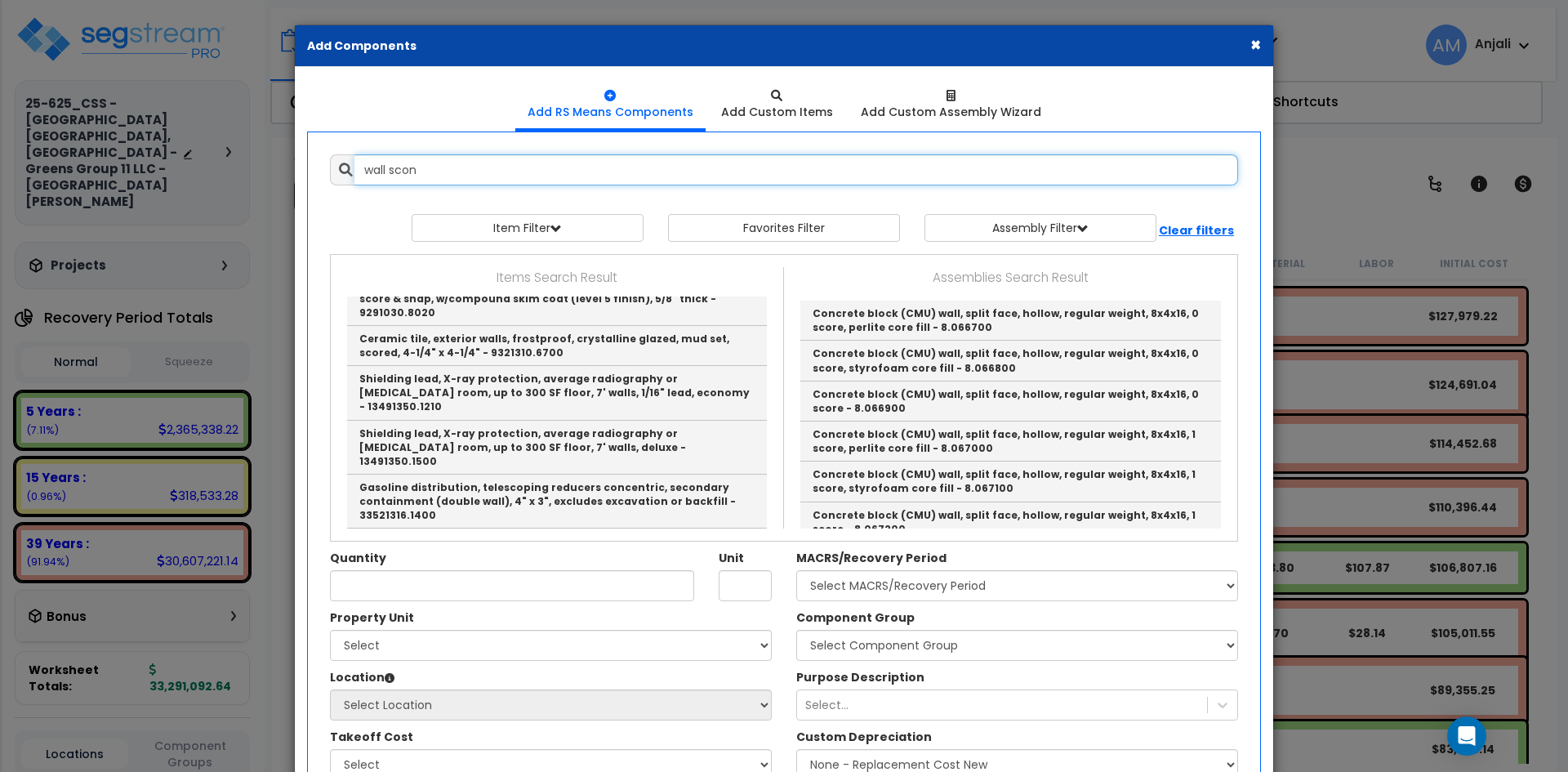
scroll to position [0, 0]
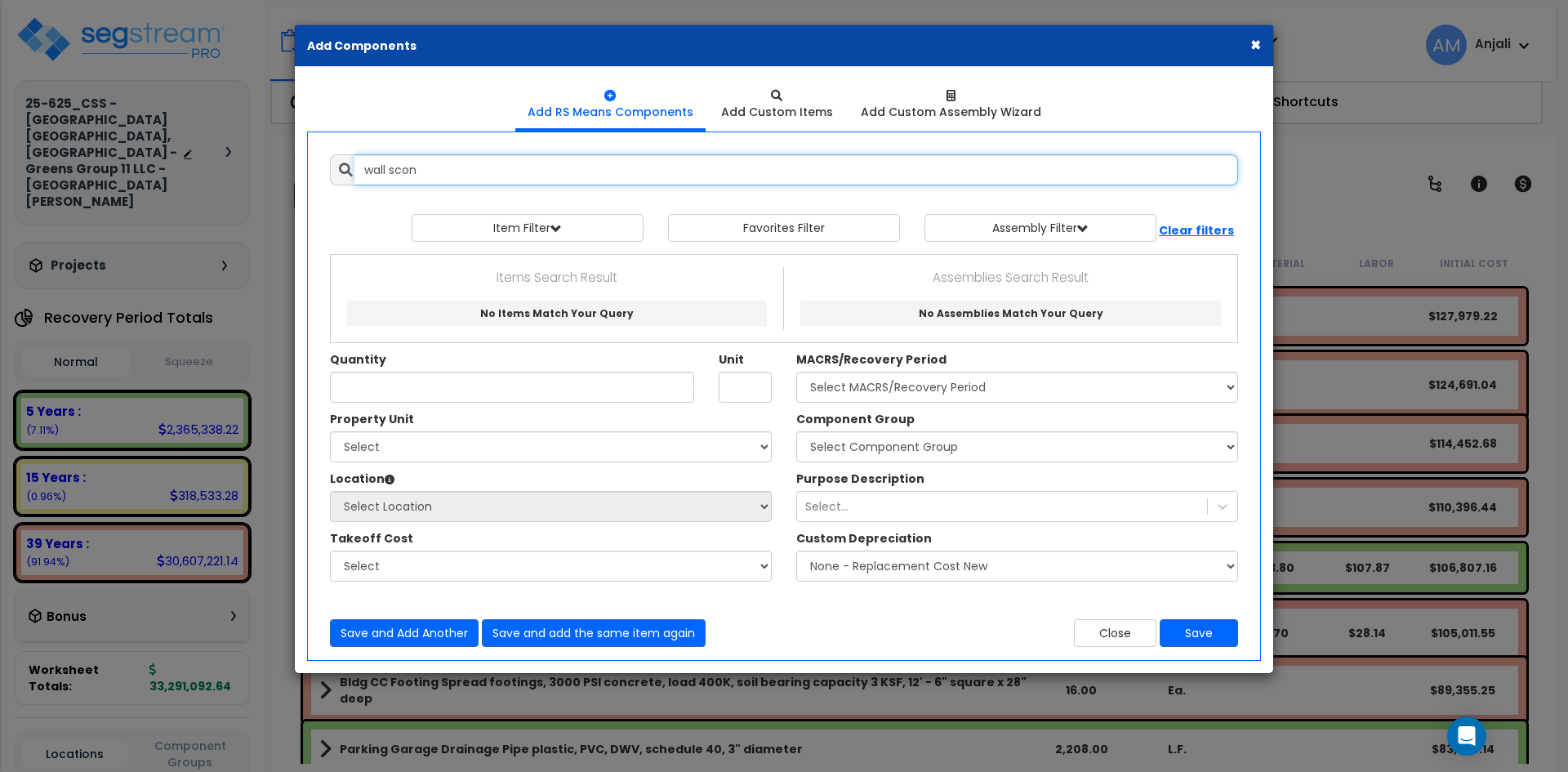
type input "wall scon"
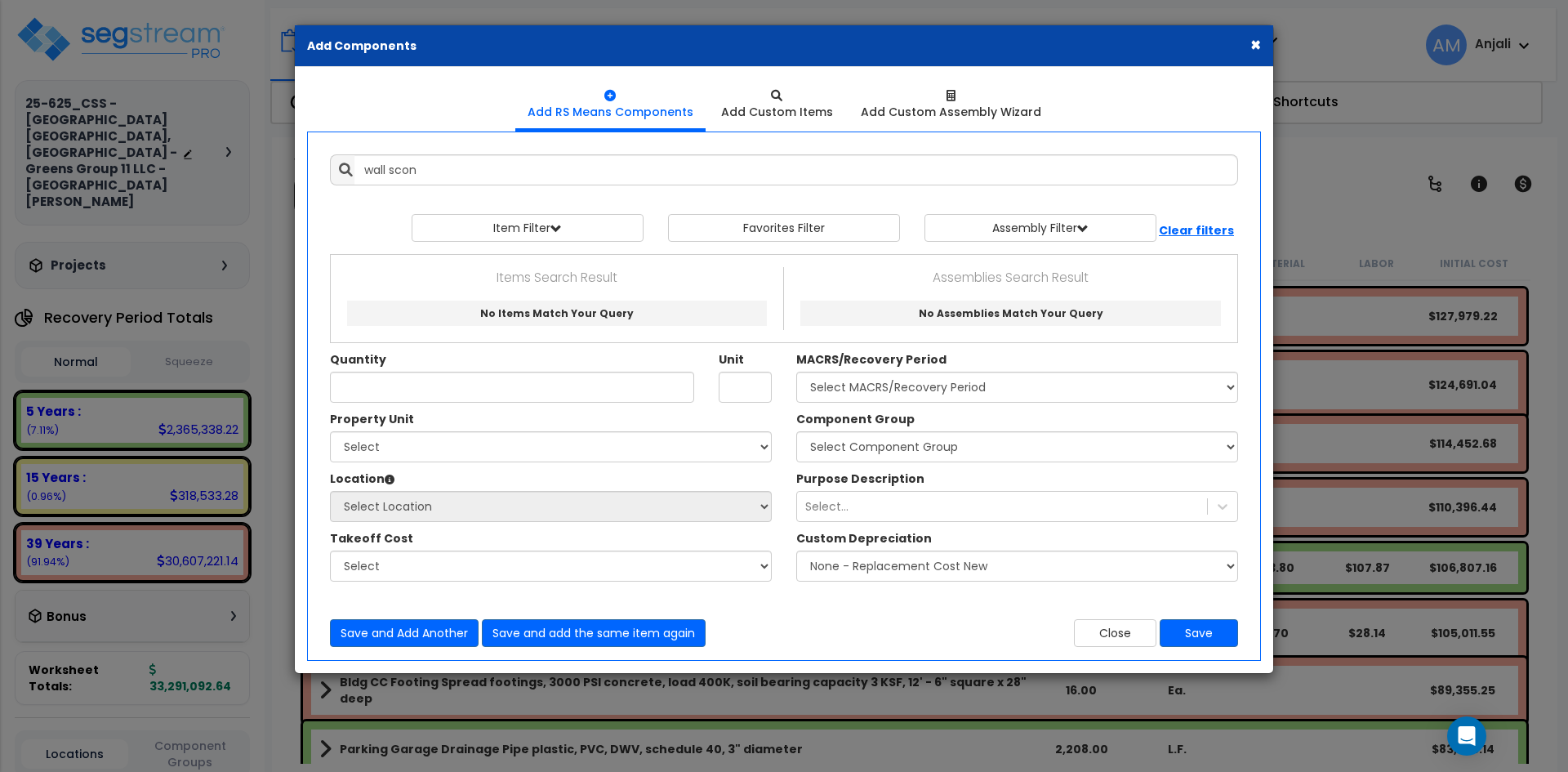
click at [456, 154] on div "Add Items Add Assemblies Both wall scon Select" at bounding box center [784, 401] width 933 height 517
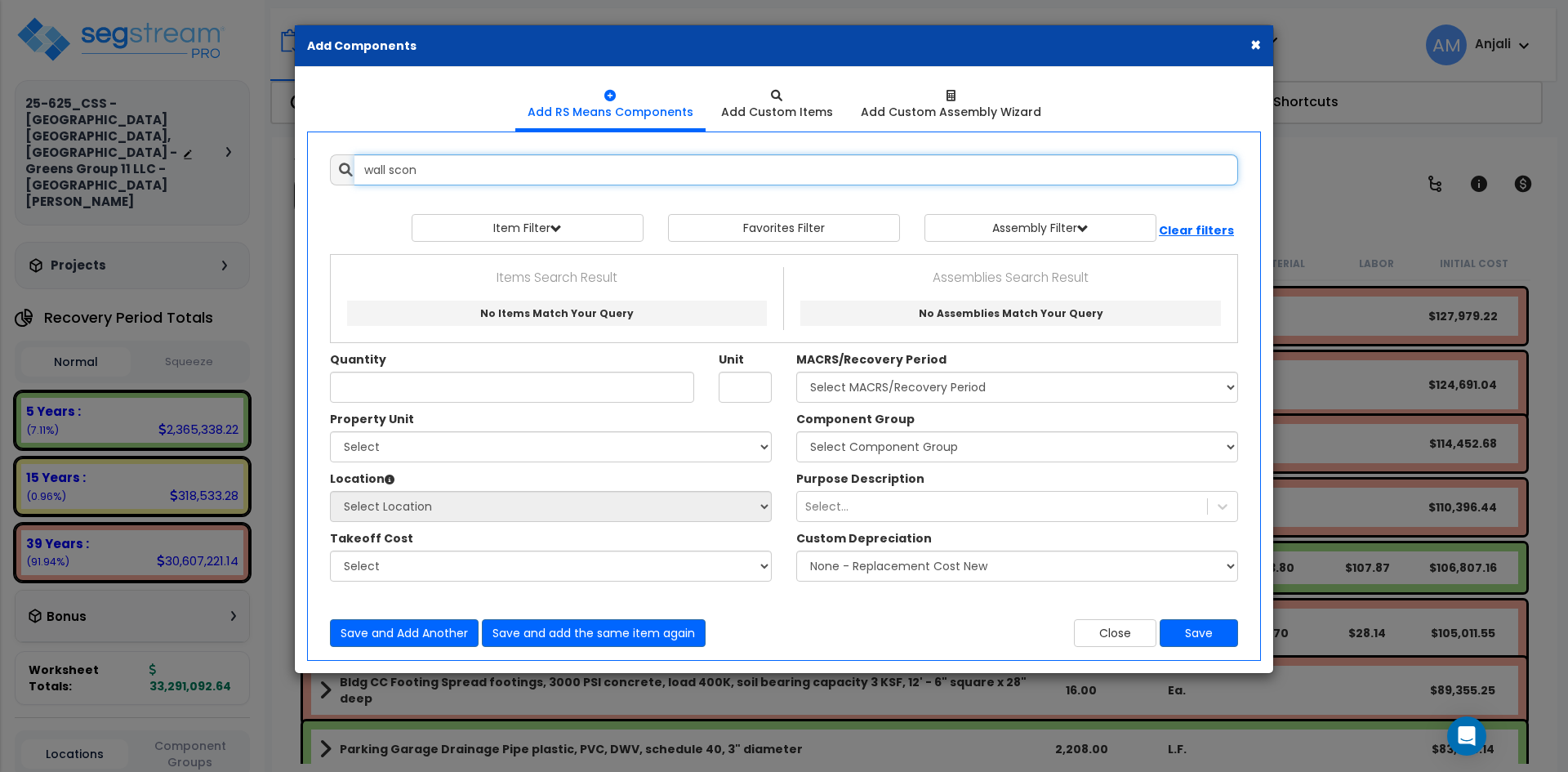
click at [435, 173] on input "wall scon" at bounding box center [796, 170] width 884 height 31
drag, startPoint x: 435, startPoint y: 173, endPoint x: 316, endPoint y: 173, distance: 119.0
click at [316, 173] on div "Add Items Add Assemblies Both wall scon Favorites Item/Assembly 0" at bounding box center [784, 401] width 957 height 517
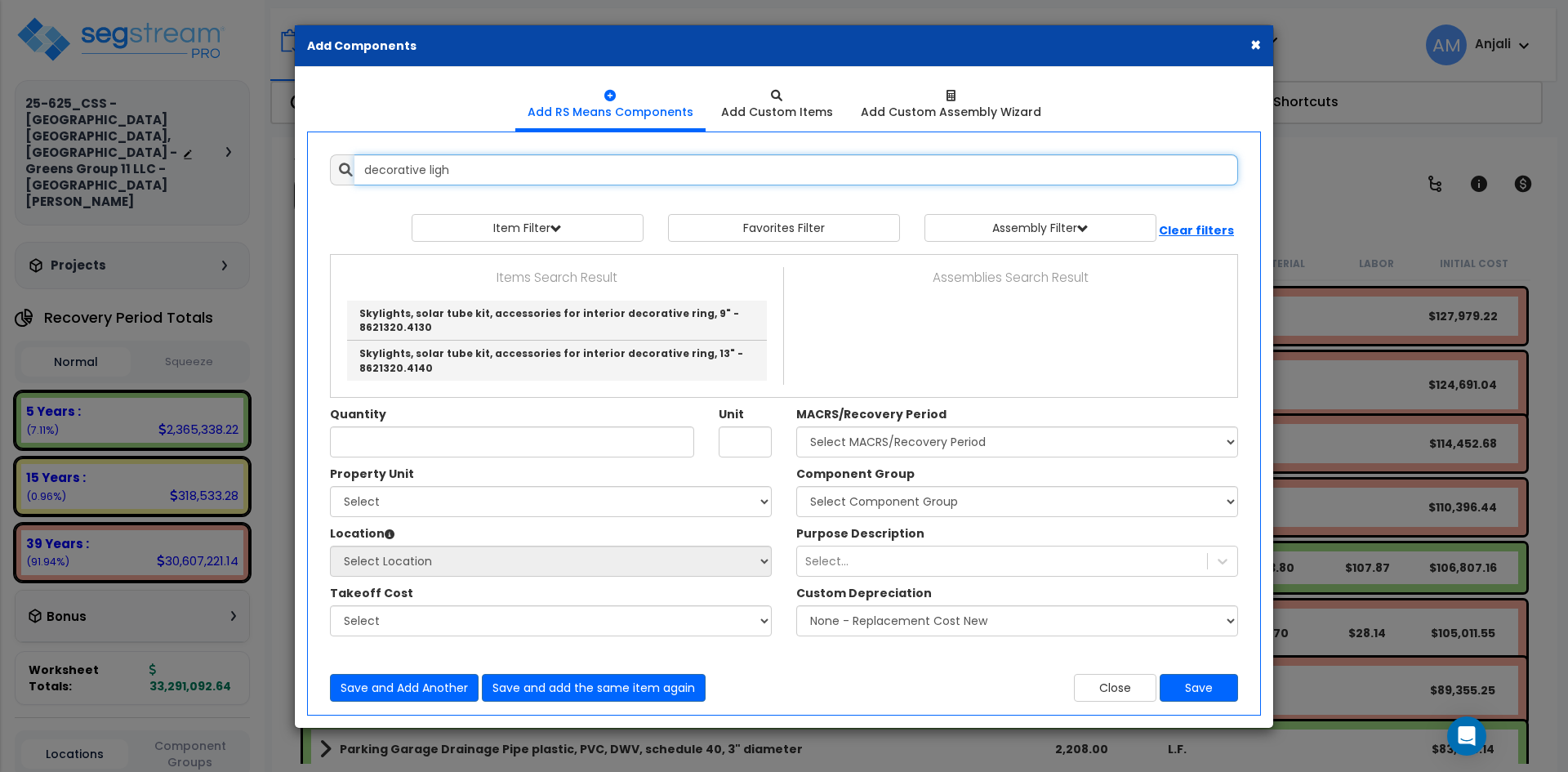
type input "decorative ligh"
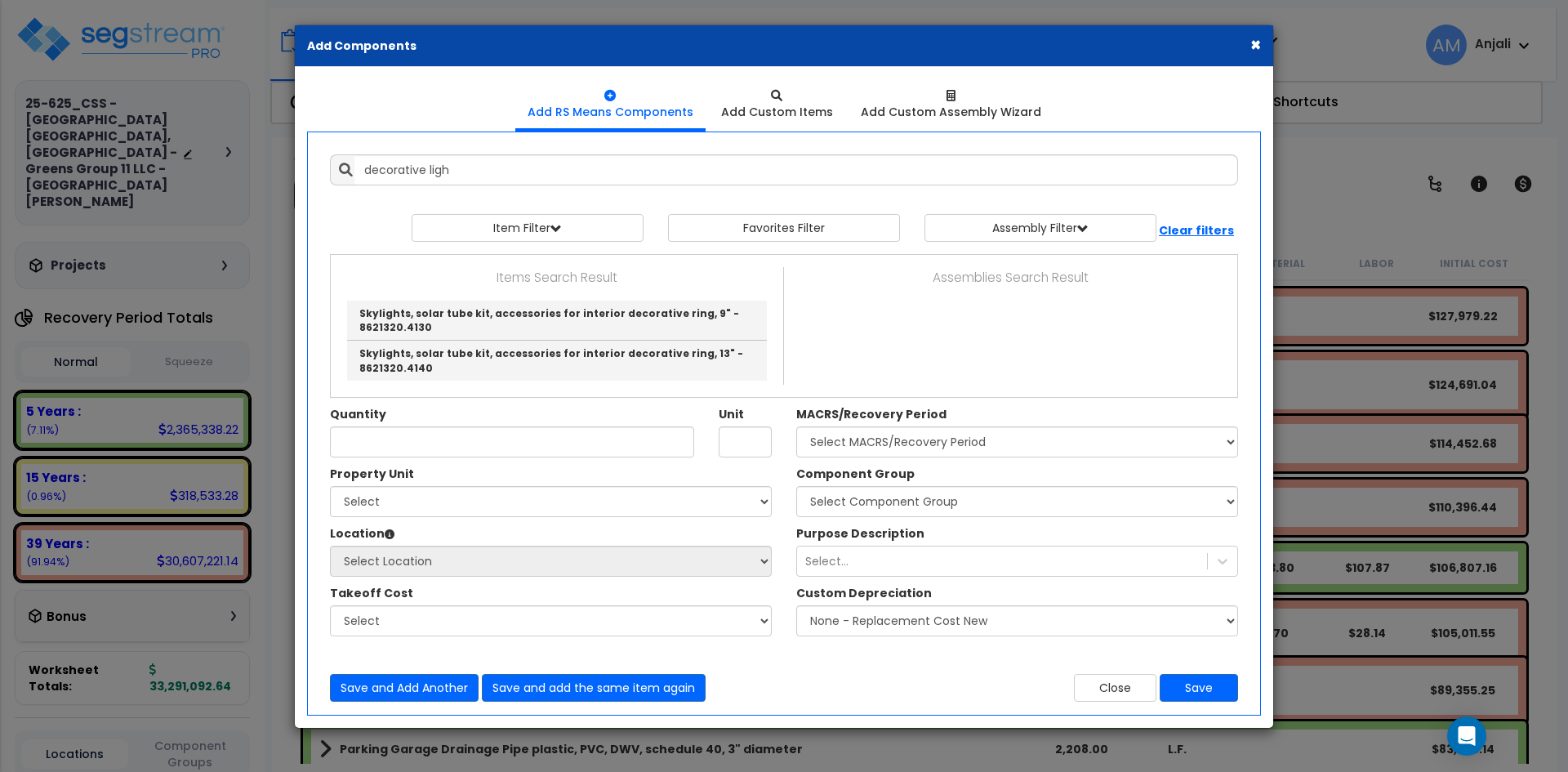
click at [1254, 39] on button "×" at bounding box center [1255, 44] width 10 height 17
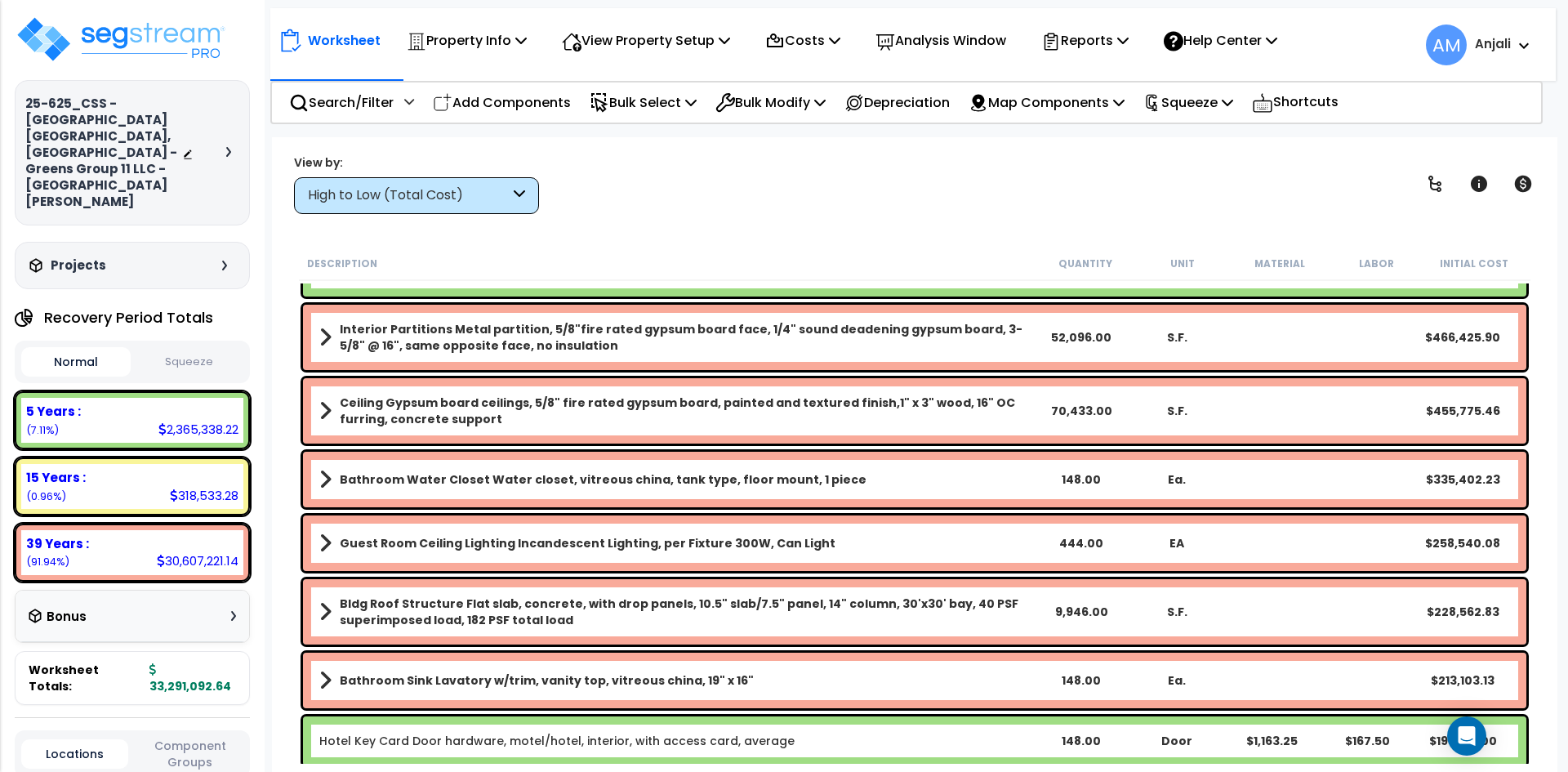
scroll to position [490, 0]
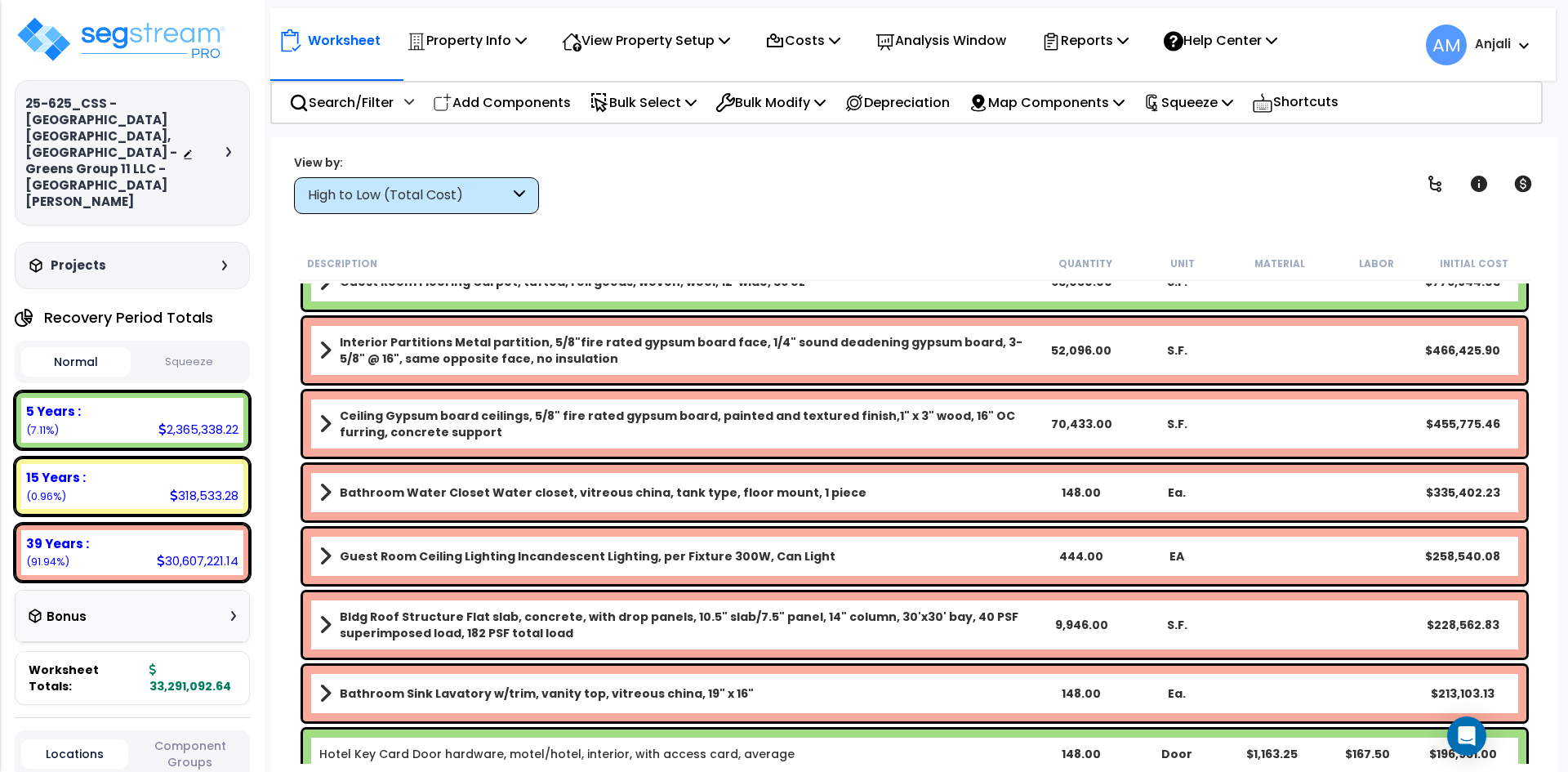
click at [644, 557] on b "Guest Room Ceiling Lighting Incandescent Lighting, per Fixture 300W, Can Light" at bounding box center [587, 556] width 495 height 16
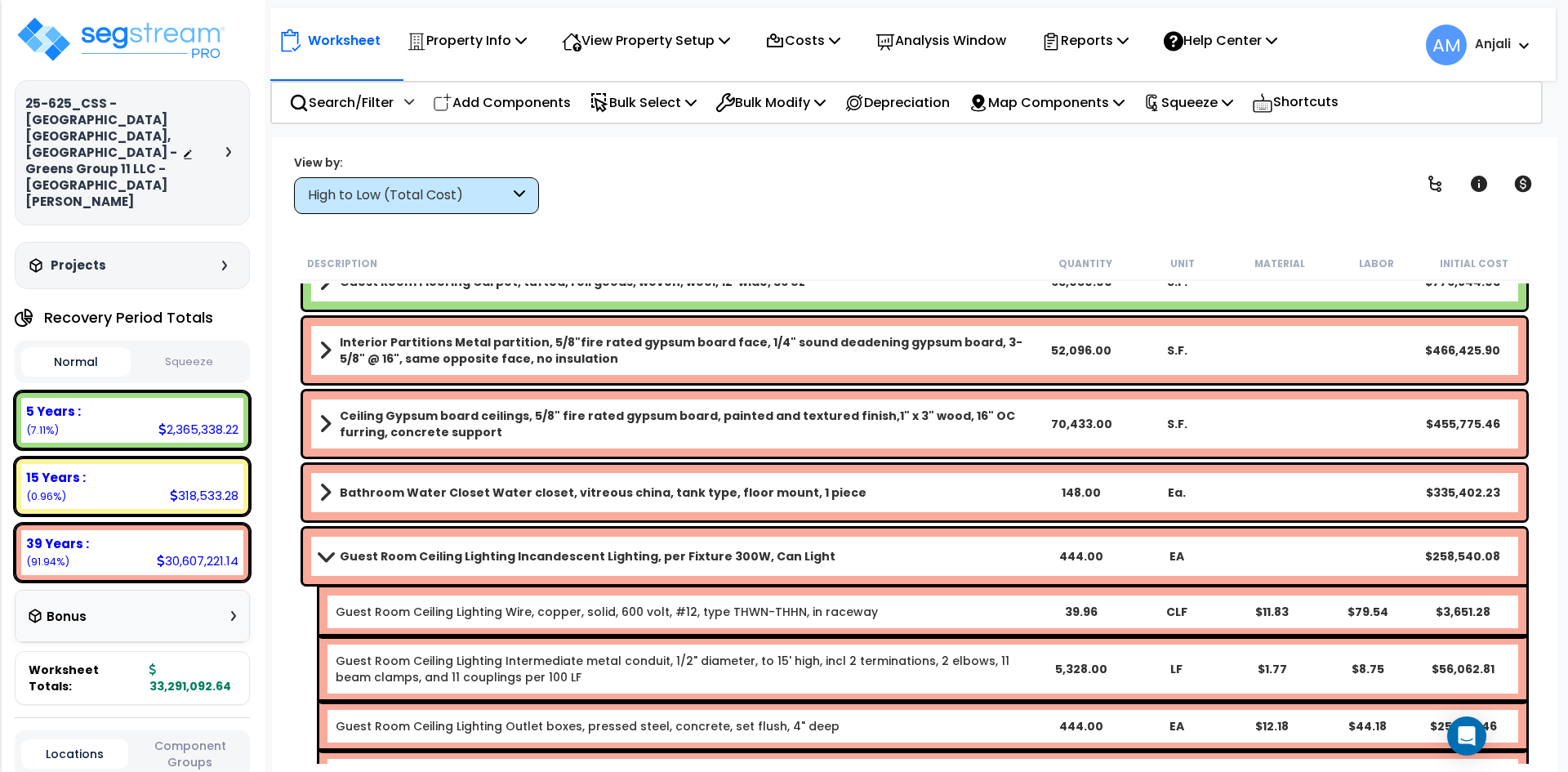
click at [644, 557] on b "Guest Room Ceiling Lighting Incandescent Lighting, per Fixture 300W, Can Light" at bounding box center [587, 556] width 495 height 16
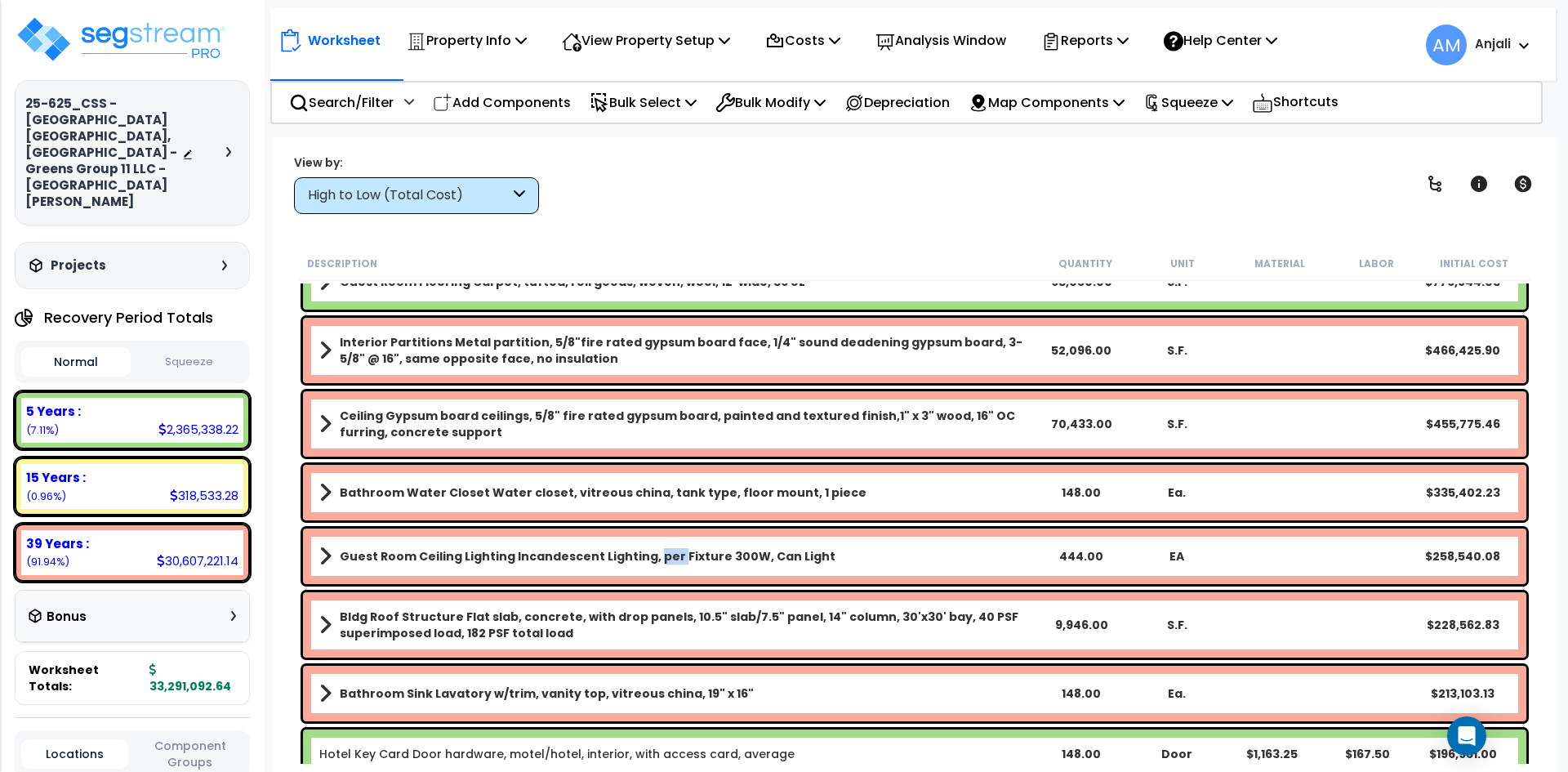
click at [644, 557] on b "Guest Room Ceiling Lighting Incandescent Lighting, per Fixture 300W, Can Light" at bounding box center [587, 556] width 495 height 16
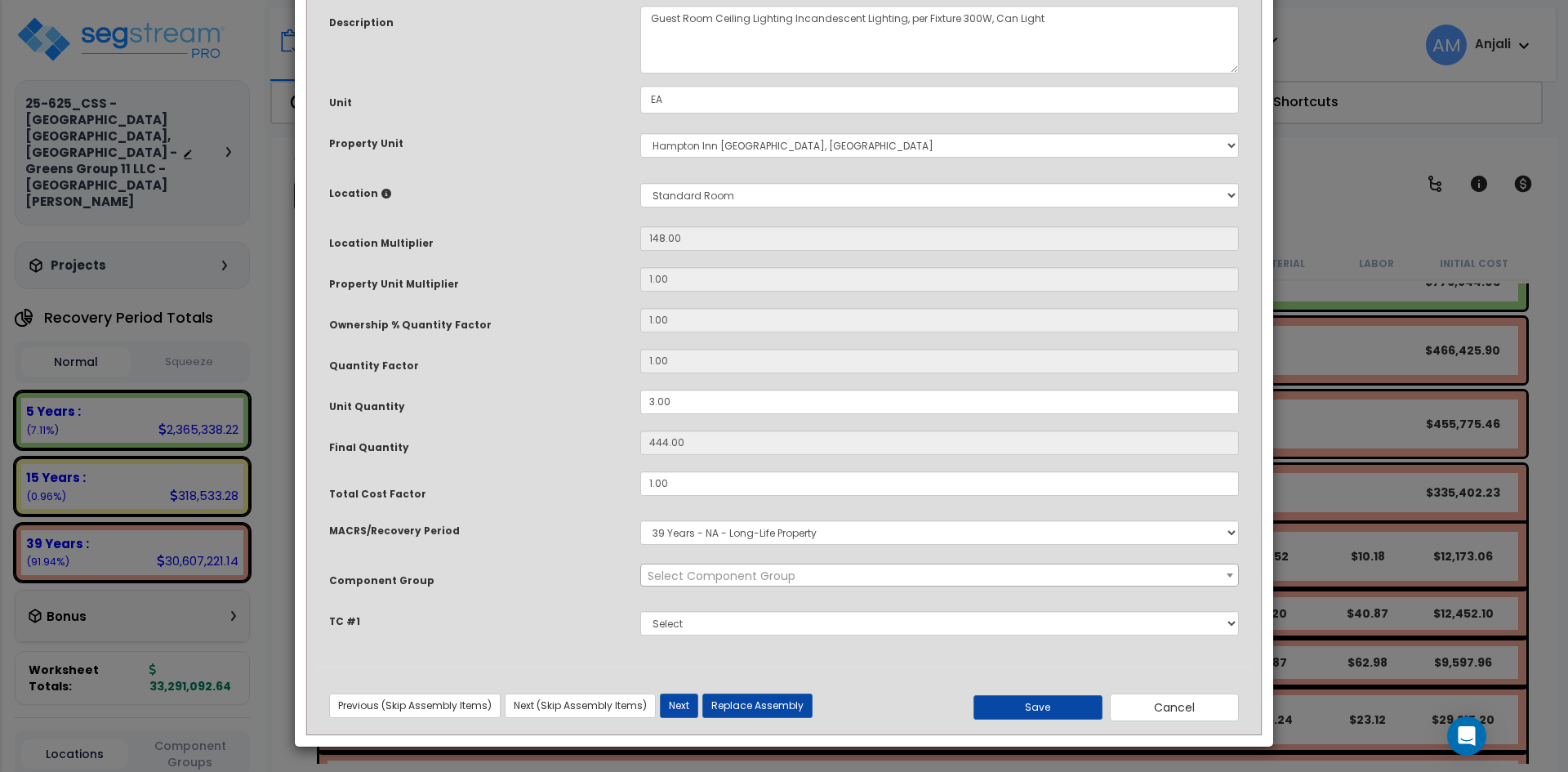
scroll to position [0, 0]
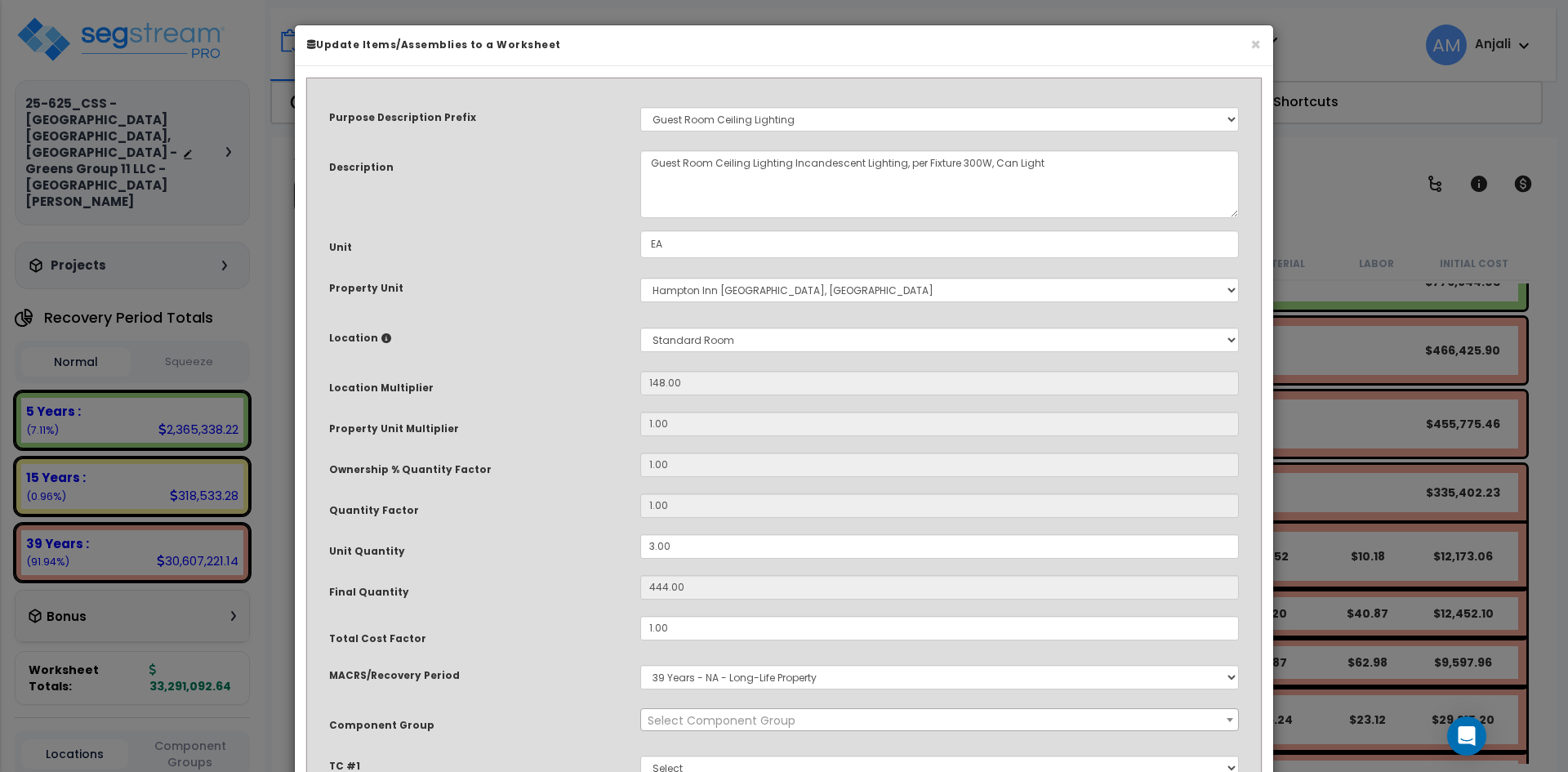
select select "55260"
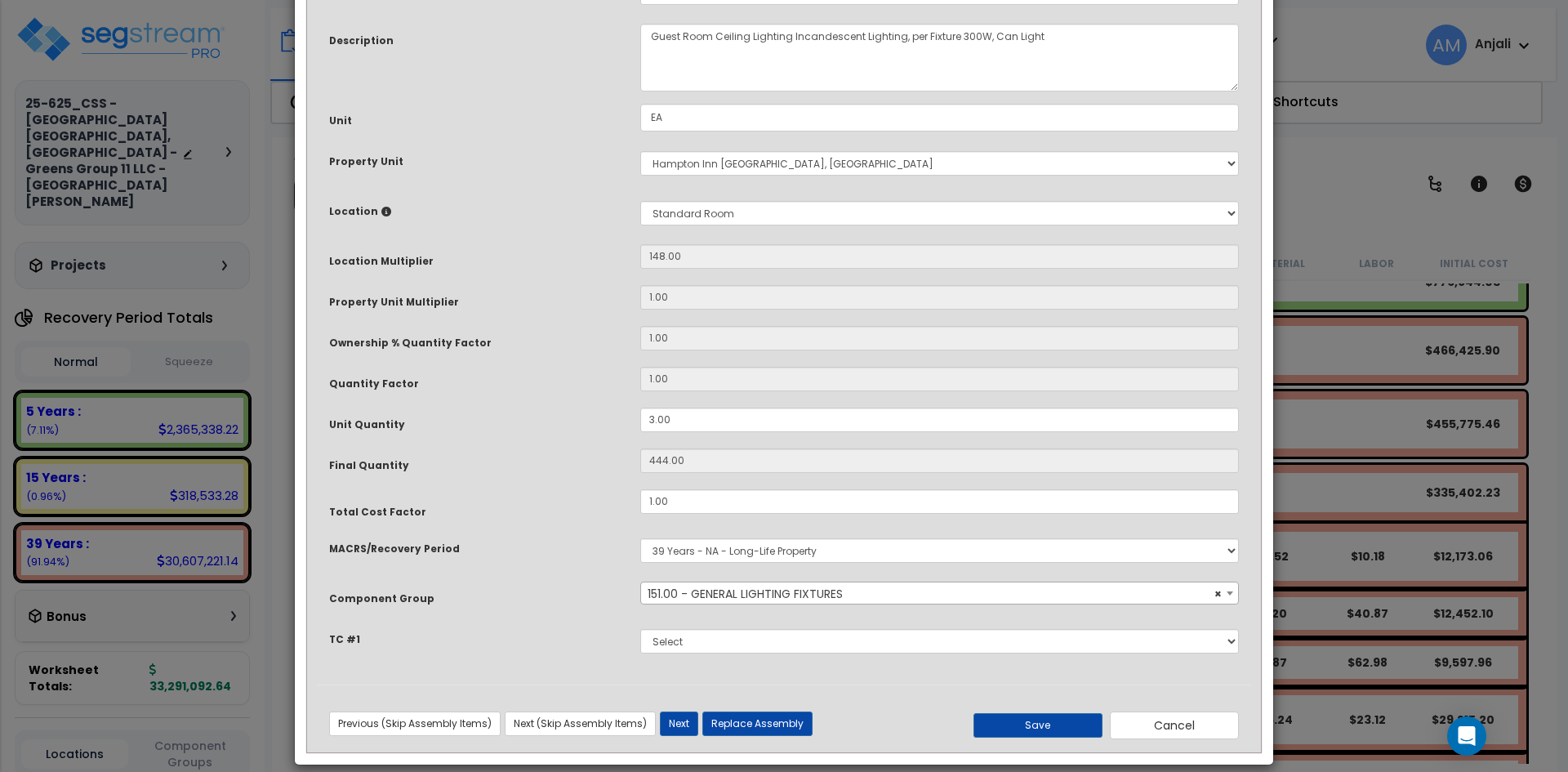
scroll to position [144, 0]
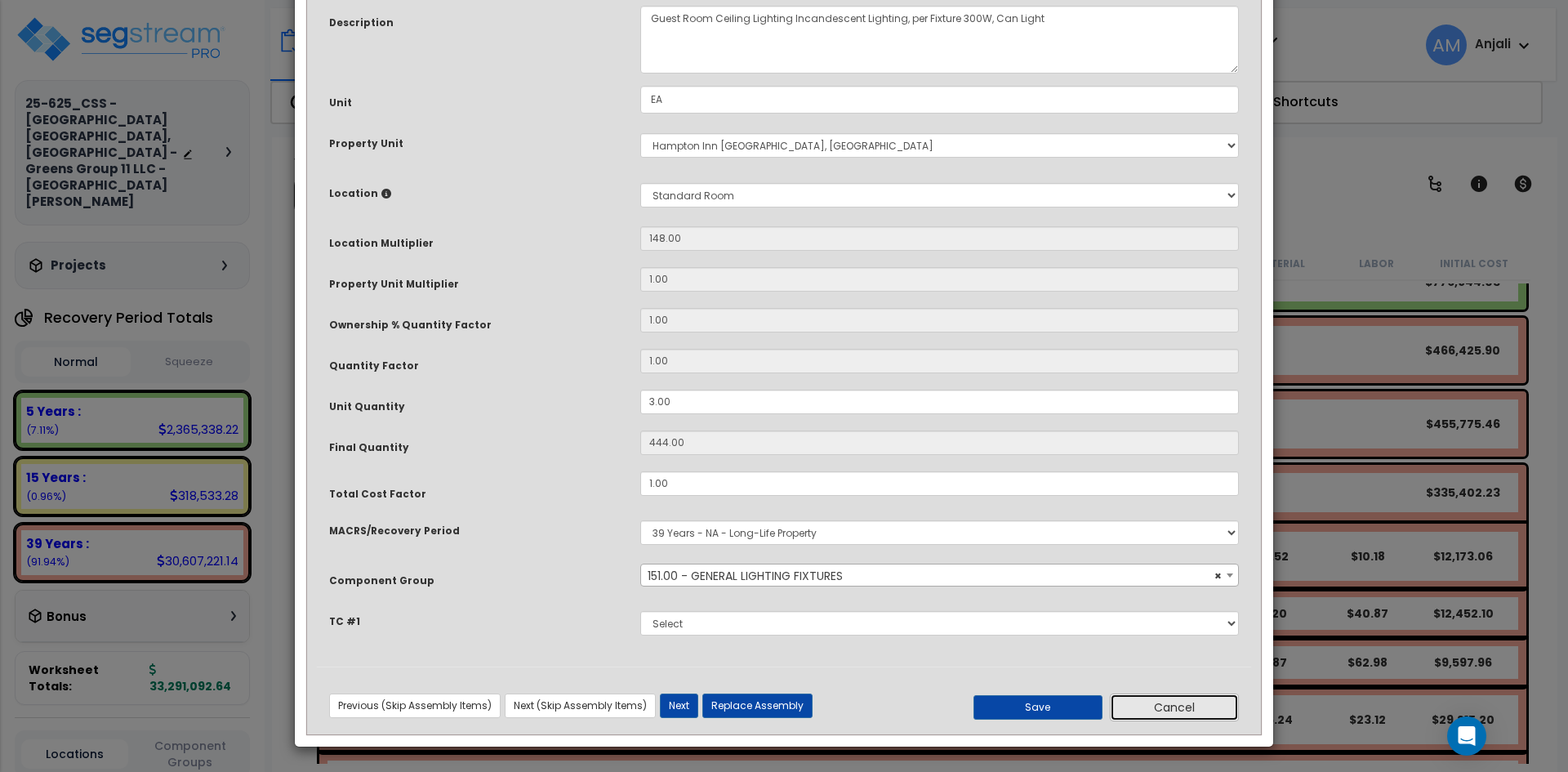
click at [1180, 706] on button "Cancel" at bounding box center [1174, 707] width 129 height 27
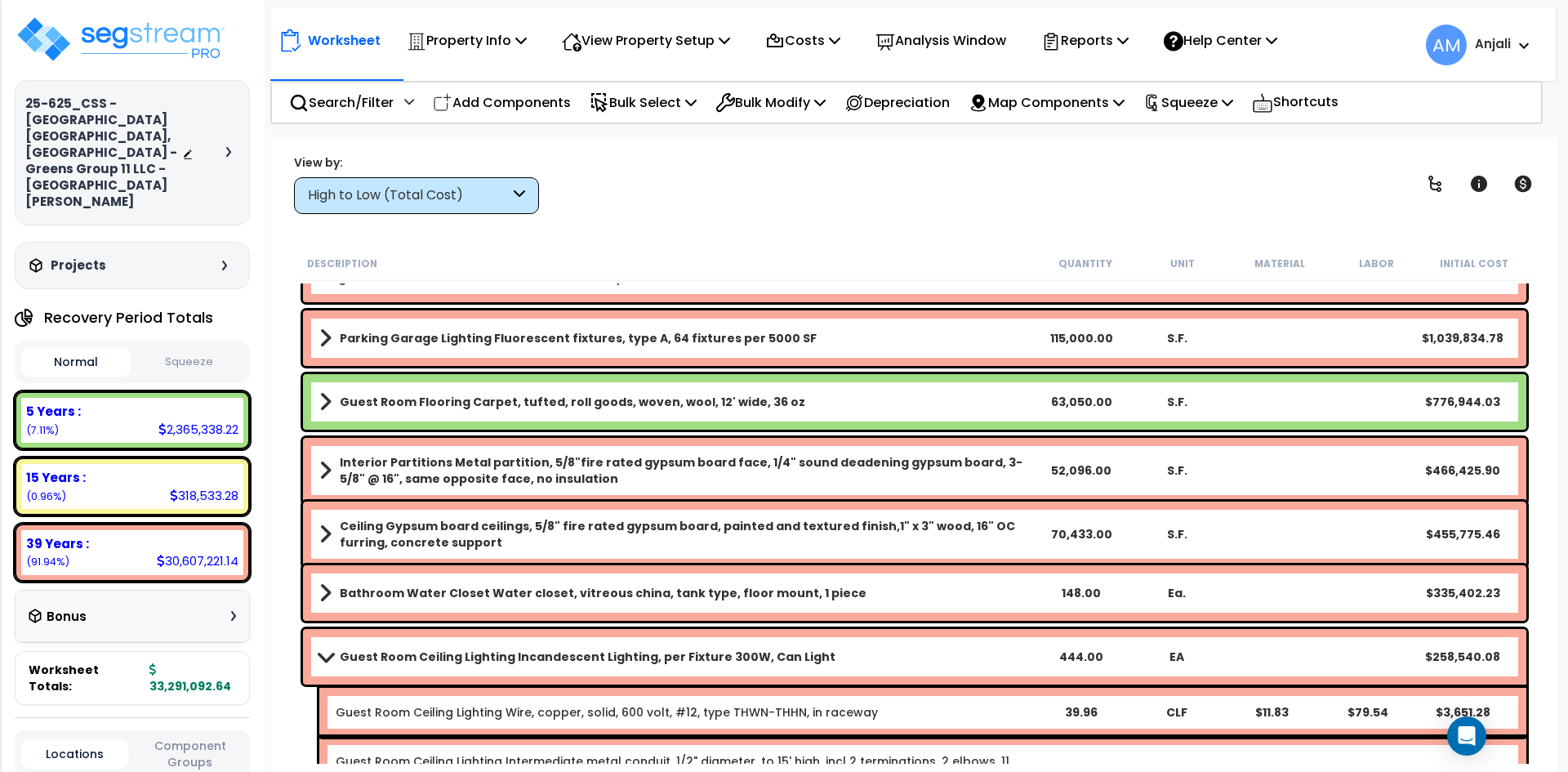
scroll to position [0, 0]
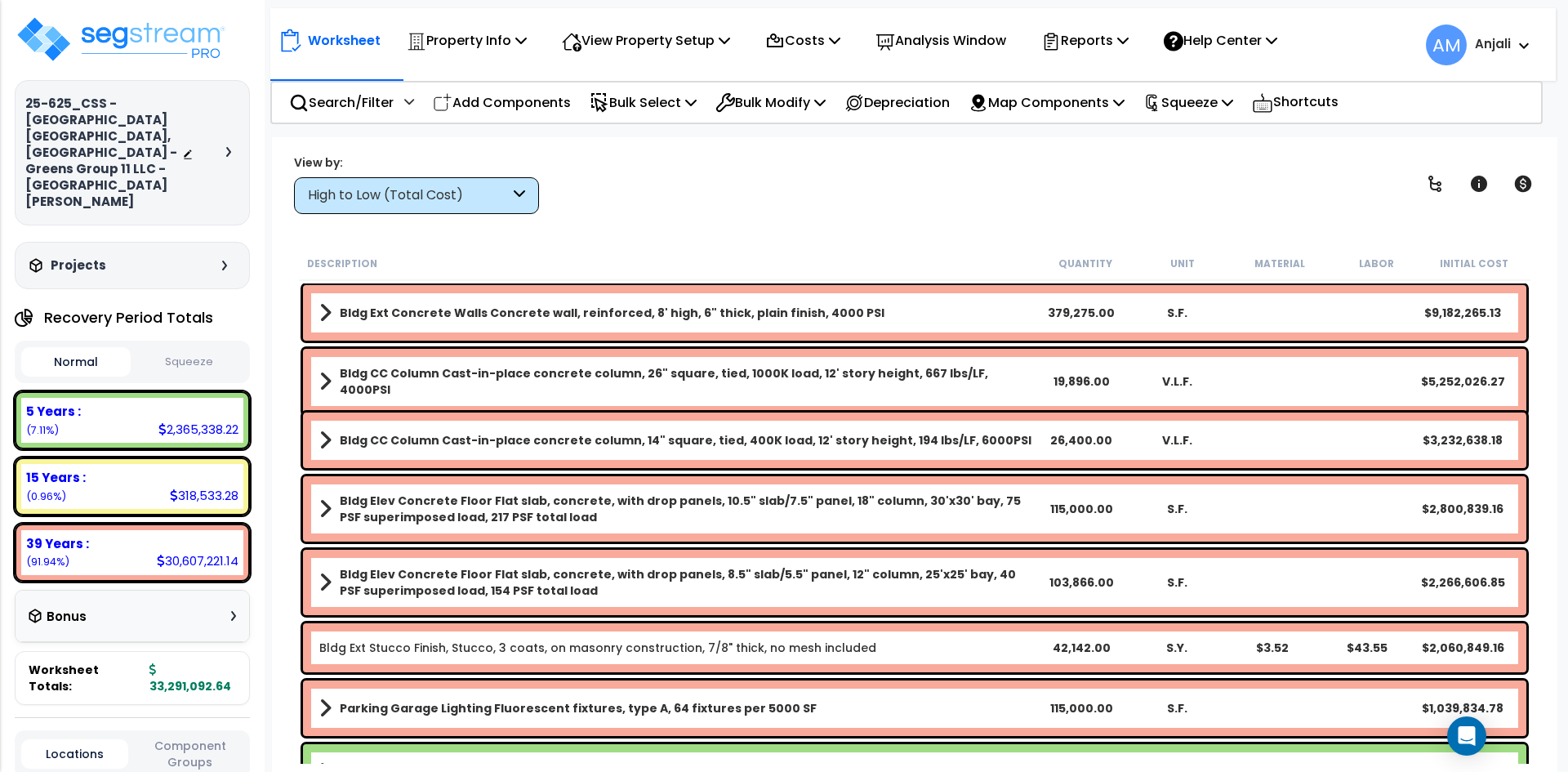
click at [225, 341] on div "Normal Squeeze" at bounding box center [132, 361] width 235 height 42
click at [218, 341] on div "Normal Squeeze" at bounding box center [132, 361] width 235 height 42
click at [179, 348] on button "Squeeze" at bounding box center [190, 362] width 109 height 28
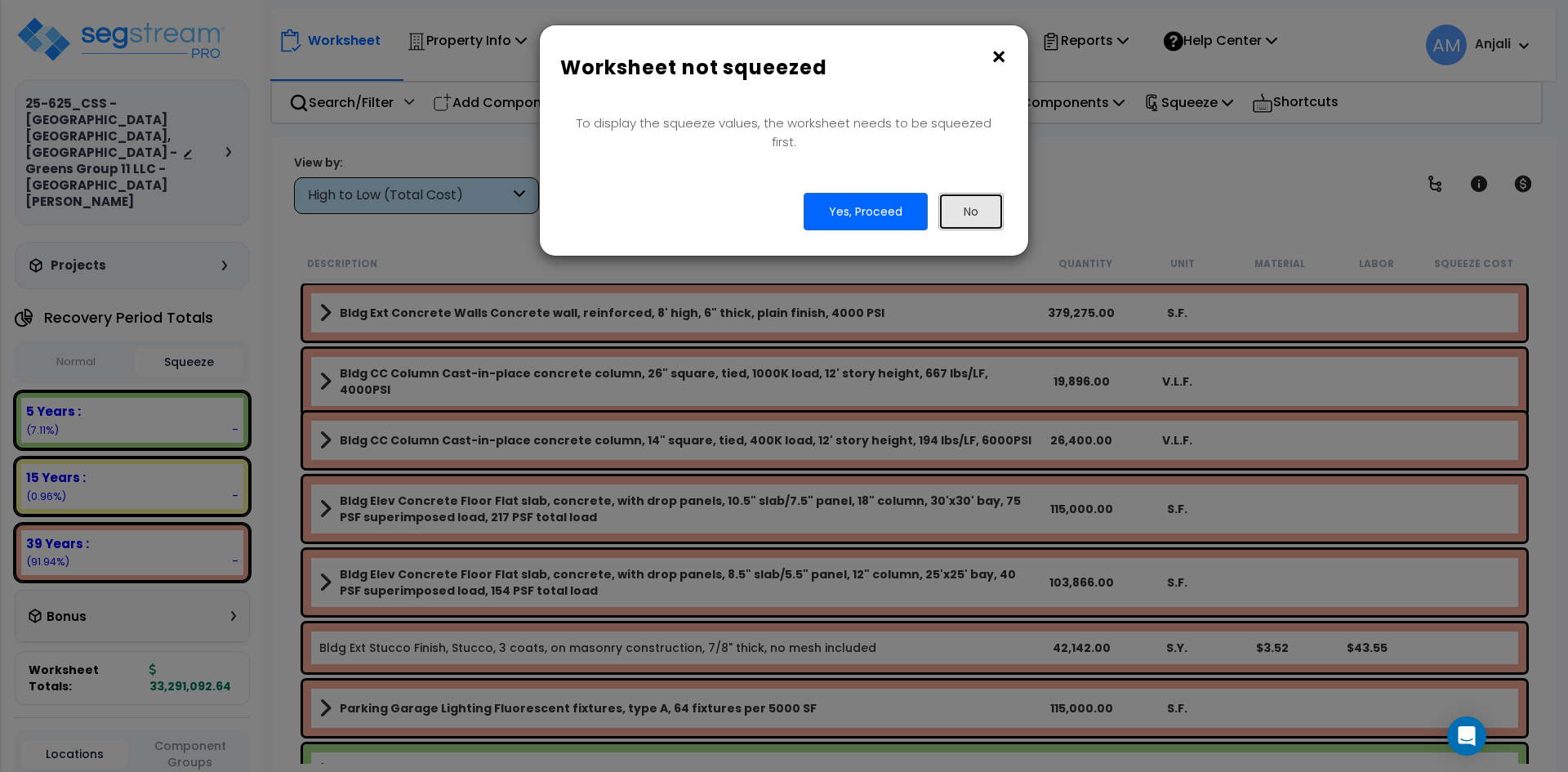
click at [966, 197] on button "No" at bounding box center [971, 211] width 65 height 38
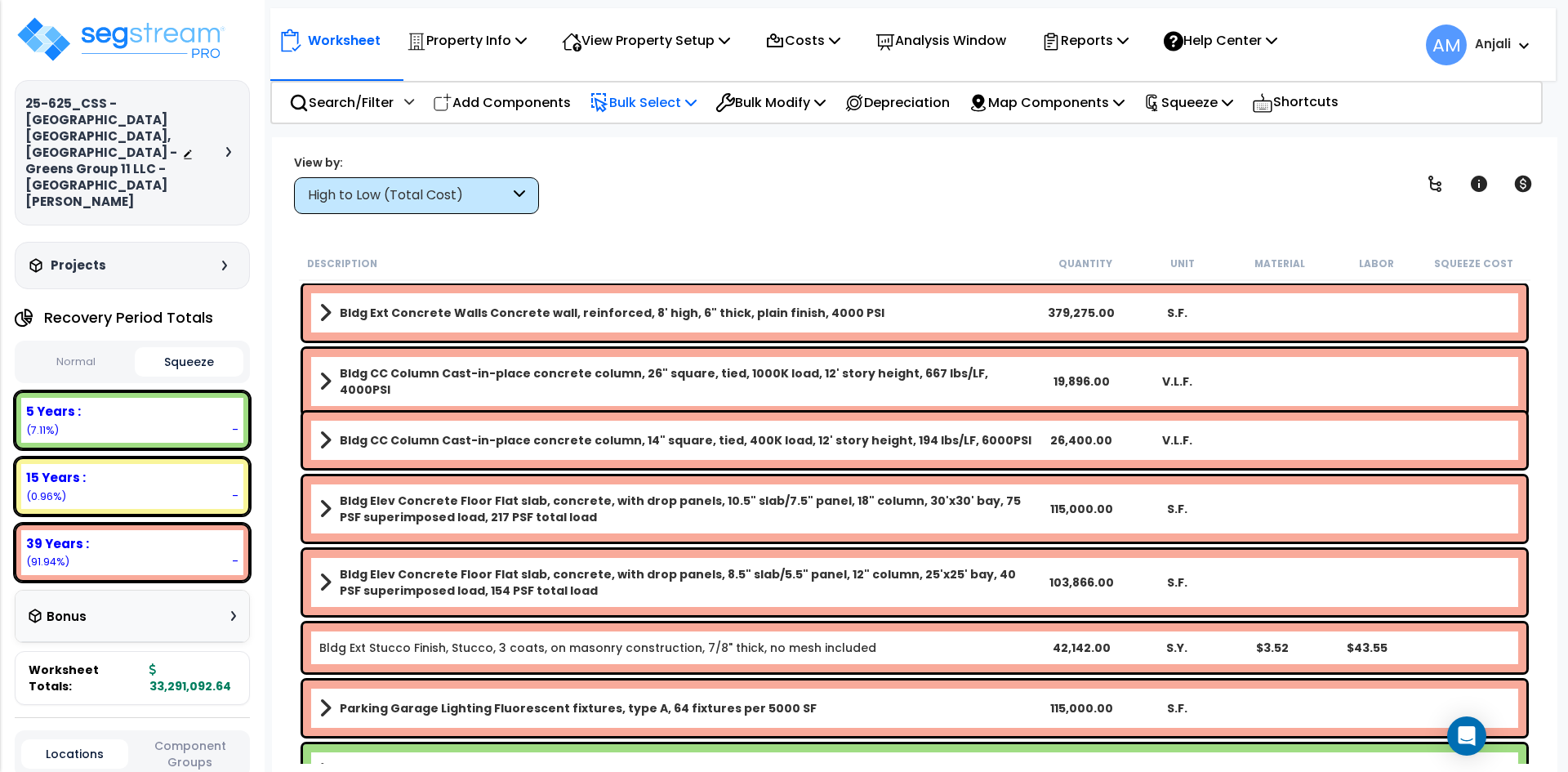
click at [642, 108] on p "Bulk Select" at bounding box center [642, 102] width 107 height 22
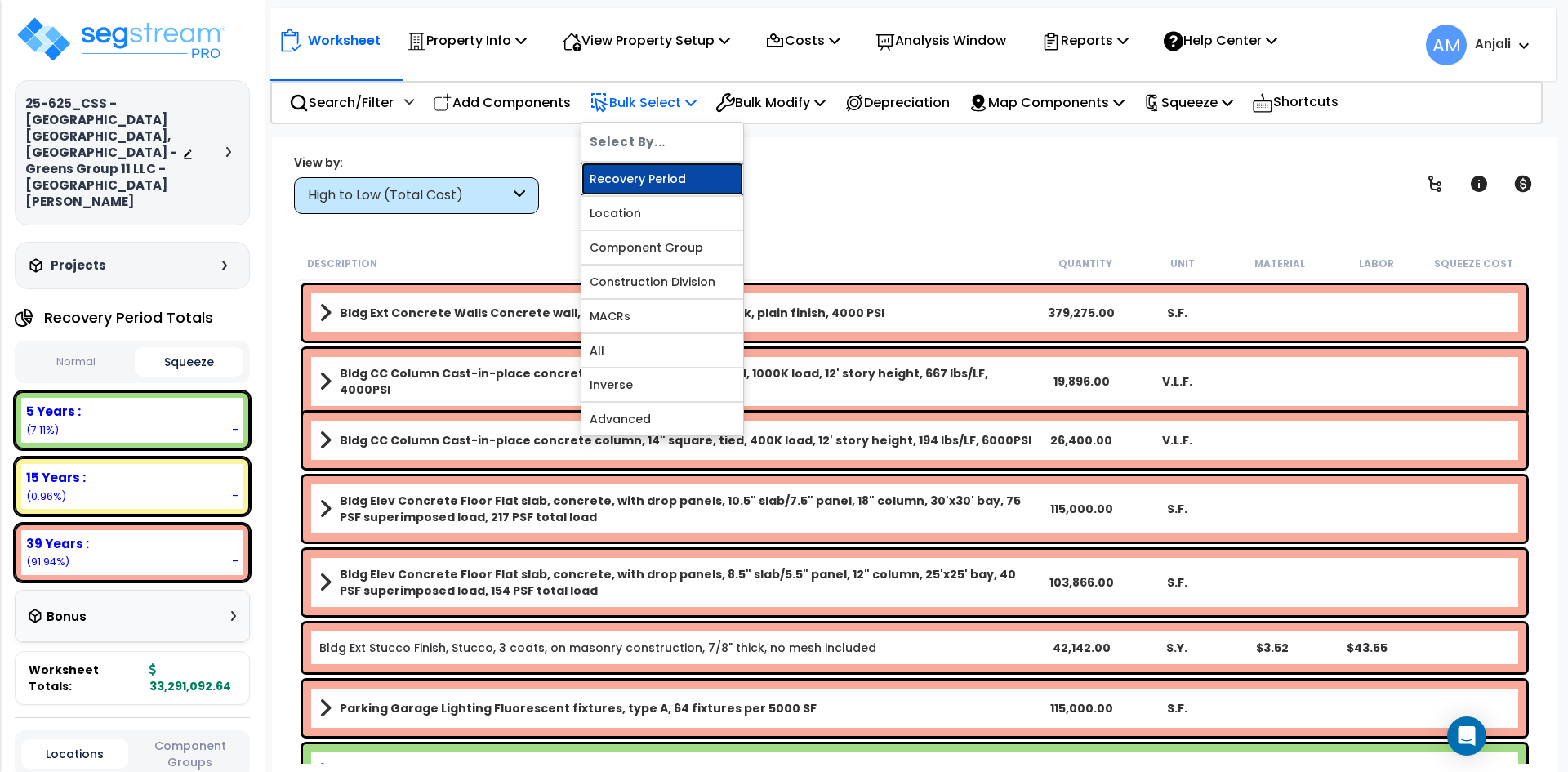
click at [649, 177] on link "Recovery Period" at bounding box center [661, 178] width 161 height 33
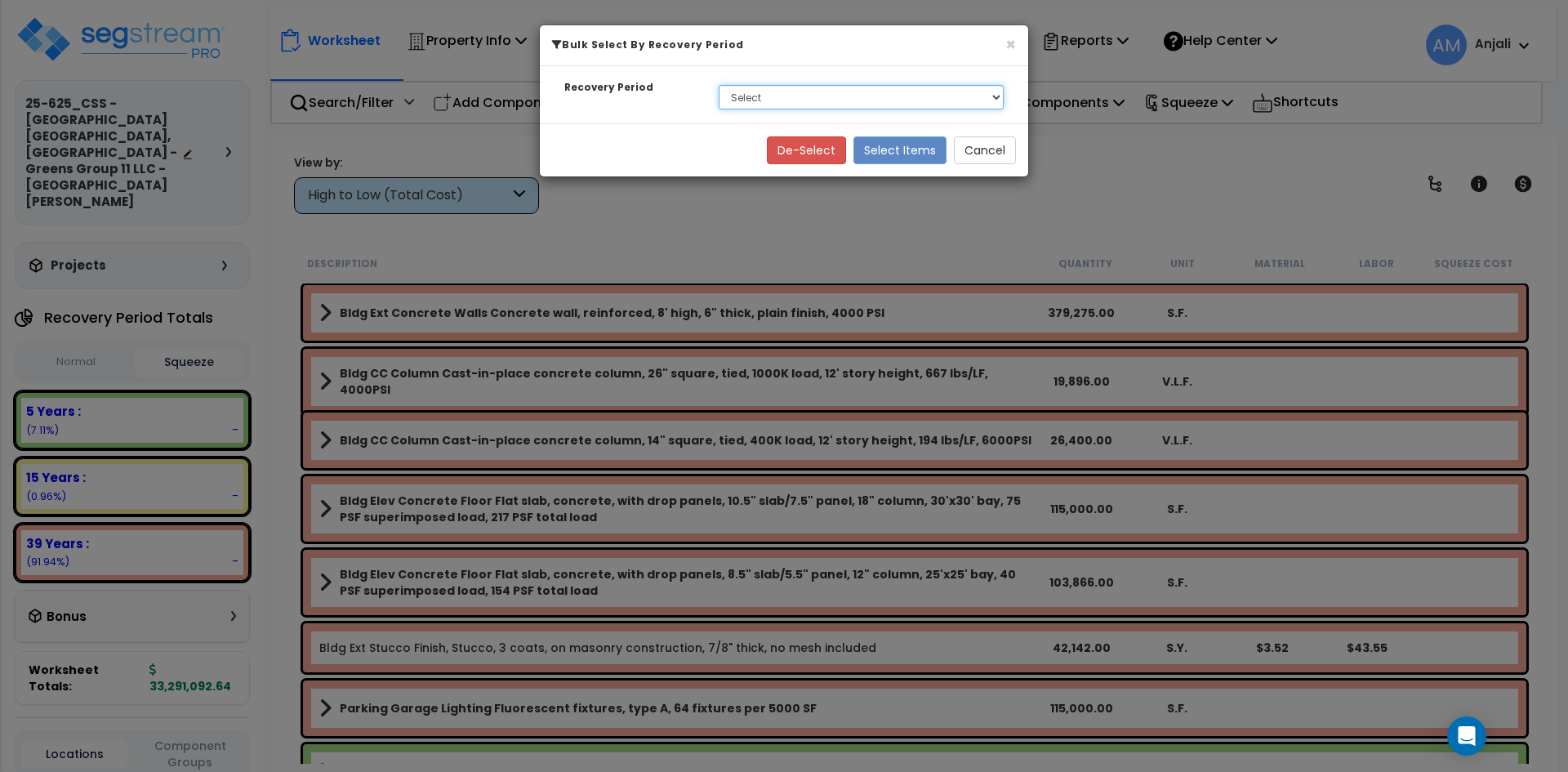
click at [776, 97] on select "Select 5 Years 15 Years 39 Years" at bounding box center [861, 97] width 285 height 25
select select "39Y"
click at [719, 85] on select "Select 5 Years 15 Years 39 Years" at bounding box center [861, 97] width 285 height 25
click at [903, 155] on button "Select Items" at bounding box center [900, 150] width 93 height 27
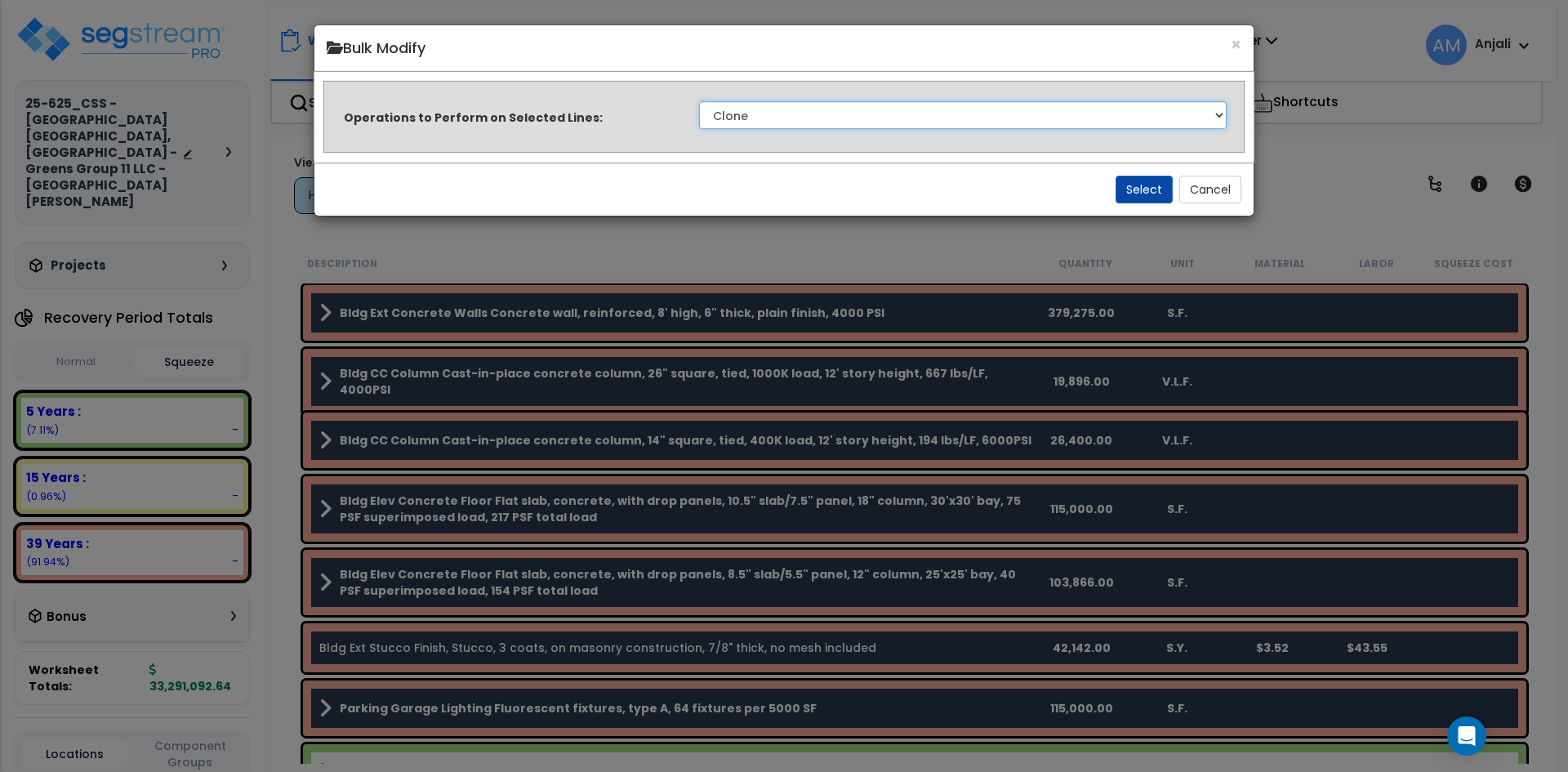
drag, startPoint x: 792, startPoint y: 117, endPoint x: 797, endPoint y: 126, distance: 10.3
click at [792, 117] on select "Clone Delete Delete Zero Quantities Modify Component Group Modify Cost Sources …" at bounding box center [962, 114] width 527 height 27
select select "modifyTotalCostFactor"
click at [699, 101] on select "Clone Delete Delete Zero Quantities Modify Component Group Modify Cost Sources …" at bounding box center [962, 114] width 527 height 27
click at [1163, 189] on button "Select" at bounding box center [1143, 189] width 58 height 27
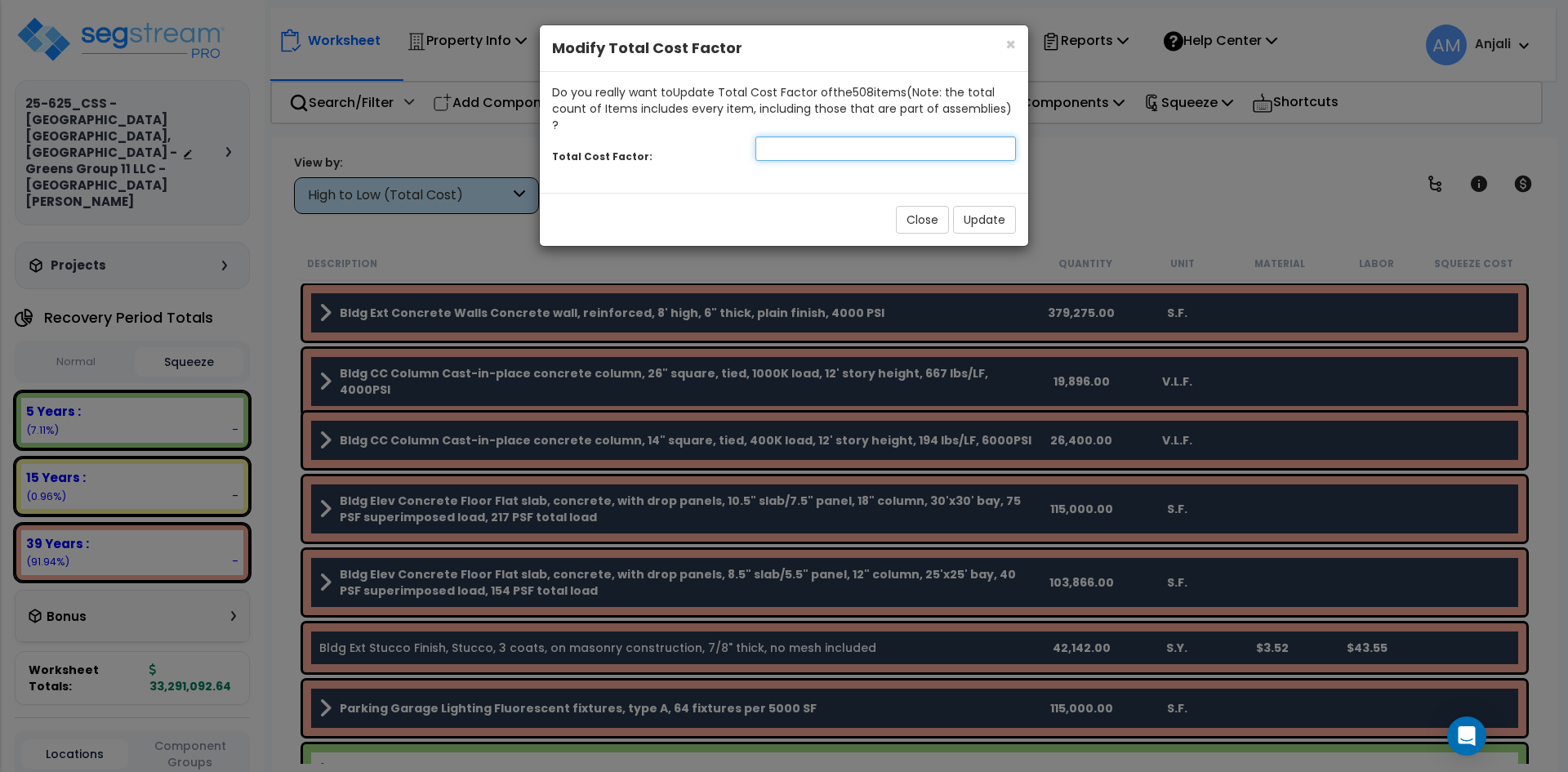
click at [826, 137] on input "number" at bounding box center [886, 149] width 260 height 25
type input "0.64"
click at [992, 210] on button "Update" at bounding box center [984, 219] width 63 height 27
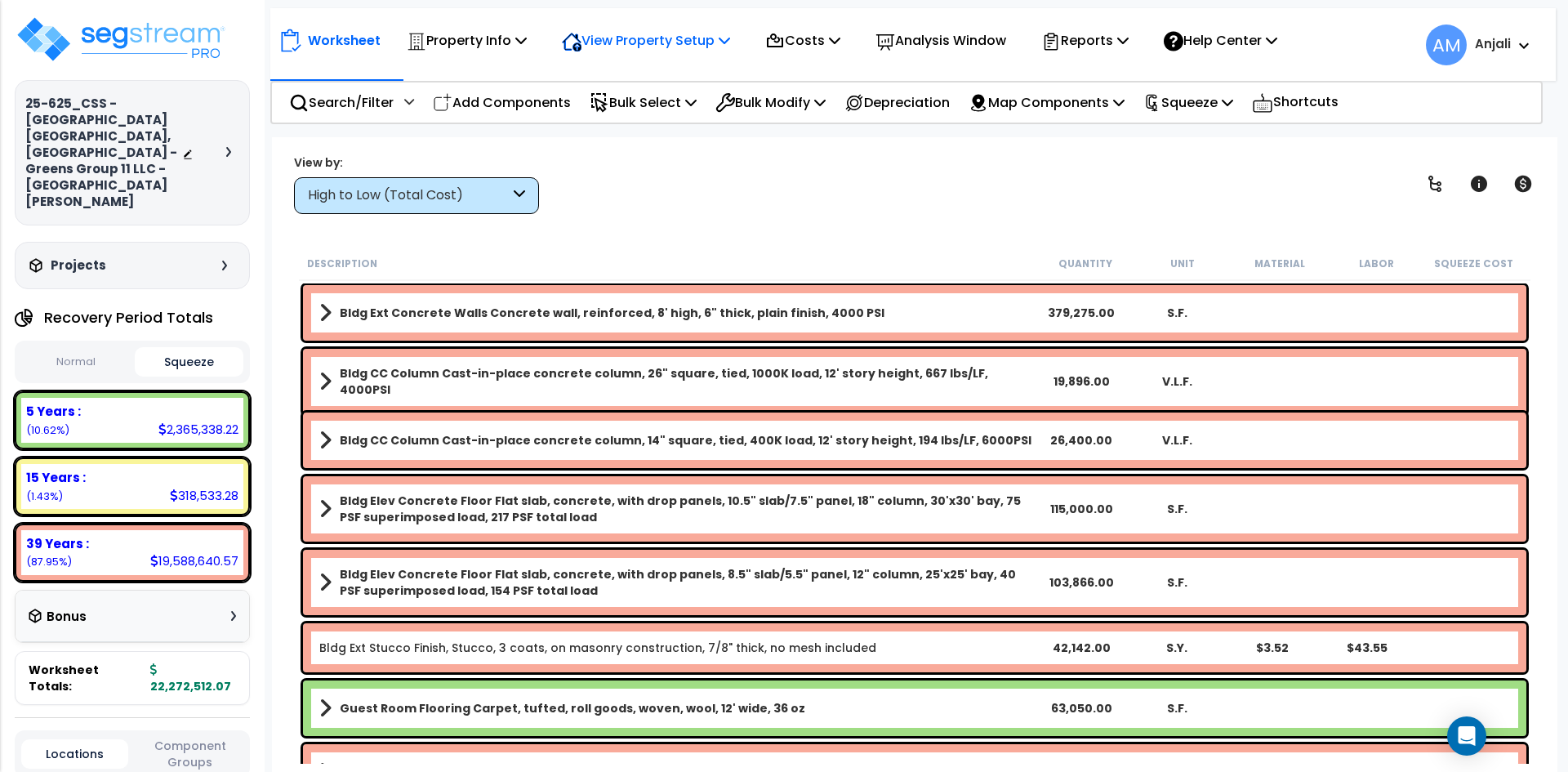
click at [526, 39] on p "View Property Setup" at bounding box center [466, 40] width 120 height 22
click at [646, 103] on link "View Questionnaire" at bounding box center [634, 111] width 161 height 33
click at [526, 43] on p "View Property Setup" at bounding box center [466, 40] width 120 height 22
click at [665, 107] on link "View Questionnaire" at bounding box center [634, 111] width 161 height 33
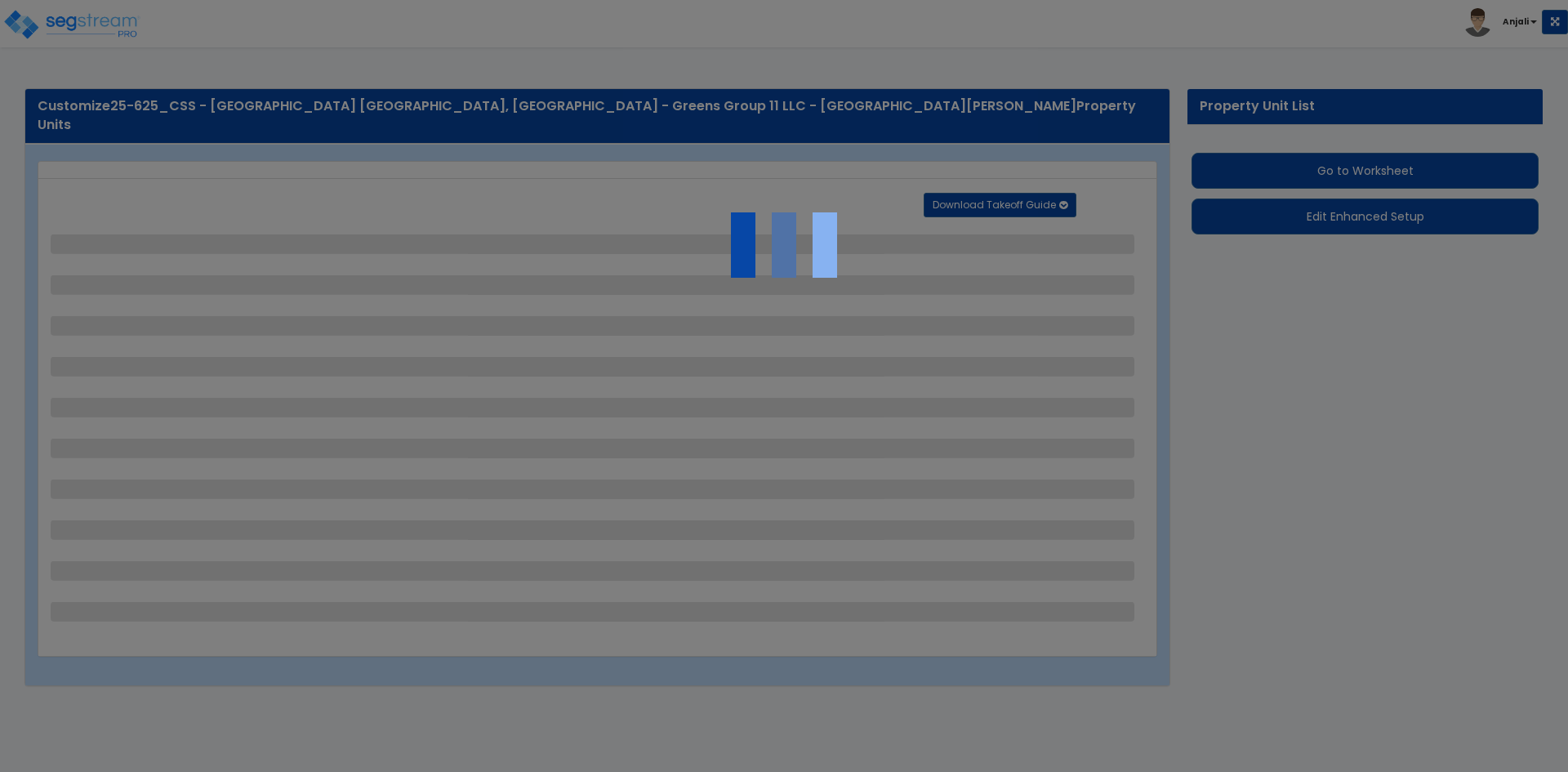
select select "2"
select select "1"
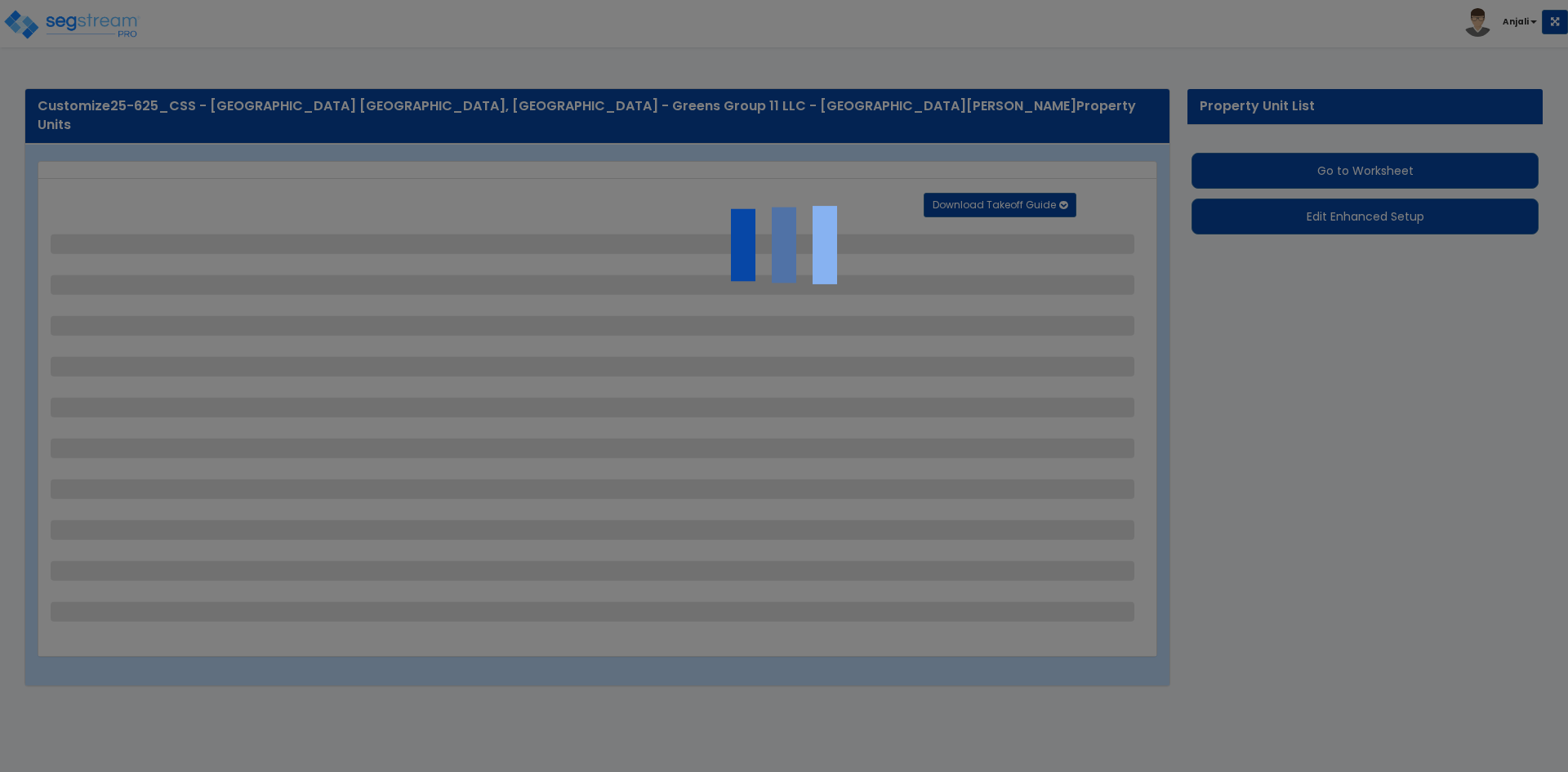
select select "1"
select select "2"
select select "1"
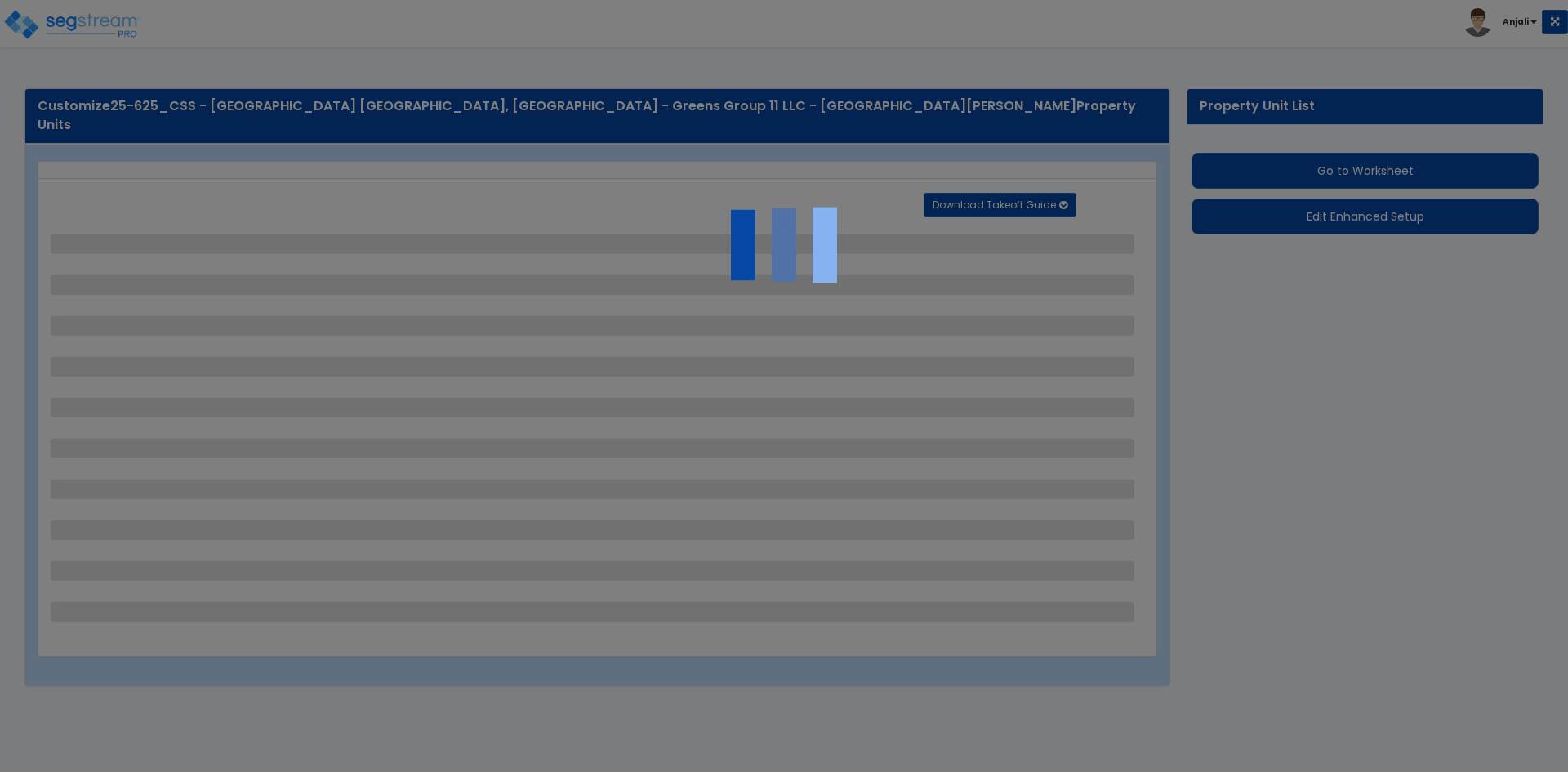
select select "2"
select select "1"
select select "2"
select select "3"
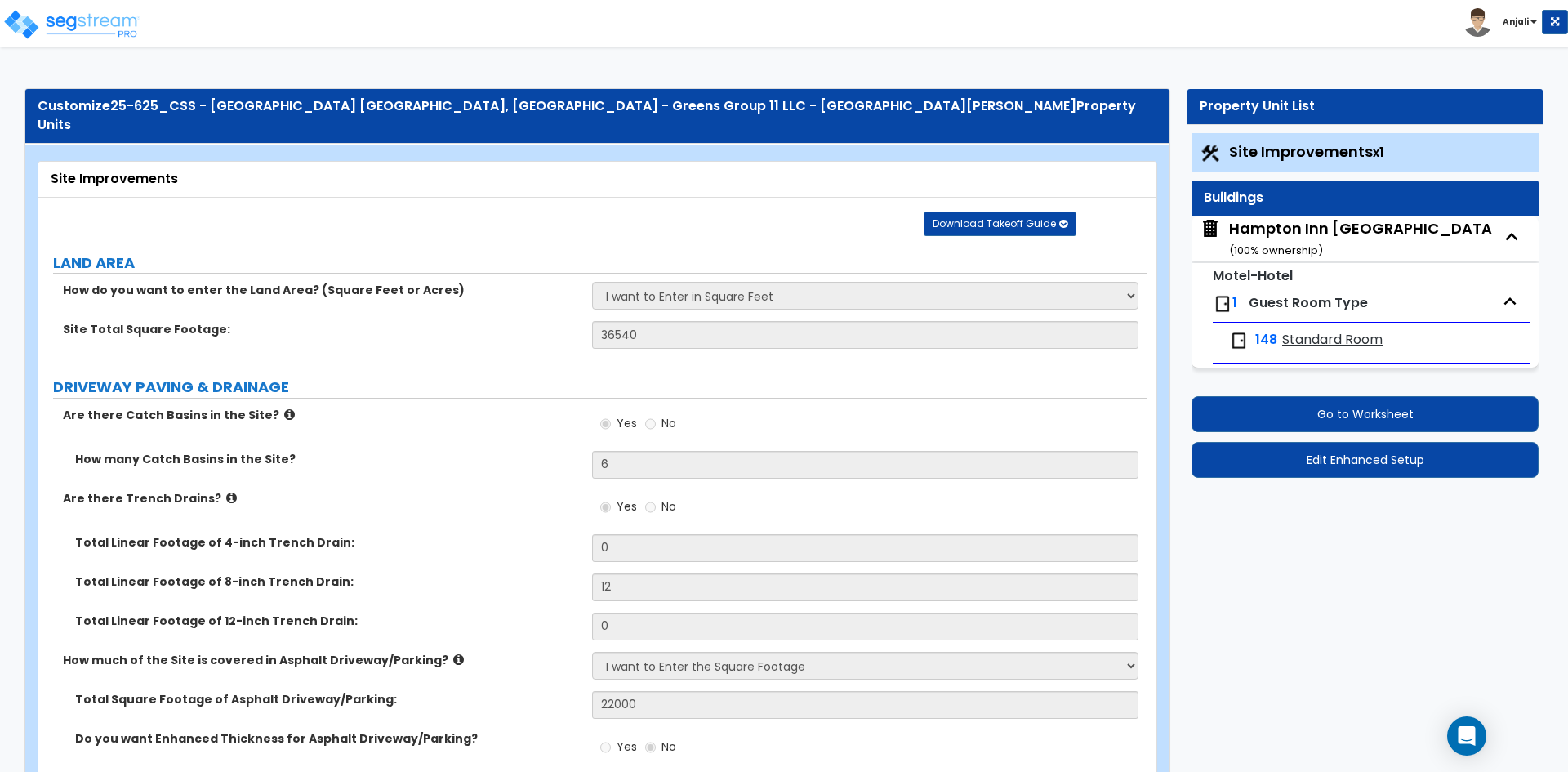
click at [1273, 237] on div "Hampton Inn Inglewood, CA ( 100 % ownership)" at bounding box center [1452, 239] width 445 height 42
select select "3"
select select "2"
select select "1"
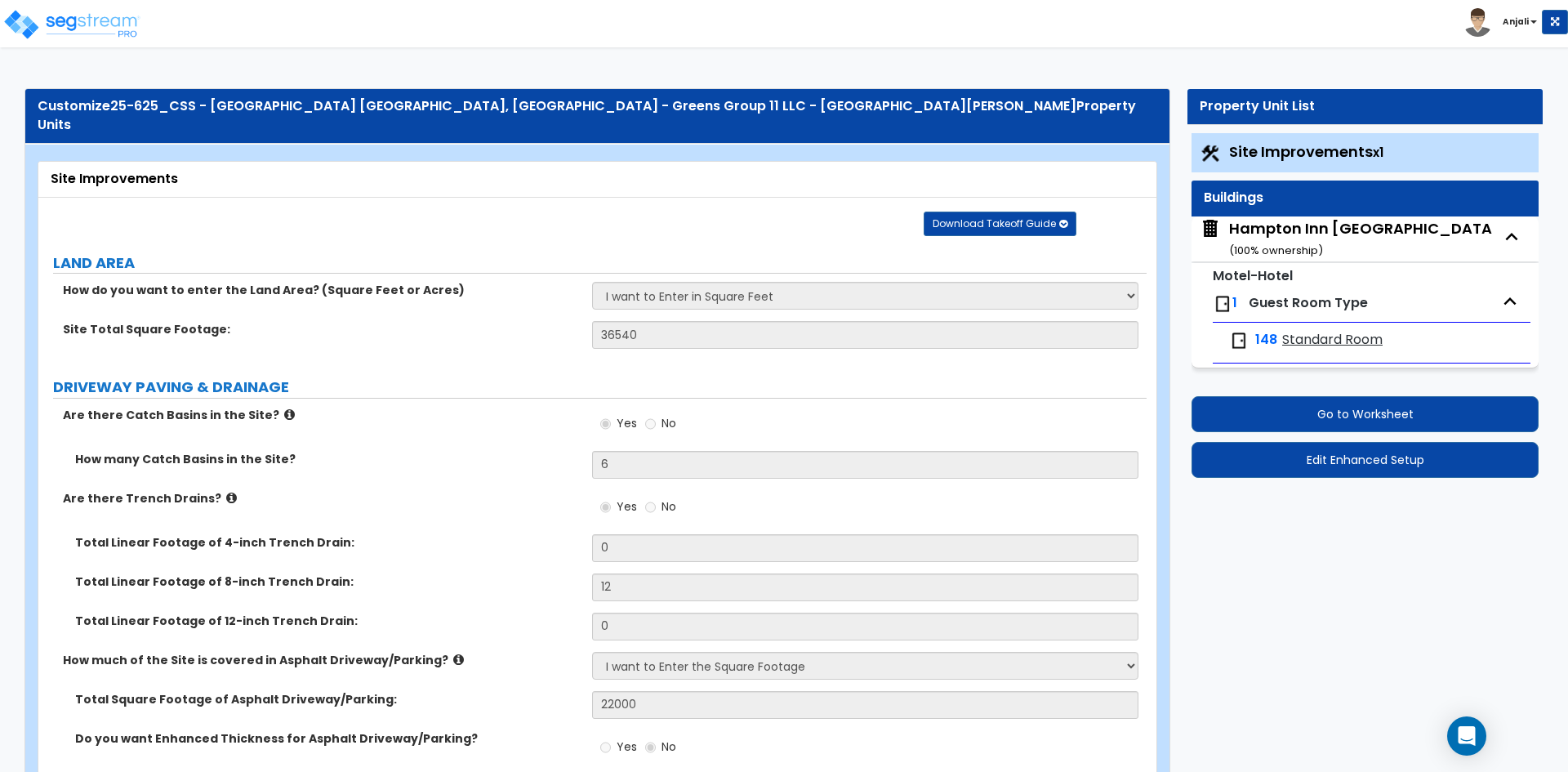
select select "2"
select select "1"
select select "2"
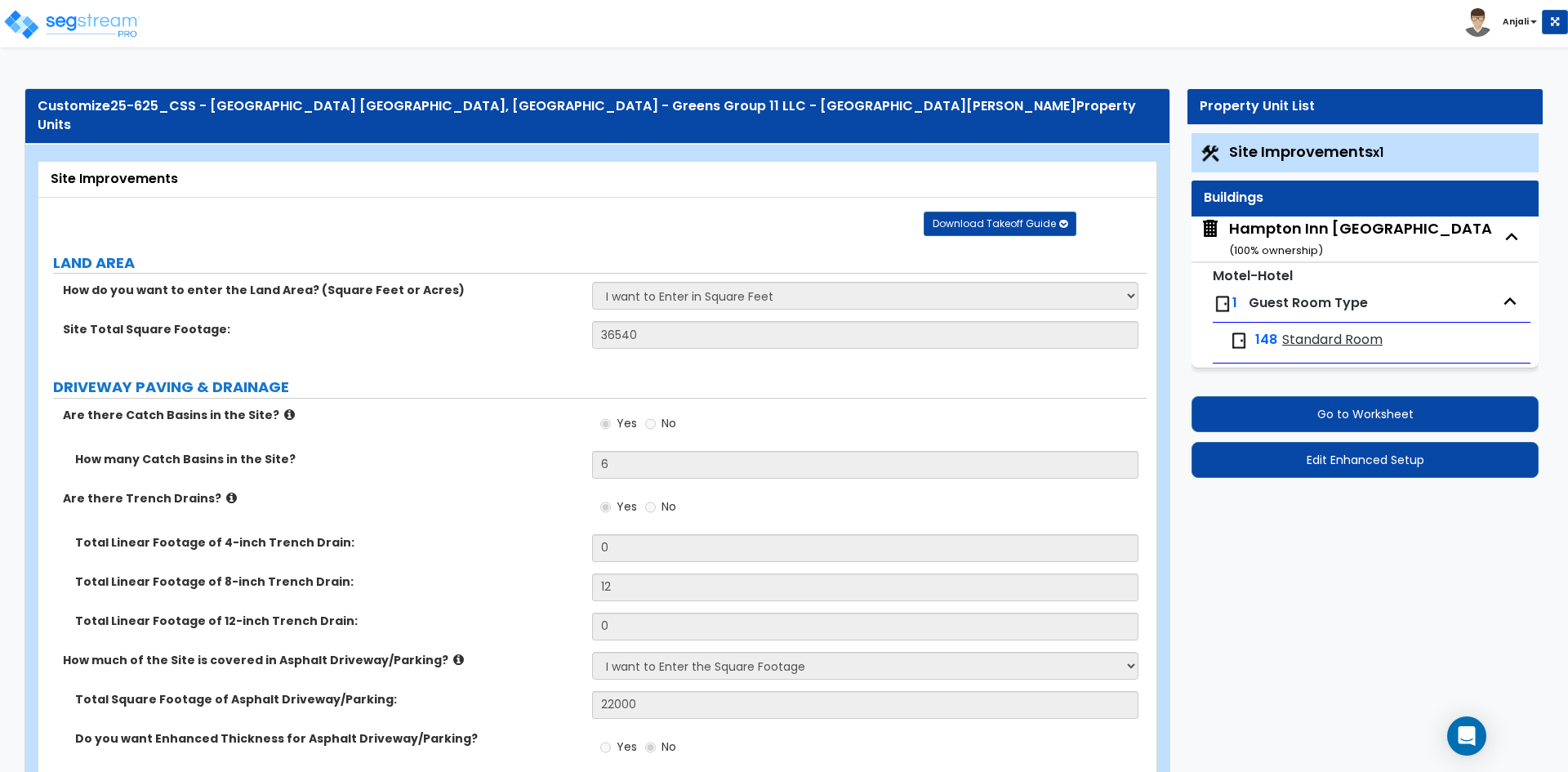
select select "3"
select select "1"
select select "2"
select select "8"
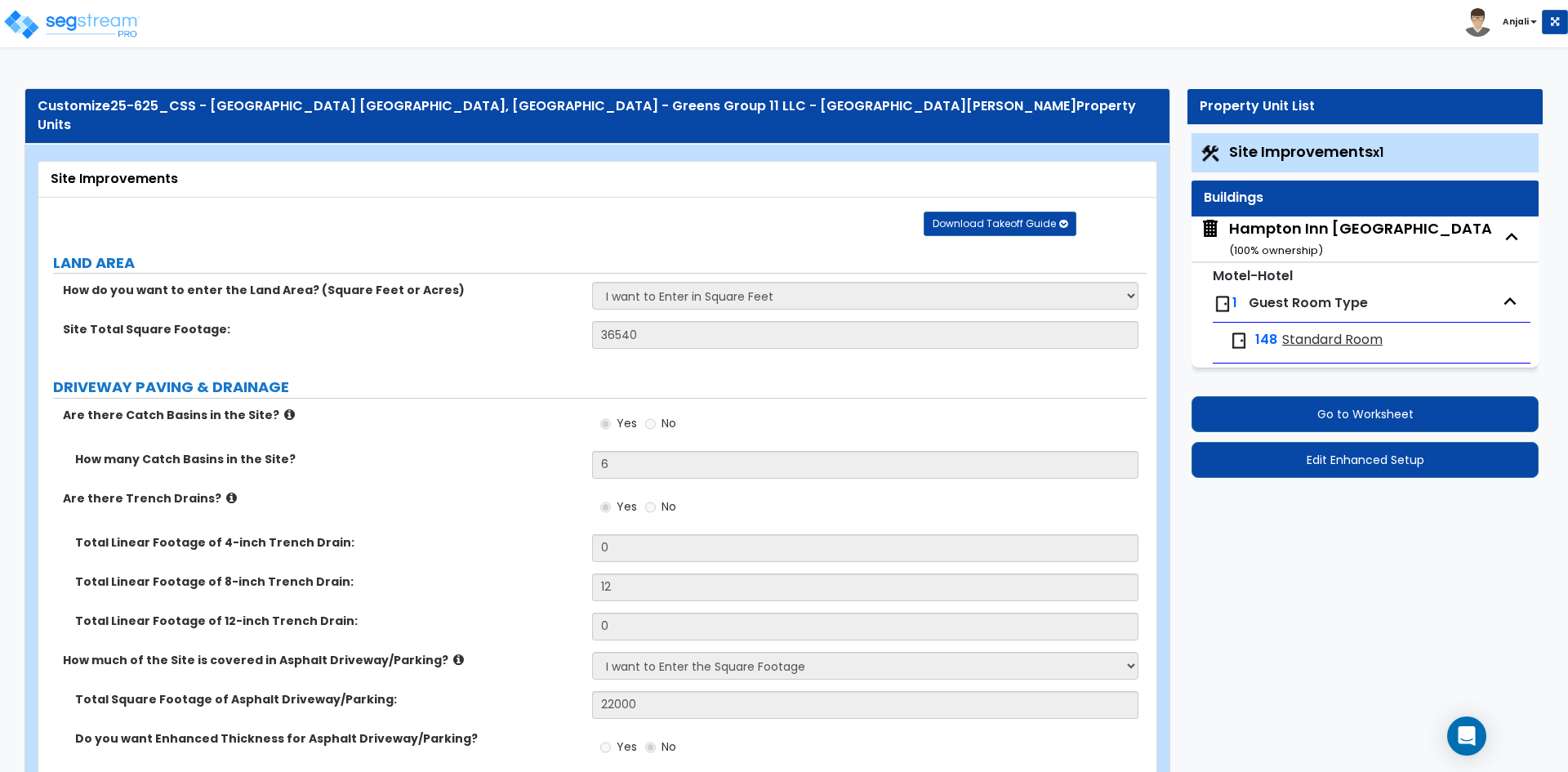
select select "1"
select select "2"
select select "3"
select select "1"
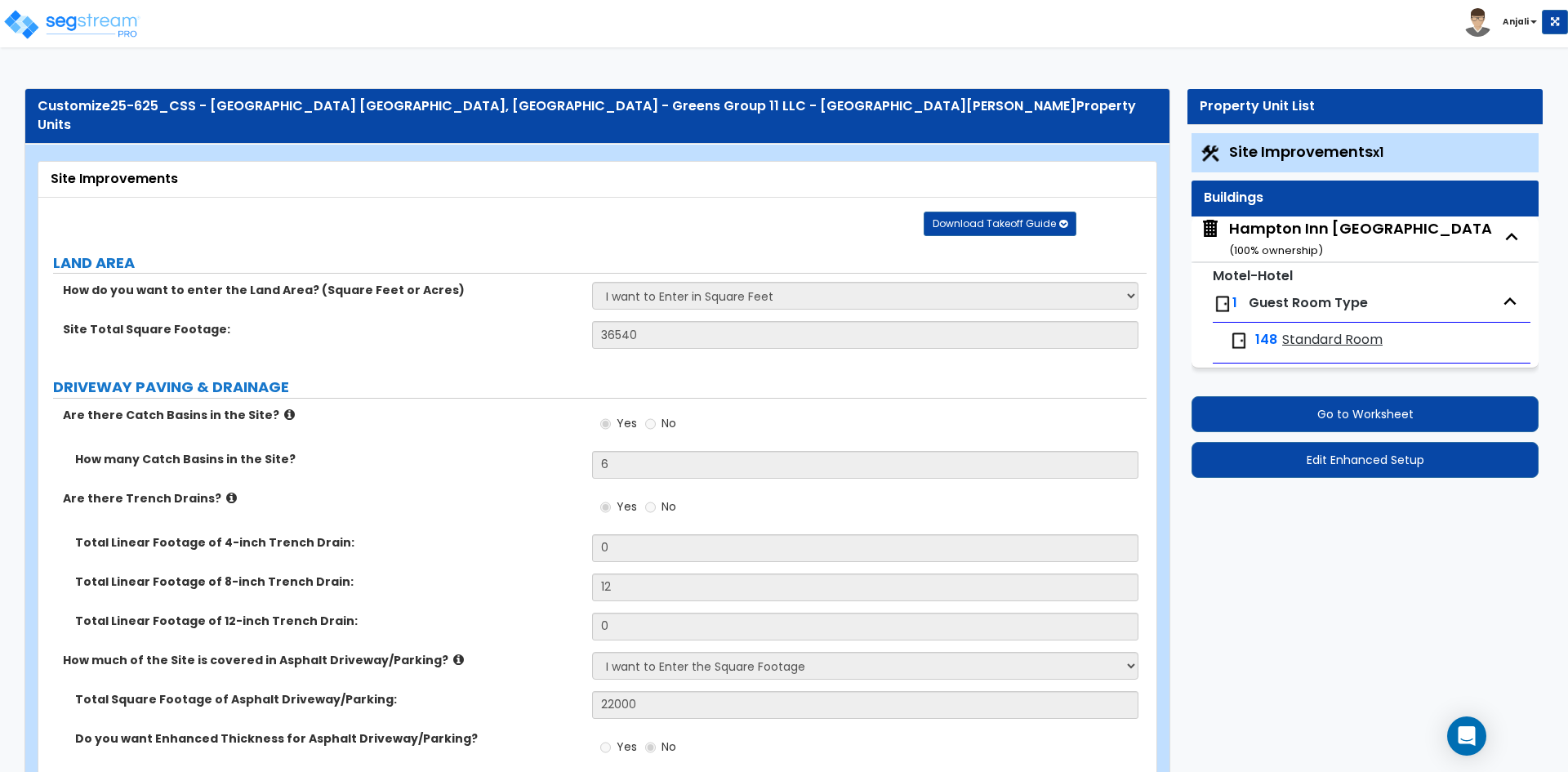
select select "2"
select select "1"
select select "5"
select select "1"
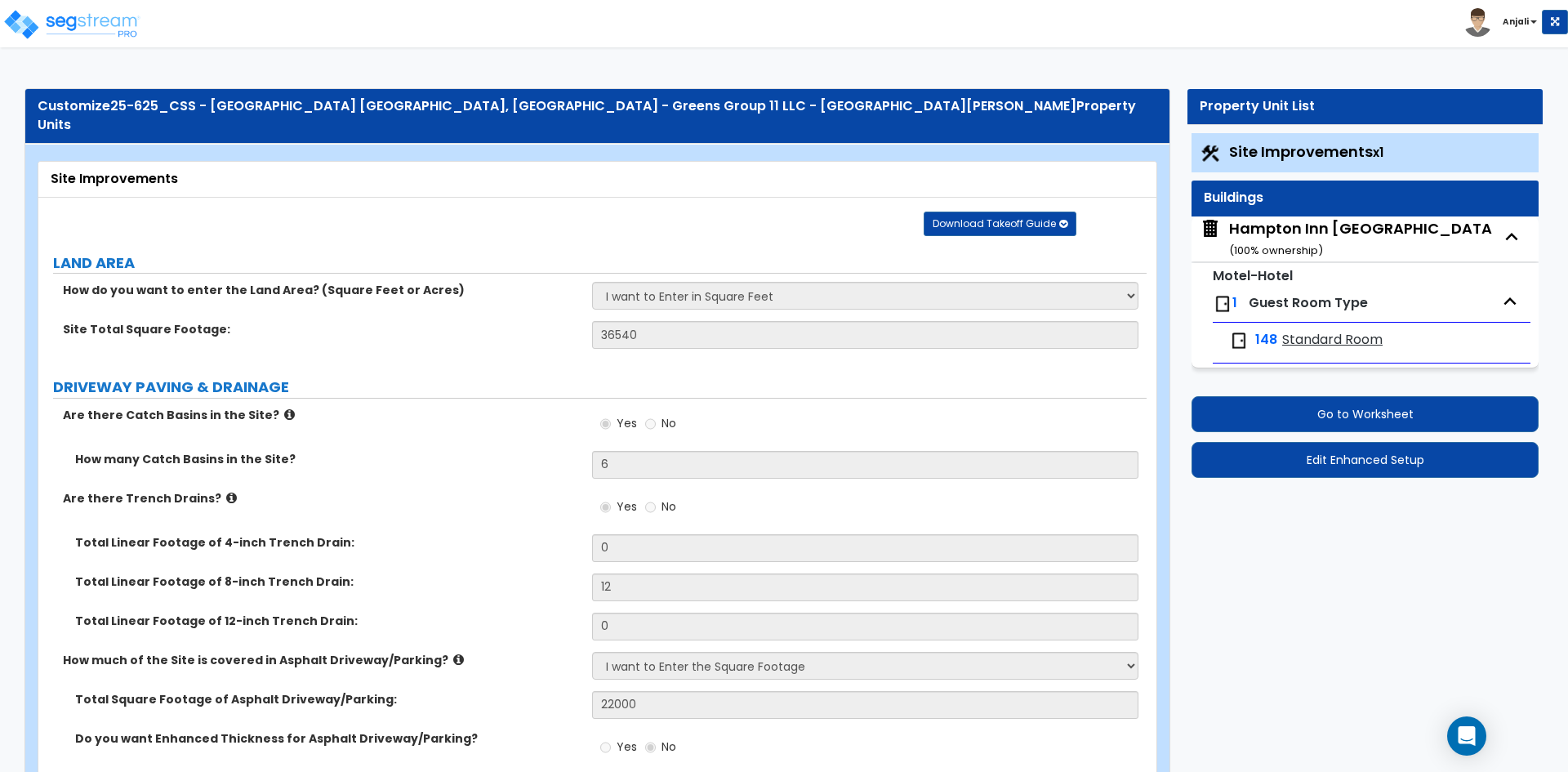
select select "1"
select select "8"
select select "5"
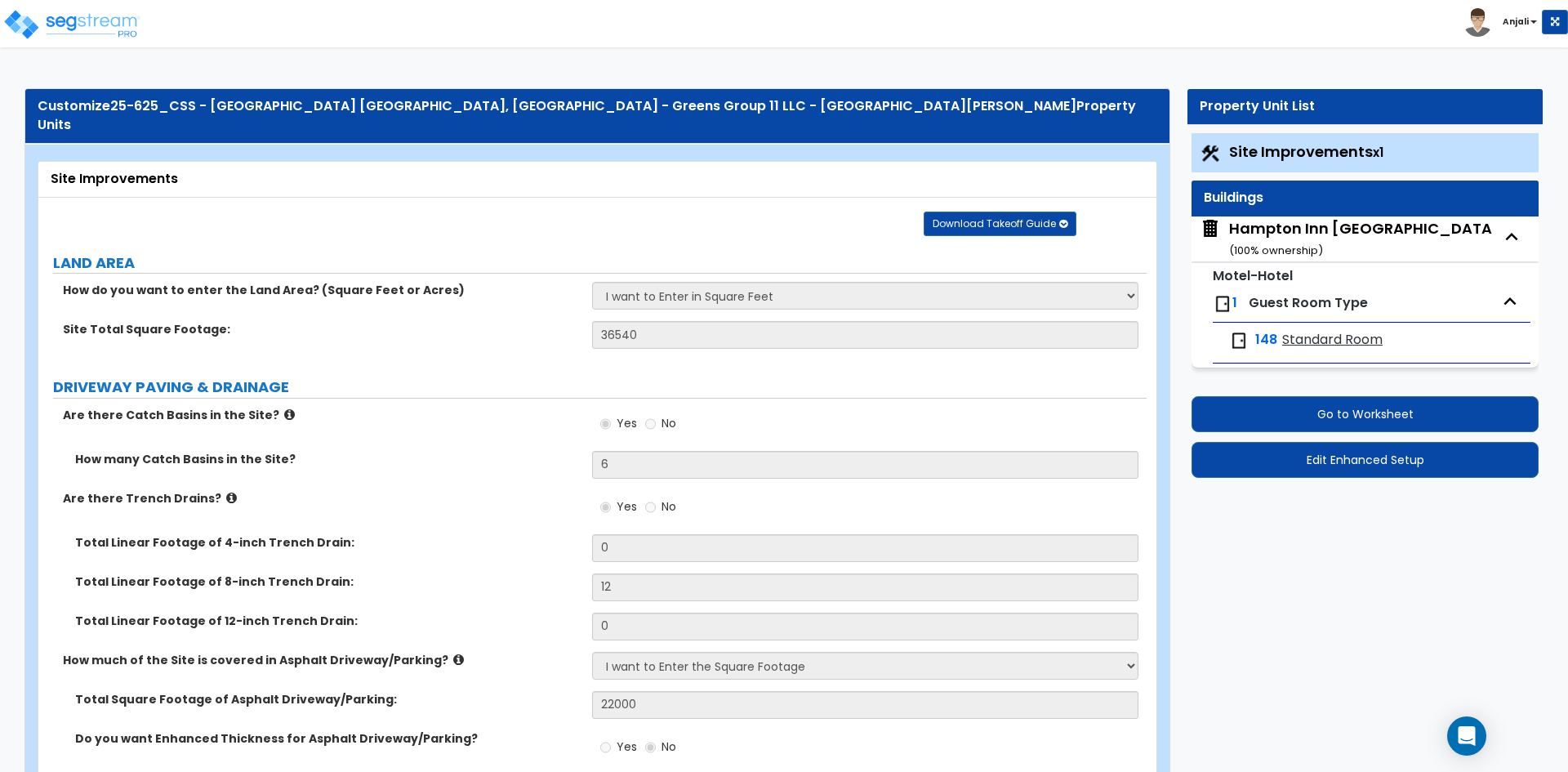
select select "1"
select select "2"
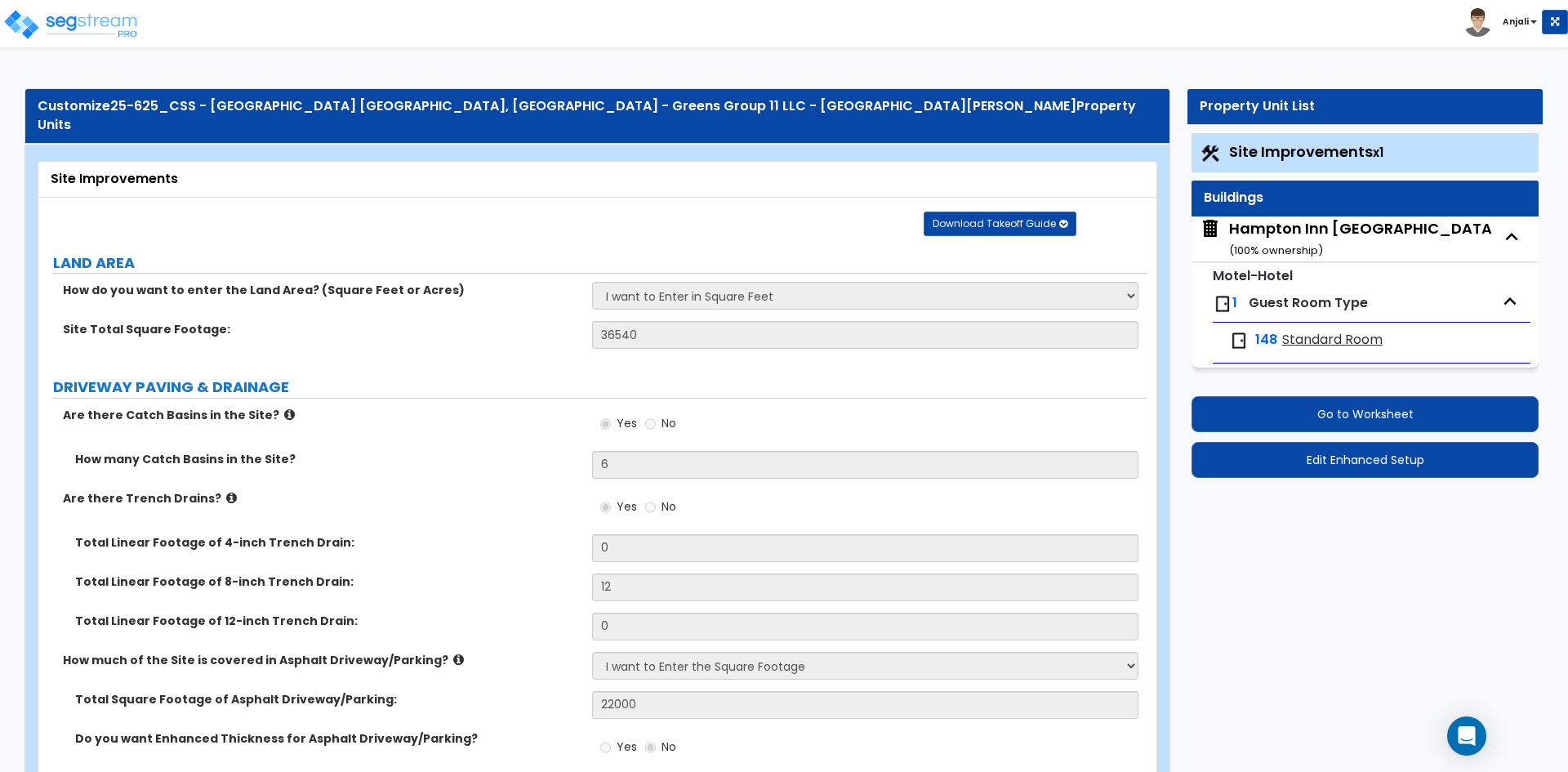
select select "1"
select select "8"
select select "2"
select select "1"
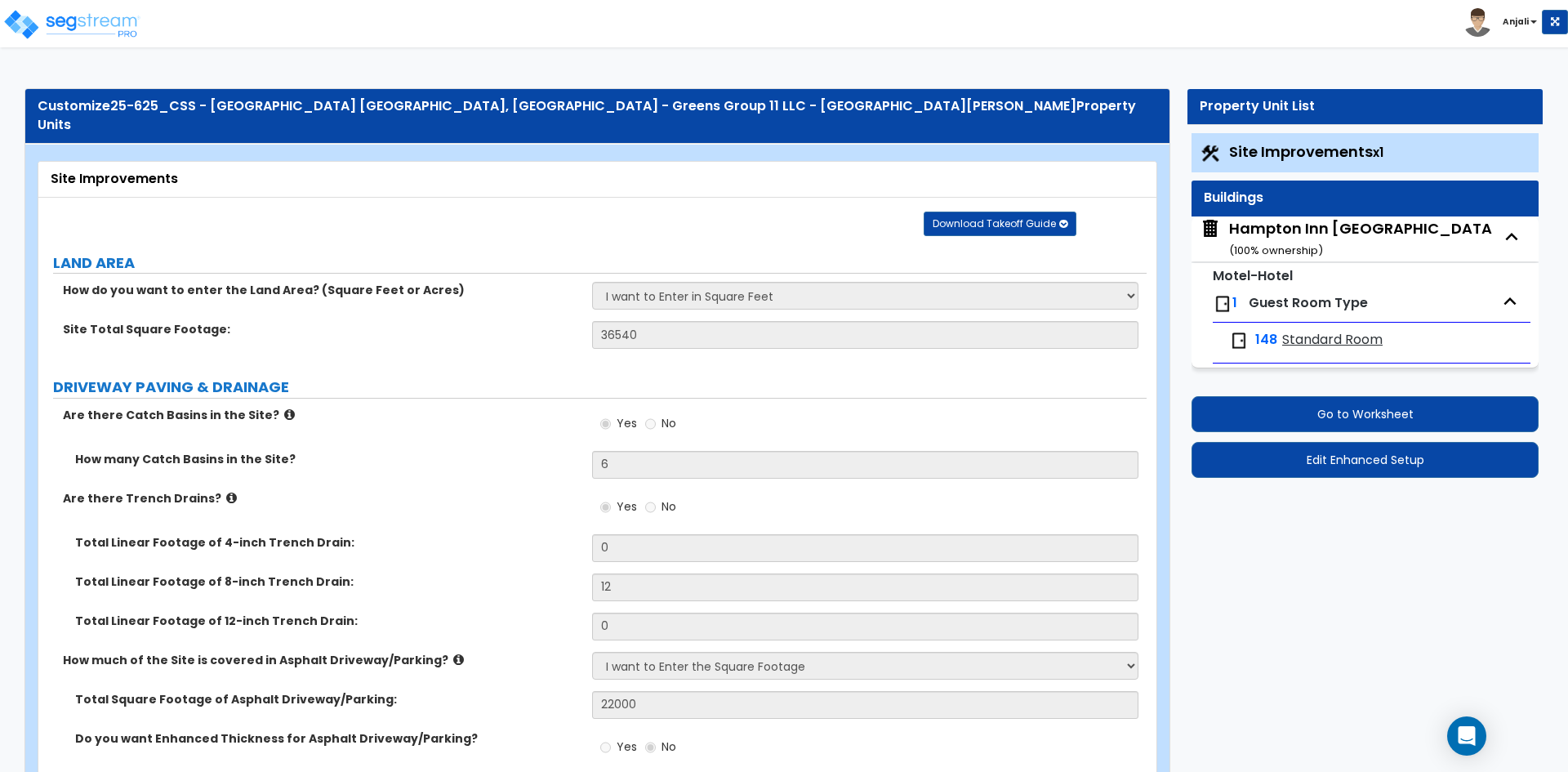
select select "5"
select select "7"
select select "3"
select select "7"
select select "2"
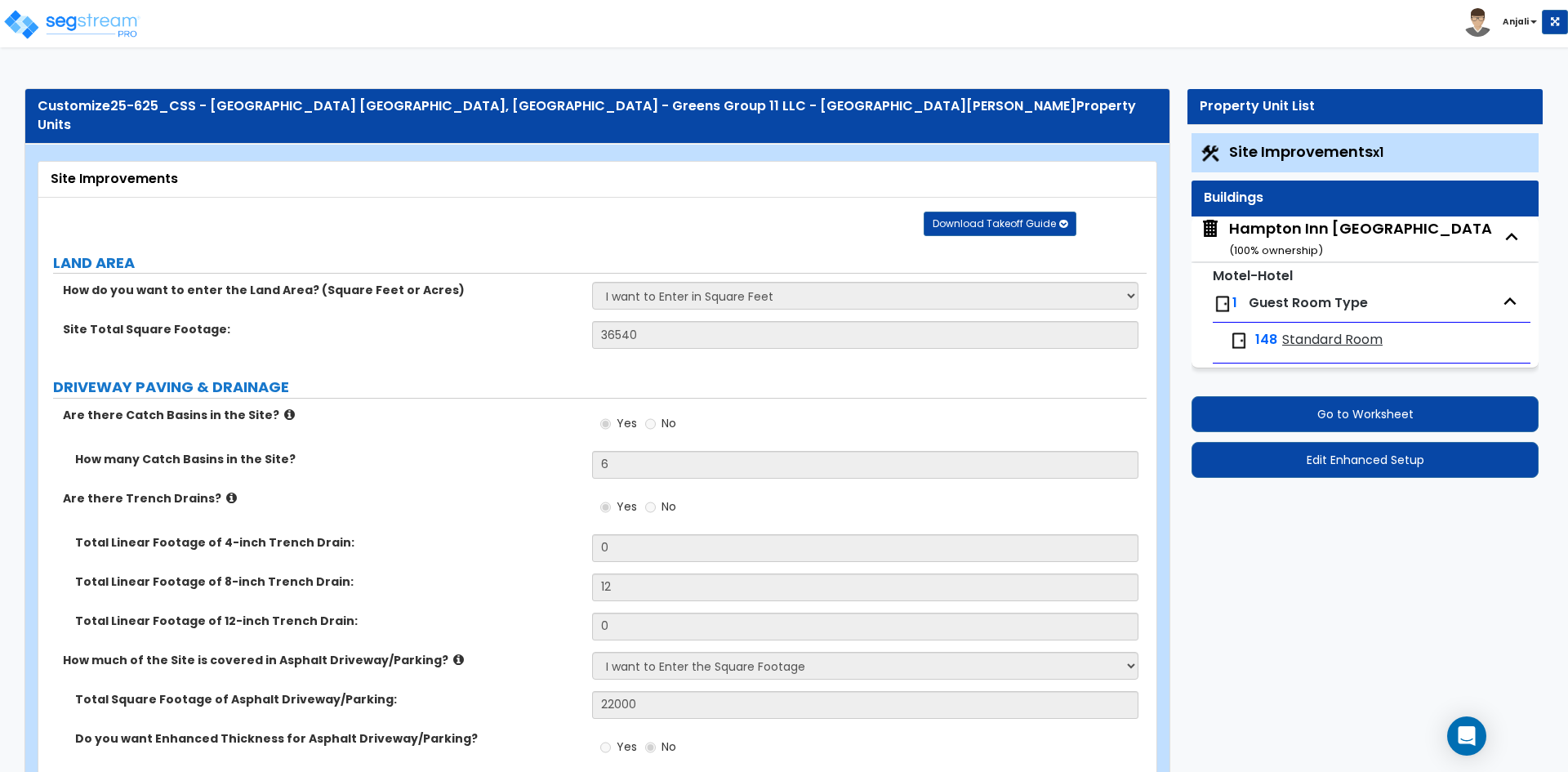
select select "5"
select select "1"
select select "3"
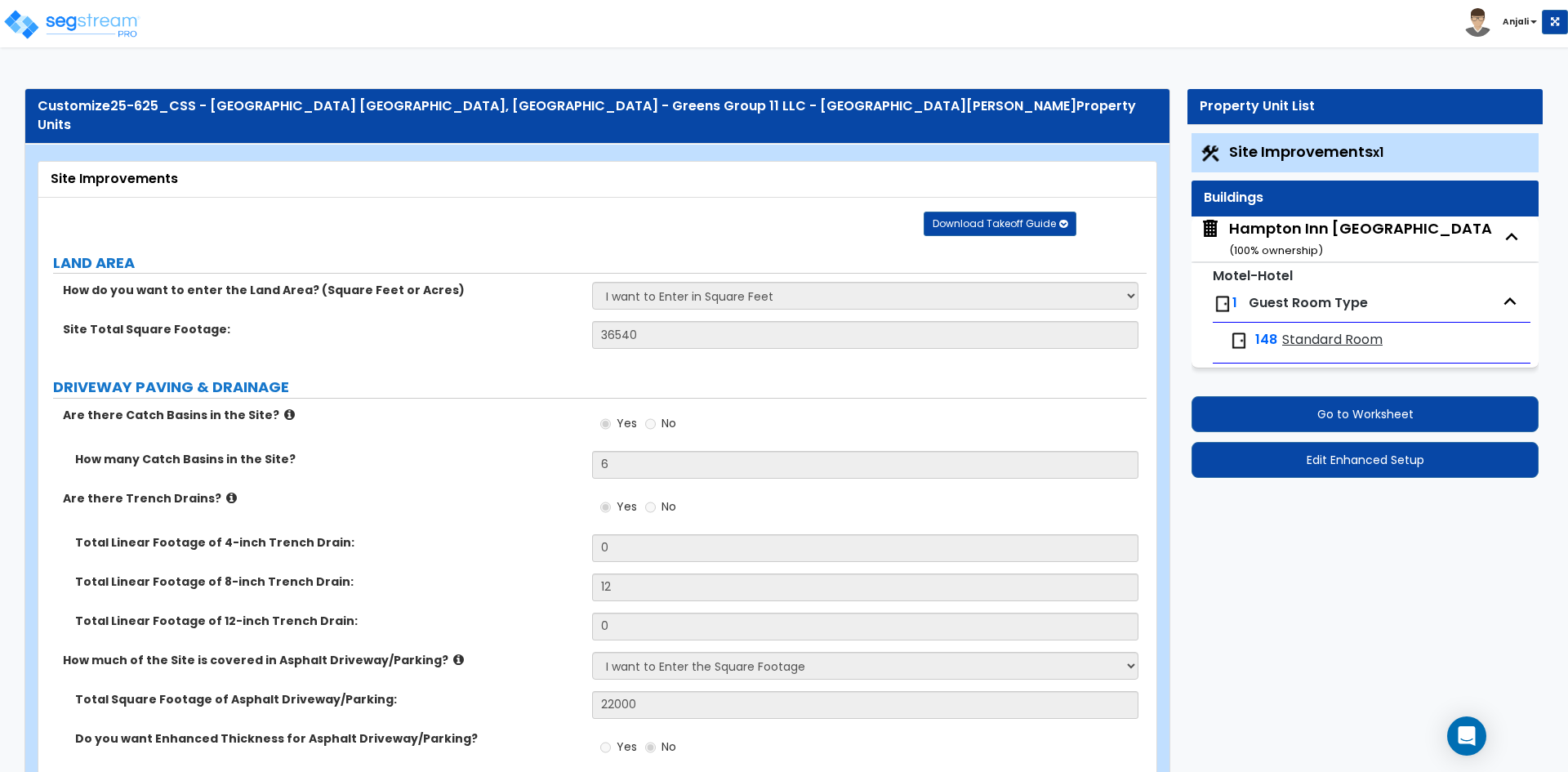
select select "2"
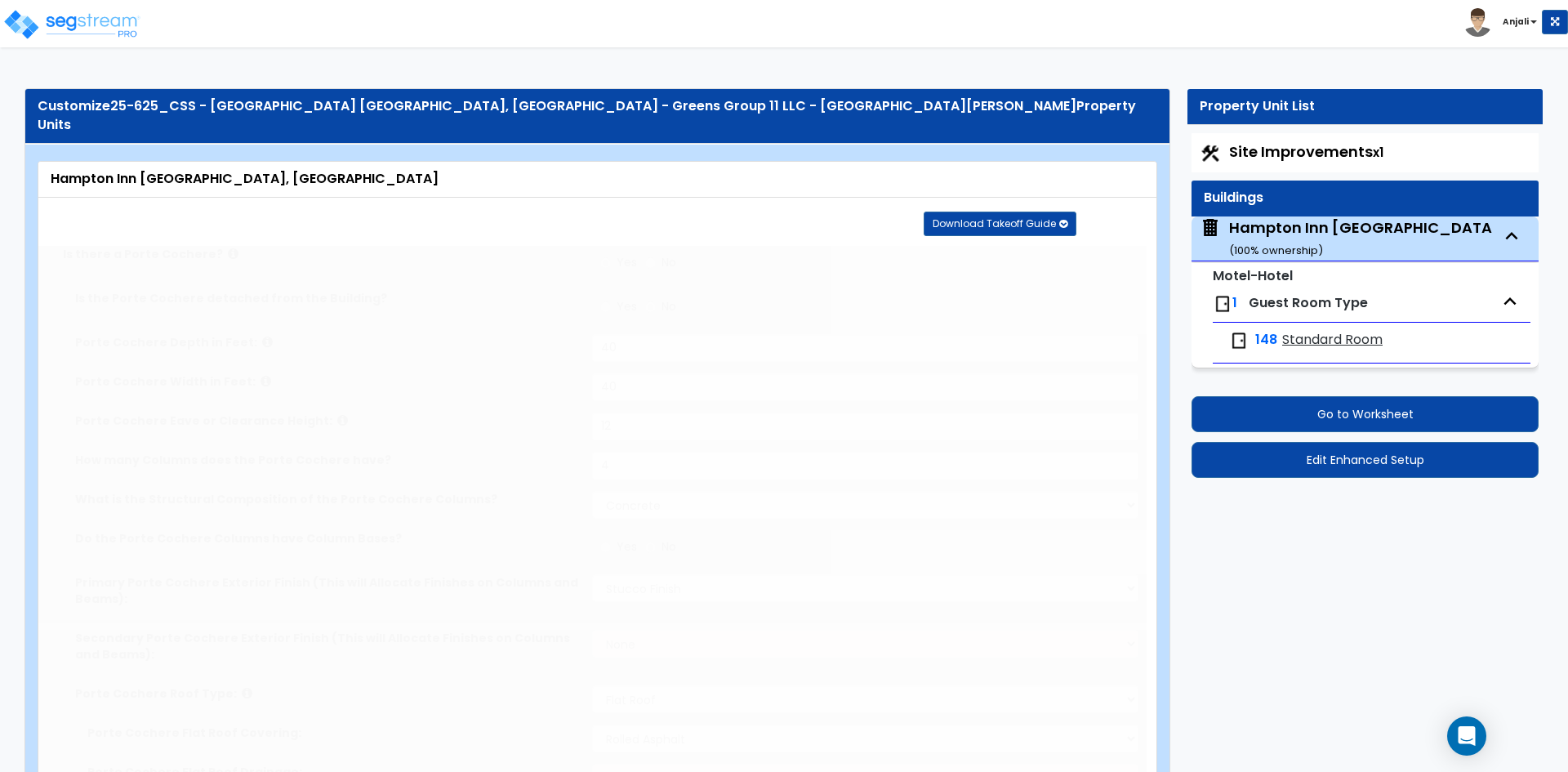
radio input "true"
select select "2"
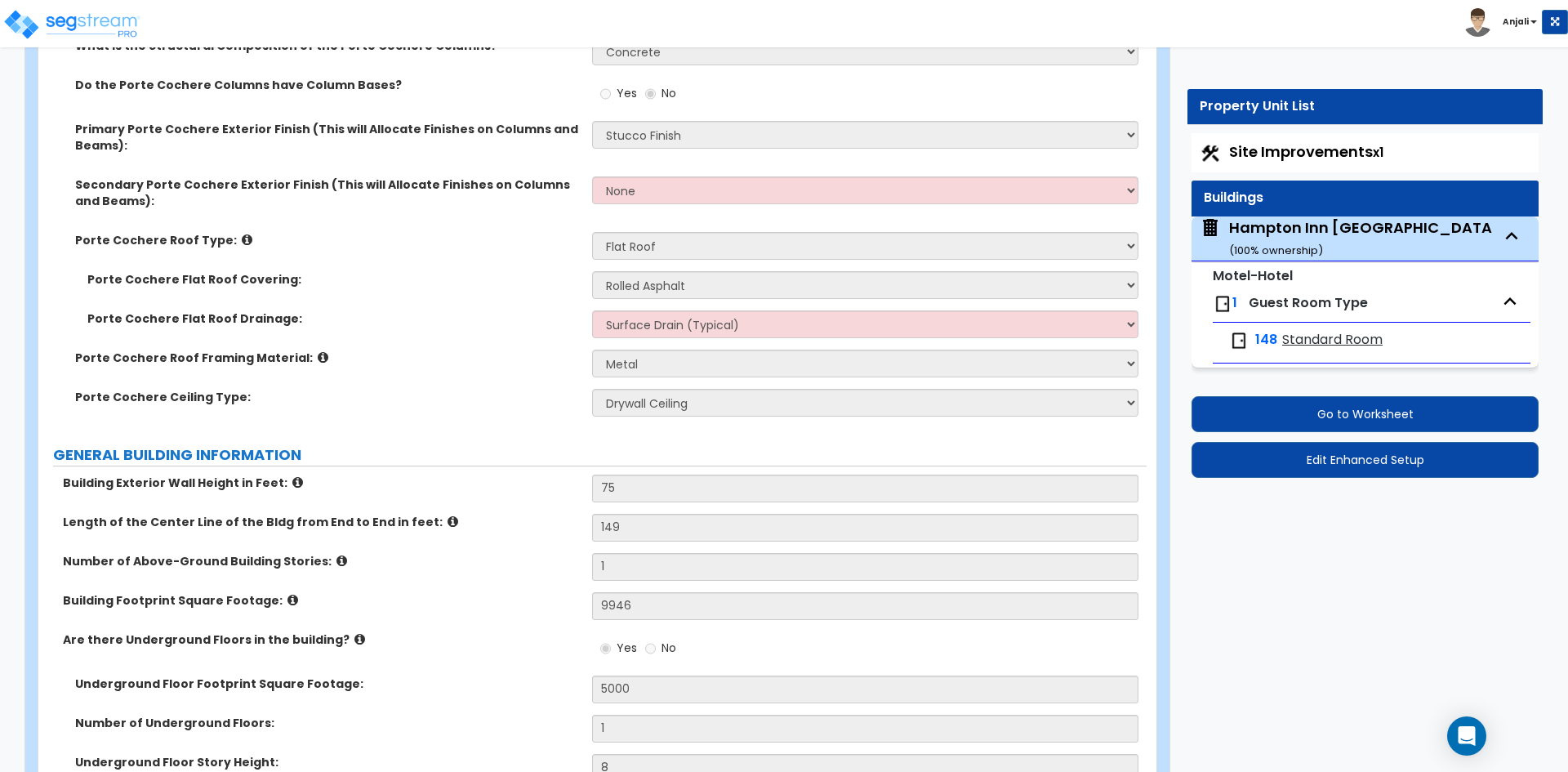
scroll to position [490, 0]
click at [1306, 416] on button "Go to Worksheet" at bounding box center [1365, 414] width 347 height 36
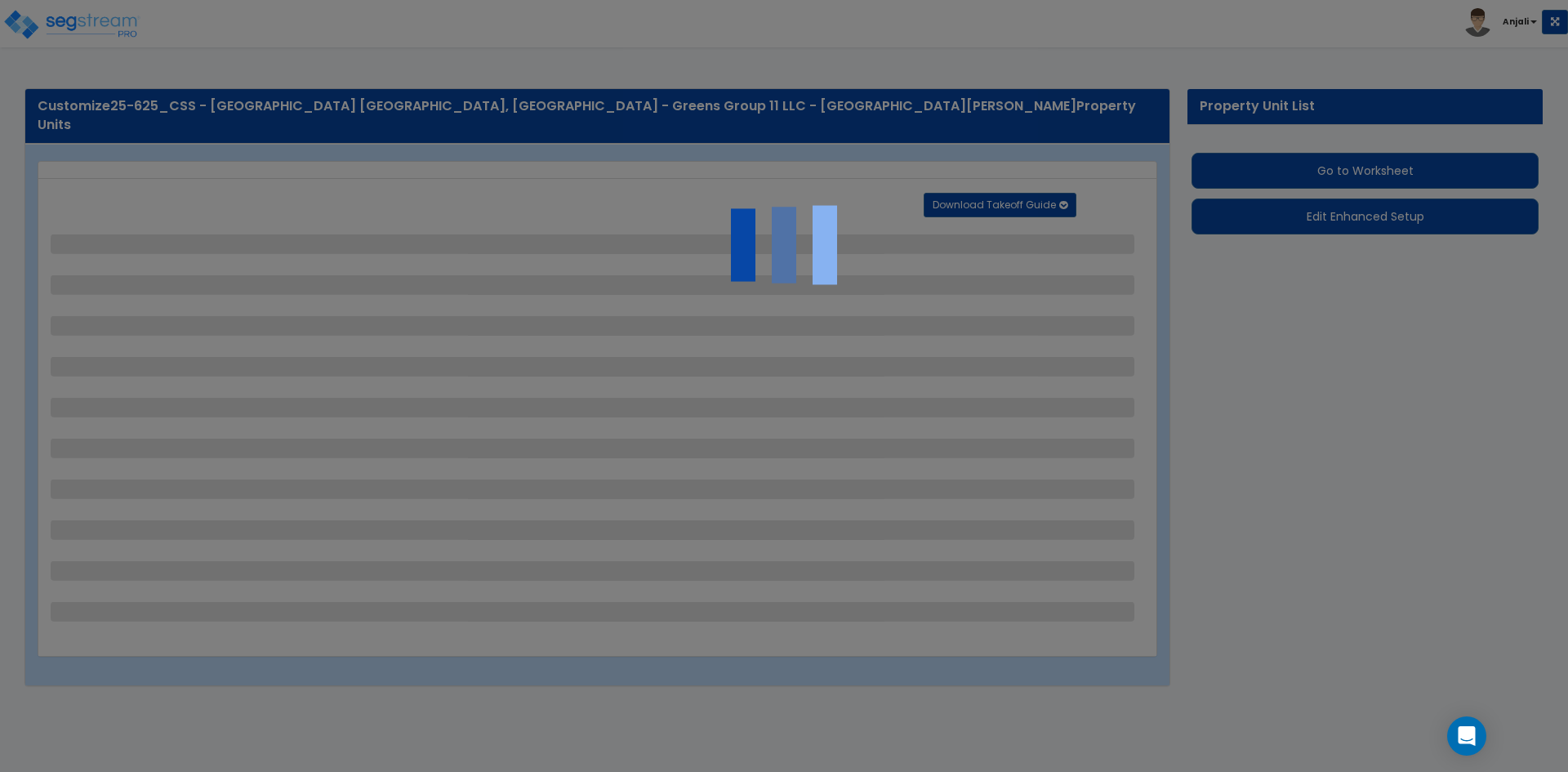
select select "2"
select select "1"
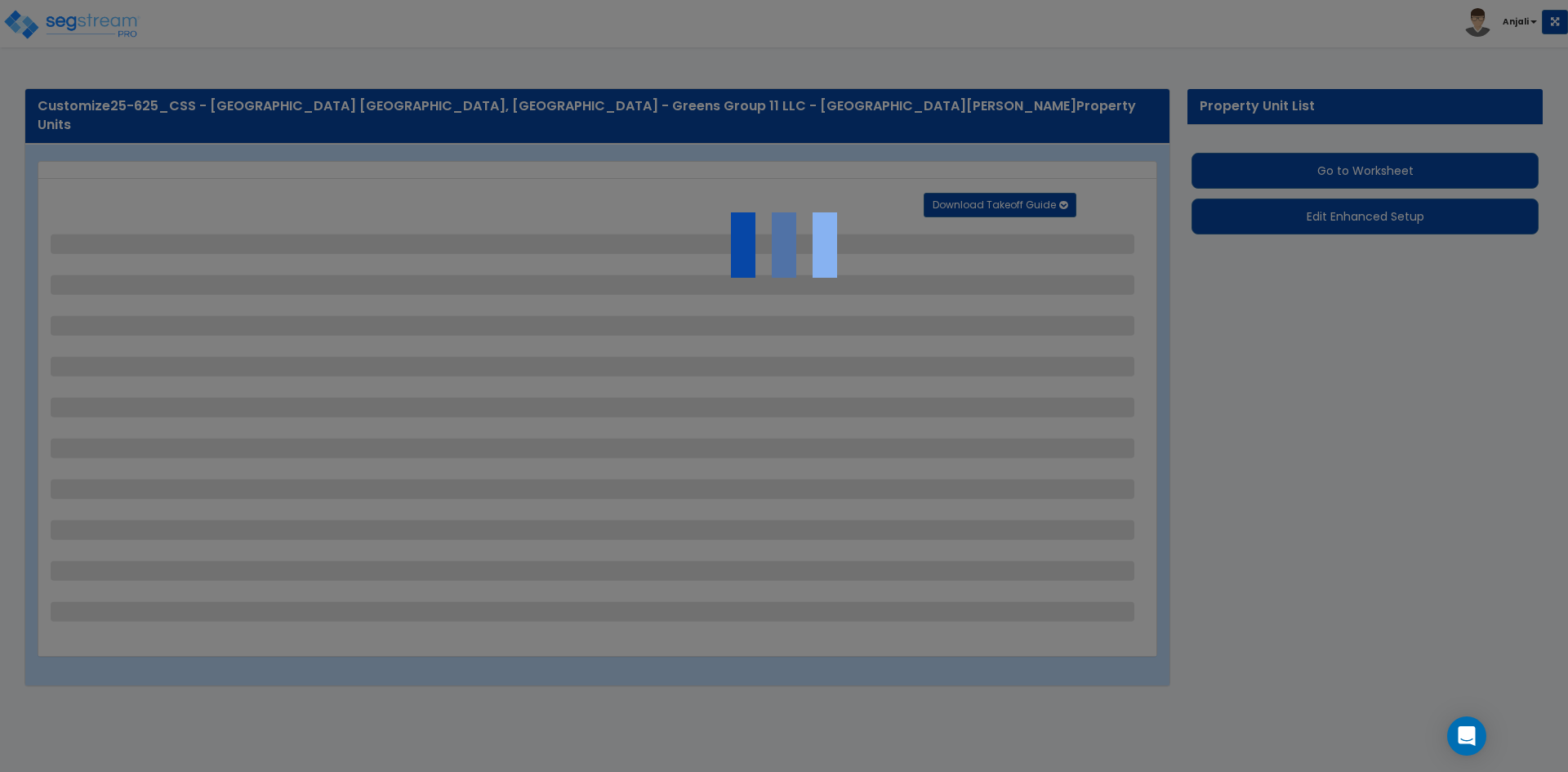
select select "1"
select select "2"
select select "1"
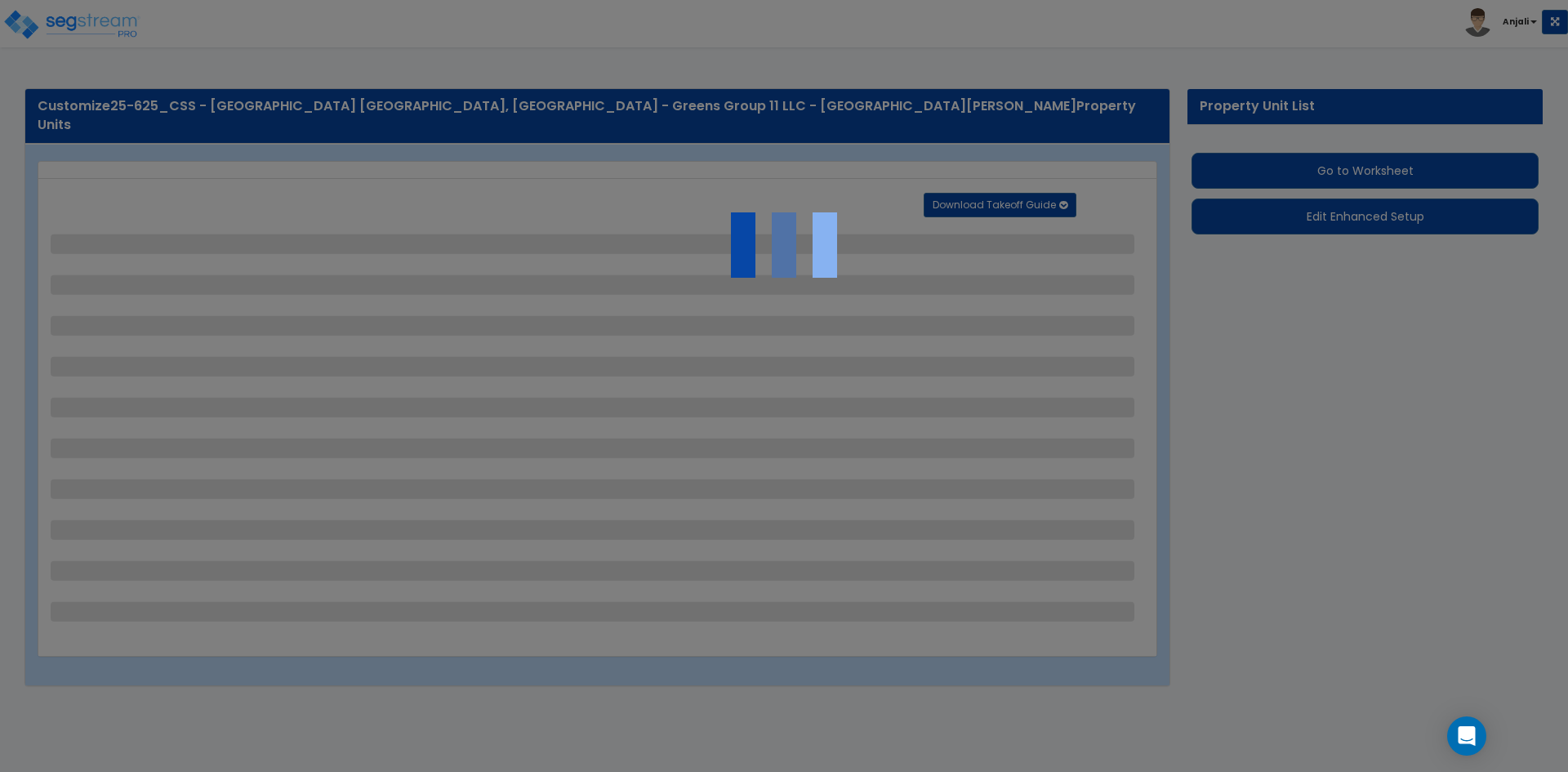
select select "2"
select select "1"
select select "2"
select select "3"
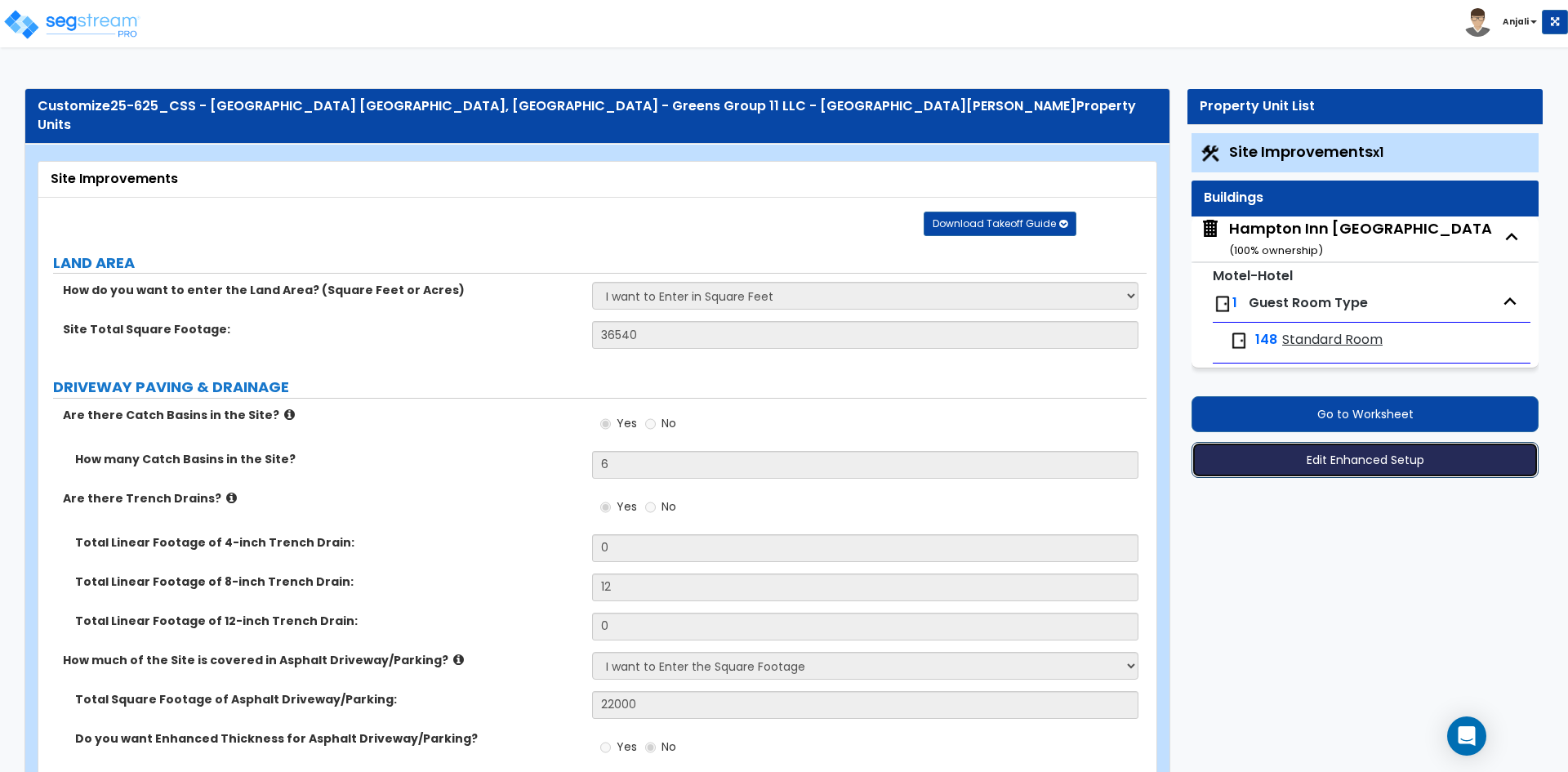
click at [1387, 459] on button "Edit Enhanced Setup" at bounding box center [1365, 460] width 347 height 36
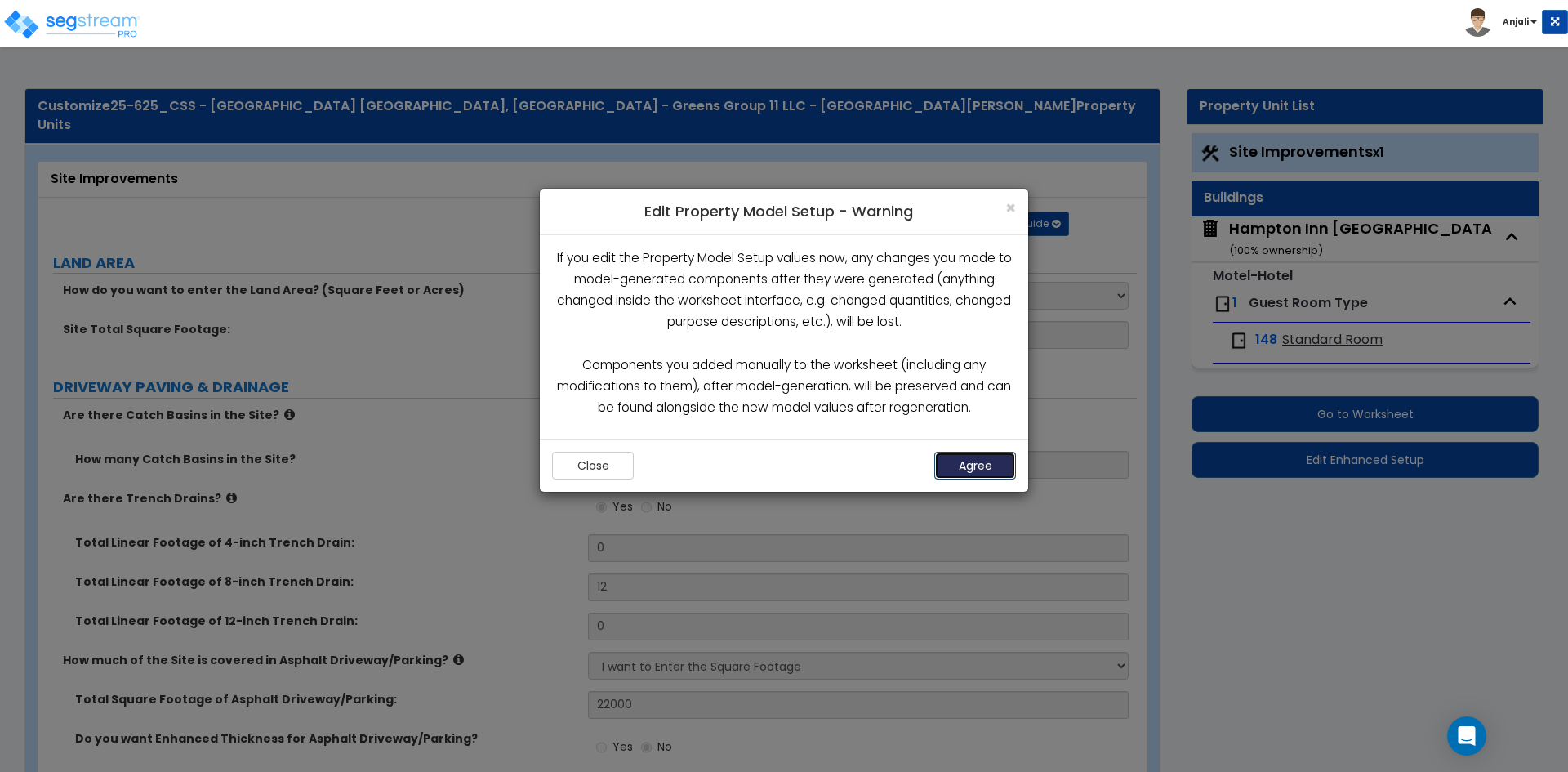
click at [988, 462] on button "Agree" at bounding box center [975, 465] width 82 height 27
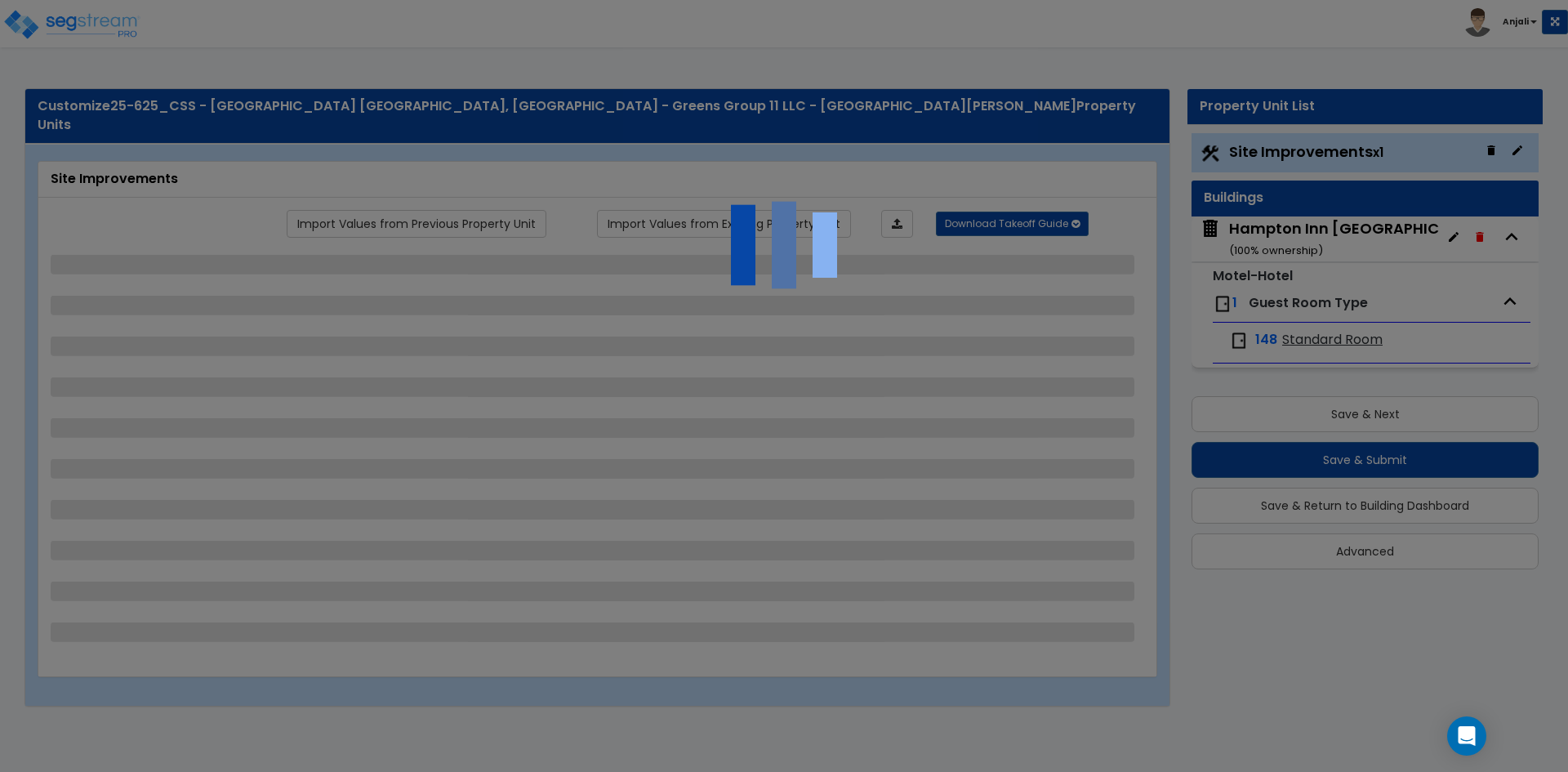
select select "2"
select select "1"
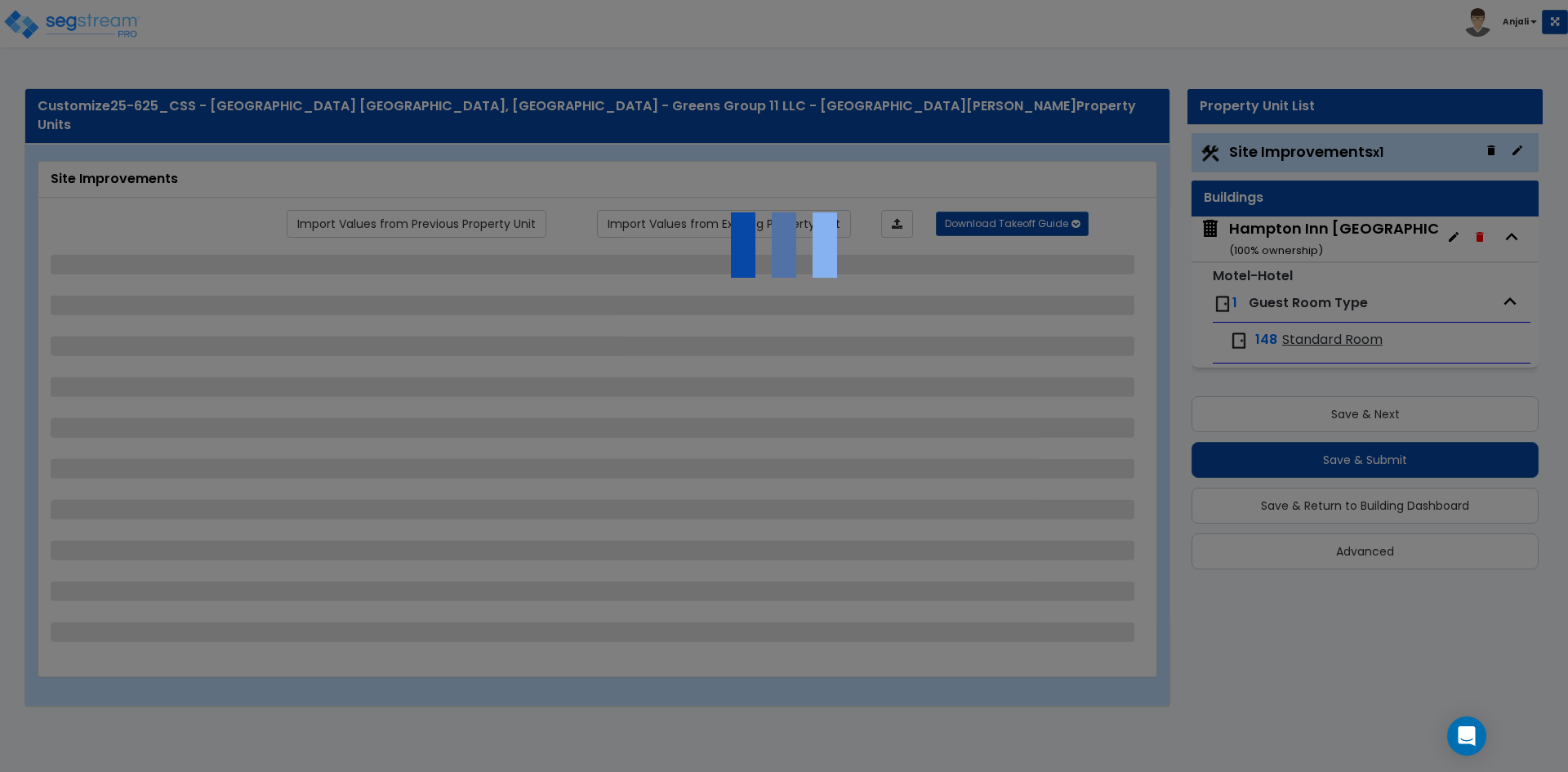
select select "1"
select select "2"
select select "1"
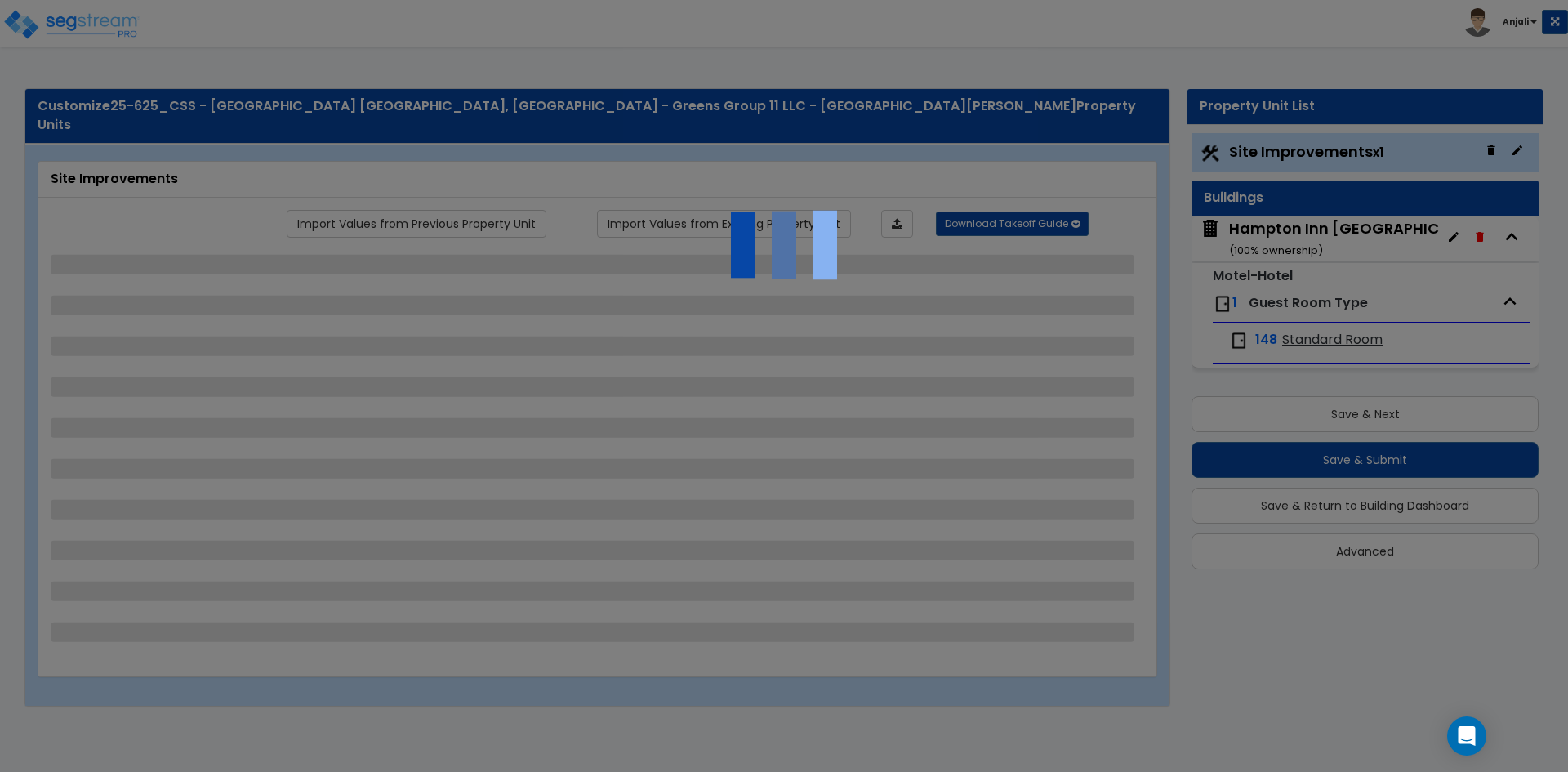
select select "2"
select select "1"
select select "2"
select select "3"
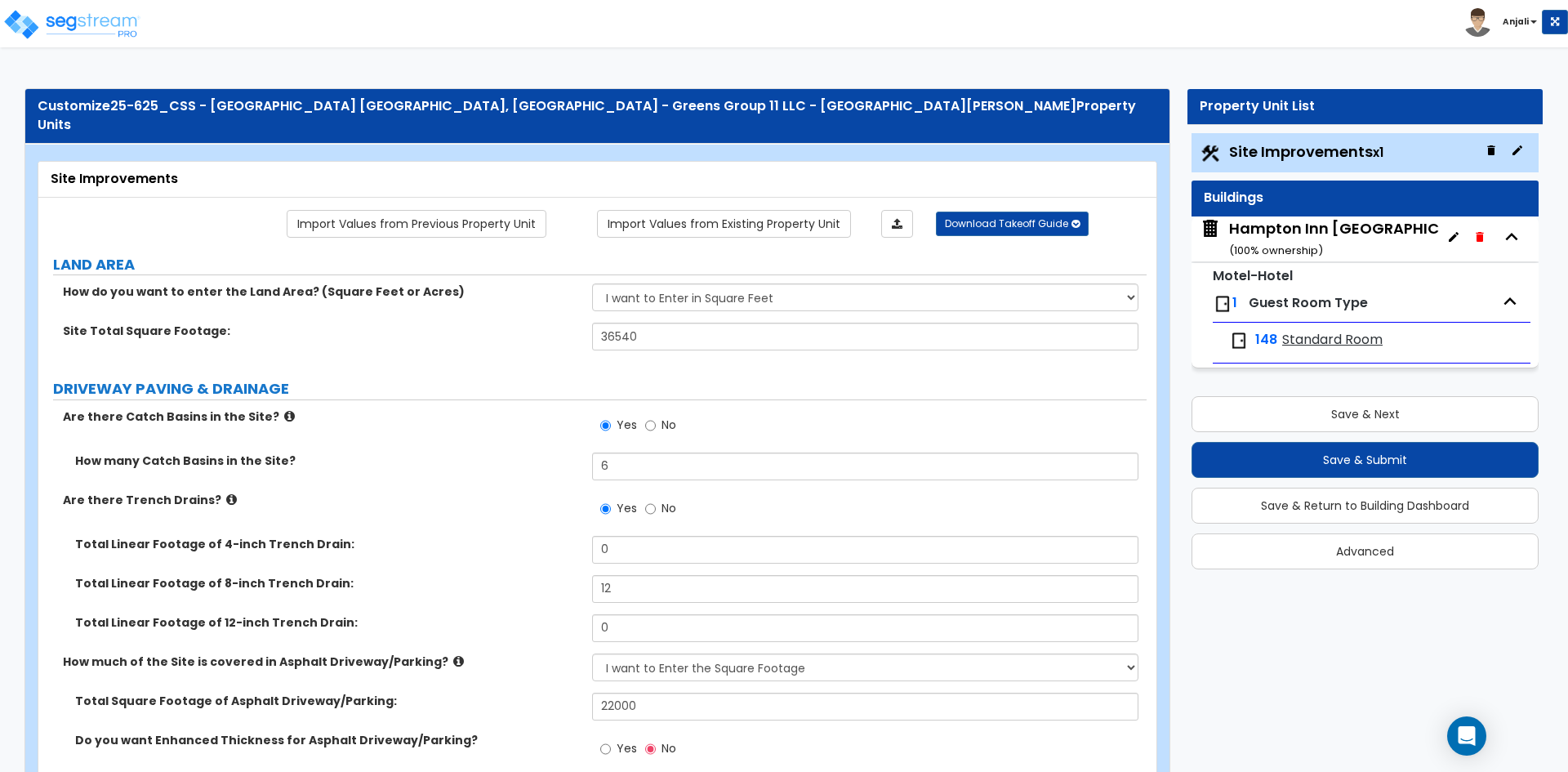
click at [1307, 230] on div "Hampton Inn Inglewood, CA ( 100 % ownership)" at bounding box center [1452, 239] width 445 height 42
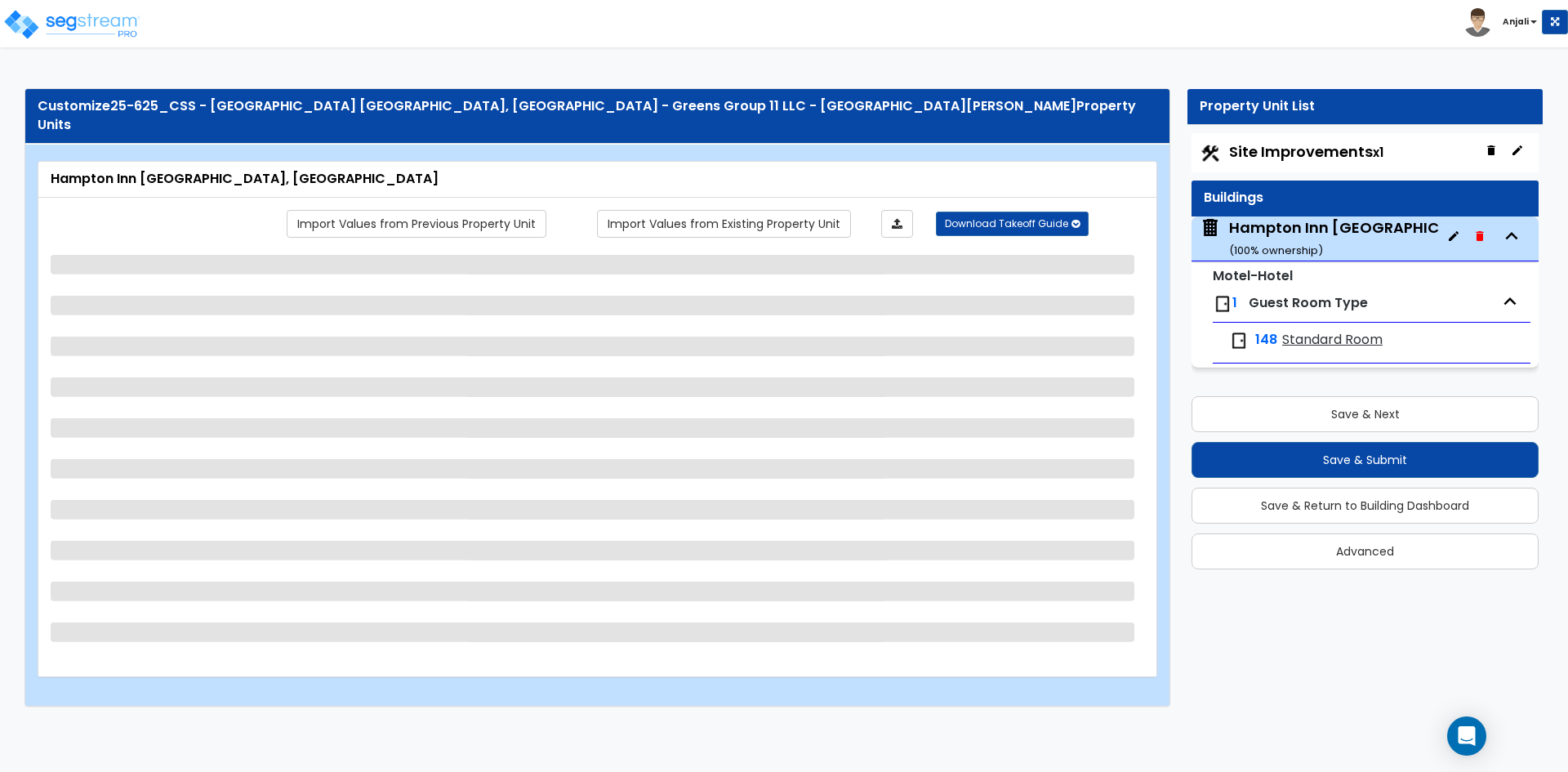
select select "3"
select select "2"
select select "1"
select select "2"
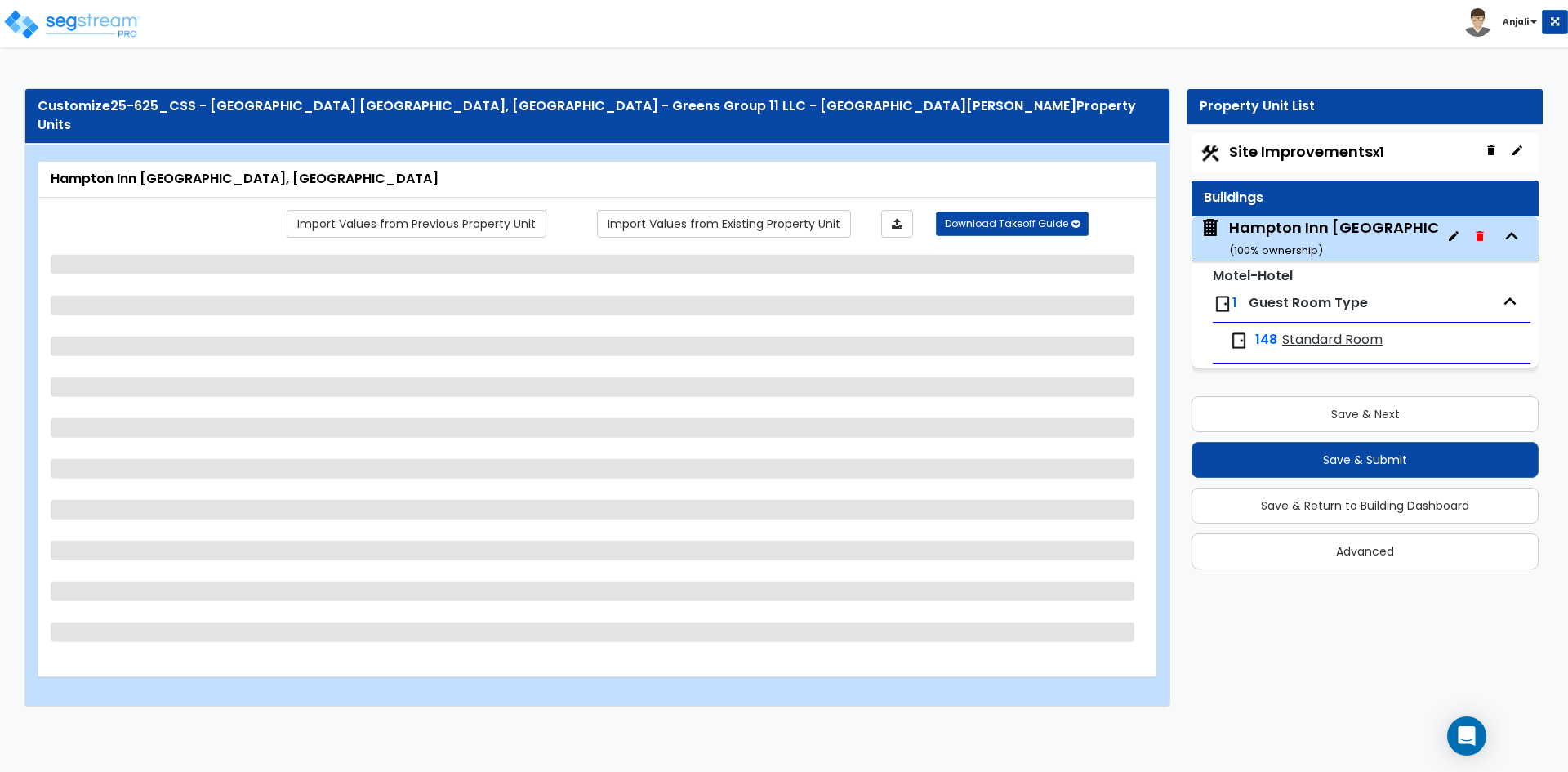
select select "1"
select select "2"
select select "3"
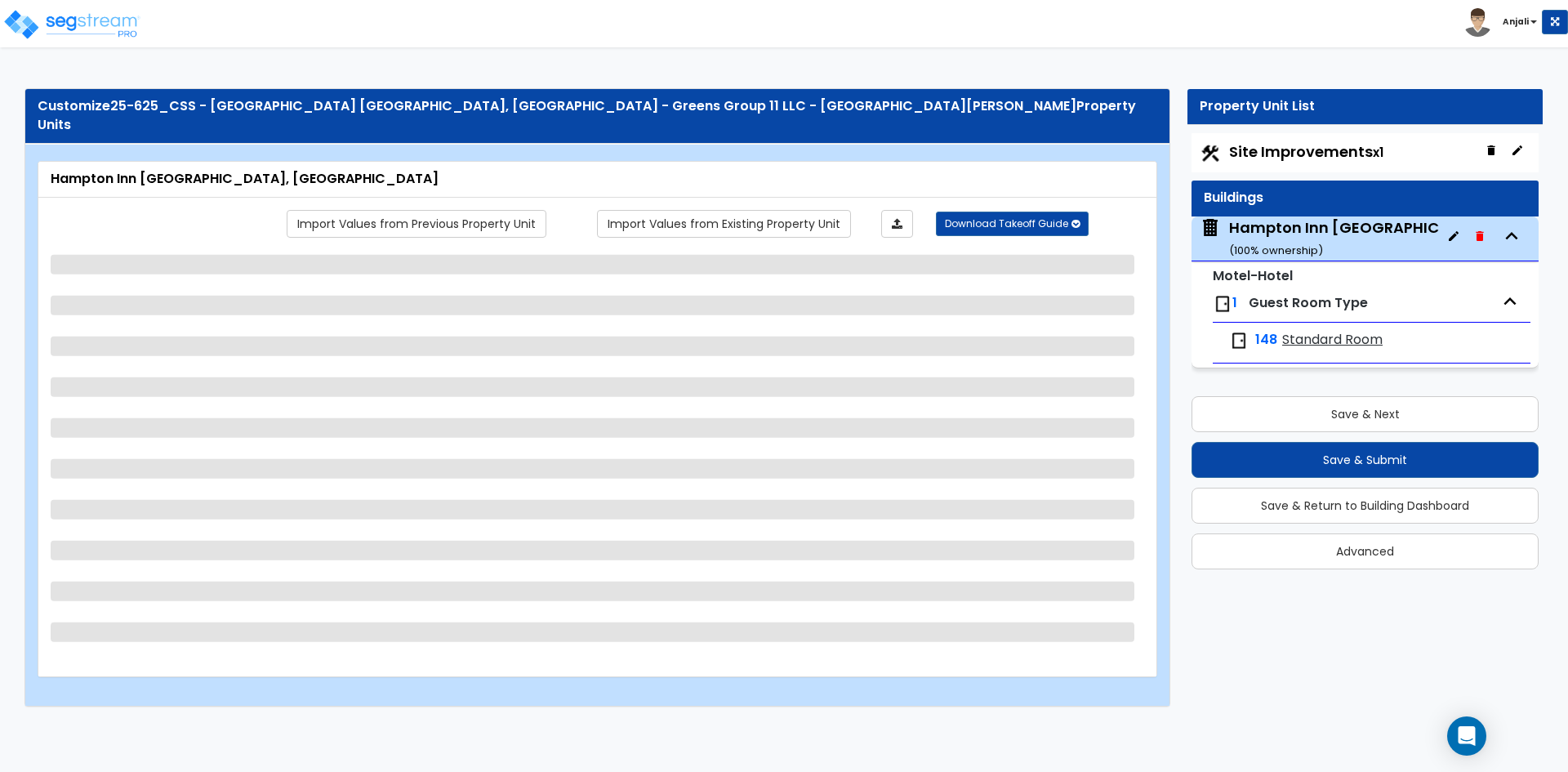
select select "3"
select select "1"
select select "2"
select select "8"
select select "1"
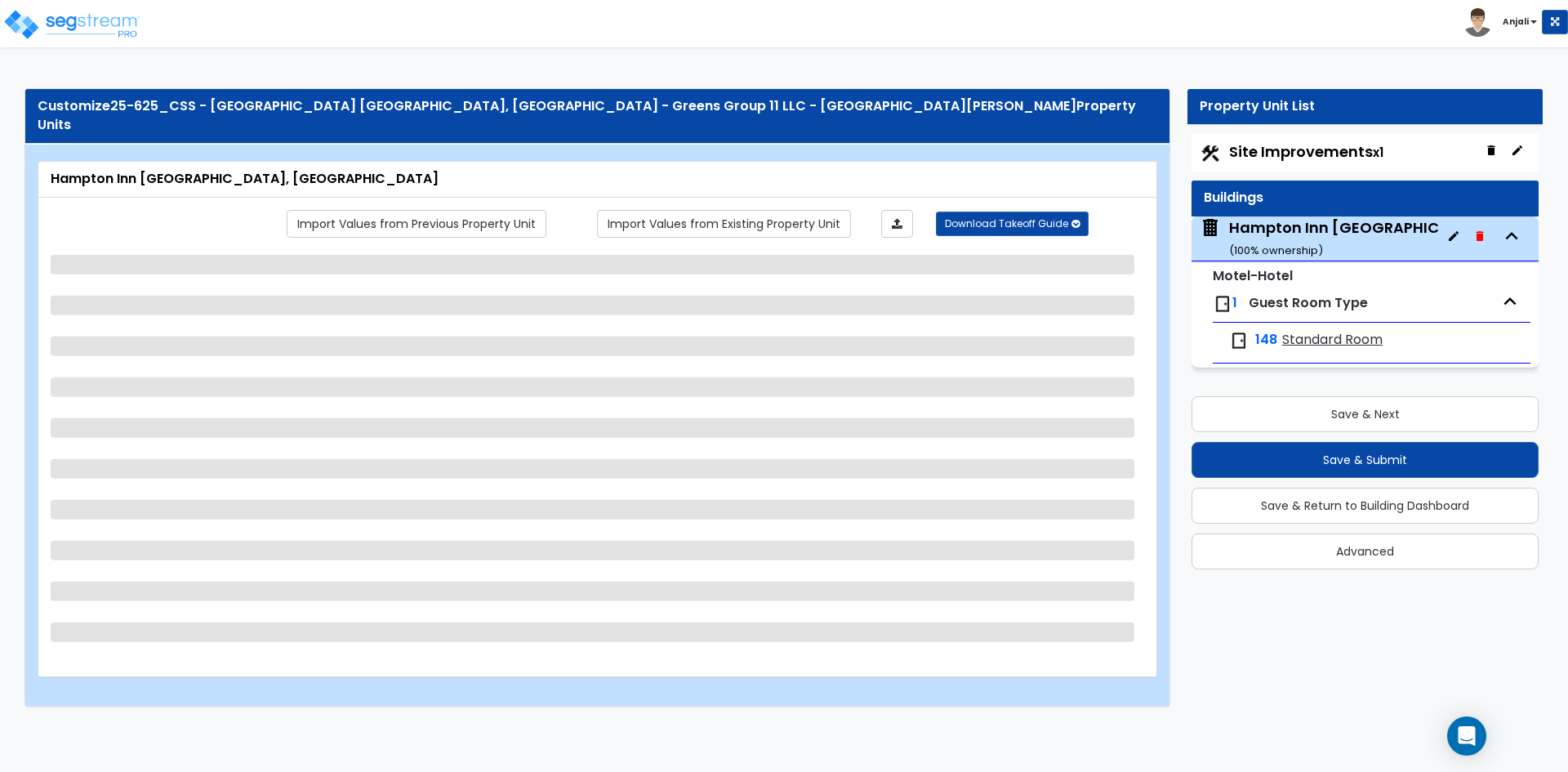
select select "2"
select select "3"
select select "1"
select select "2"
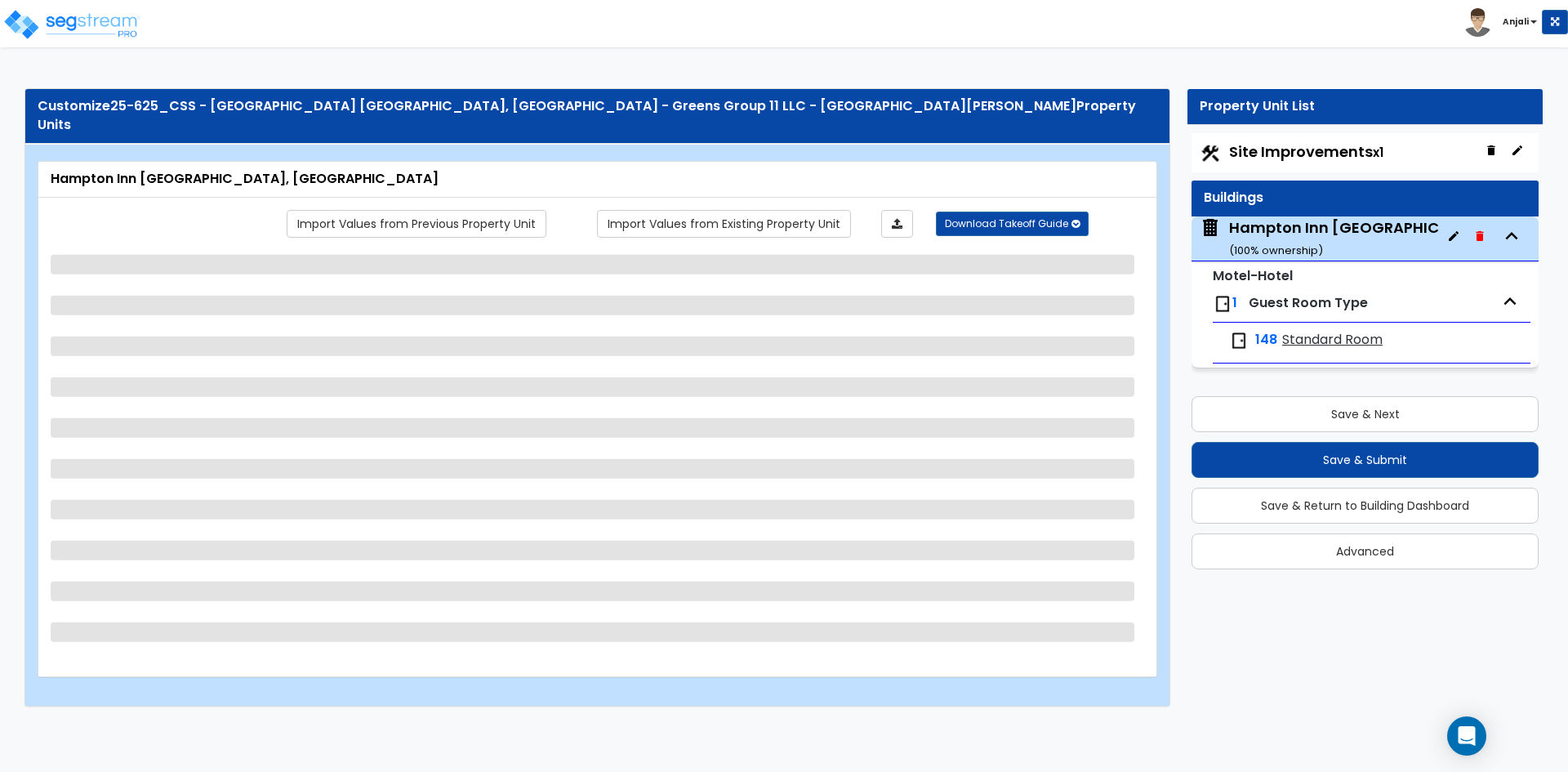
select select "2"
select select "1"
select select "5"
select select "1"
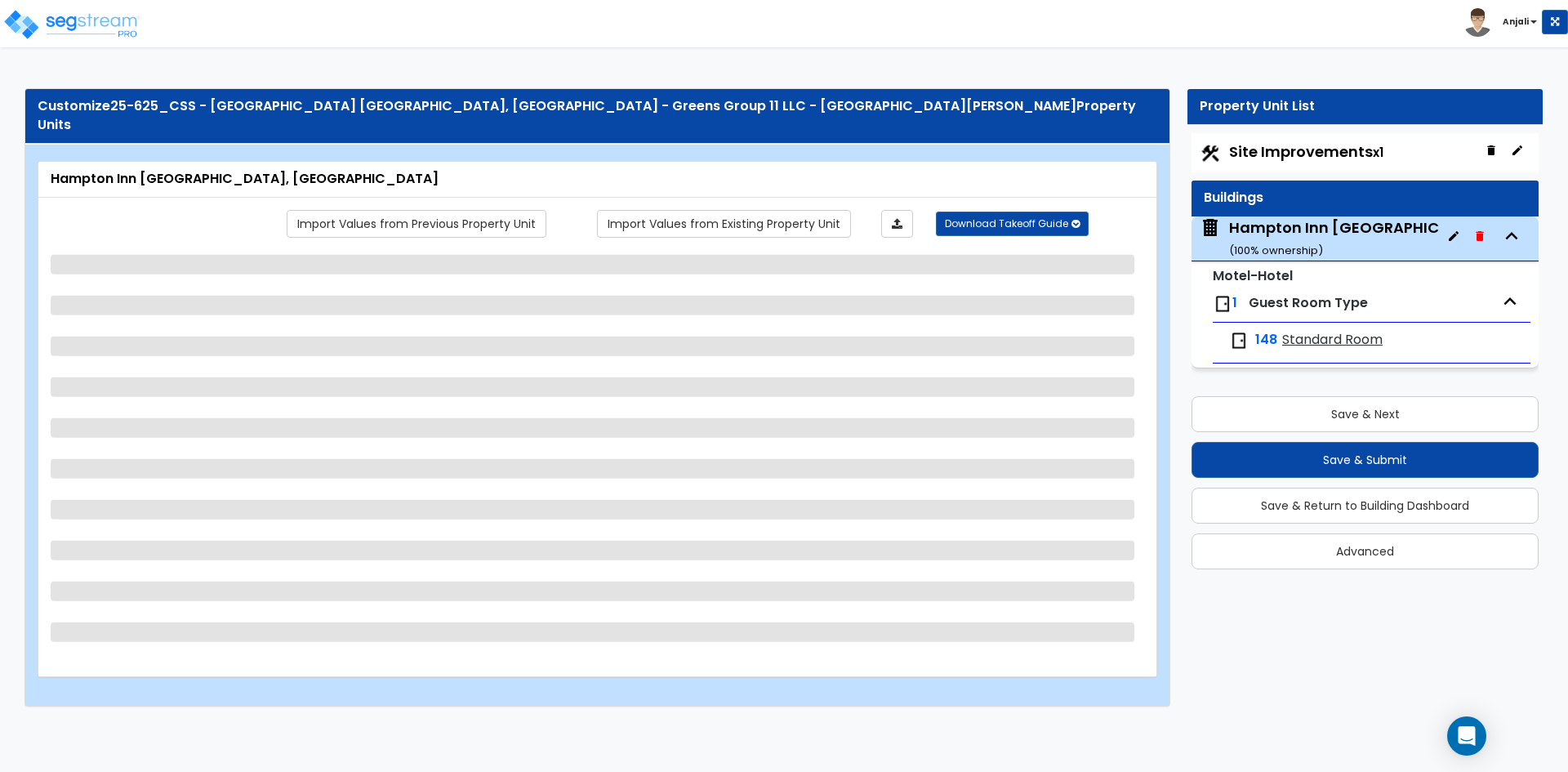
select select "1"
select select "8"
select select "5"
select select "1"
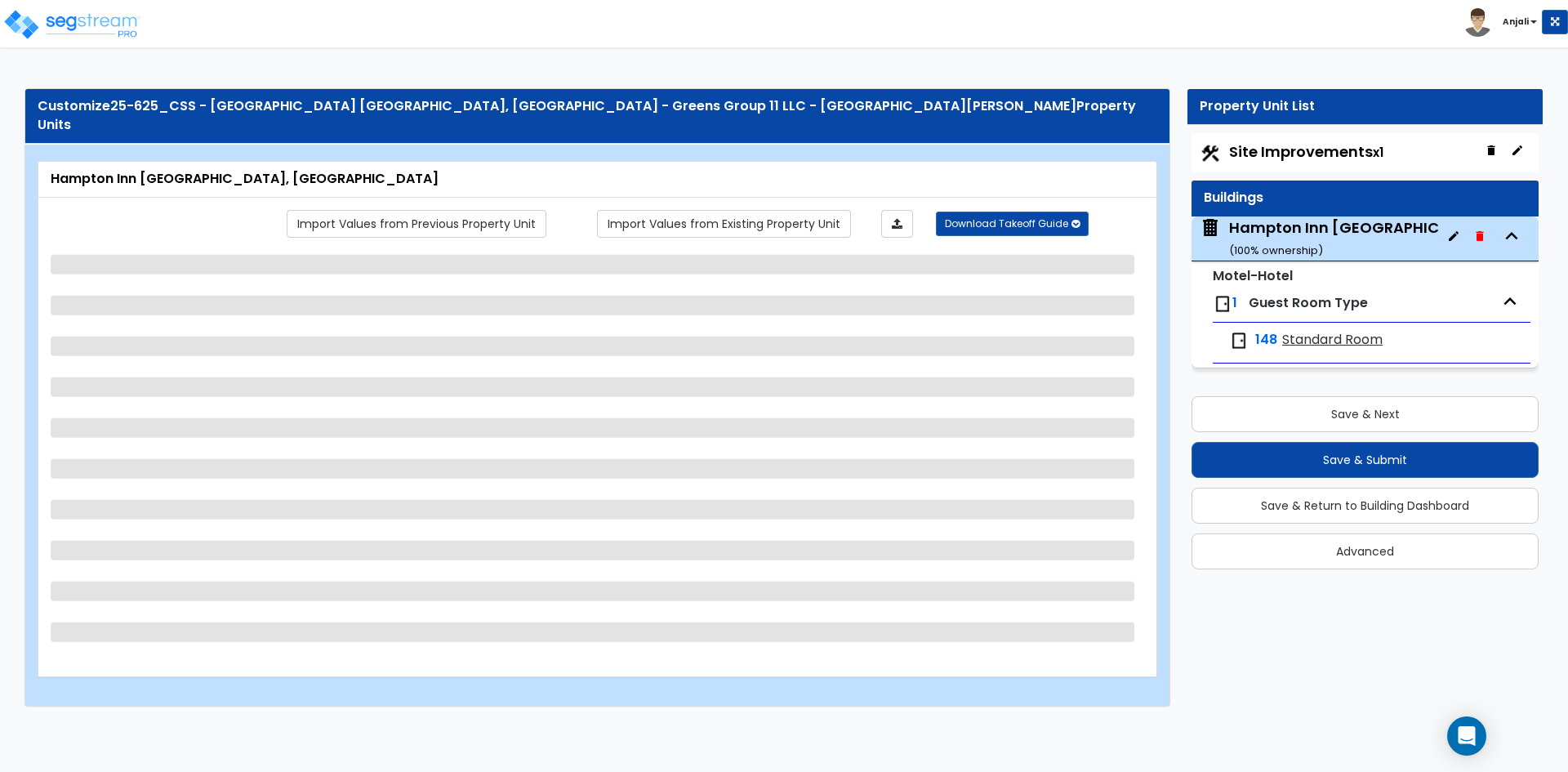
select select "1"
select select "2"
select select "1"
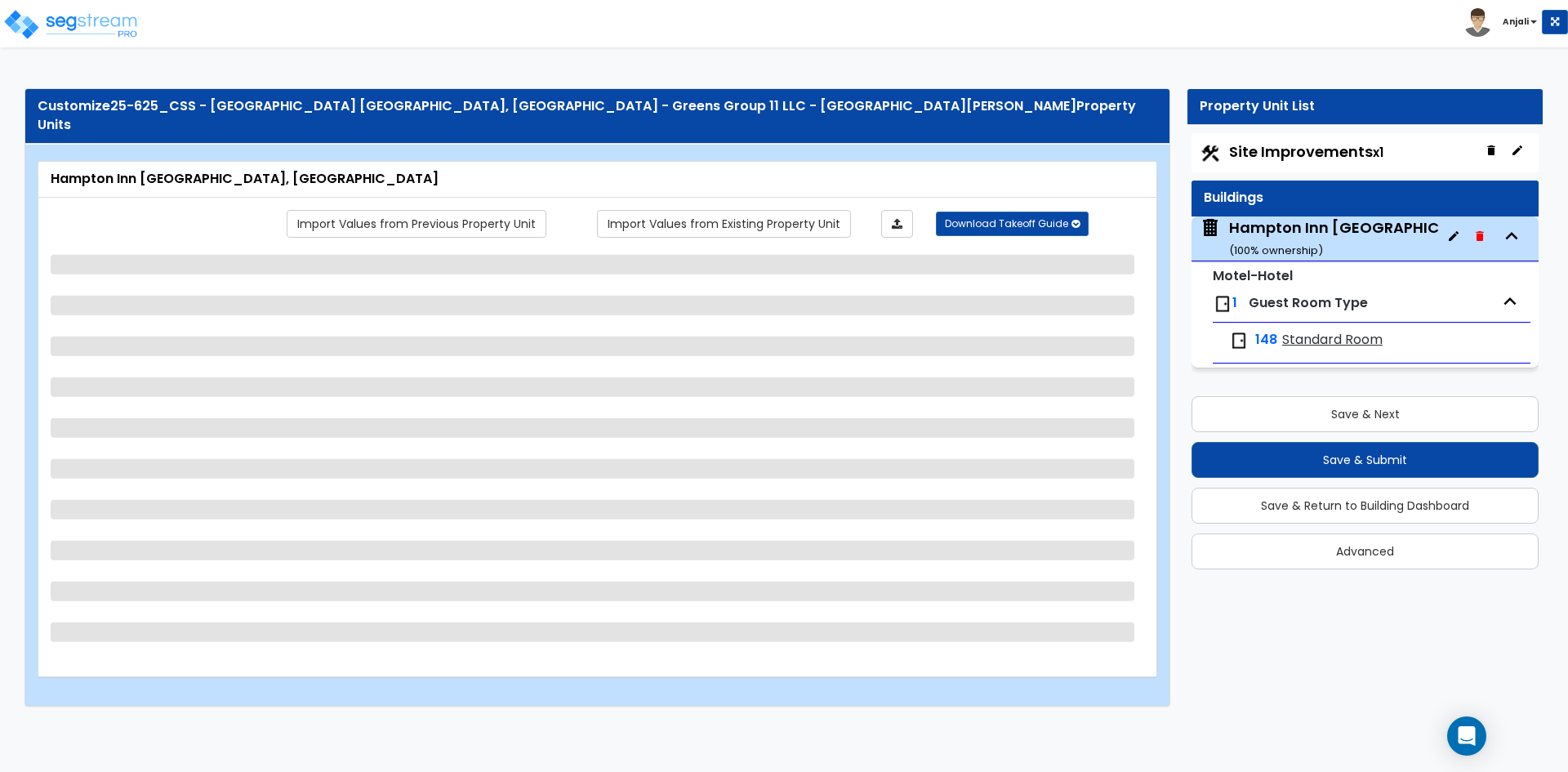
select select "8"
select select "2"
select select "1"
select select "5"
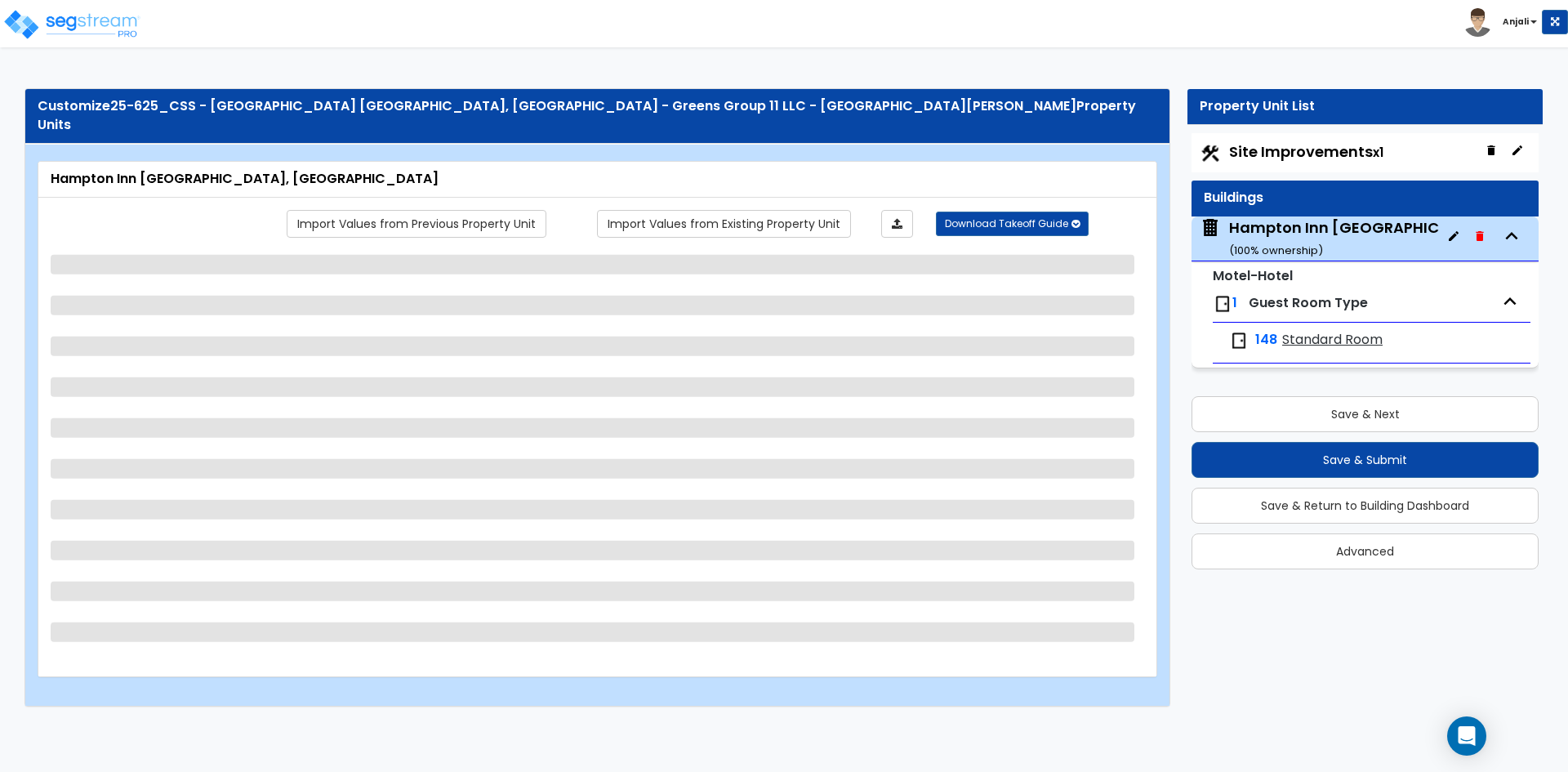
select select "7"
select select "3"
select select "7"
select select "2"
select select "5"
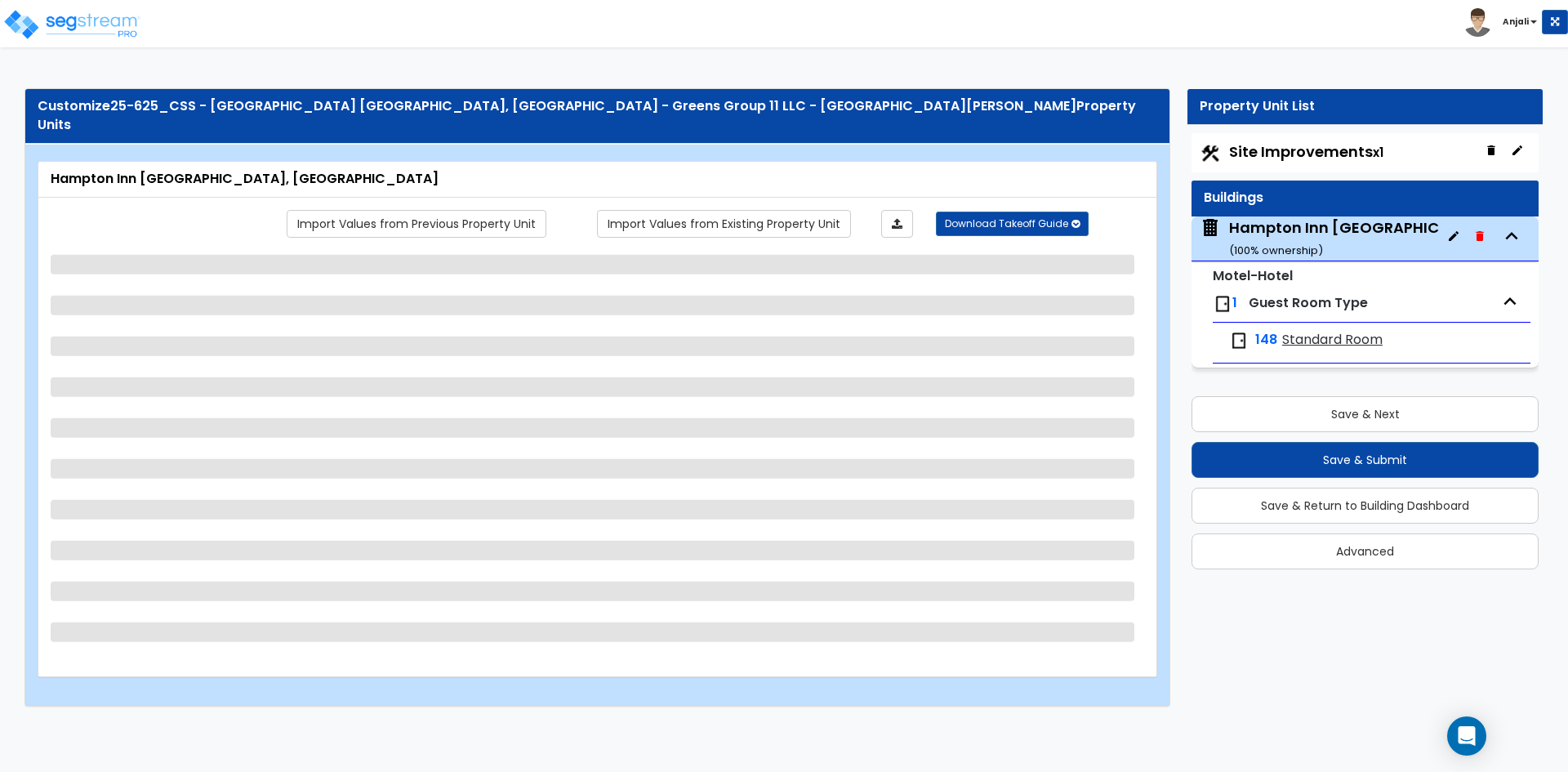
select select "1"
select select "3"
select select "2"
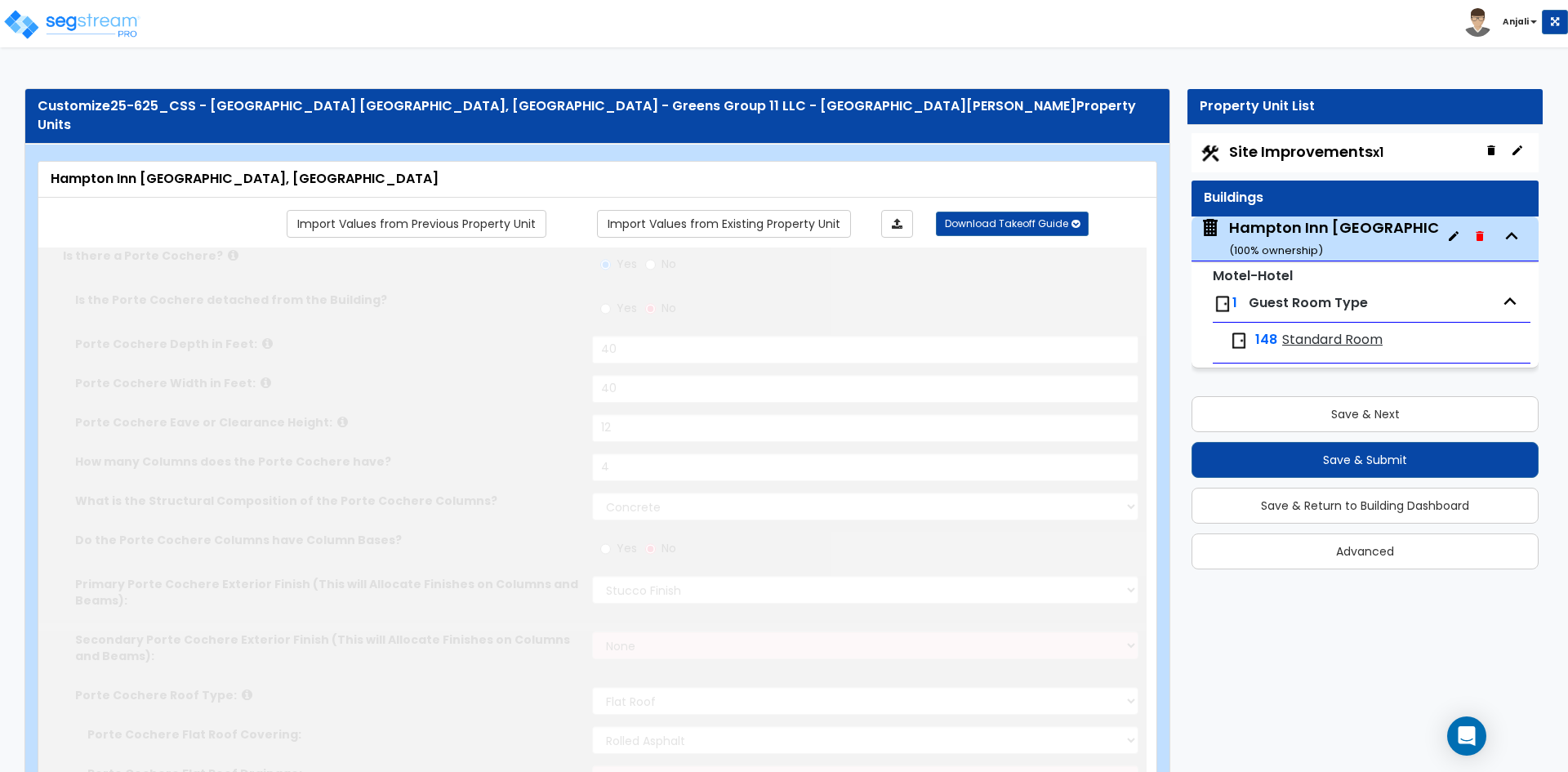
radio input "true"
select select "2"
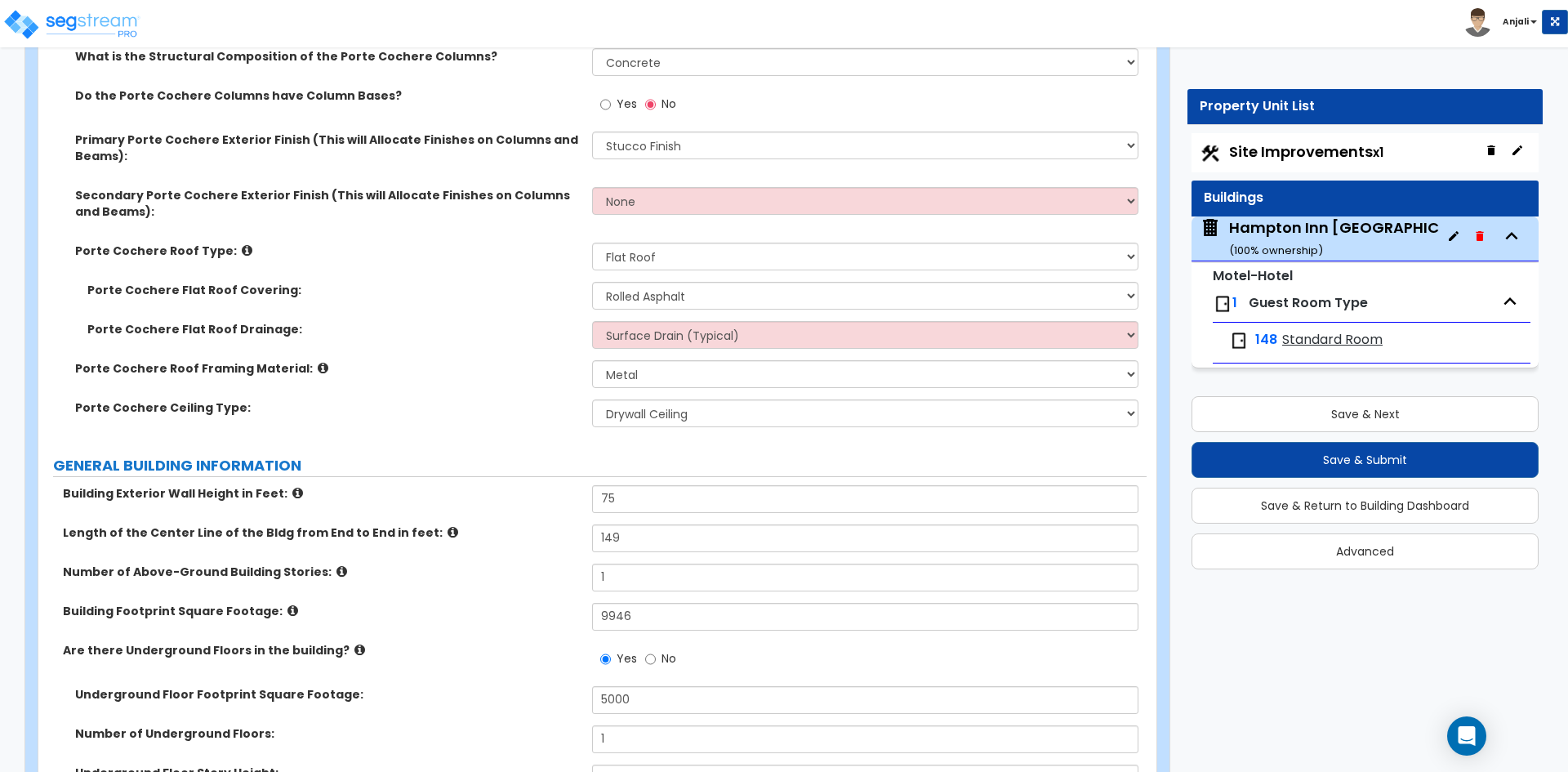
scroll to position [490, 0]
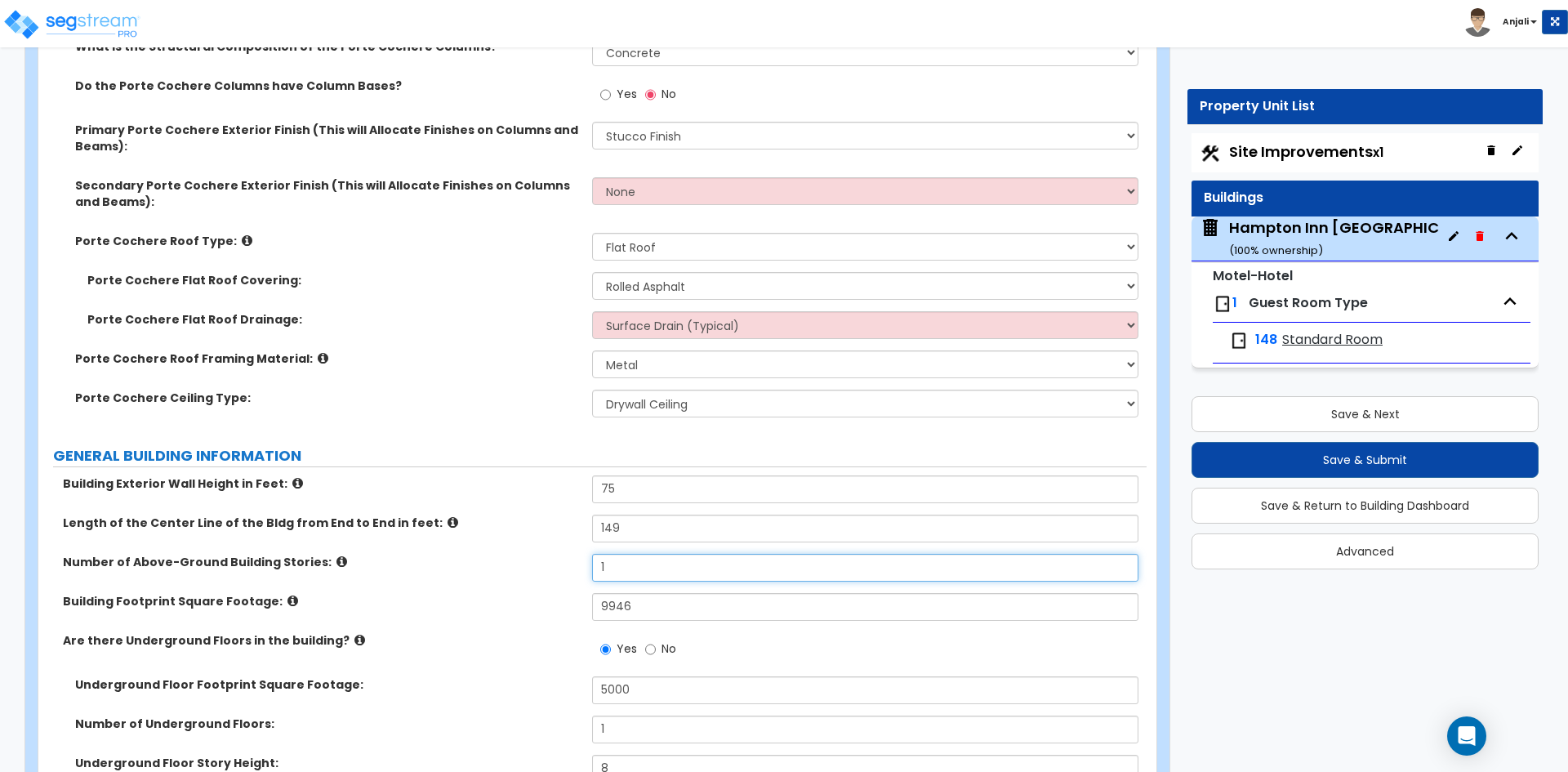
click at [618, 554] on input "1" at bounding box center [865, 567] width 545 height 27
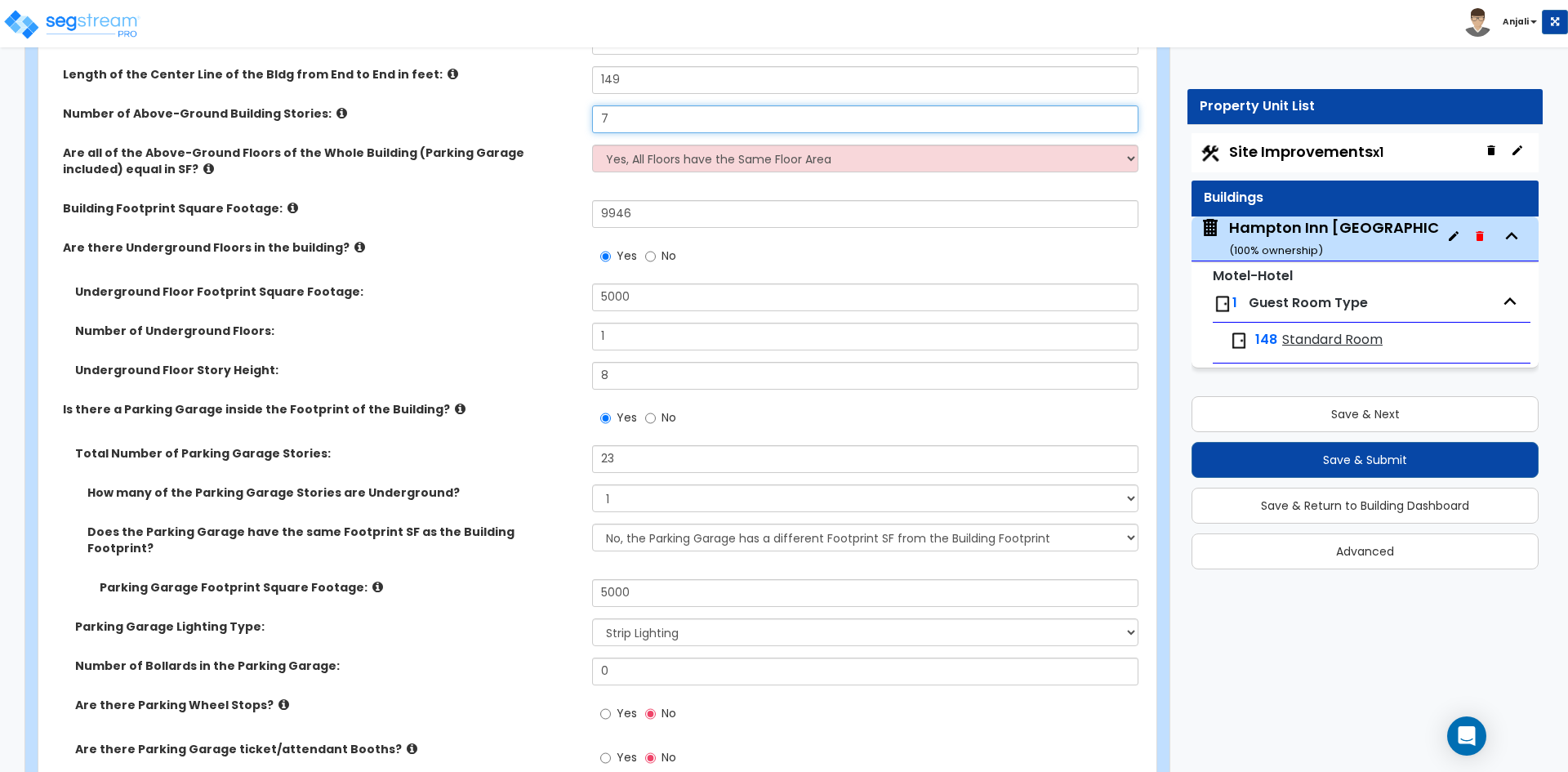
scroll to position [981, 0]
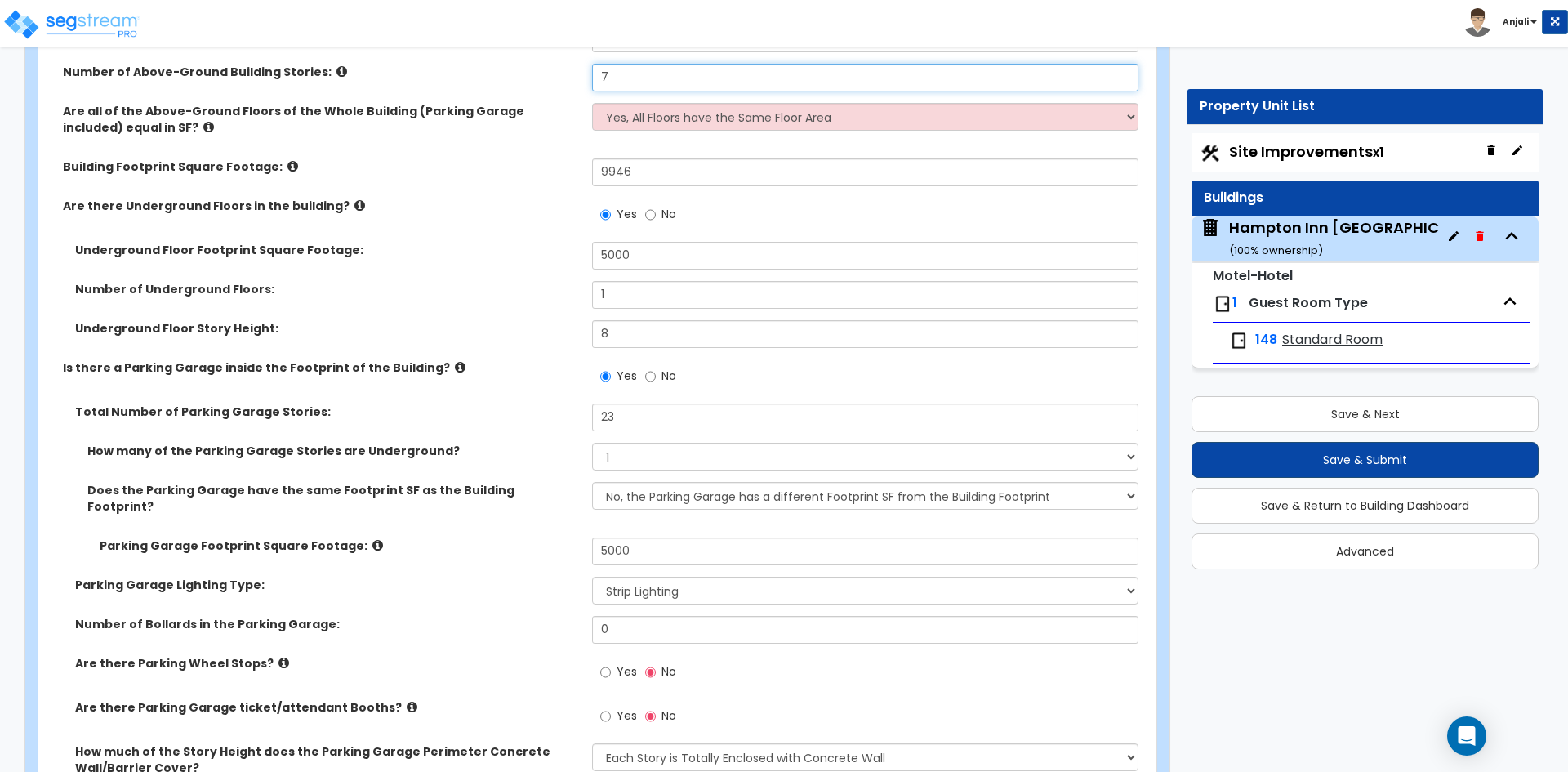
type input "7"
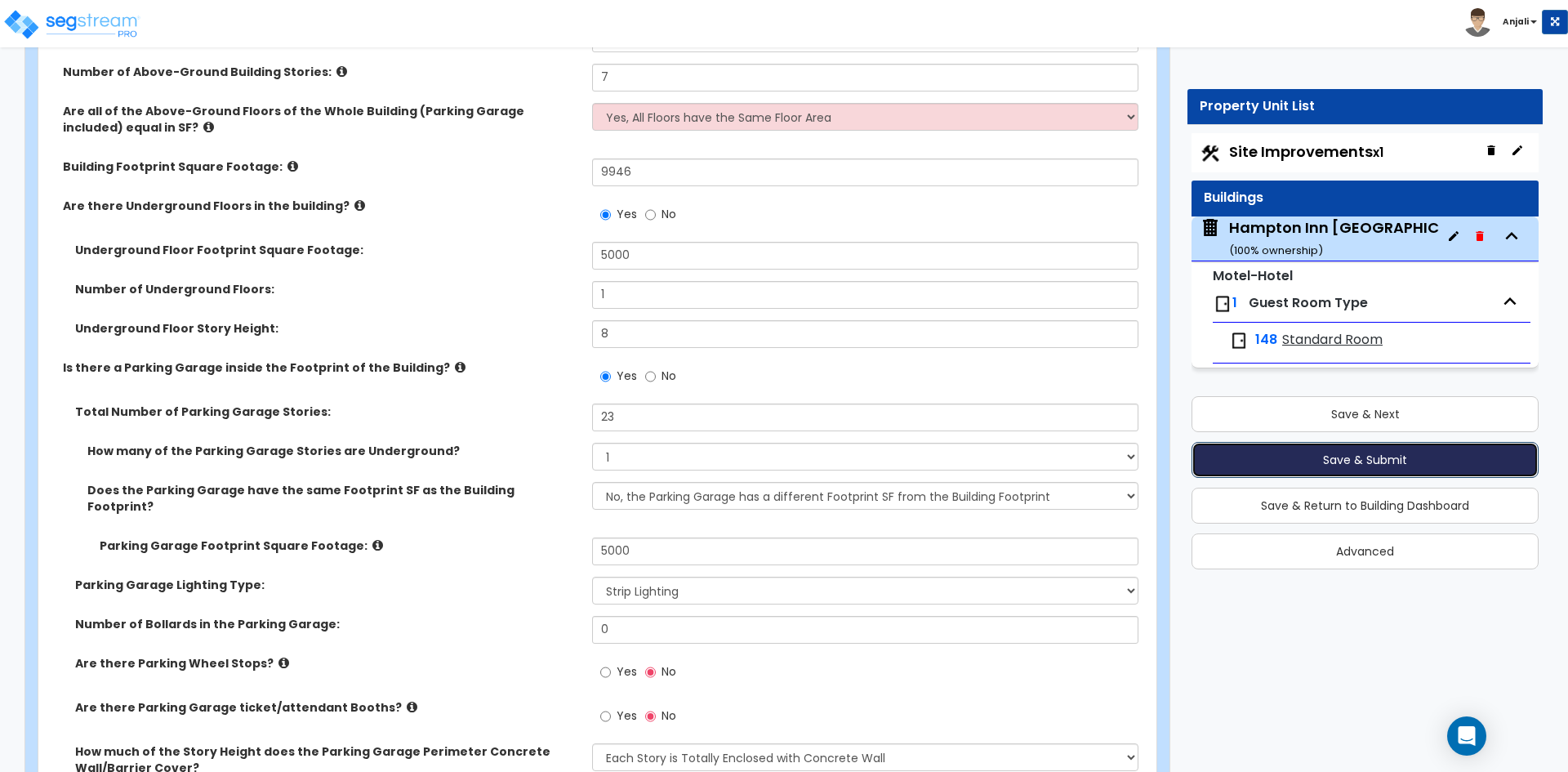
click at [1431, 456] on button "Save & Submit" at bounding box center [1365, 460] width 347 height 36
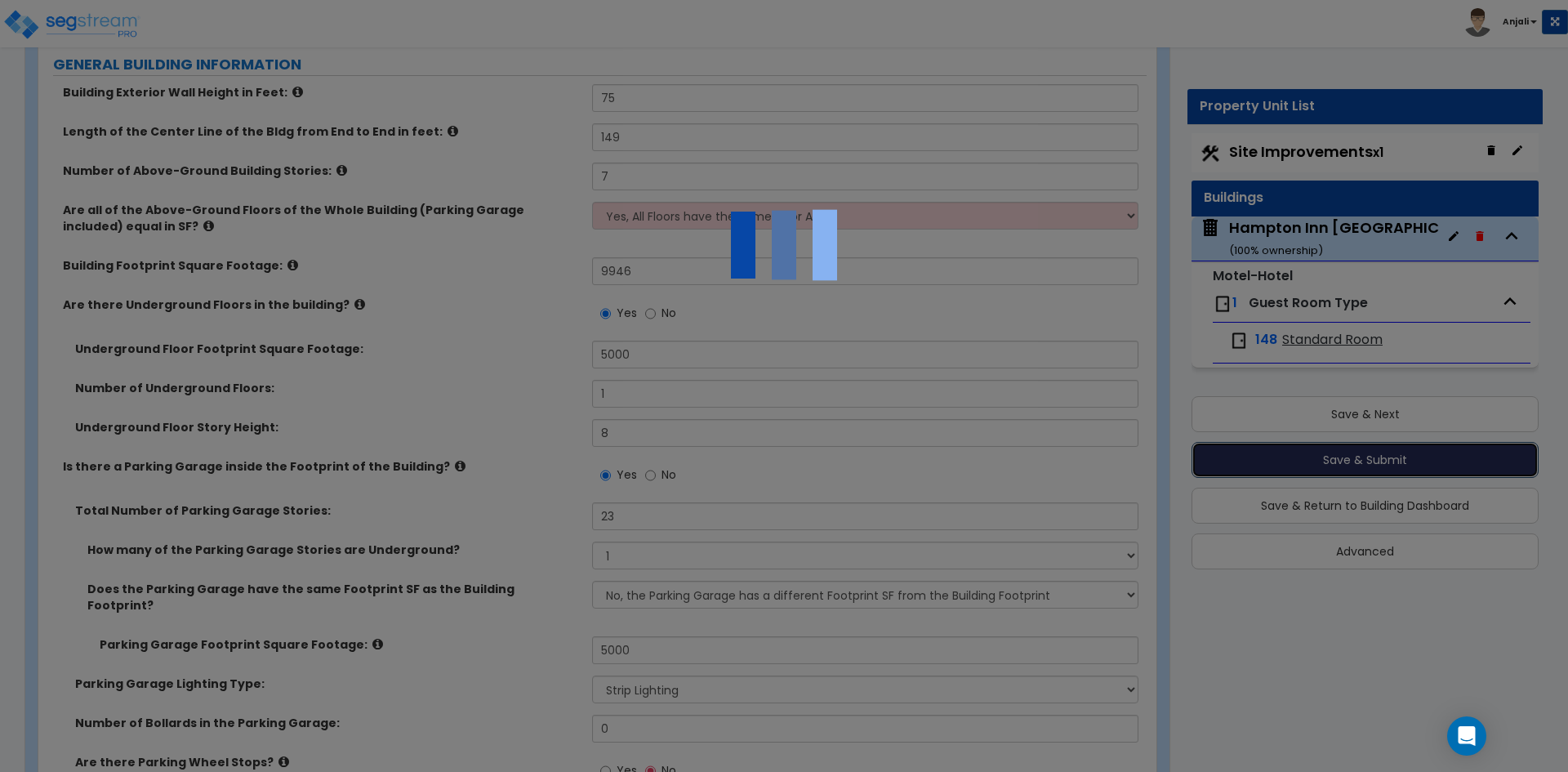
scroll to position [1079, 0]
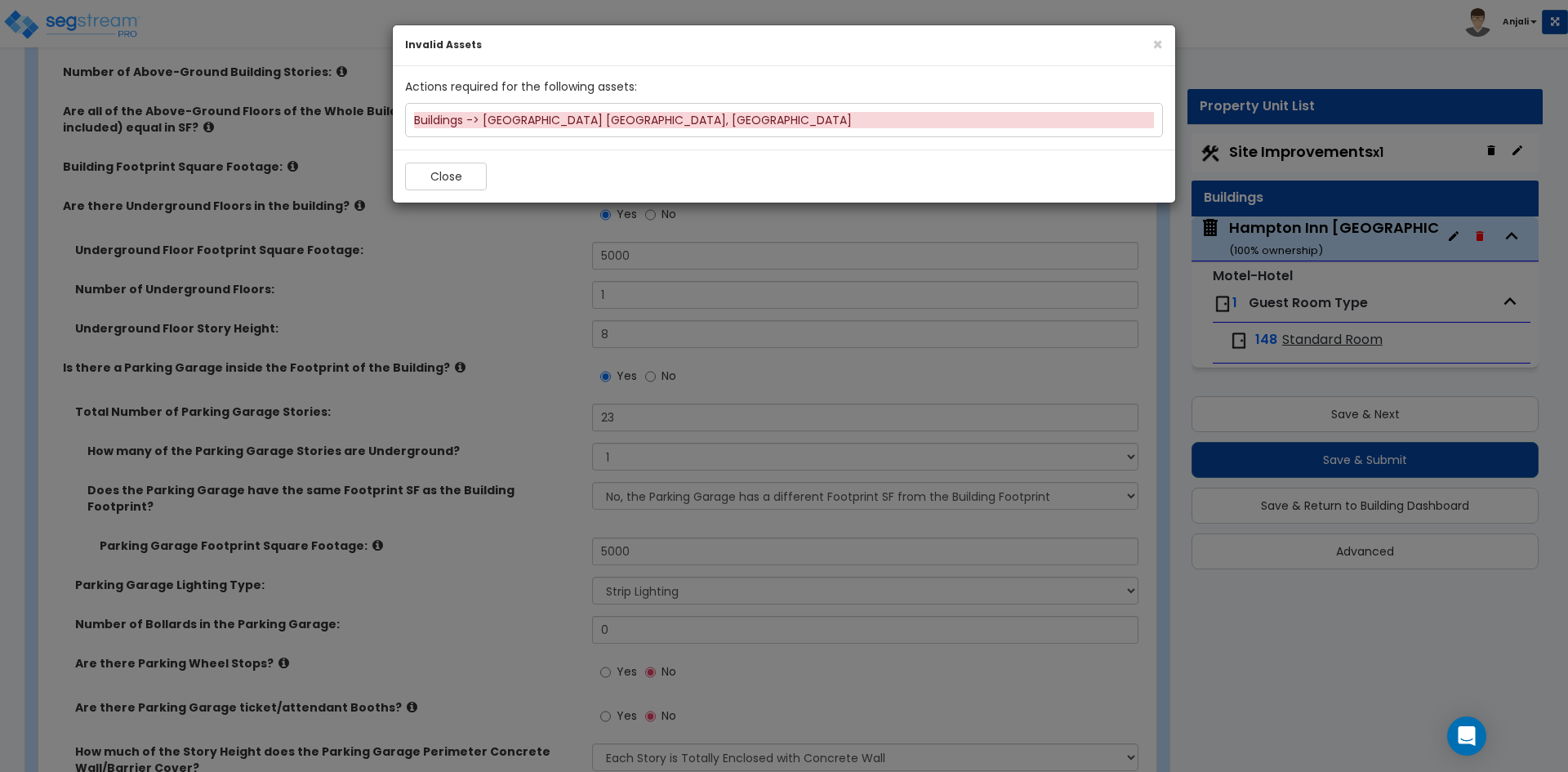
click at [556, 116] on div "Buildings -> Hampton Inn Inglewood, CA" at bounding box center [784, 120] width 740 height 16
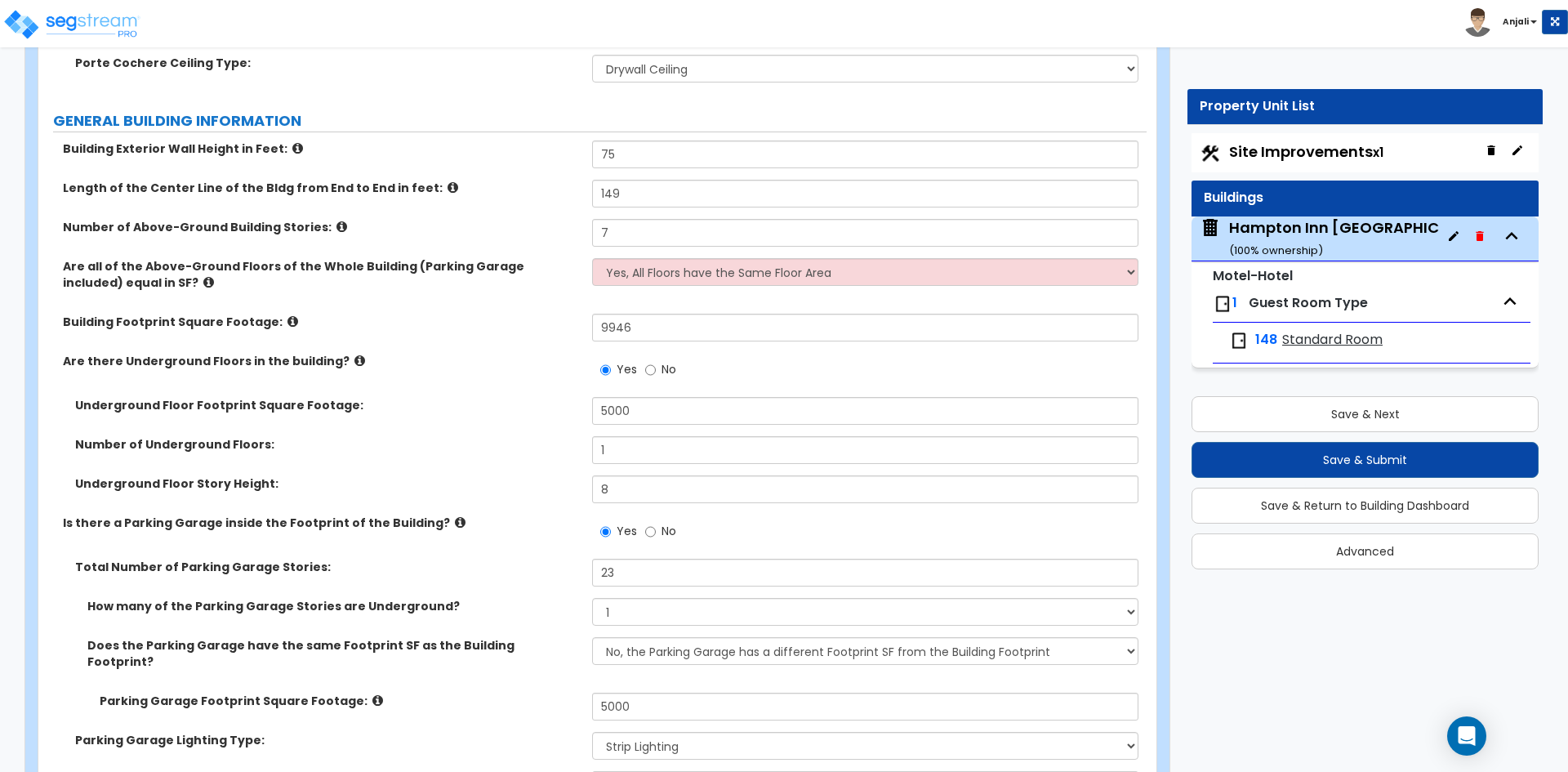
scroll to position [915, 0]
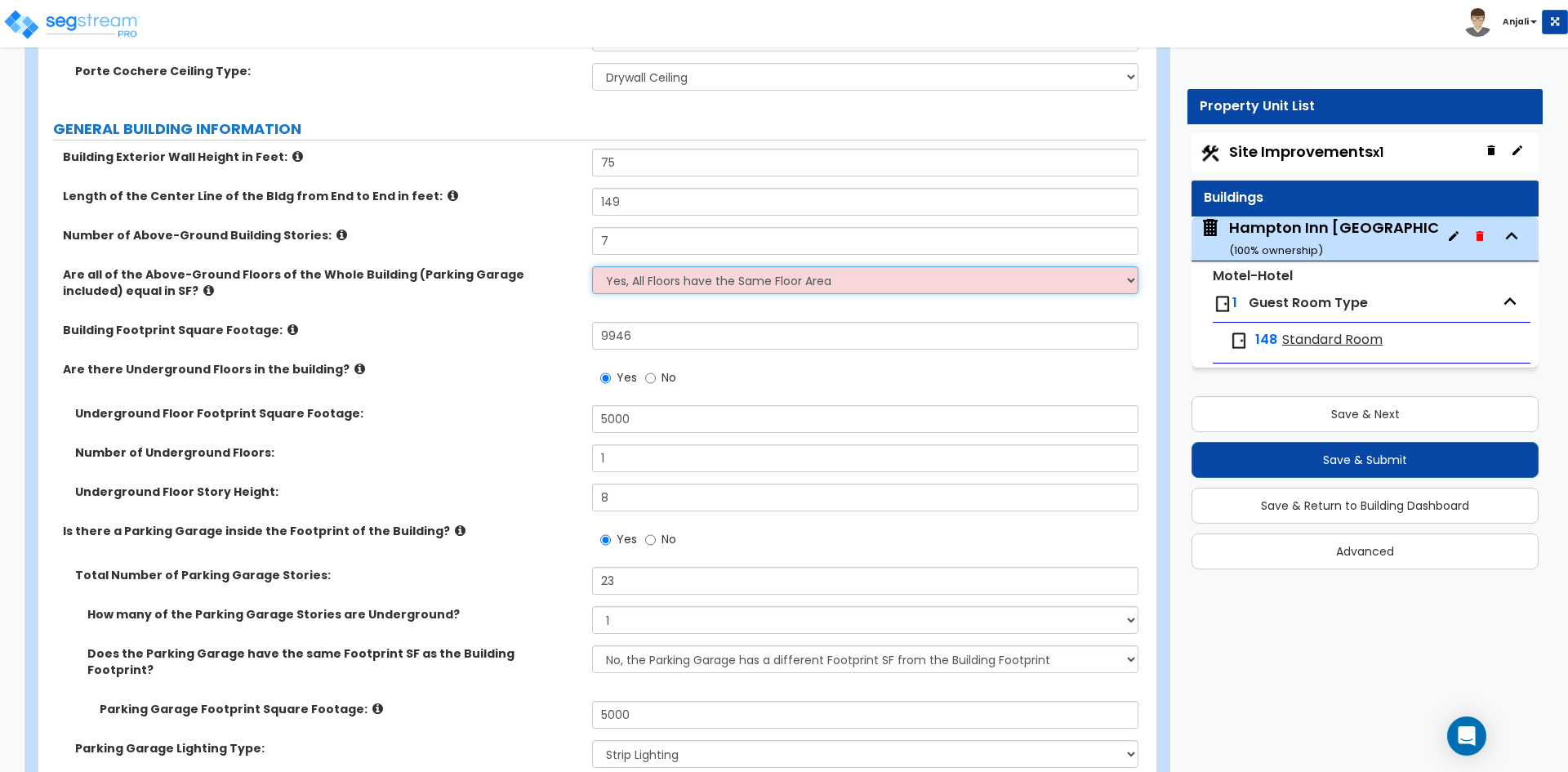
click at [768, 266] on select "Yes, All Floors have the Same Floor Area No, Not All Floor Areas are the Same" at bounding box center [865, 279] width 545 height 27
click at [592, 266] on select "Yes, All Floors have the Same Floor Area No, Not All Floor Areas are the Same" at bounding box center [865, 279] width 545 height 27
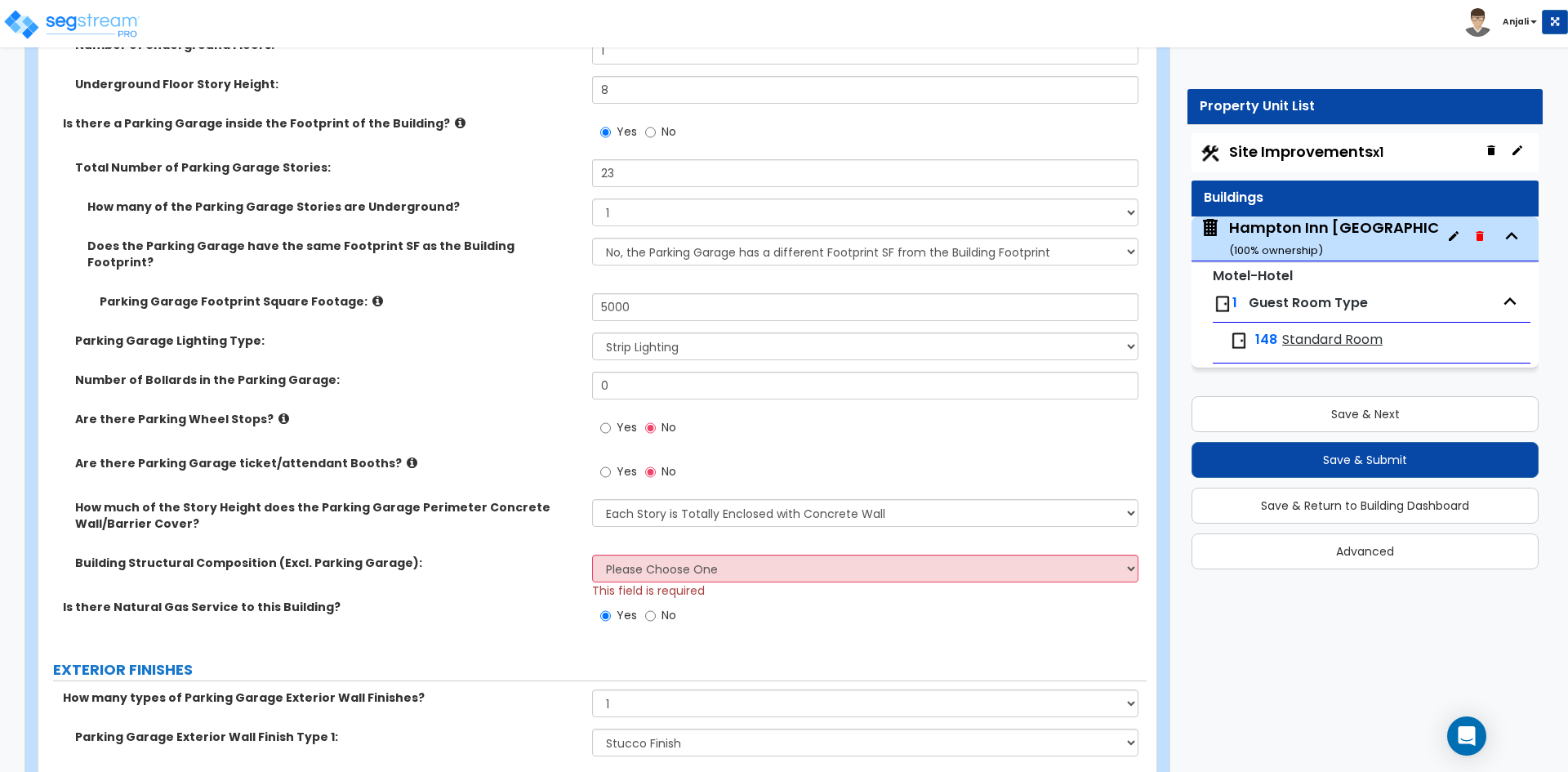
scroll to position [1324, 0]
click at [766, 554] on select "Please Choose One Reinforced Concrete Structural Steel Brick Masonry CMU Masonr…" at bounding box center [865, 567] width 545 height 27
select select "3"
click at [592, 554] on select "Please Choose One Reinforced Concrete Structural Steel Brick Masonry CMU Masonr…" at bounding box center [865, 567] width 545 height 27
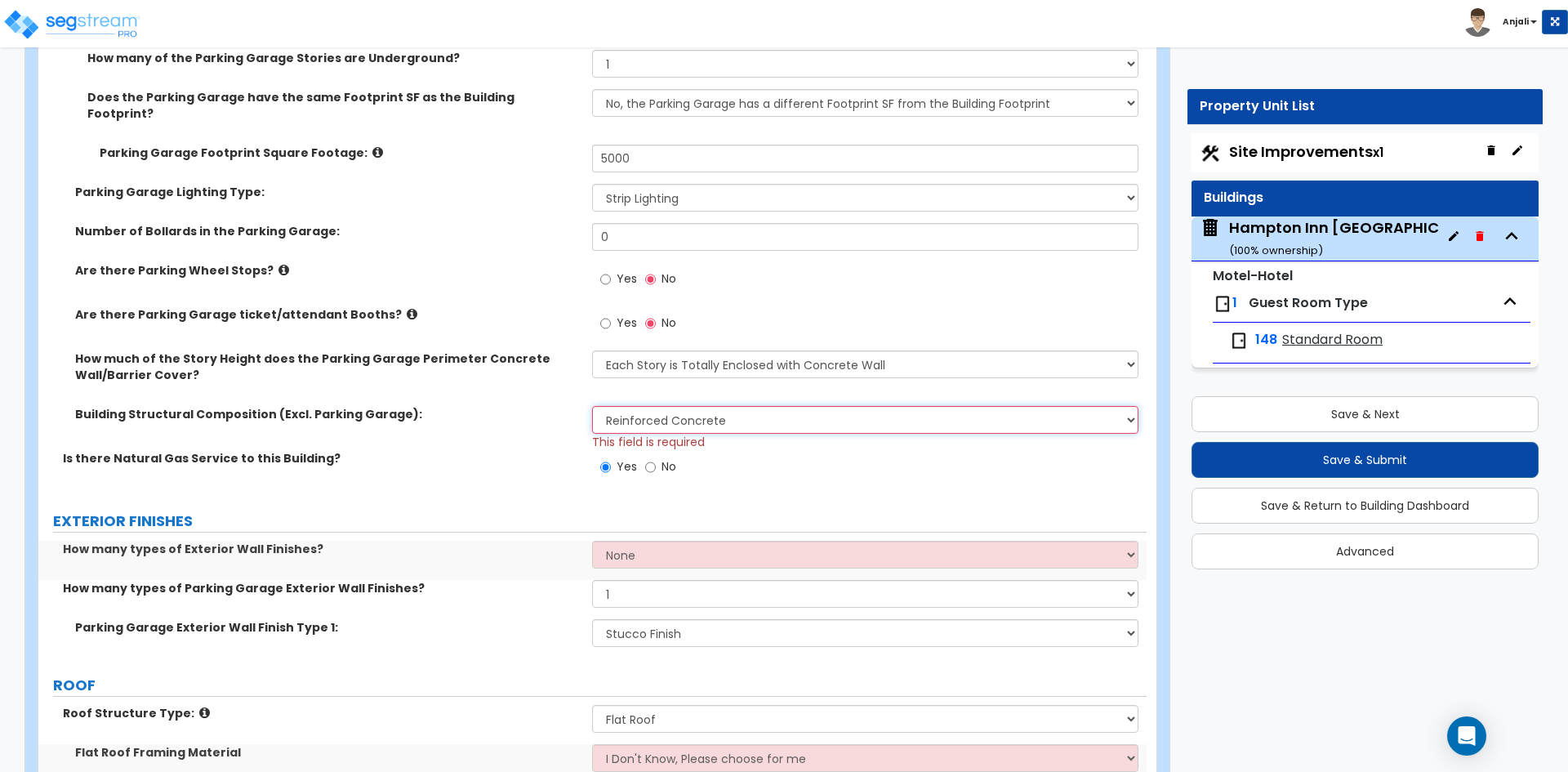
scroll to position [1487, 0]
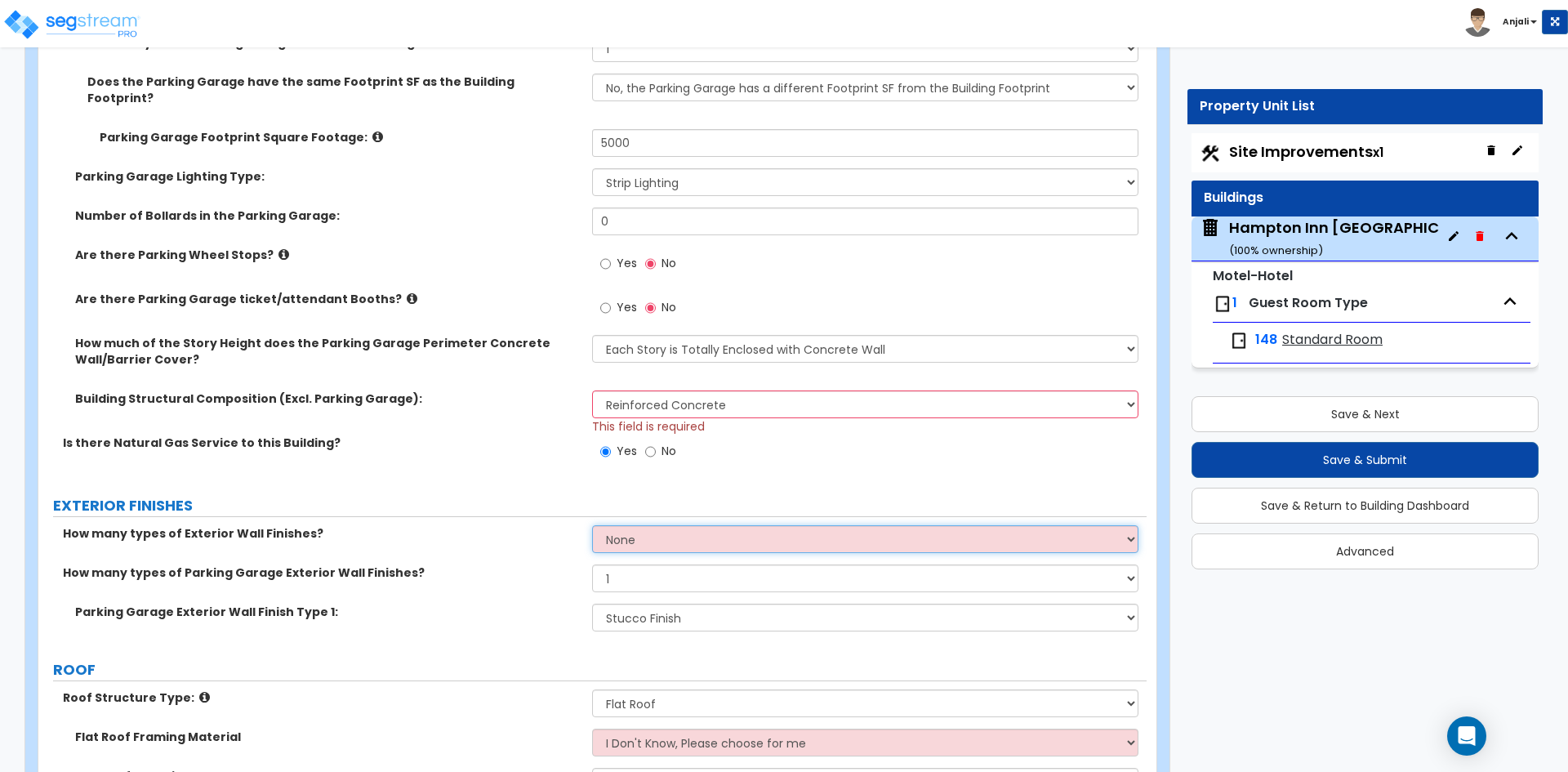
click at [700, 526] on select "None 1 2 3" at bounding box center [865, 539] width 545 height 27
select select "1"
click at [592, 526] on select "None 1 2 3" at bounding box center [865, 539] width 545 height 27
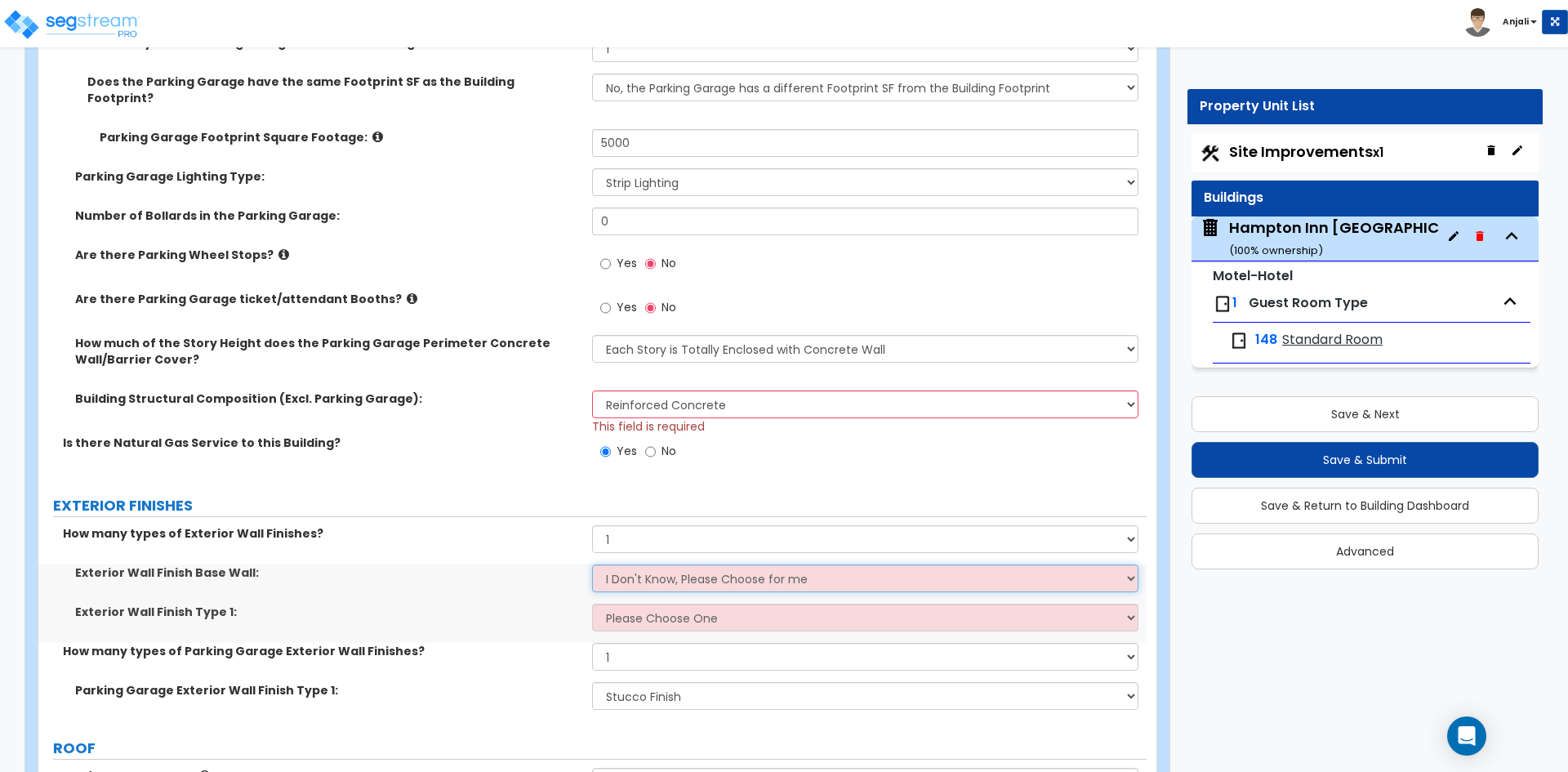
click at [707, 564] on select "I Don't Know, Please Choose for me Concrete Masonry Units (CMU) Cast-in-Place C…" at bounding box center [865, 578] width 545 height 27
select select "1"
click at [592, 564] on select "I Don't Know, Please Choose for me Concrete Masonry Units (CMU) Cast-in-Place C…" at bounding box center [865, 578] width 545 height 27
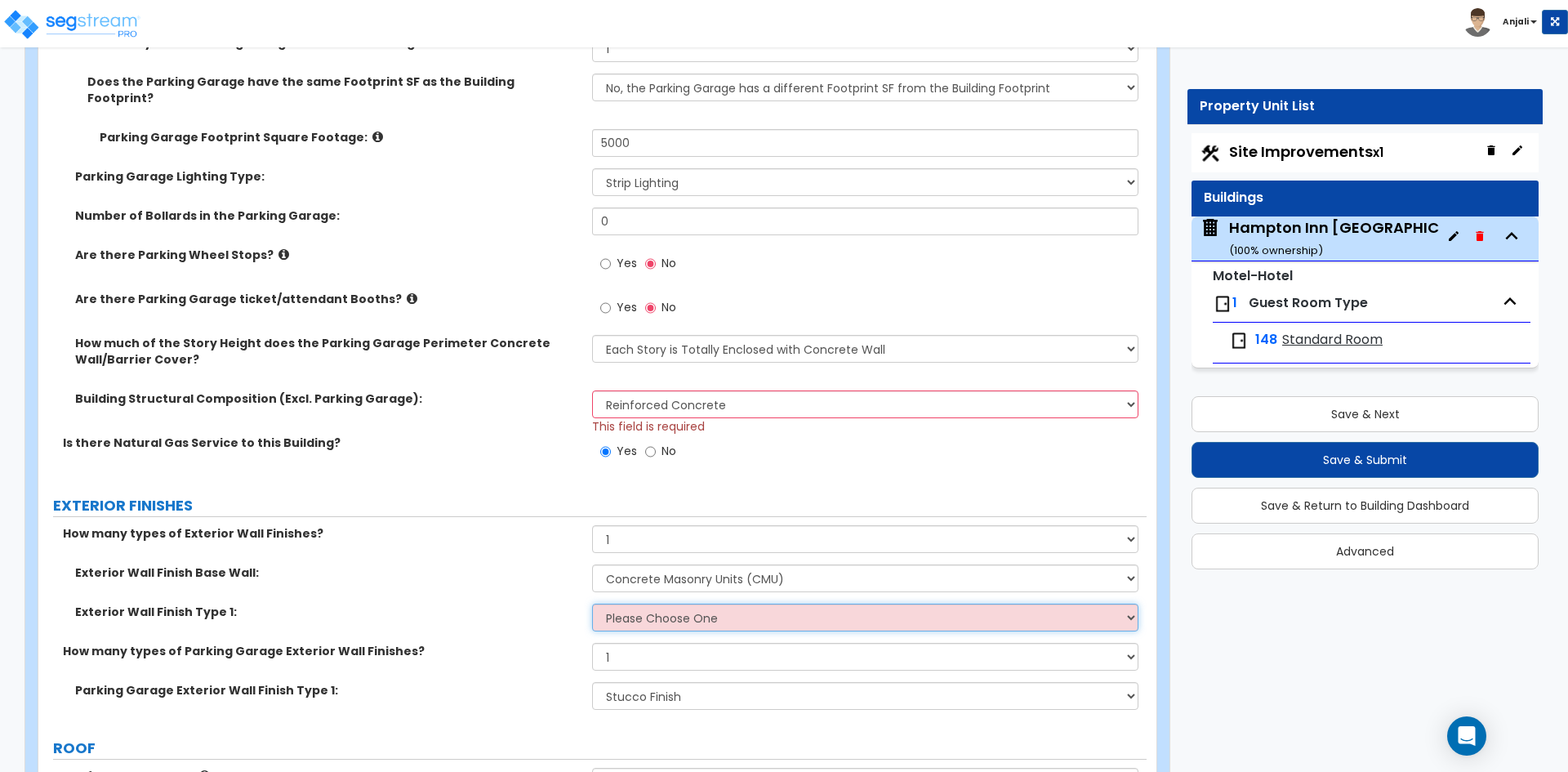
click at [705, 604] on select "Please Choose One No Finish/Shared Wall No Wall Brick Veneer Stone Veneer Wood …" at bounding box center [865, 617] width 545 height 27
select select "8"
click at [592, 604] on select "Please Choose One No Finish/Shared Wall No Wall Brick Veneer Stone Veneer Wood …" at bounding box center [865, 617] width 545 height 27
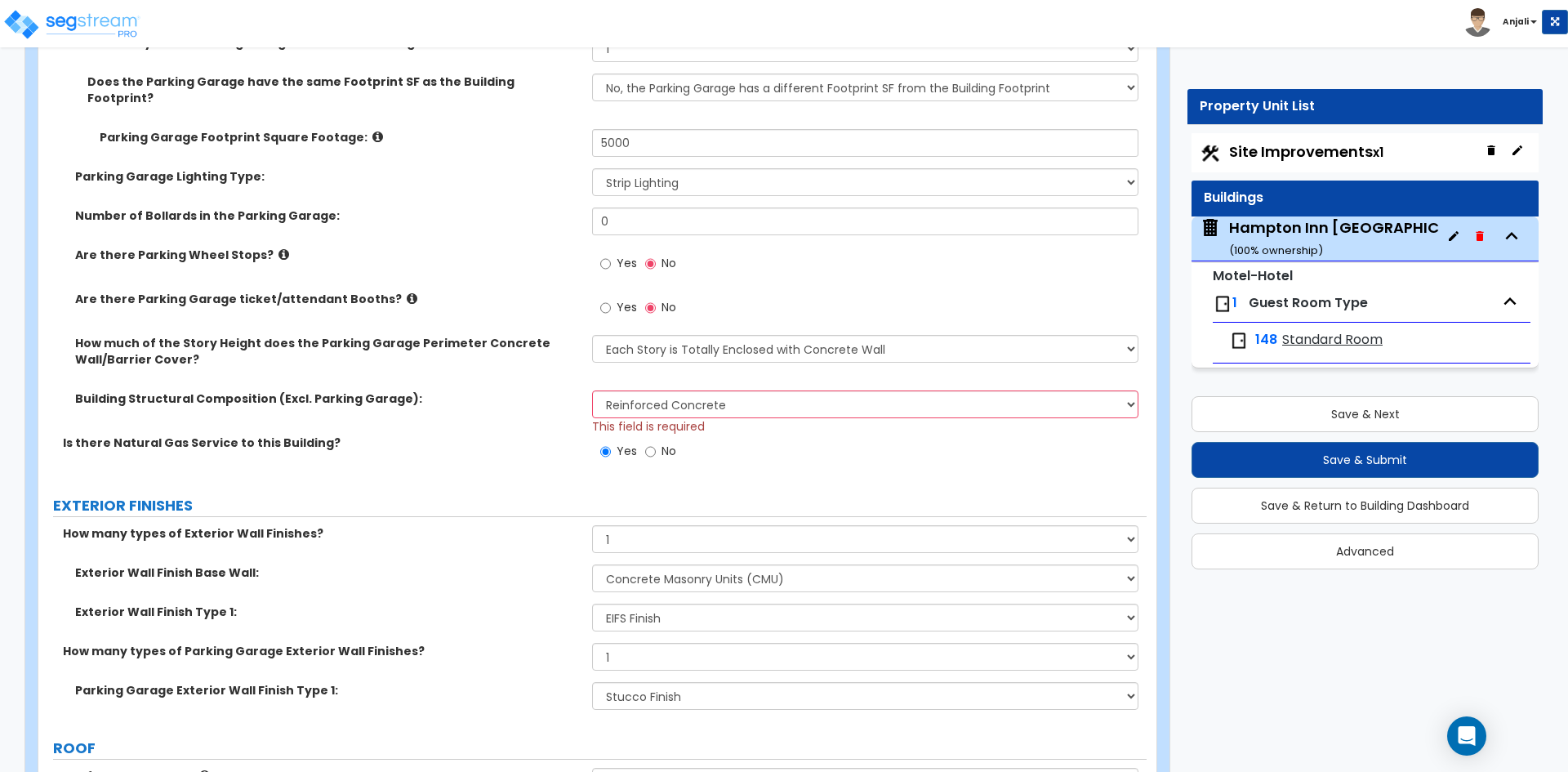
click at [1301, 335] on span "Standard Room" at bounding box center [1332, 341] width 100 height 19
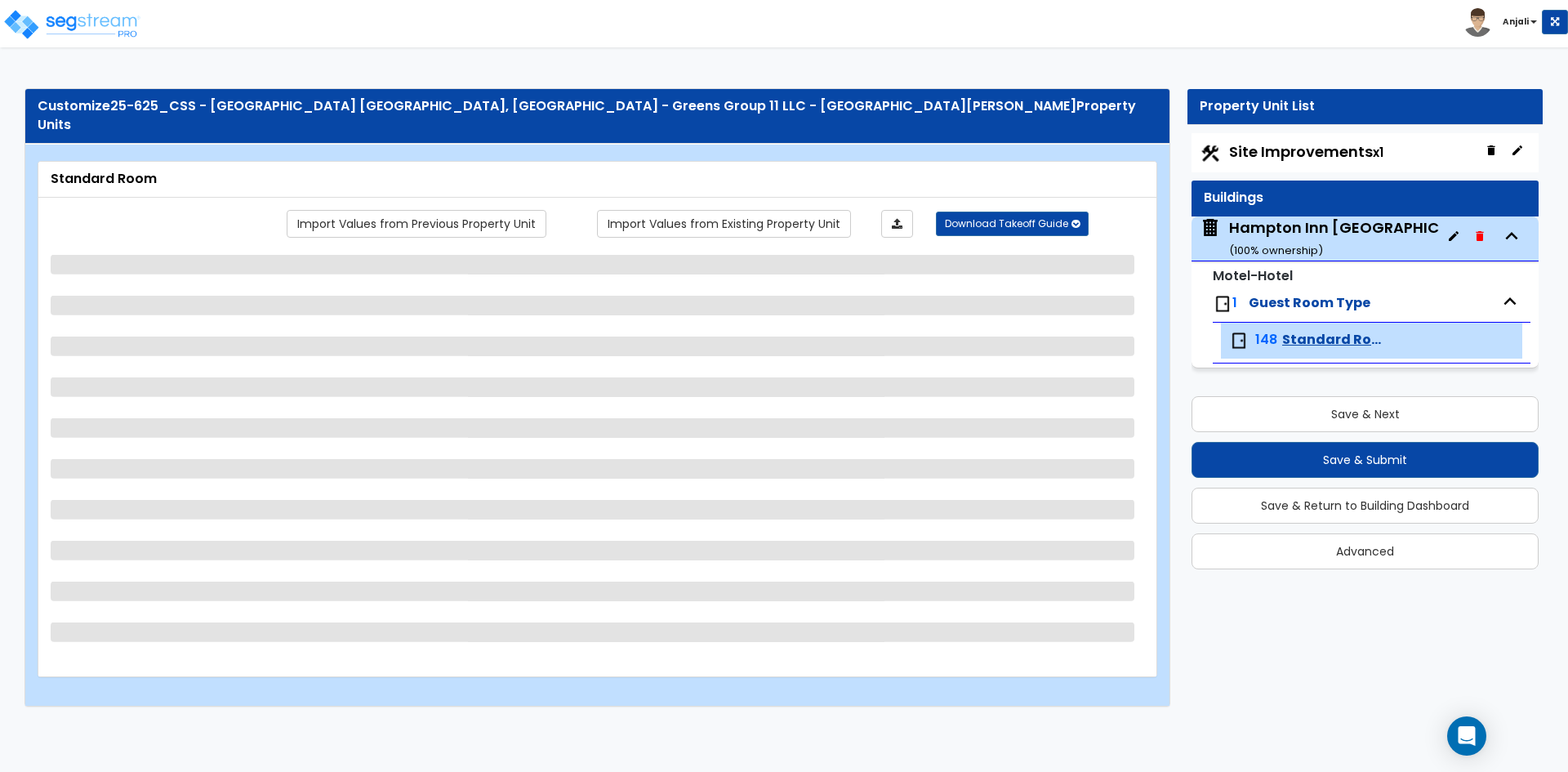
scroll to position [0, 0]
select select "1"
select select "3"
select select "5"
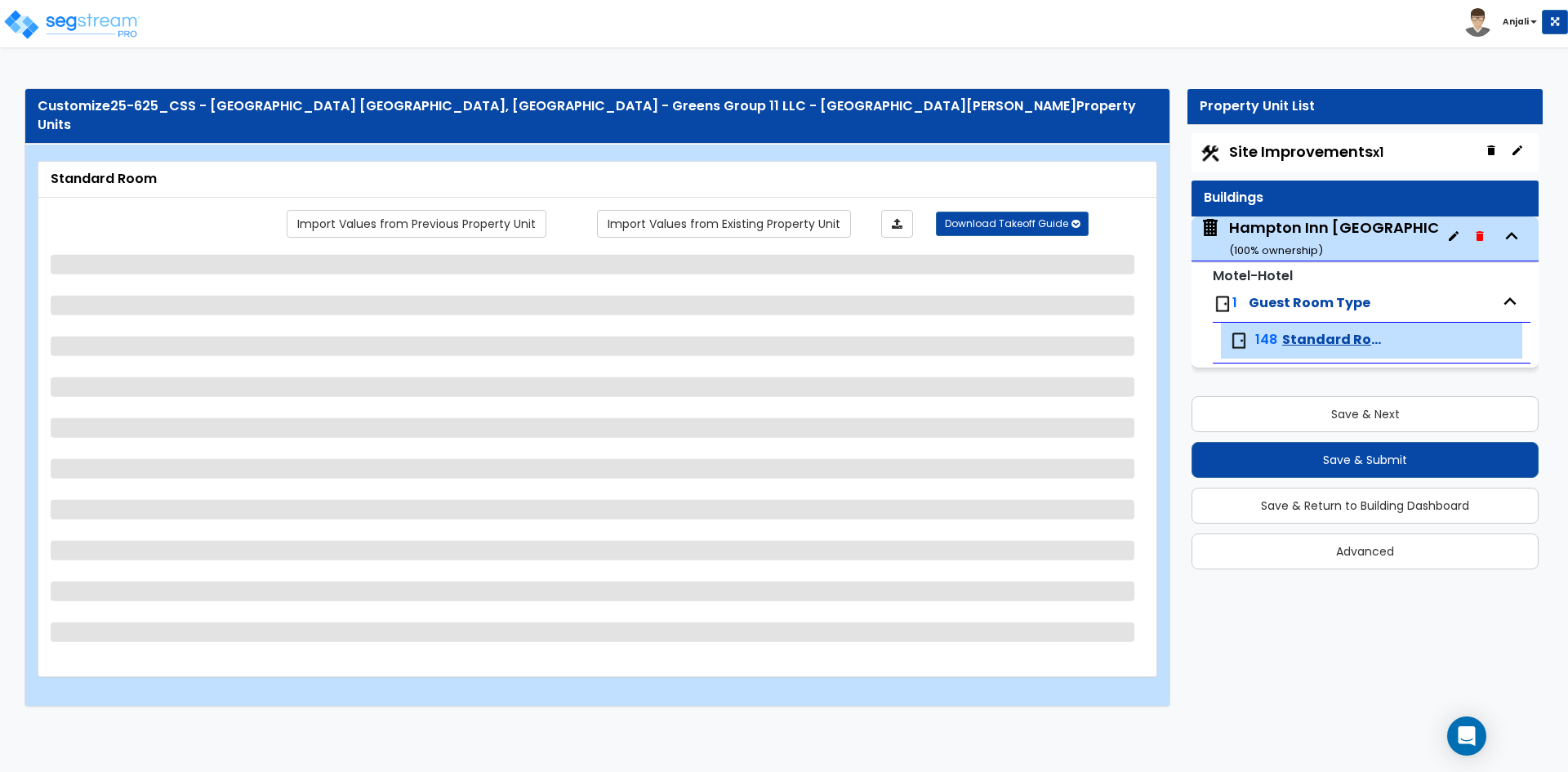
select select "2"
select select "1"
select select "5"
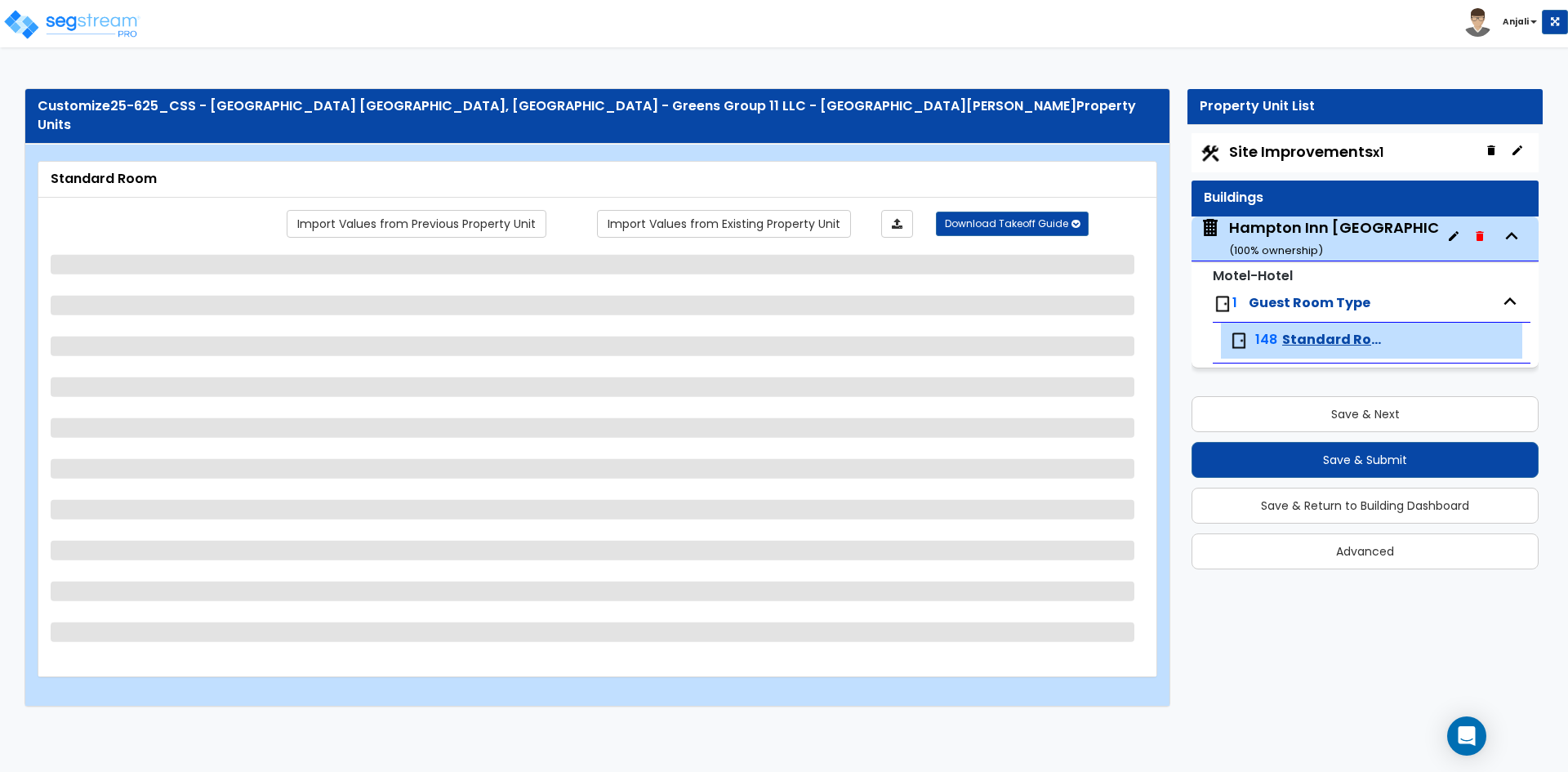
select select "3"
select select "1"
select select "4"
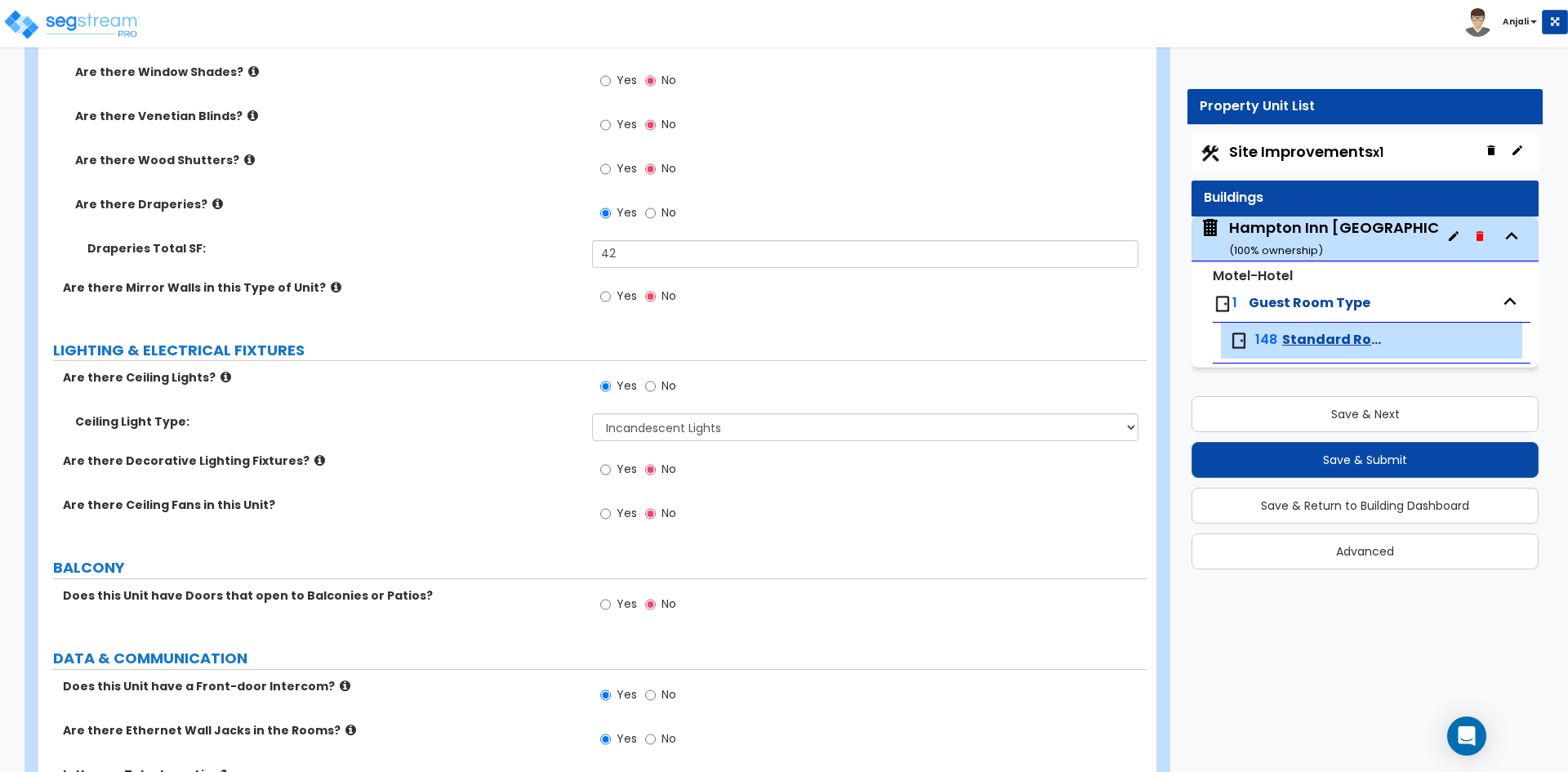
scroll to position [1846, 0]
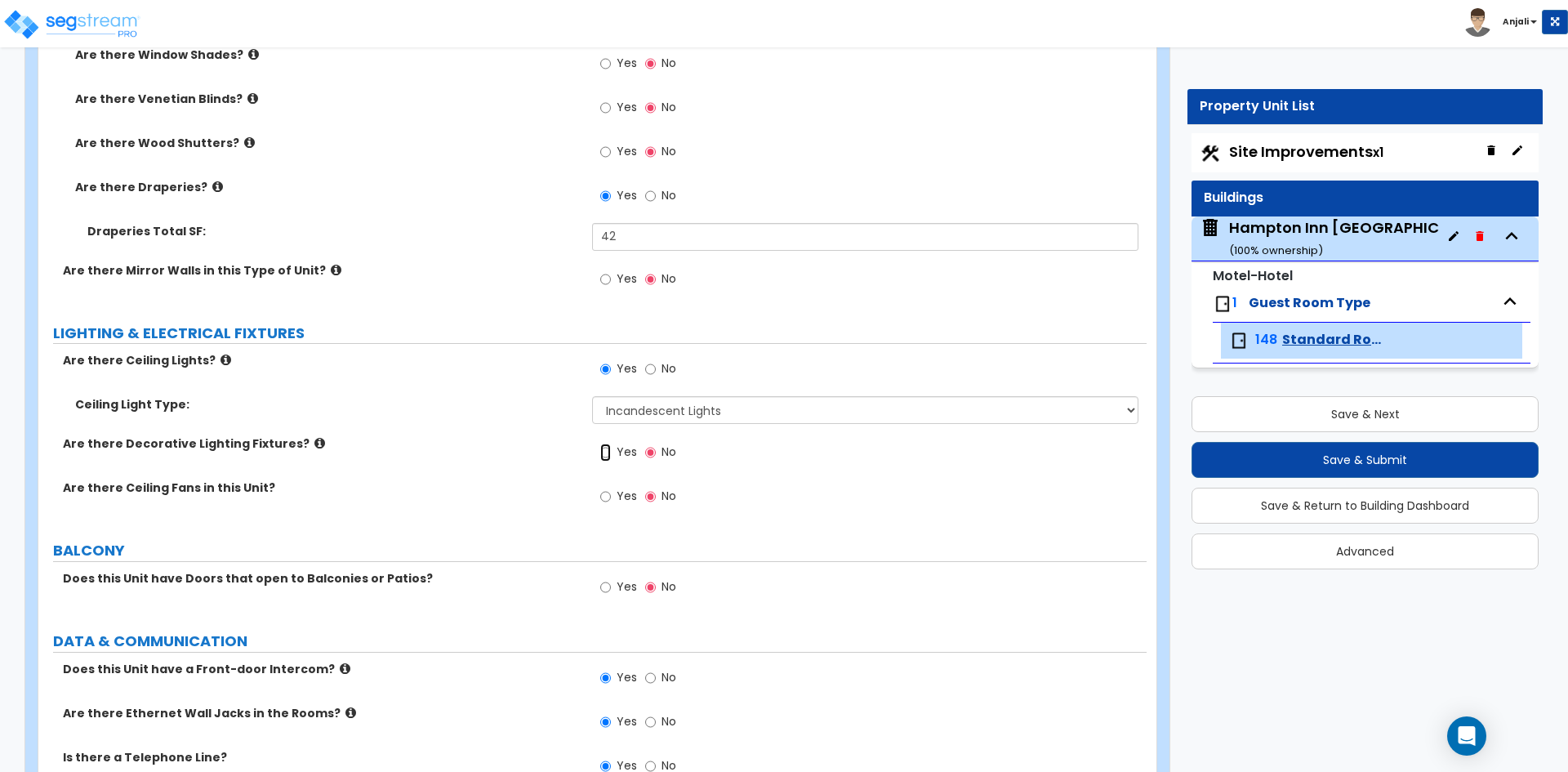
click at [605, 444] on input "Yes" at bounding box center [605, 452] width 10 height 18
radio input "true"
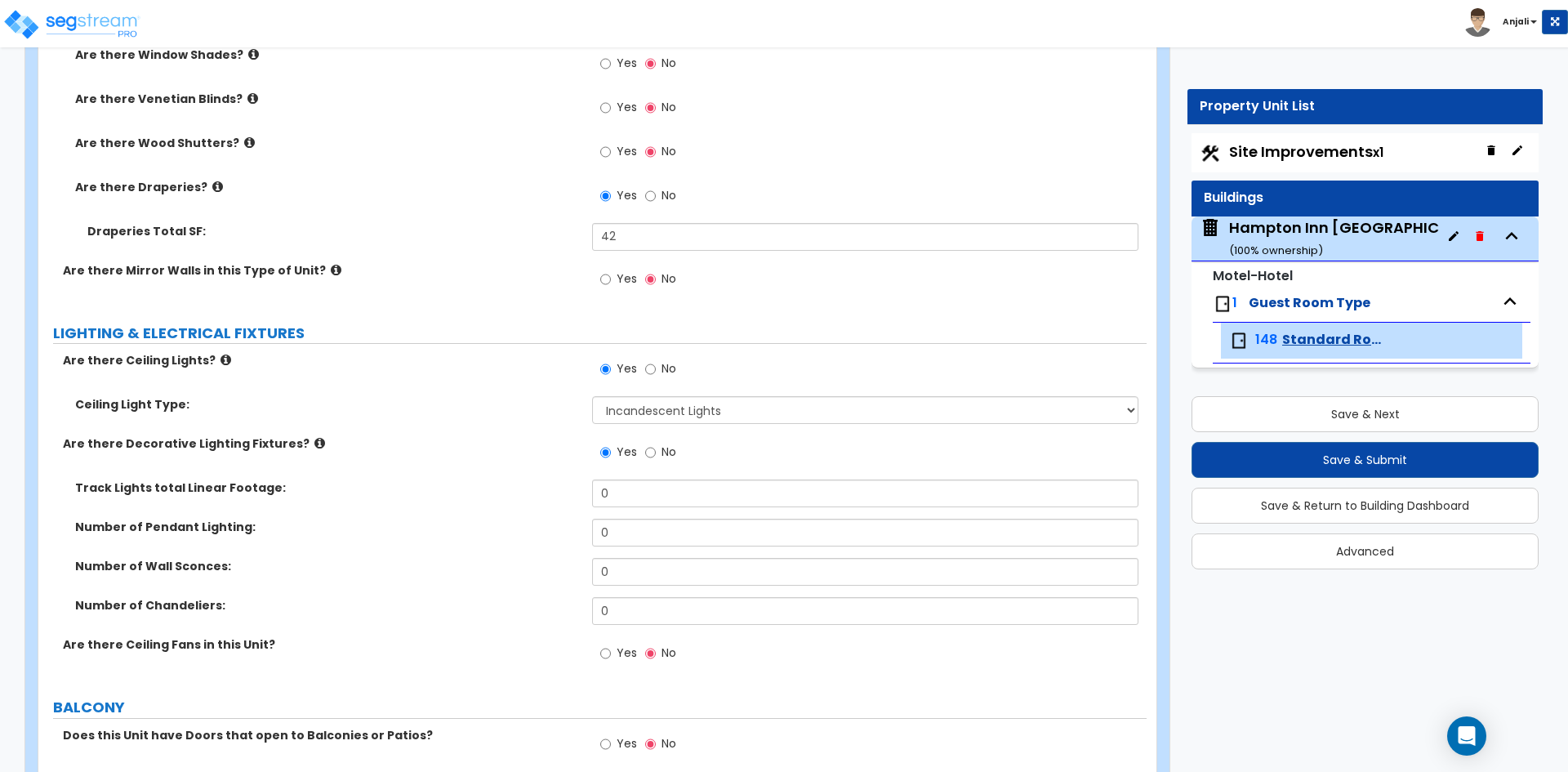
click at [621, 538] on div "Number of Pendant Lighting: 0" at bounding box center [592, 539] width 1109 height 40
click at [619, 558] on input "0" at bounding box center [865, 571] width 545 height 27
type input "2"
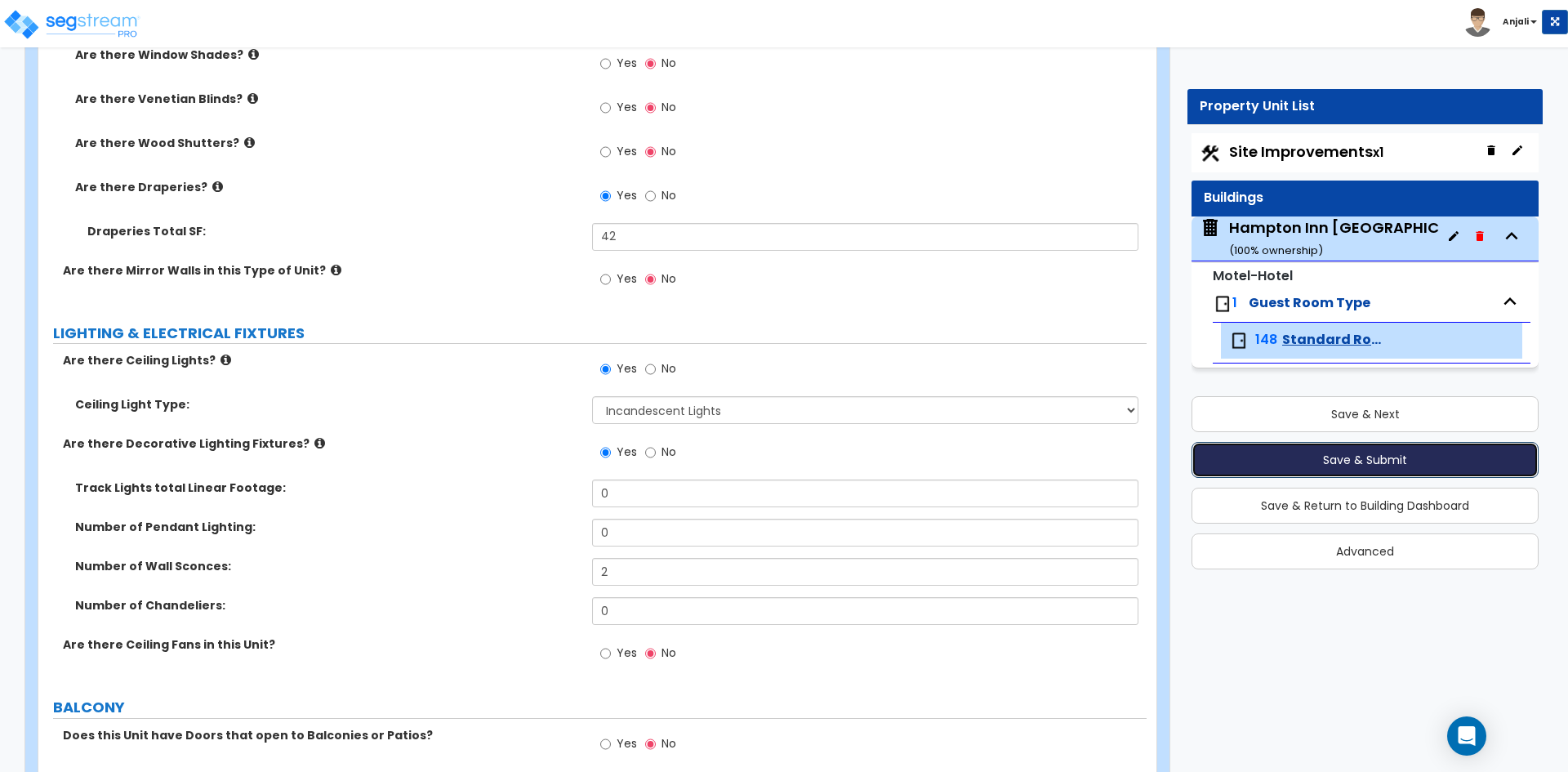
click at [1422, 453] on button "Save & Submit" at bounding box center [1365, 460] width 347 height 36
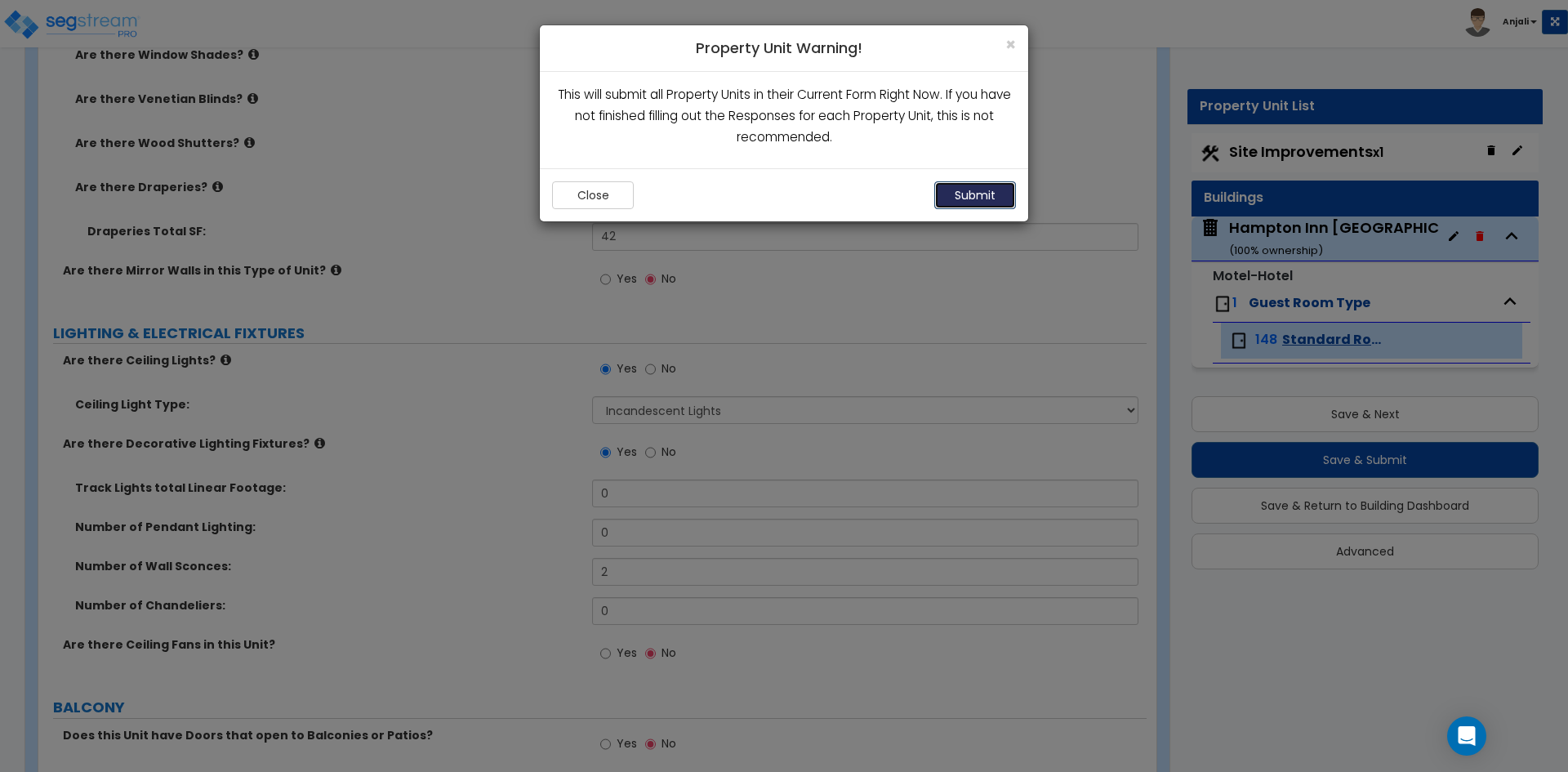
click at [976, 192] on button "Submit" at bounding box center [975, 194] width 82 height 27
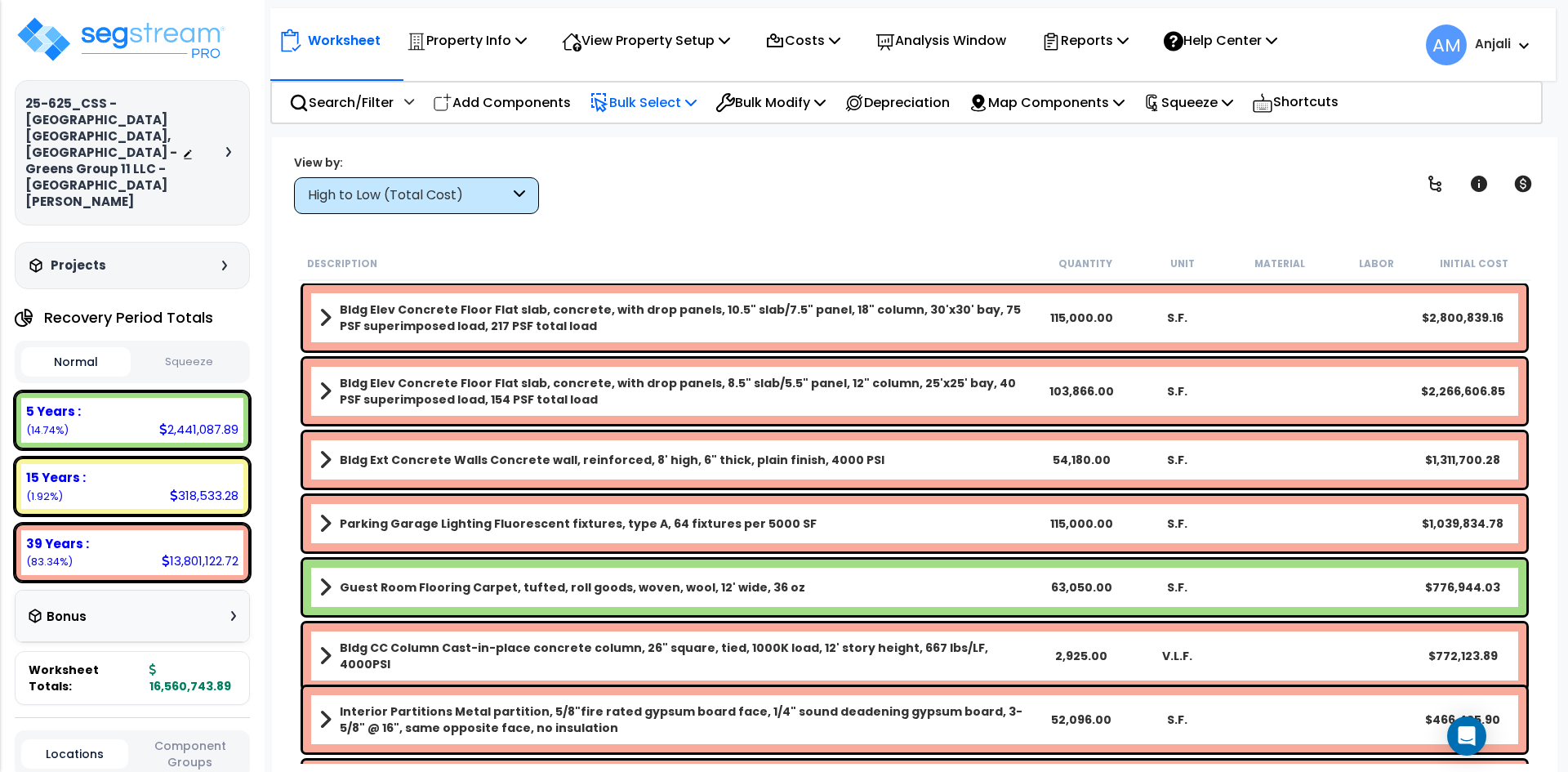
click at [626, 107] on p "Bulk Select" at bounding box center [642, 102] width 107 height 22
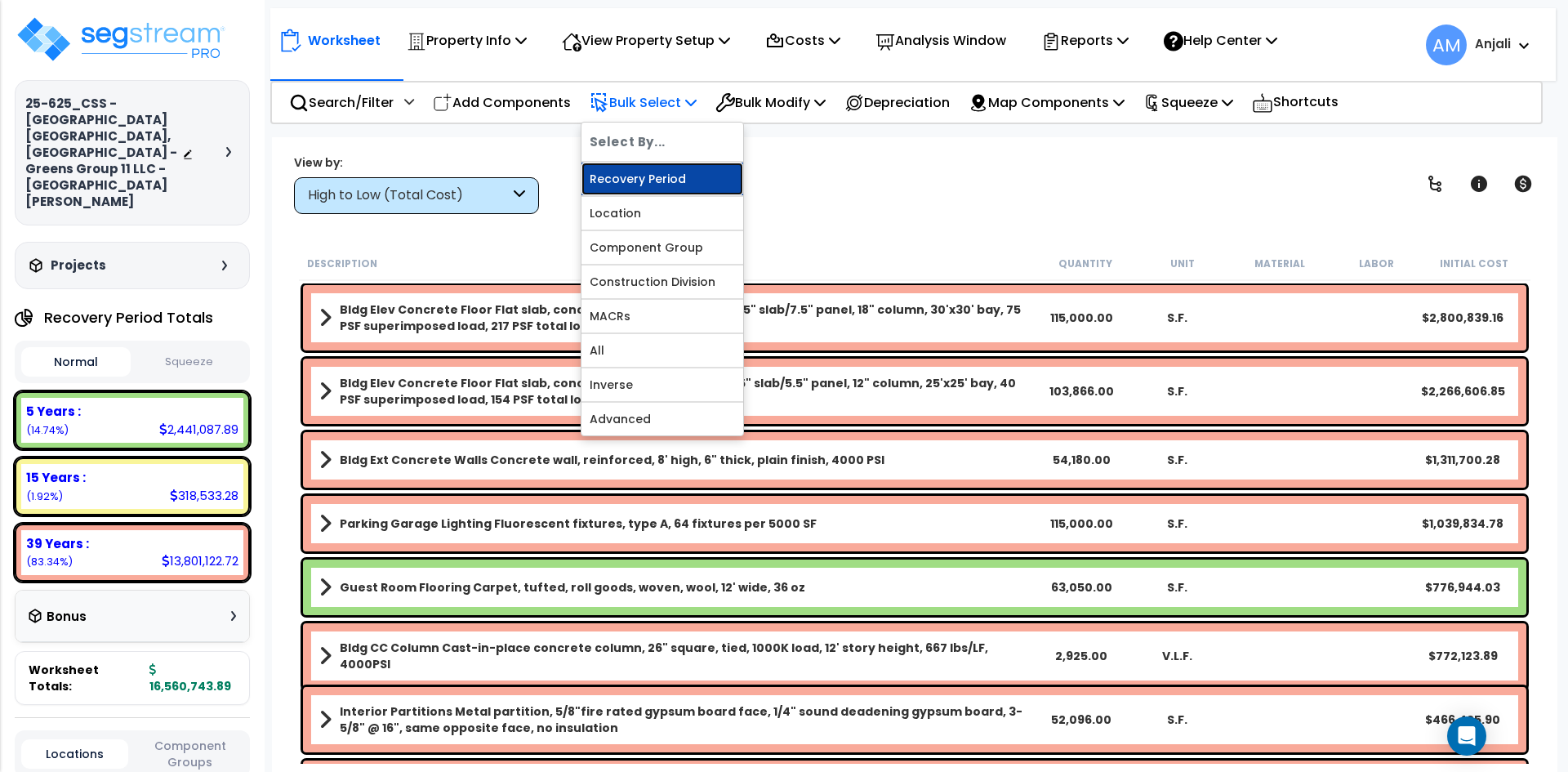
click at [641, 181] on link "Recovery Period" at bounding box center [661, 178] width 161 height 33
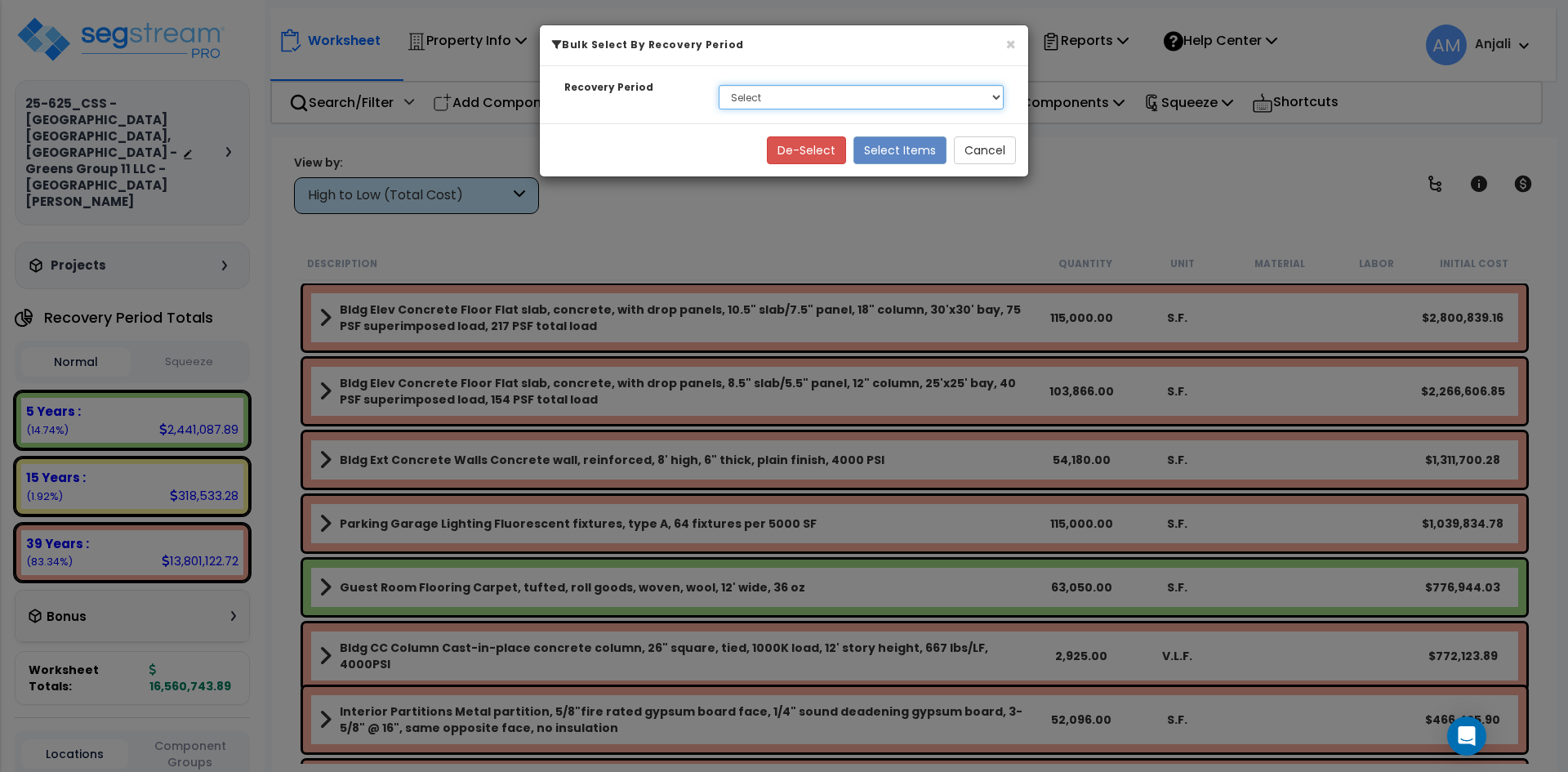
click at [739, 101] on select "Select 5 Years 15 Years 39 Years" at bounding box center [861, 97] width 285 height 25
select select "5Y"
click at [719, 85] on select "Select 5 Years 15 Years 39 Years" at bounding box center [861, 97] width 285 height 25
click at [867, 144] on button "Select Items" at bounding box center [900, 150] width 93 height 27
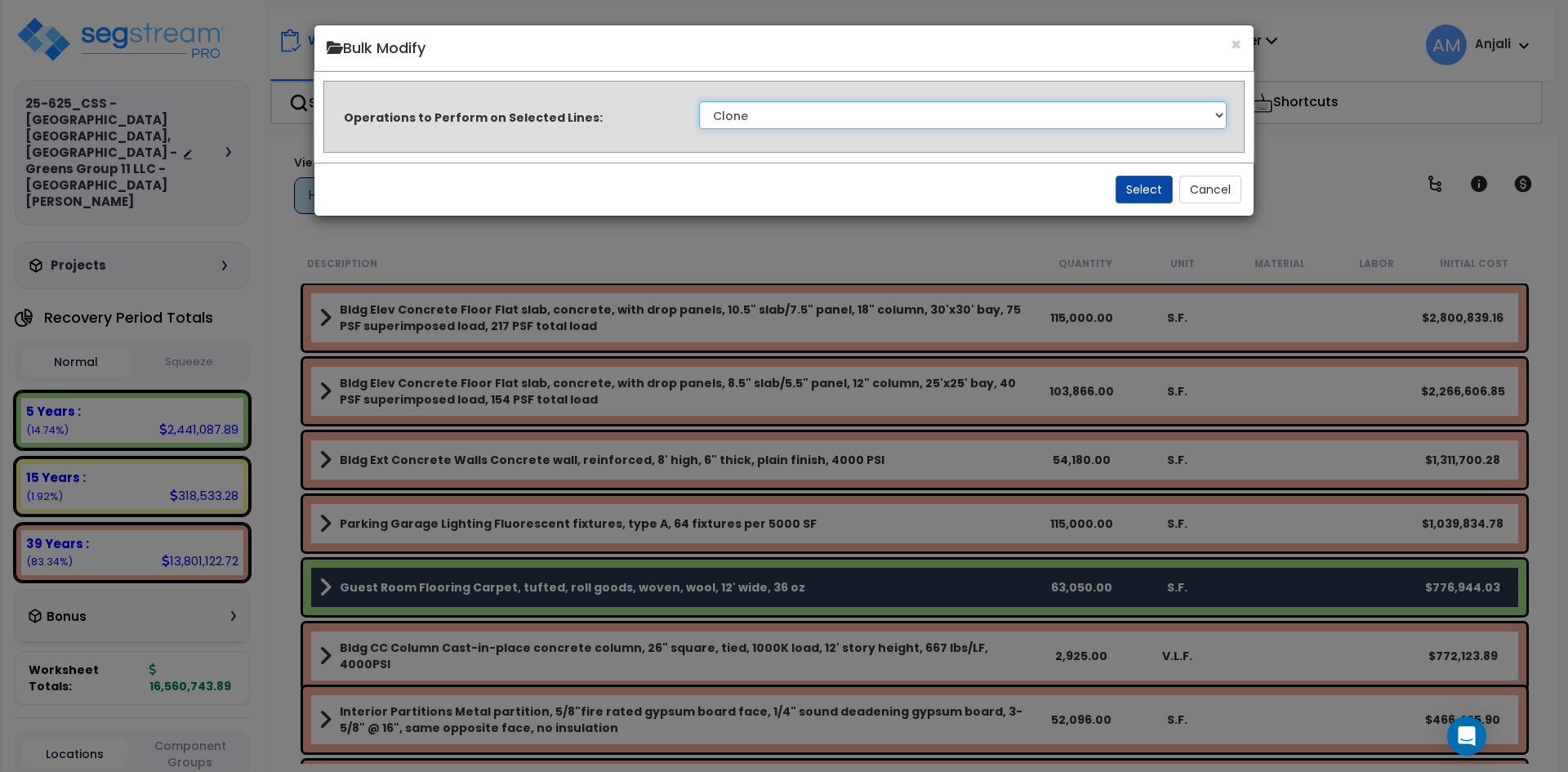
click at [815, 120] on select "Clone Delete Delete Zero Quantities Modify Component Group Modify Cost Sources …" at bounding box center [962, 114] width 527 height 27
select select "modifyTotalCostFactor"
click at [699, 101] on select "Clone Delete Delete Zero Quantities Modify Component Group Modify Cost Sources …" at bounding box center [962, 114] width 527 height 27
click at [1146, 179] on button "Select" at bounding box center [1143, 189] width 58 height 27
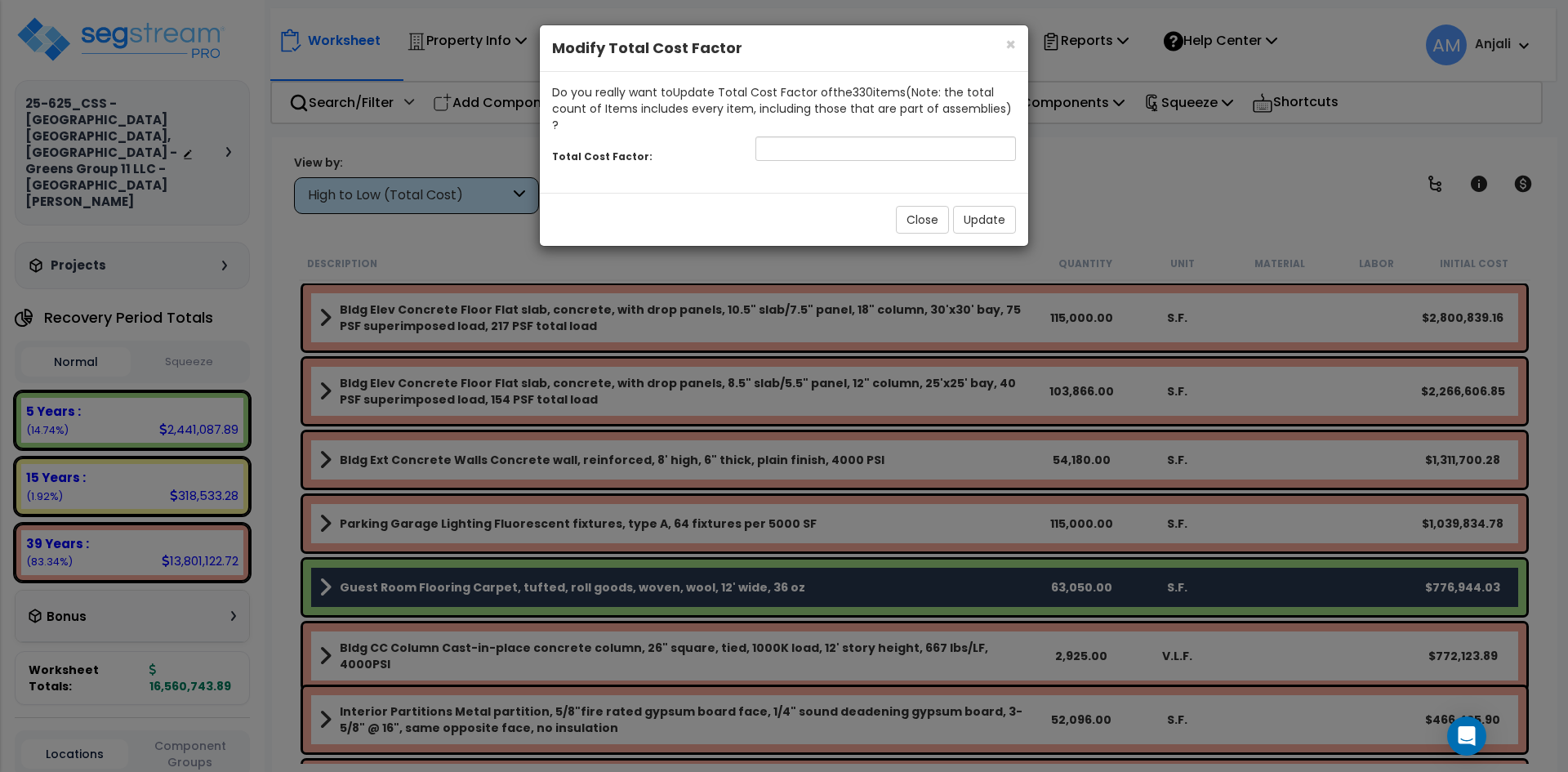
click at [854, 111] on div "Do you really want to Update Total Cost Factor of the 330 item s (Note: the tot…" at bounding box center [784, 109] width 464 height 49
click at [851, 137] on input "number" at bounding box center [886, 149] width 260 height 25
type input "1.7"
click at [993, 206] on button "Update" at bounding box center [984, 219] width 63 height 27
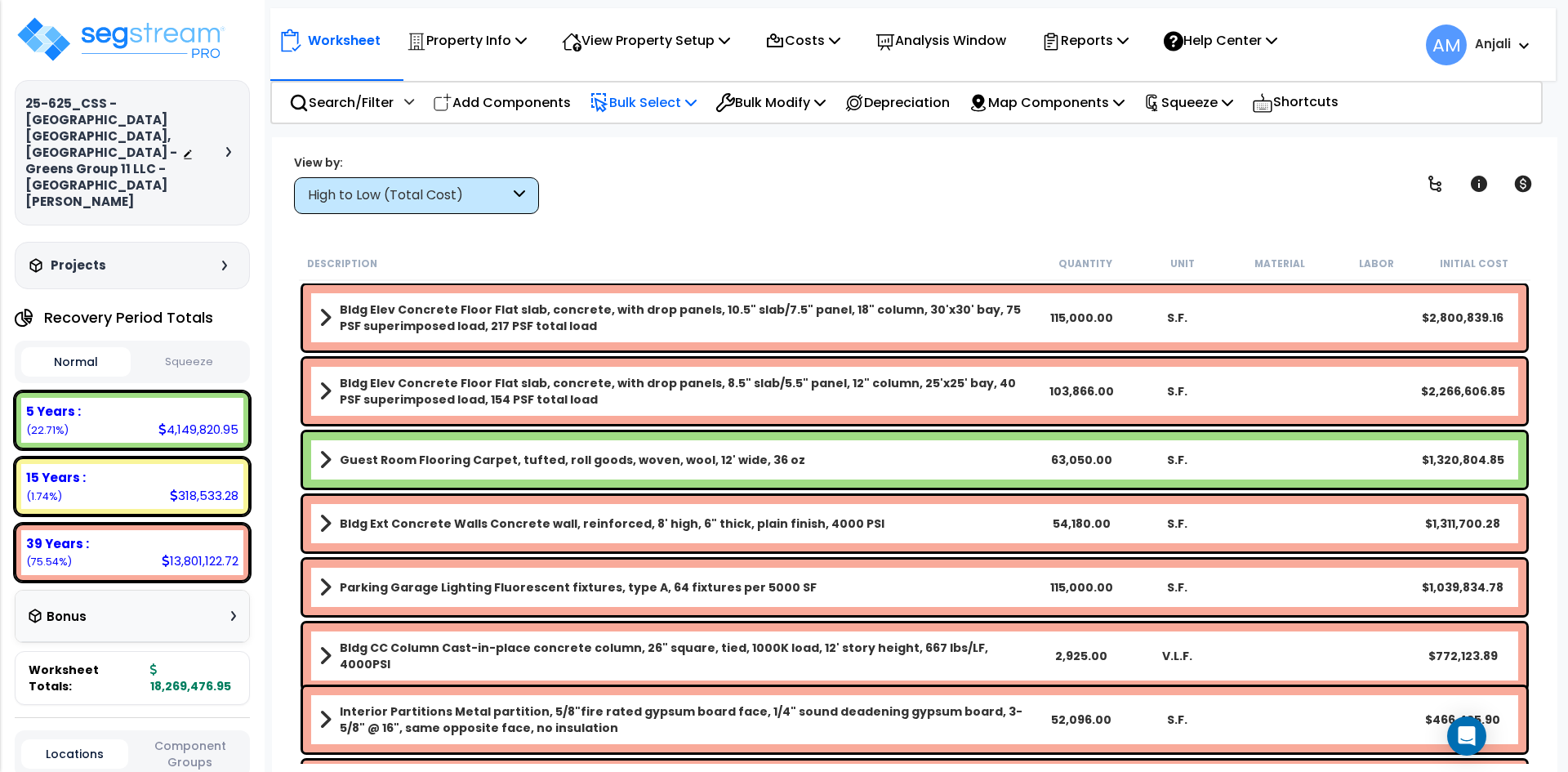
click at [650, 103] on p "Bulk Select" at bounding box center [642, 102] width 107 height 22
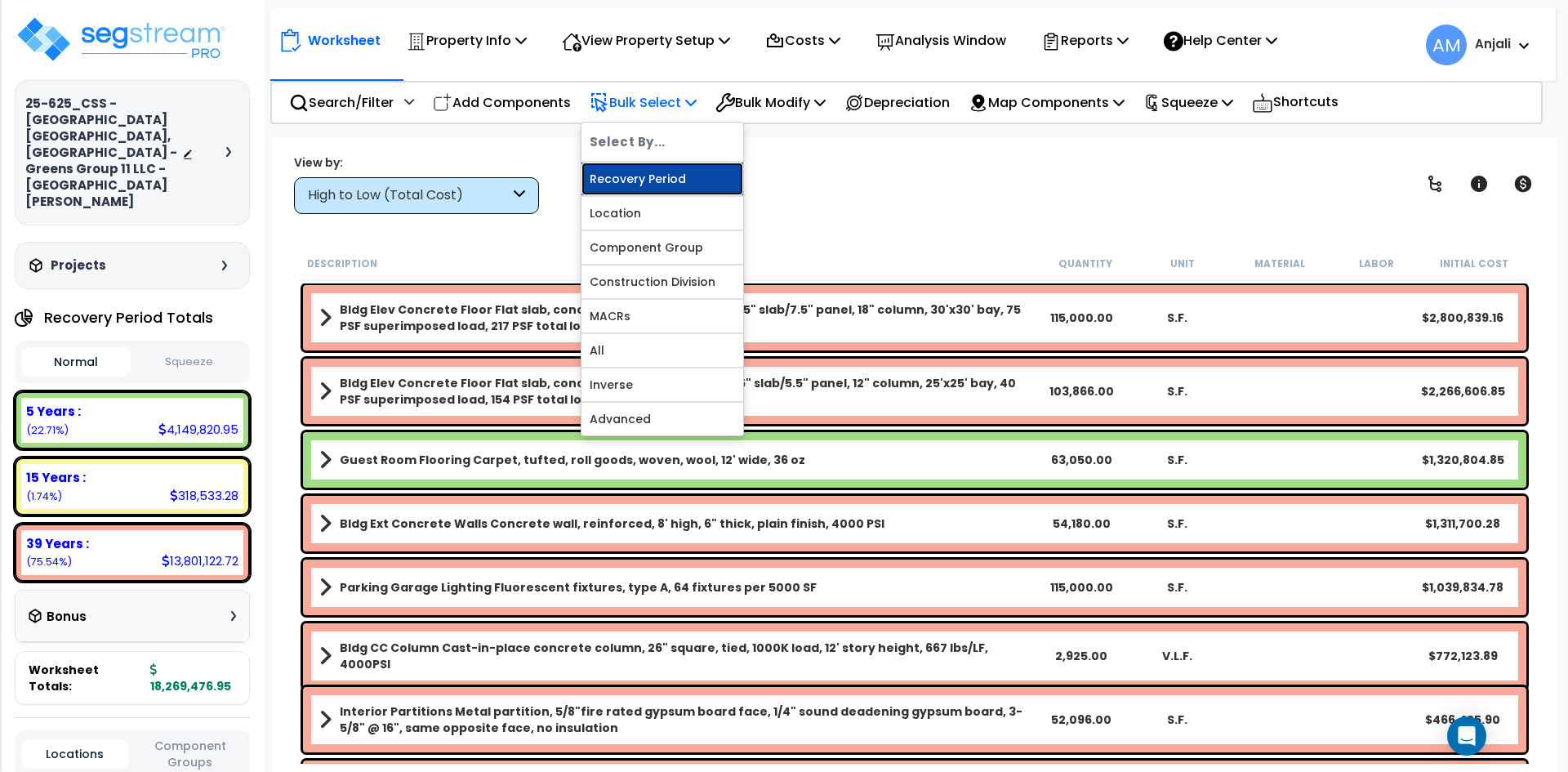
click at [662, 172] on link "Recovery Period" at bounding box center [661, 178] width 161 height 33
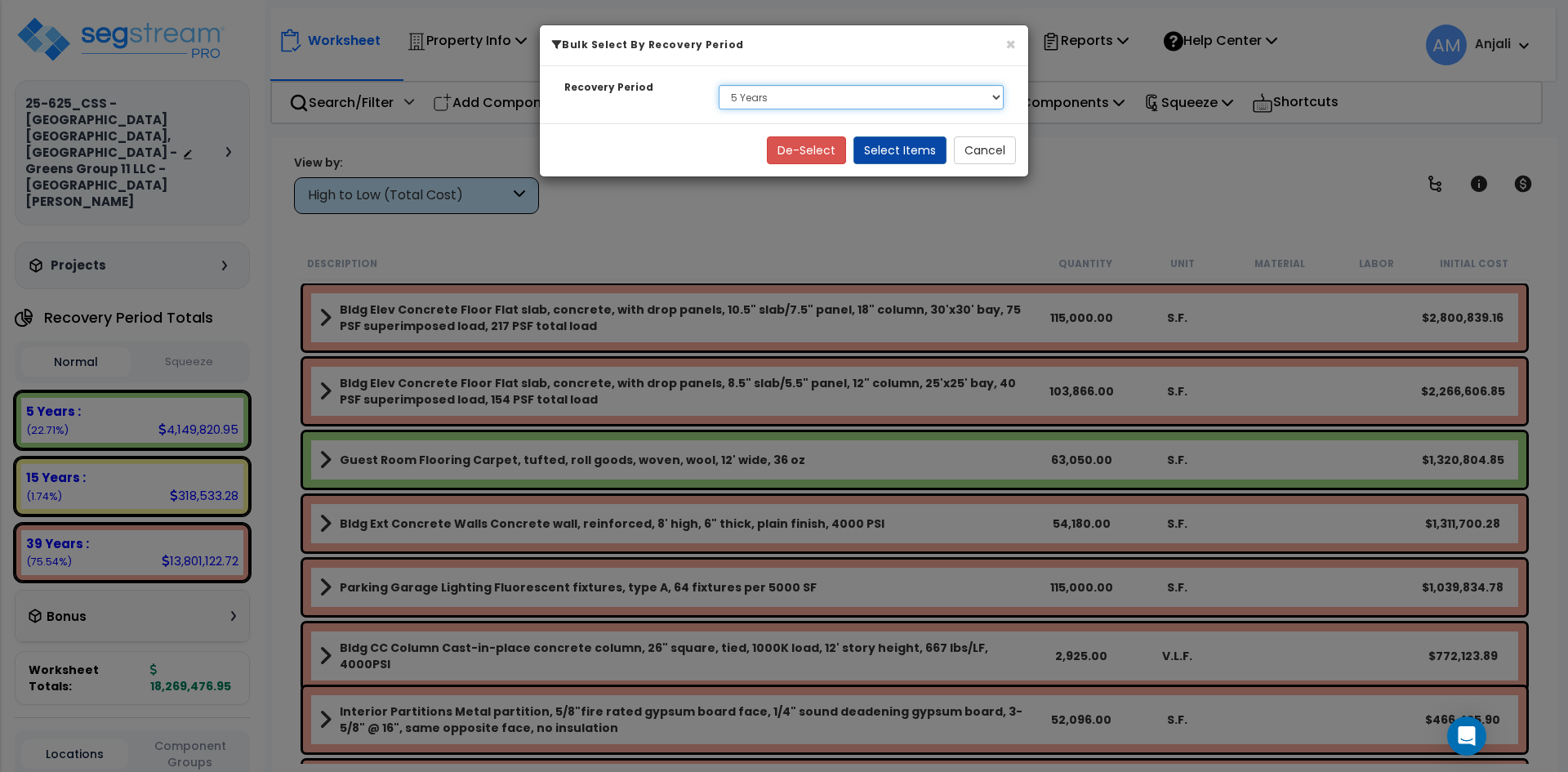
click at [799, 94] on select "Select 5 Years 15 Years 39 Years" at bounding box center [861, 97] width 285 height 25
select select "15Y"
click at [719, 85] on select "Select 5 Years 15 Years 39 Years" at bounding box center [861, 97] width 285 height 25
click at [921, 147] on button "Select Items" at bounding box center [900, 150] width 93 height 27
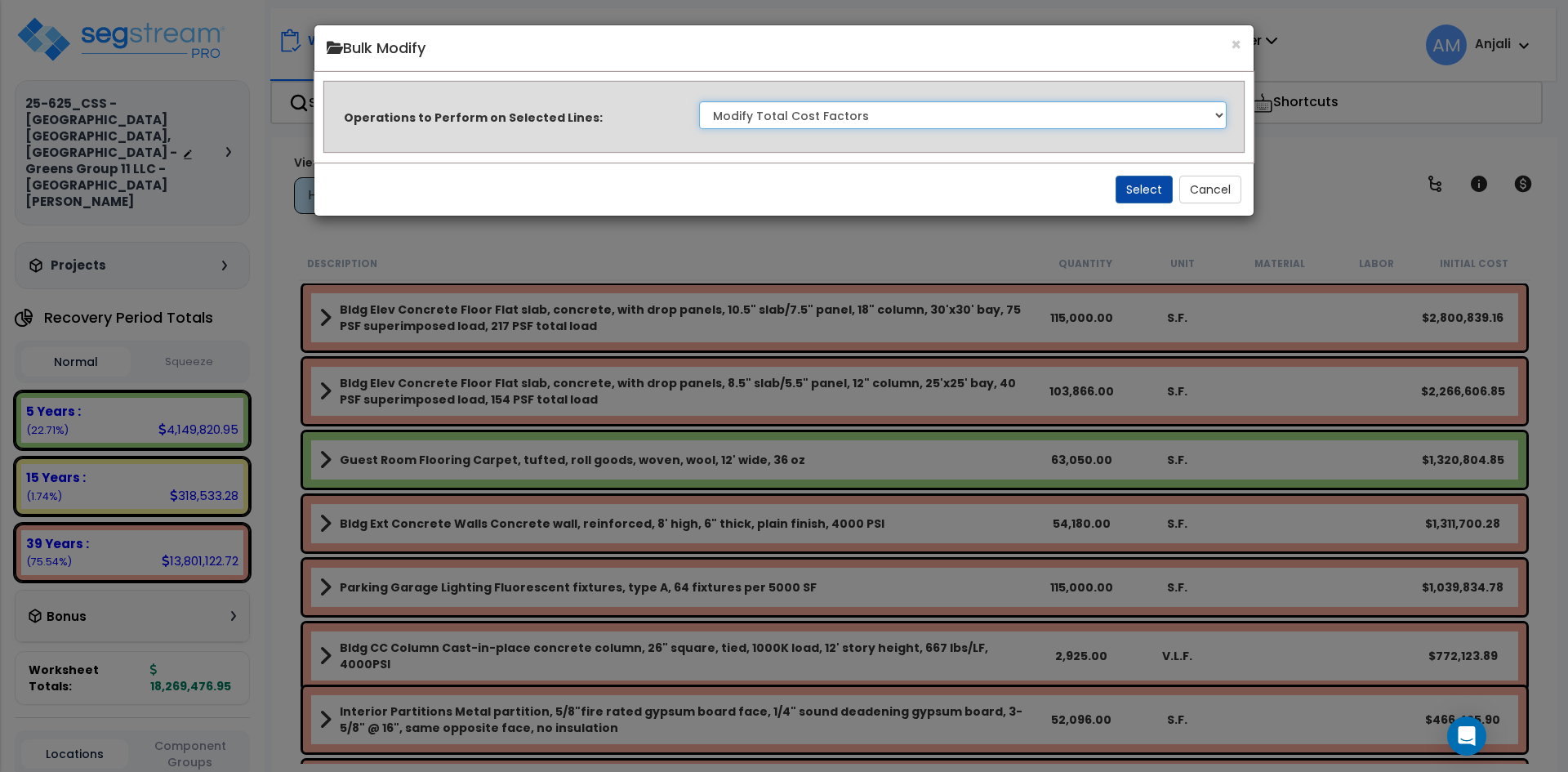
click at [798, 105] on select "Clone Delete Delete Zero Quantities Modify Component Group Modify Cost Sources …" at bounding box center [962, 114] width 527 height 27
click at [875, 124] on select "Clone Delete Delete Zero Quantities Modify Component Group Modify Cost Sources …" at bounding box center [962, 114] width 527 height 27
click at [1140, 196] on button "Select" at bounding box center [1143, 189] width 58 height 27
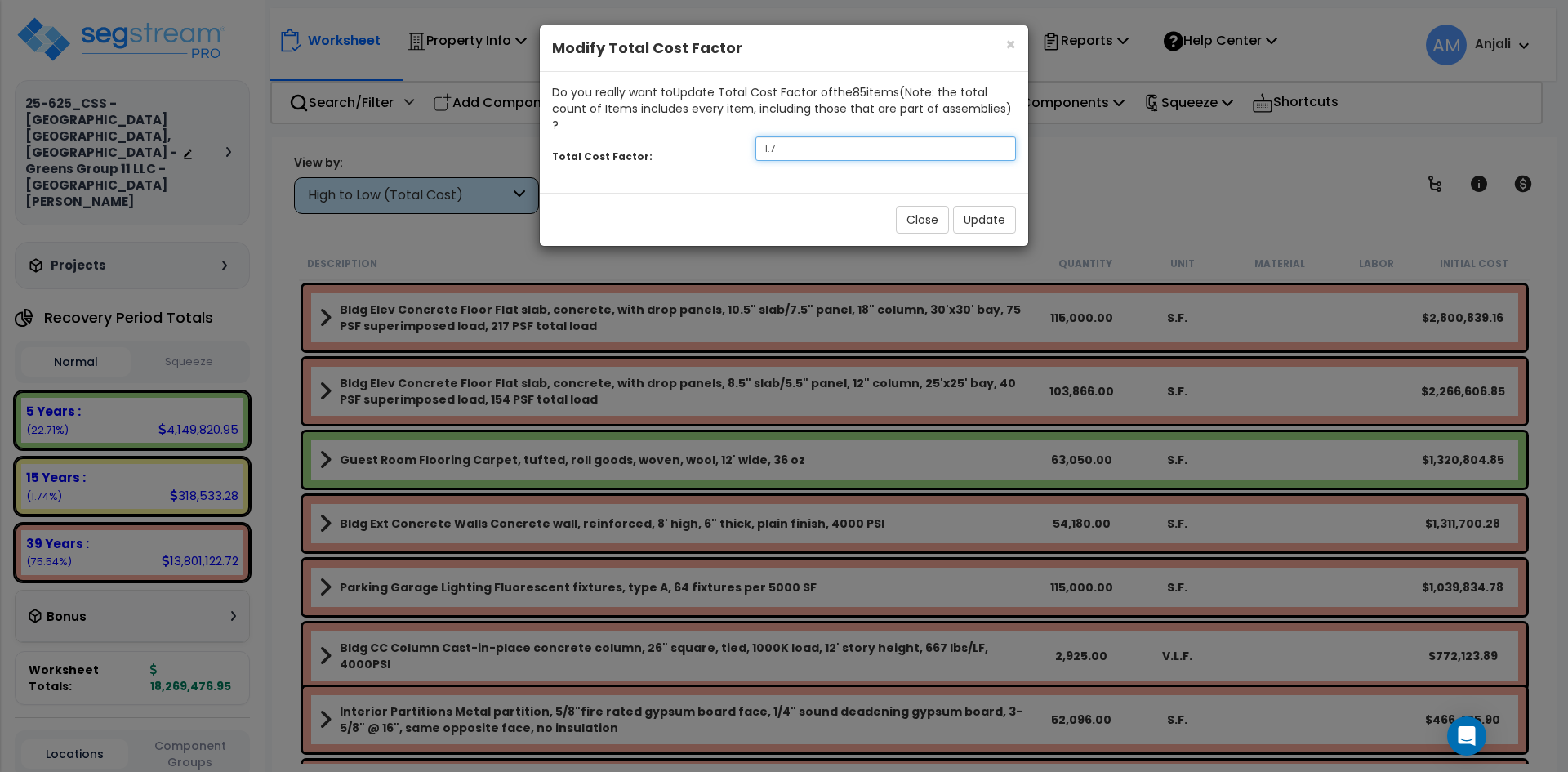
click at [795, 137] on input "1.7" at bounding box center [886, 149] width 260 height 25
type input "1.5"
click at [986, 206] on button "Update" at bounding box center [984, 219] width 63 height 27
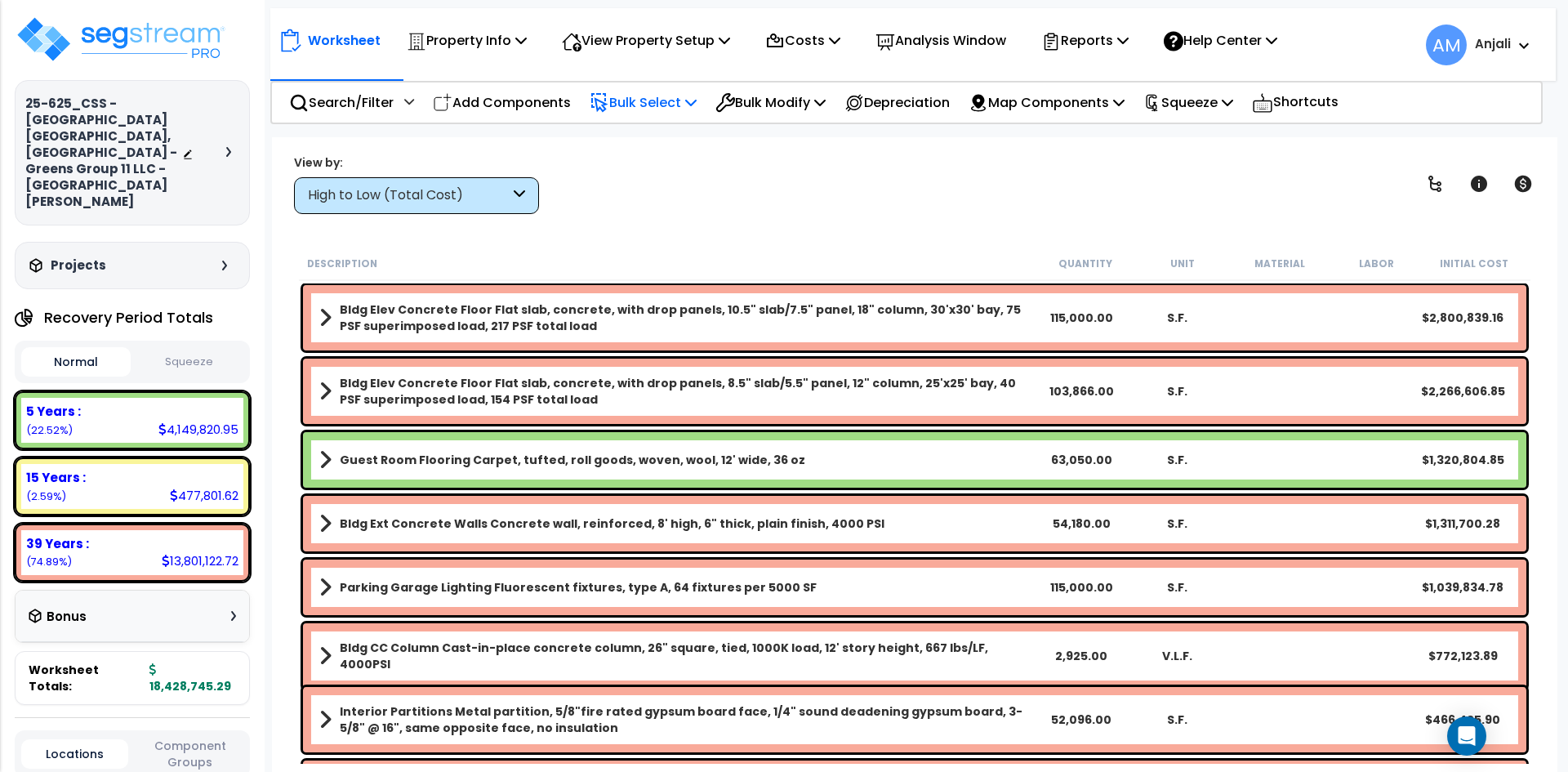
click at [667, 111] on p "Bulk Select" at bounding box center [642, 102] width 107 height 22
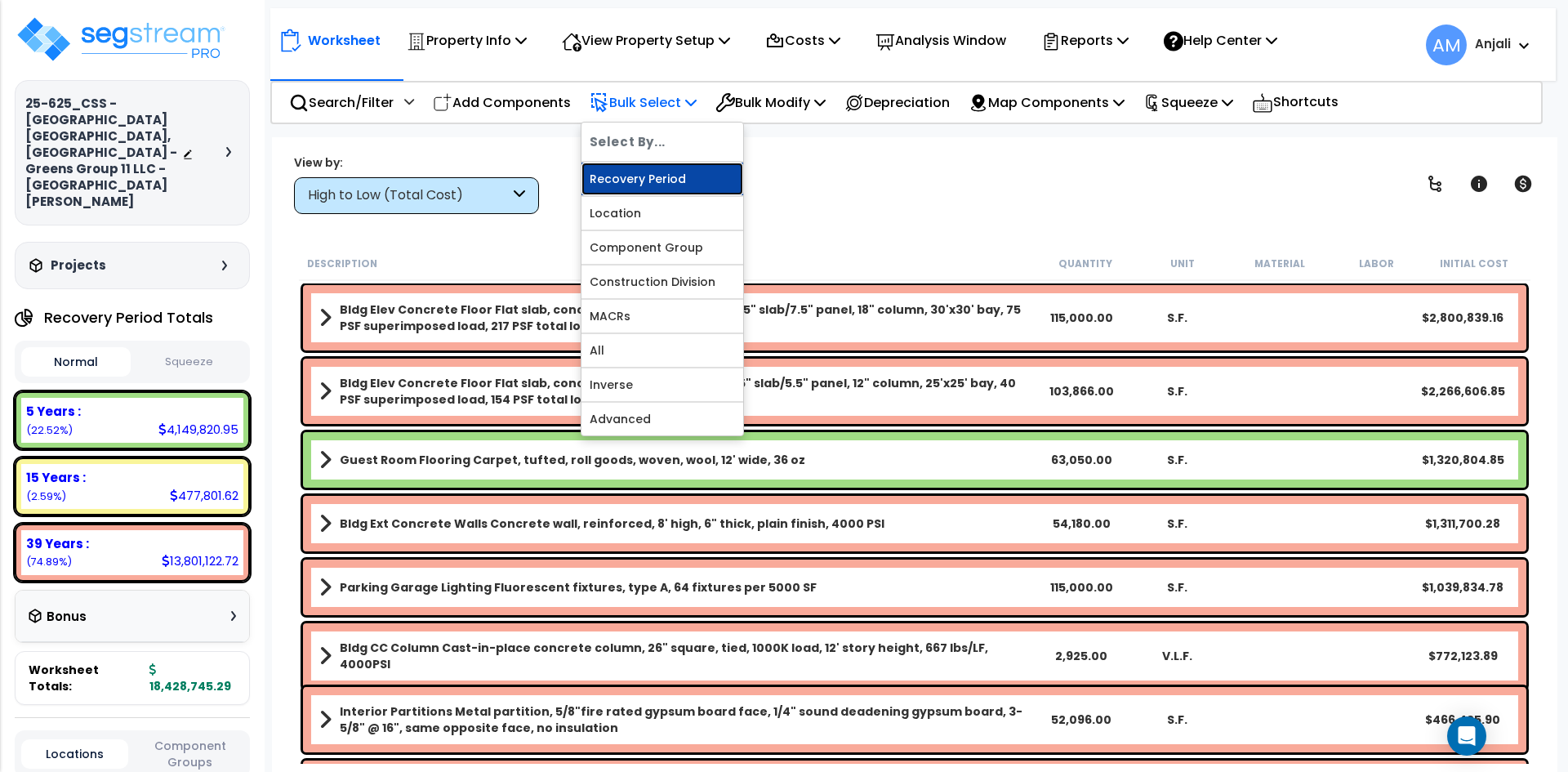
click at [691, 181] on link "Recovery Period" at bounding box center [661, 178] width 161 height 33
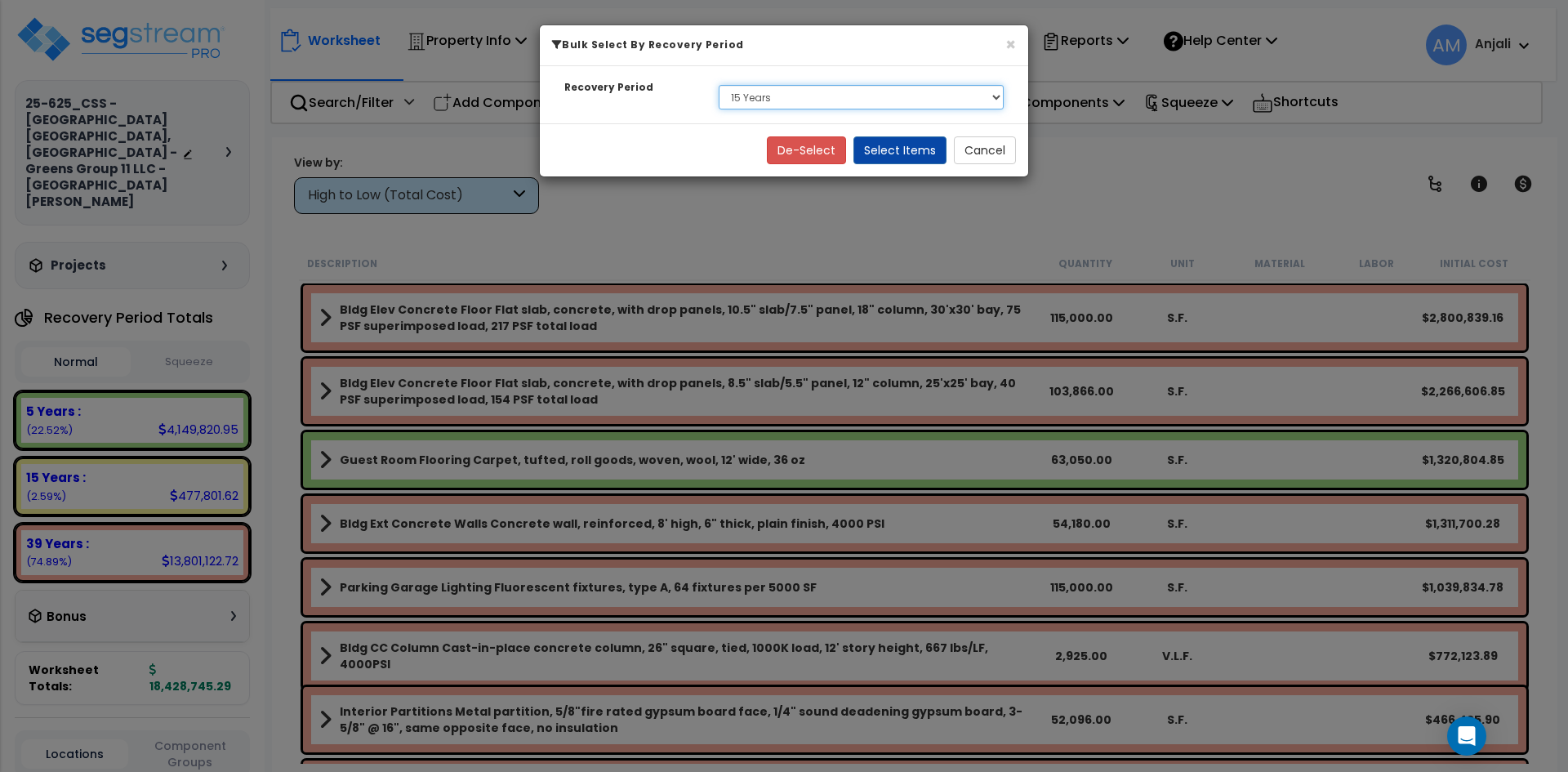
click at [863, 89] on select "Select 5 Years 15 Years 39 Years" at bounding box center [861, 97] width 285 height 25
click at [719, 85] on select "Select 5 Years 15 Years 39 Years" at bounding box center [861, 97] width 285 height 25
click at [922, 151] on button "Select Items" at bounding box center [900, 150] width 93 height 27
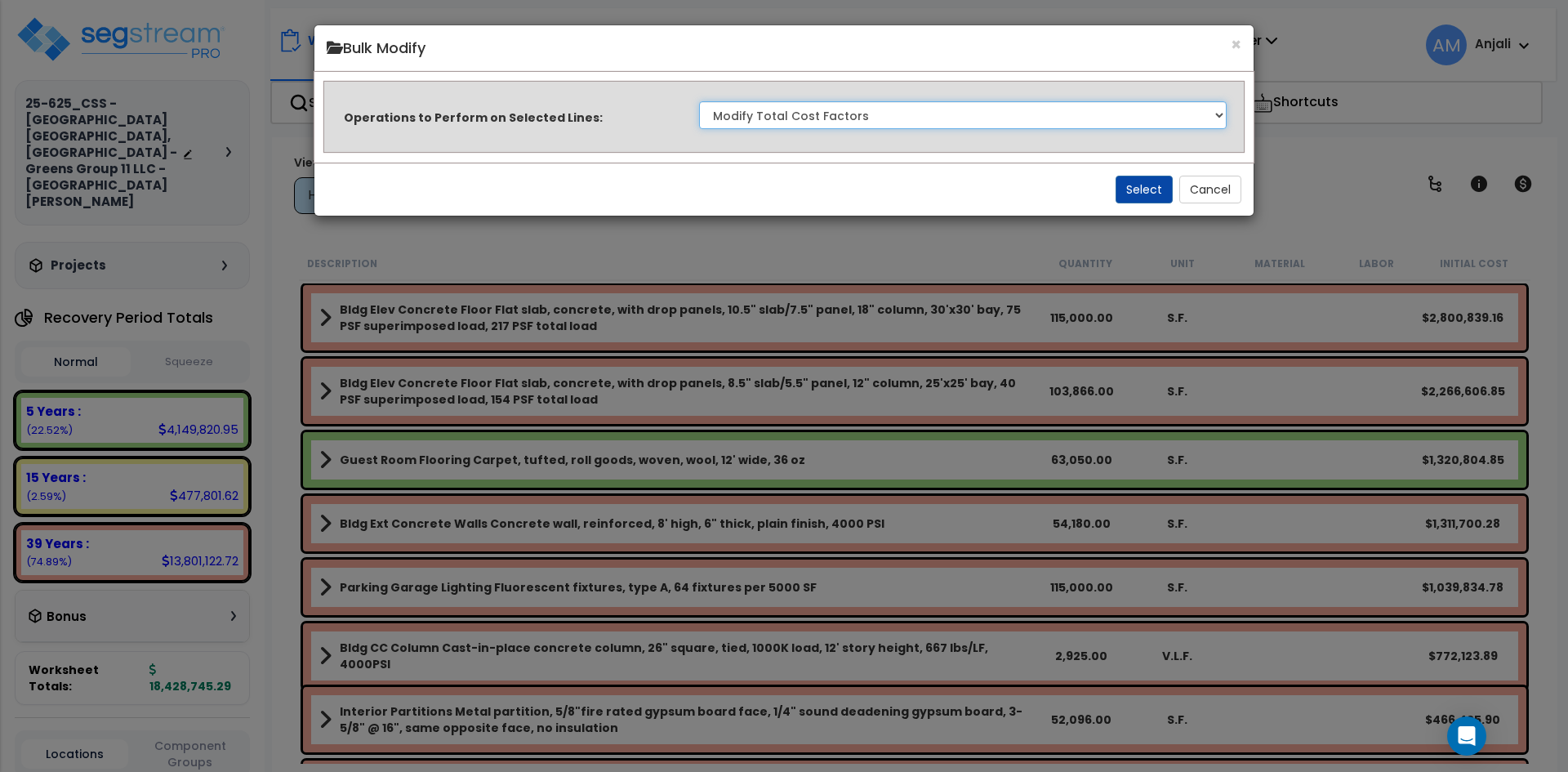
click at [809, 112] on select "Clone Delete Delete Zero Quantities Modify Component Group Modify Cost Sources …" at bounding box center [962, 114] width 527 height 27
click at [843, 122] on select "Clone Delete Delete Zero Quantities Modify Component Group Modify Cost Sources …" at bounding box center [962, 114] width 527 height 27
click at [1119, 183] on button "Select" at bounding box center [1143, 189] width 58 height 27
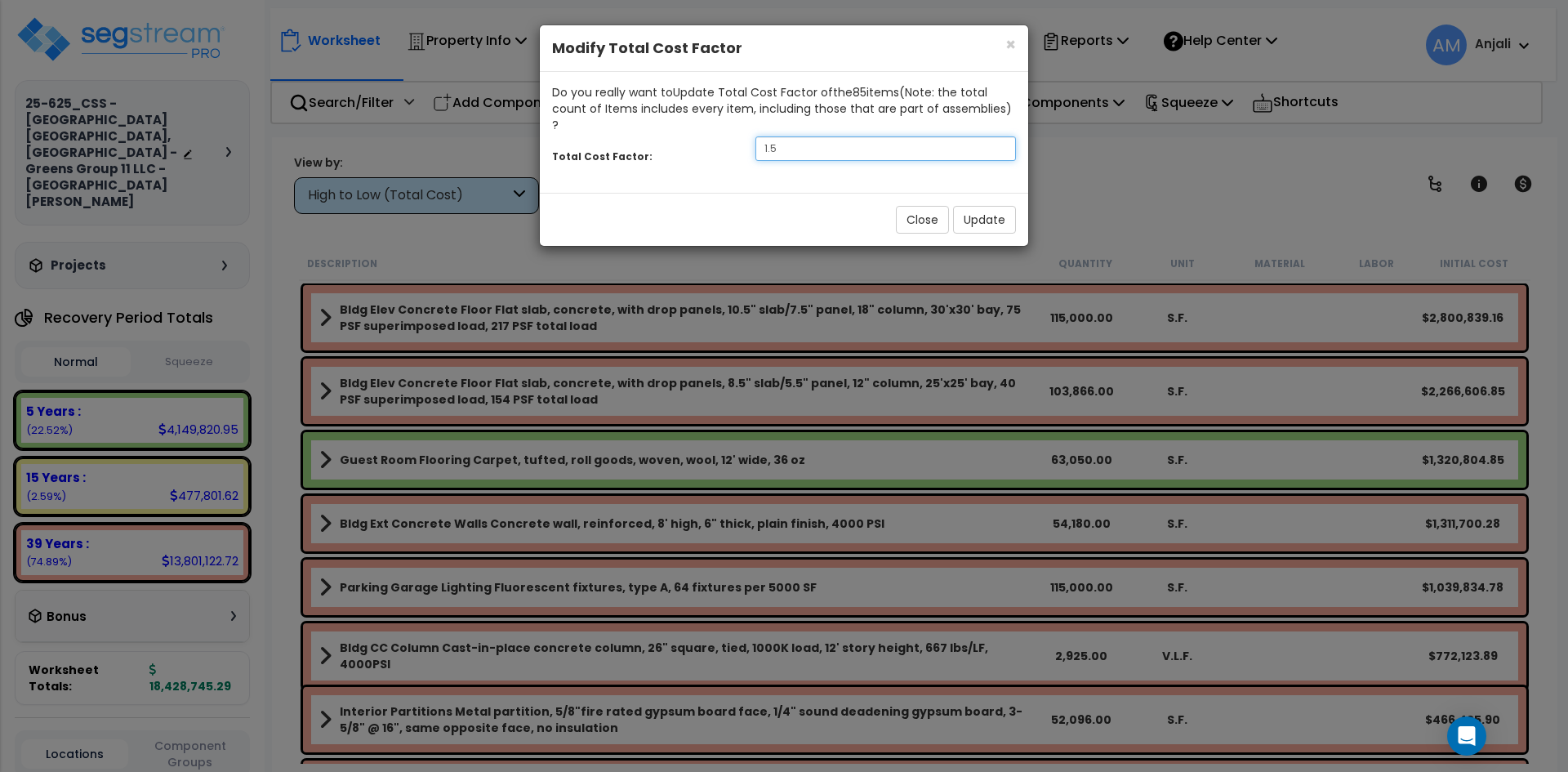
click at [807, 137] on input "1.5" at bounding box center [886, 149] width 260 height 25
type input "1.9"
click at [974, 206] on button "Update" at bounding box center [984, 219] width 63 height 27
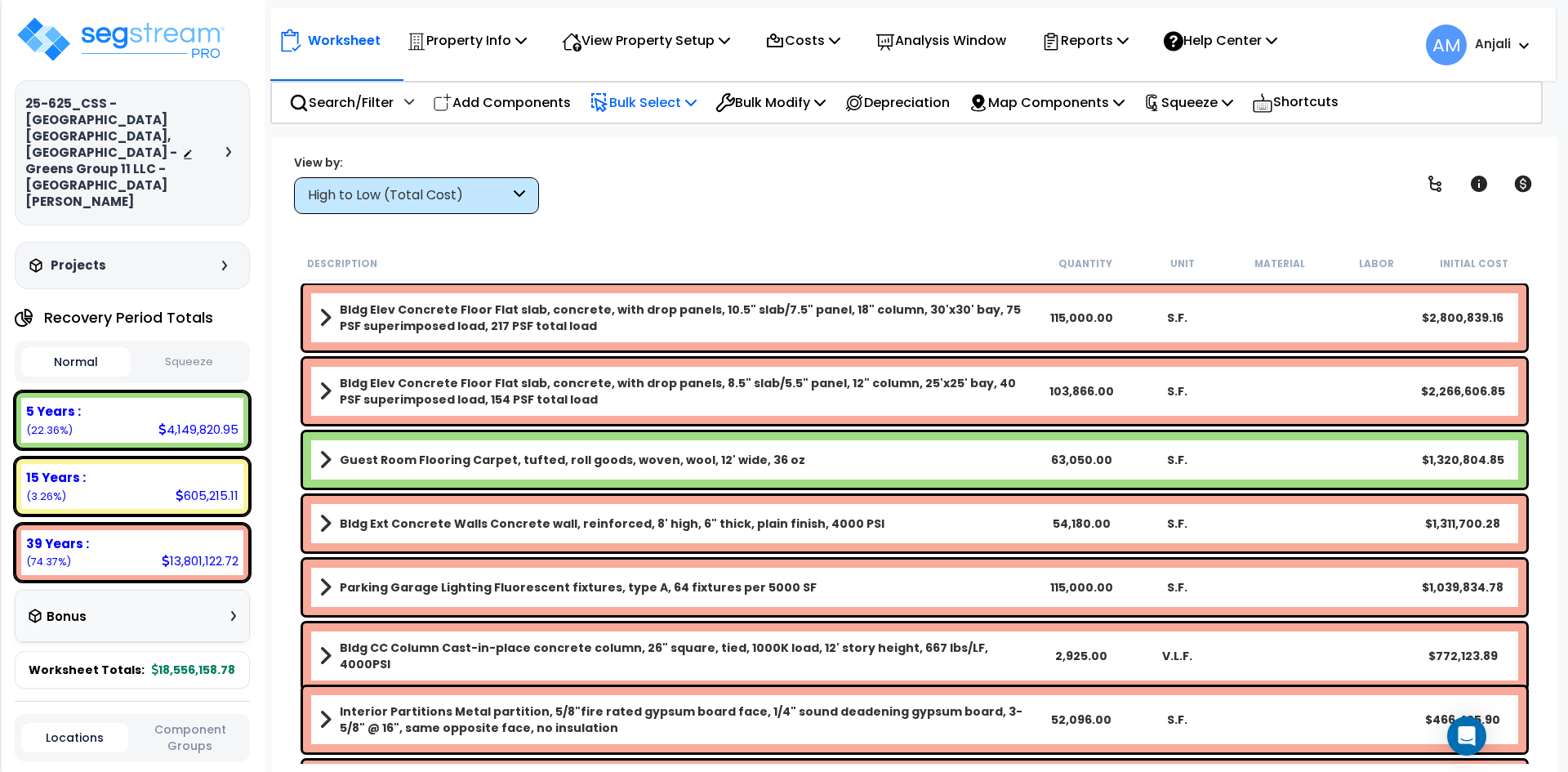
click at [653, 100] on p "Bulk Select" at bounding box center [642, 102] width 107 height 22
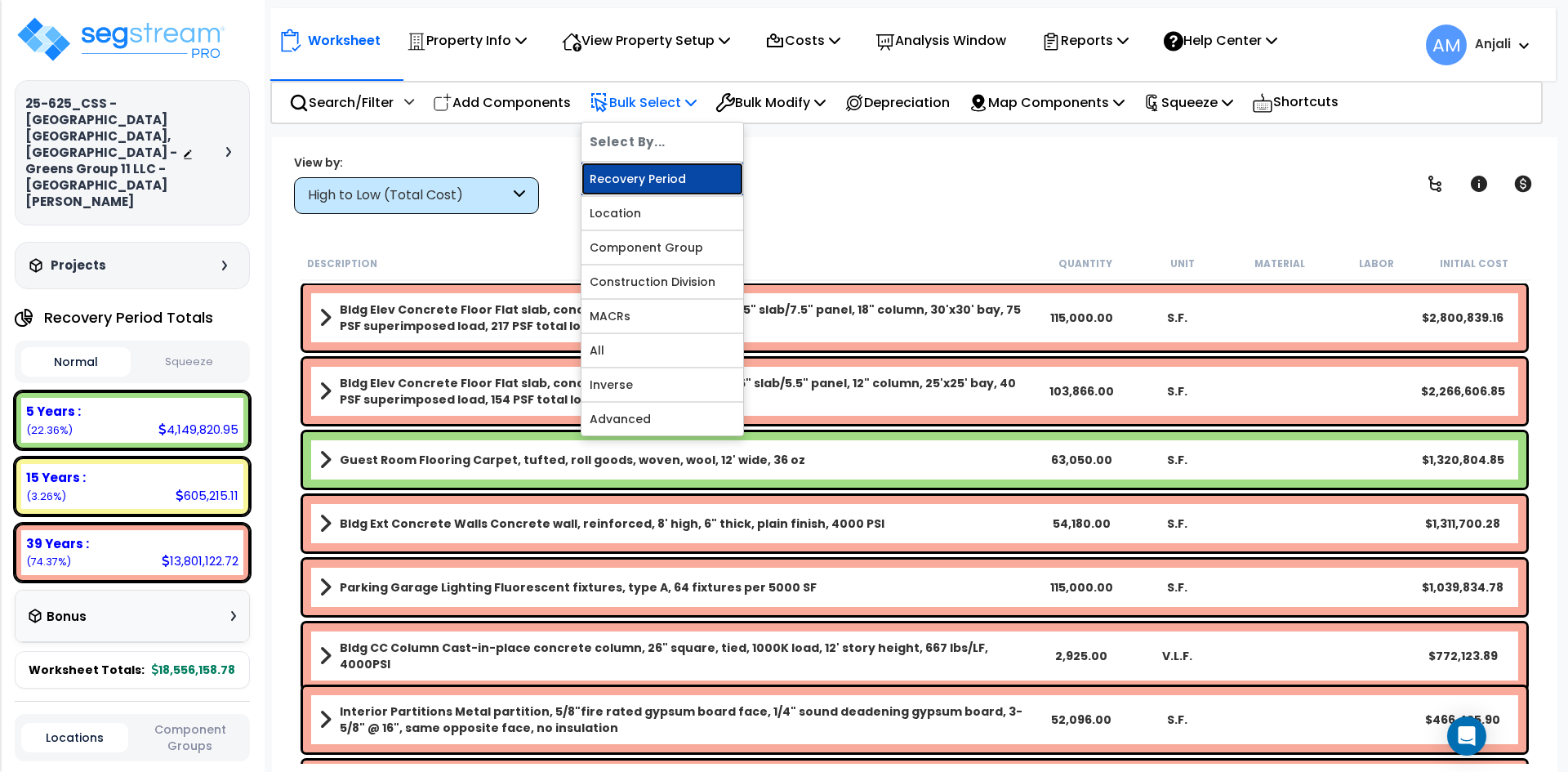
click at [677, 169] on link "Recovery Period" at bounding box center [661, 178] width 161 height 33
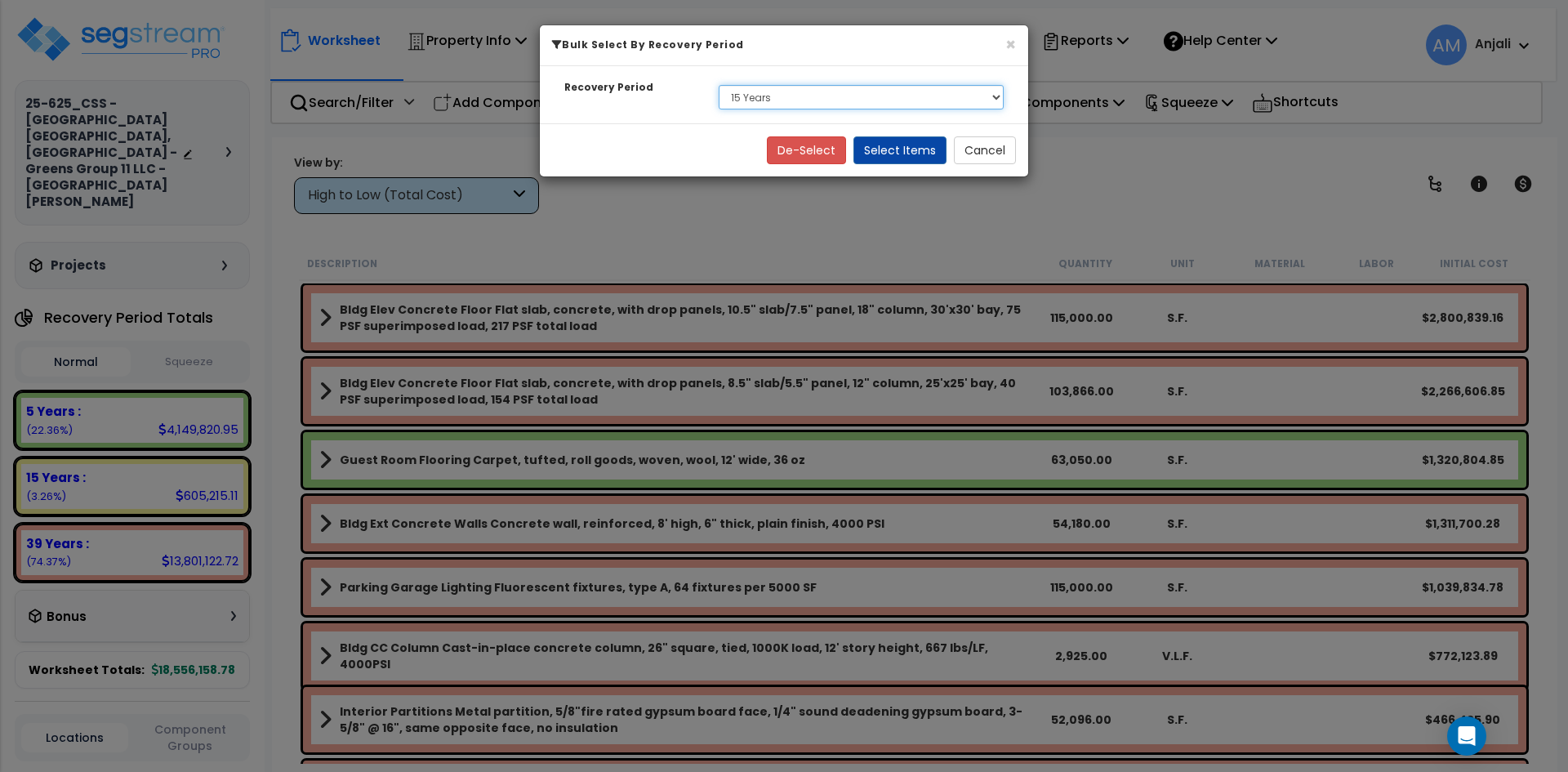
click at [799, 106] on select "Select 5 Years 15 Years 39 Years" at bounding box center [861, 97] width 285 height 25
select select "5Y"
click at [719, 85] on select "Select 5 Years 15 Years 39 Years" at bounding box center [861, 97] width 285 height 25
click at [932, 152] on button "Select Items" at bounding box center [900, 150] width 93 height 27
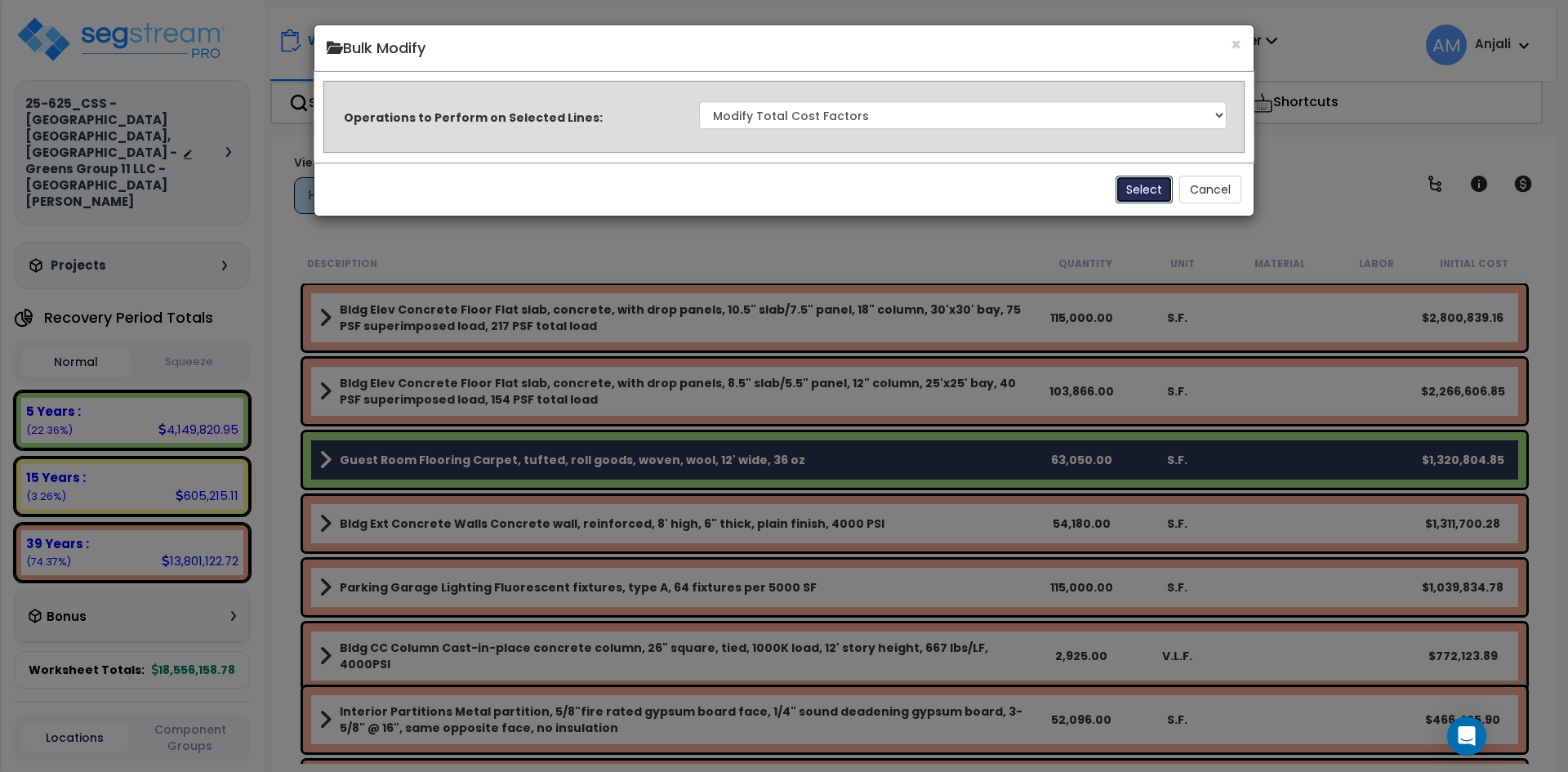
click at [1140, 186] on button "Select" at bounding box center [1143, 189] width 58 height 27
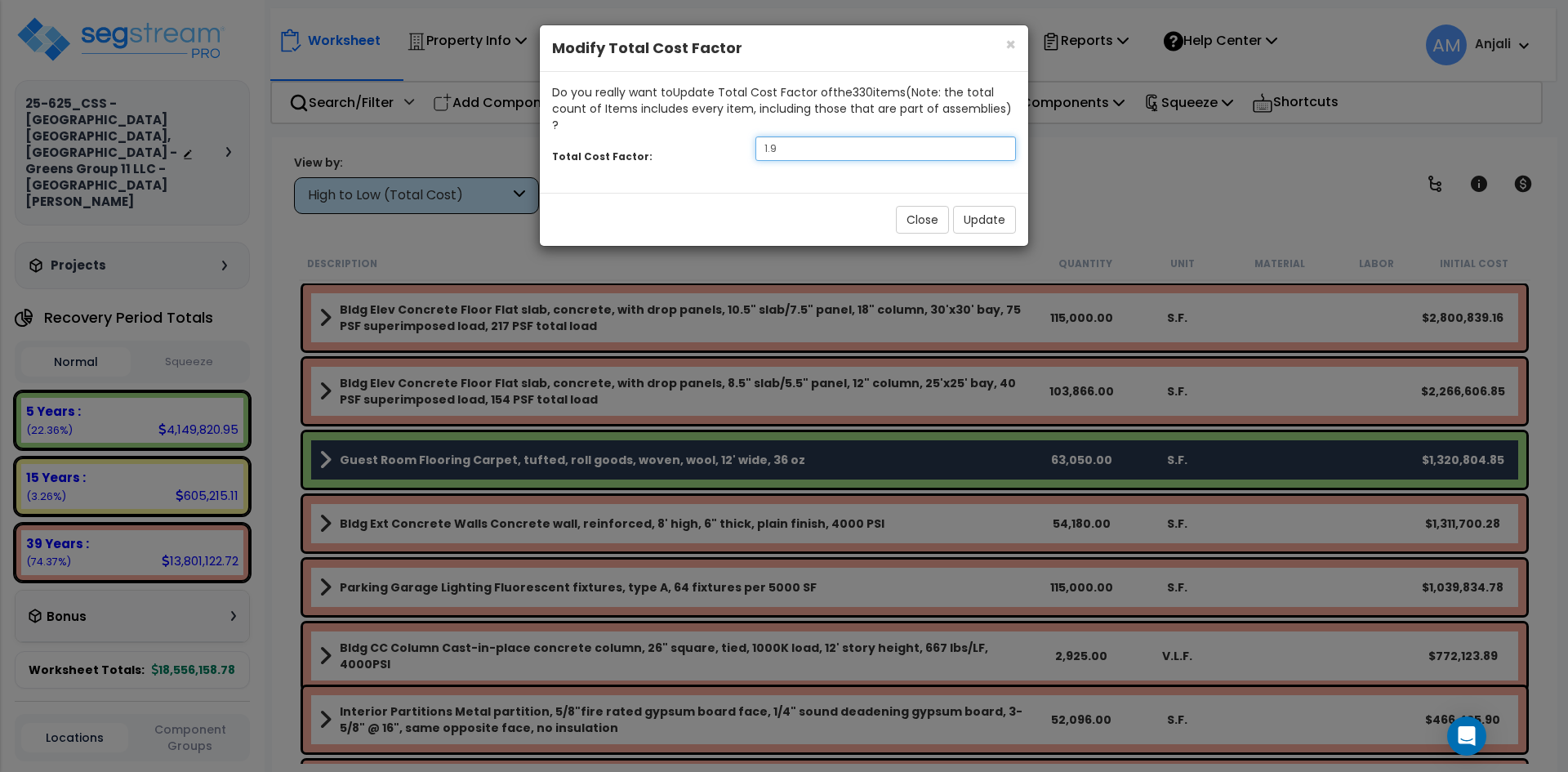
click at [807, 139] on input "1.9" at bounding box center [886, 149] width 260 height 25
type input "1"
type input "2"
click at [977, 206] on button "Update" at bounding box center [984, 219] width 63 height 27
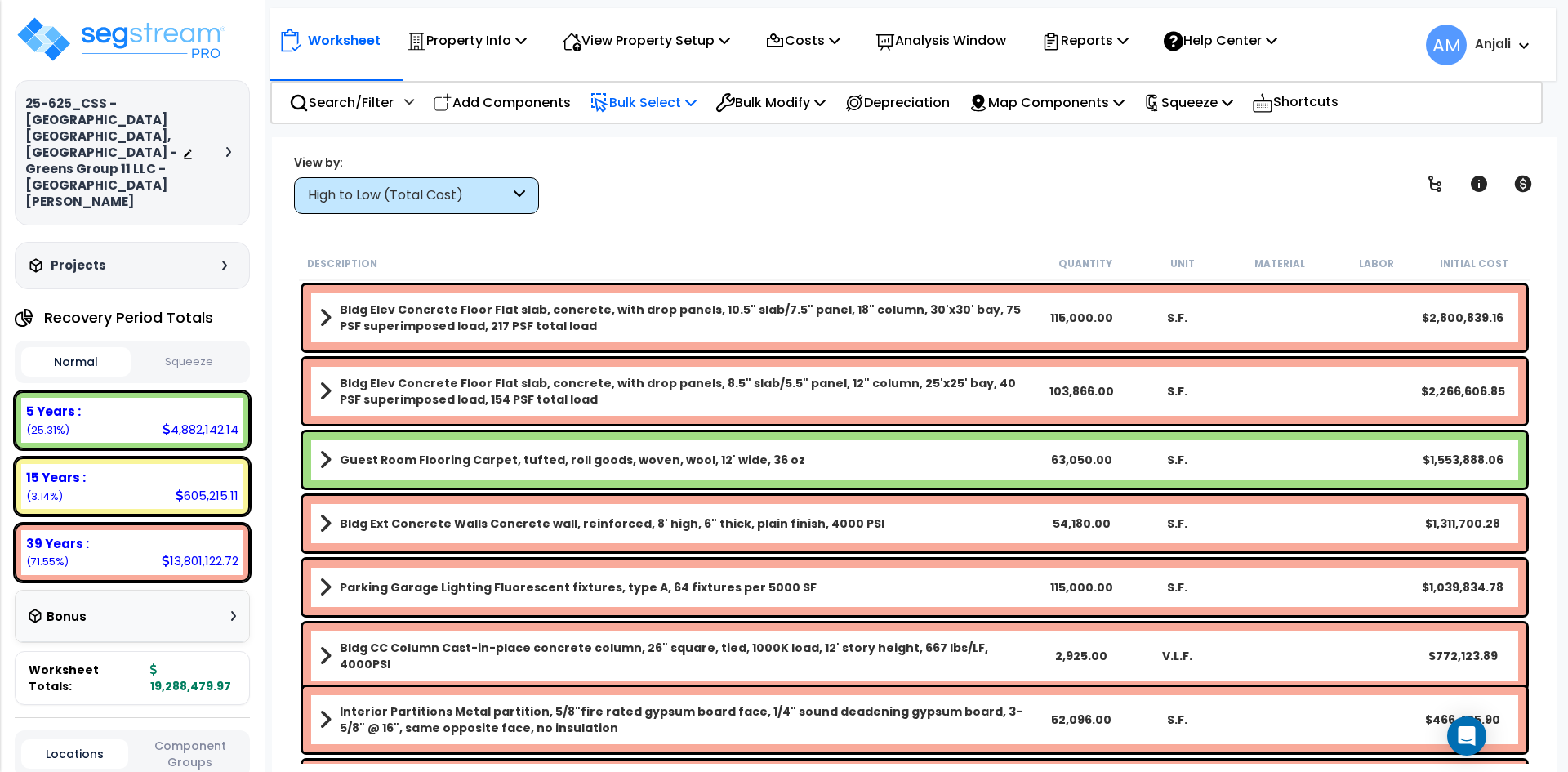
click at [659, 108] on p "Bulk Select" at bounding box center [642, 102] width 107 height 22
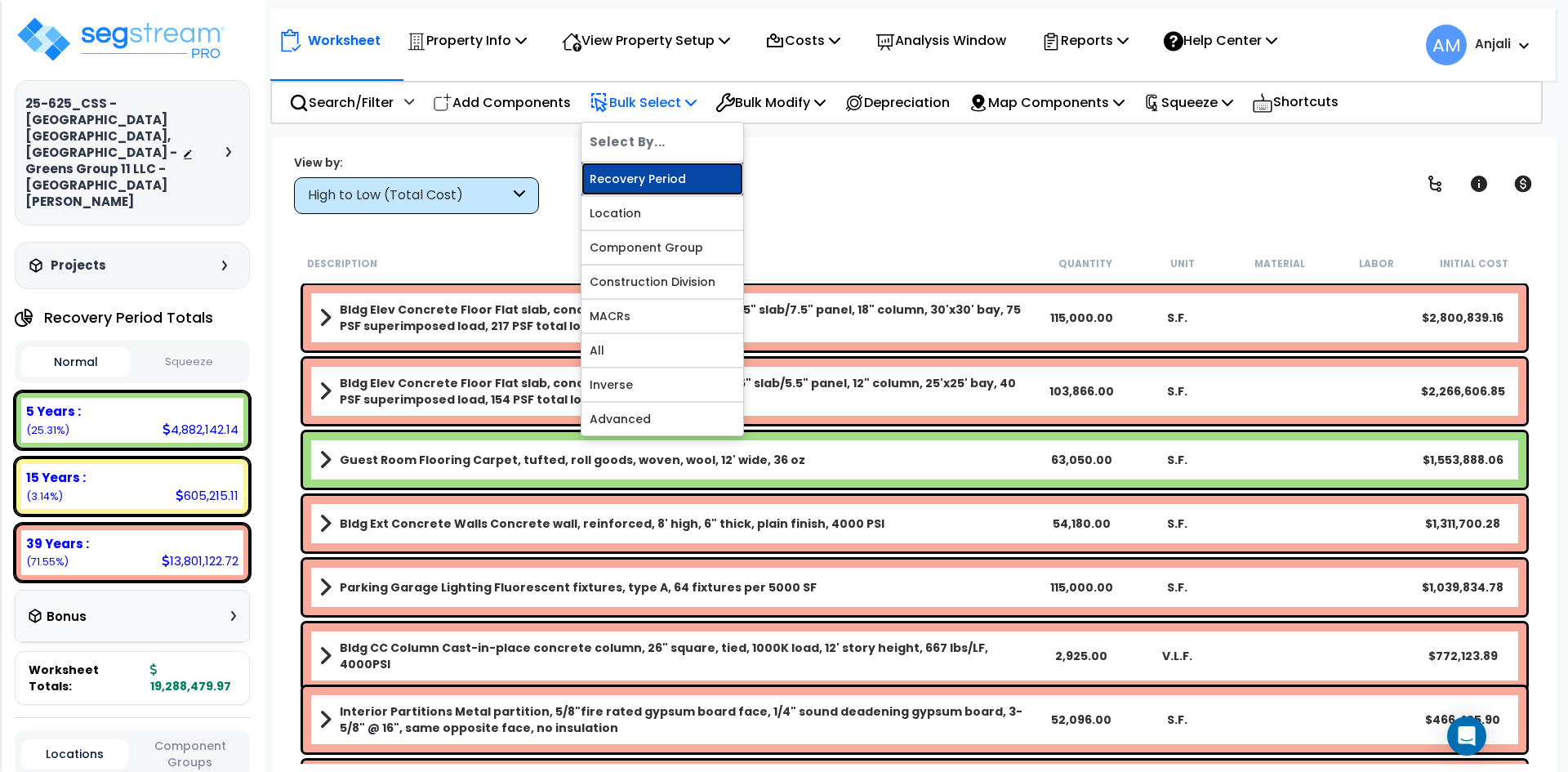
click at [703, 173] on link "Recovery Period" at bounding box center [661, 178] width 161 height 33
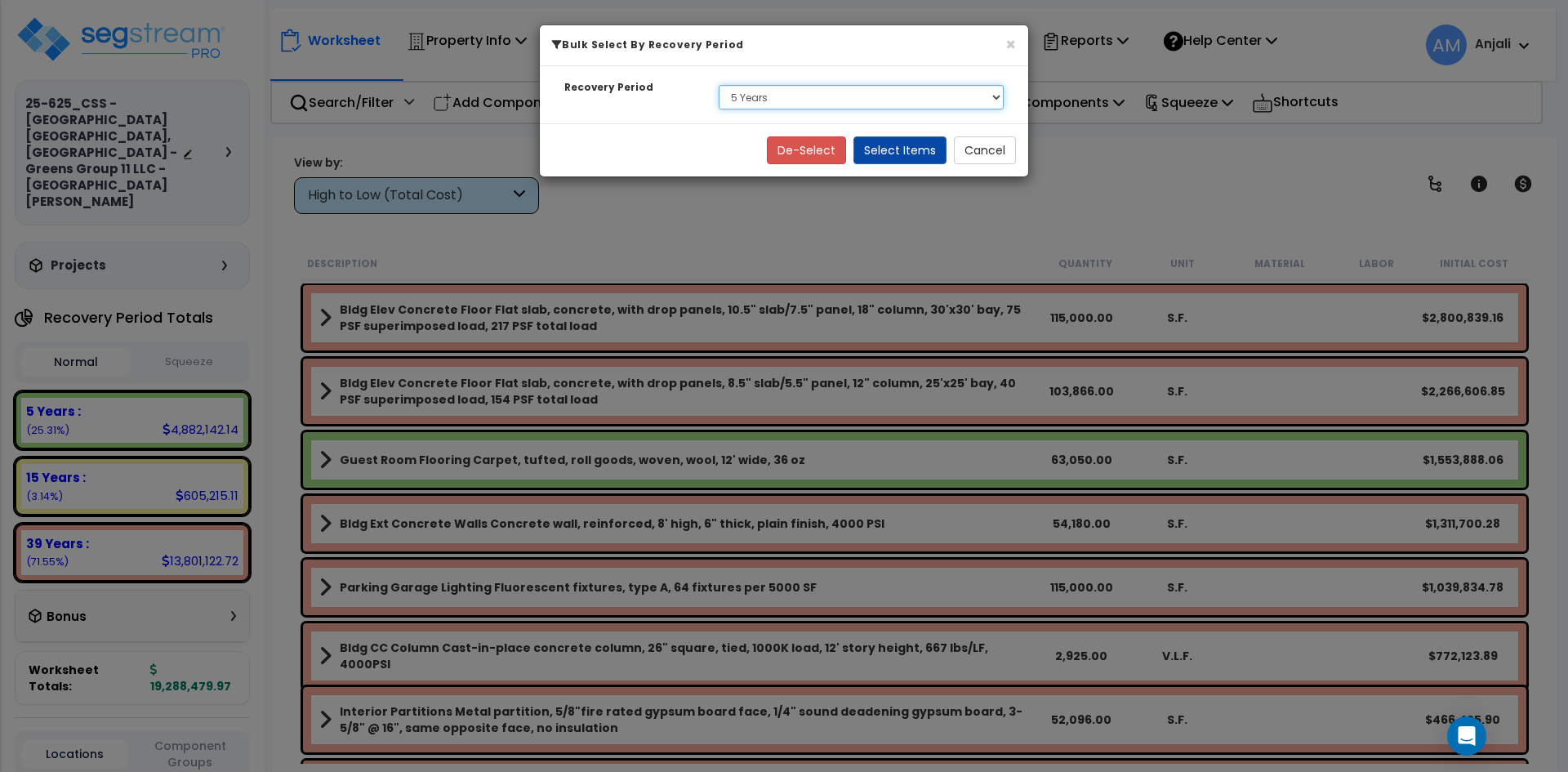
click at [784, 106] on select "Select 5 Years 15 Years 39 Years" at bounding box center [861, 97] width 285 height 25
select select "39Y"
click at [719, 85] on select "Select 5 Years 15 Years 39 Years" at bounding box center [861, 97] width 285 height 25
click at [921, 153] on button "Select Items" at bounding box center [900, 150] width 93 height 27
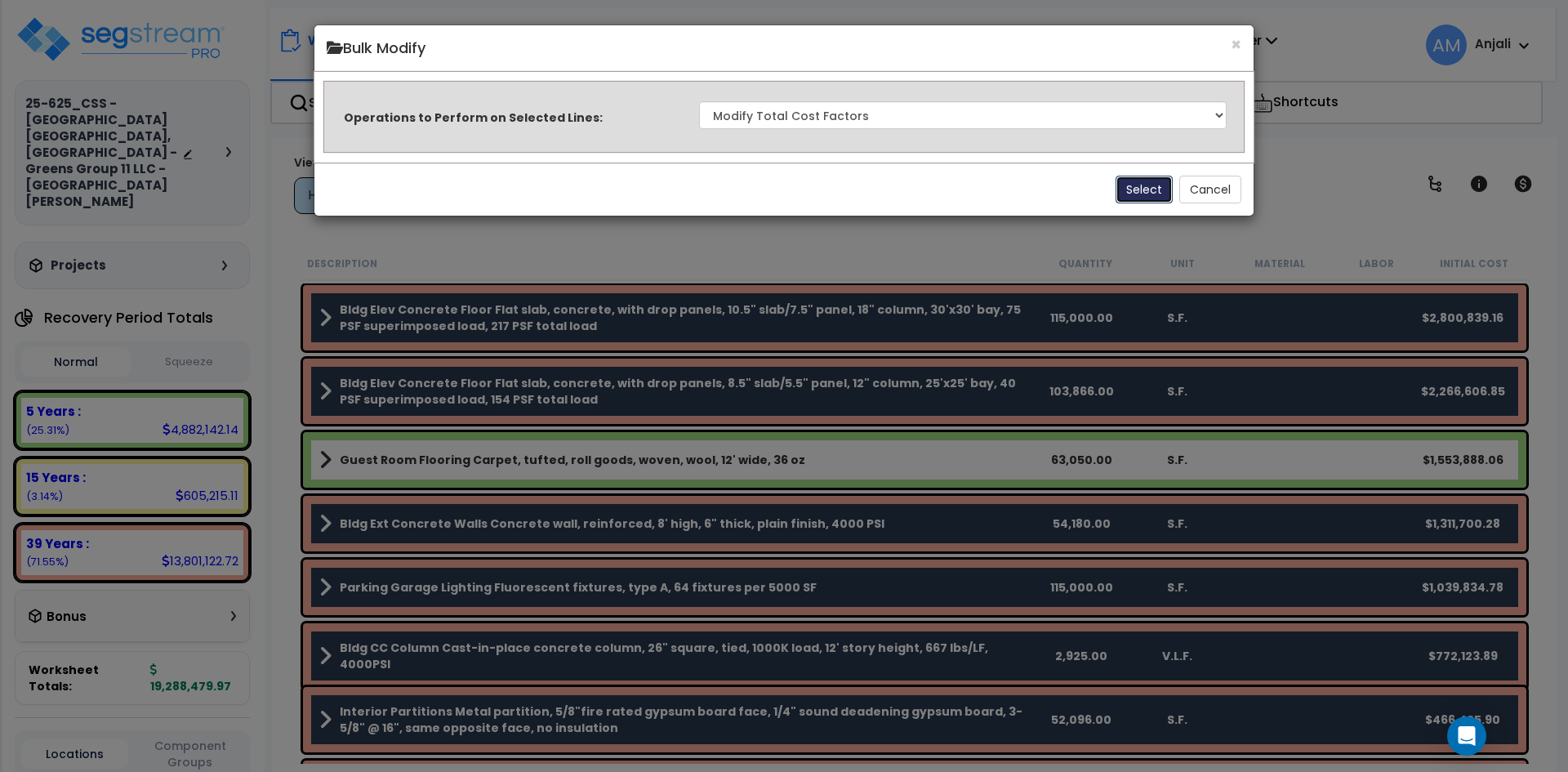
click at [1127, 189] on button "Select" at bounding box center [1143, 189] width 58 height 27
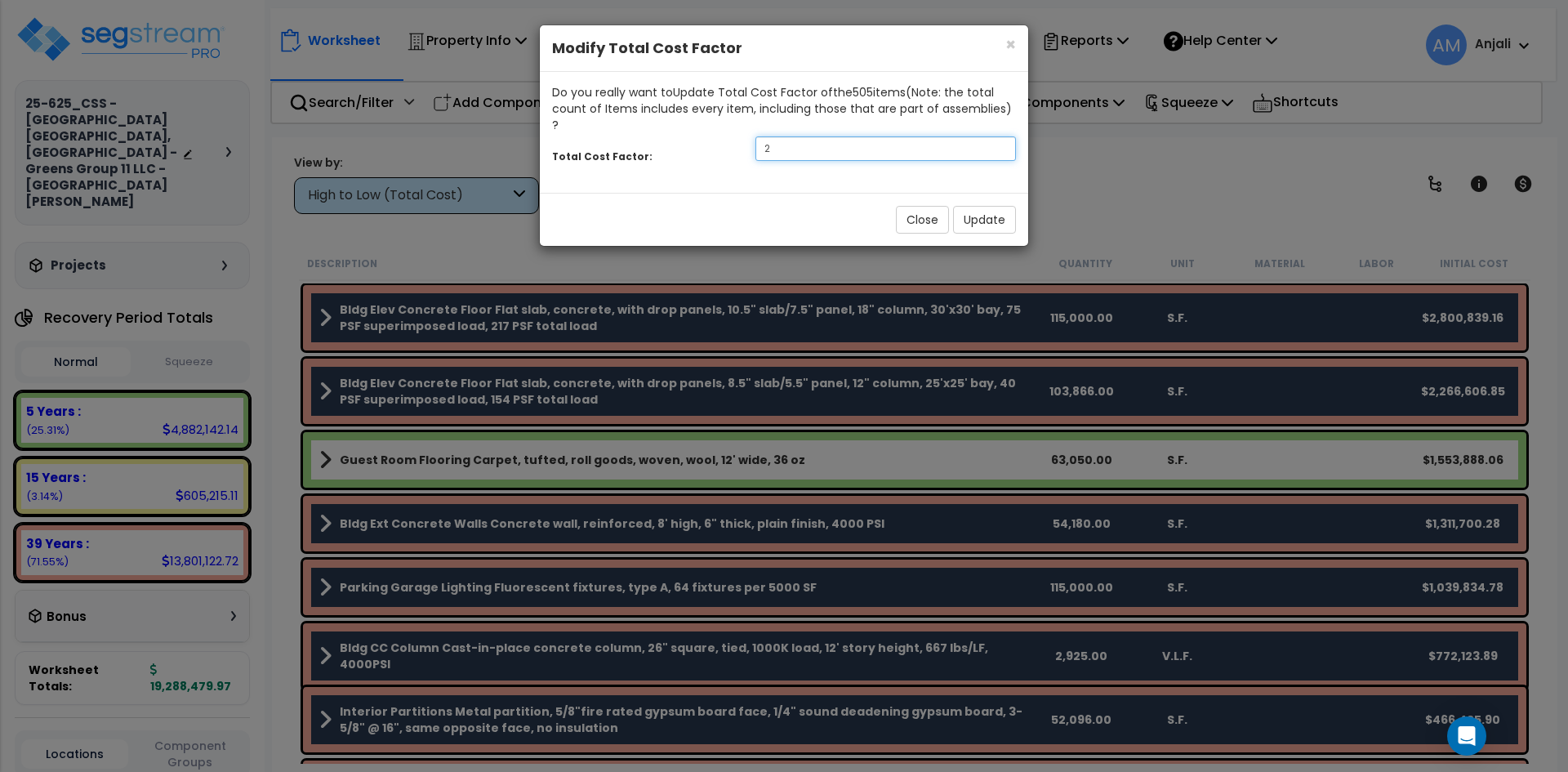
click at [839, 143] on input "2" at bounding box center [886, 149] width 260 height 25
type input "0.5"
click at [1006, 206] on button "Update" at bounding box center [984, 219] width 63 height 27
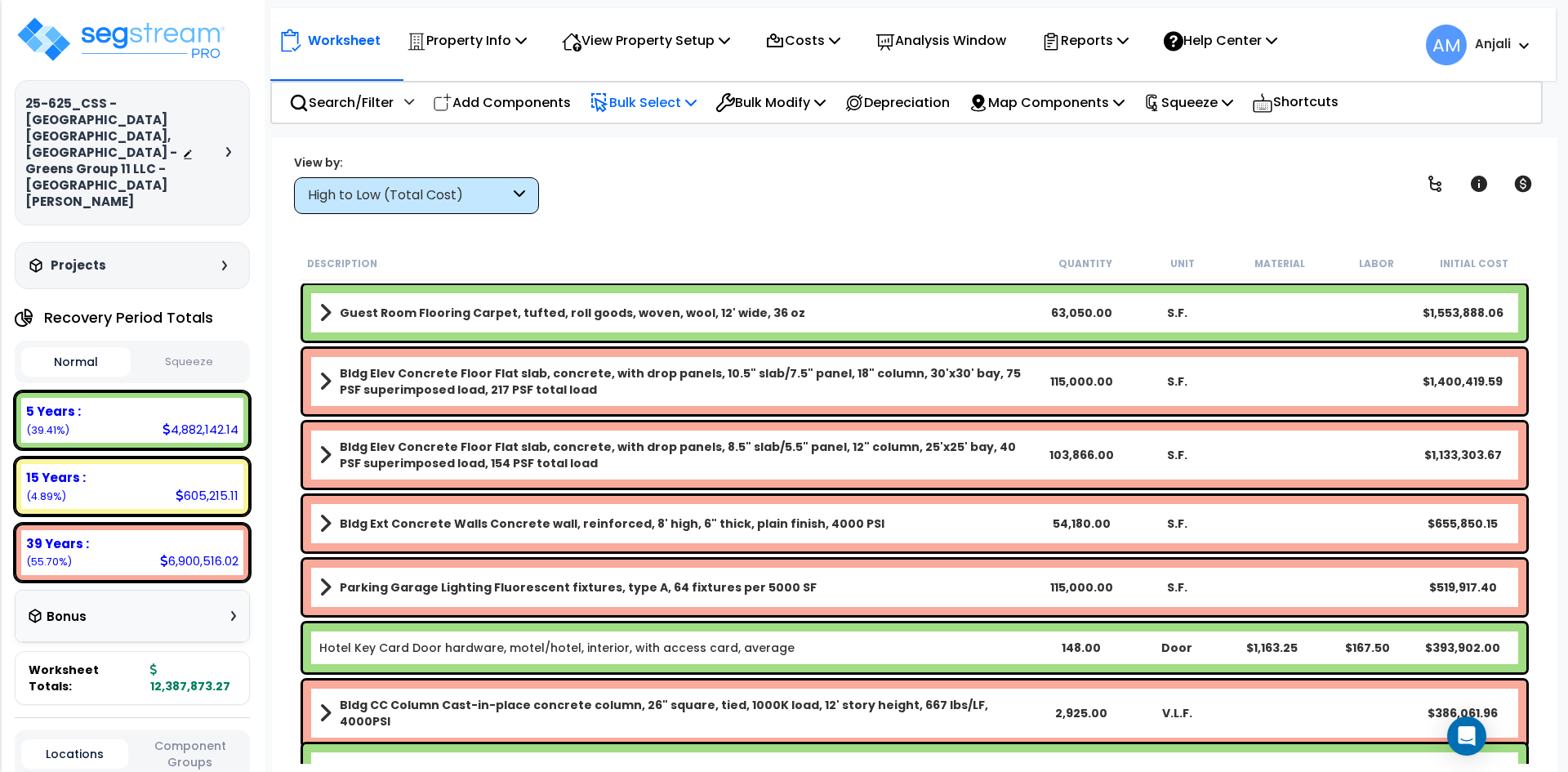
click at [654, 98] on p "Bulk Select" at bounding box center [642, 102] width 107 height 22
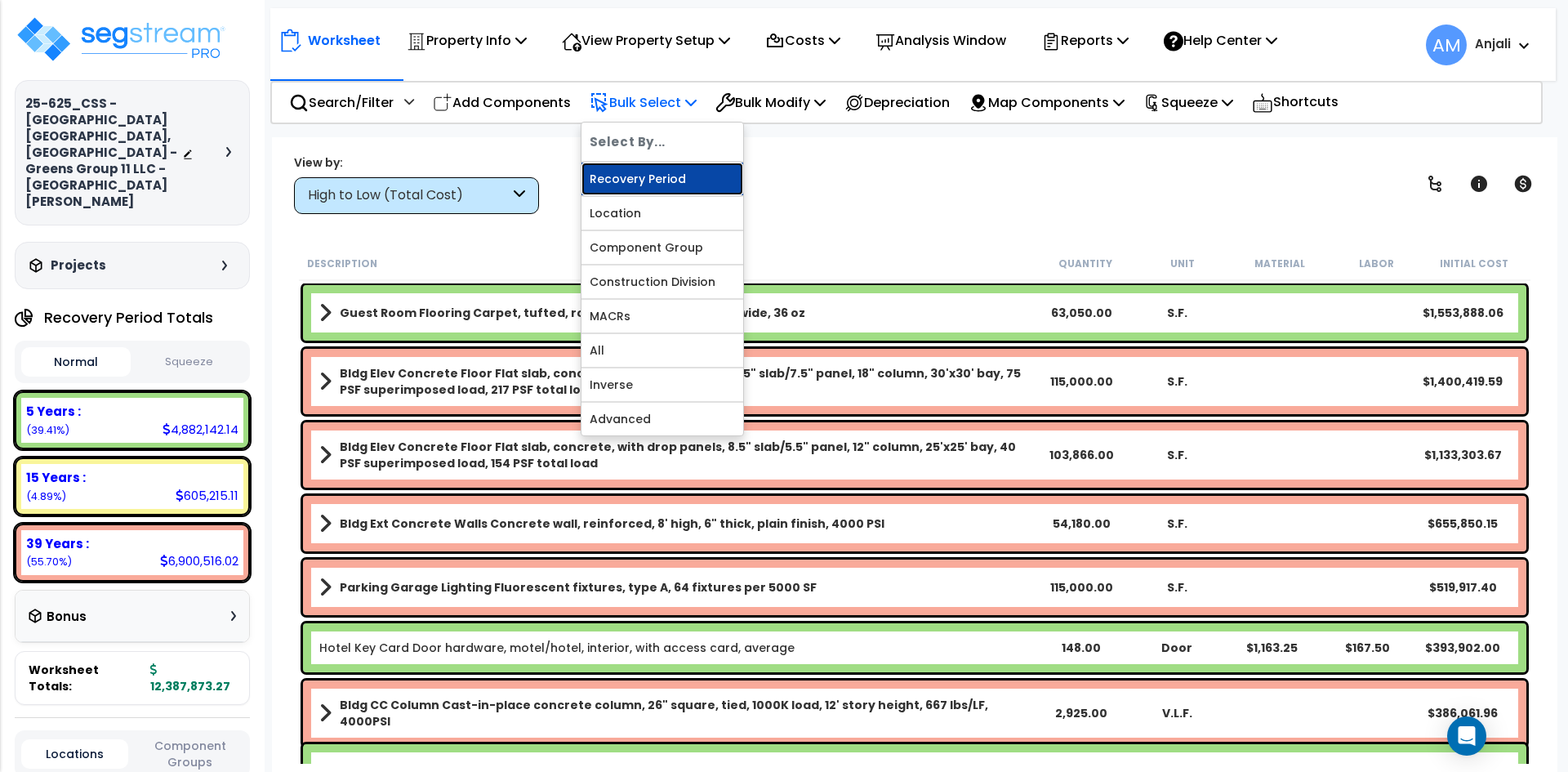
click at [660, 174] on link "Recovery Period" at bounding box center [661, 178] width 161 height 33
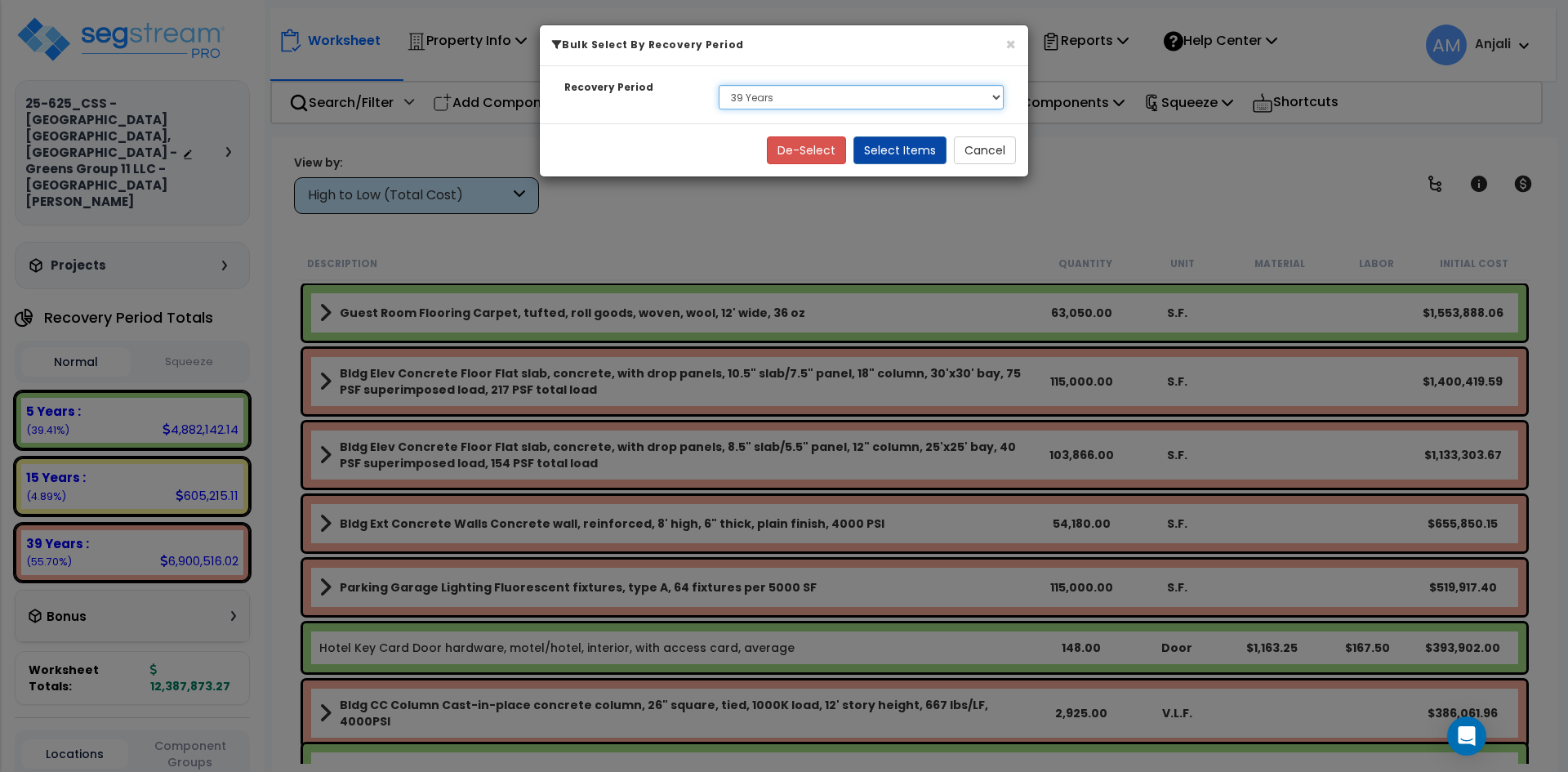
click at [764, 107] on select "Select 5 Years 15 Years 39 Years" at bounding box center [861, 97] width 285 height 25
select select "5Y"
click at [719, 85] on select "Select 5 Years 15 Years 39 Years" at bounding box center [861, 97] width 285 height 25
click at [933, 149] on button "Select Items" at bounding box center [900, 150] width 93 height 27
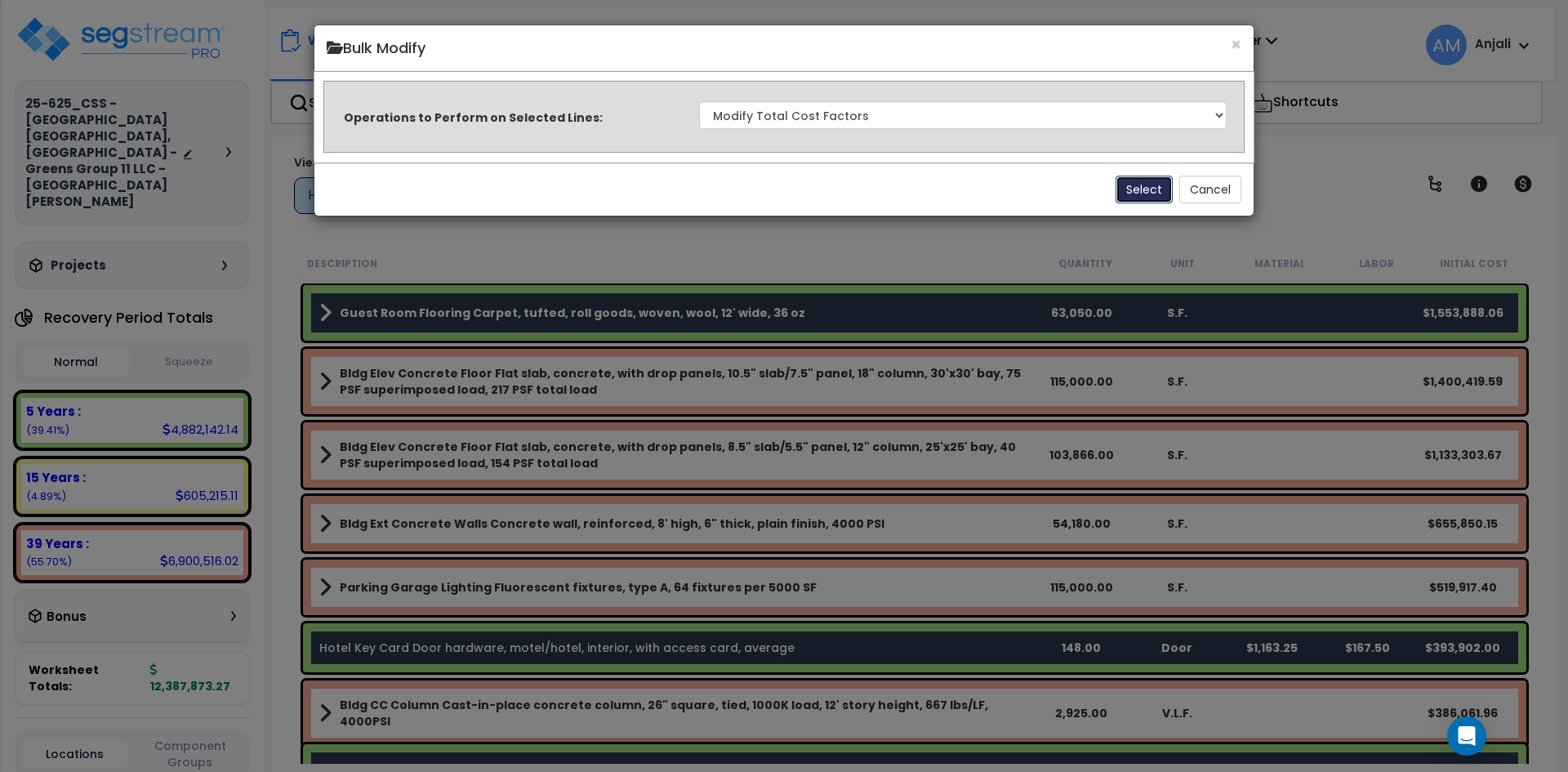
click at [1136, 193] on button "Select" at bounding box center [1143, 189] width 58 height 27
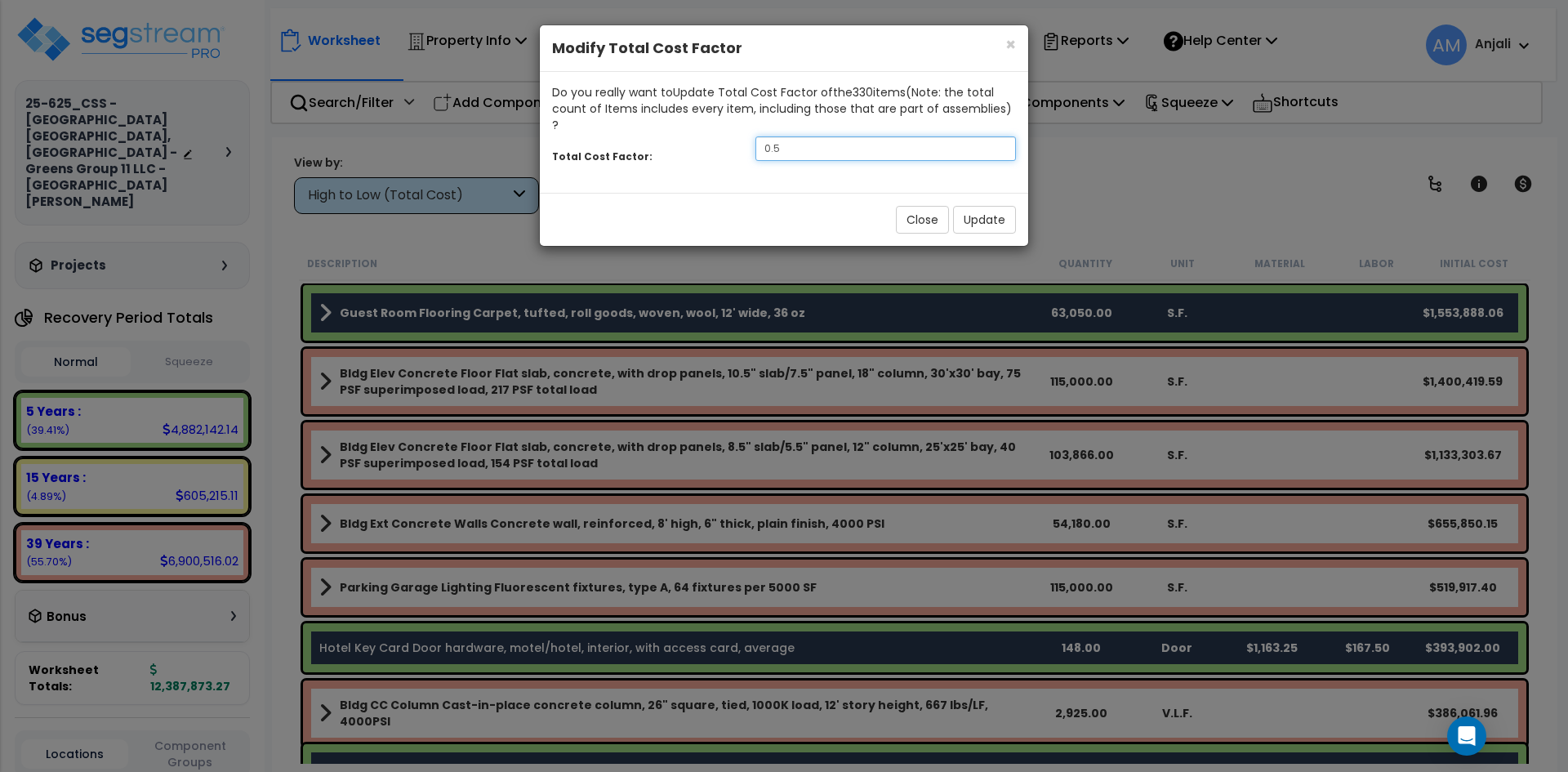
click at [836, 137] on input "0.5" at bounding box center [886, 149] width 260 height 25
type input "0"
type input "1.6"
click at [1007, 210] on button "Update" at bounding box center [984, 219] width 63 height 27
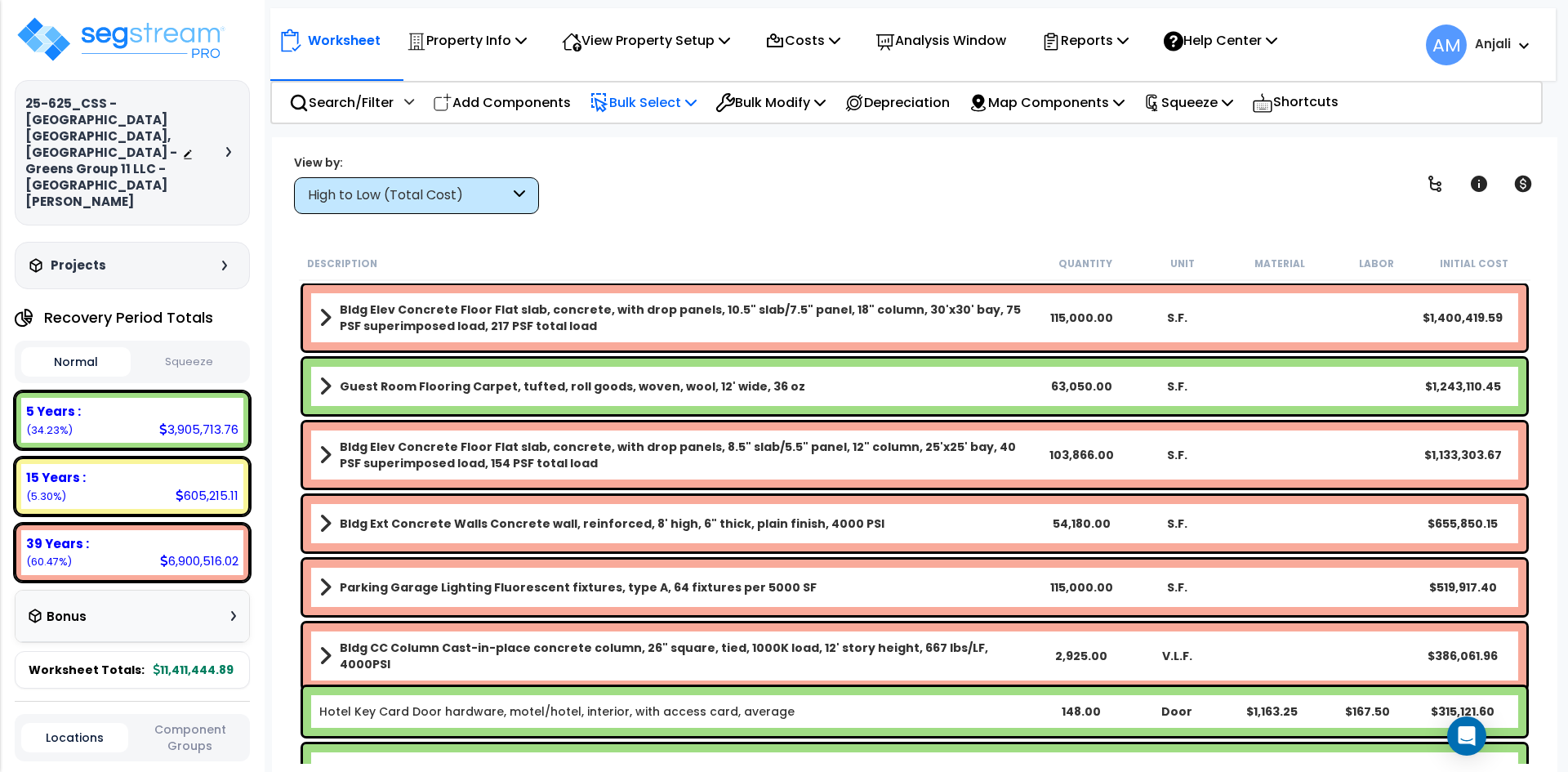
click at [662, 96] on p "Bulk Select" at bounding box center [642, 102] width 107 height 22
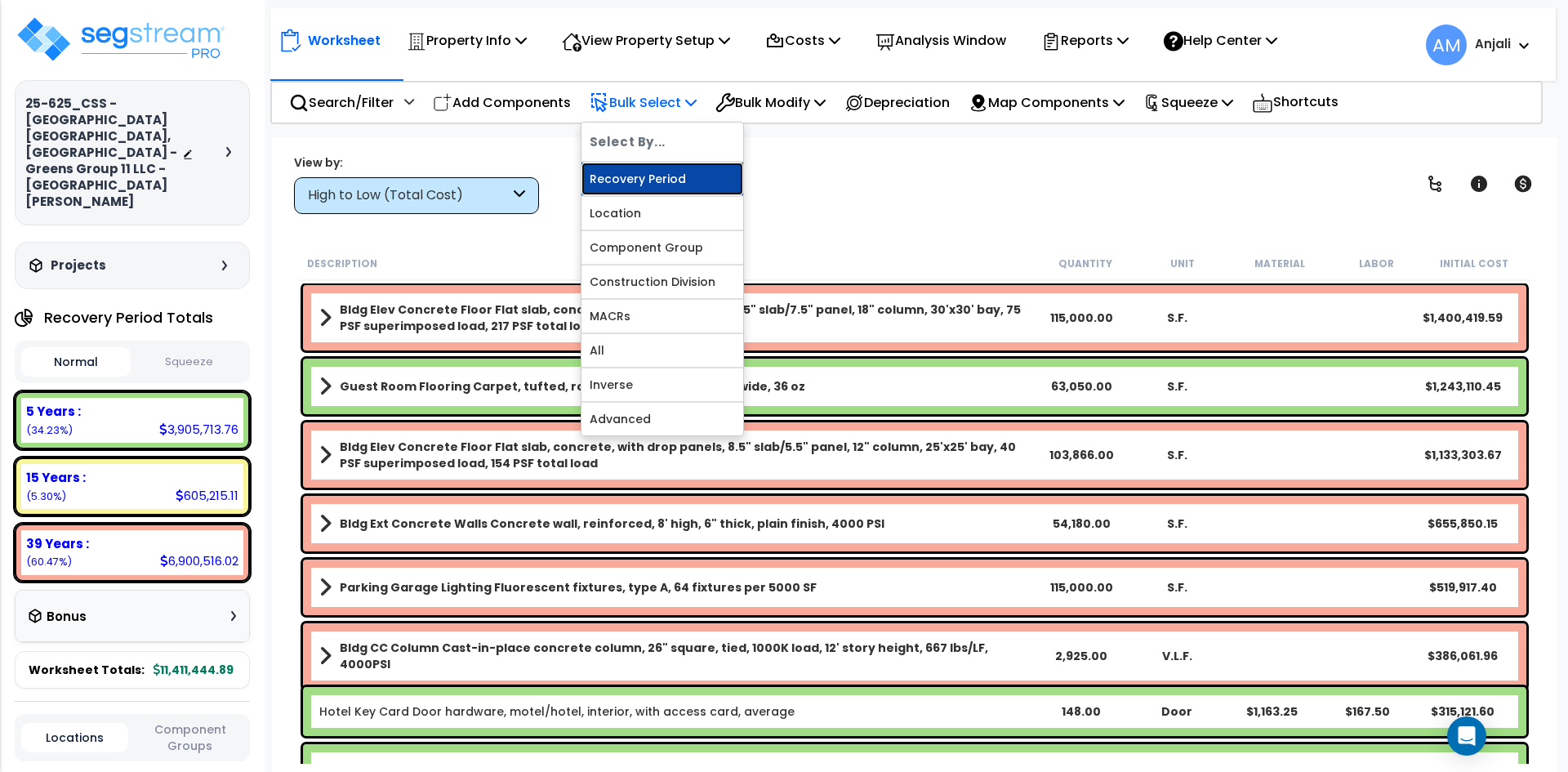
click at [676, 172] on link "Recovery Period" at bounding box center [661, 178] width 161 height 33
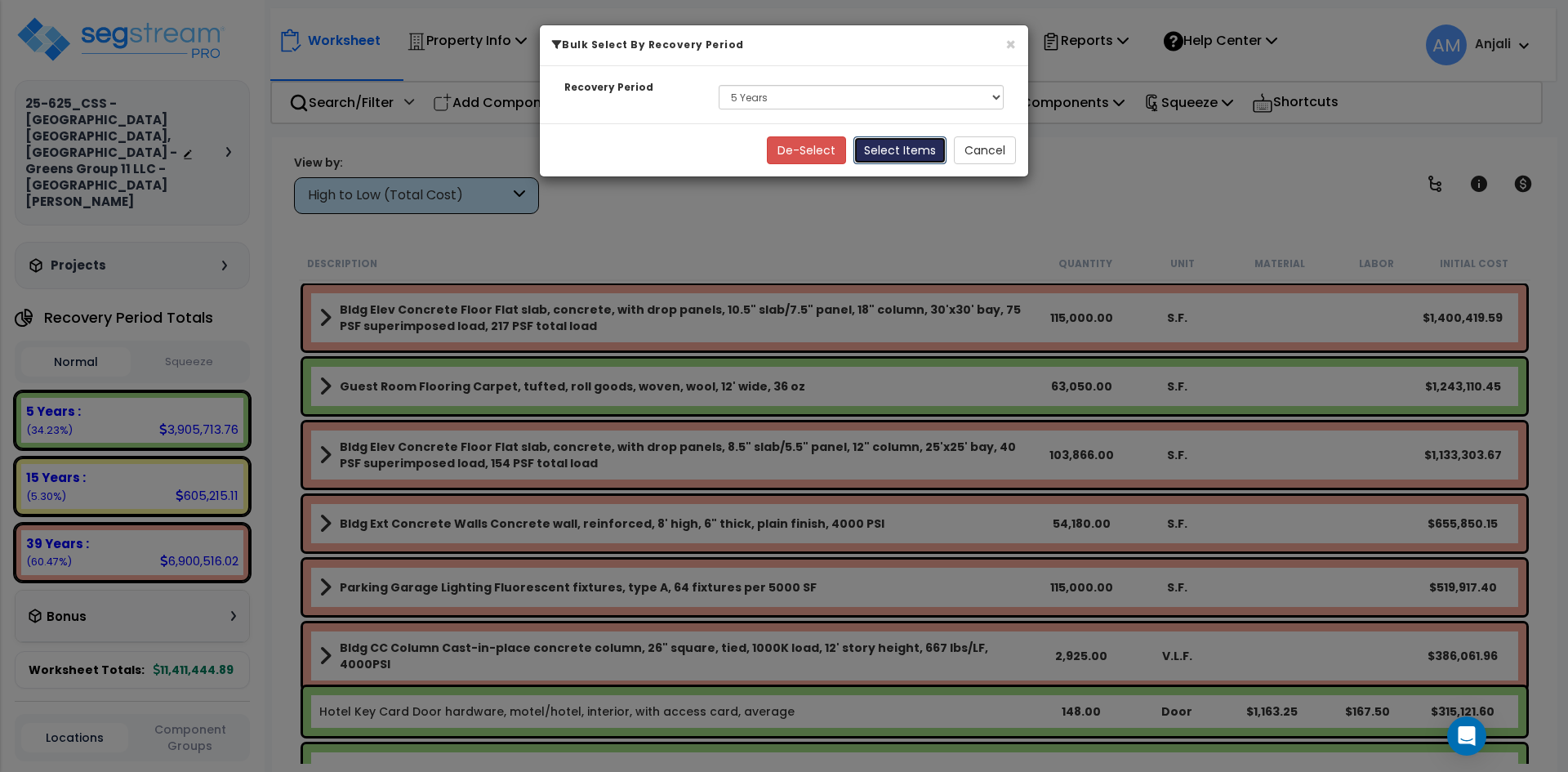
click at [884, 147] on button "Select Items" at bounding box center [900, 150] width 93 height 27
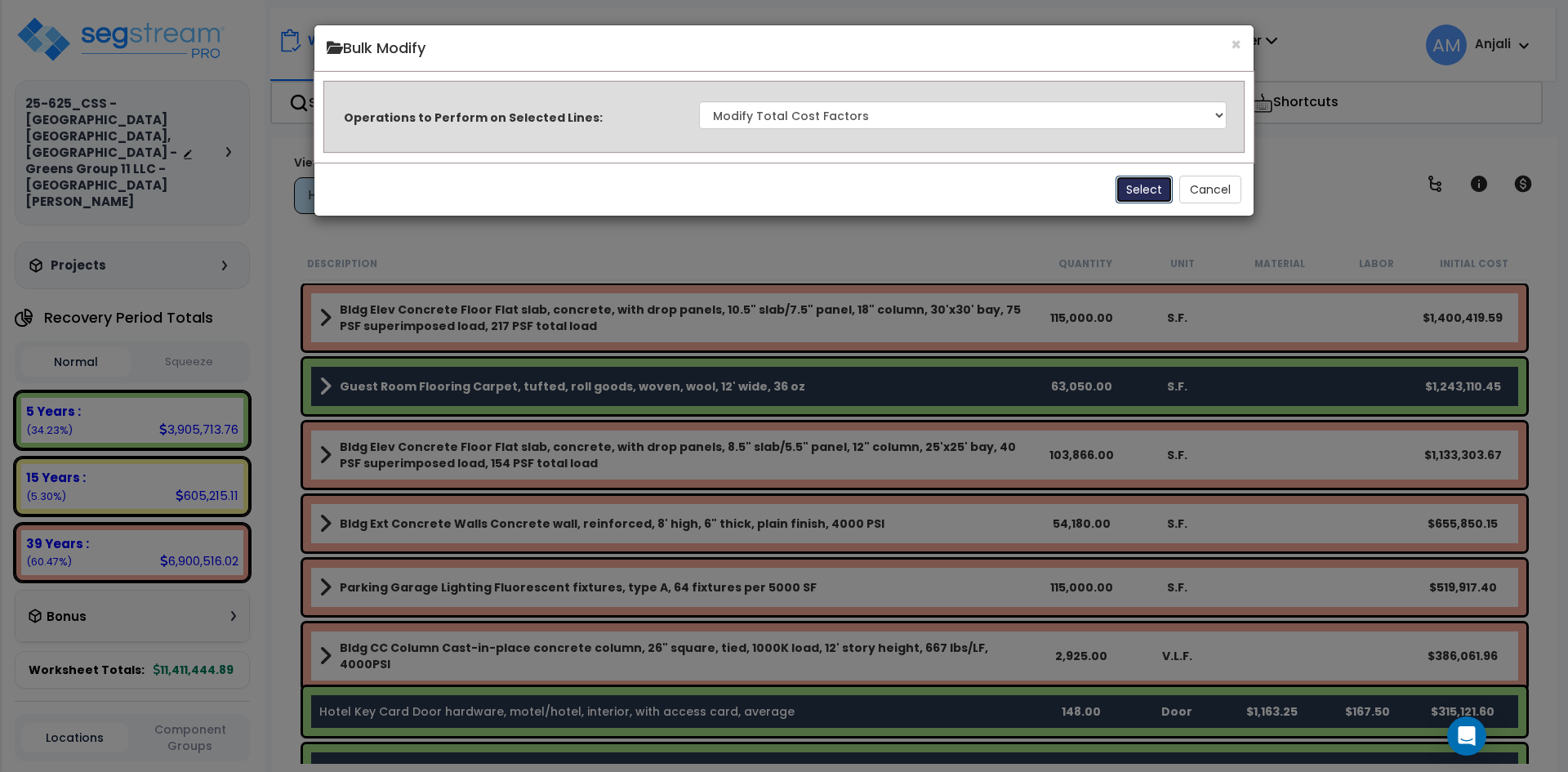
click at [1148, 195] on button "Select" at bounding box center [1143, 189] width 58 height 27
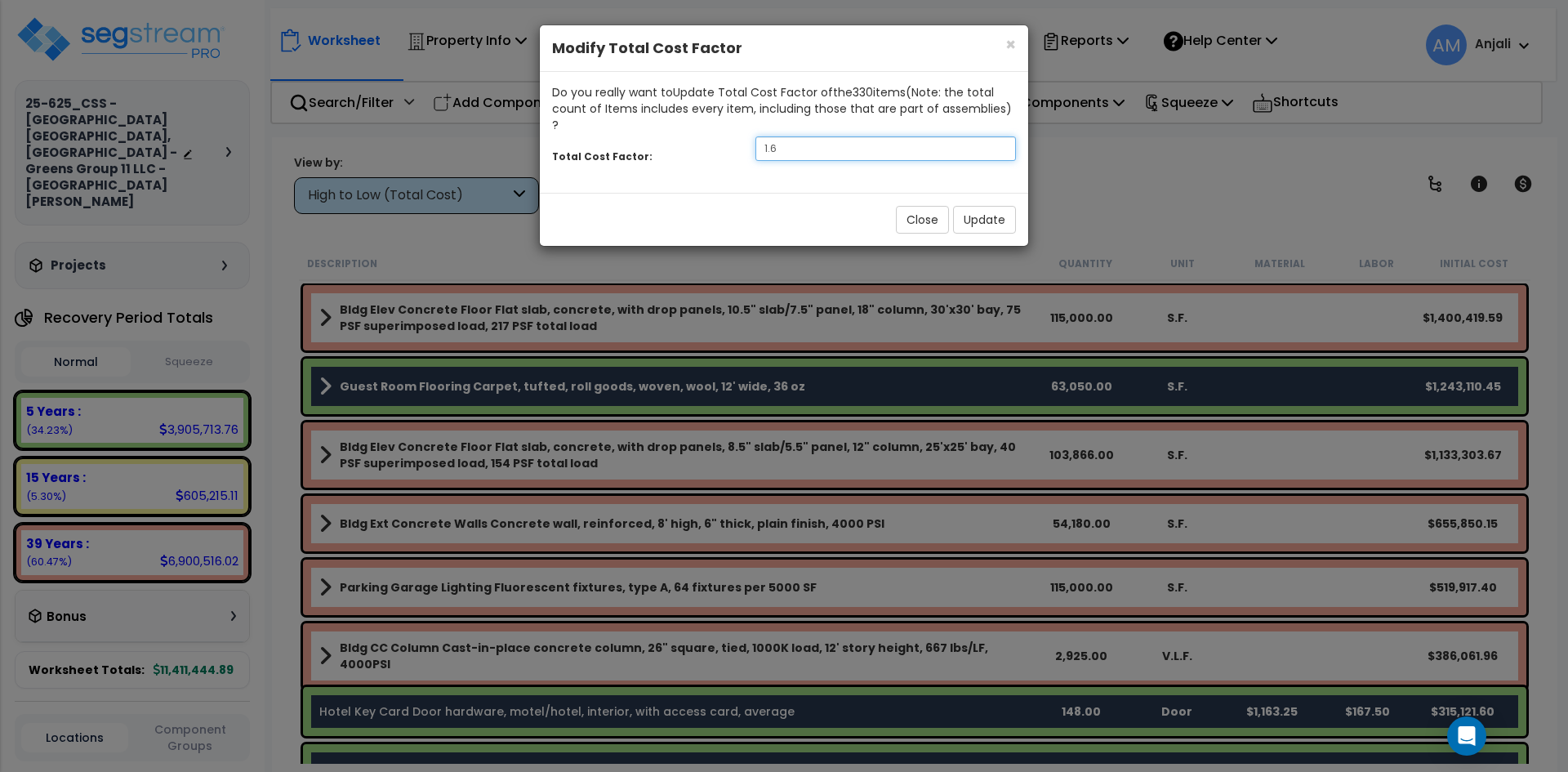
click at [809, 137] on input "1.6" at bounding box center [886, 149] width 260 height 25
type input "1.2"
click at [1000, 209] on button "Update" at bounding box center [984, 219] width 63 height 27
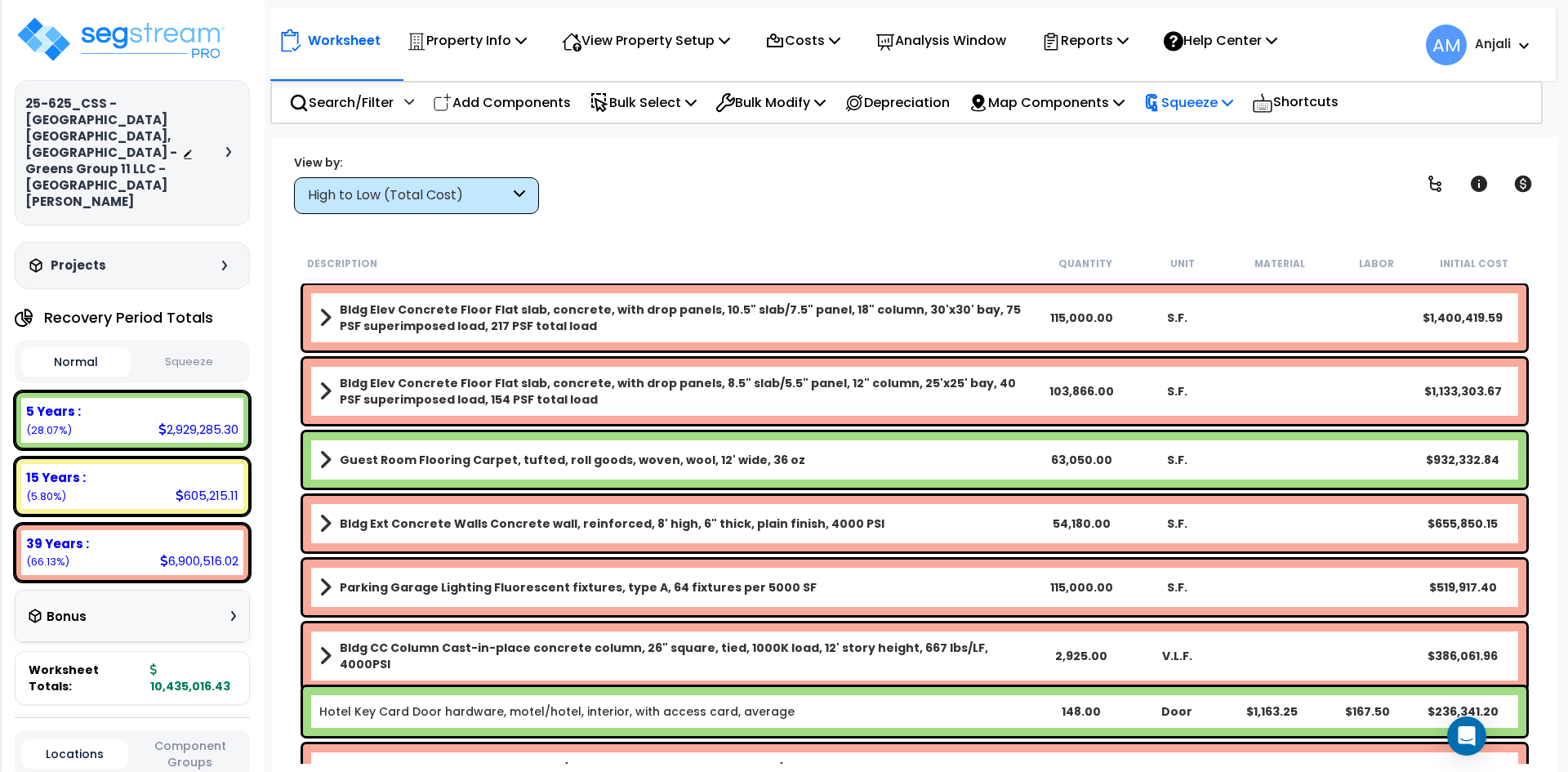
click at [1211, 92] on p "Squeeze" at bounding box center [1188, 102] width 90 height 22
click at [1234, 169] on link "Show Advanced" at bounding box center [1215, 173] width 161 height 33
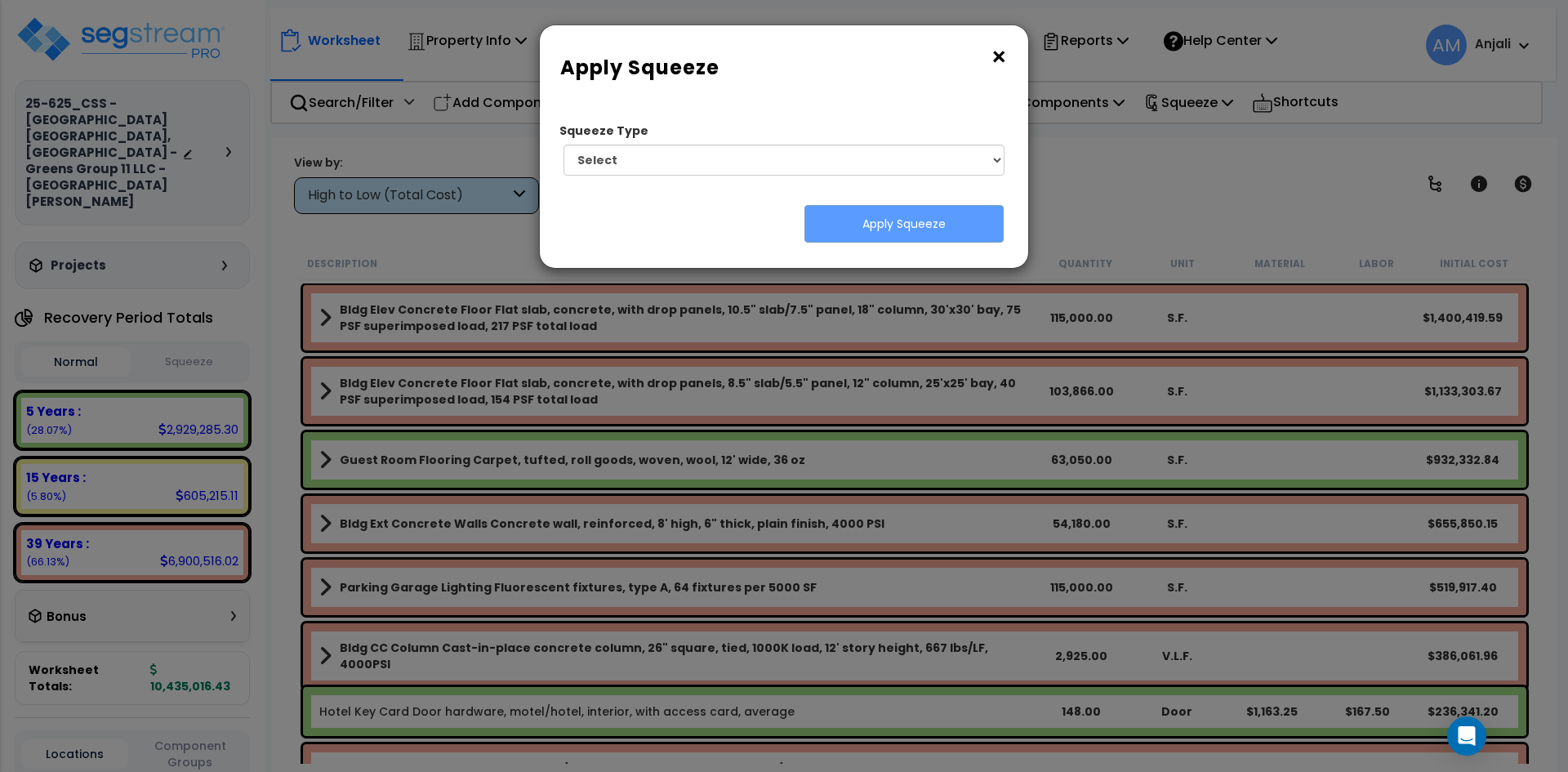
click at [999, 56] on button "×" at bounding box center [998, 58] width 18 height 26
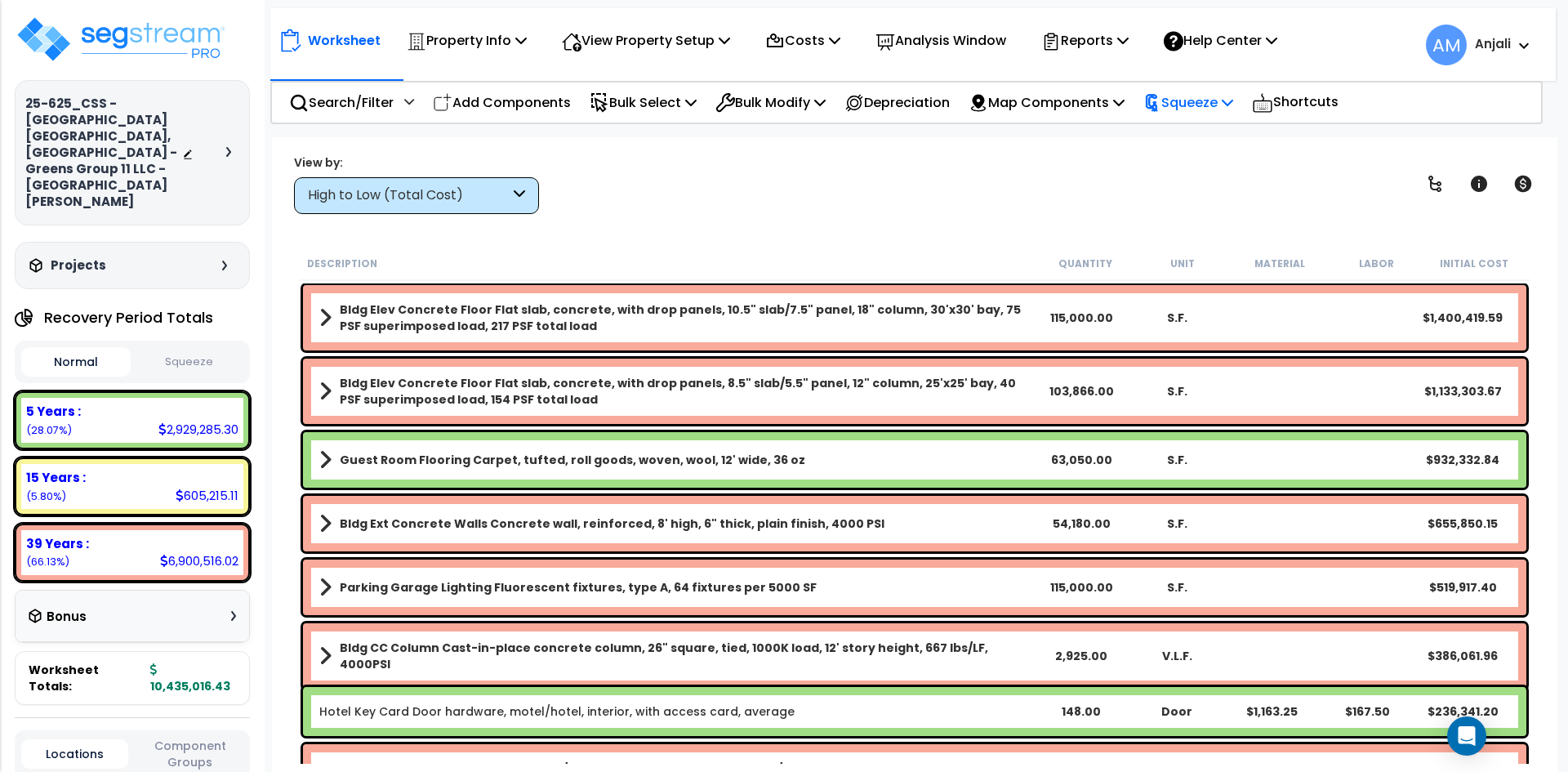
click at [1192, 87] on div "Squeeze" at bounding box center [1188, 102] width 90 height 39
click at [1216, 136] on link "Squeeze" at bounding box center [1215, 139] width 161 height 33
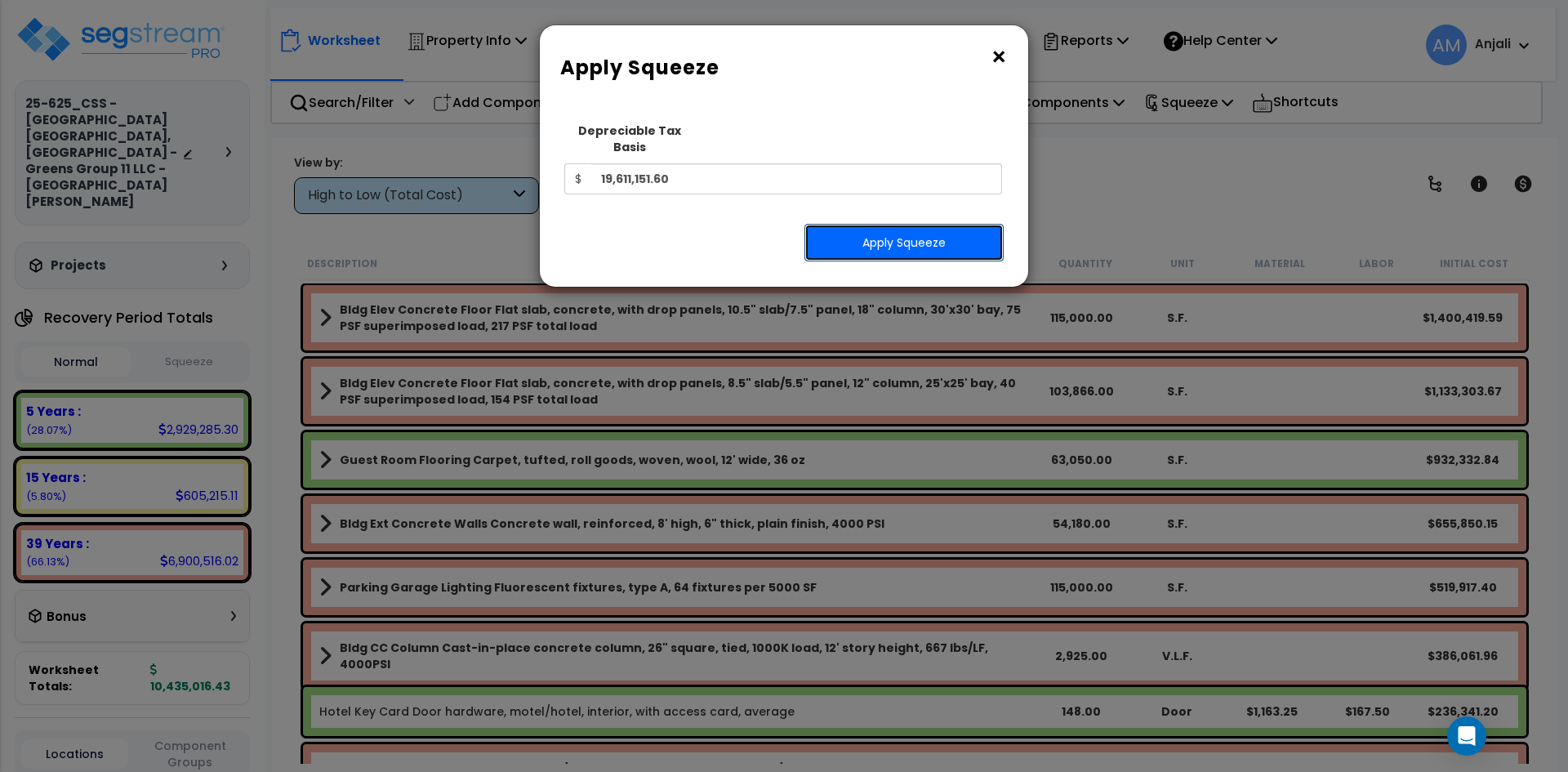
click at [926, 224] on button "Apply Squeeze" at bounding box center [904, 243] width 199 height 38
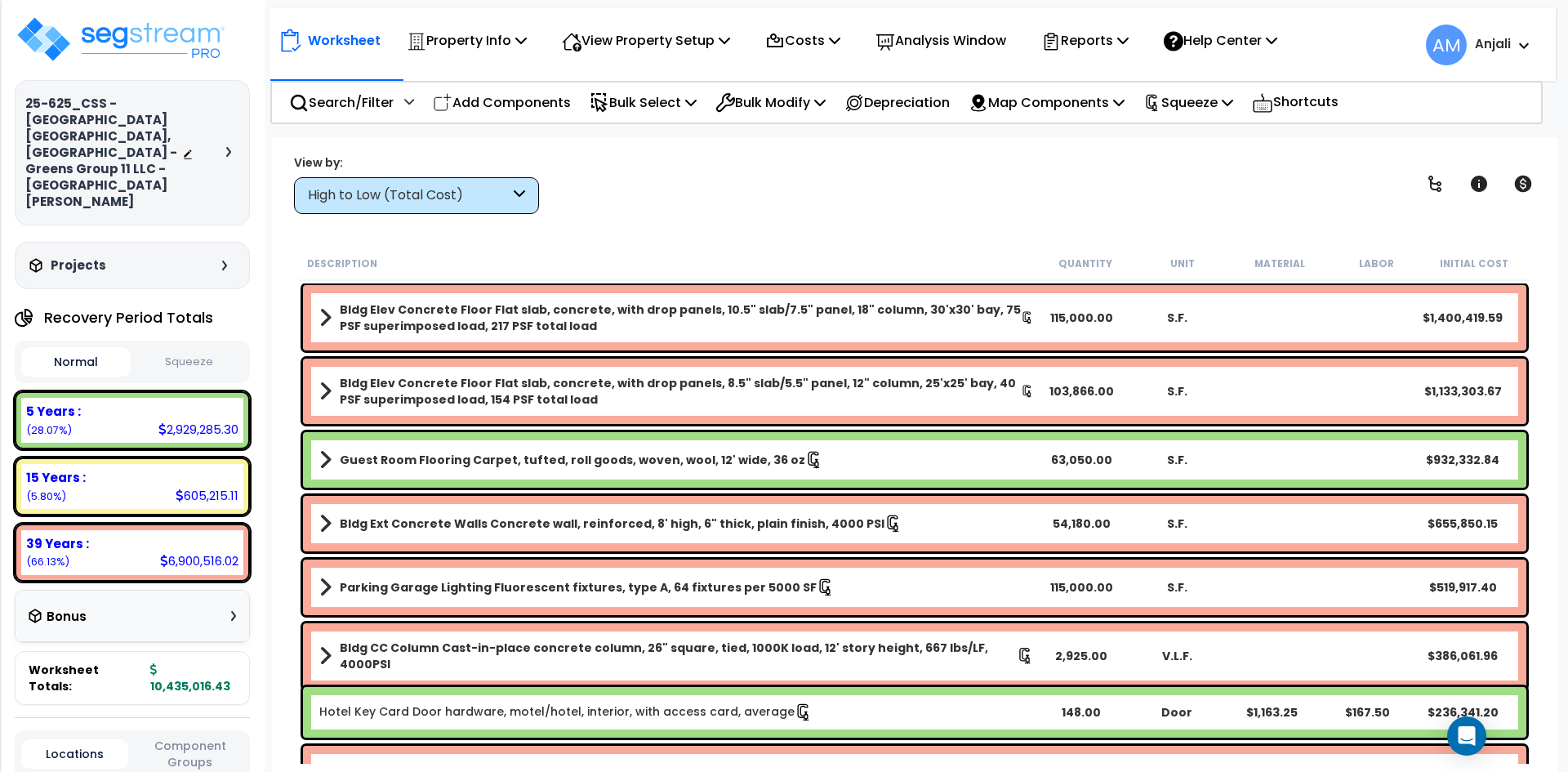
click at [185, 341] on div "Normal Squeeze" at bounding box center [132, 361] width 235 height 42
click at [189, 348] on button "Squeeze" at bounding box center [190, 362] width 109 height 28
click at [117, 348] on button "Normal" at bounding box center [76, 362] width 109 height 28
click at [207, 348] on button "Squeeze" at bounding box center [190, 362] width 109 height 28
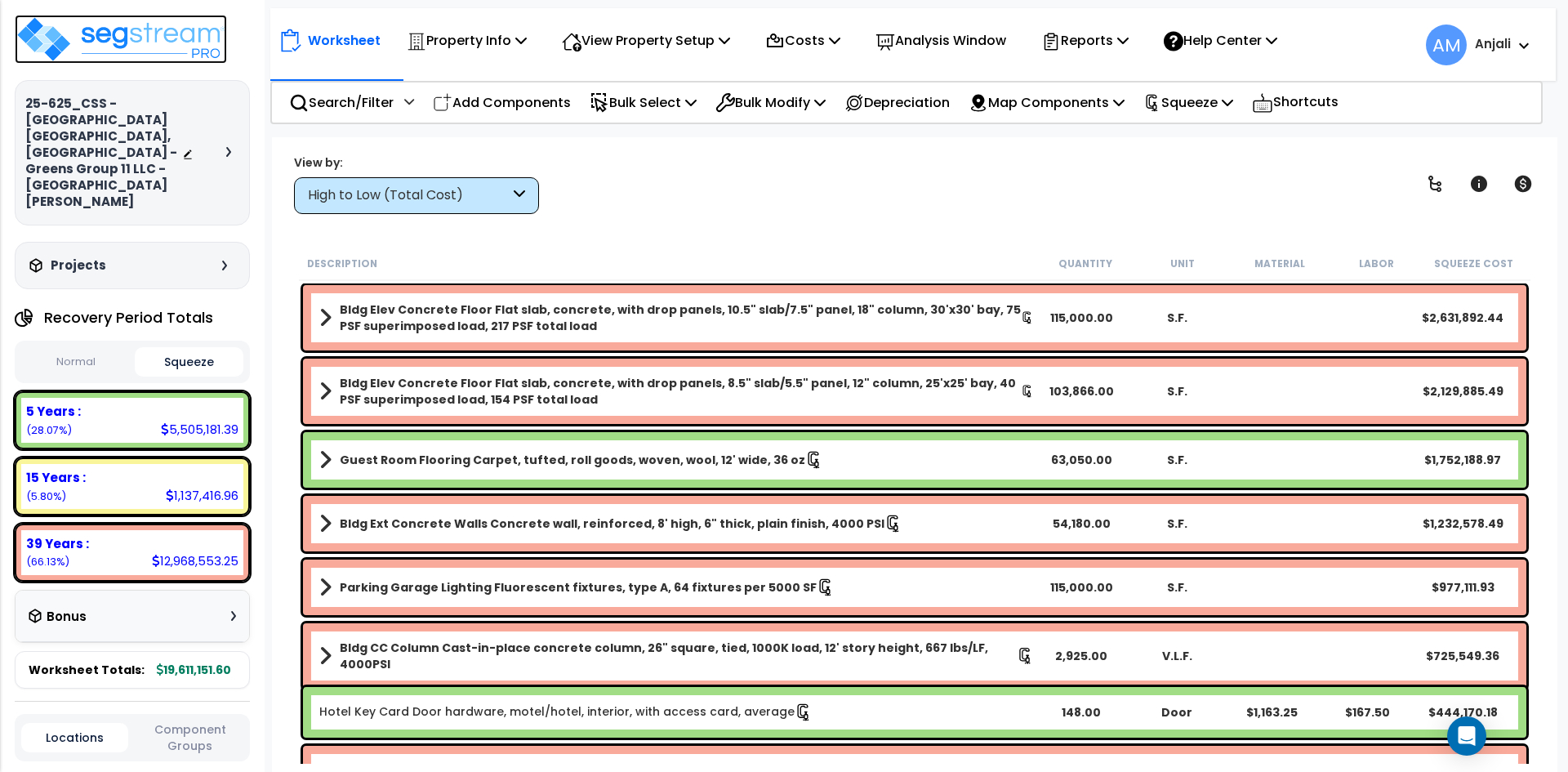
click at [132, 42] on img at bounding box center [121, 40] width 212 height 49
